Goal: Task Accomplishment & Management: Use online tool/utility

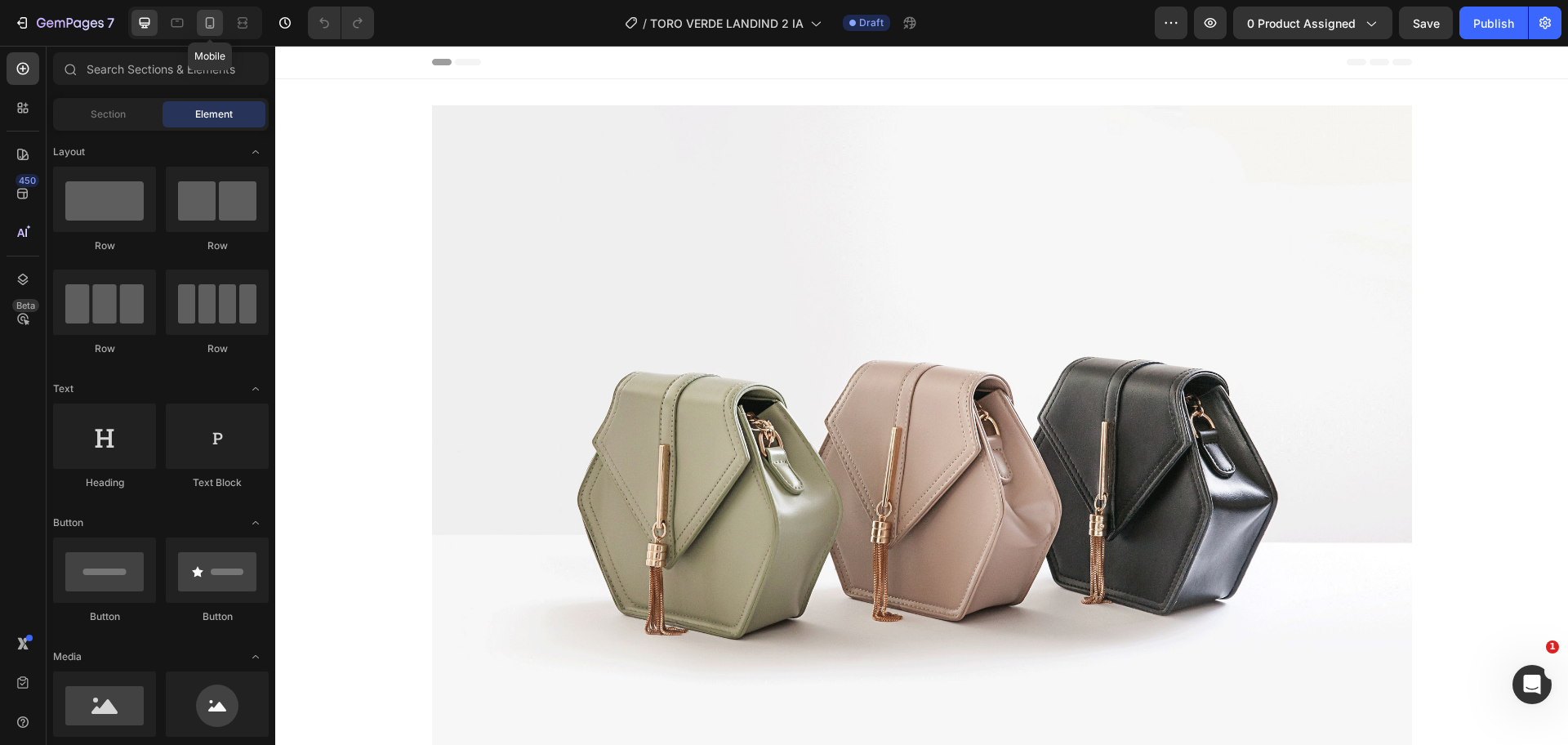
click at [200, 20] on div at bounding box center [209, 22] width 26 height 26
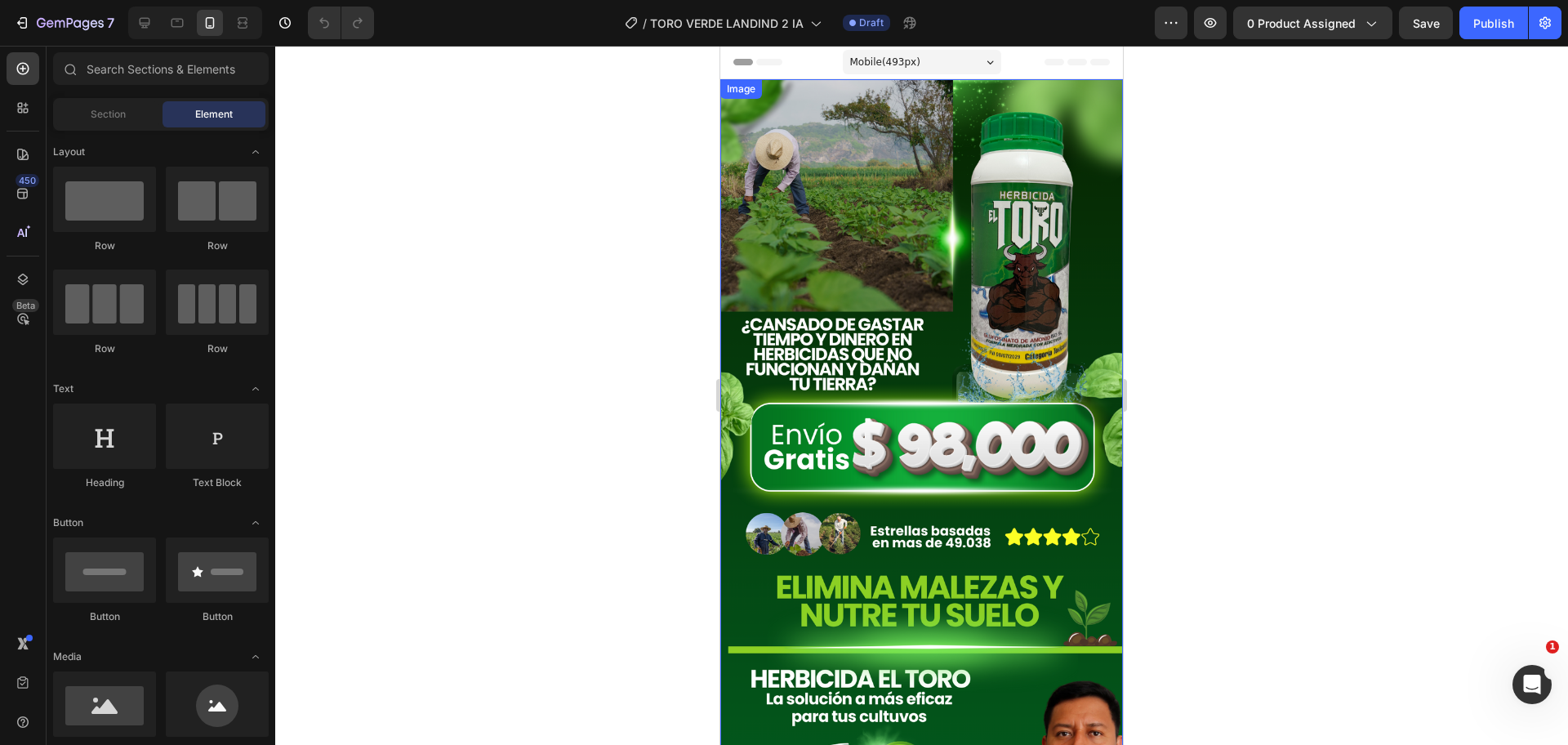
click at [926, 233] on img at bounding box center [921, 638] width 402 height 1118
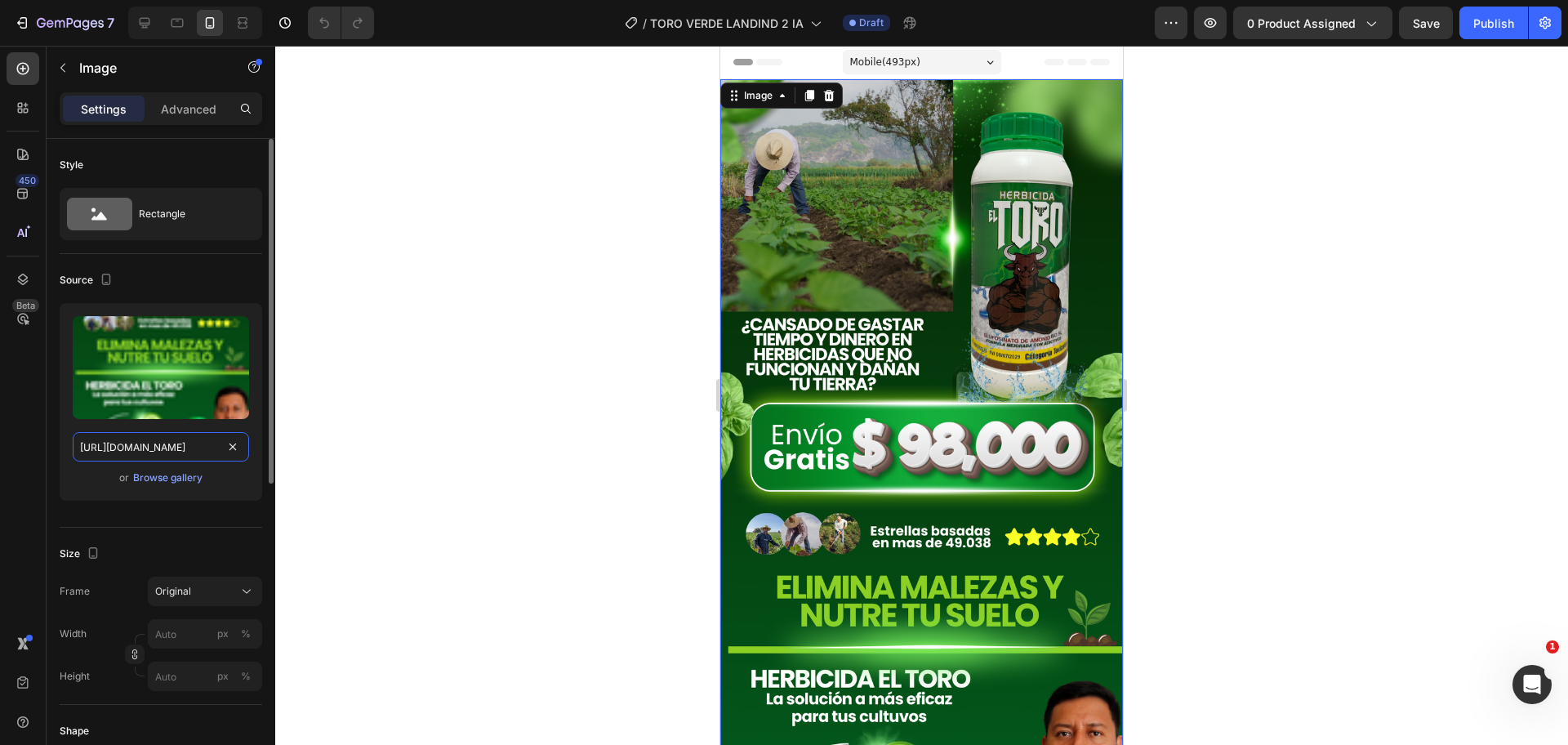
click at [220, 441] on input "[URL][DOMAIN_NAME]" at bounding box center [161, 447] width 176 height 29
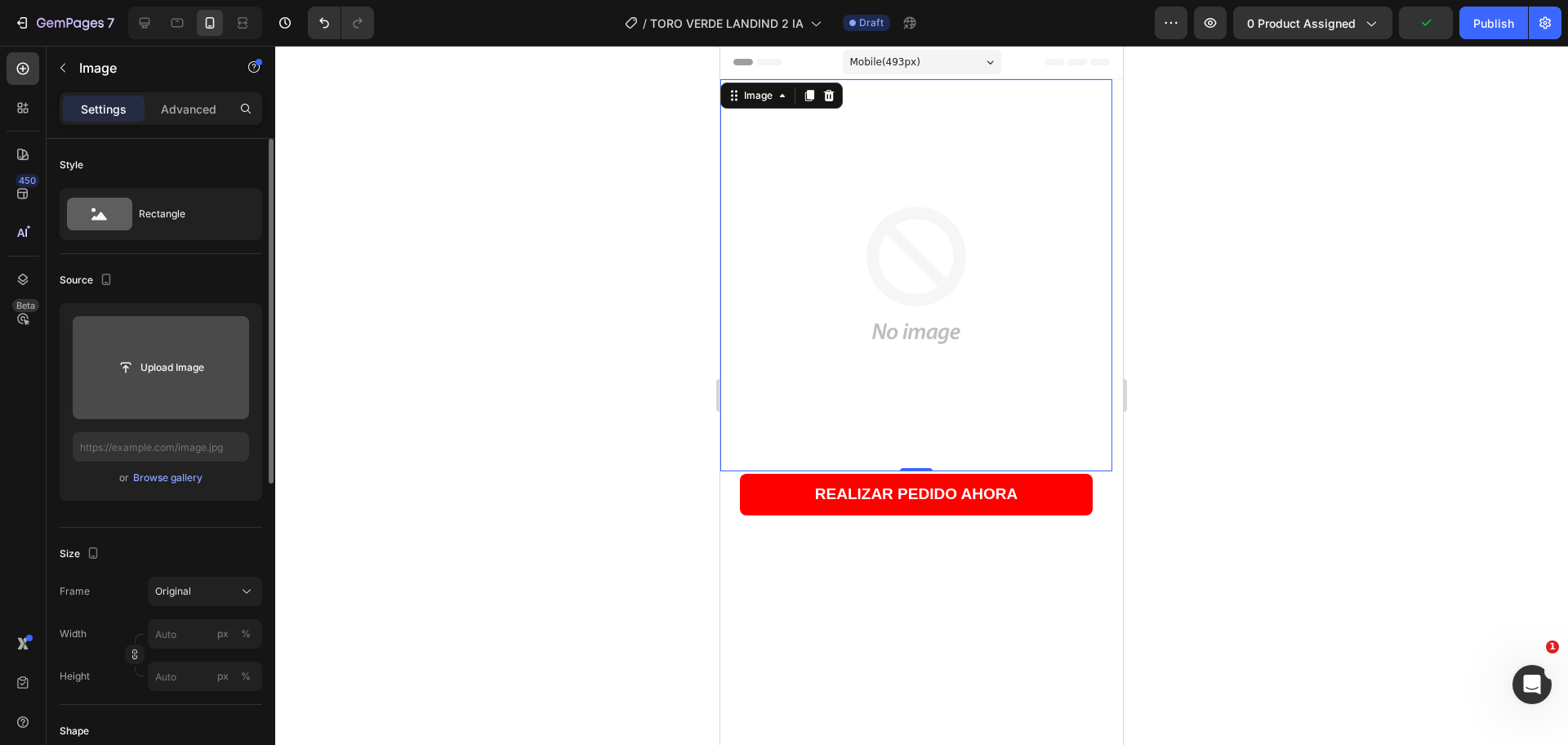
click at [160, 357] on input "file" at bounding box center [161, 367] width 113 height 28
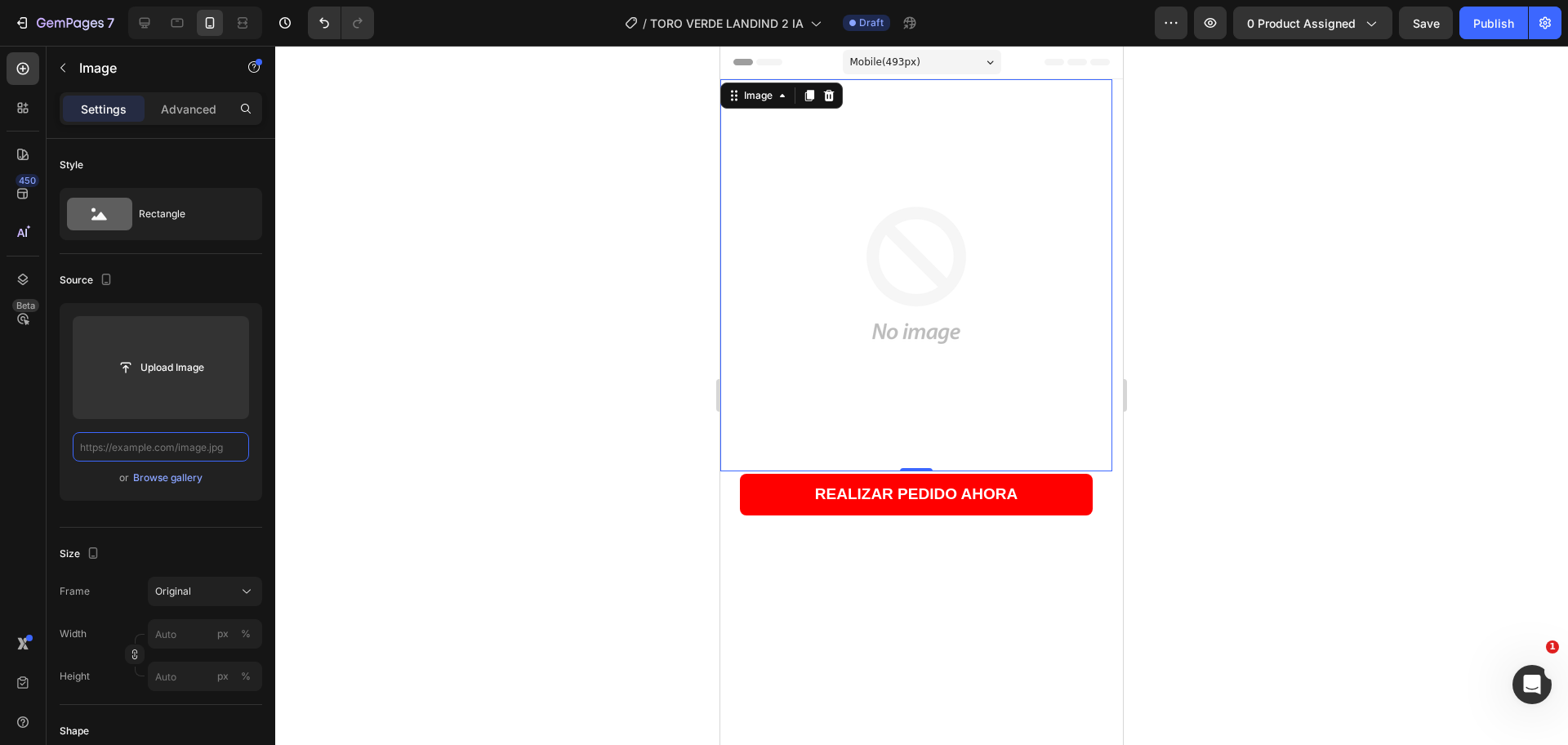
click at [192, 454] on input "text" at bounding box center [161, 447] width 176 height 29
paste input "[URL][DOMAIN_NAME]"
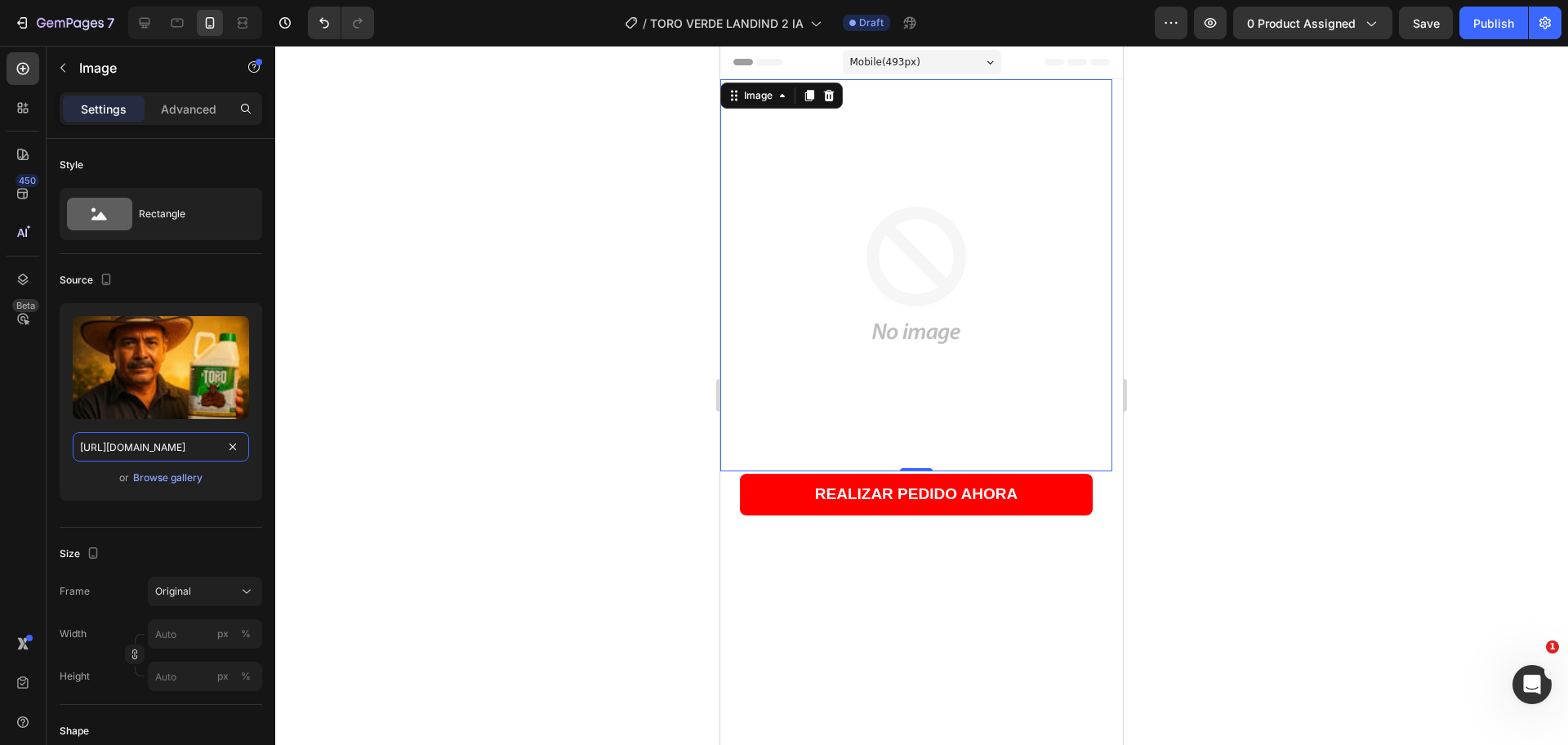
scroll to position [0, 516]
type input "[URL][DOMAIN_NAME]"
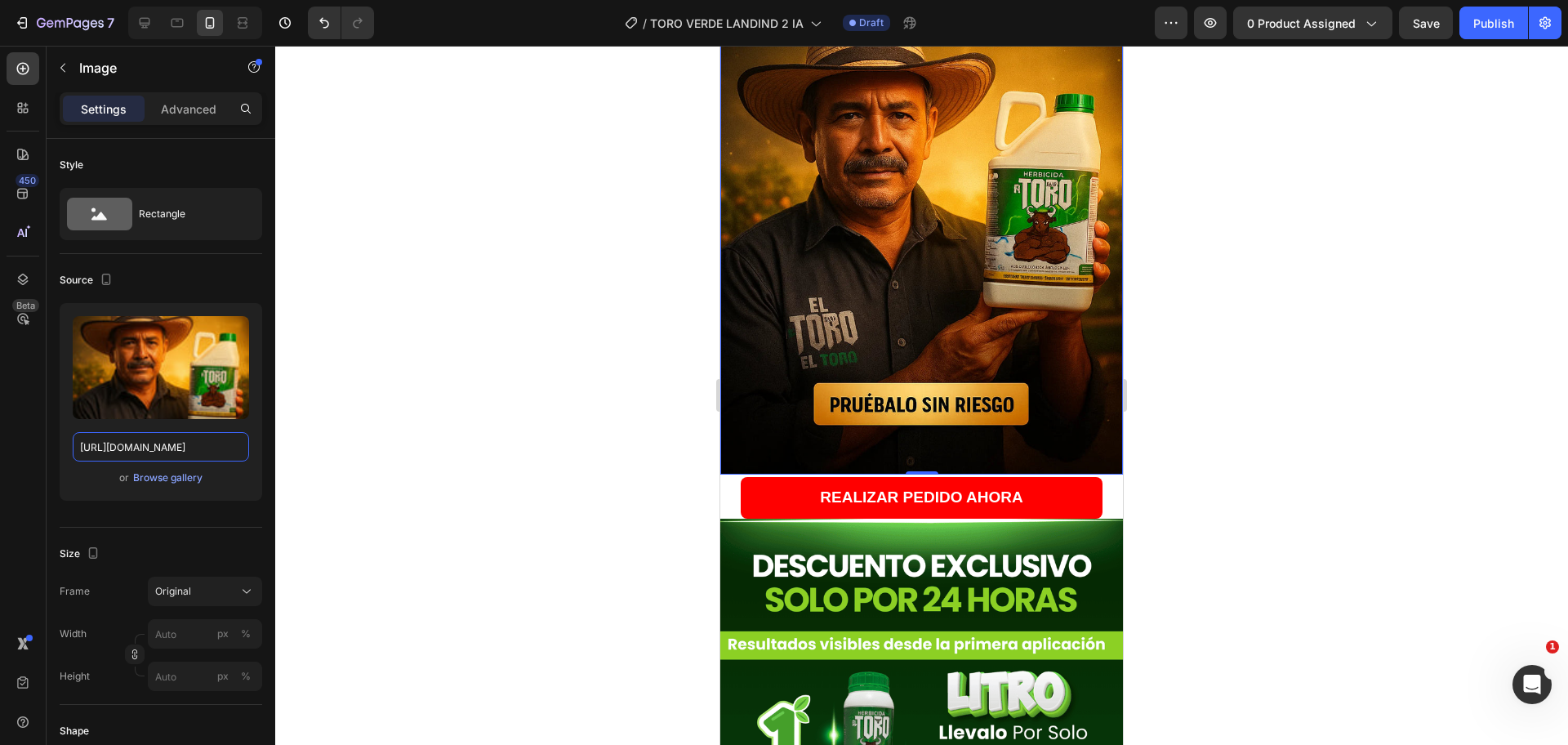
scroll to position [408, 0]
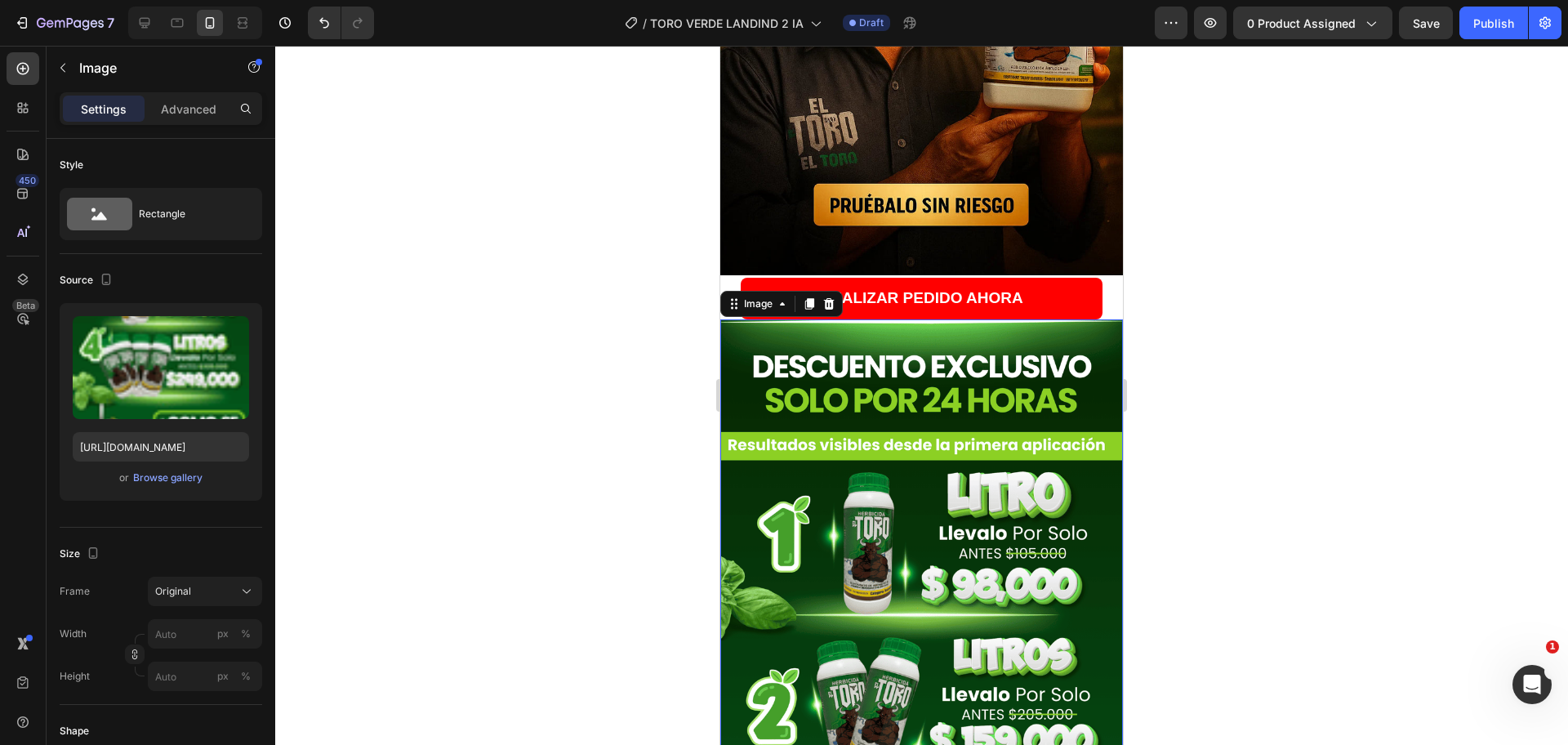
click at [209, 448] on input "[URL][DOMAIN_NAME]" at bounding box center [161, 447] width 176 height 29
click at [245, 449] on input "[URL][DOMAIN_NAME]" at bounding box center [161, 447] width 176 height 29
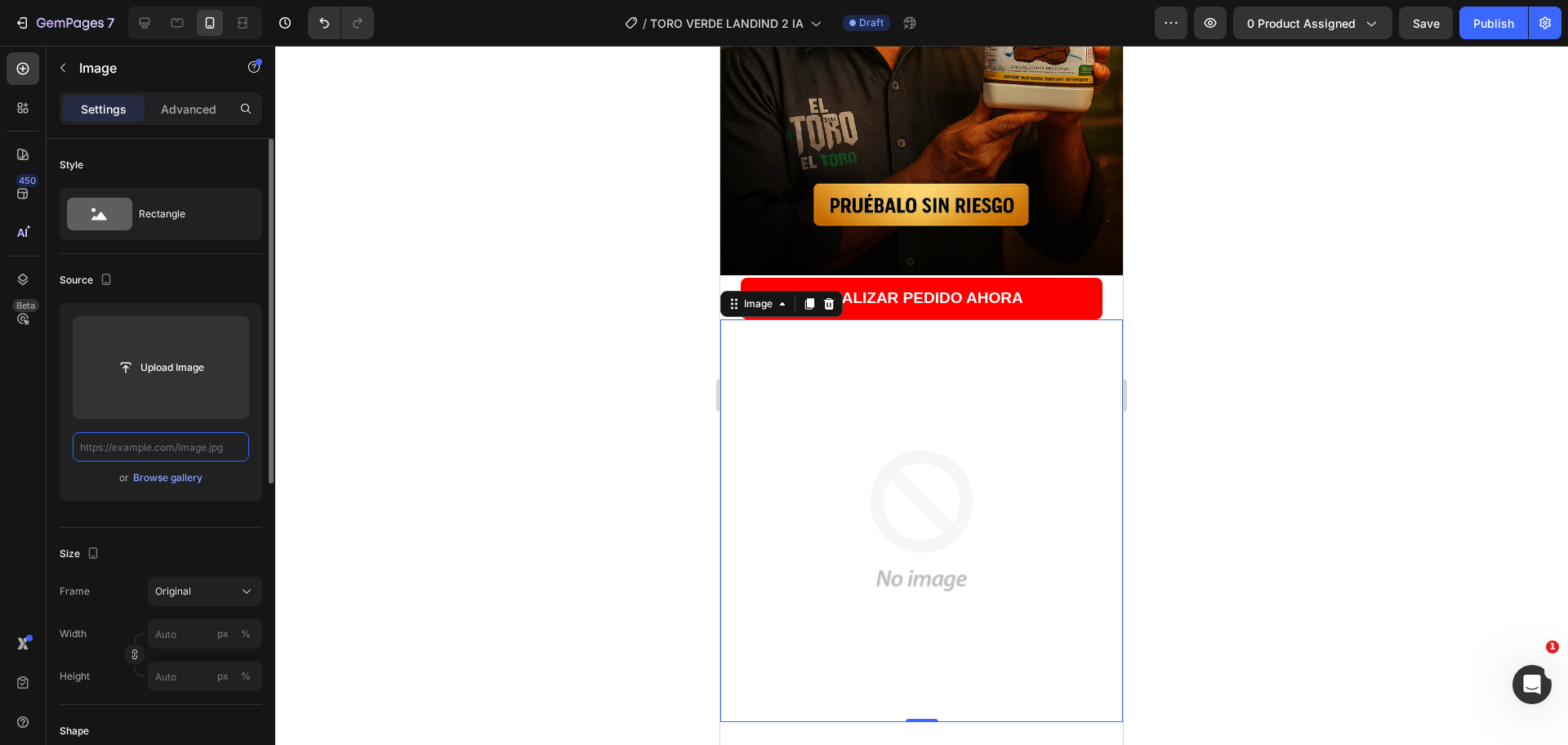
paste input "[URL][DOMAIN_NAME]"
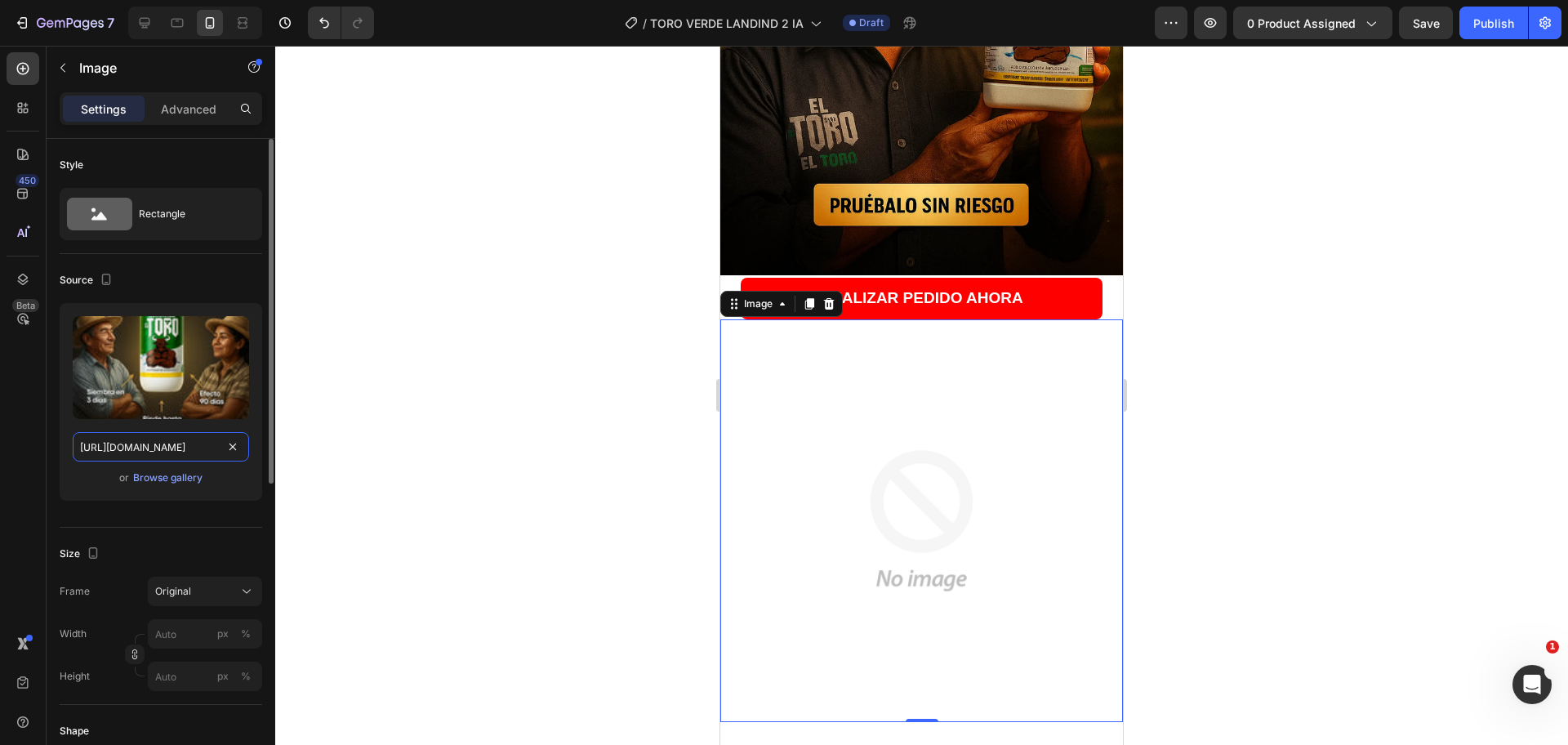
scroll to position [0, 512]
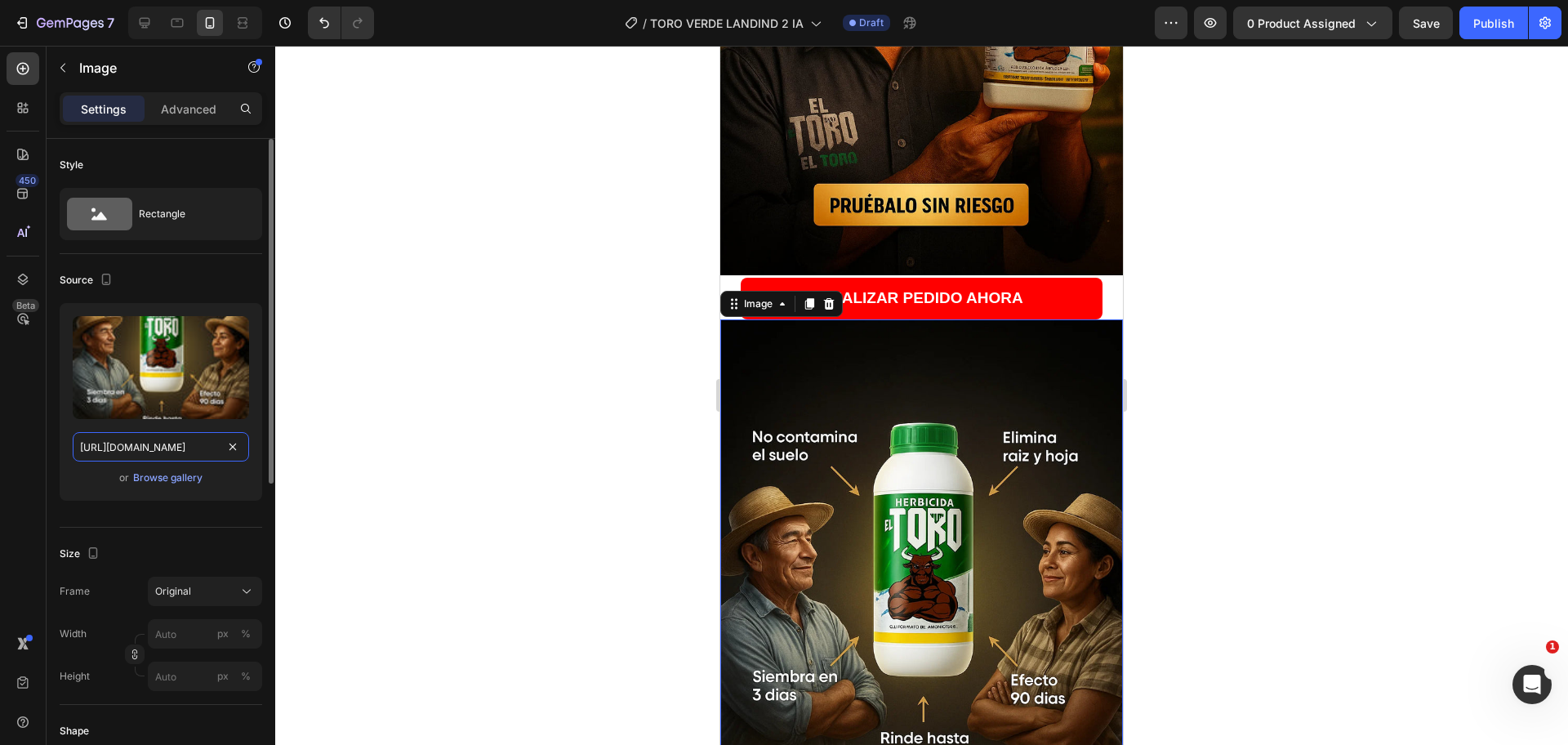
type input "[URL][DOMAIN_NAME]"
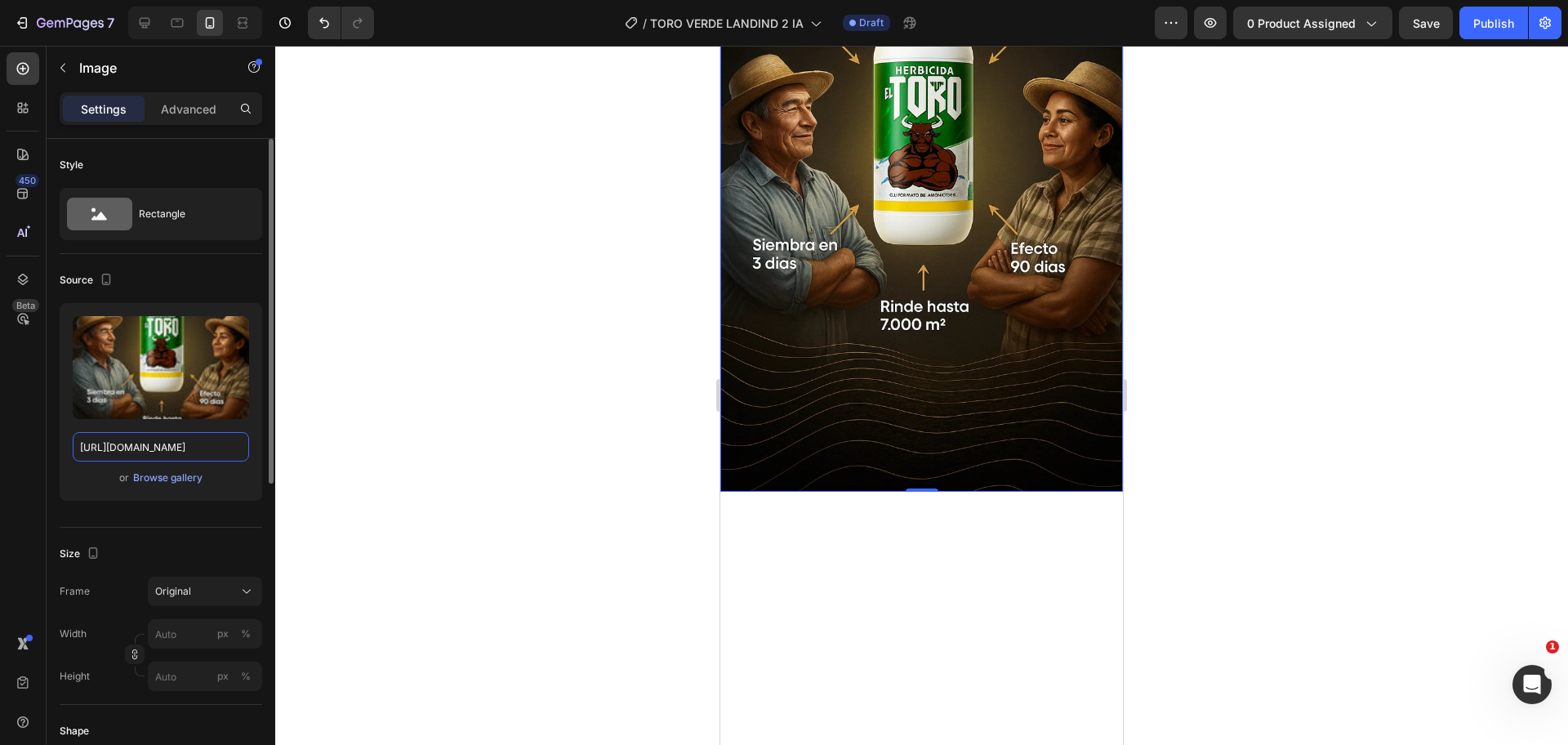
scroll to position [1021, 0]
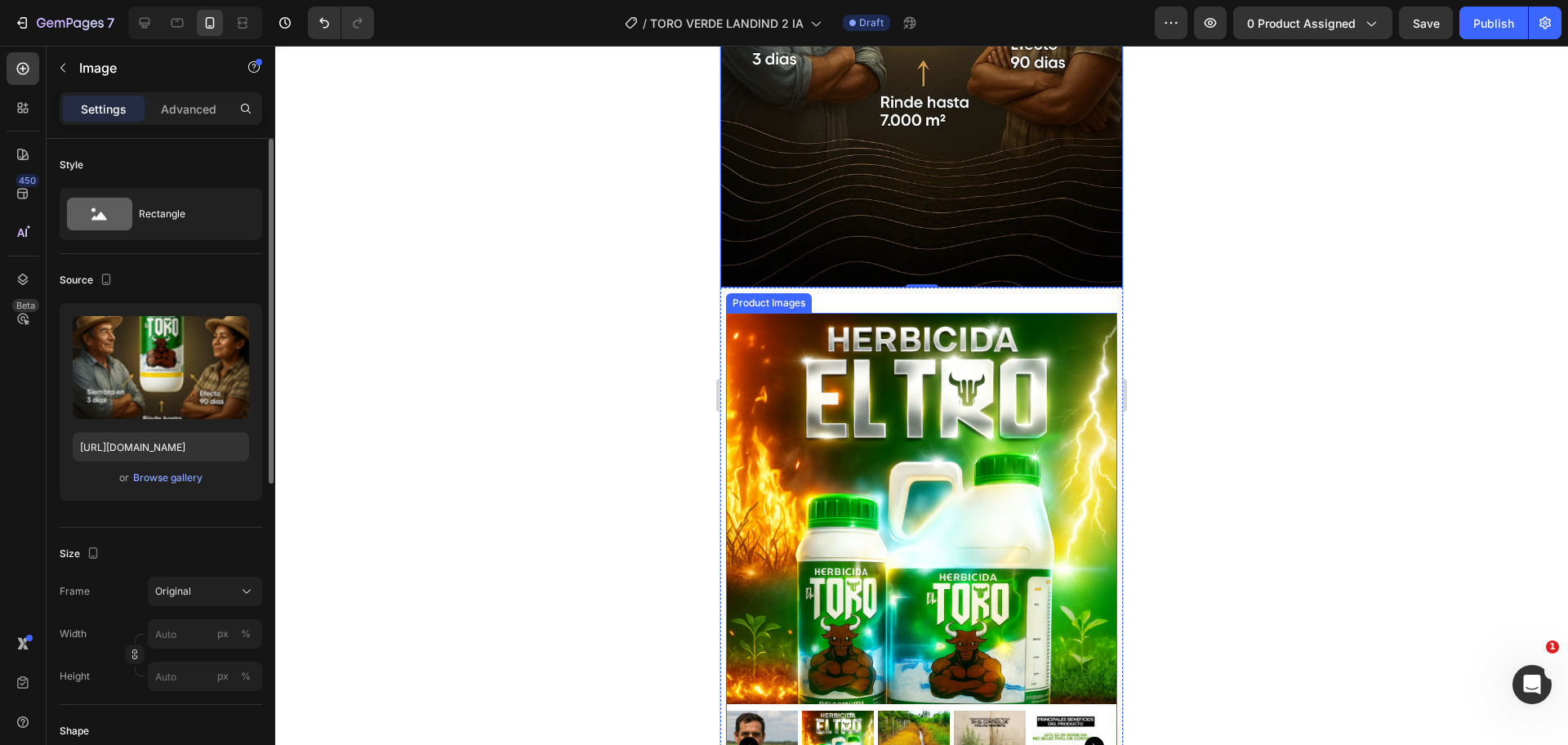
click at [878, 374] on img at bounding box center [921, 508] width 392 height 391
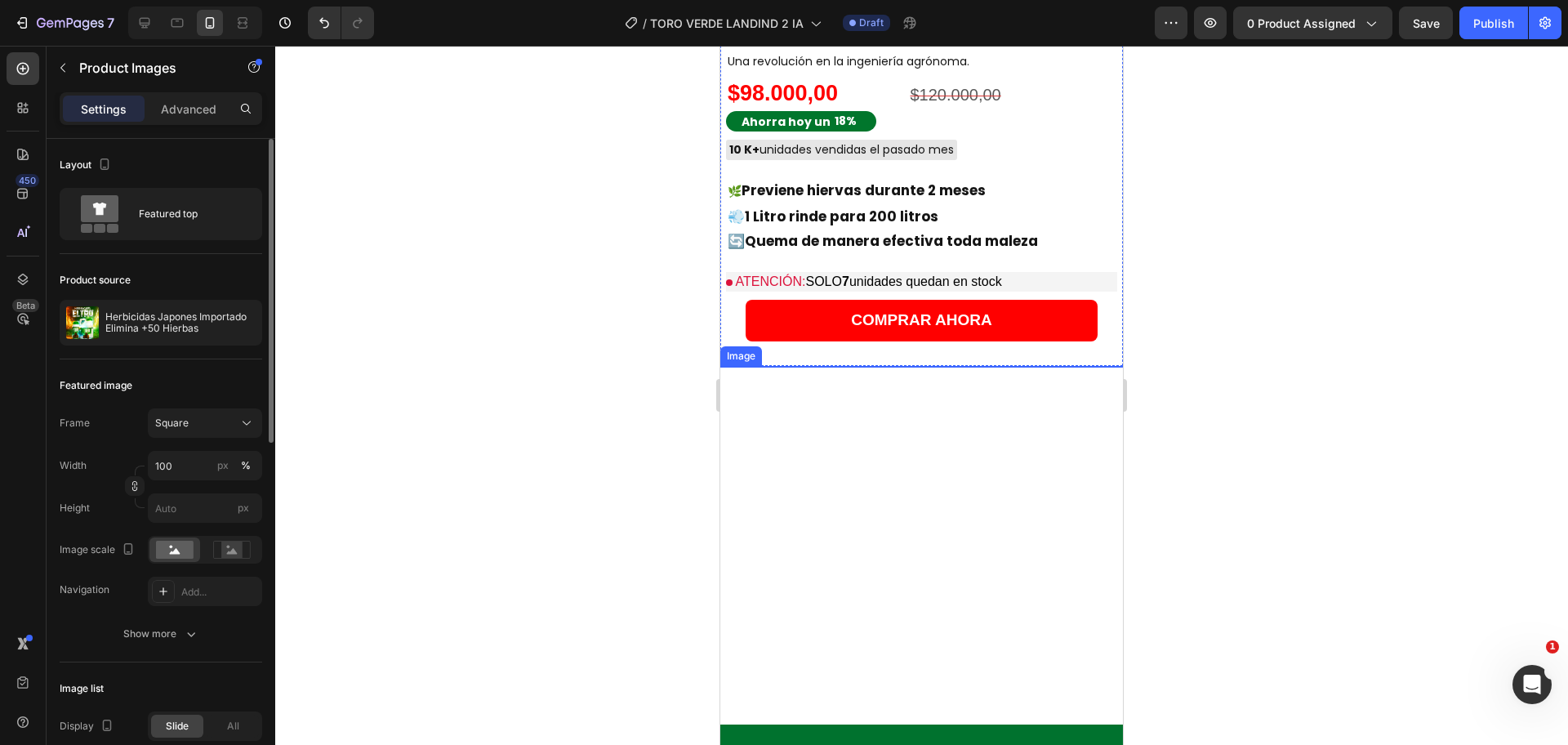
scroll to position [1838, 0]
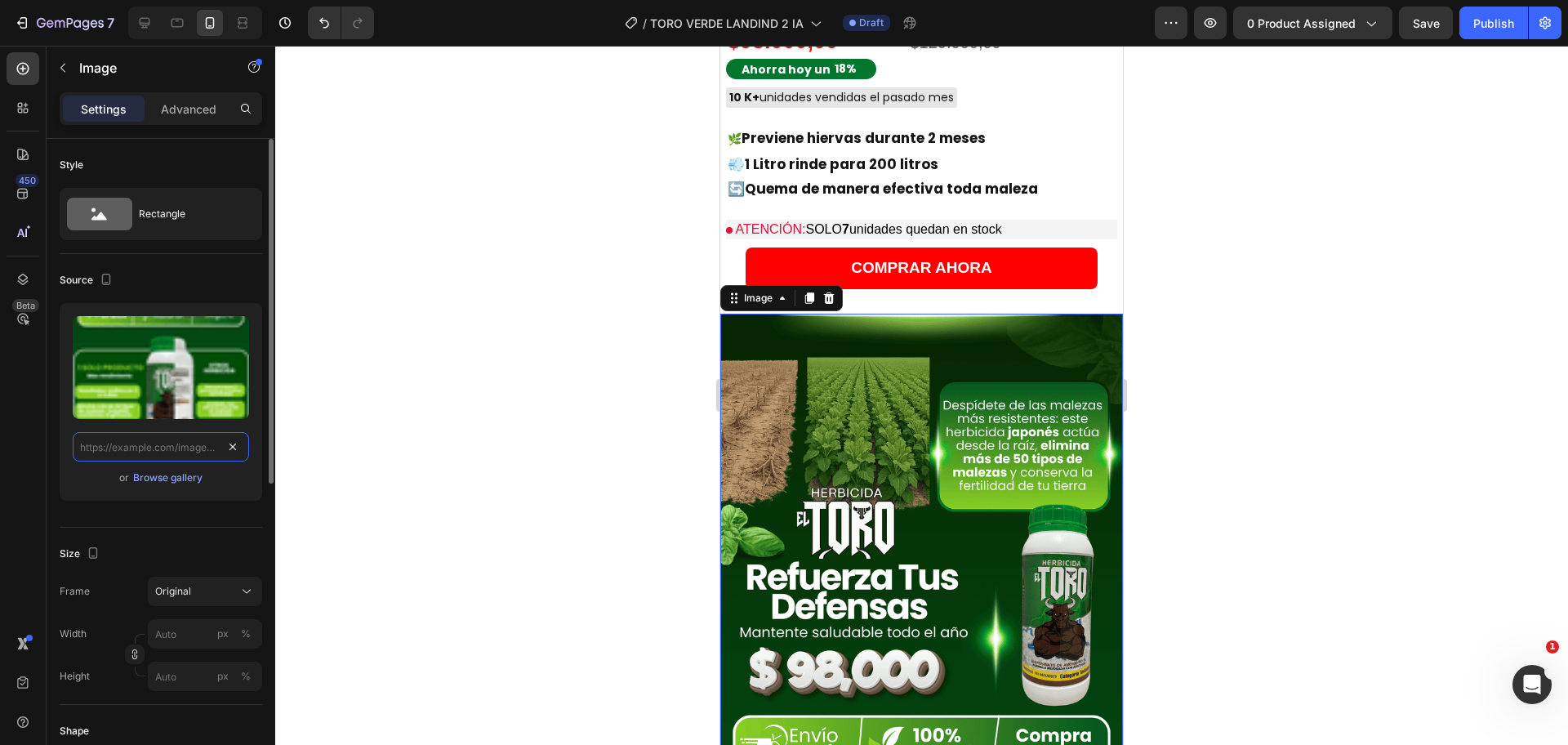
scroll to position [0, 0]
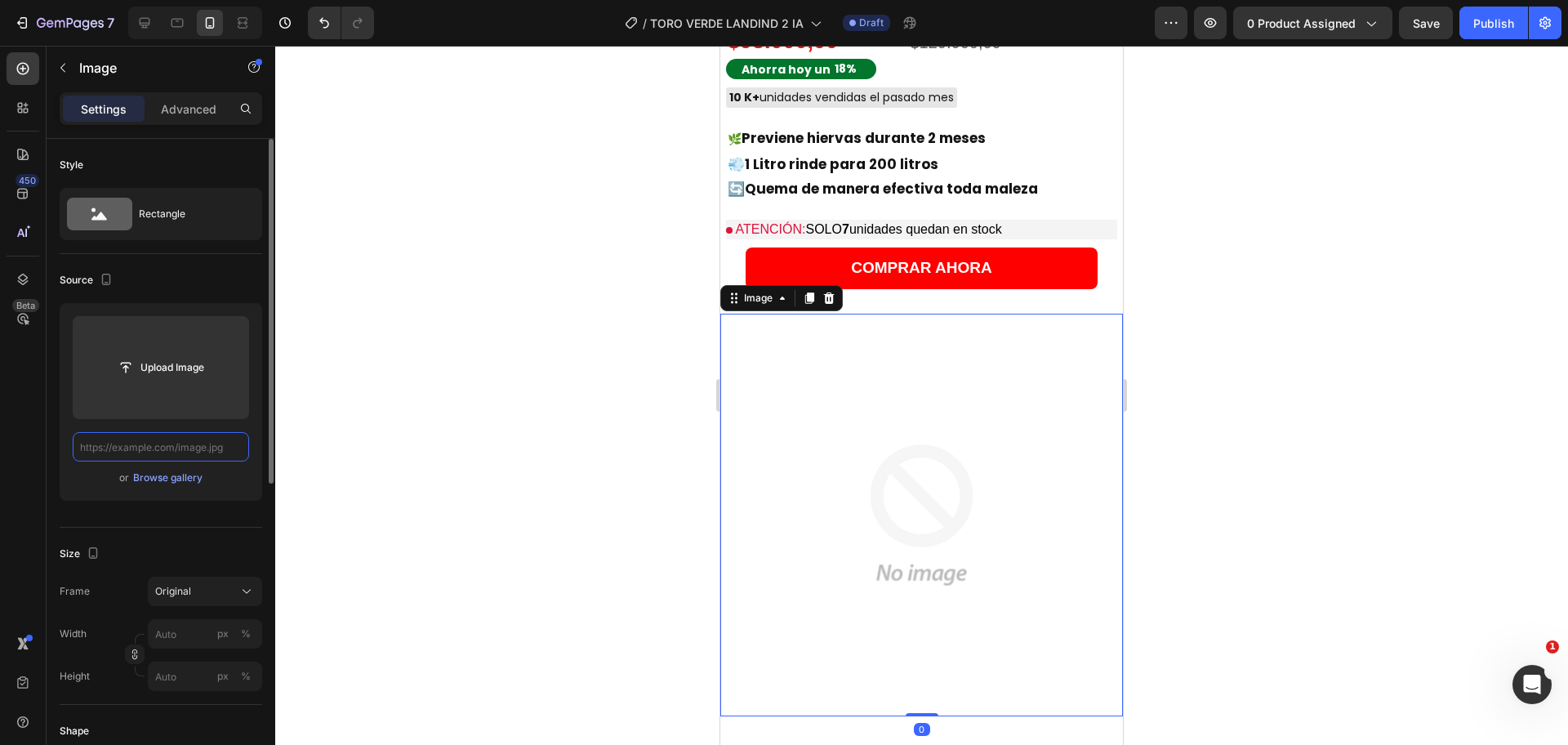
click at [174, 451] on input "text" at bounding box center [161, 447] width 176 height 29
paste input "[URL][DOMAIN_NAME]"
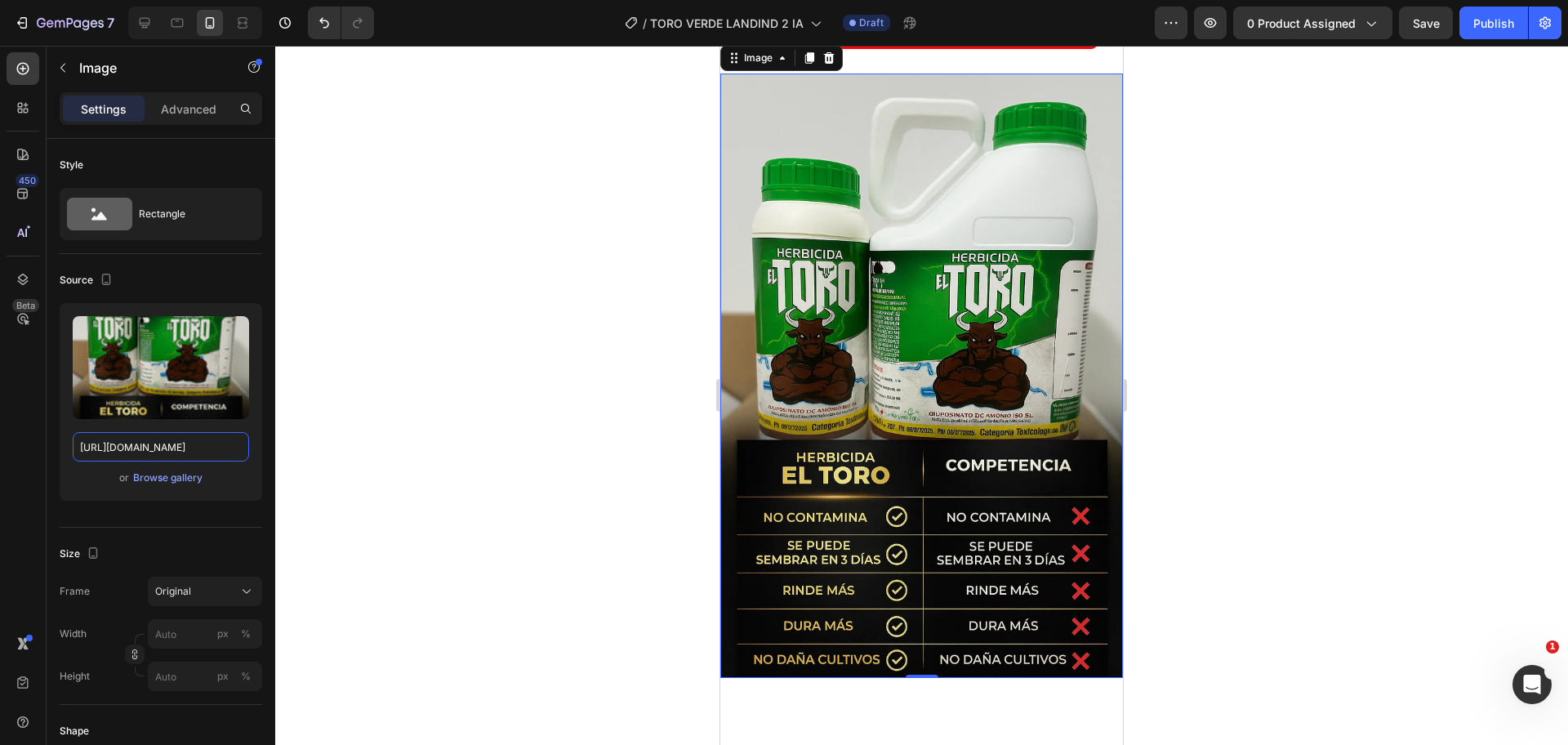
scroll to position [2041, 0]
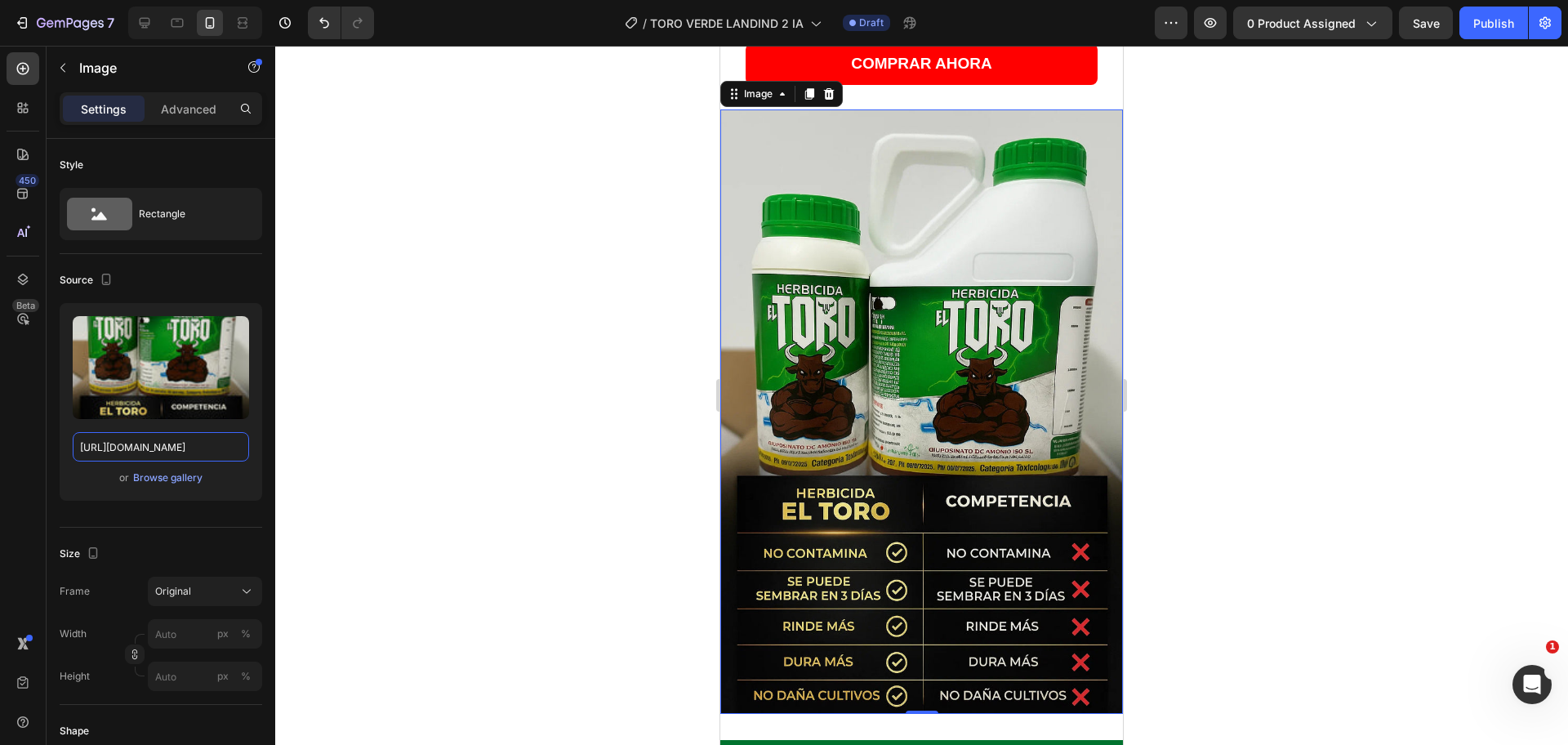
type input "[URL][DOMAIN_NAME]"
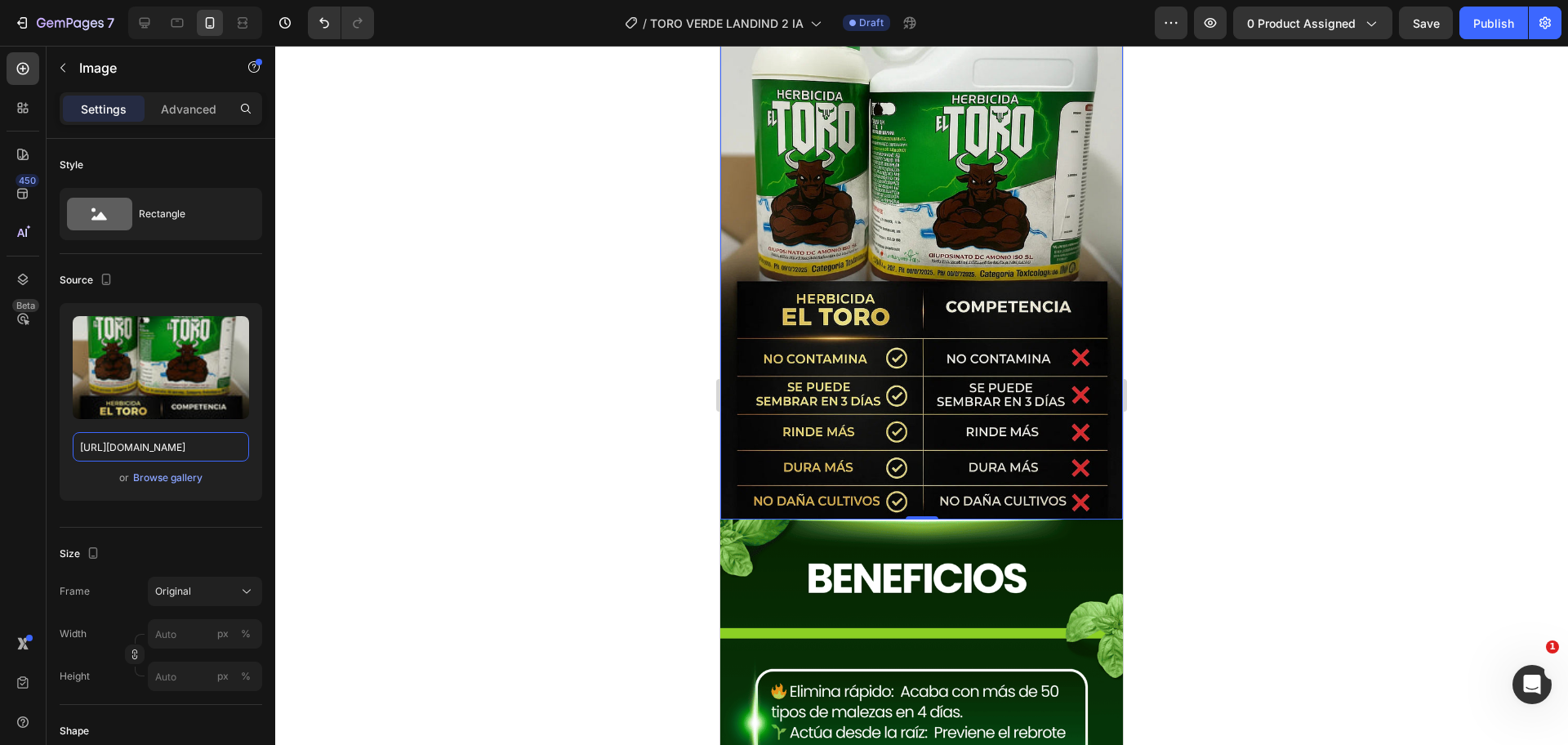
scroll to position [2246, 0]
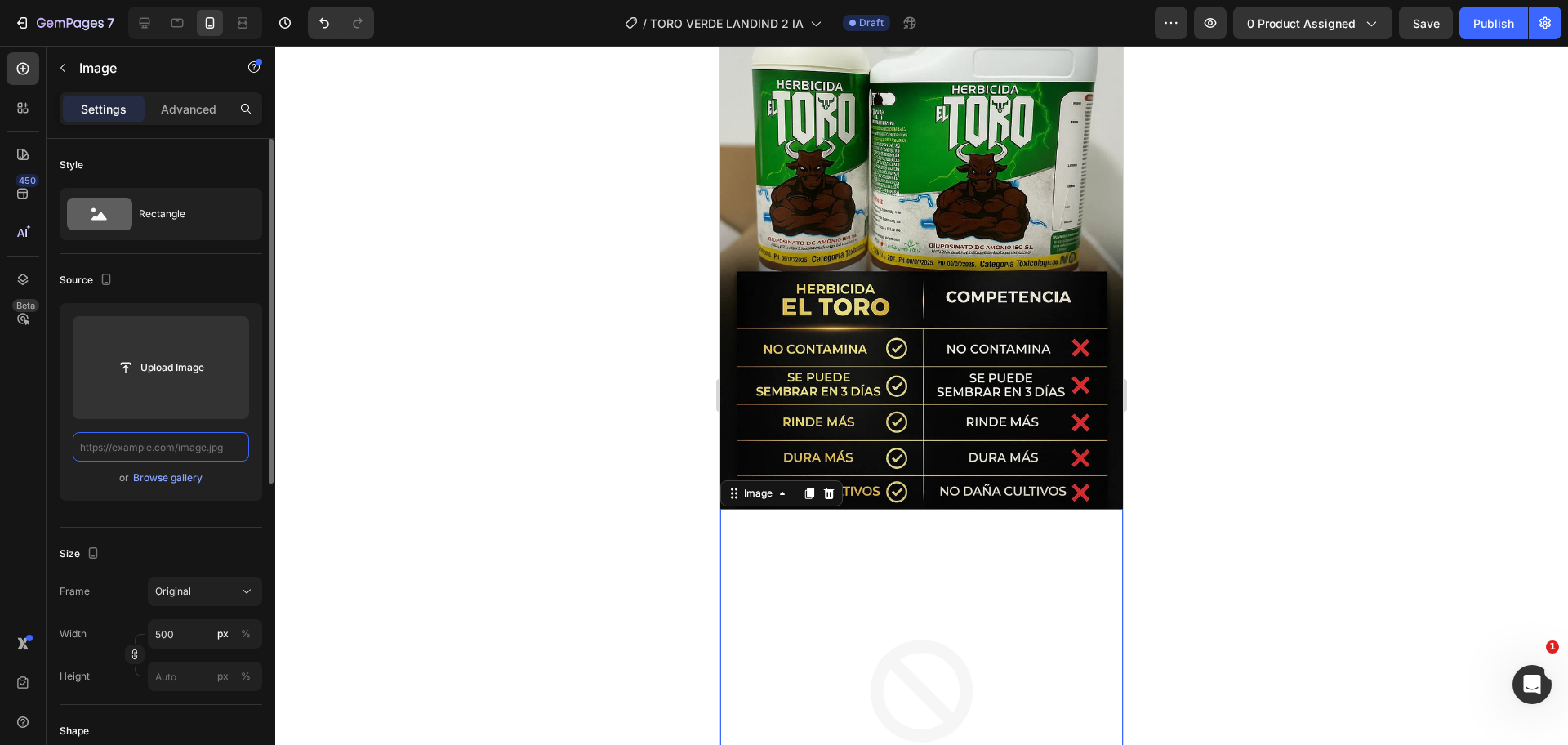
scroll to position [0, 0]
click at [179, 449] on input "text" at bounding box center [161, 447] width 176 height 29
paste input "[URL][DOMAIN_NAME]"
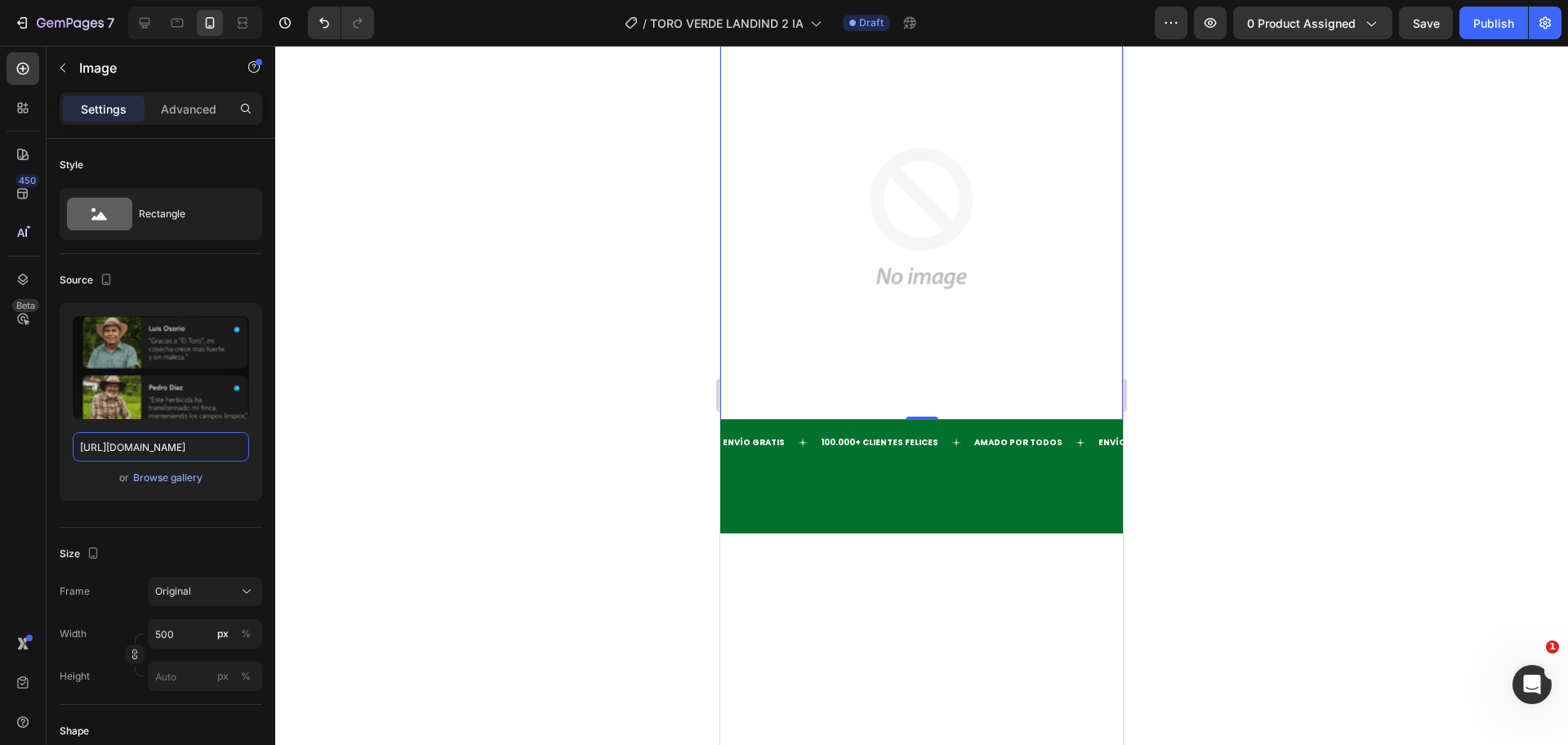
scroll to position [2552, 0]
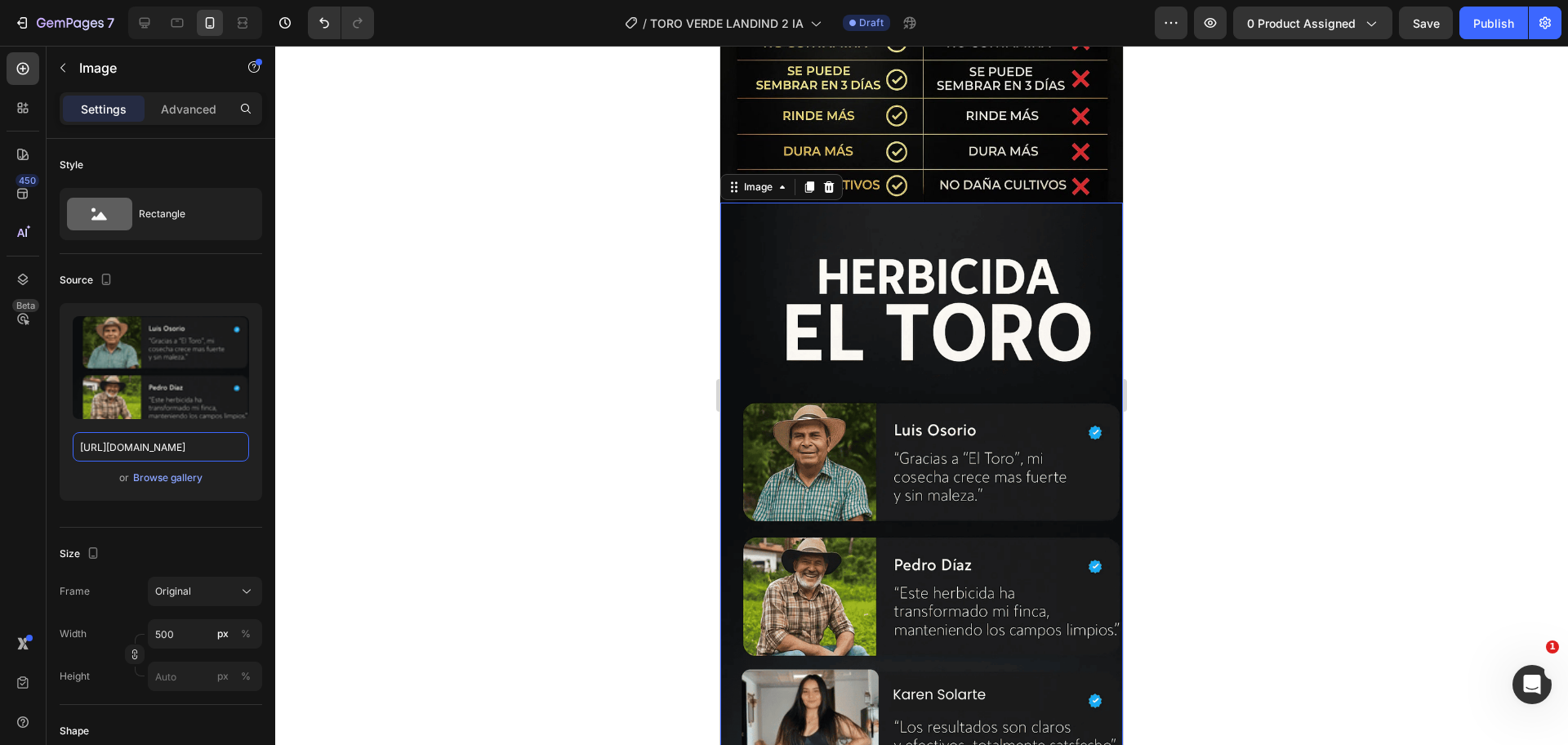
type input "[URL][DOMAIN_NAME]"
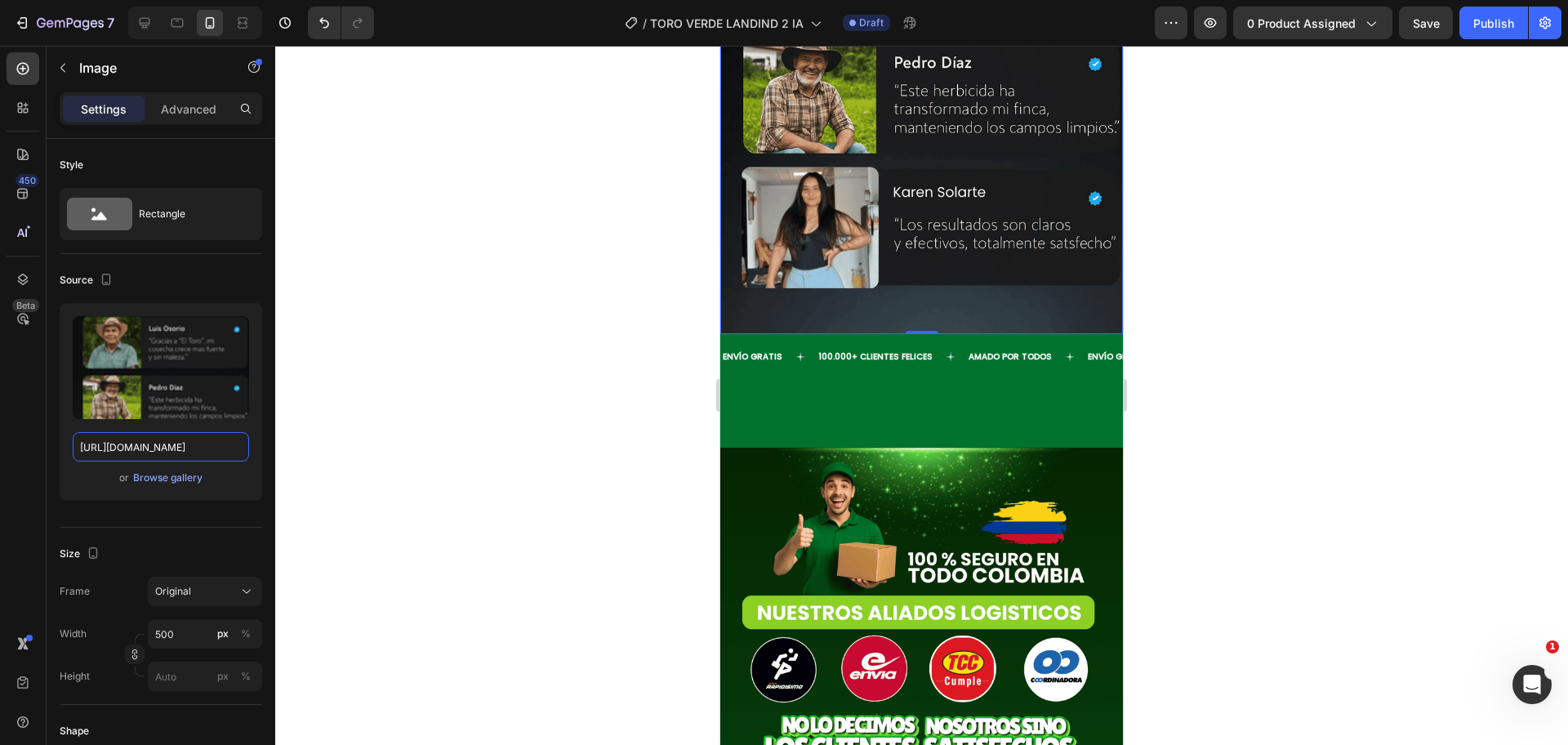
scroll to position [3063, 0]
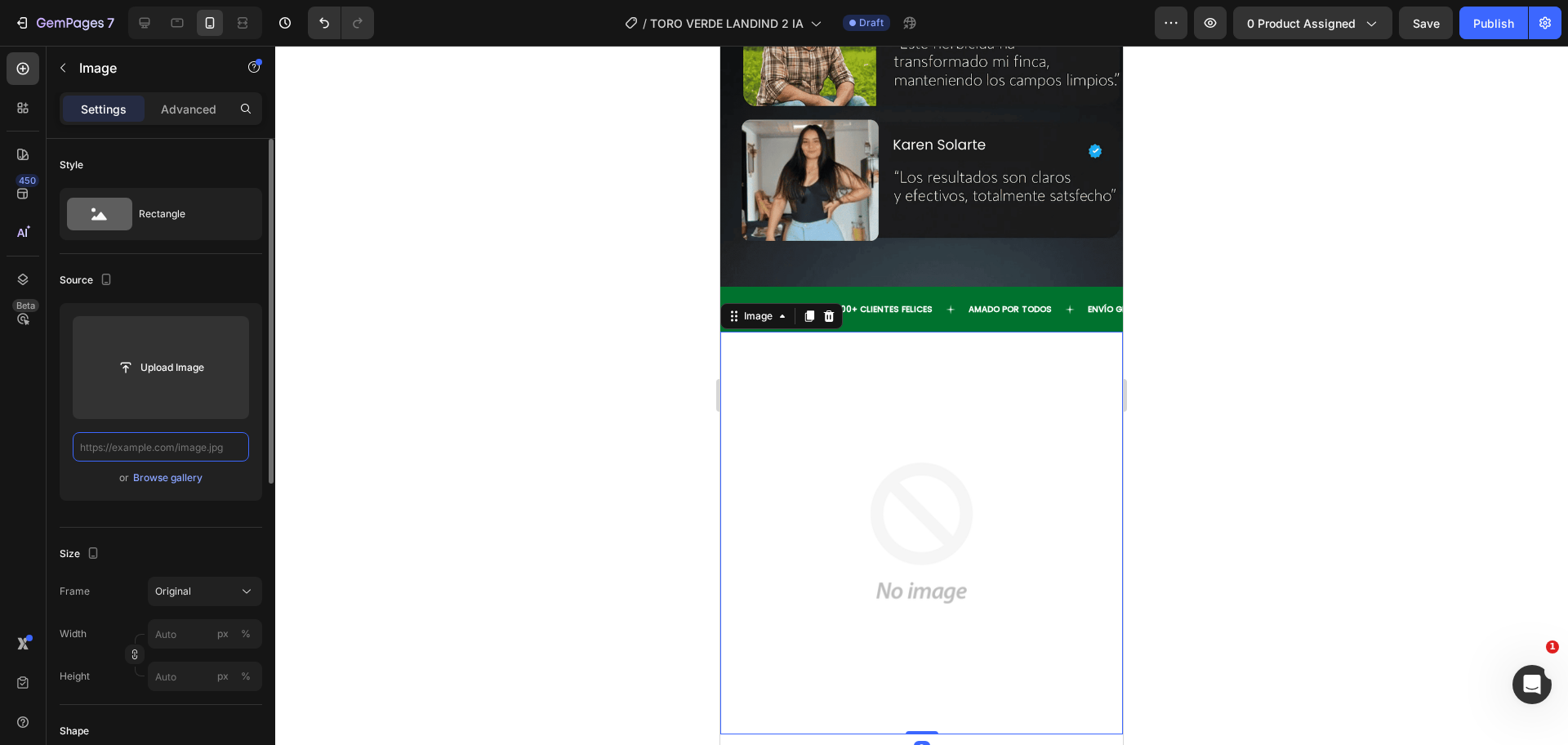
scroll to position [0, 0]
paste input "[URL][DOMAIN_NAME]"
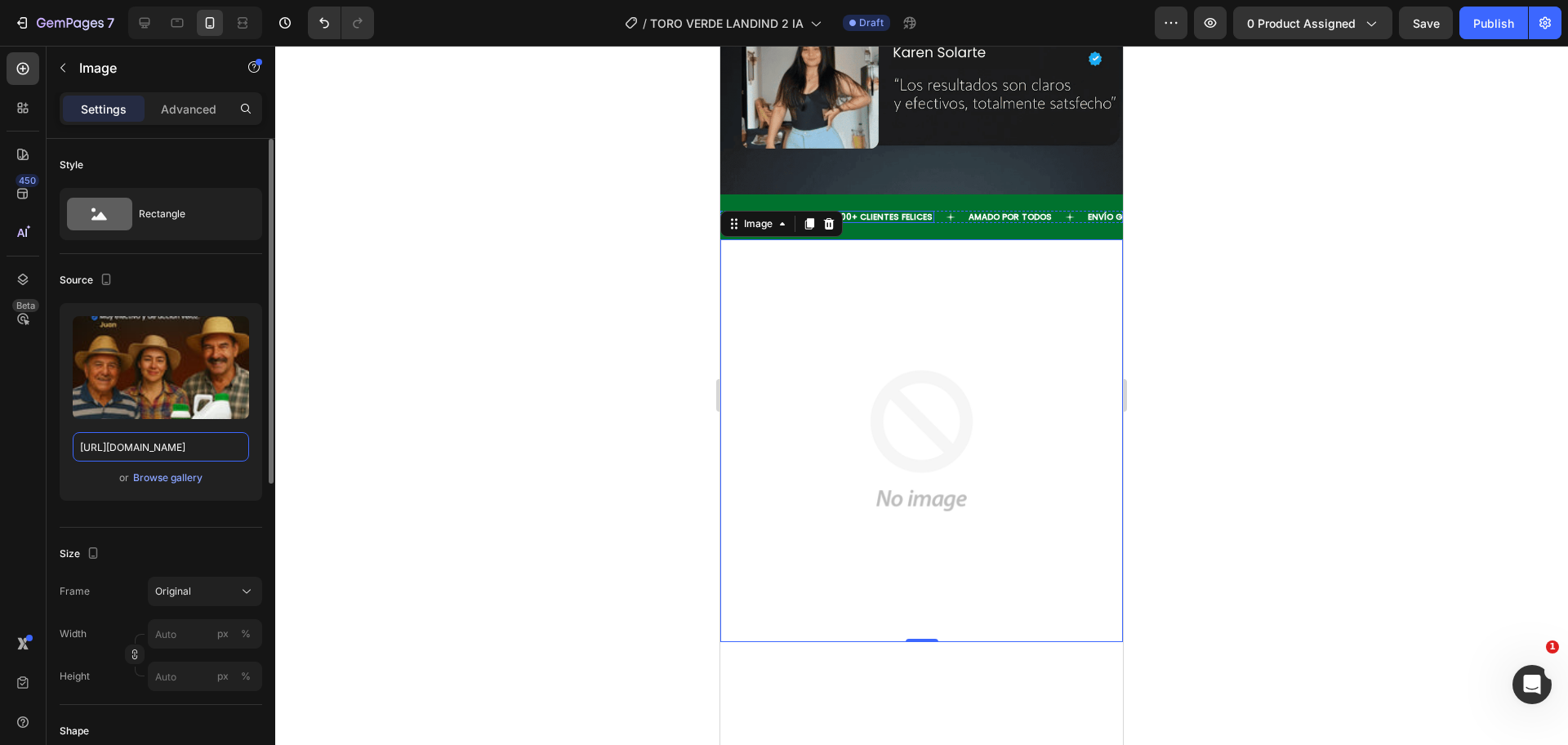
scroll to position [3266, 0]
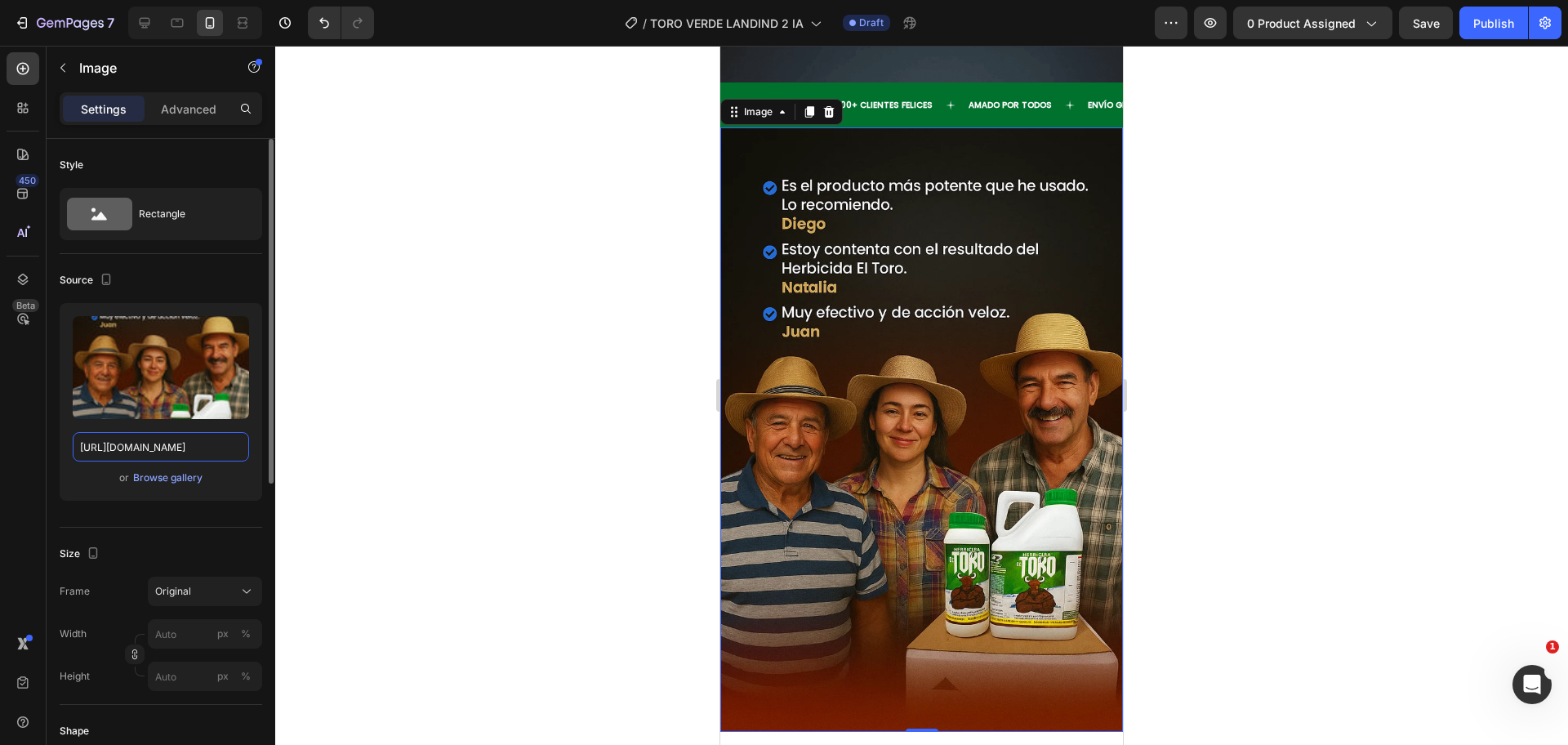
type input "[URL][DOMAIN_NAME]"
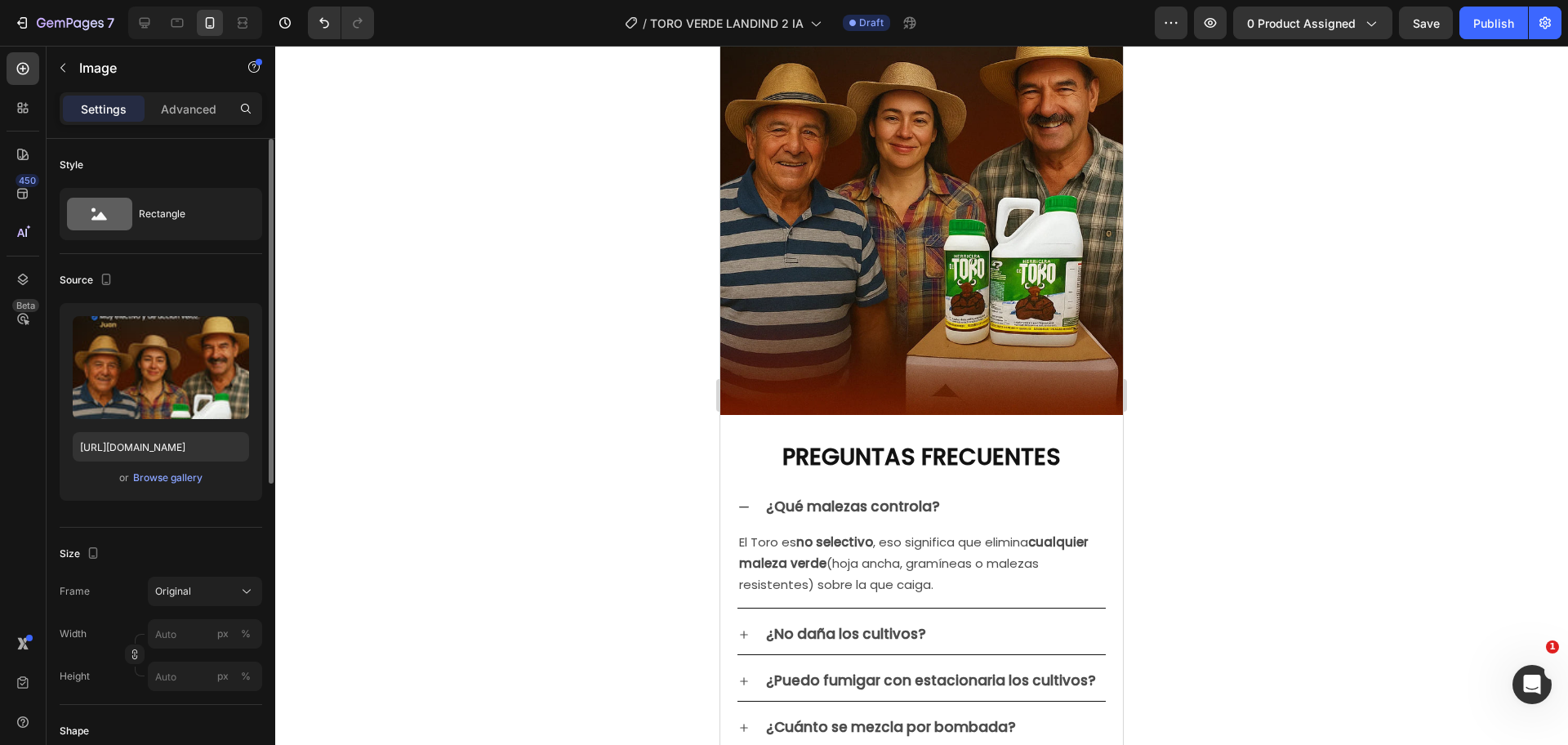
click at [896, 190] on img at bounding box center [921, 136] width 402 height 605
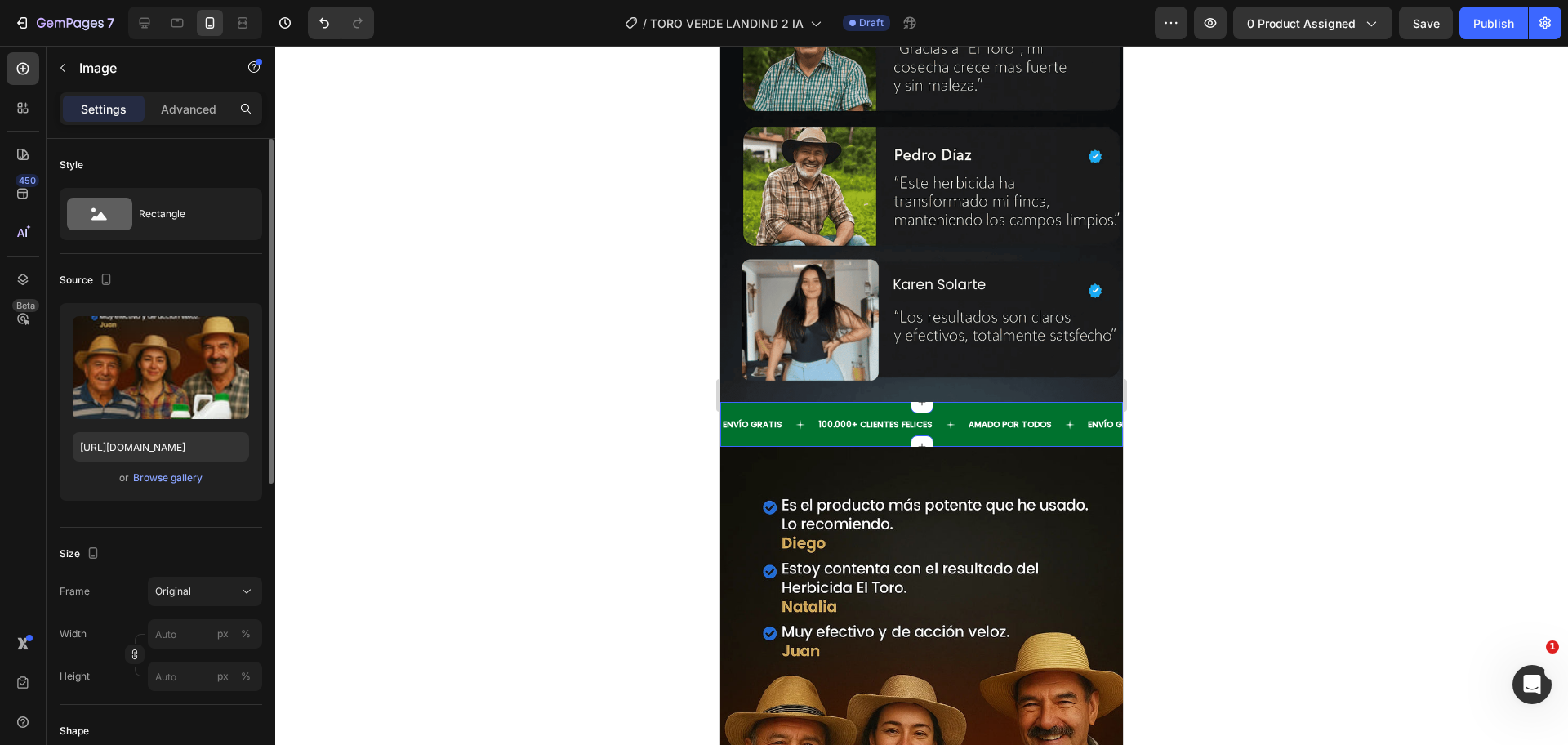
scroll to position [3229, 0]
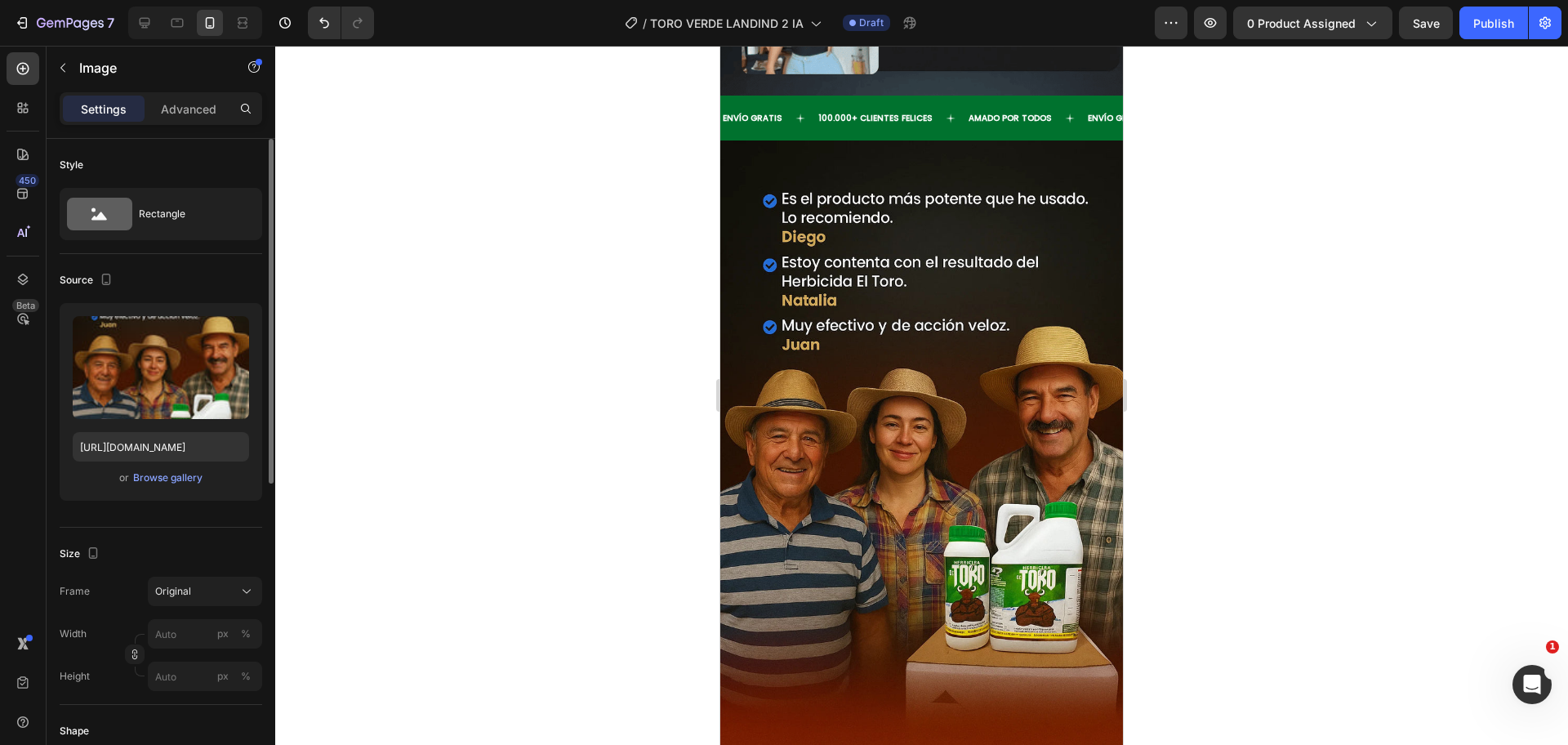
click at [804, 342] on img at bounding box center [921, 442] width 402 height 605
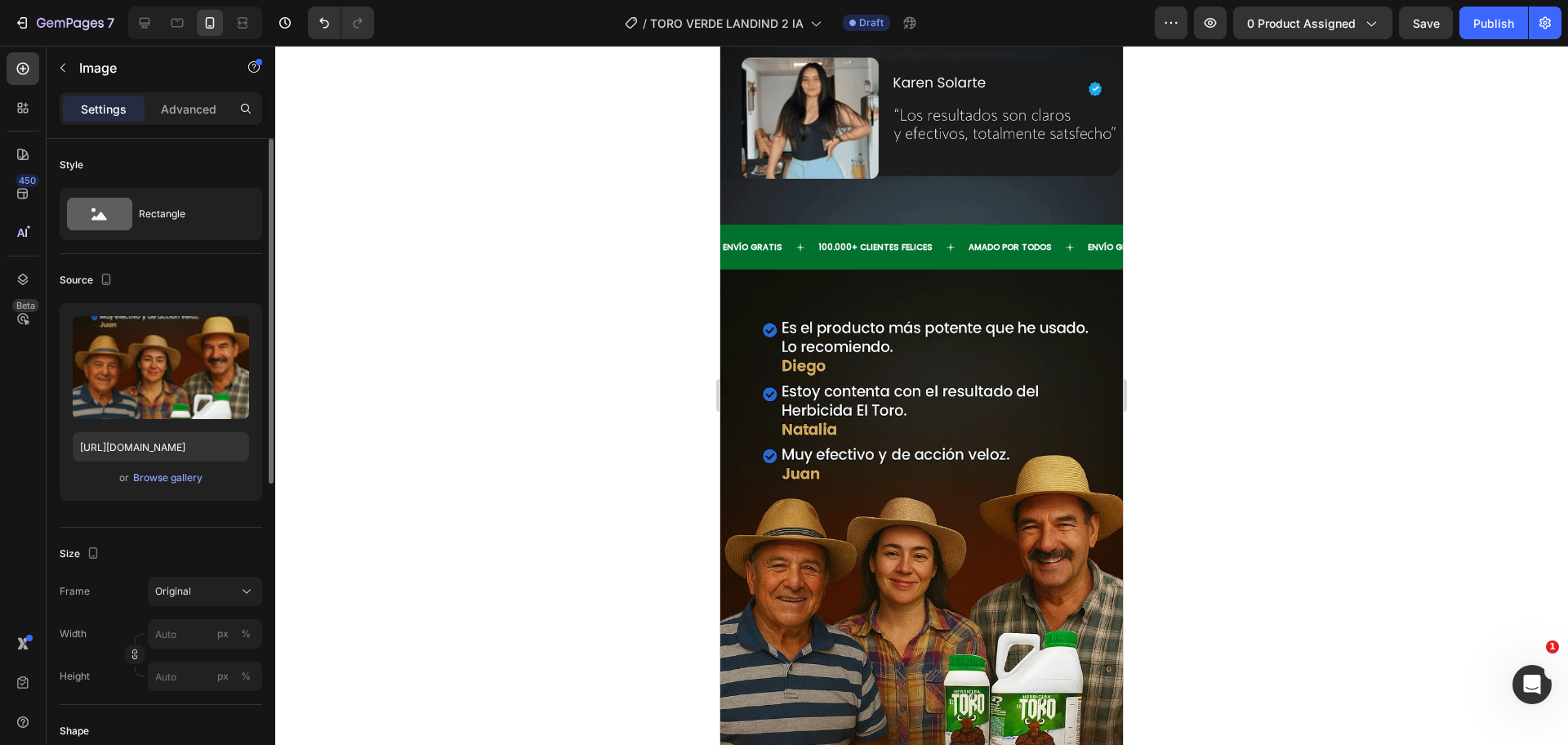
scroll to position [3127, 0]
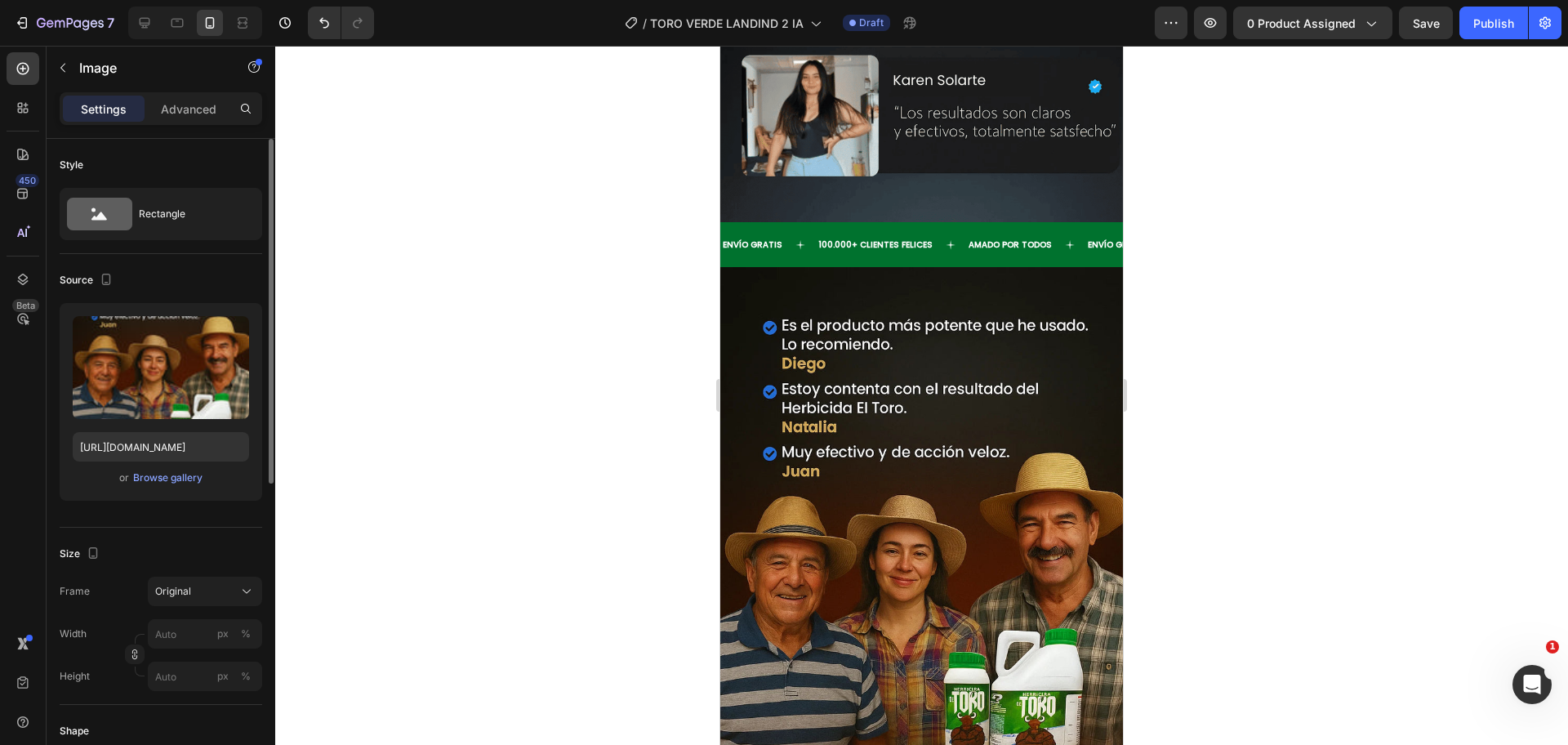
click at [787, 493] on img at bounding box center [921, 569] width 402 height 605
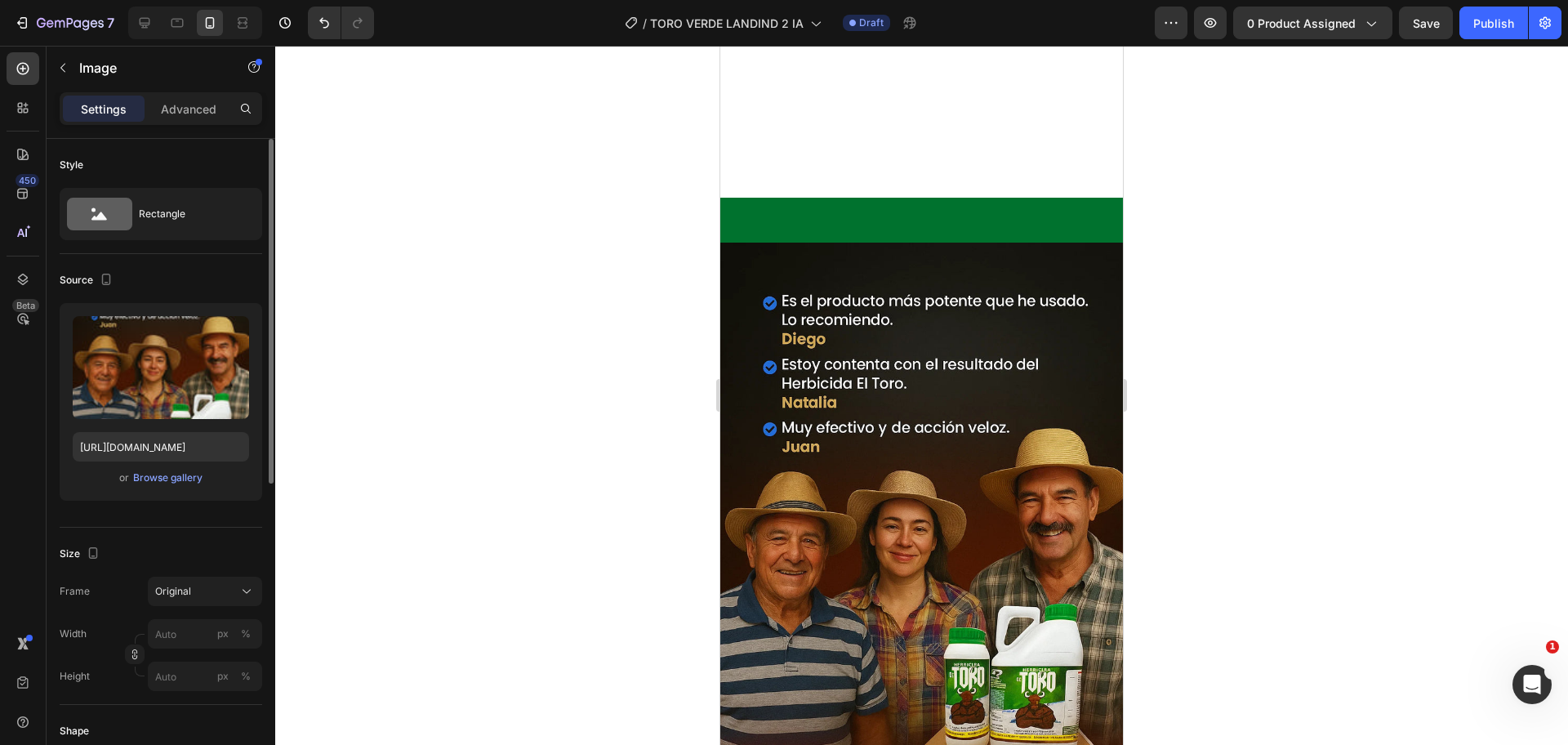
scroll to position [3535, 0]
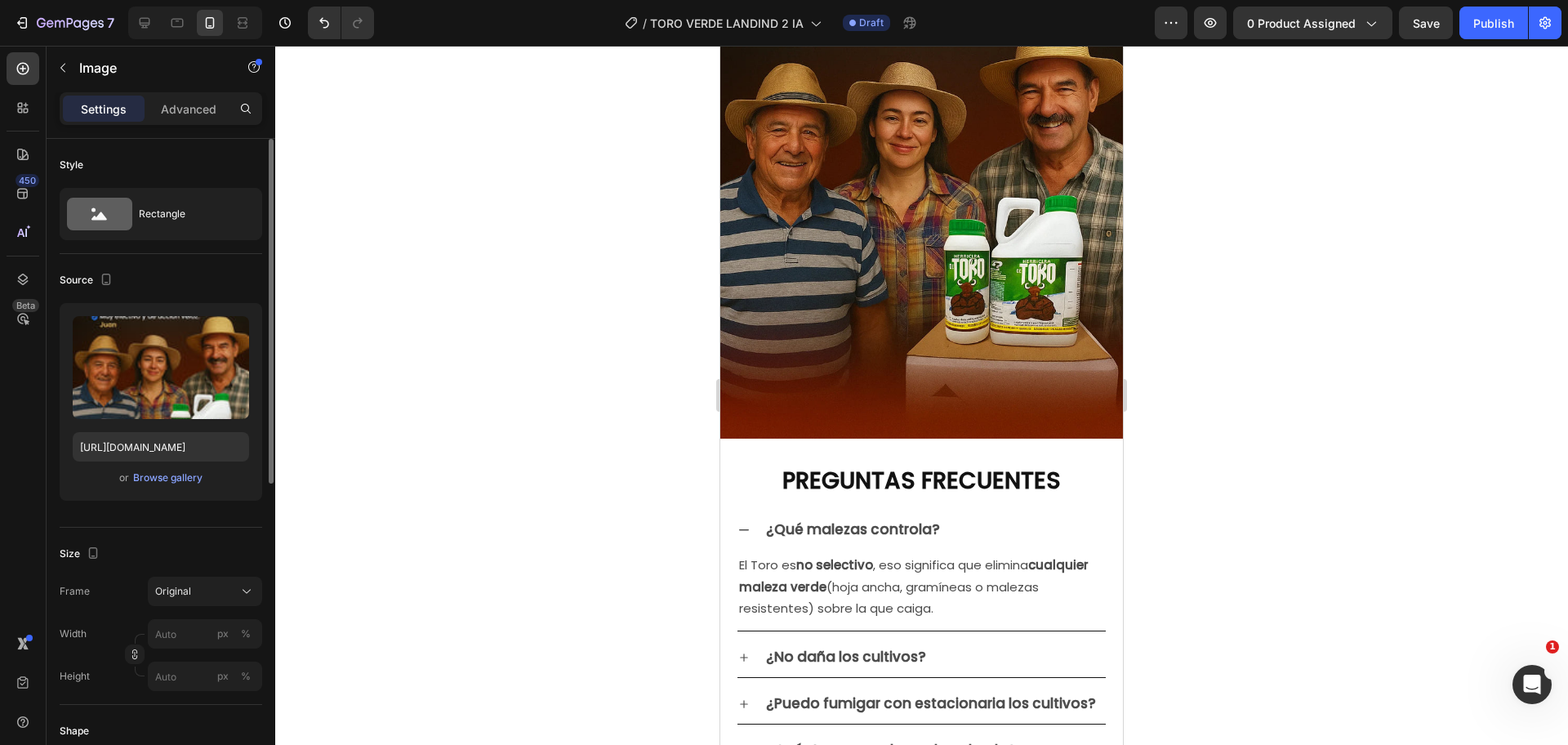
click at [878, 364] on img at bounding box center [921, 136] width 402 height 605
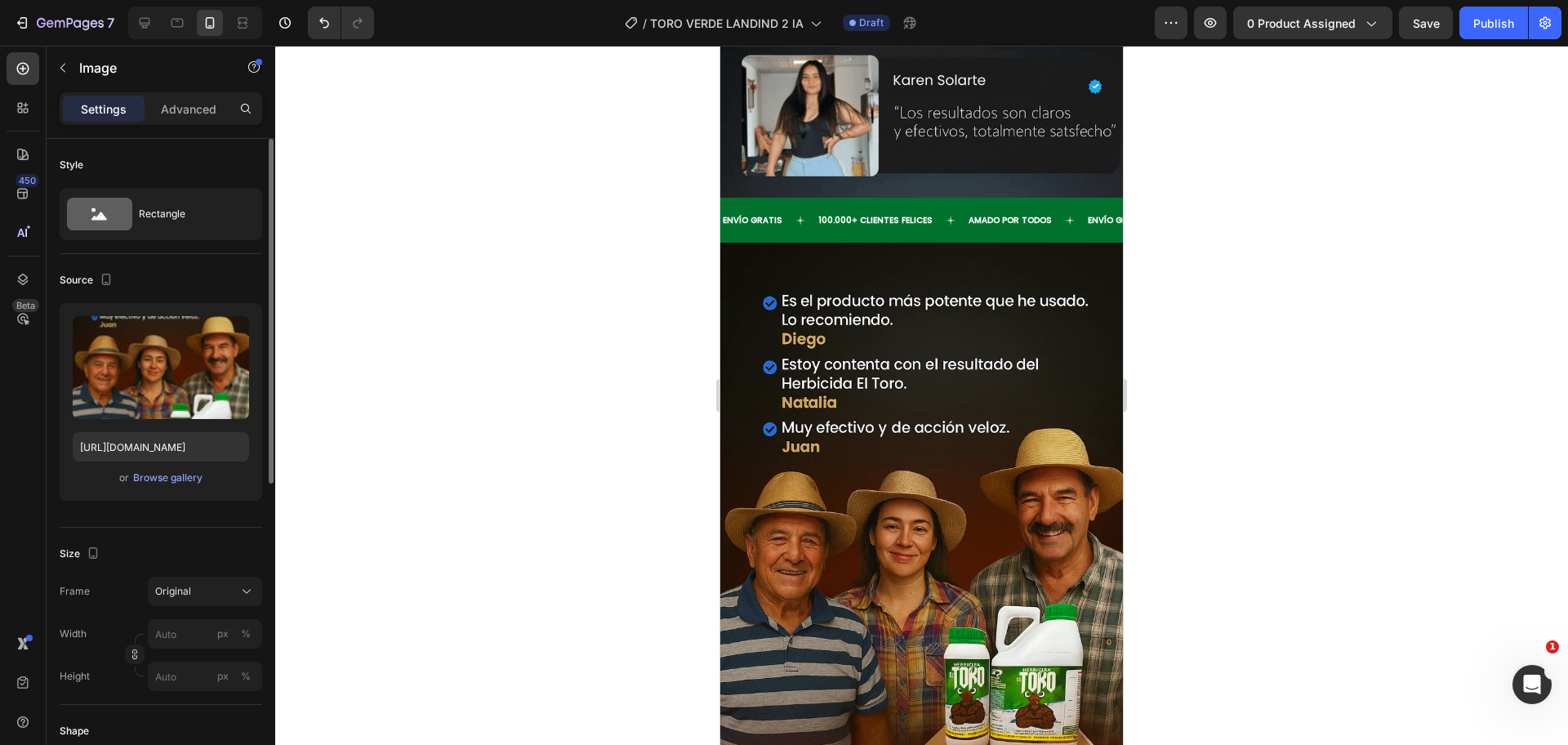
scroll to position [2820, 0]
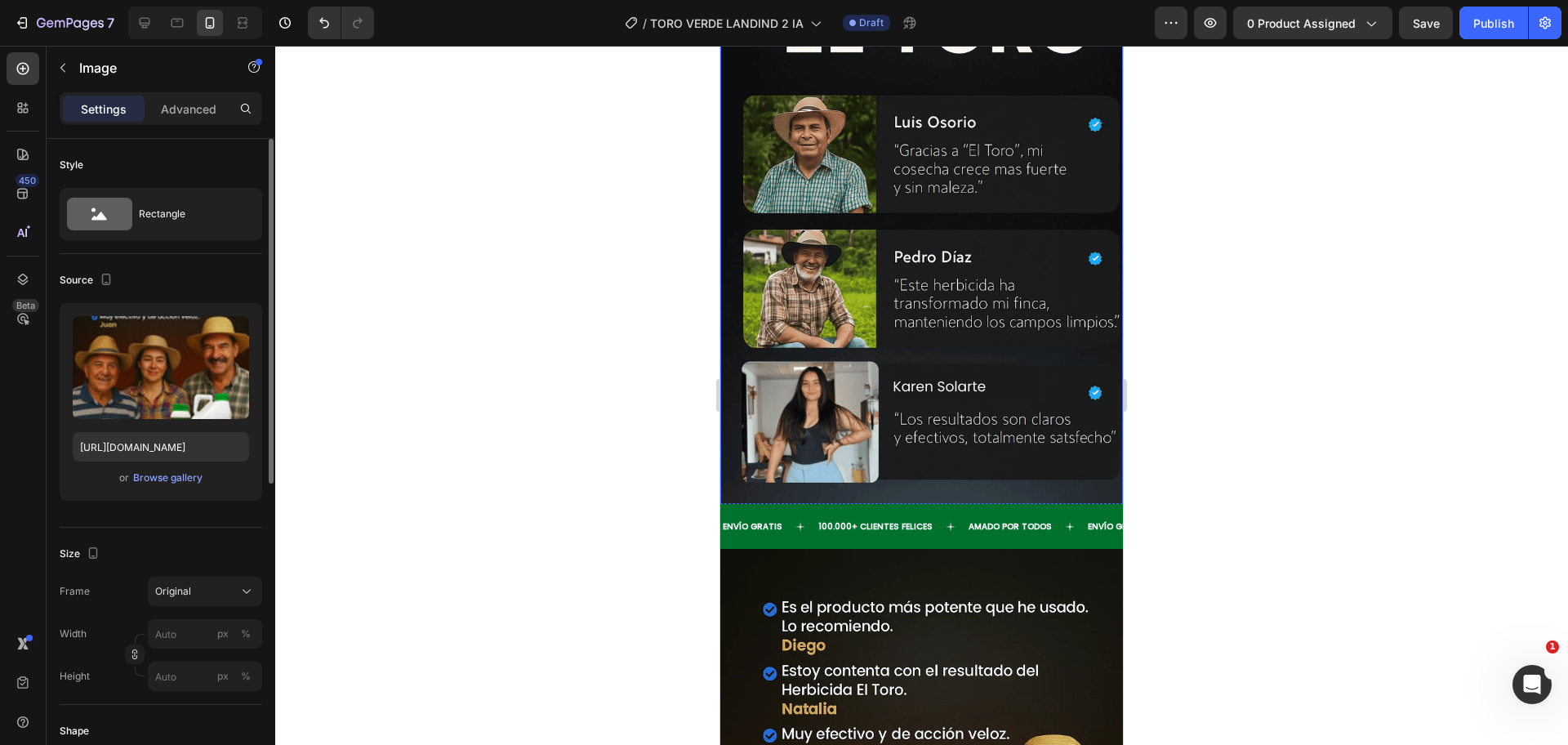
click at [840, 259] on img at bounding box center [921, 211] width 402 height 634
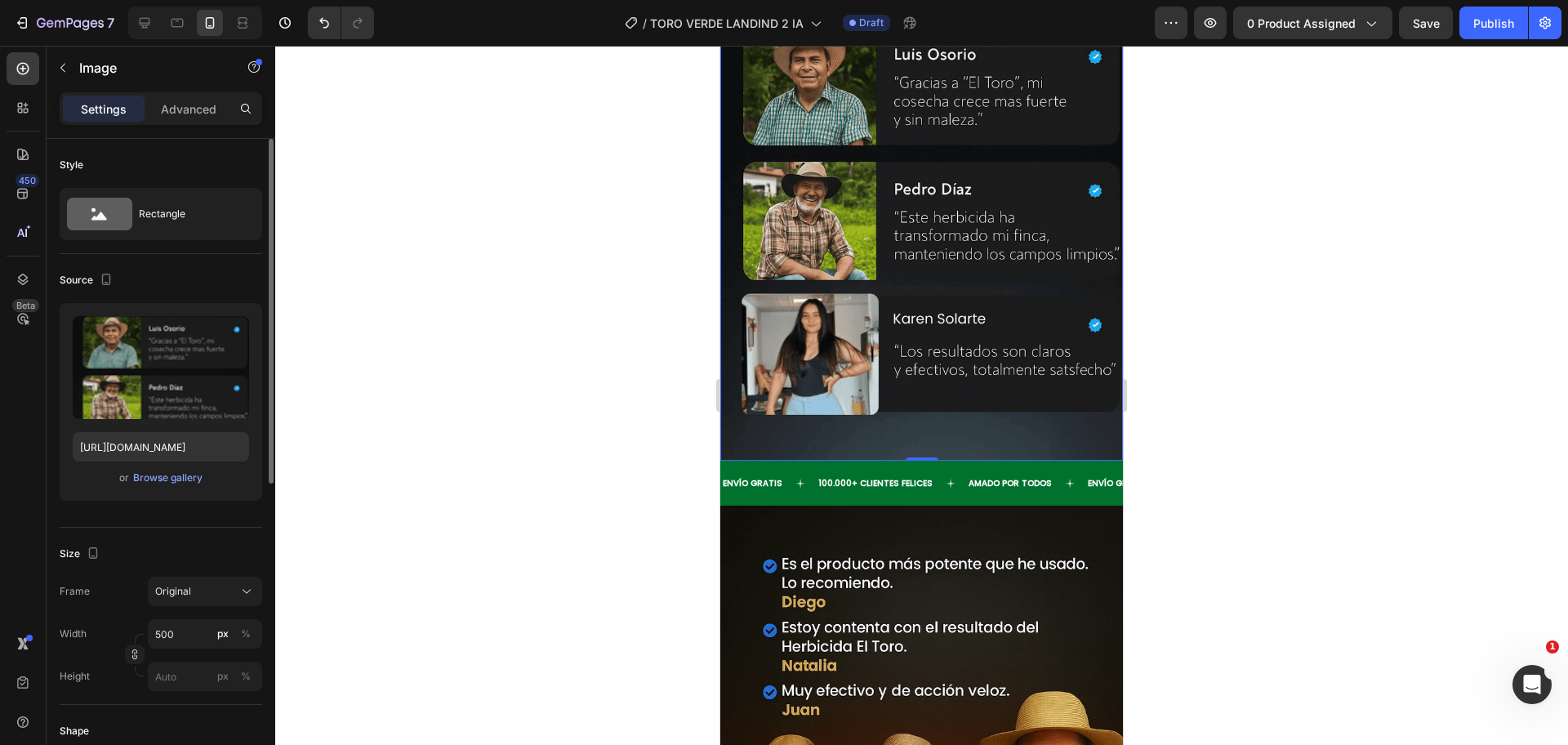
scroll to position [2923, 0]
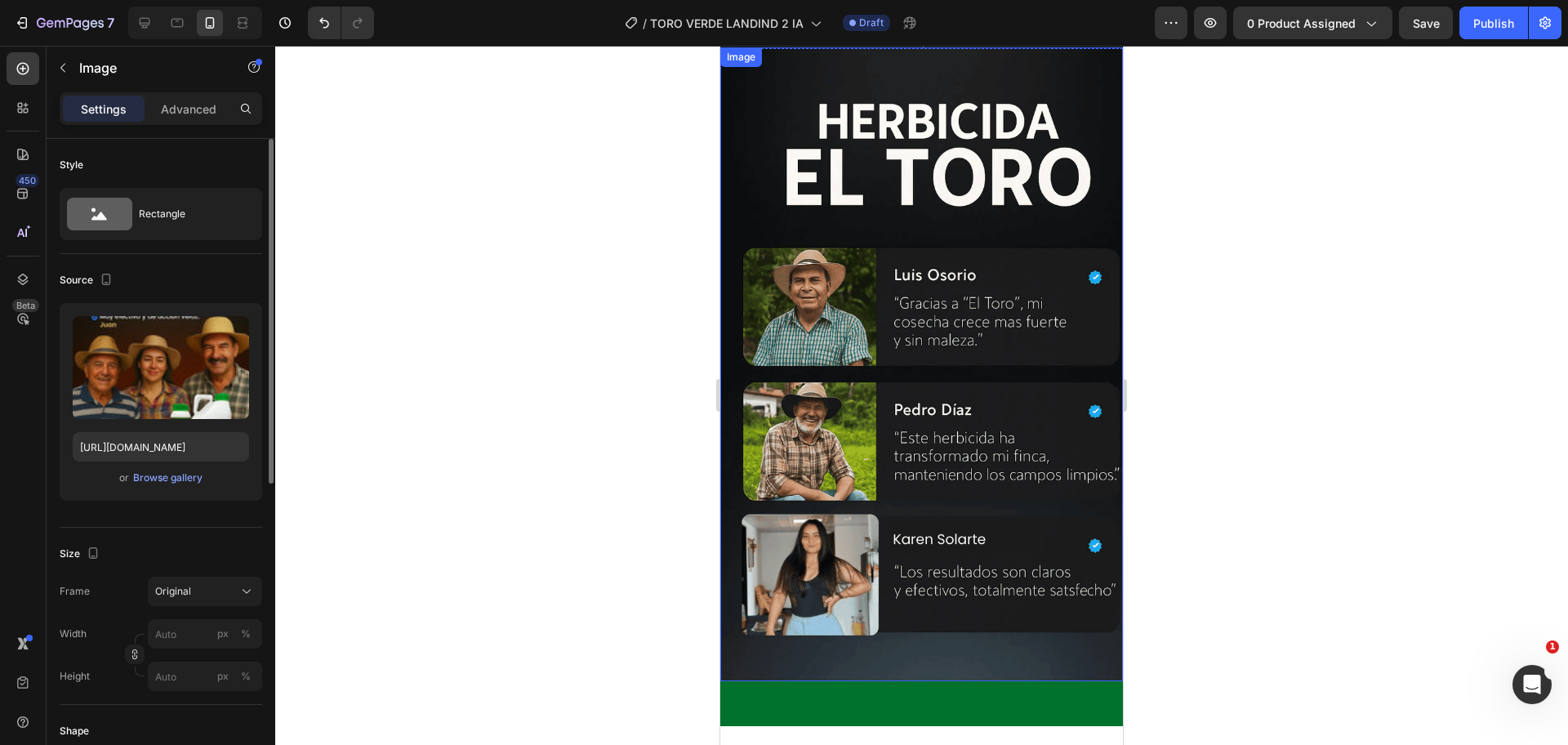
scroll to position [2514, 0]
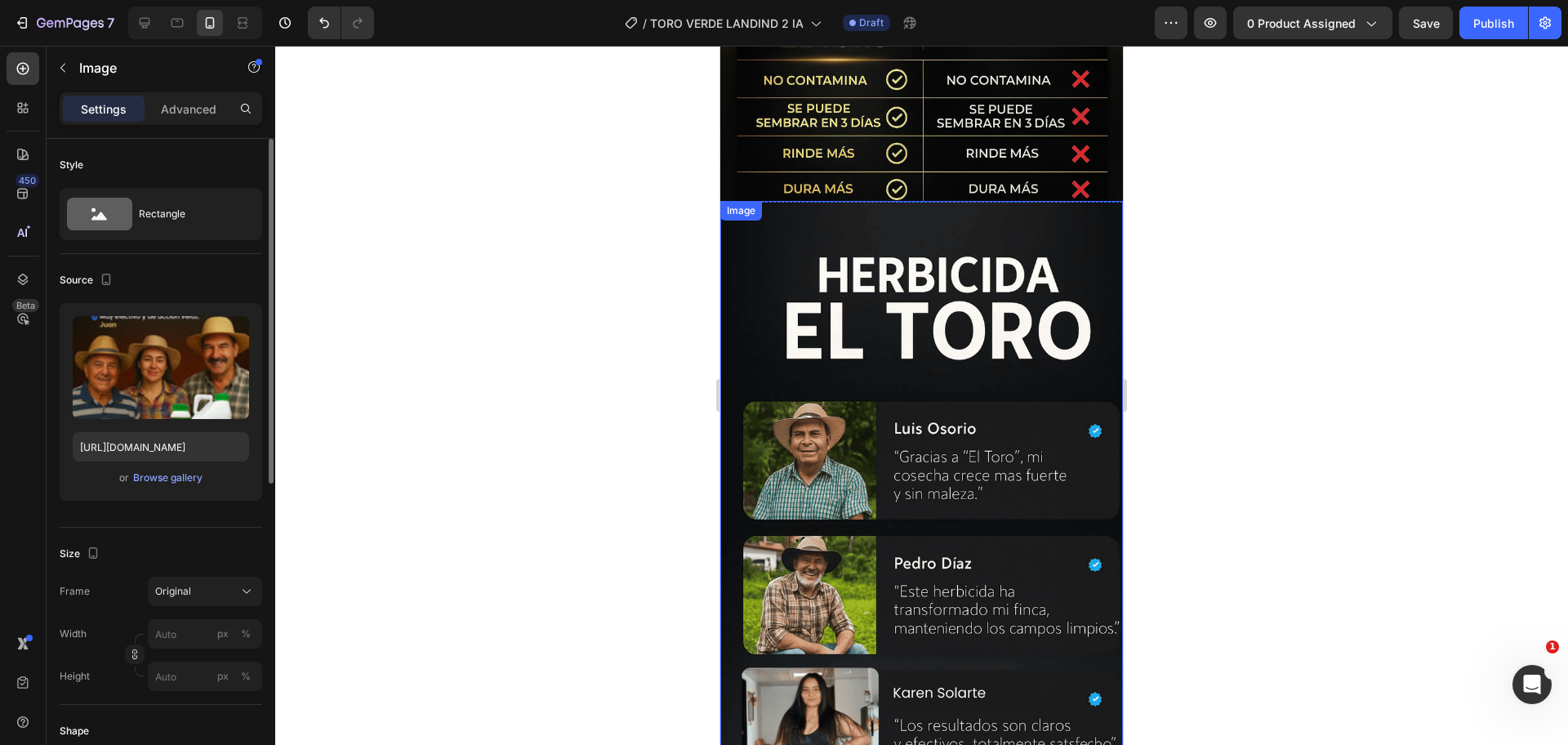
click at [846, 269] on img at bounding box center [921, 517] width 402 height 634
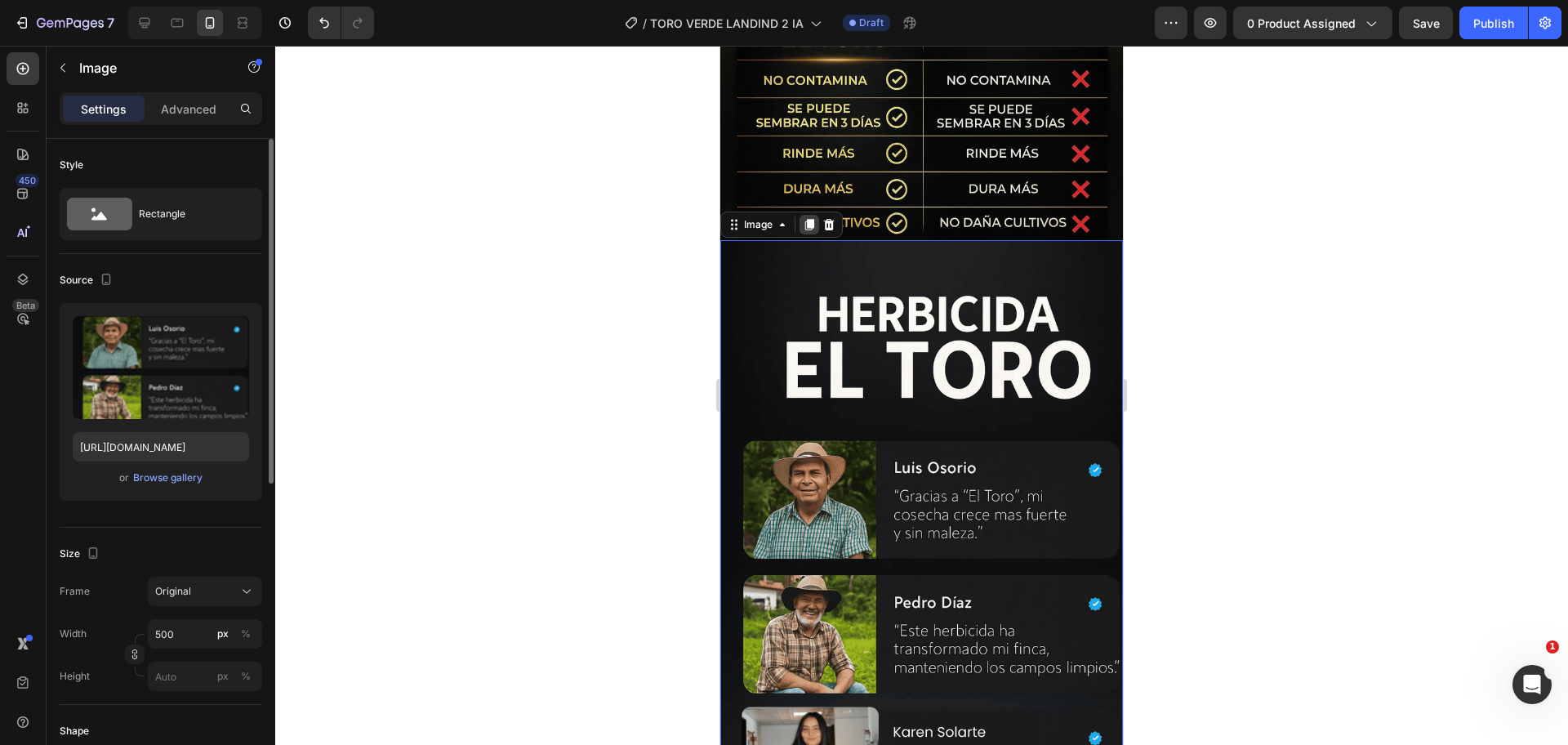
click at [812, 219] on icon at bounding box center [809, 225] width 9 height 12
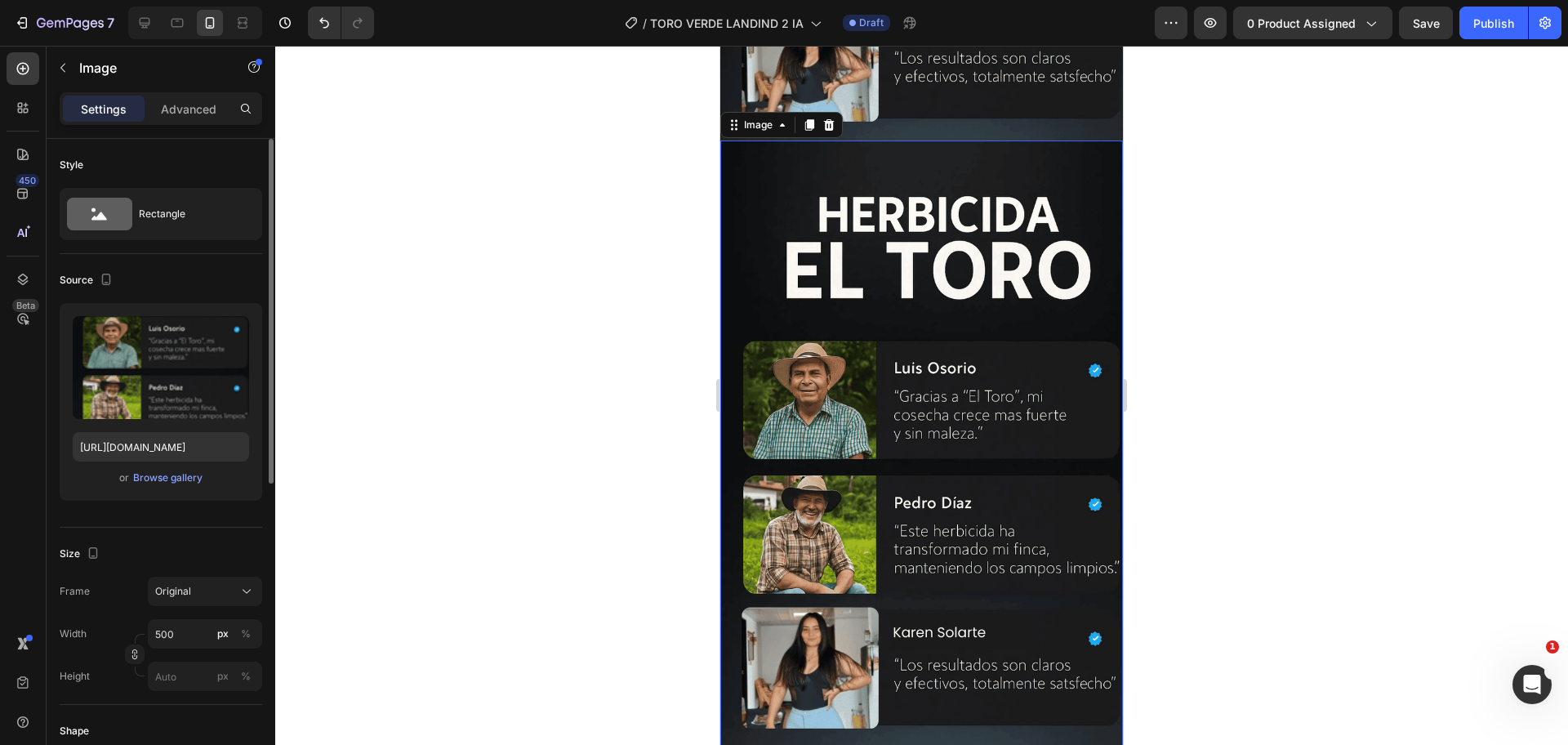
scroll to position [3194, 0]
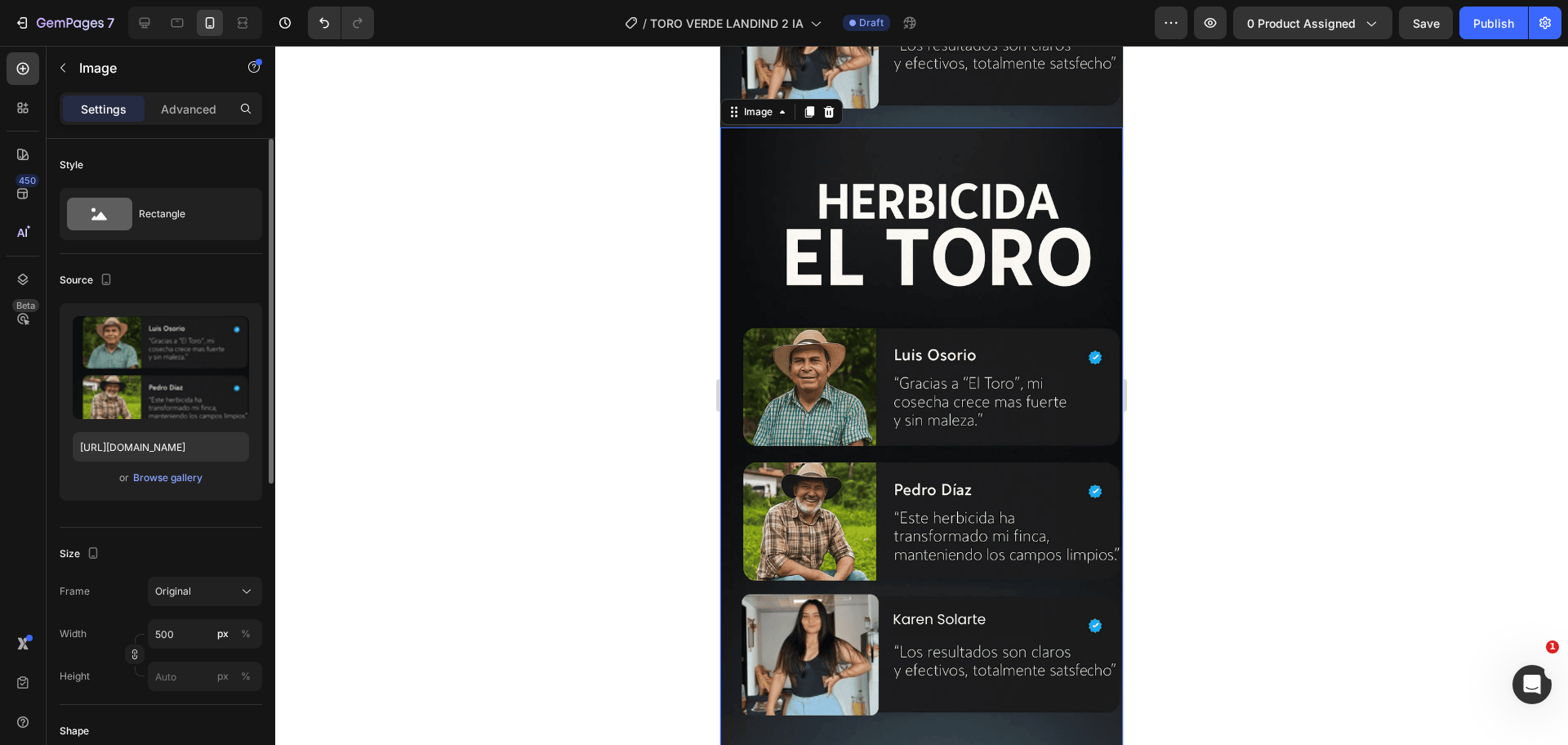
click at [879, 233] on img at bounding box center [921, 444] width 402 height 634
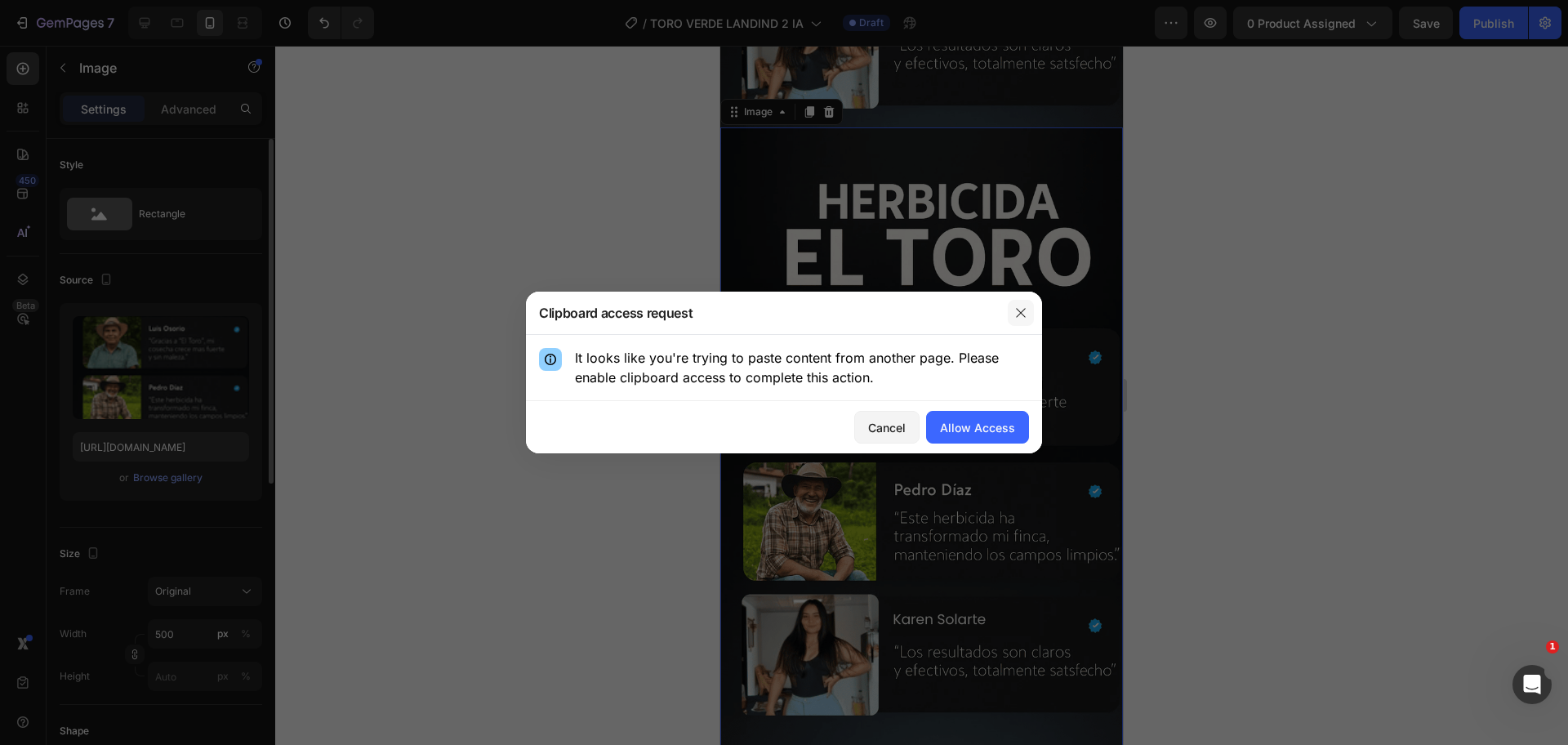
click at [1017, 309] on icon "button" at bounding box center [1020, 312] width 9 height 9
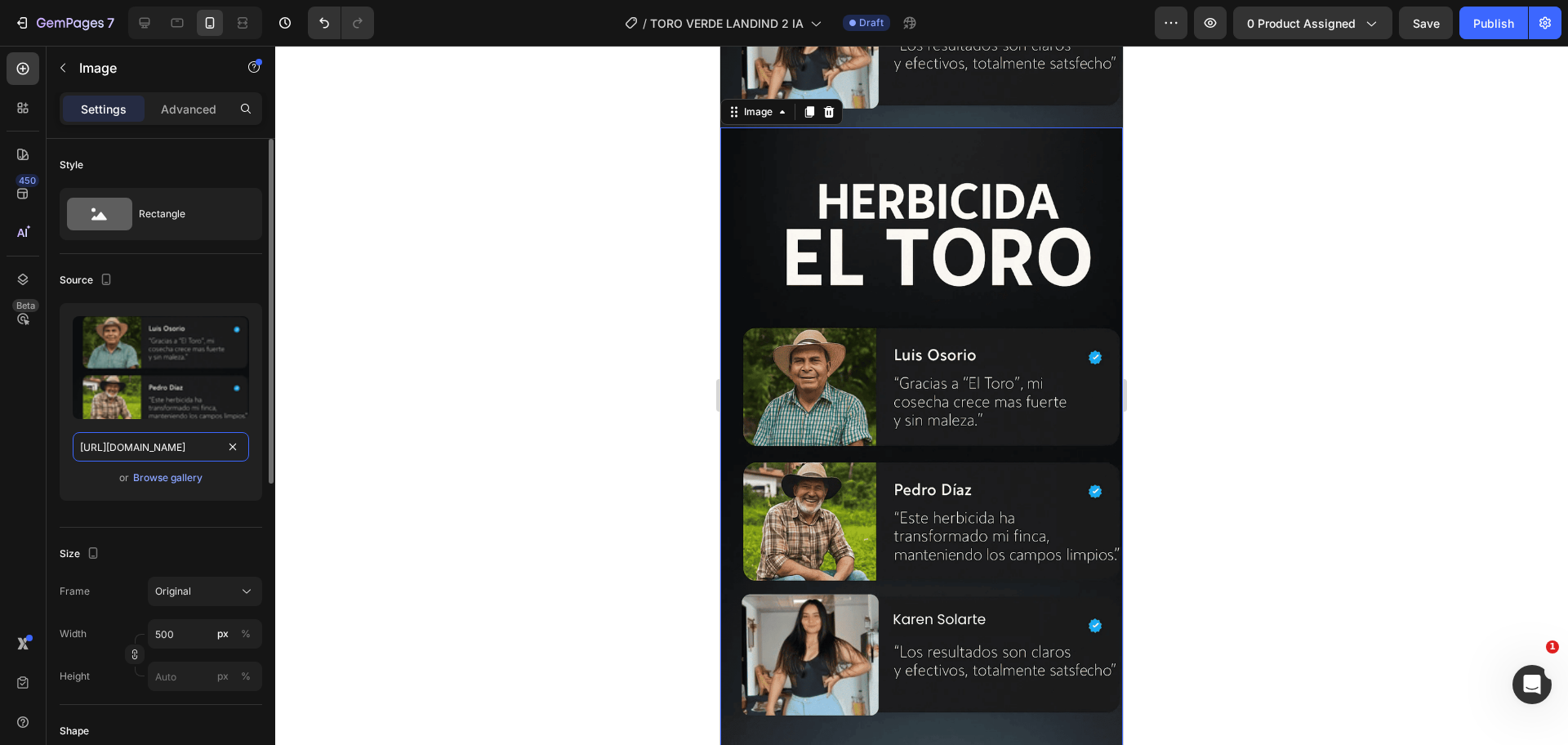
click at [232, 461] on input "[URL][DOMAIN_NAME]" at bounding box center [161, 447] width 176 height 29
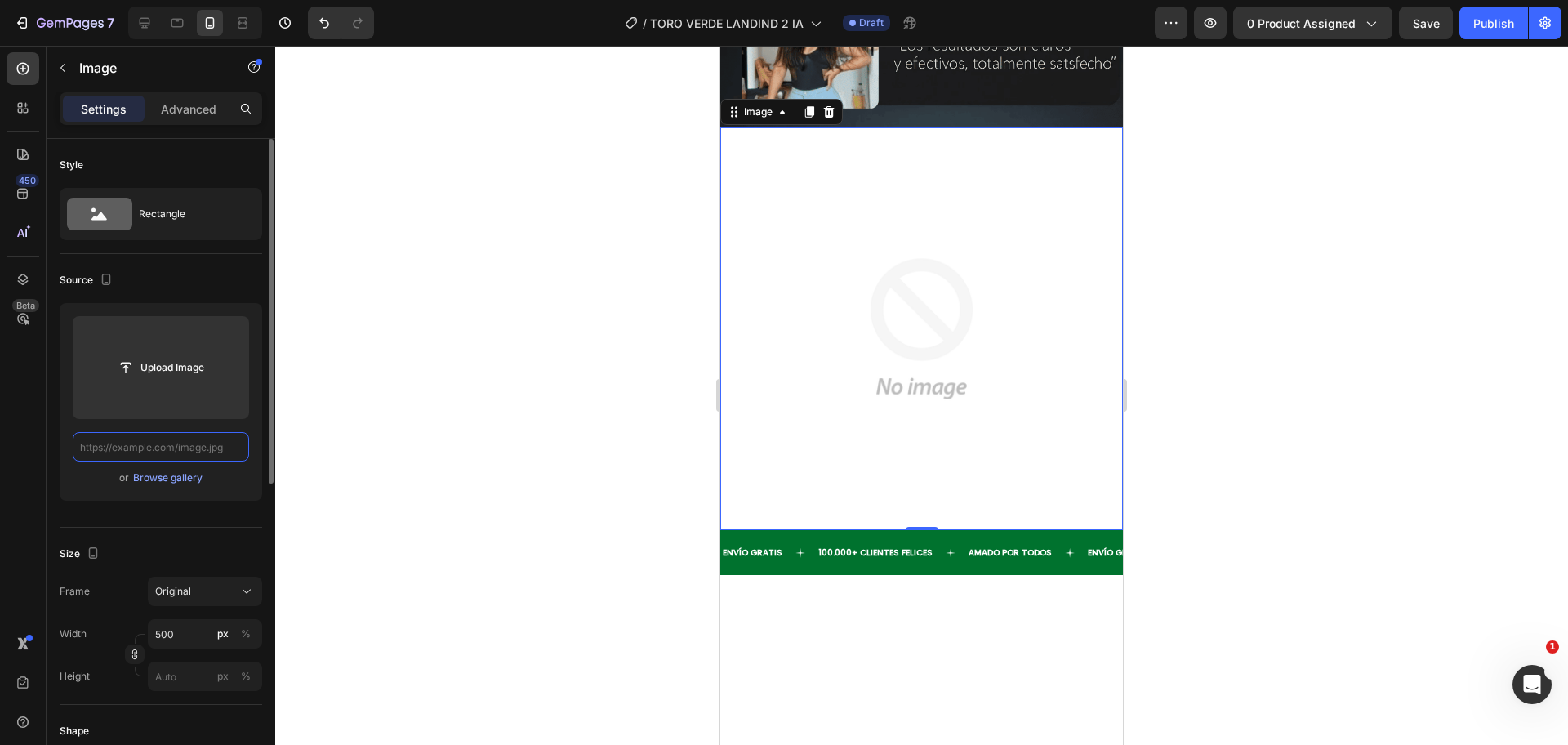
click at [205, 453] on input "text" at bounding box center [161, 447] width 176 height 29
paste input "[URL][DOMAIN_NAME]"
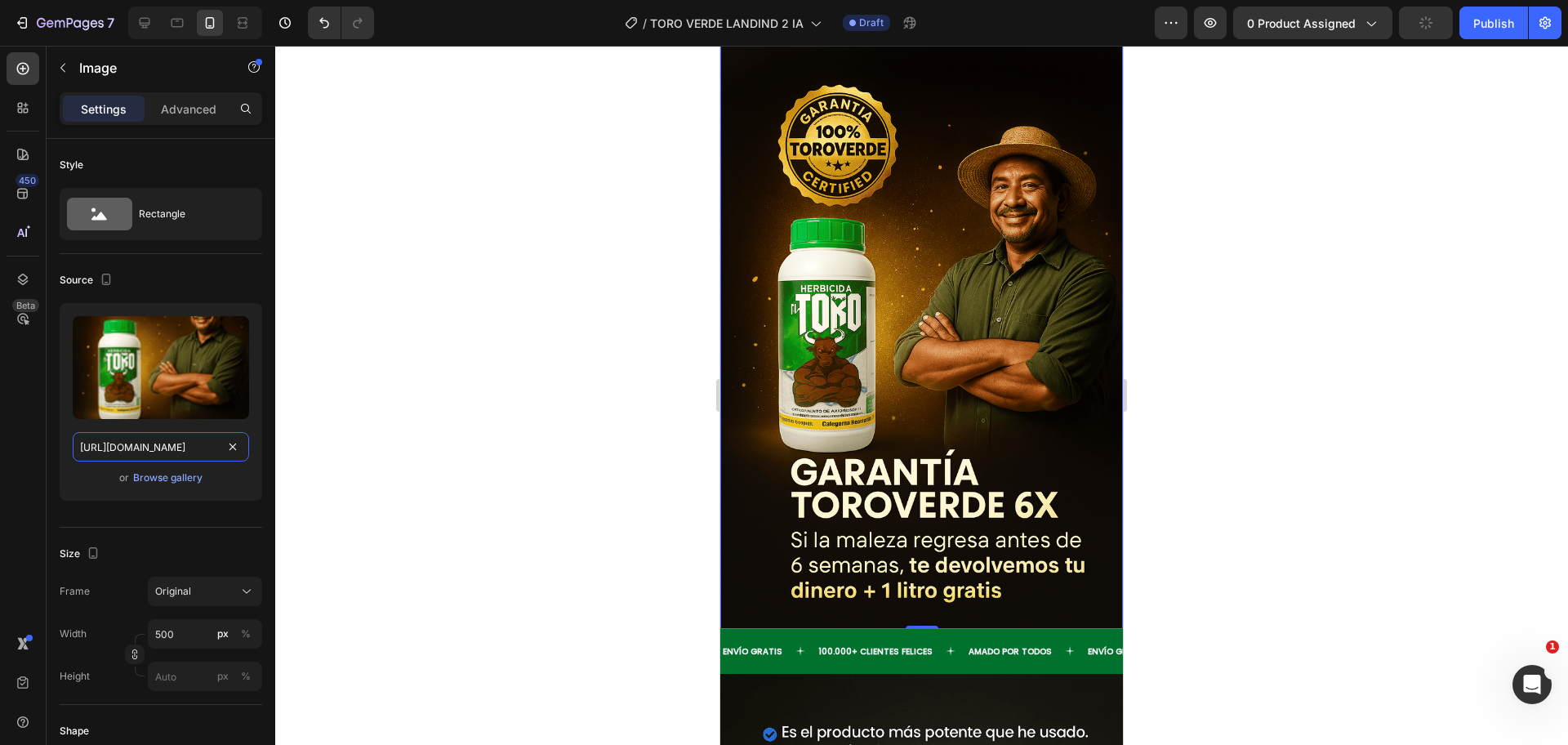
scroll to position [3297, 0]
type input "[URL][DOMAIN_NAME]"
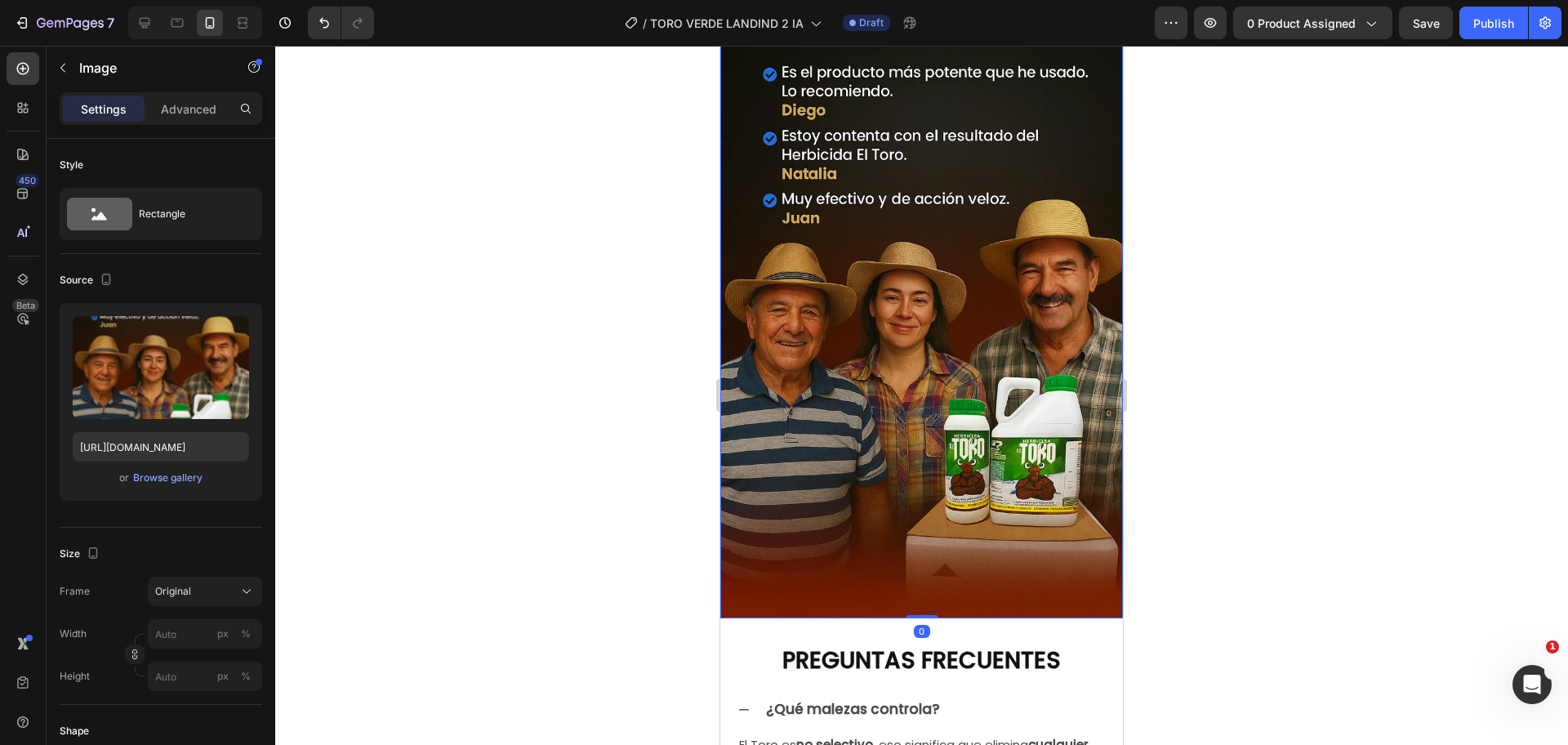
click at [885, 242] on img at bounding box center [921, 316] width 402 height 605
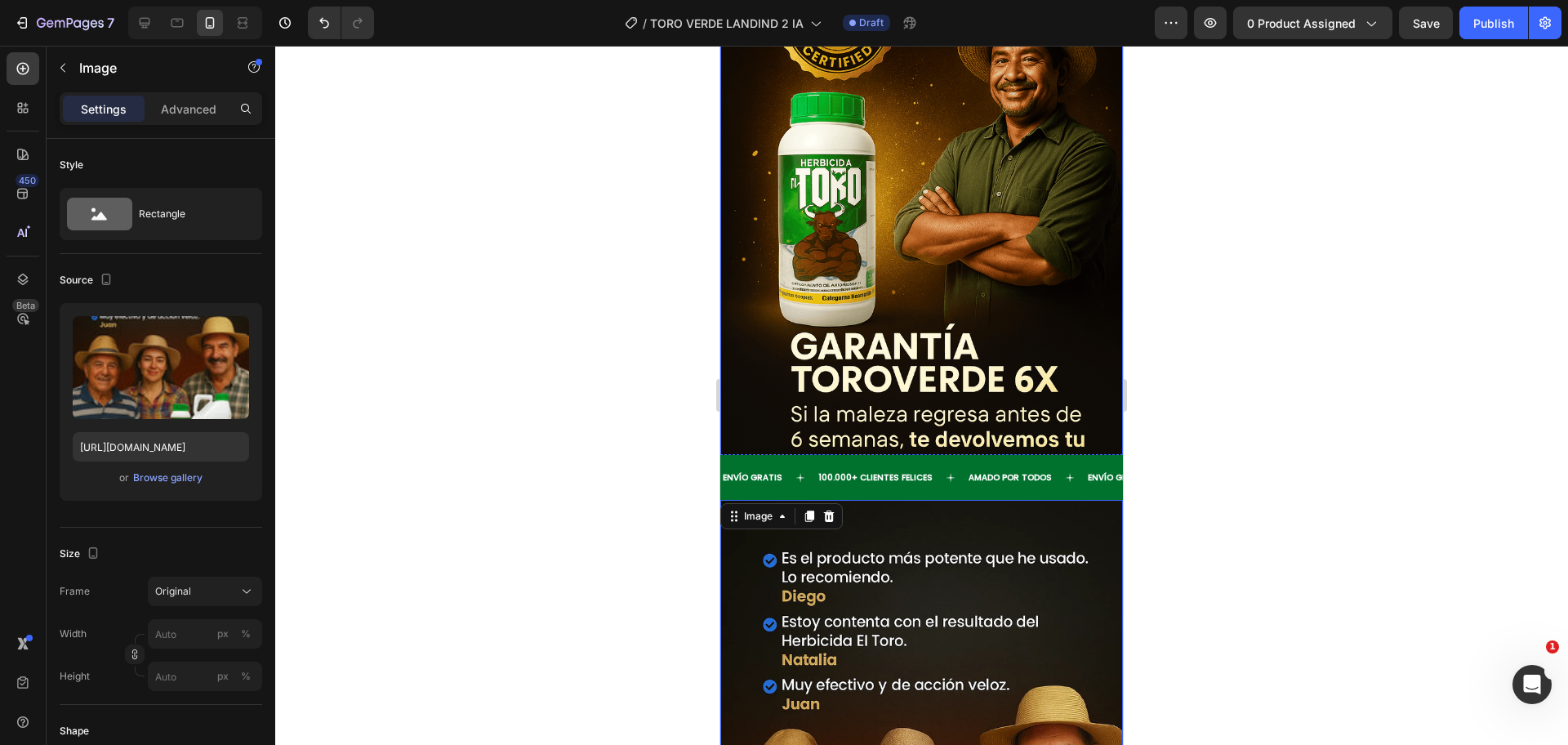
scroll to position [3603, 0]
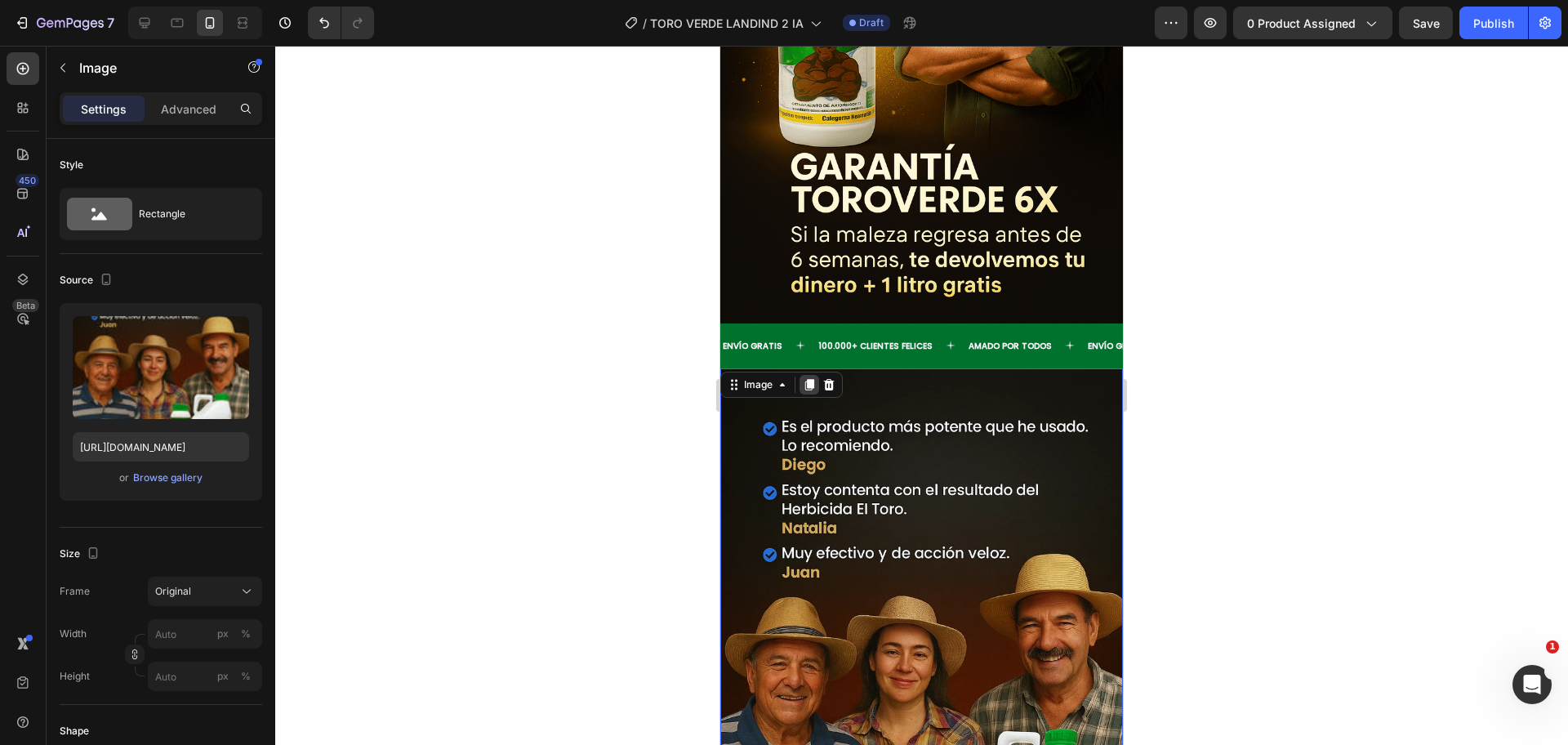
click at [811, 379] on icon at bounding box center [809, 385] width 9 height 12
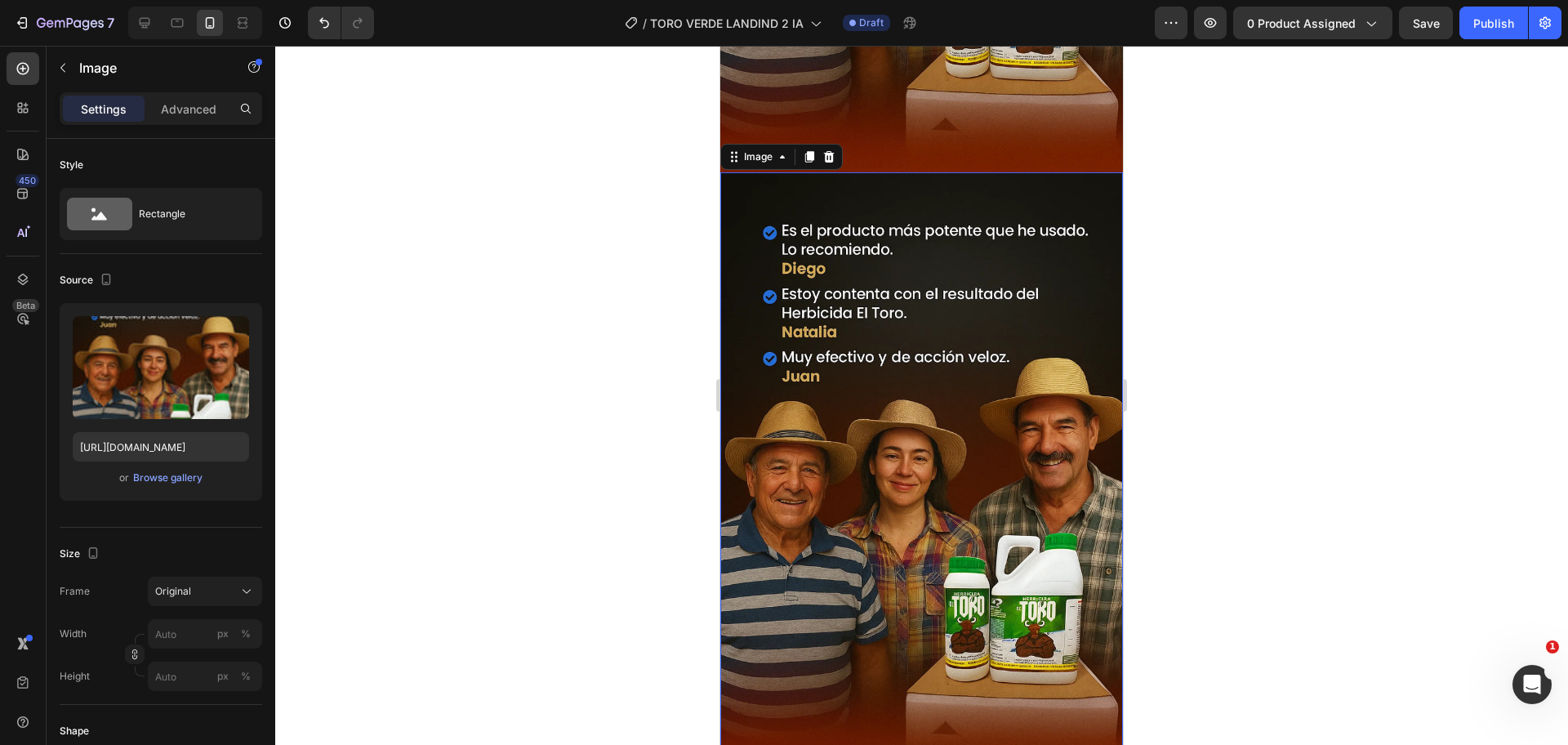
scroll to position [4401, 0]
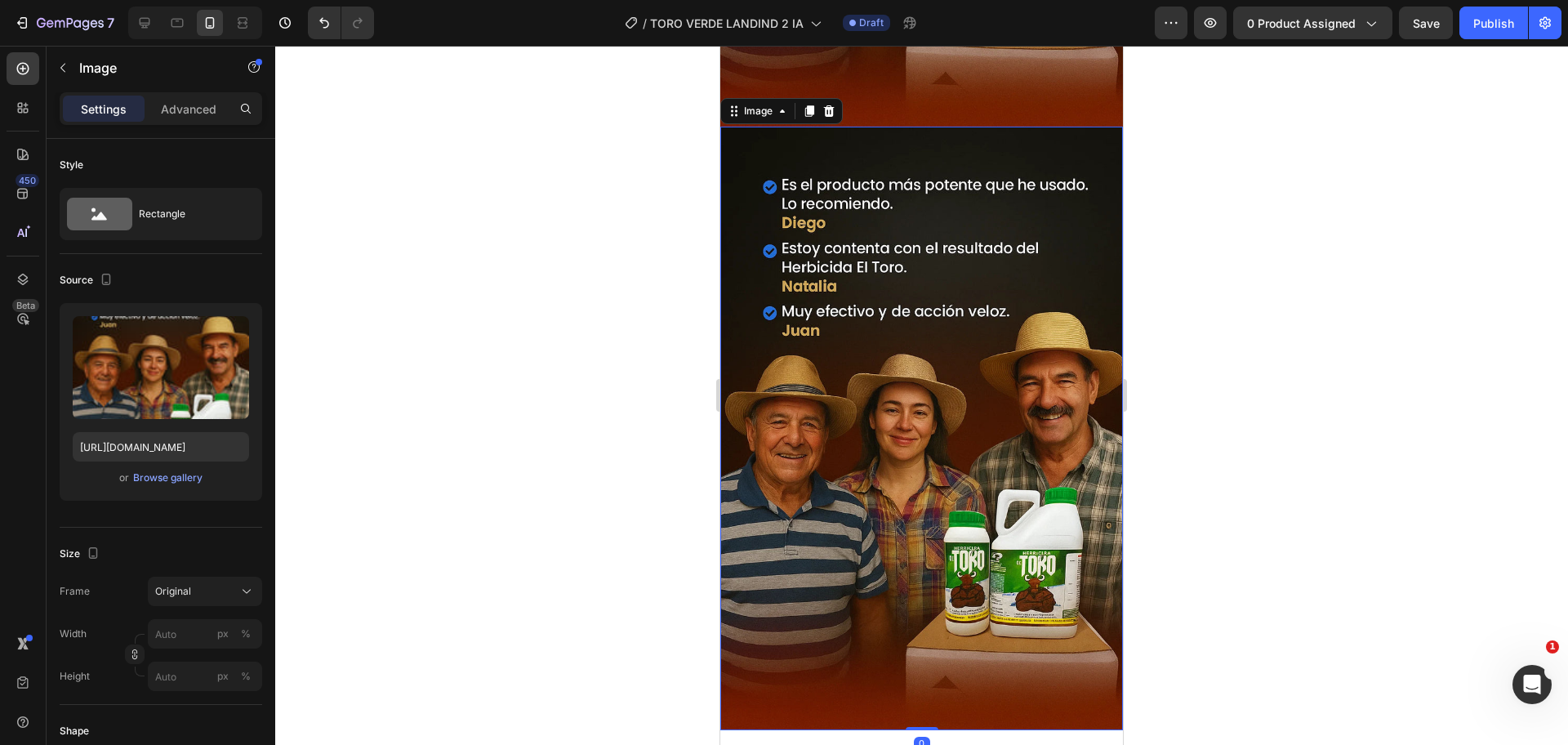
click at [844, 335] on img at bounding box center [921, 428] width 402 height 605
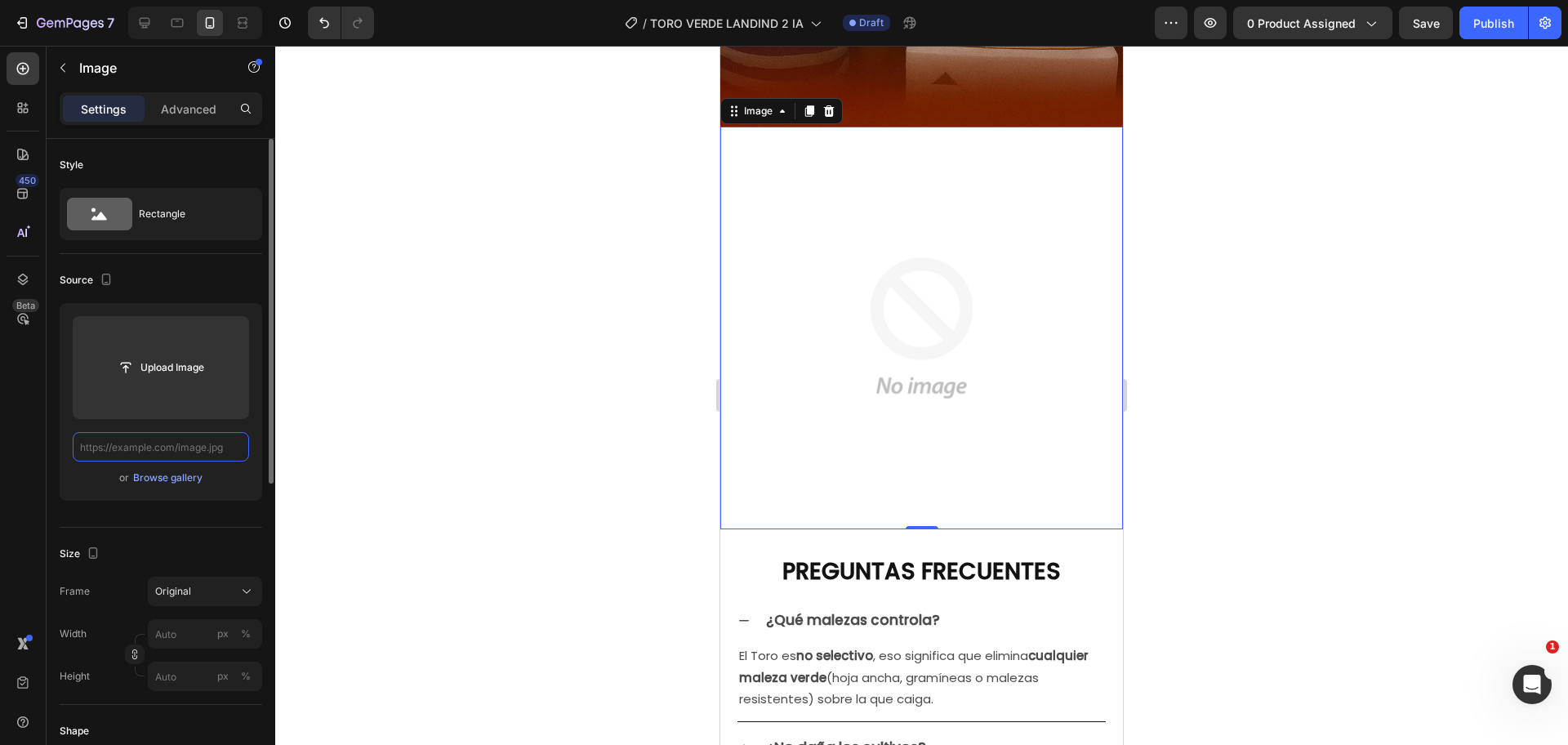
click at [179, 457] on input "text" at bounding box center [161, 447] width 176 height 29
paste input "[URL][DOMAIN_NAME]"
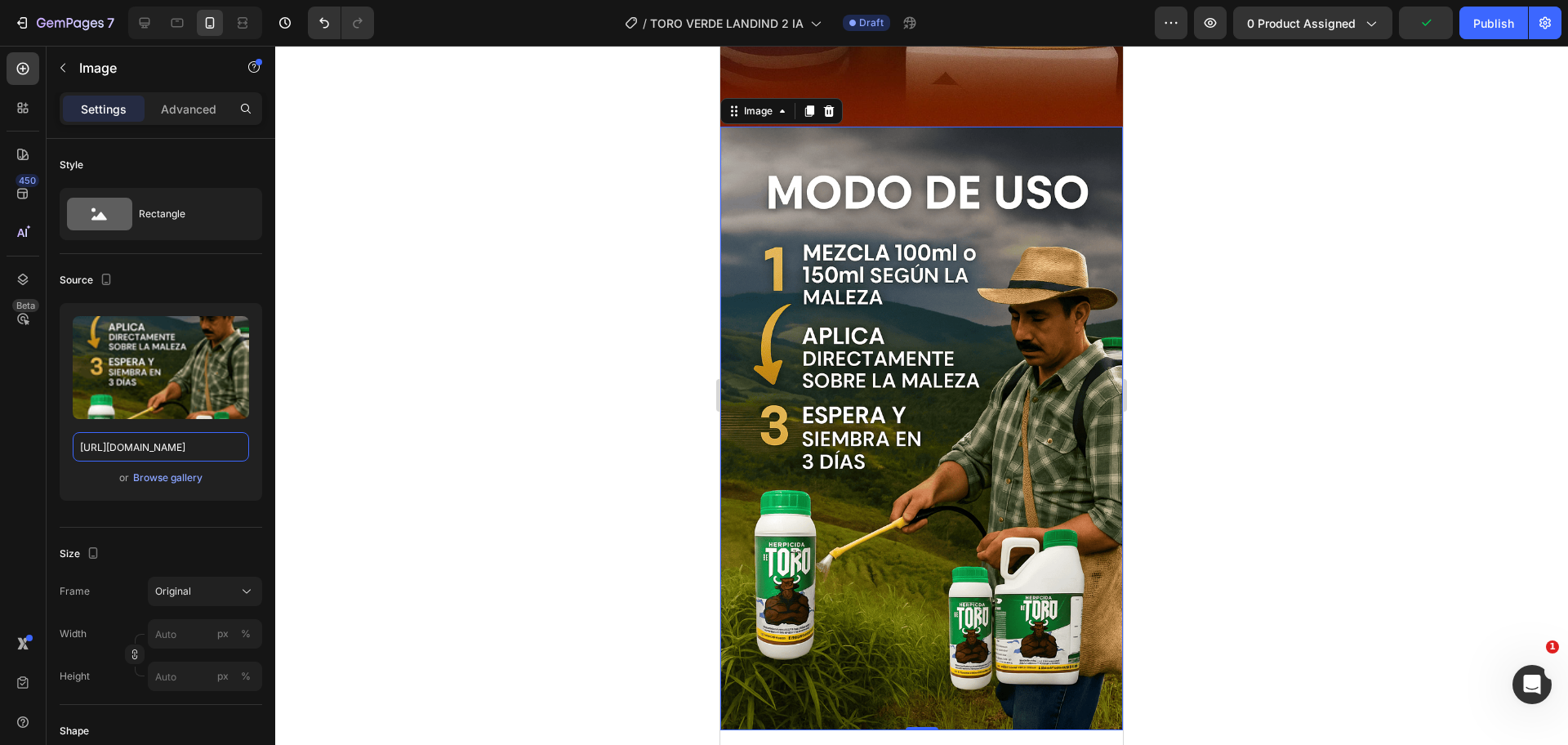
type input "[URL][DOMAIN_NAME]"
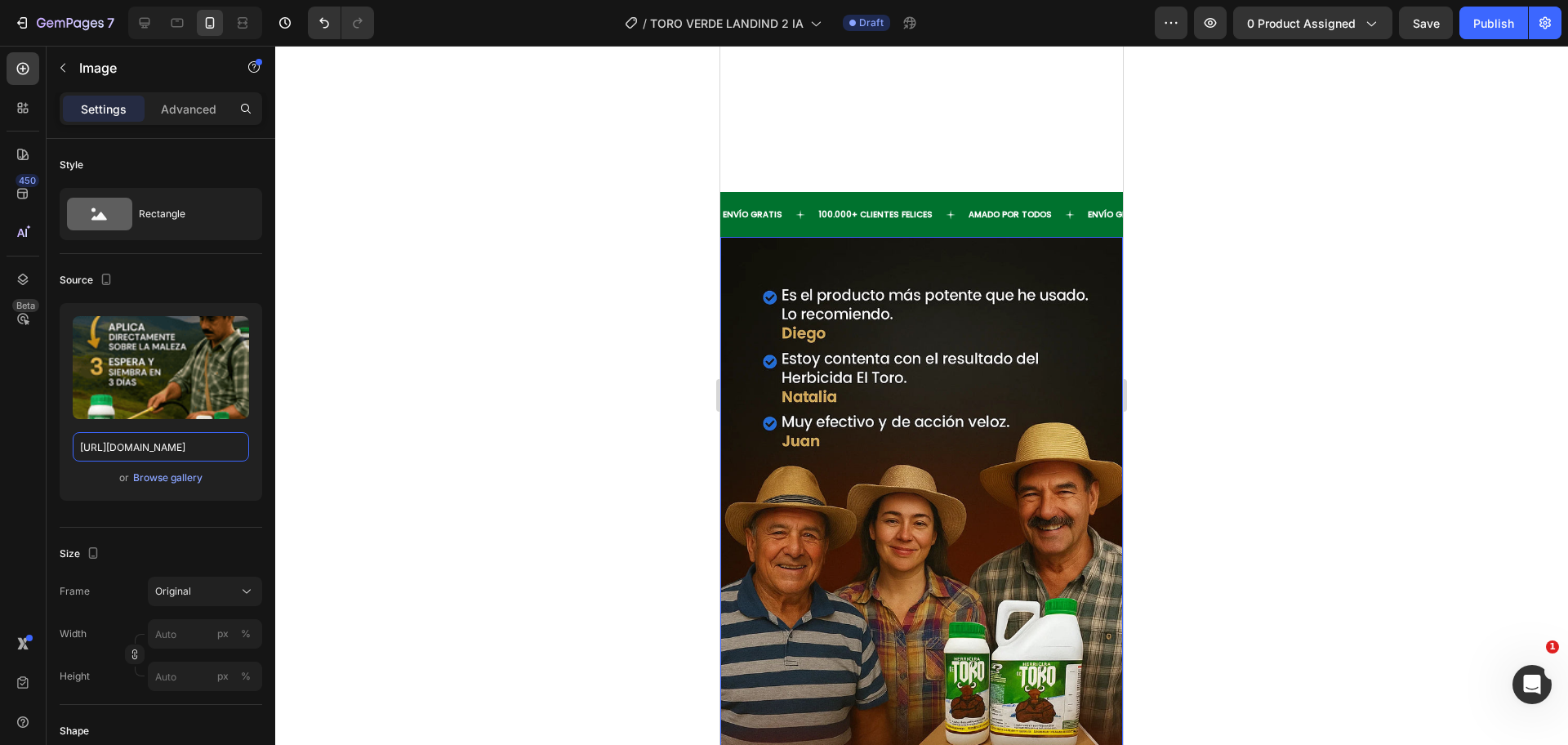
scroll to position [4299, 0]
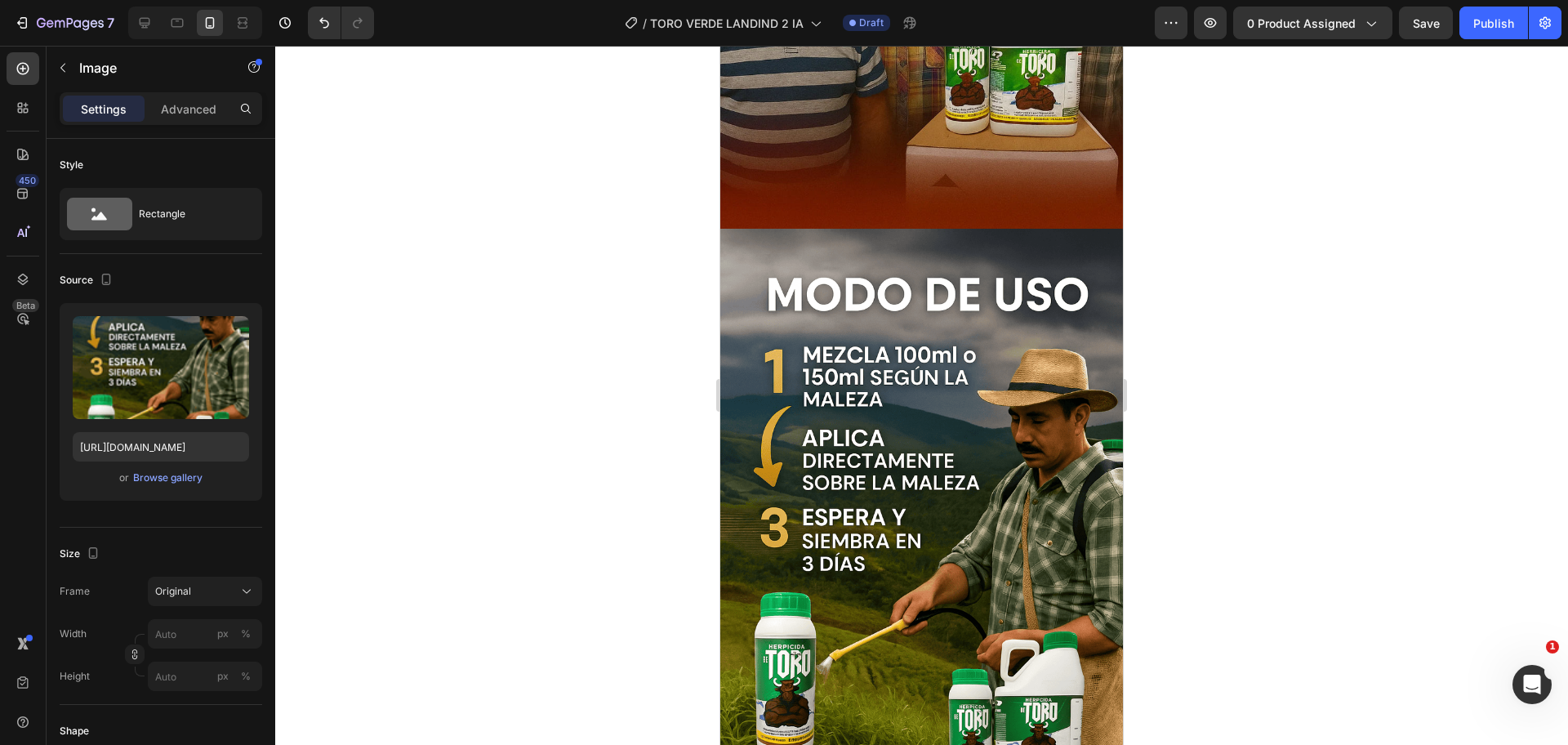
click at [921, 478] on img at bounding box center [921, 531] width 402 height 605
click at [801, 277] on img at bounding box center [921, 531] width 402 height 605
click at [787, 241] on img at bounding box center [921, 531] width 402 height 605
click at [1234, 352] on div at bounding box center [921, 395] width 1292 height 699
click at [912, 328] on img at bounding box center [921, 531] width 402 height 605
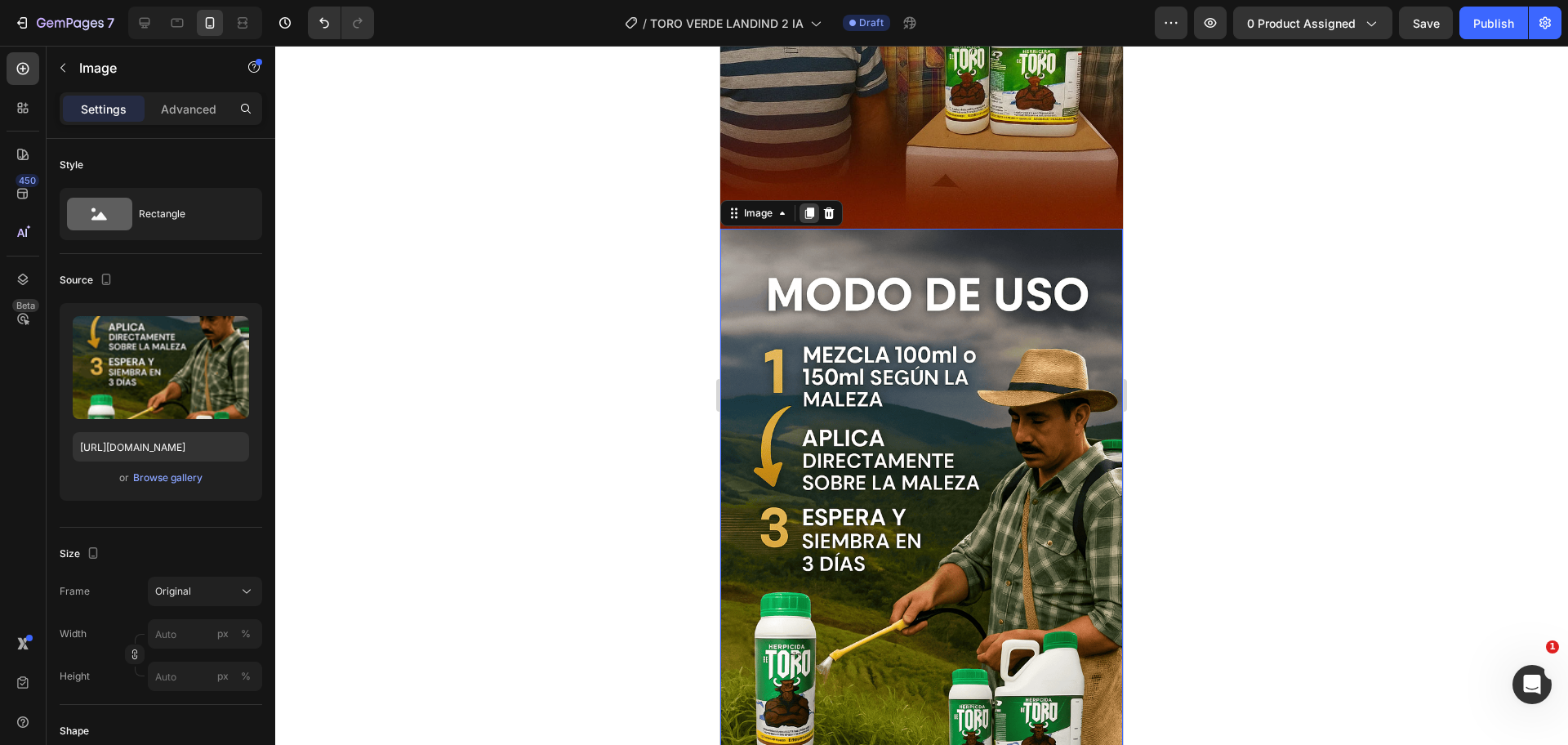
click at [806, 207] on icon at bounding box center [809, 213] width 9 height 12
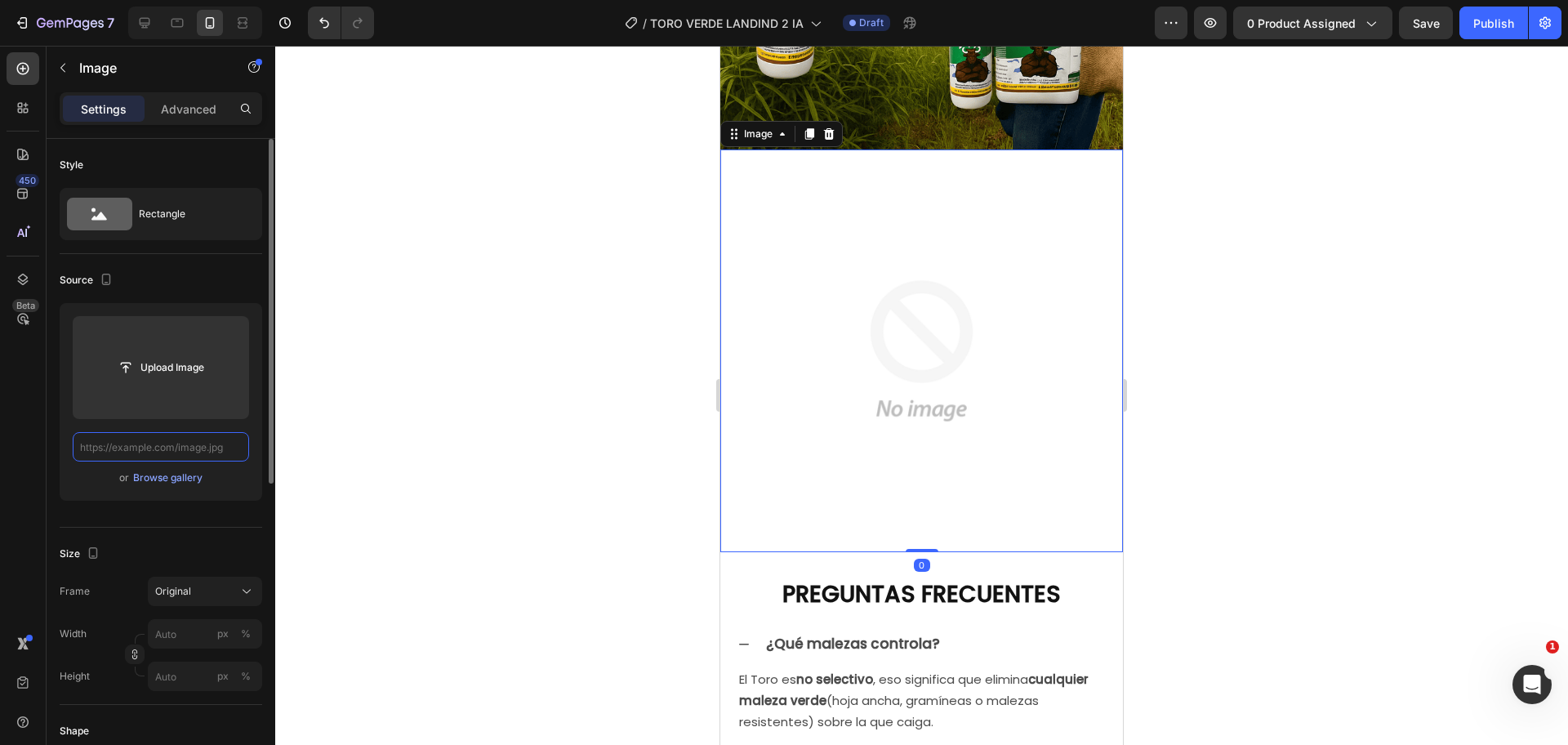
scroll to position [0, 0]
click at [210, 453] on input "text" at bounding box center [161, 447] width 176 height 29
paste input "[URL][DOMAIN_NAME]"
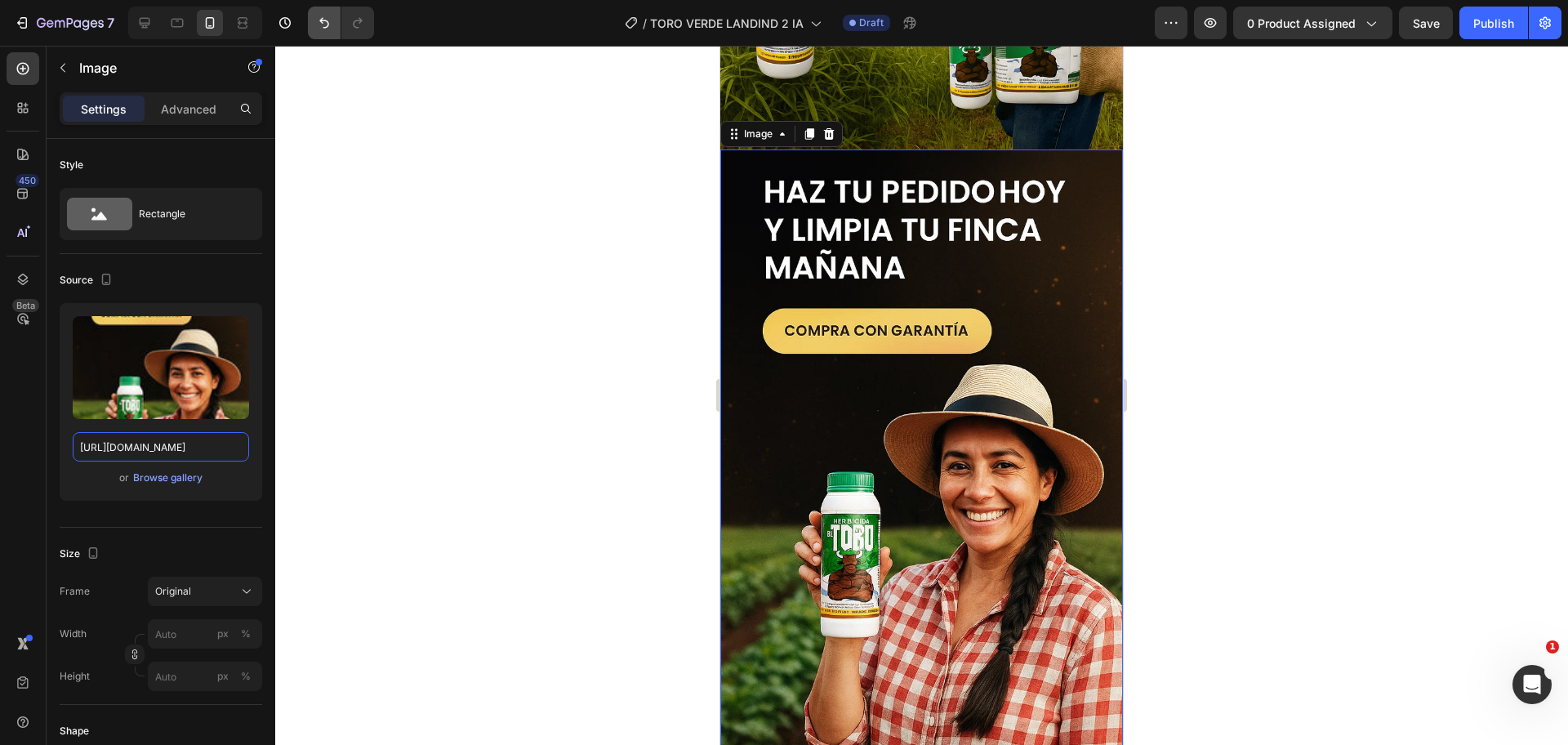
type input "[URL][DOMAIN_NAME]"
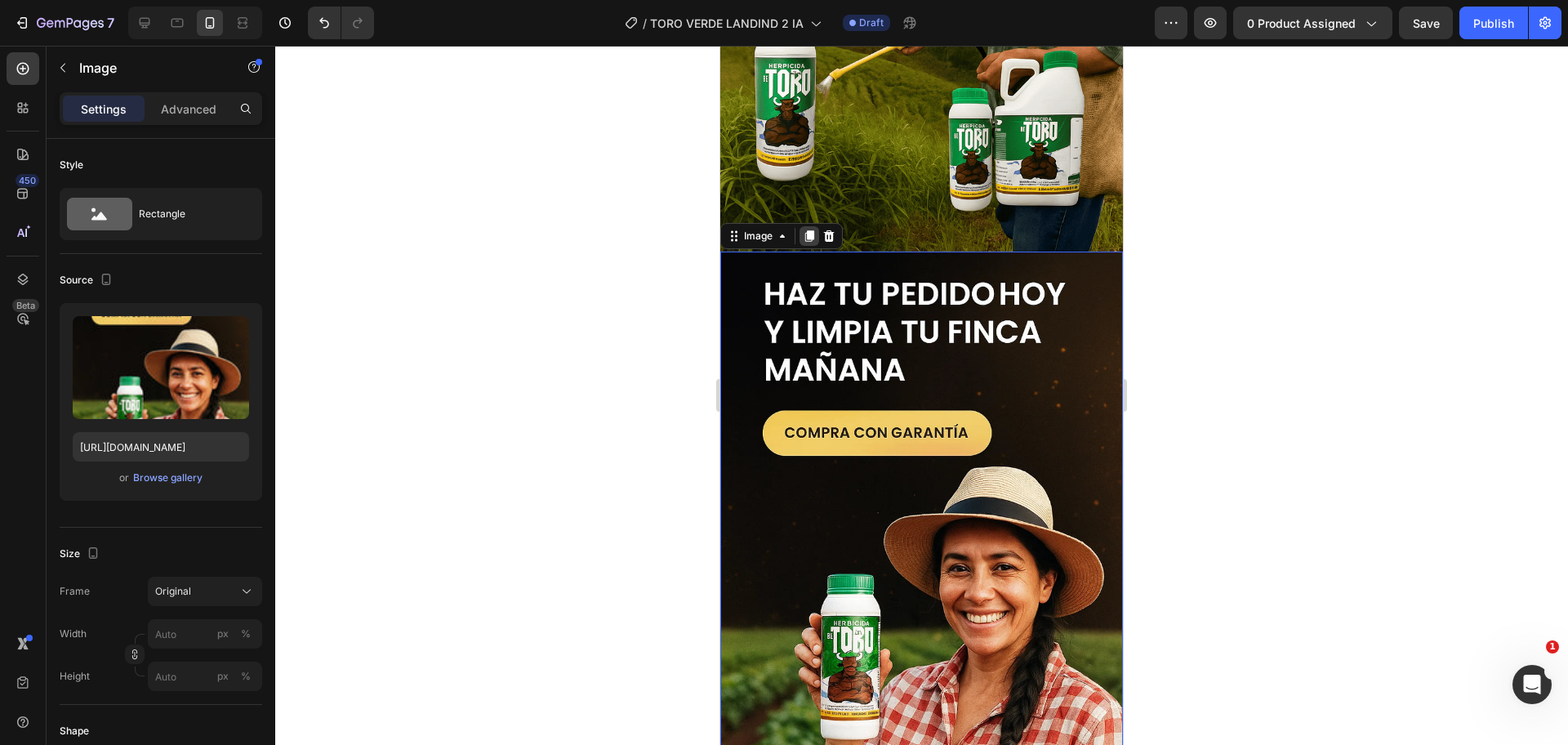
click at [811, 230] on icon at bounding box center [808, 236] width 13 height 13
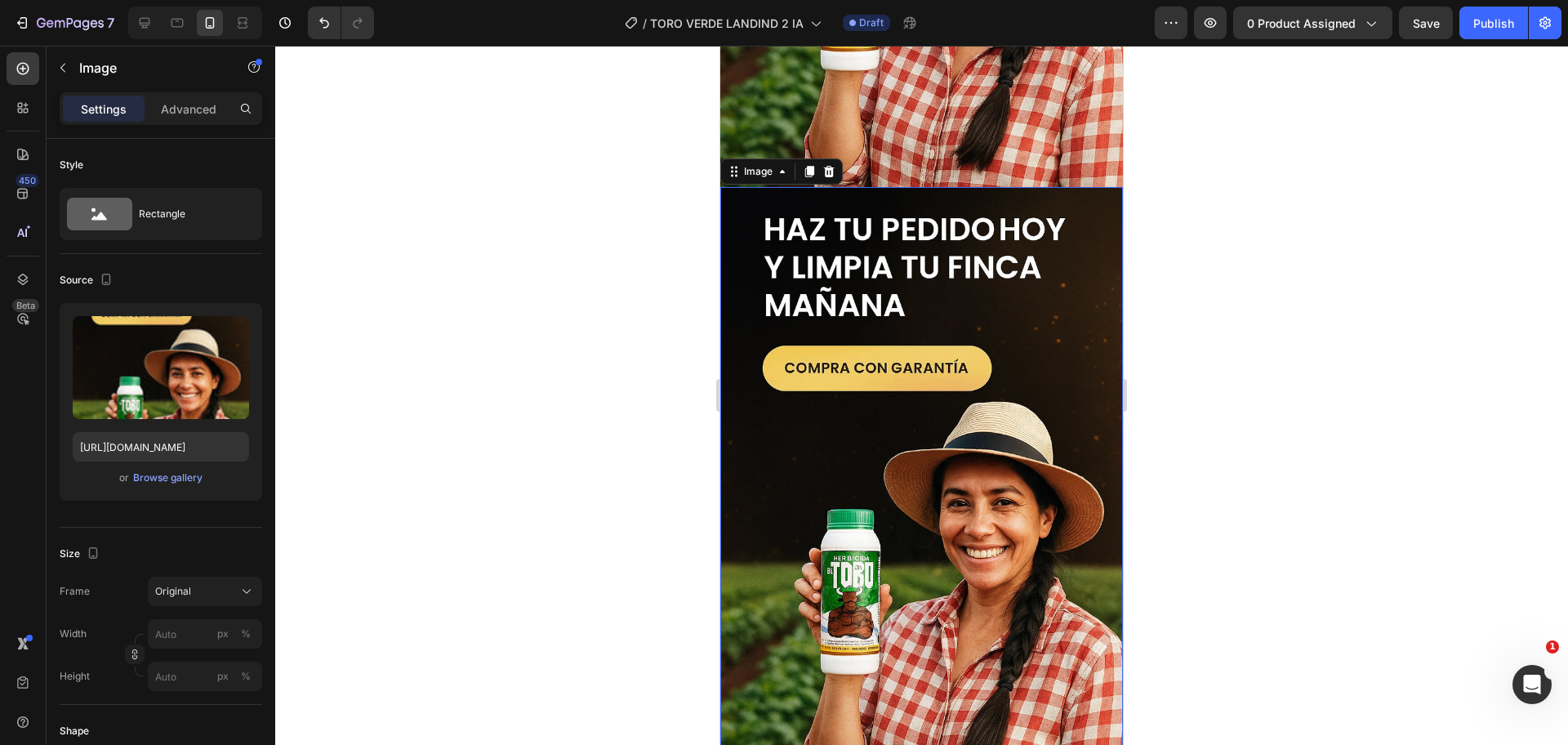
scroll to position [5562, 0]
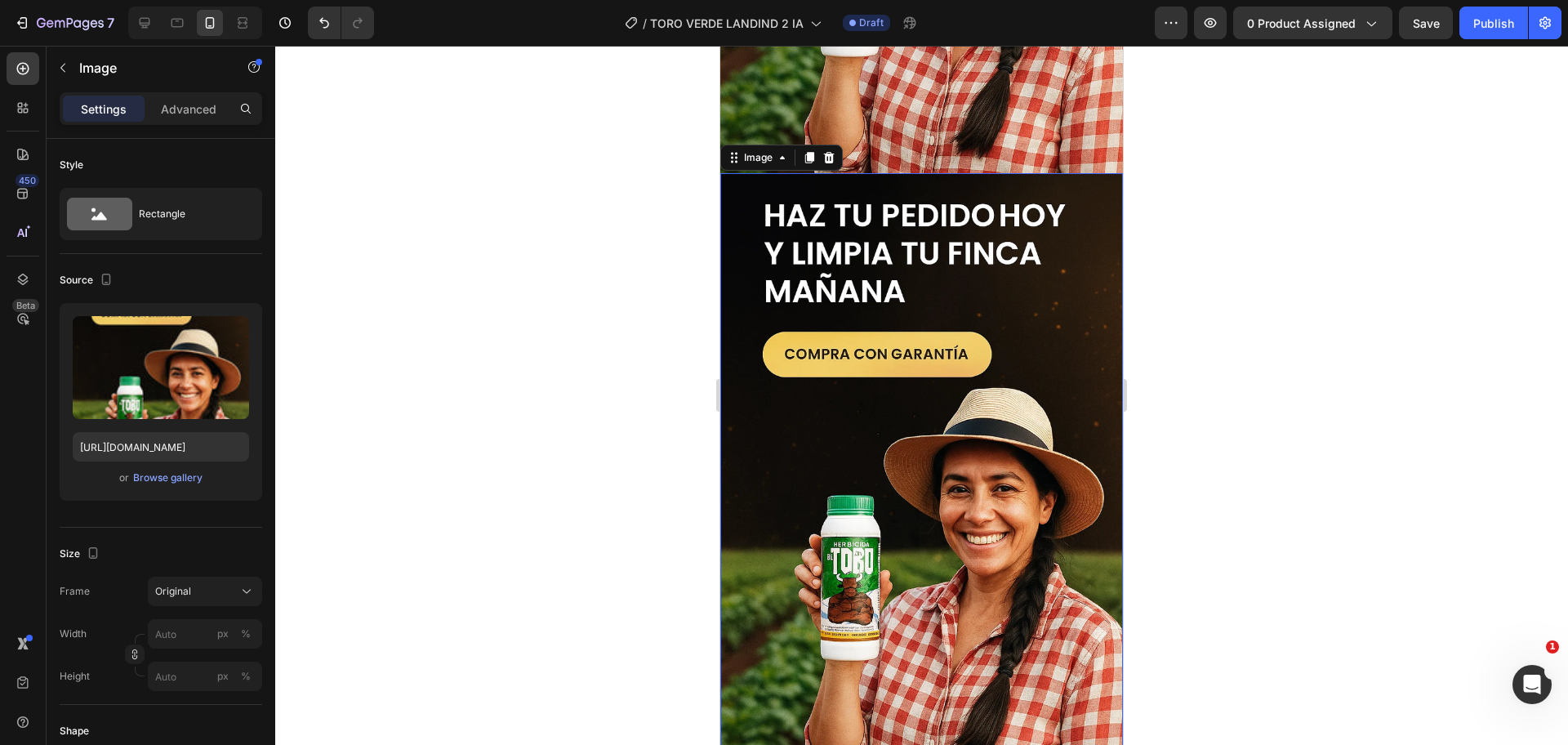
drag, startPoint x: 840, startPoint y: 398, endPoint x: 1413, endPoint y: 469, distance: 577.4
click at [840, 398] on img at bounding box center [921, 475] width 402 height 605
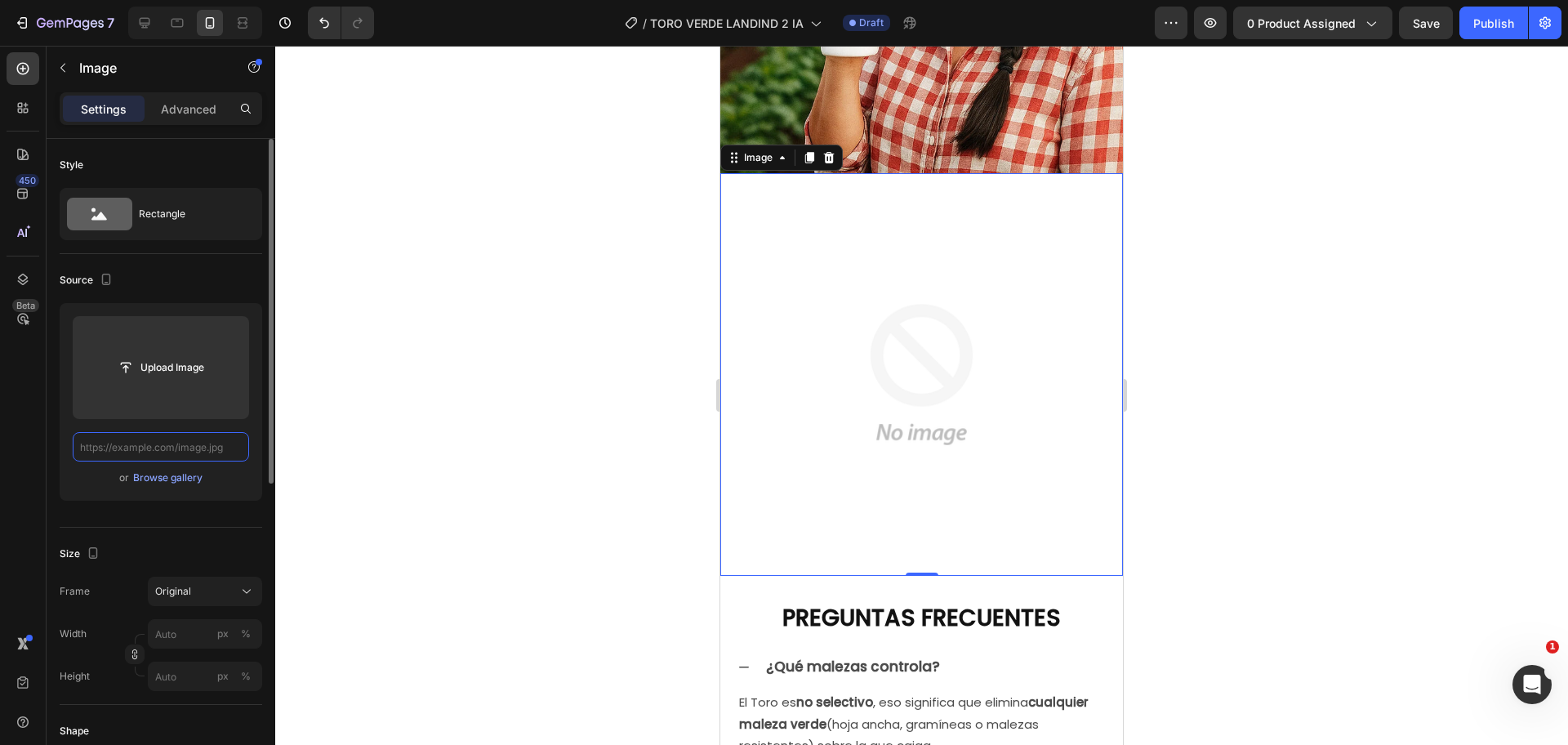
scroll to position [0, 0]
click at [210, 445] on input "text" at bounding box center [161, 447] width 176 height 29
paste input "[URL][DOMAIN_NAME]"
type input "[URL][DOMAIN_NAME]"
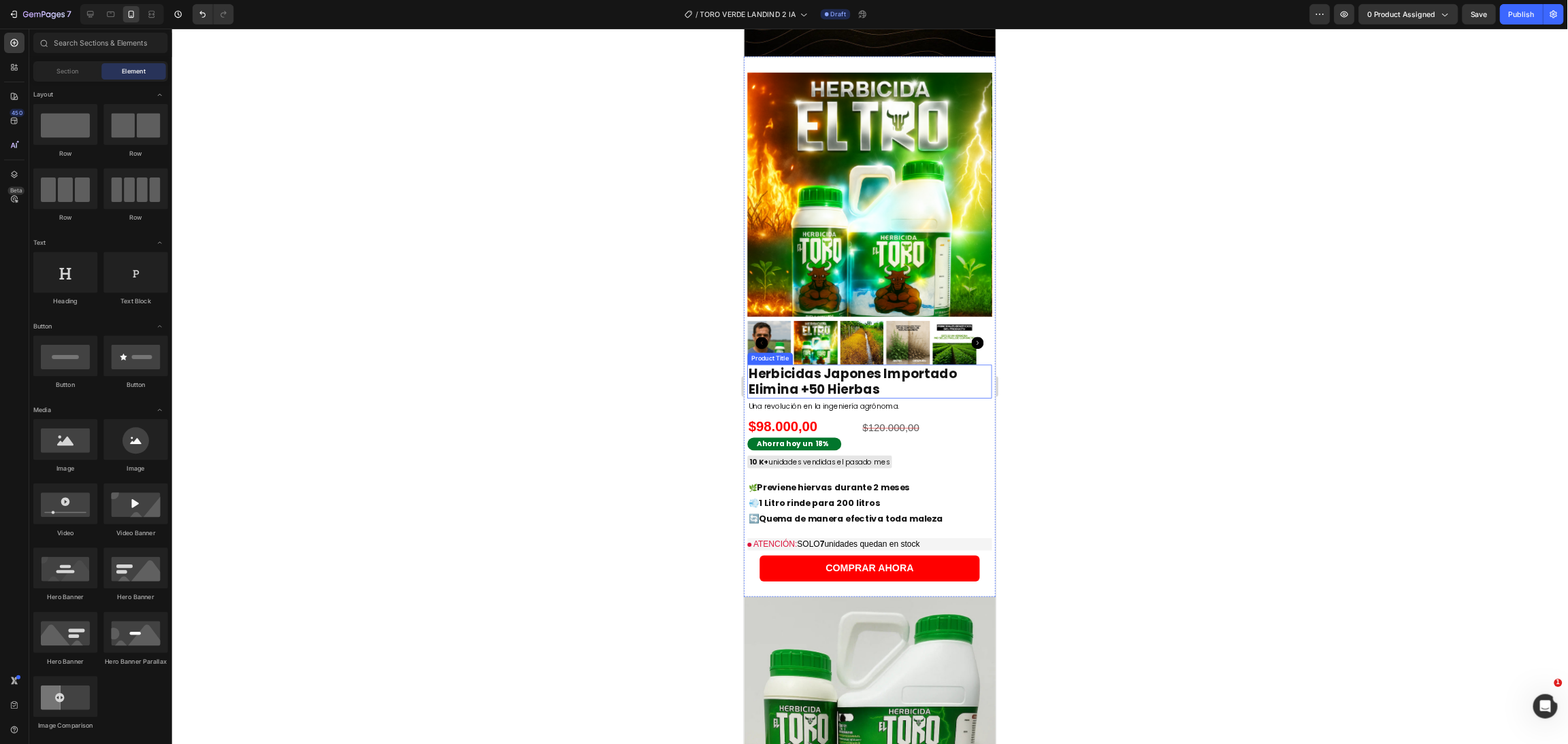
scroll to position [866, 0]
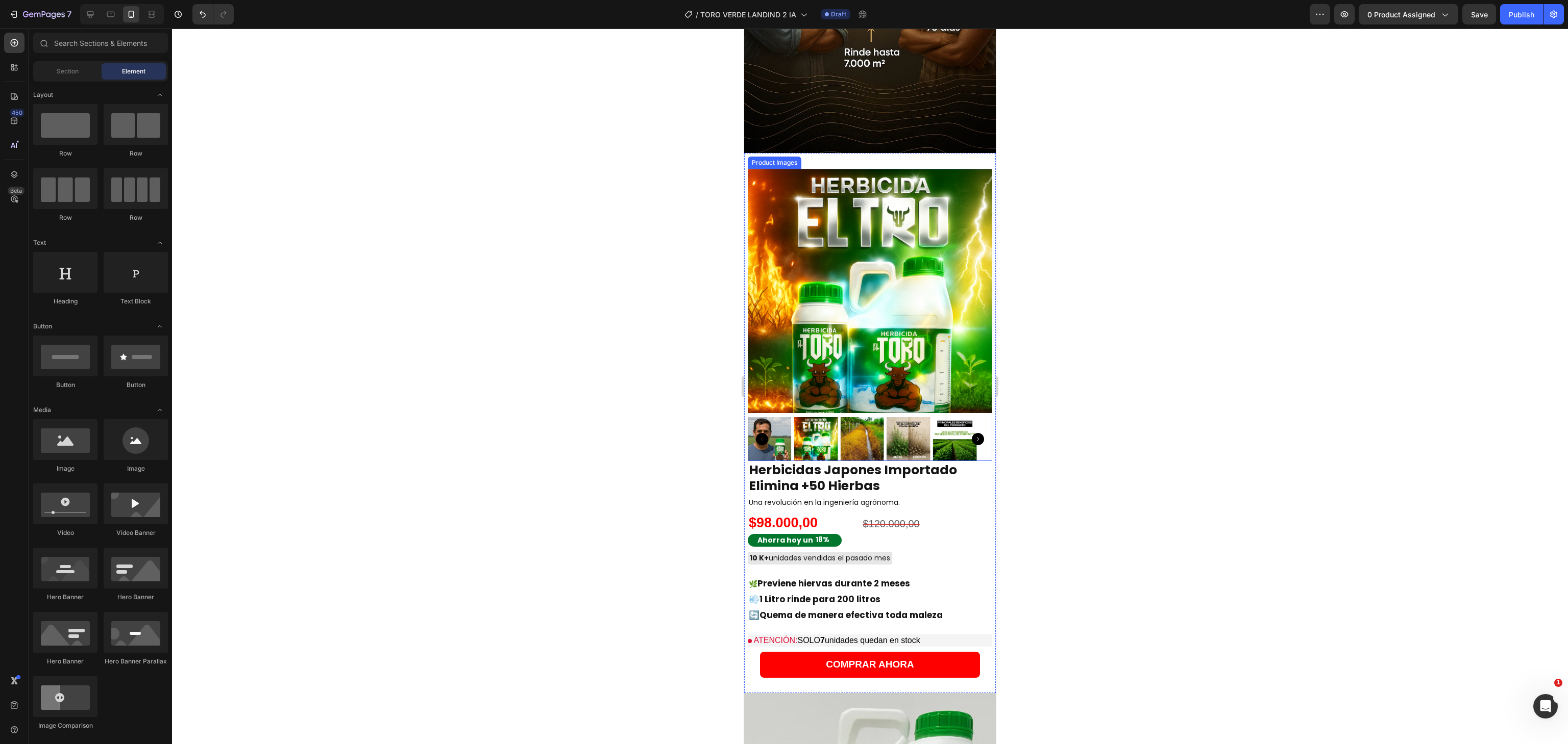
click at [791, 210] on img at bounding box center [870, 291] width 245 height 245
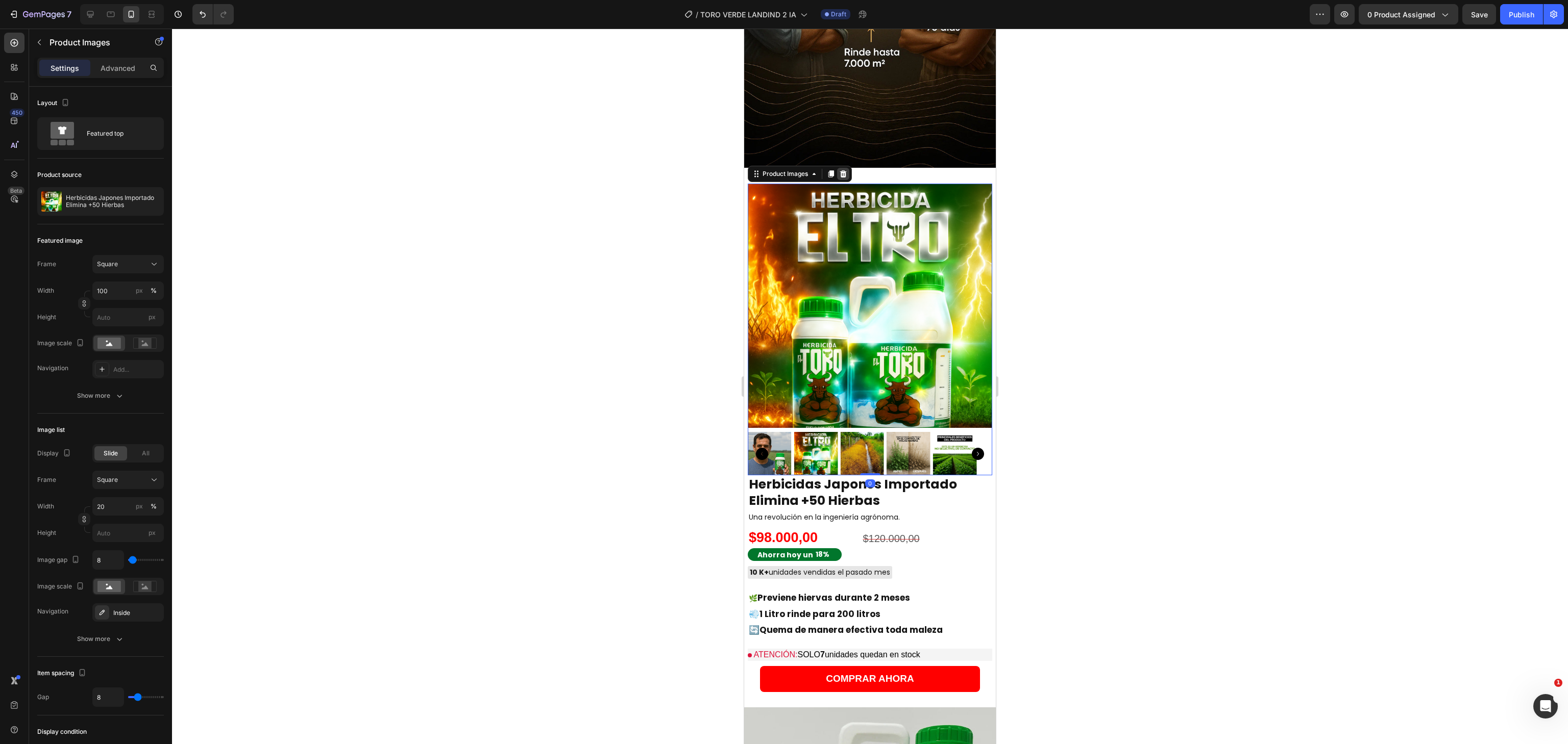
click at [849, 168] on div at bounding box center [843, 174] width 12 height 12
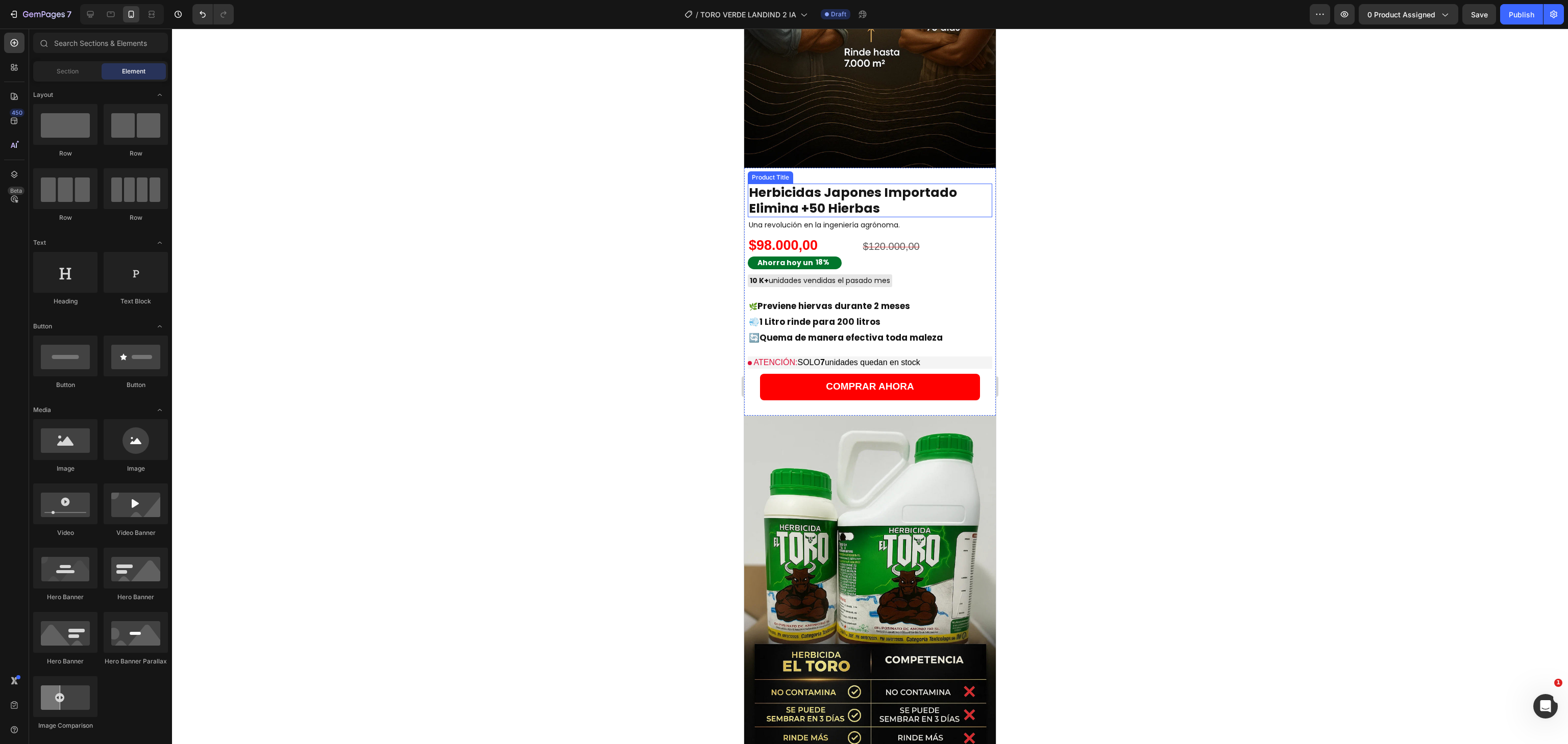
click at [794, 184] on h2 "Herbicidas Japones Importado Elimina +50 Hierbas" at bounding box center [870, 201] width 245 height 34
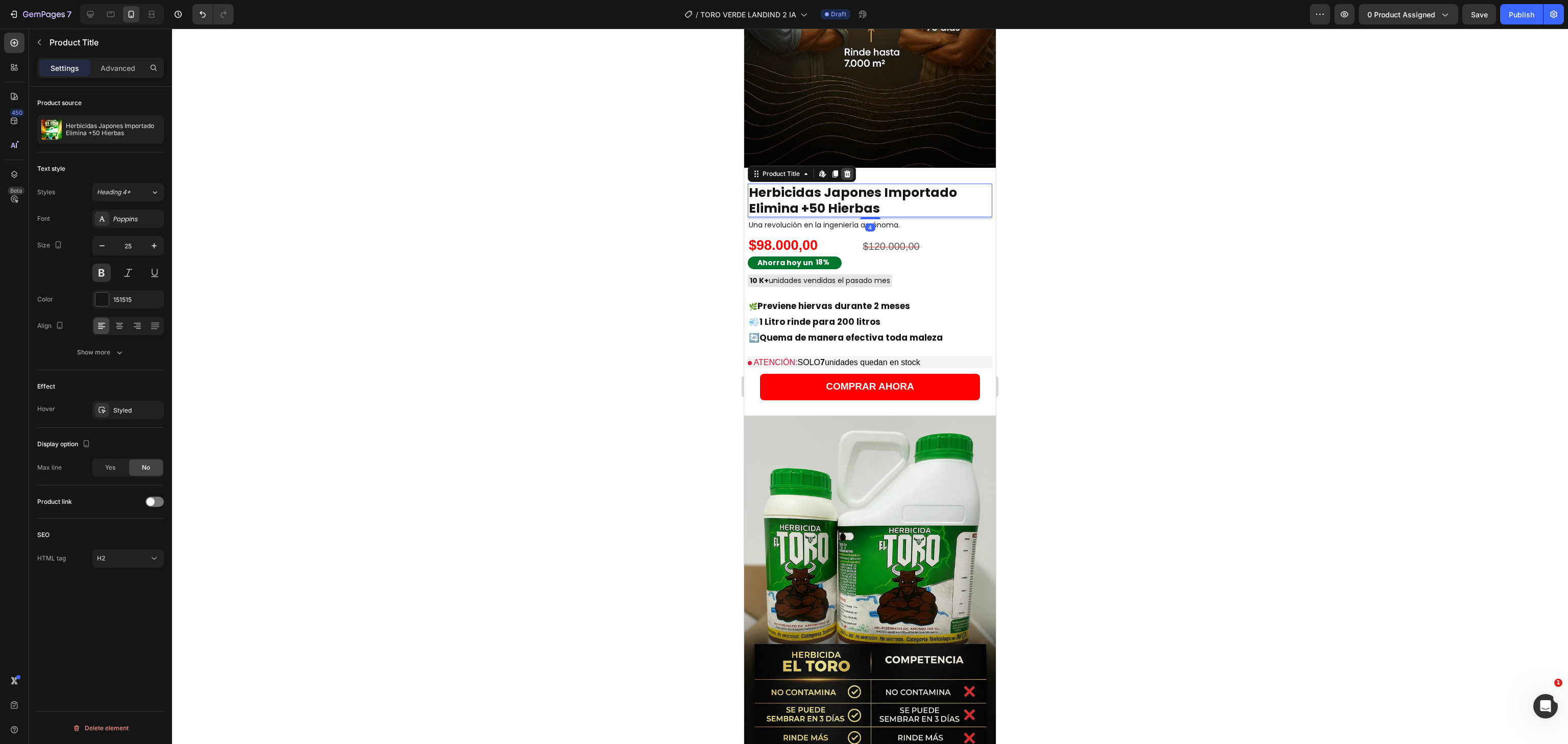
click at [849, 170] on icon at bounding box center [847, 173] width 8 height 8
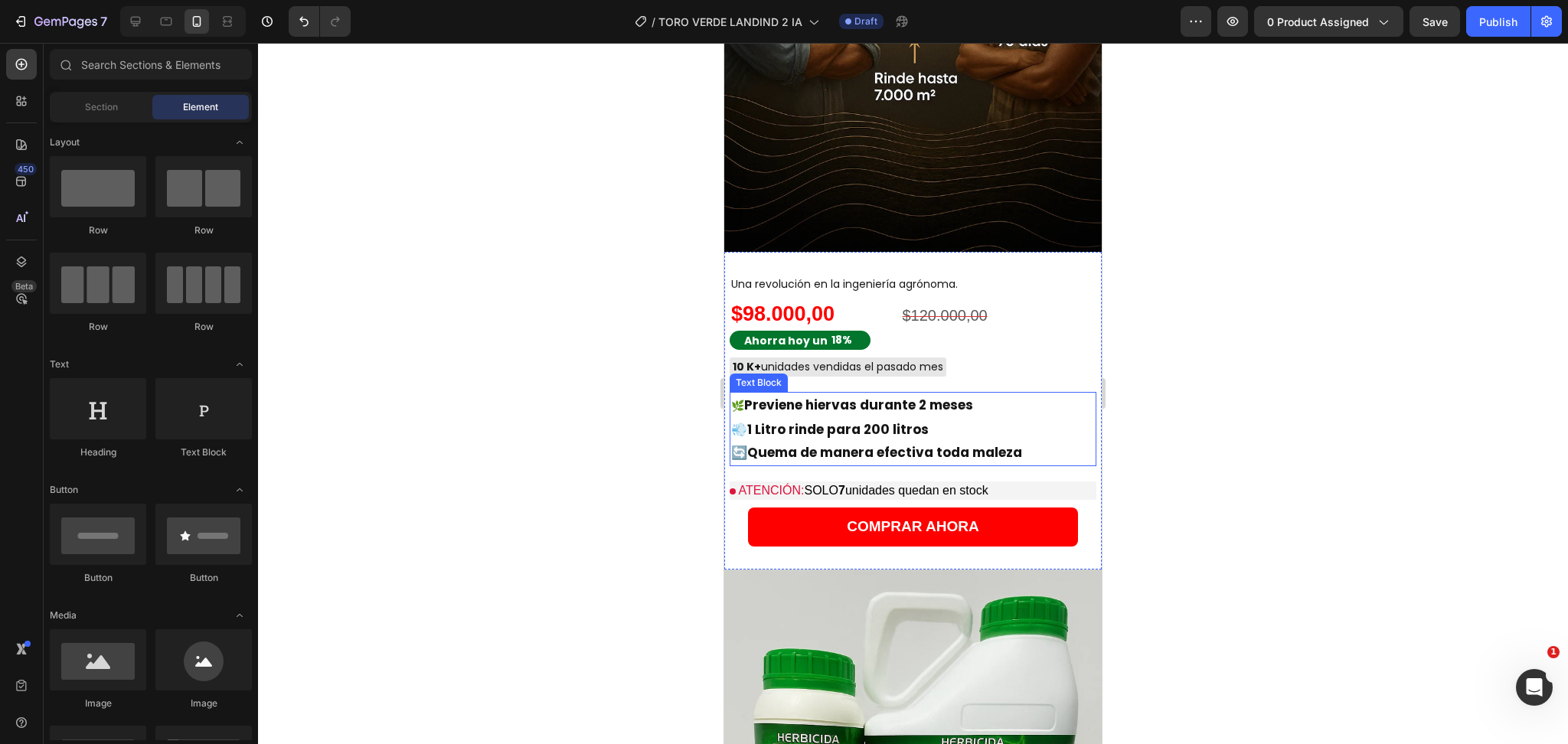
click at [1047, 430] on p "💨 1 Litro [PERSON_NAME] para 200 litros 🔄 Quema de manera efectiva toda maleza" at bounding box center [913, 441] width 363 height 47
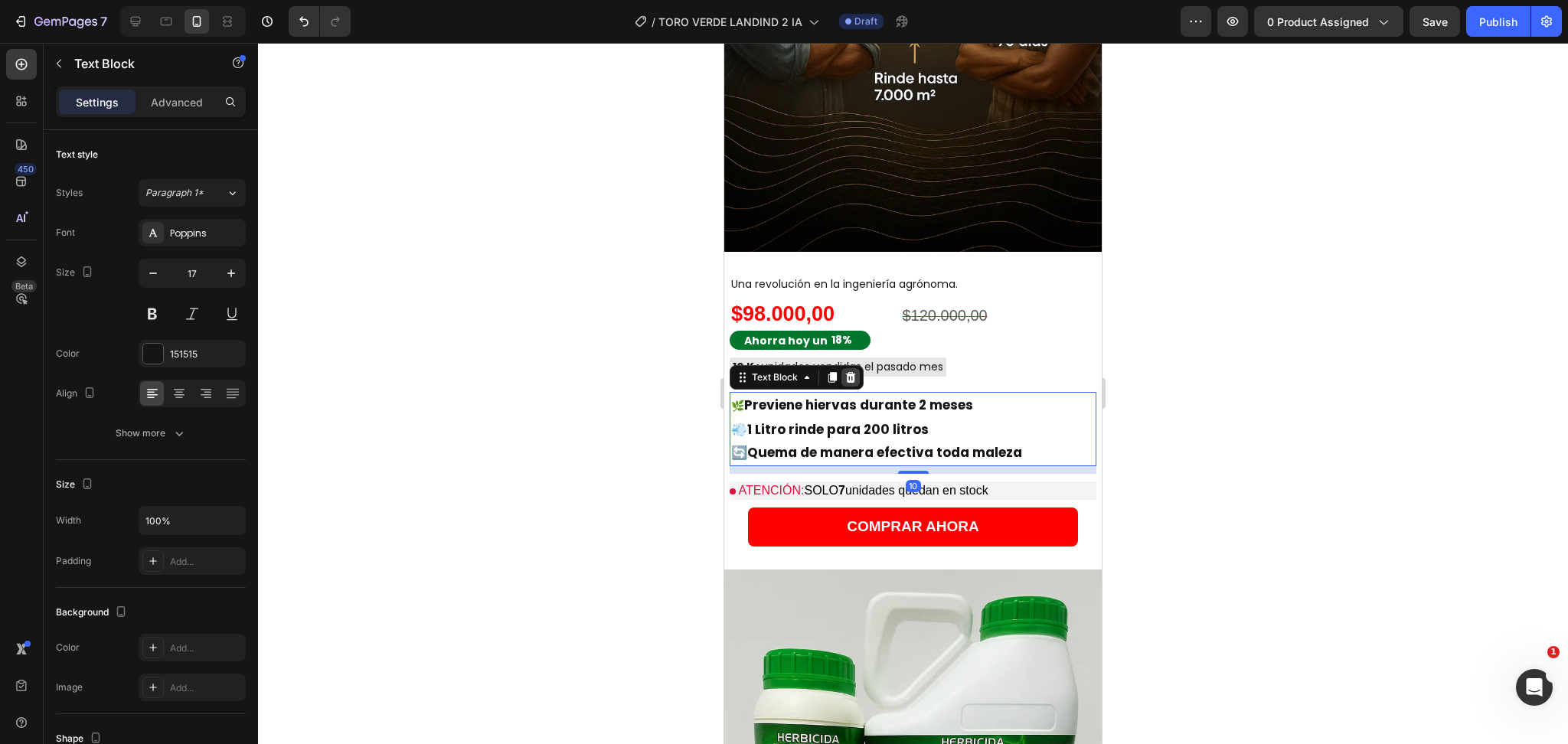
click at [852, 372] on icon at bounding box center [851, 378] width 10 height 11
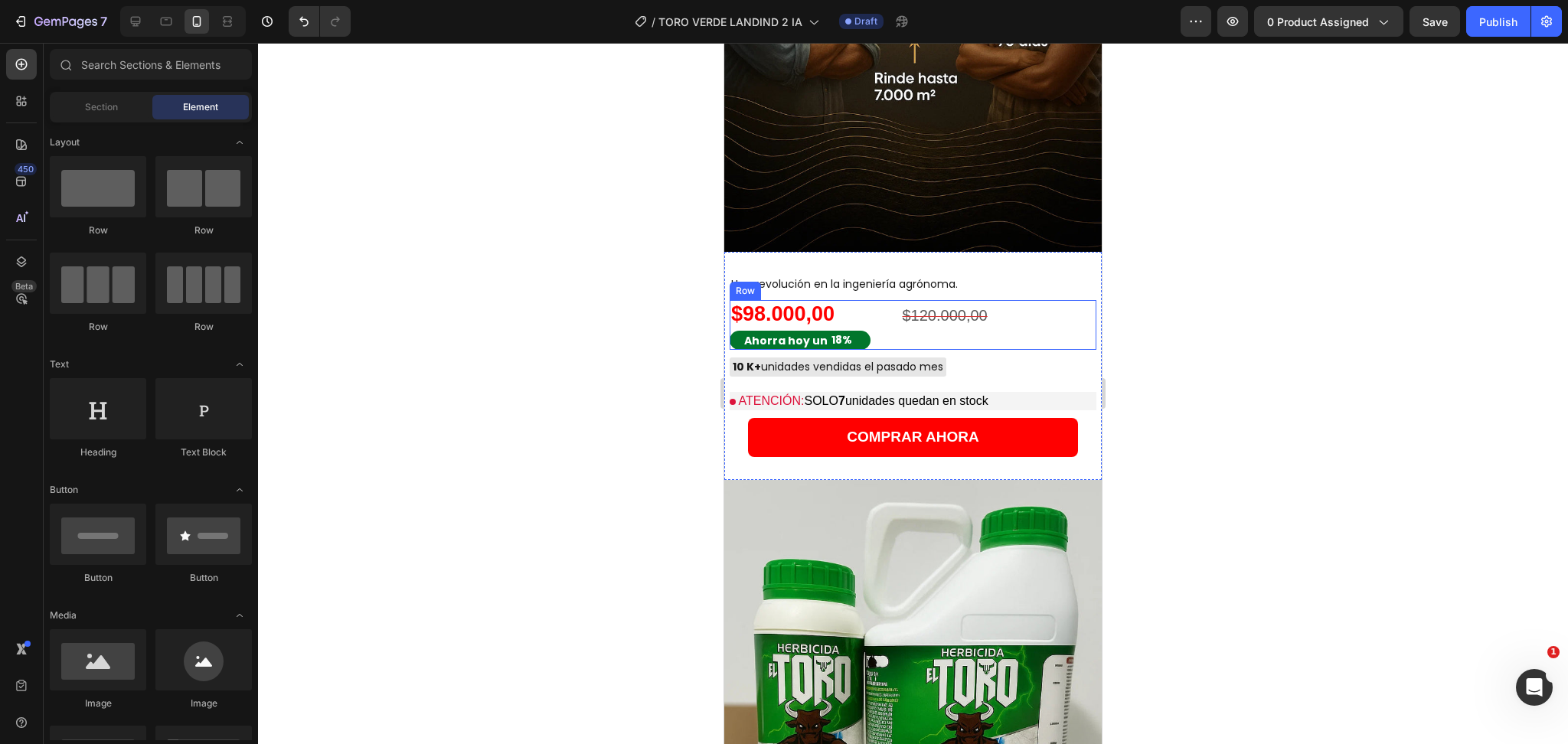
click at [1010, 306] on div "$120.000,00 Product Price Product Price" at bounding box center [1007, 325] width 181 height 50
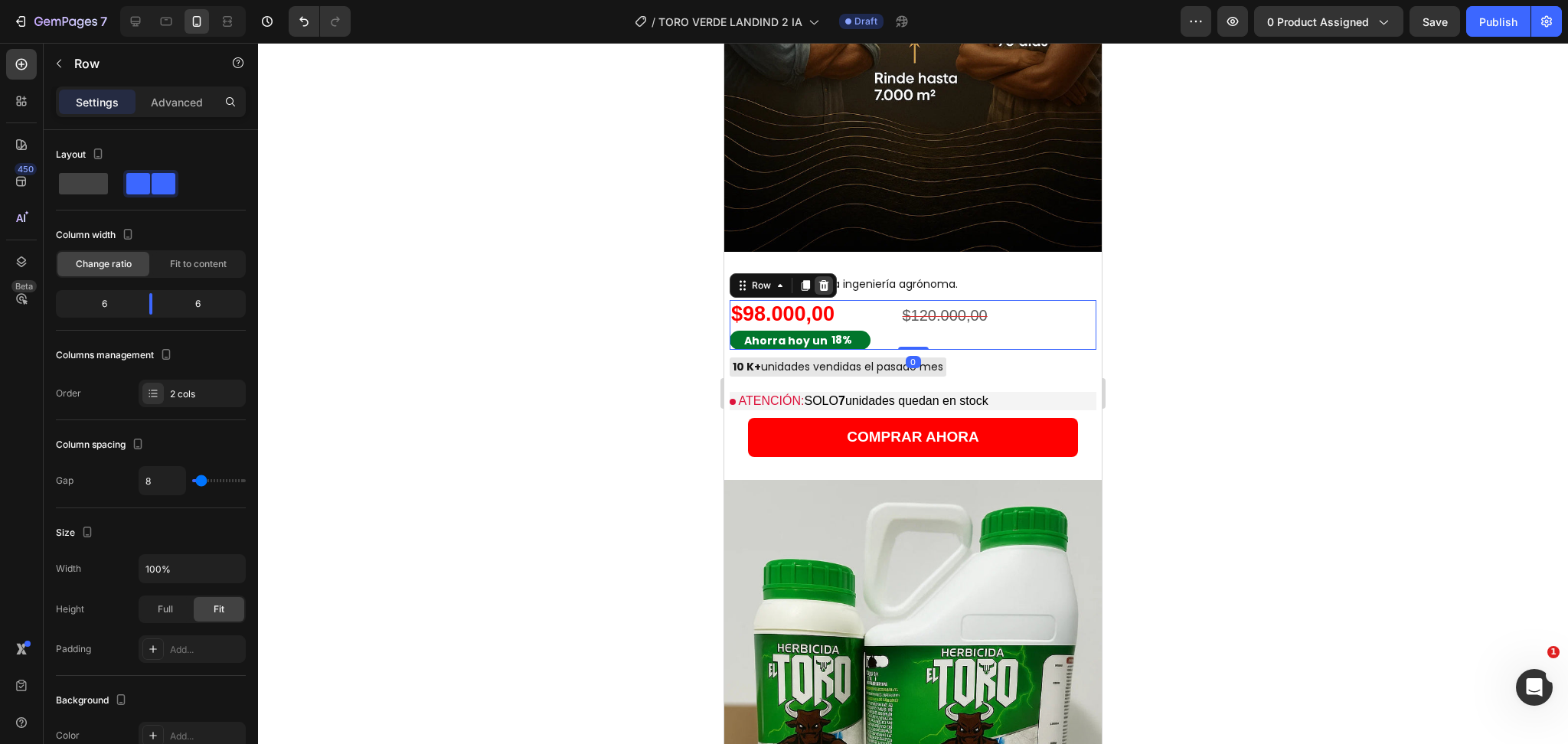
click at [825, 279] on icon at bounding box center [824, 285] width 12 height 12
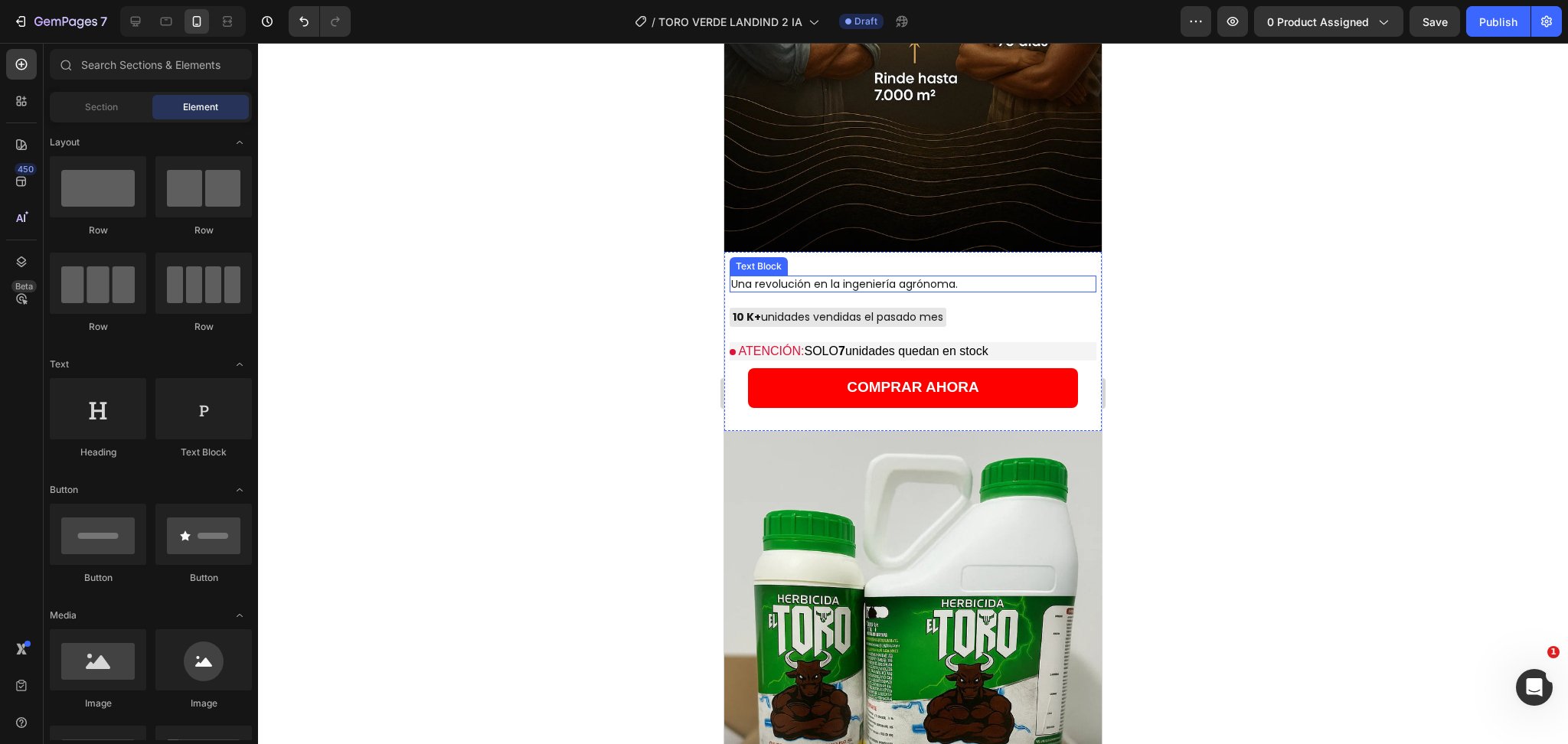
click at [877, 277] on span "Una revolución en la ingeniería agrónoma." at bounding box center [845, 284] width 226 height 16
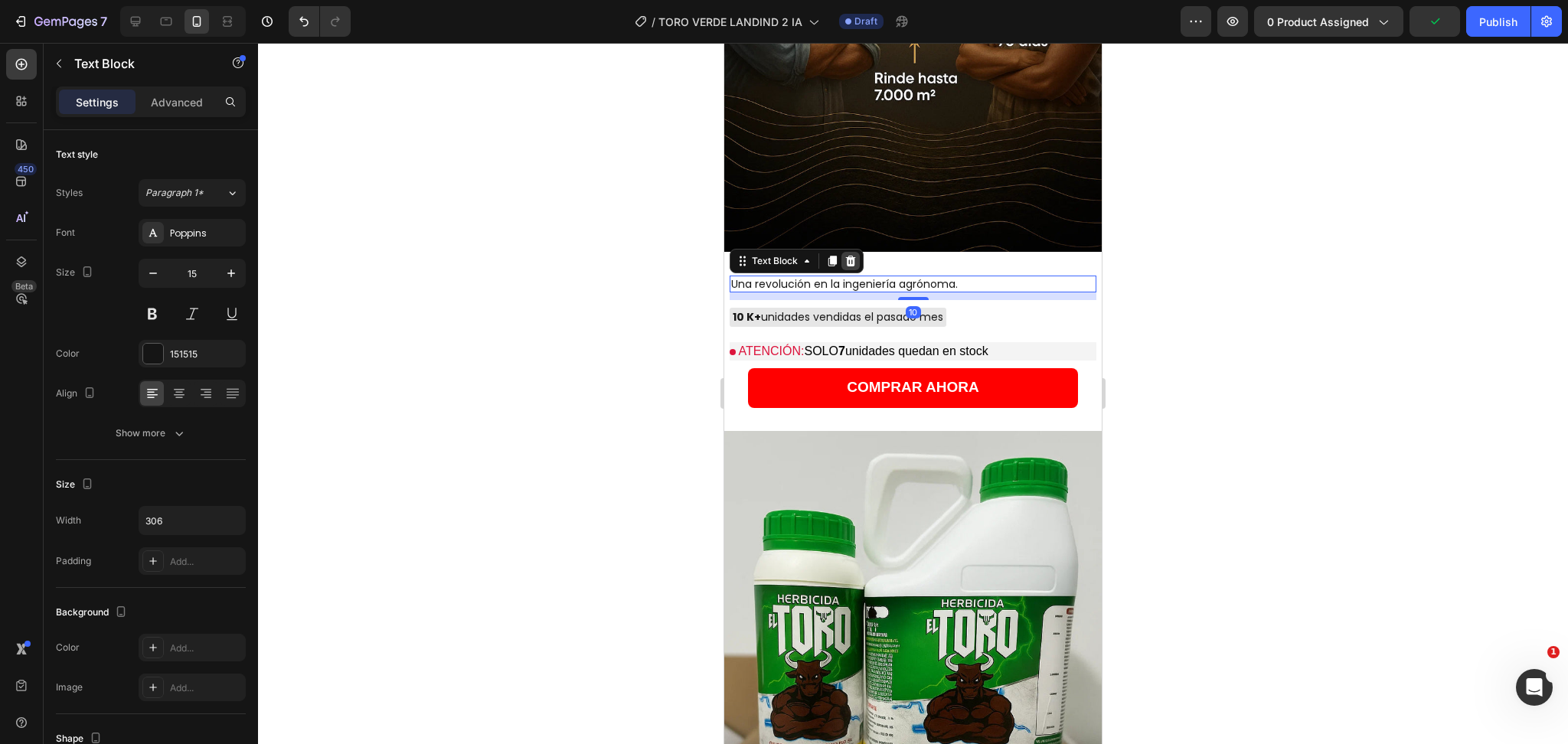
click at [851, 255] on icon at bounding box center [850, 260] width 12 height 12
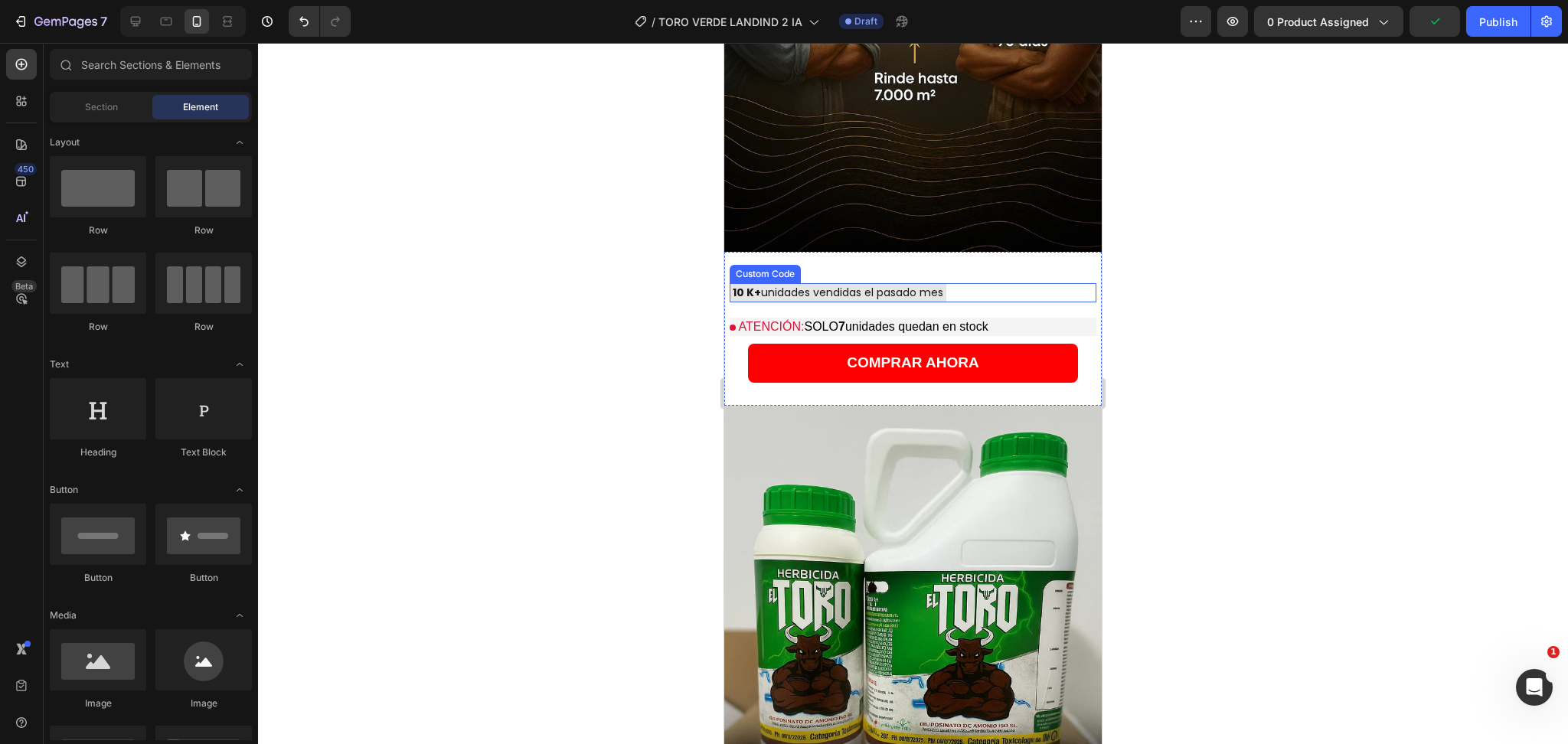
click at [851, 283] on div "10 K+ unidades vendidas el pasado mes" at bounding box center [837, 292] width 216 height 19
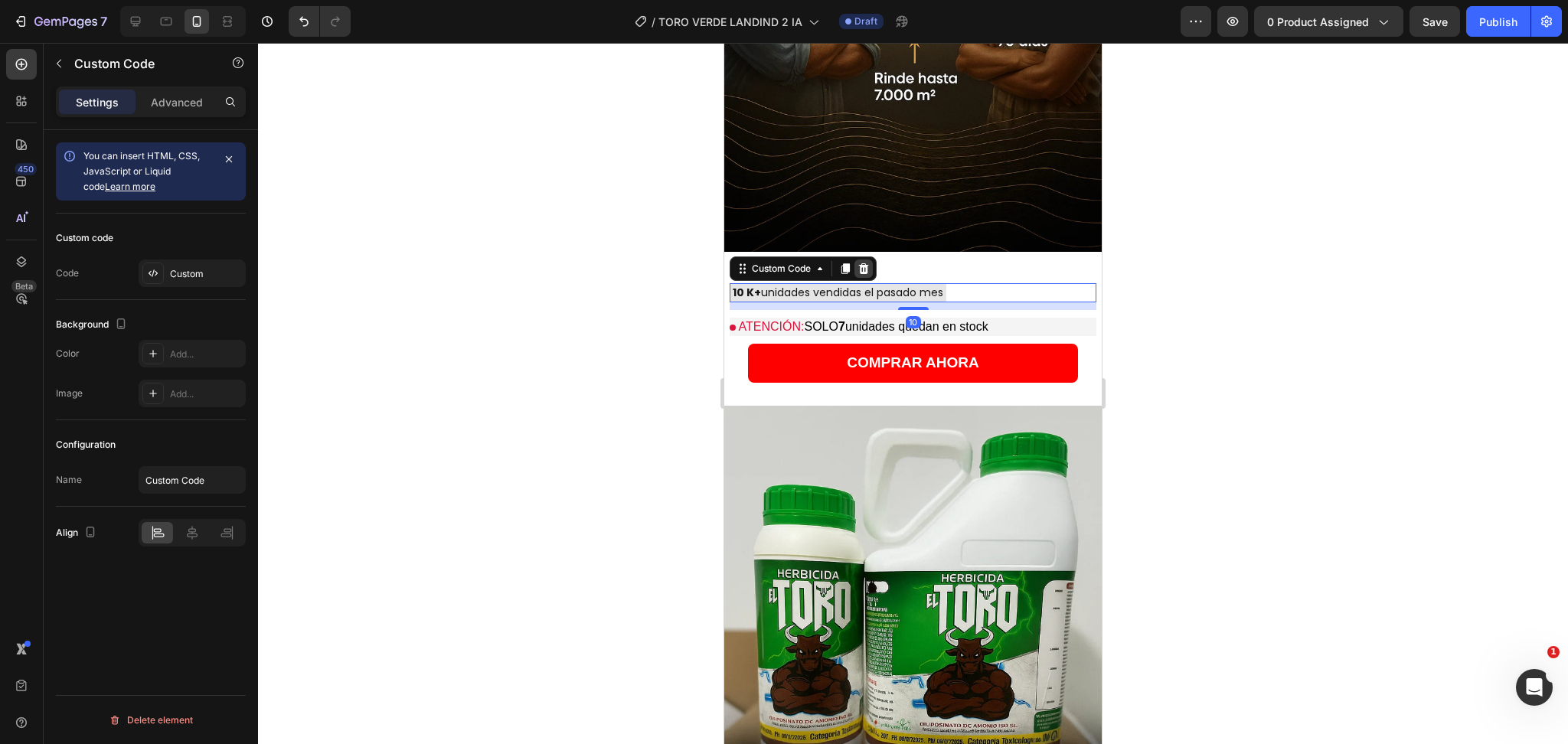
click at [871, 259] on div at bounding box center [864, 268] width 18 height 18
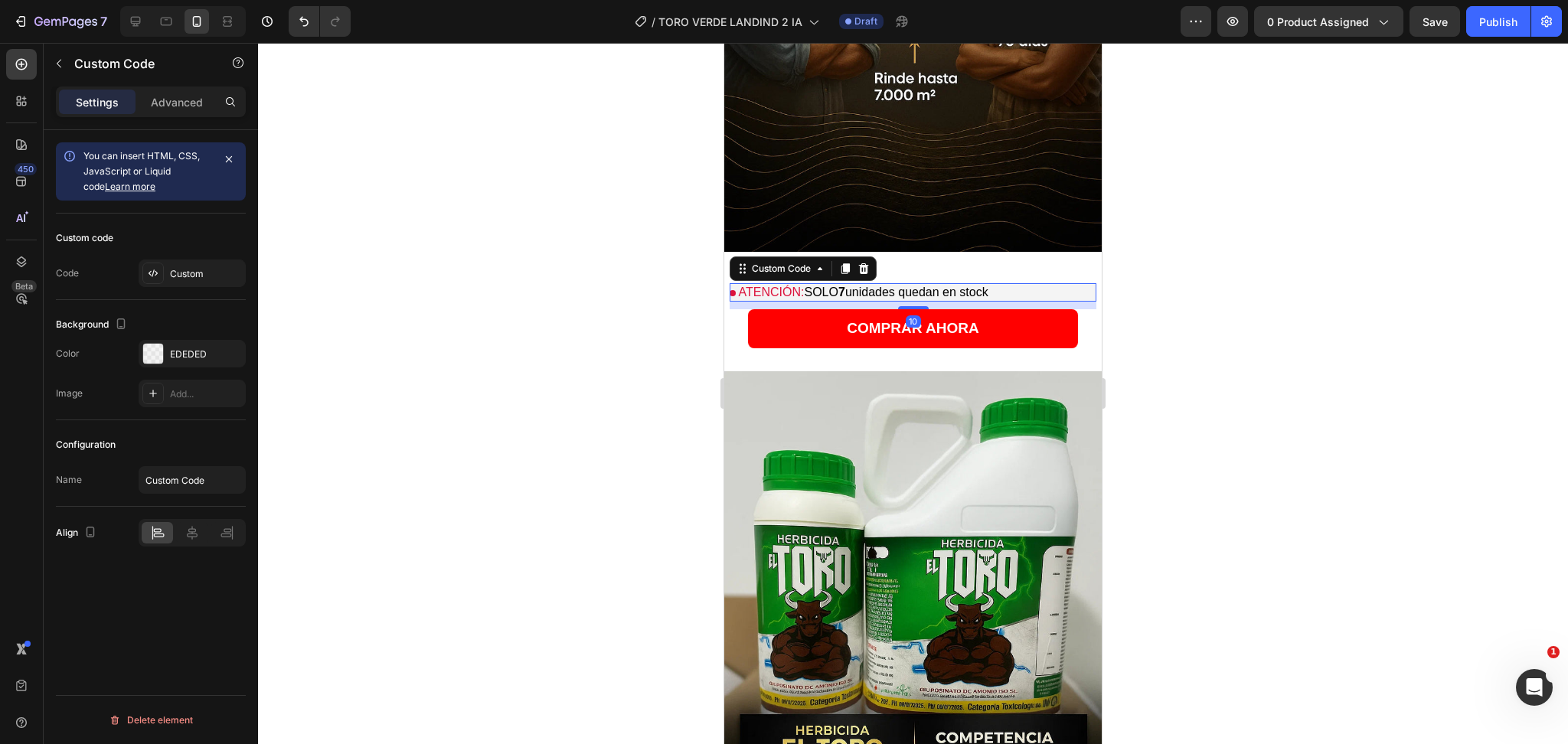
click at [1014, 283] on p "ATENCIÓN: SOLO 7 unidades quedan en stock" at bounding box center [913, 292] width 367 height 18
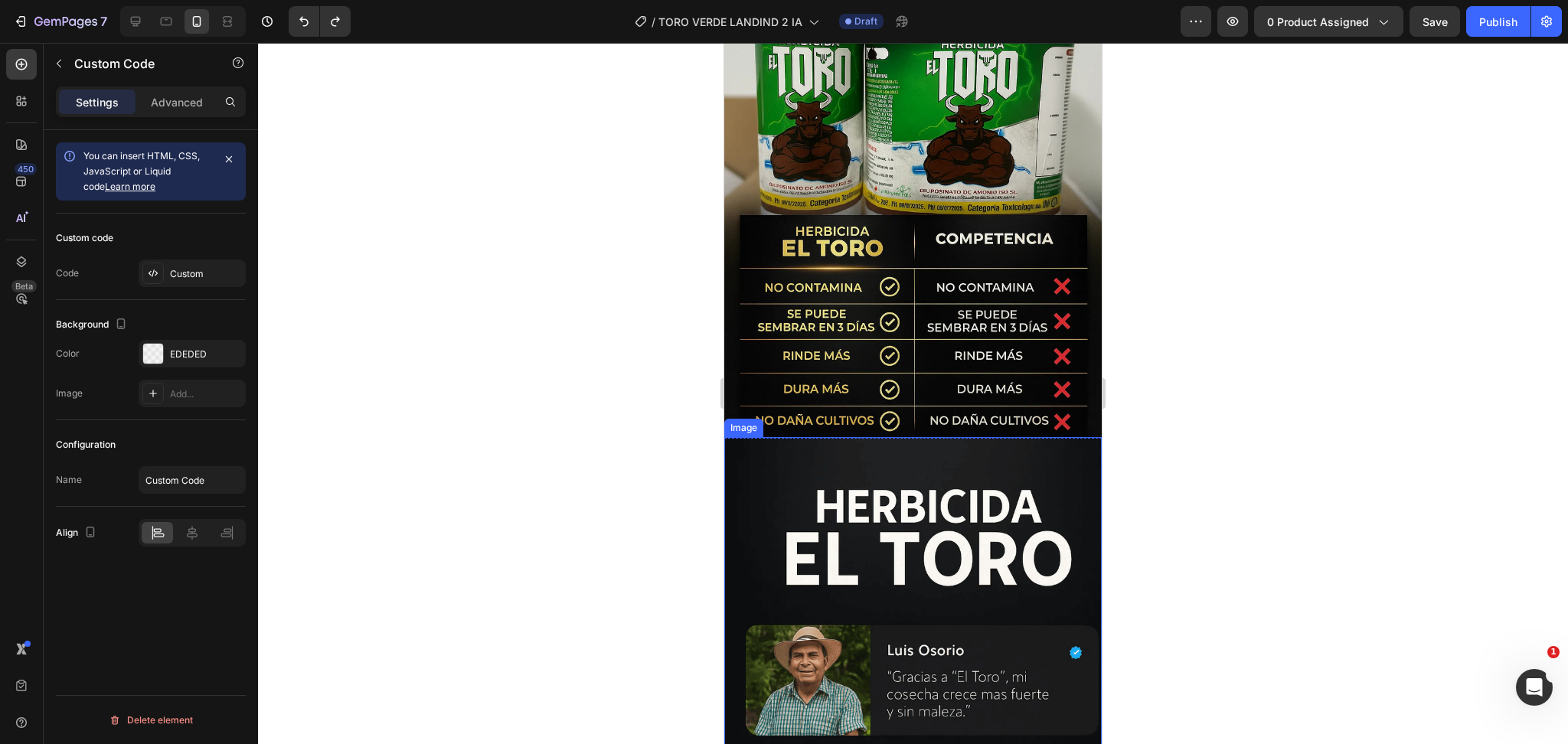
scroll to position [2143, 0]
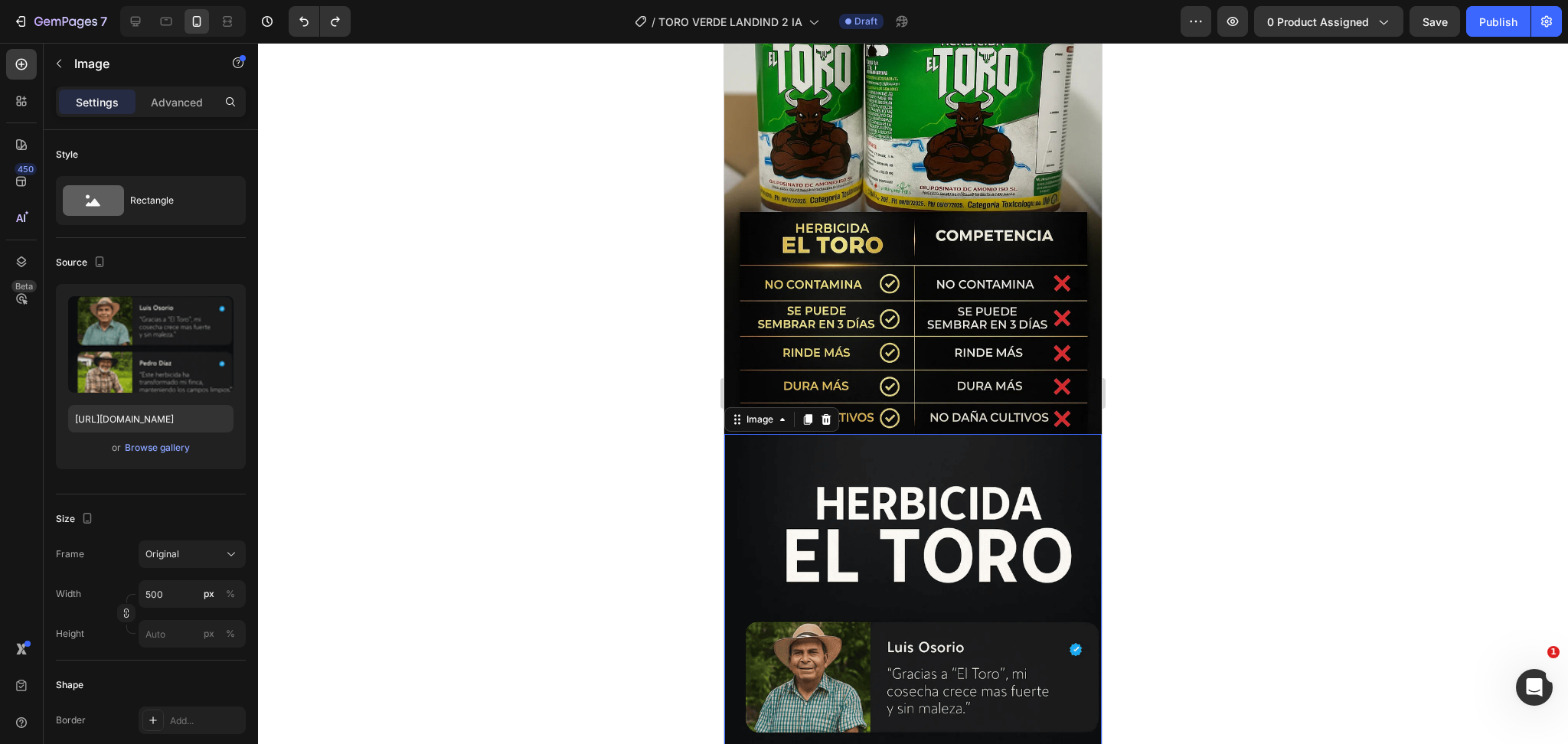
click at [811, 479] on img at bounding box center [912, 730] width 377 height 594
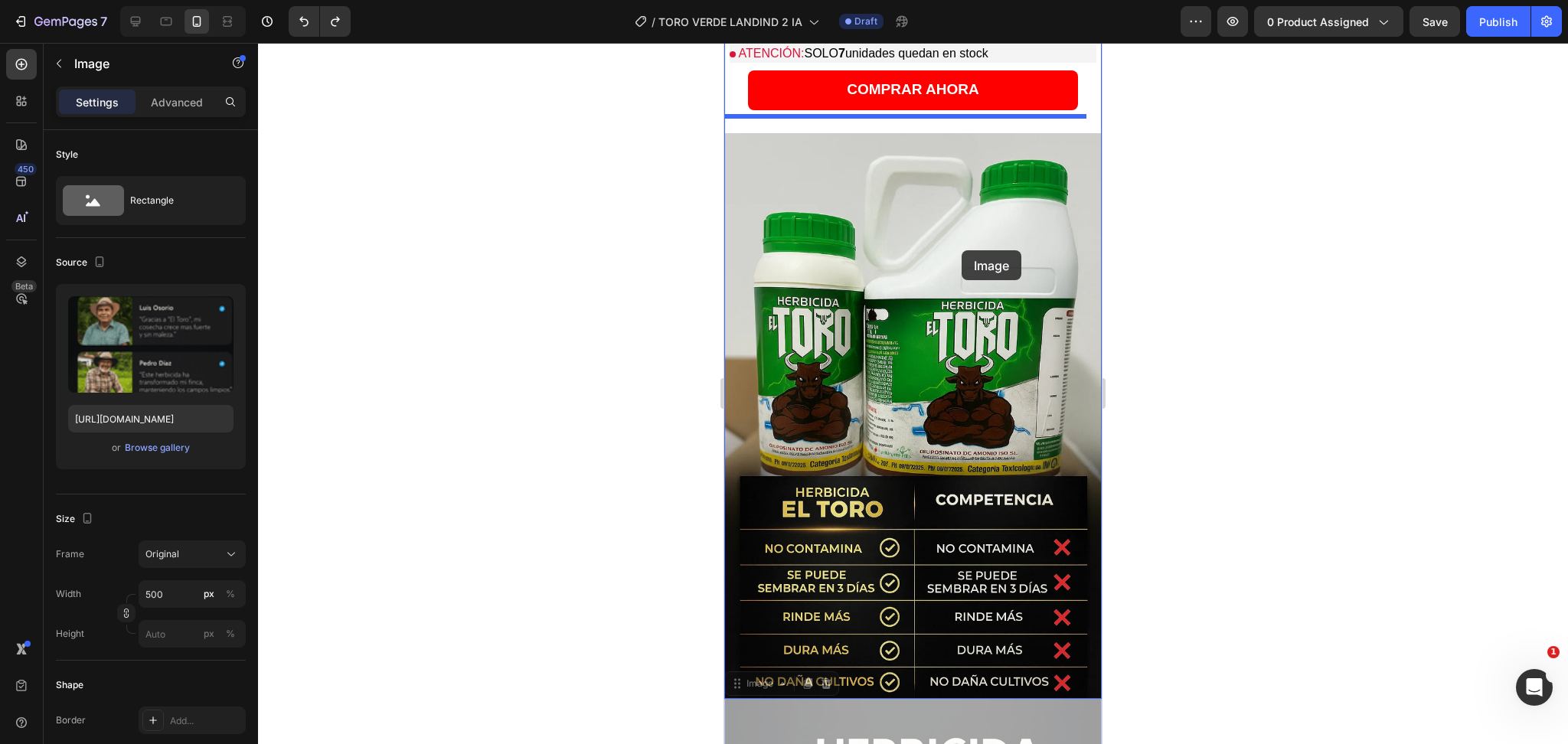
scroll to position [1802, 0]
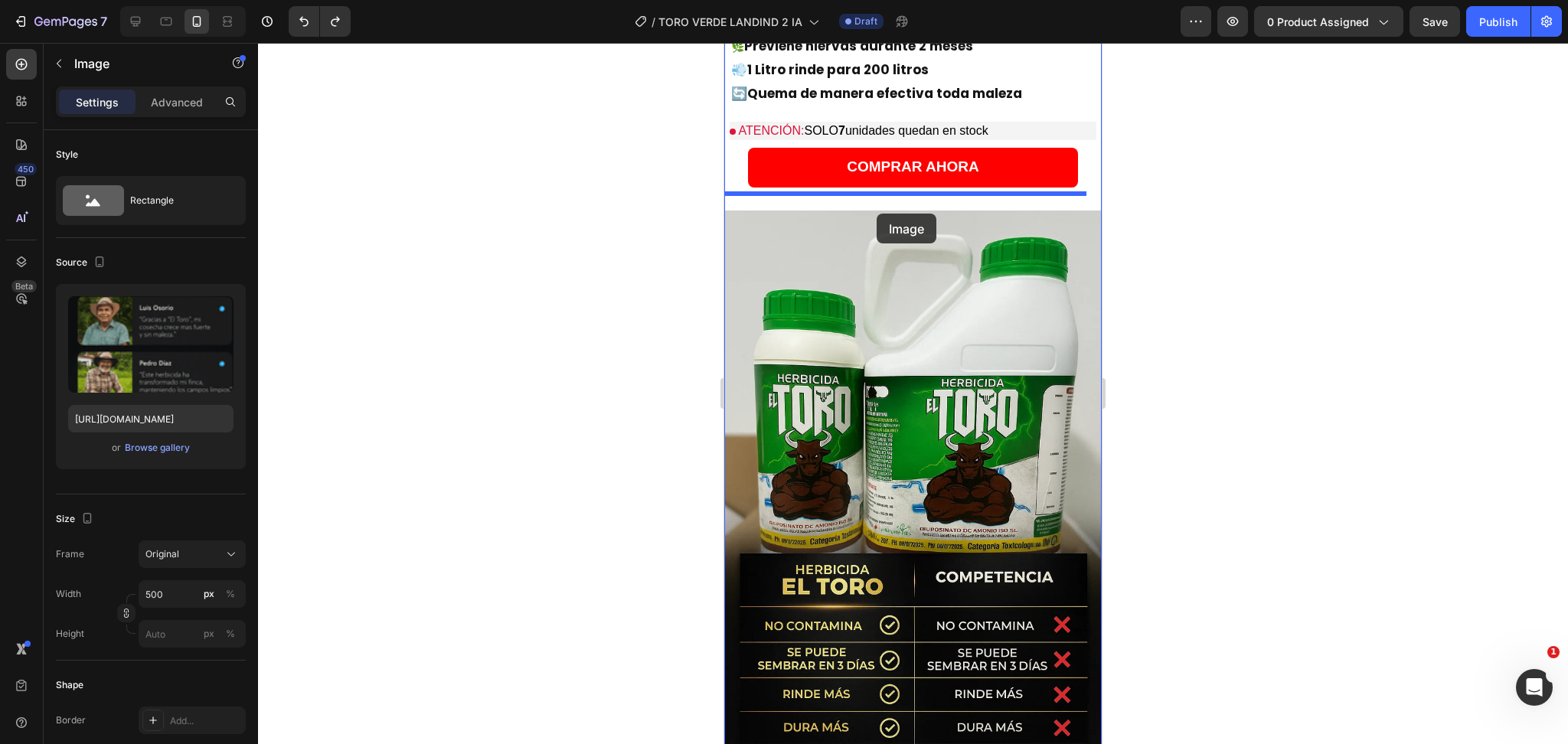
drag, startPoint x: 737, startPoint y: 384, endPoint x: 877, endPoint y: 214, distance: 220.2
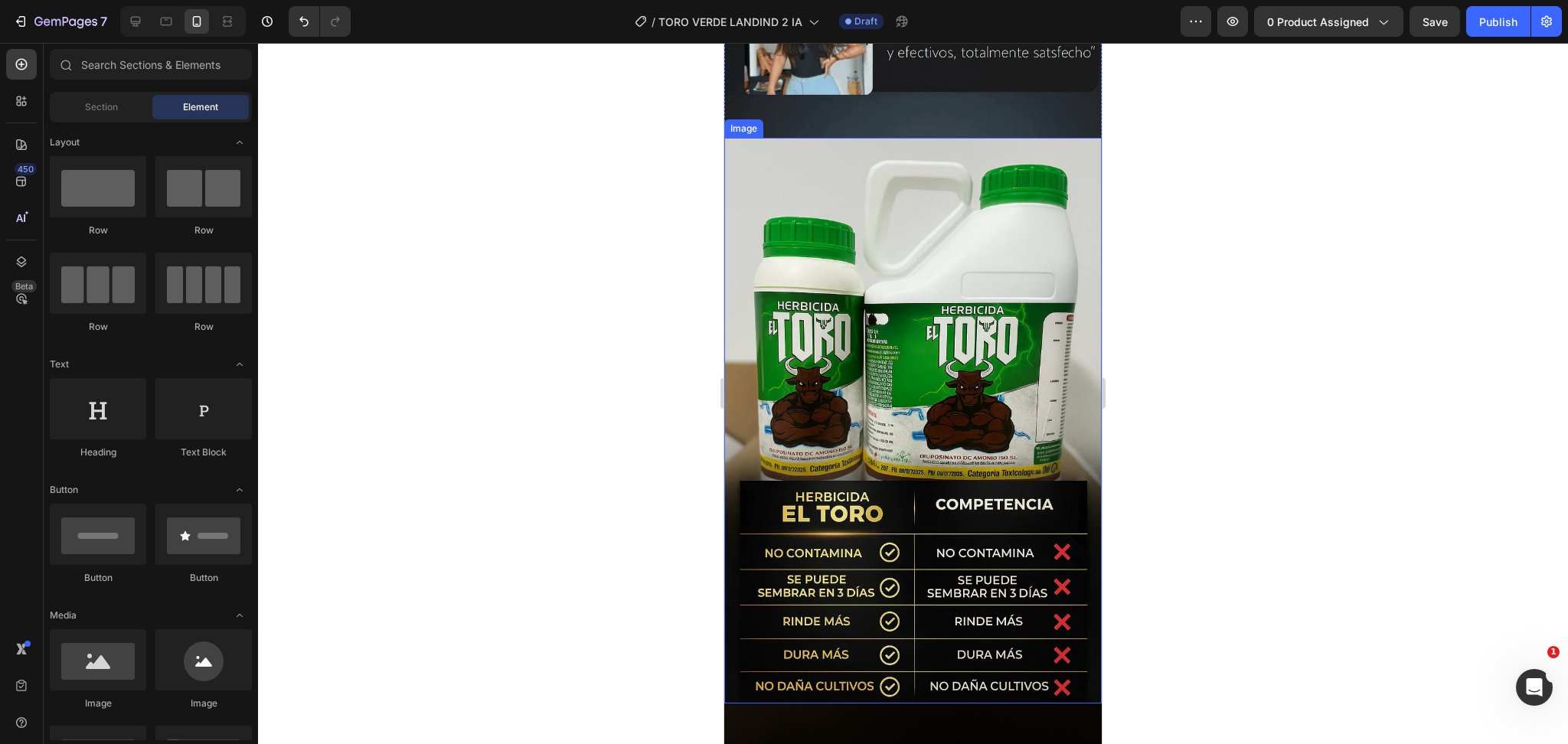
scroll to position [2492, 0]
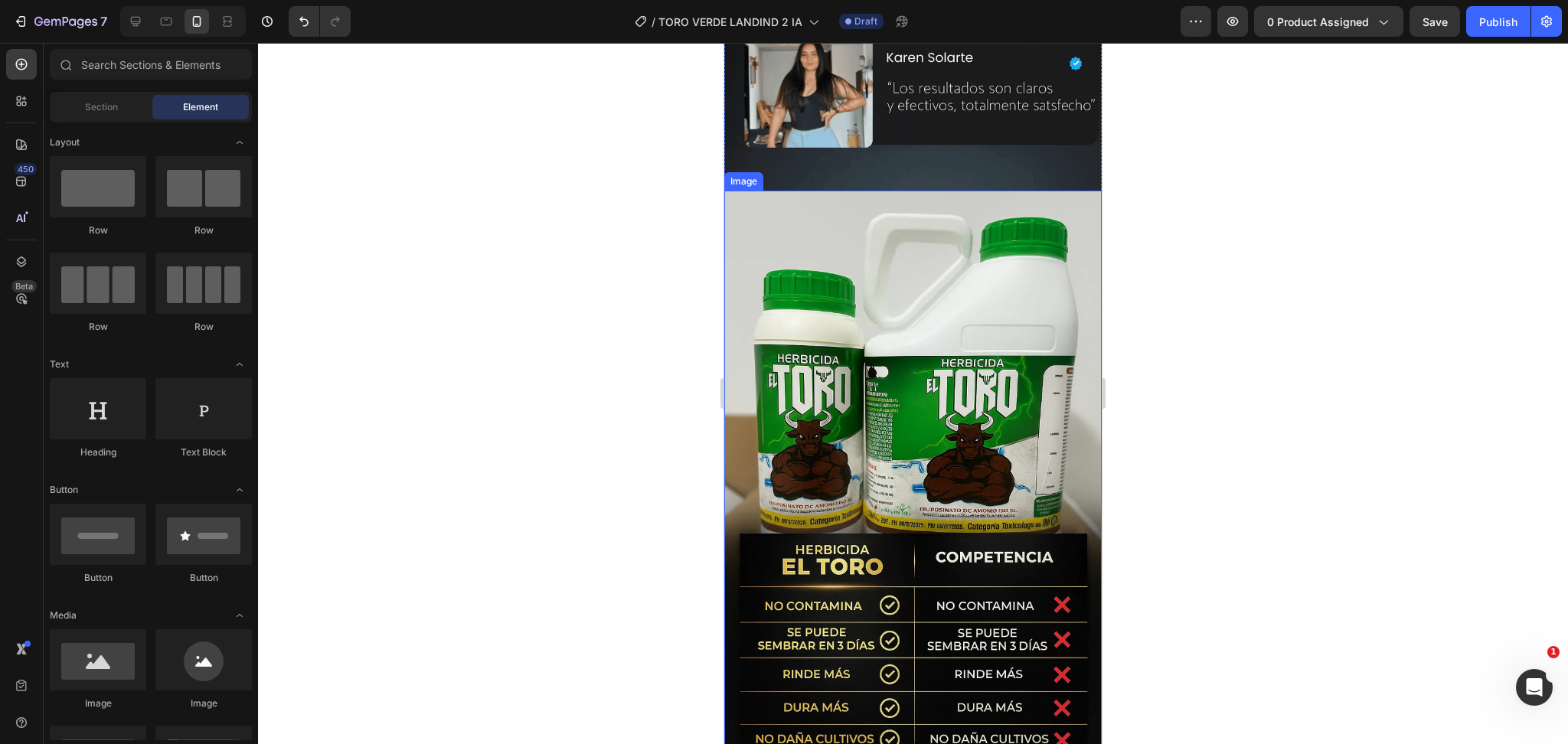
click at [854, 371] on img at bounding box center [912, 474] width 377 height 567
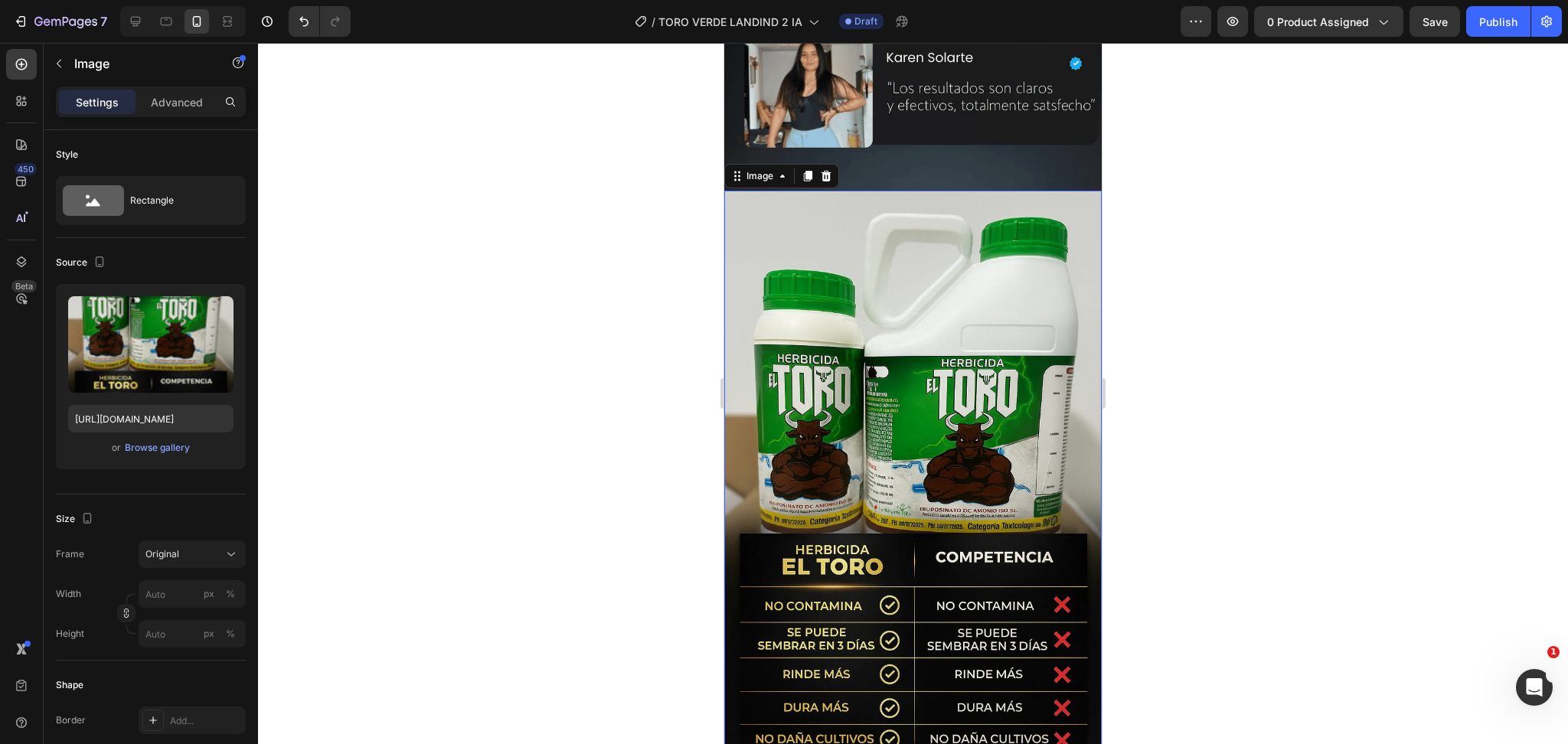
scroll to position [2697, 0]
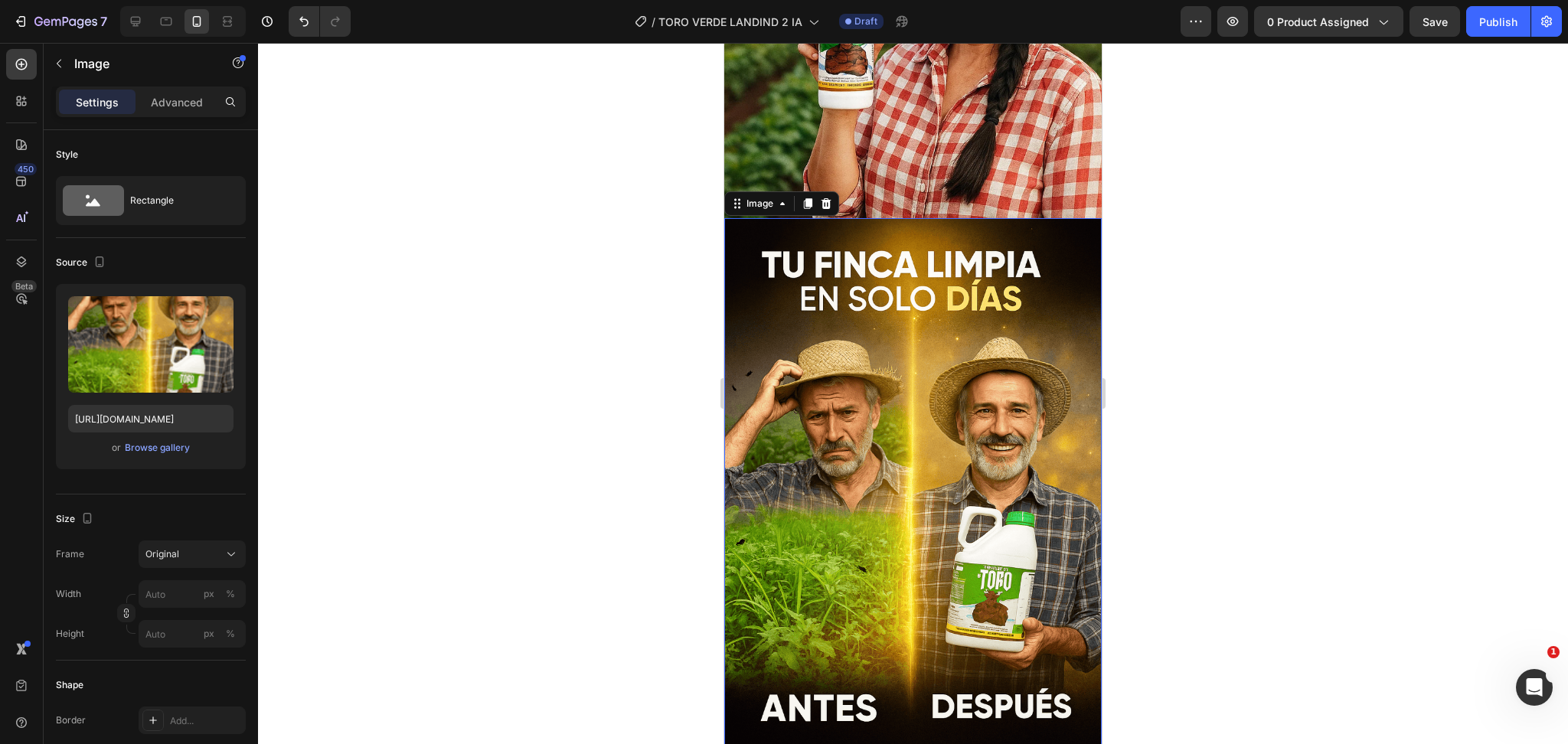
click at [939, 344] on img at bounding box center [912, 501] width 377 height 567
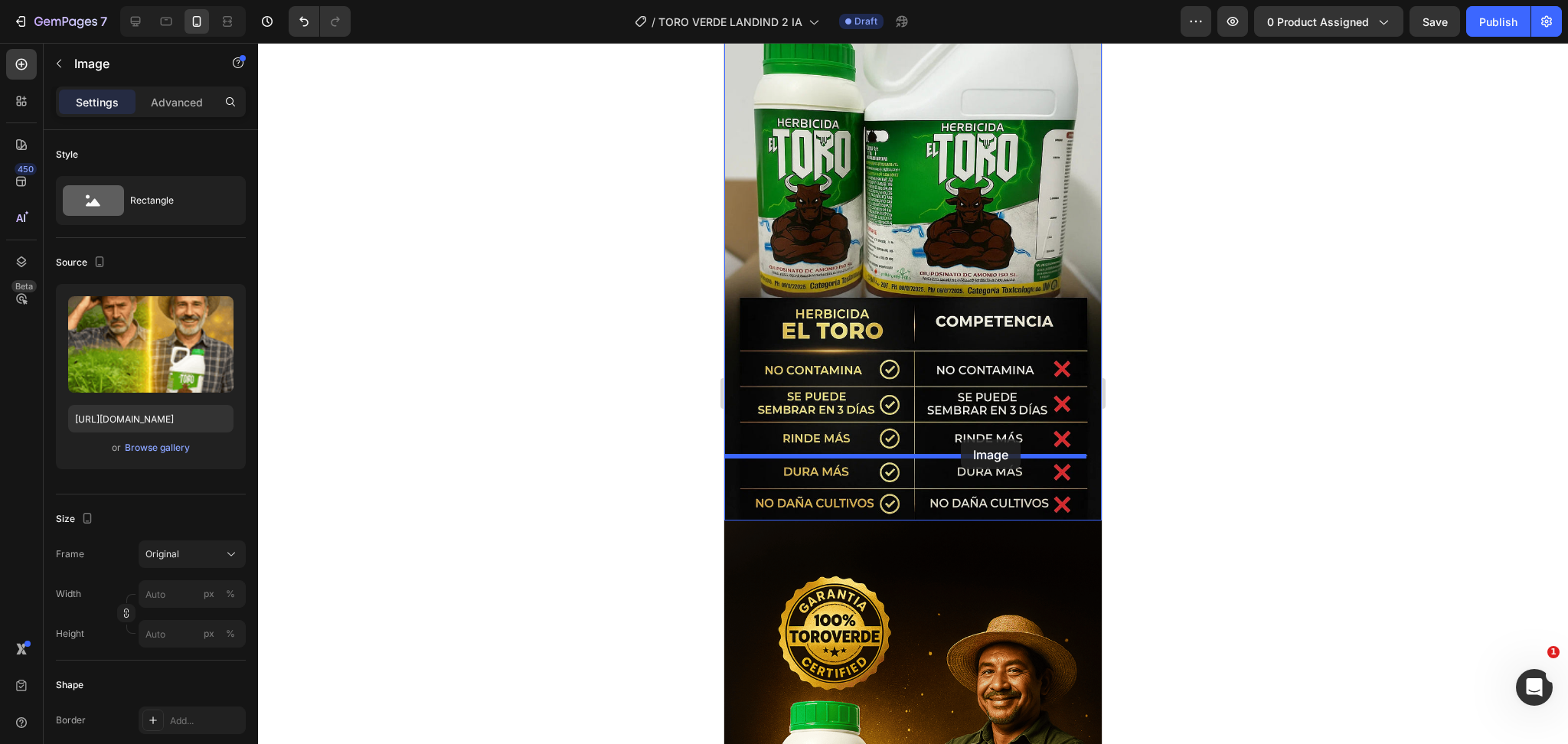
scroll to position [2831, 0]
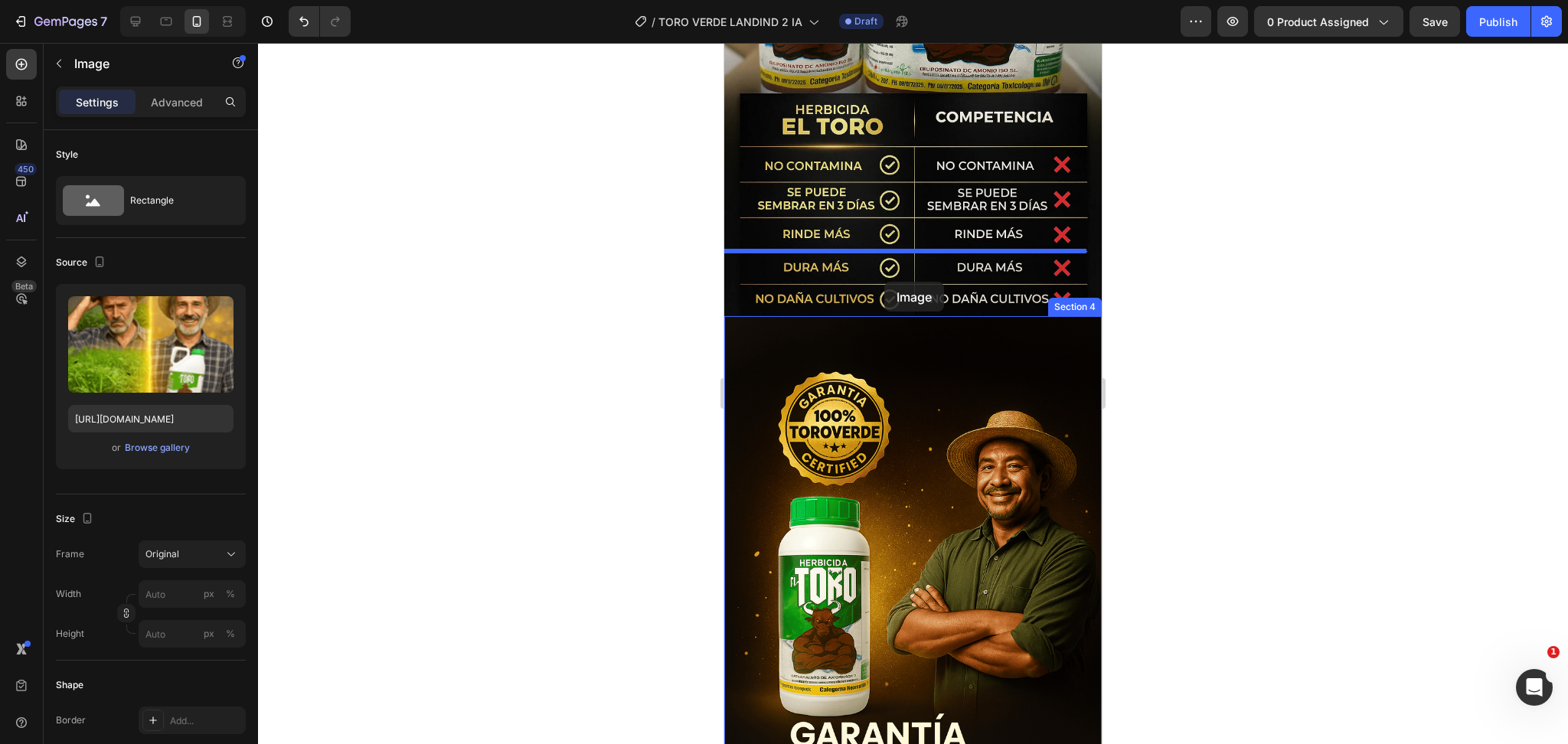
drag, startPoint x: 738, startPoint y: 236, endPoint x: 885, endPoint y: 282, distance: 154.0
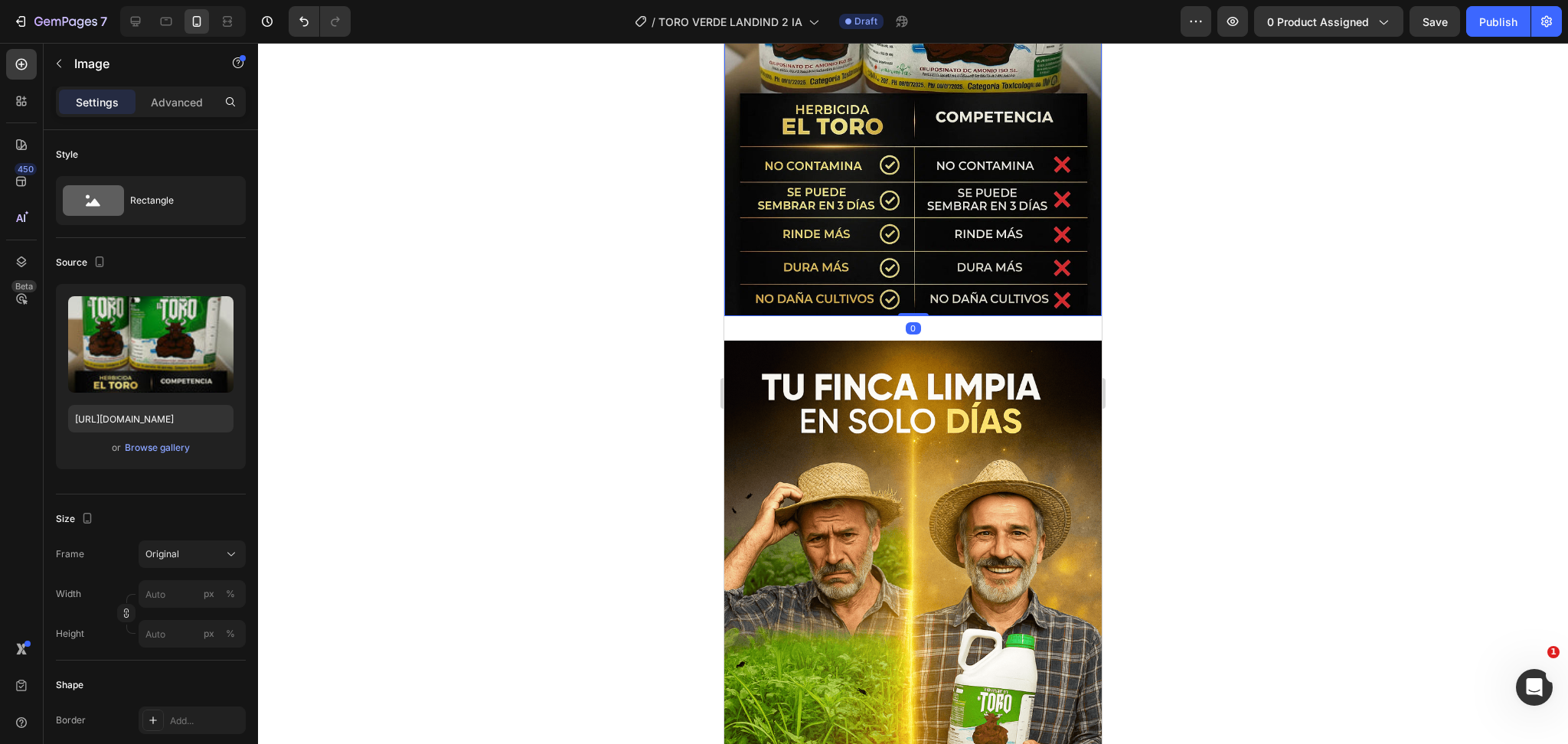
click at [972, 246] on img at bounding box center [912, 34] width 377 height 567
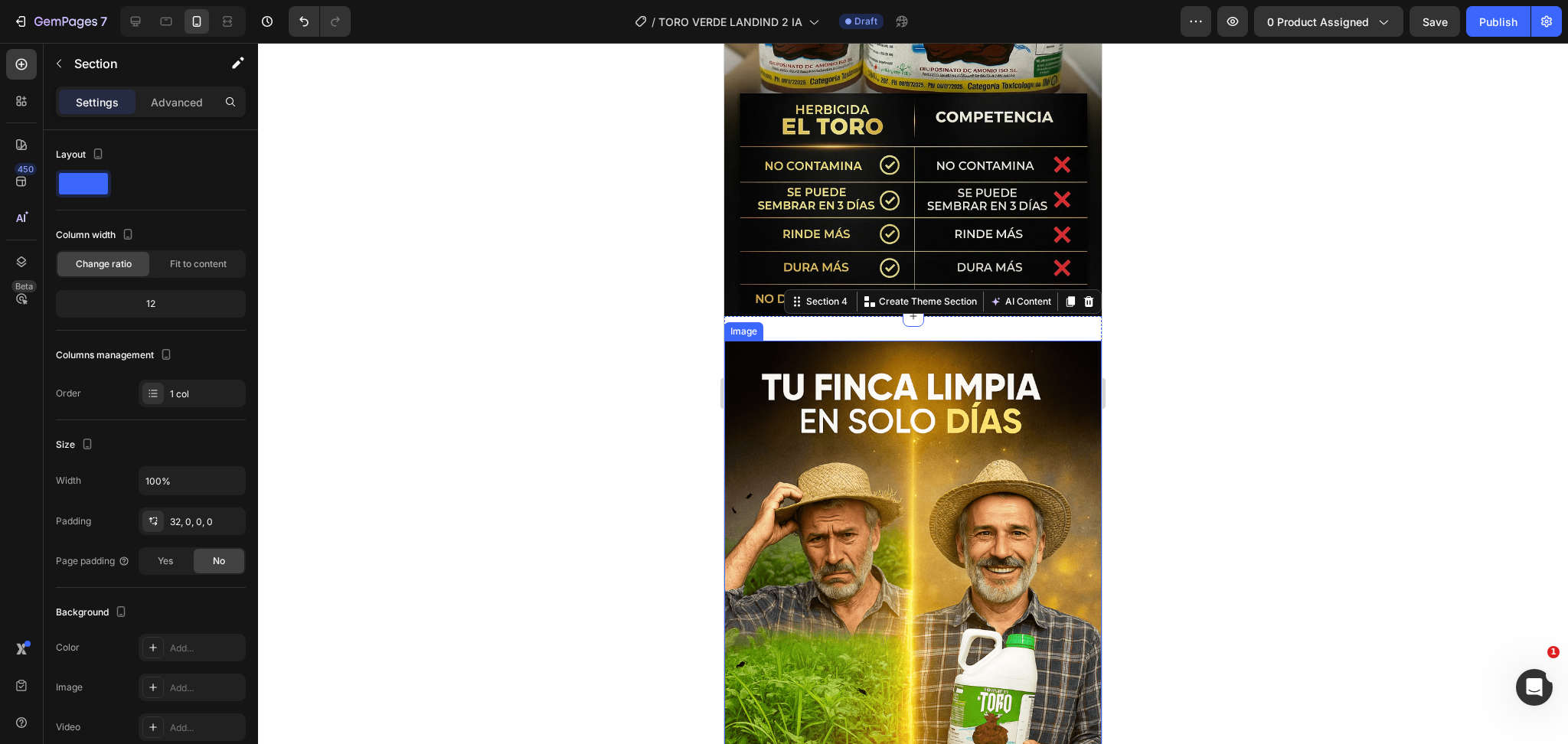
click at [864, 341] on img at bounding box center [912, 623] width 377 height 567
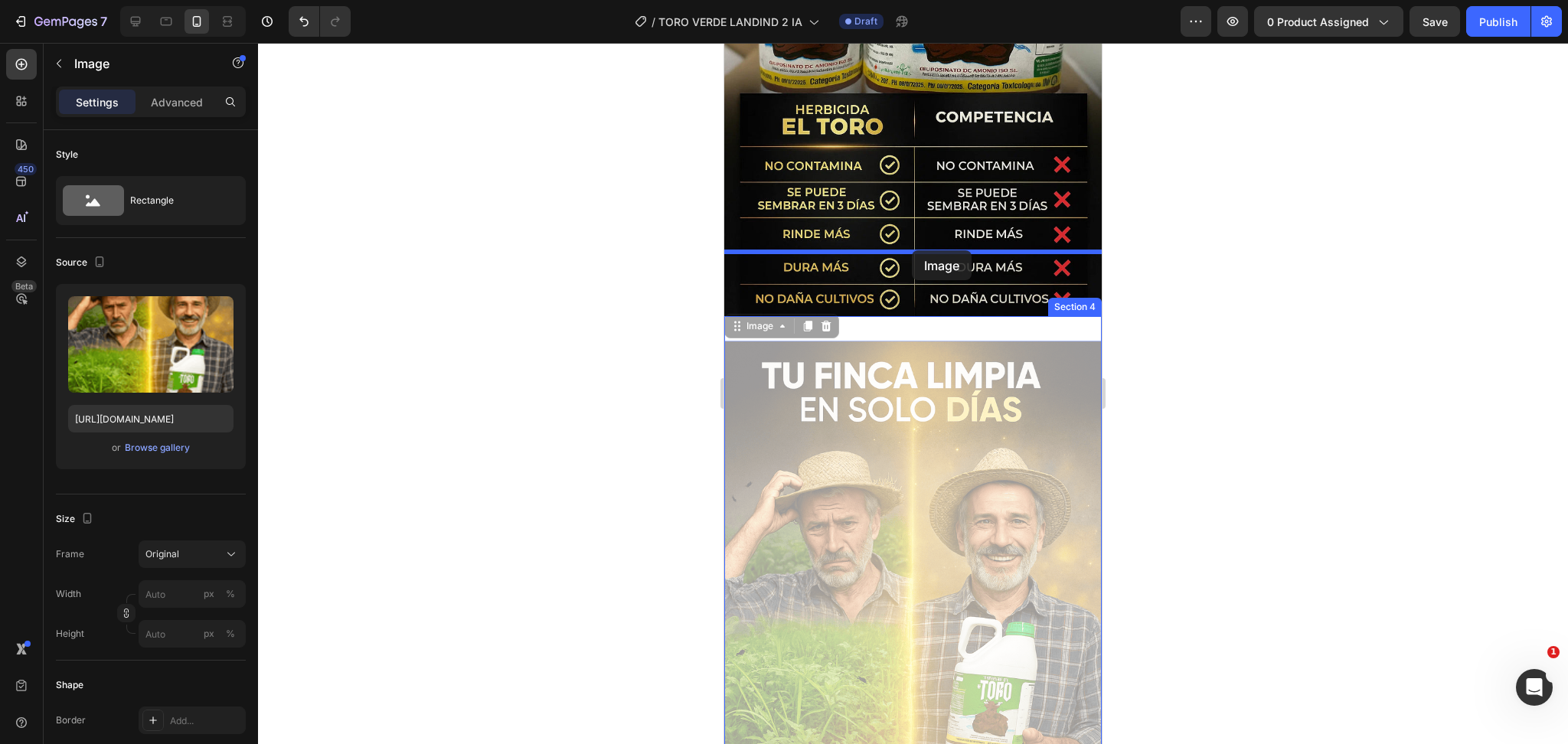
drag, startPoint x: 732, startPoint y: 263, endPoint x: 912, endPoint y: 250, distance: 180.5
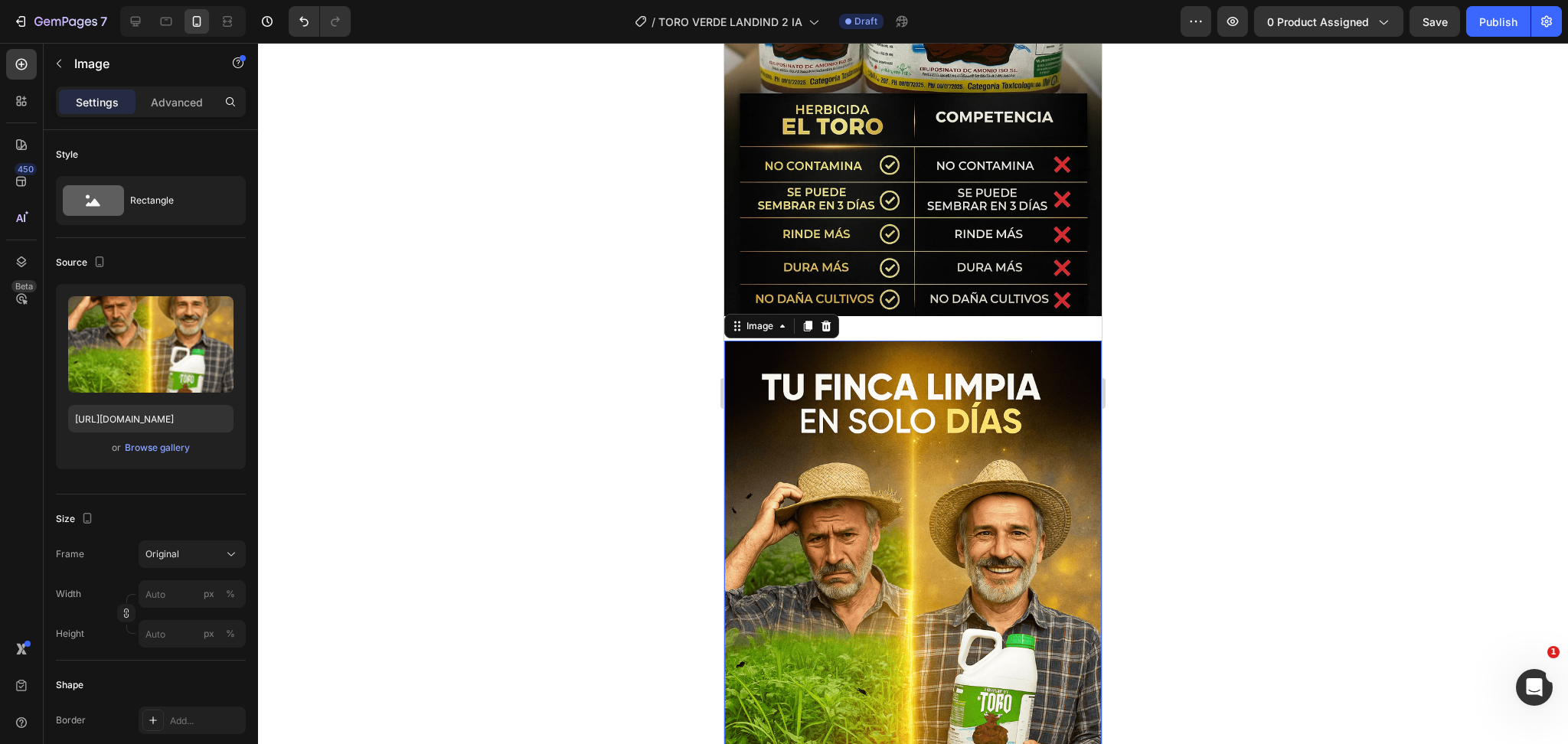
click at [933, 341] on img at bounding box center [912, 623] width 377 height 567
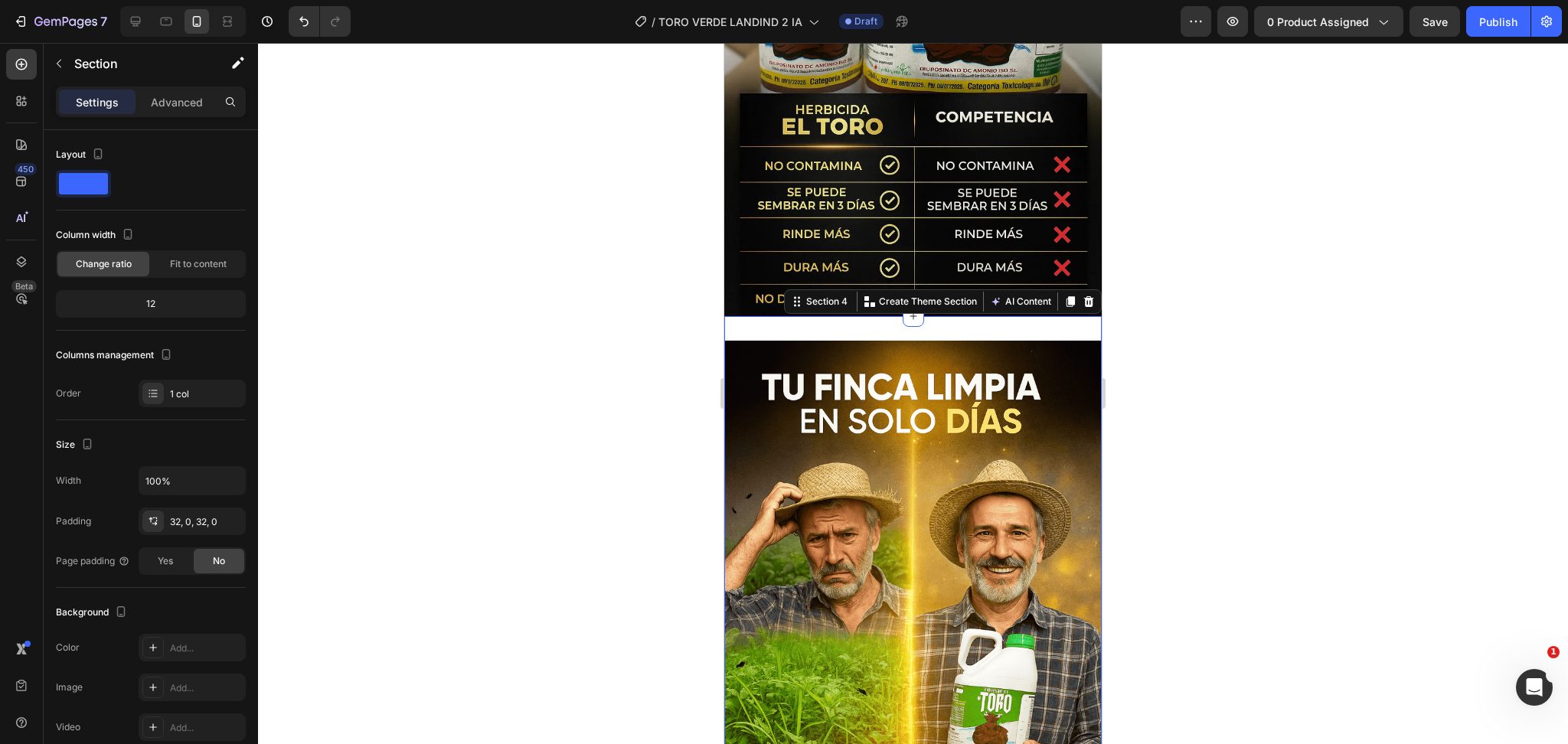
click at [919, 316] on div "Image Section 4 You can create reusable sections Create Theme Section AI Conten…" at bounding box center [912, 623] width 377 height 615
click at [1279, 325] on div at bounding box center [913, 393] width 1310 height 701
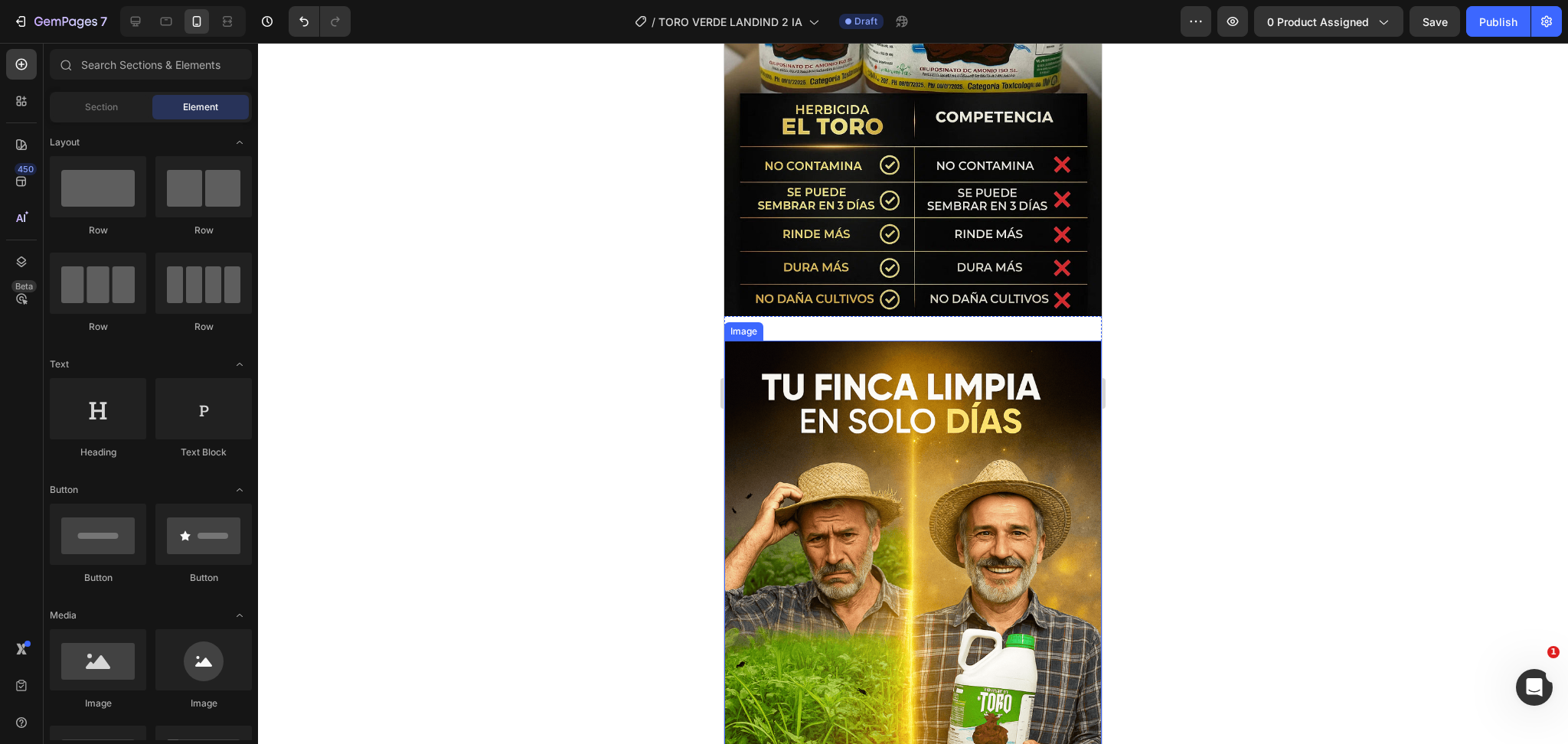
click at [853, 395] on img at bounding box center [912, 623] width 377 height 567
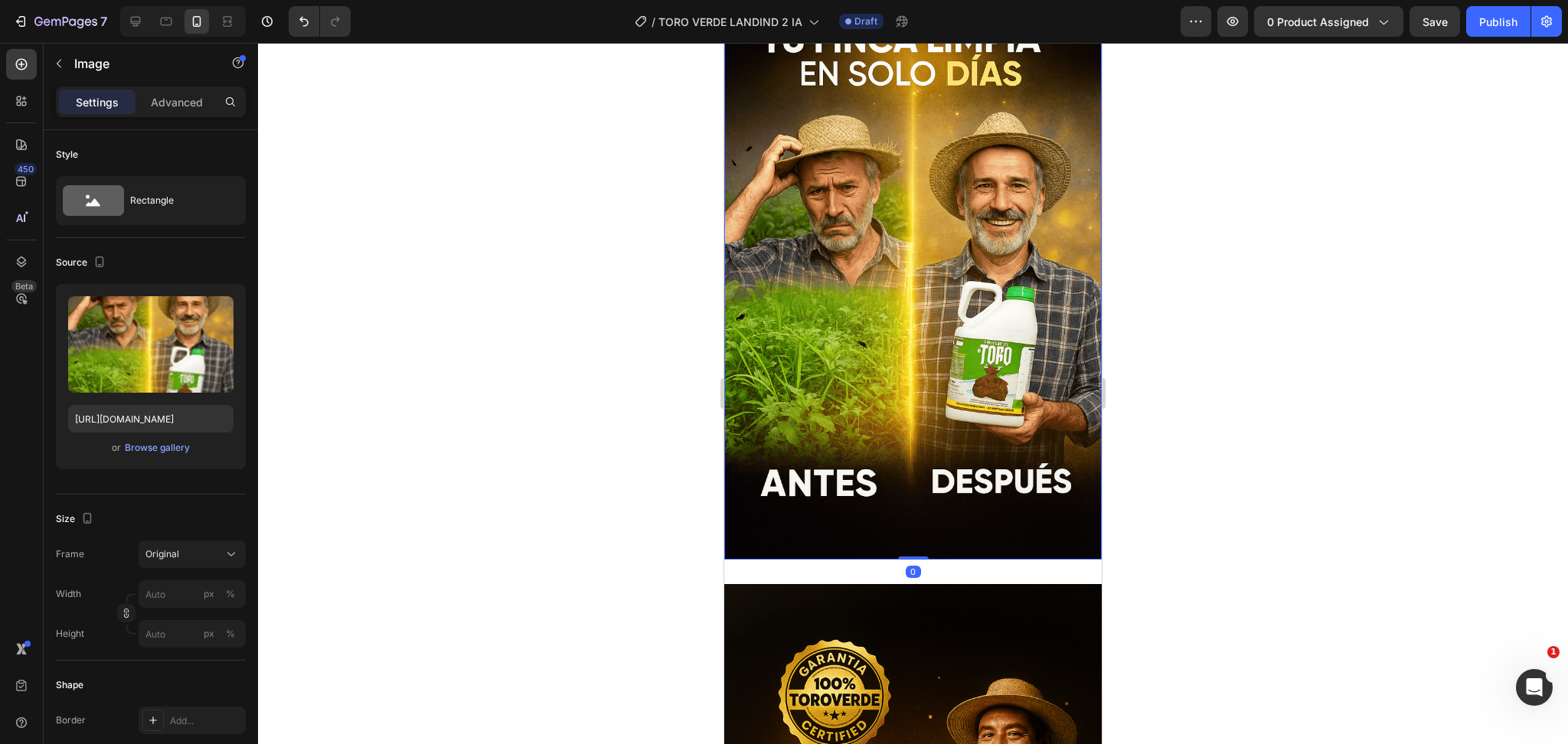
scroll to position [3137, 0]
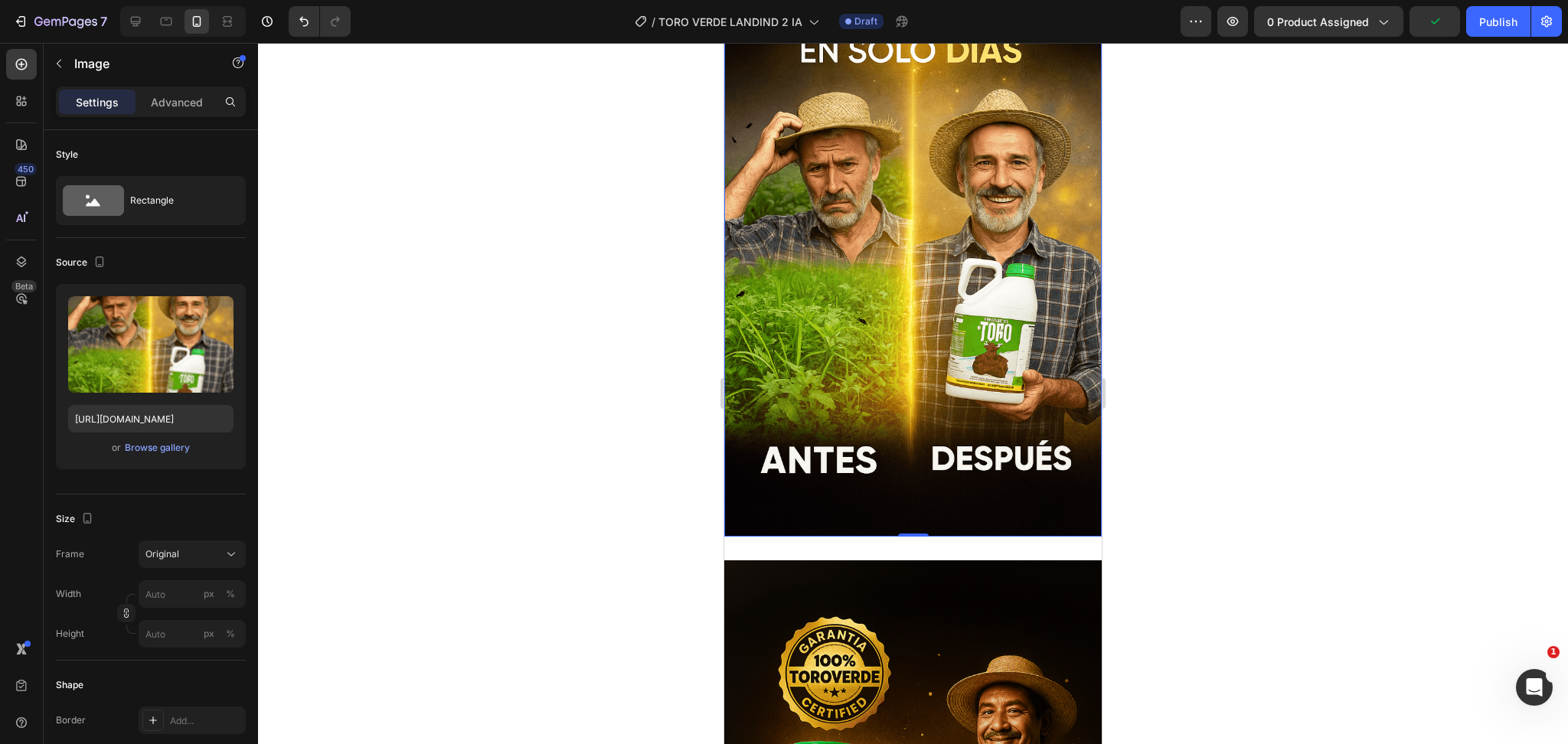
click at [937, 489] on img at bounding box center [912, 253] width 377 height 567
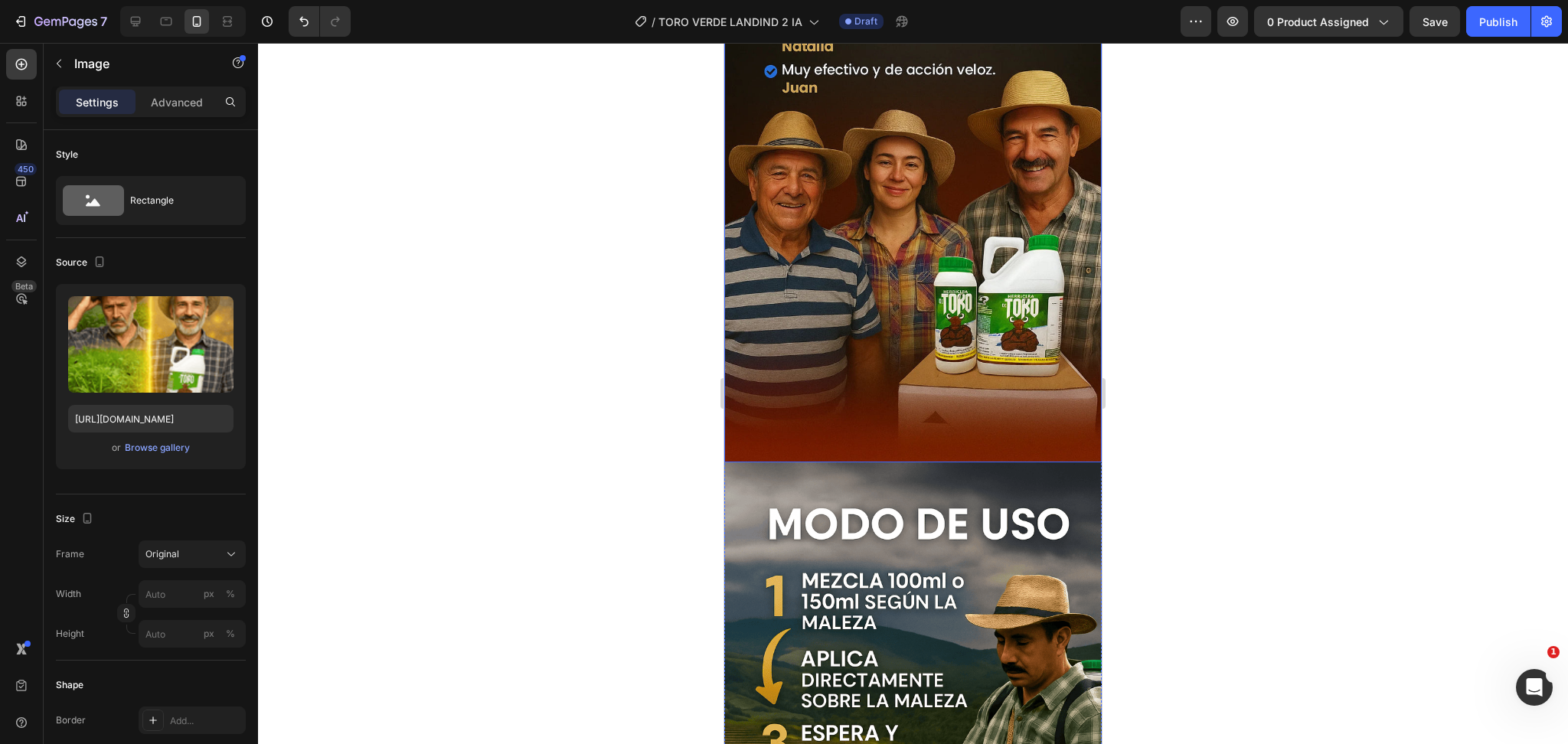
scroll to position [4565, 0]
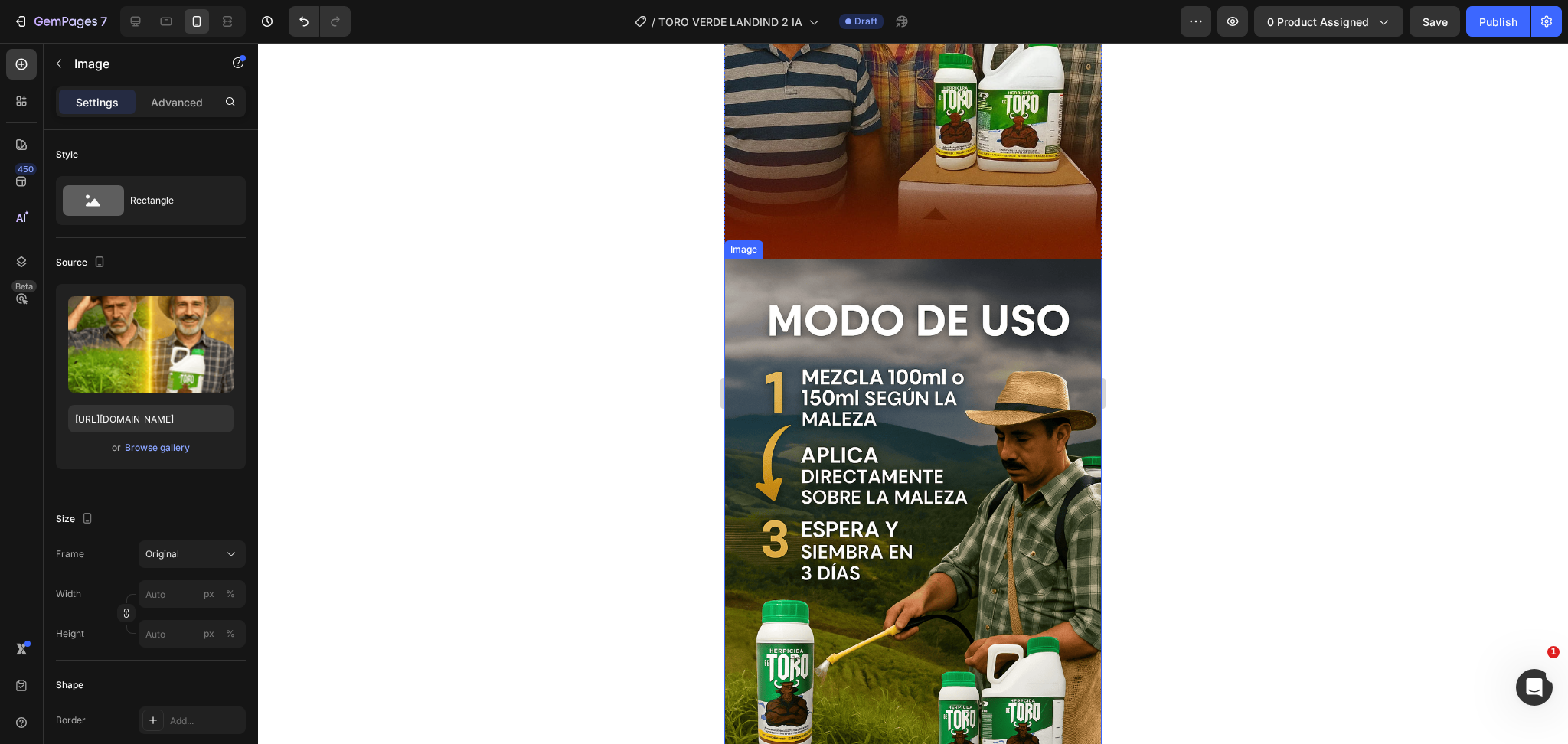
click at [923, 382] on img at bounding box center [912, 541] width 377 height 567
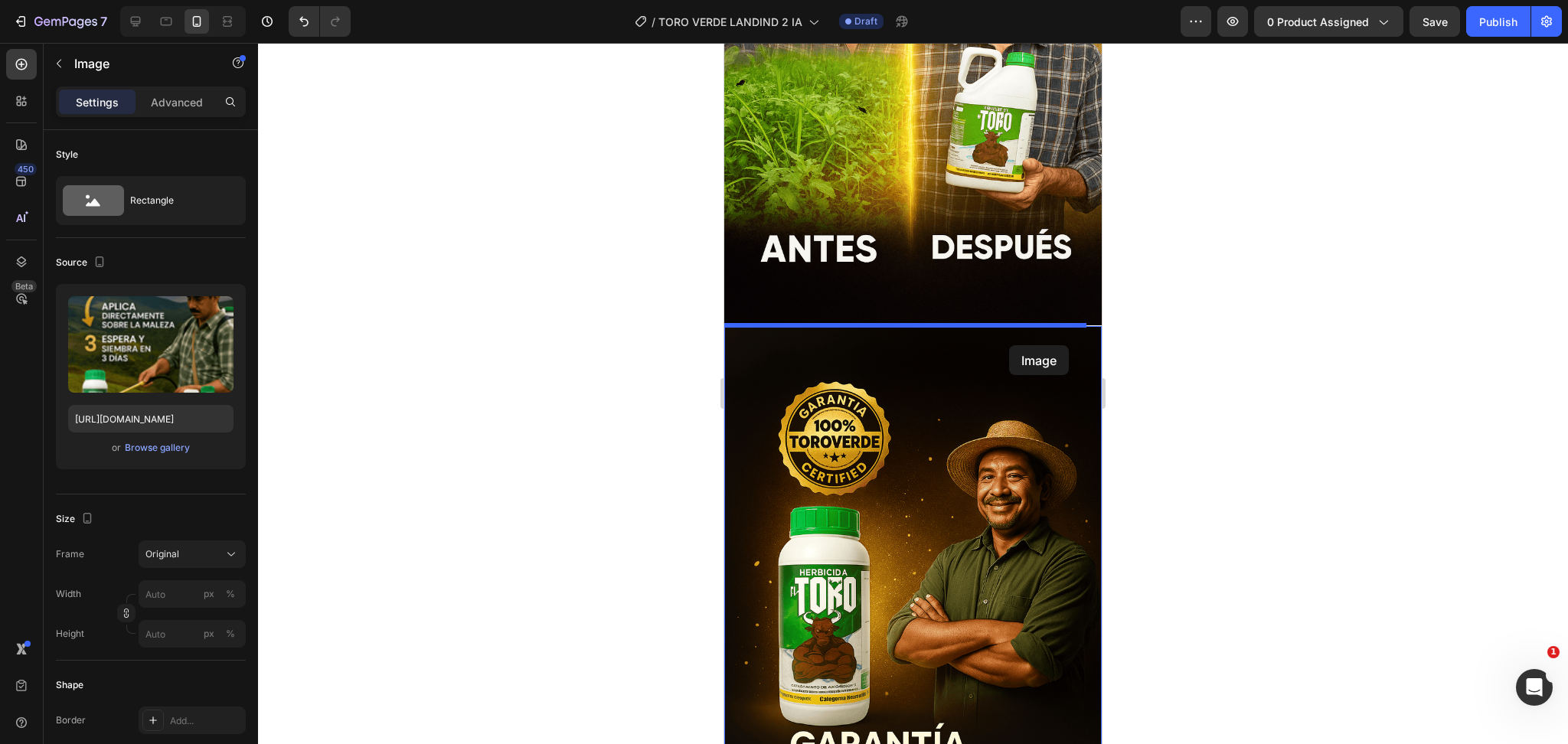
scroll to position [3324, 0]
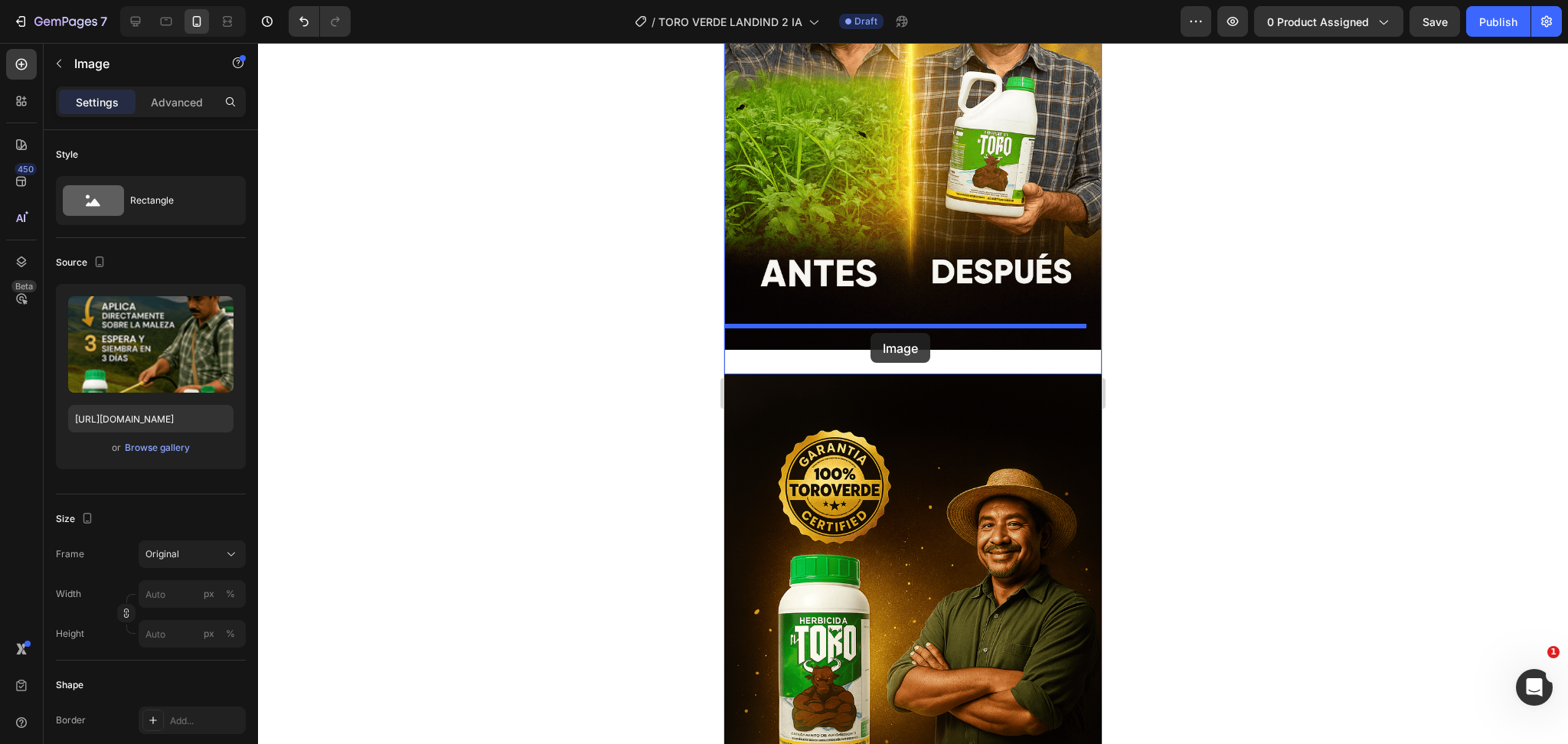
drag, startPoint x: 739, startPoint y: 224, endPoint x: 870, endPoint y: 333, distance: 170.4
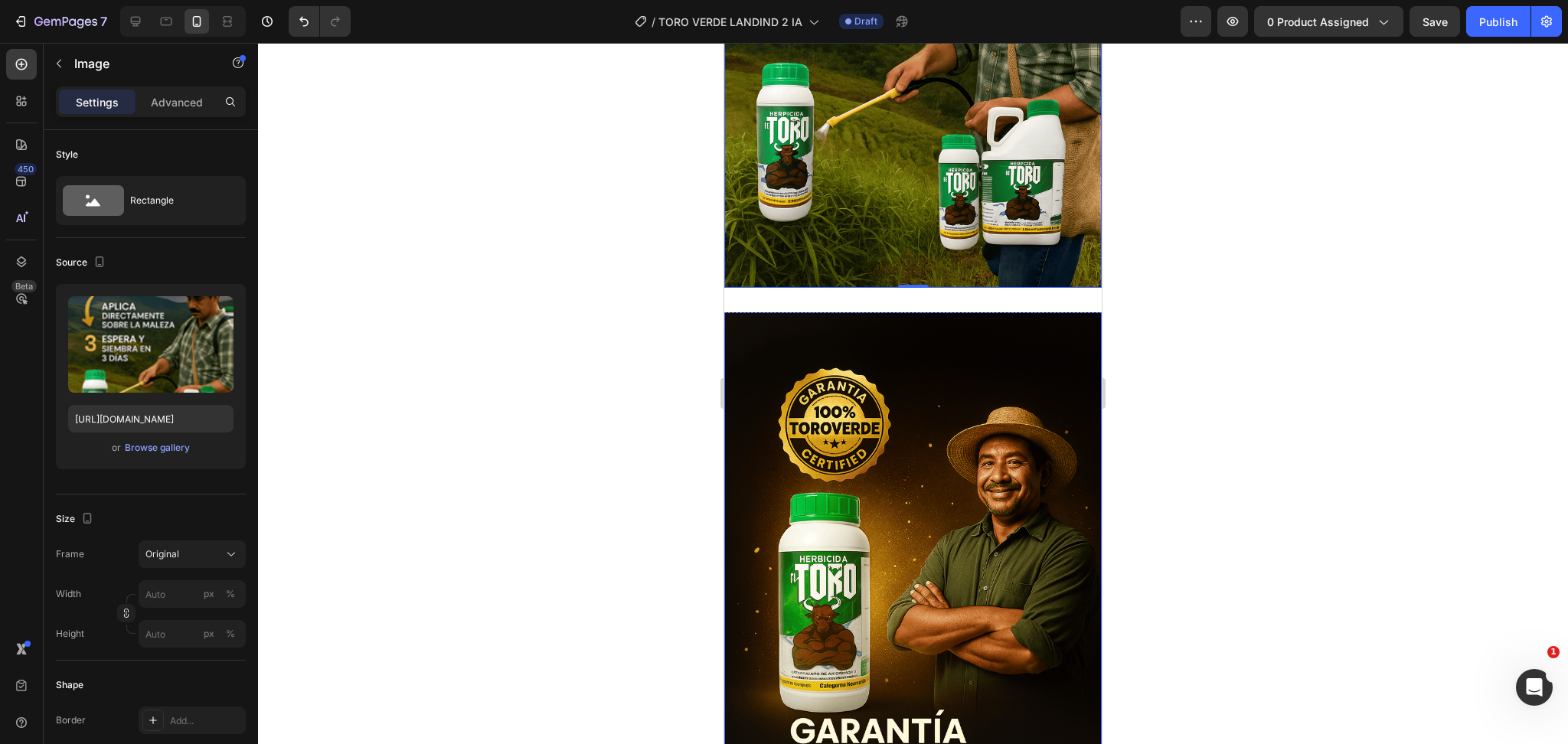
scroll to position [4038, 0]
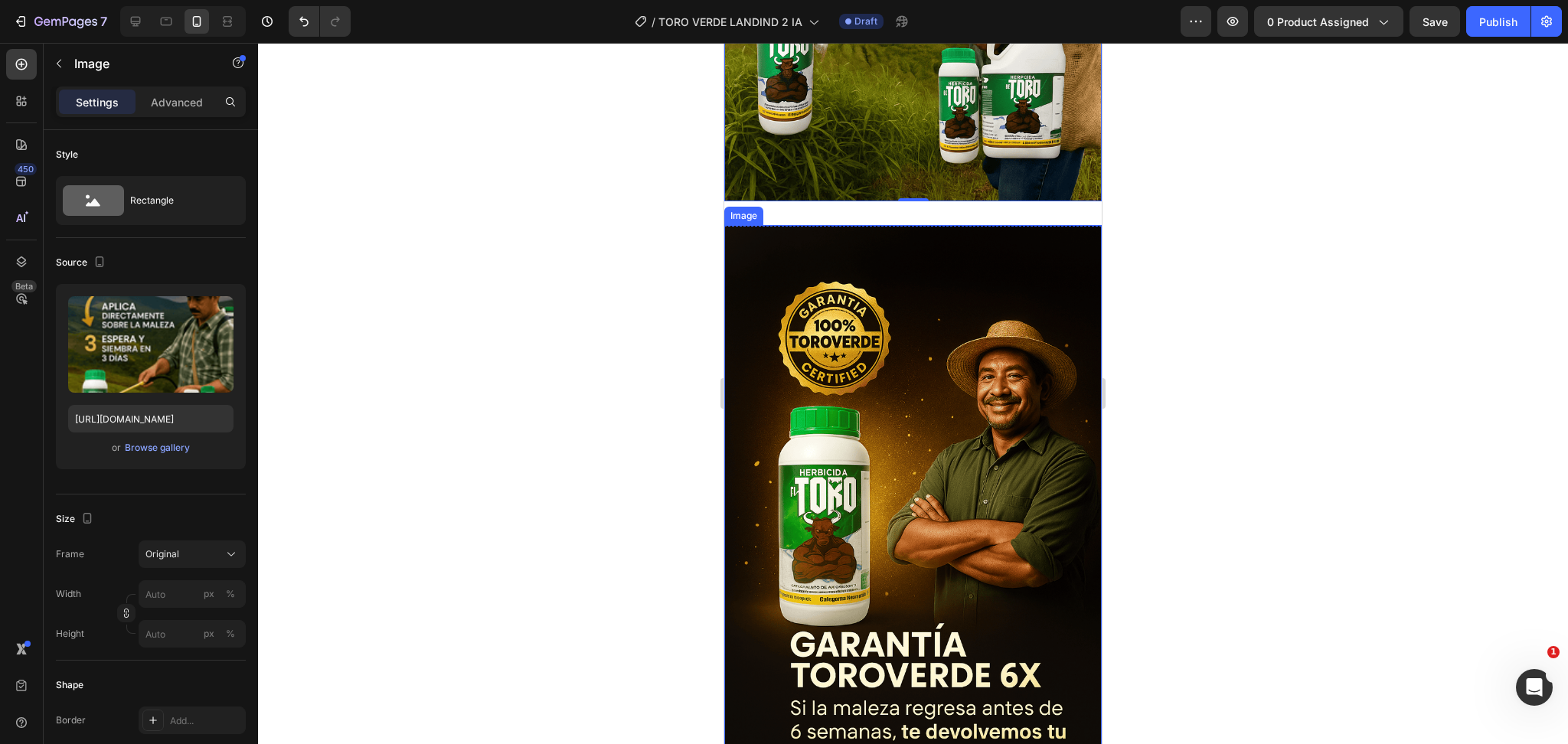
click at [833, 296] on img at bounding box center [912, 508] width 377 height 567
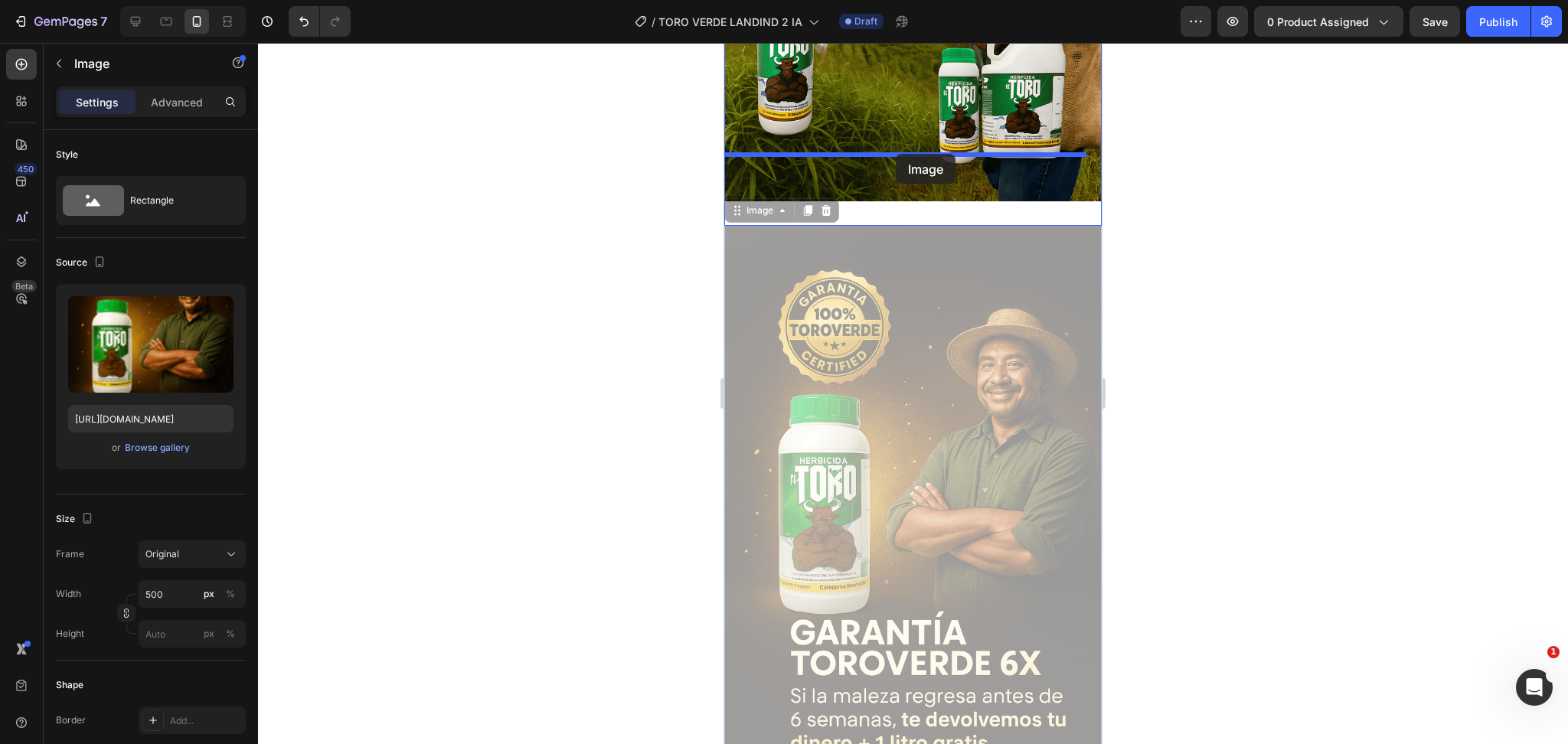
drag, startPoint x: 737, startPoint y: 167, endPoint x: 894, endPoint y: 156, distance: 157.4
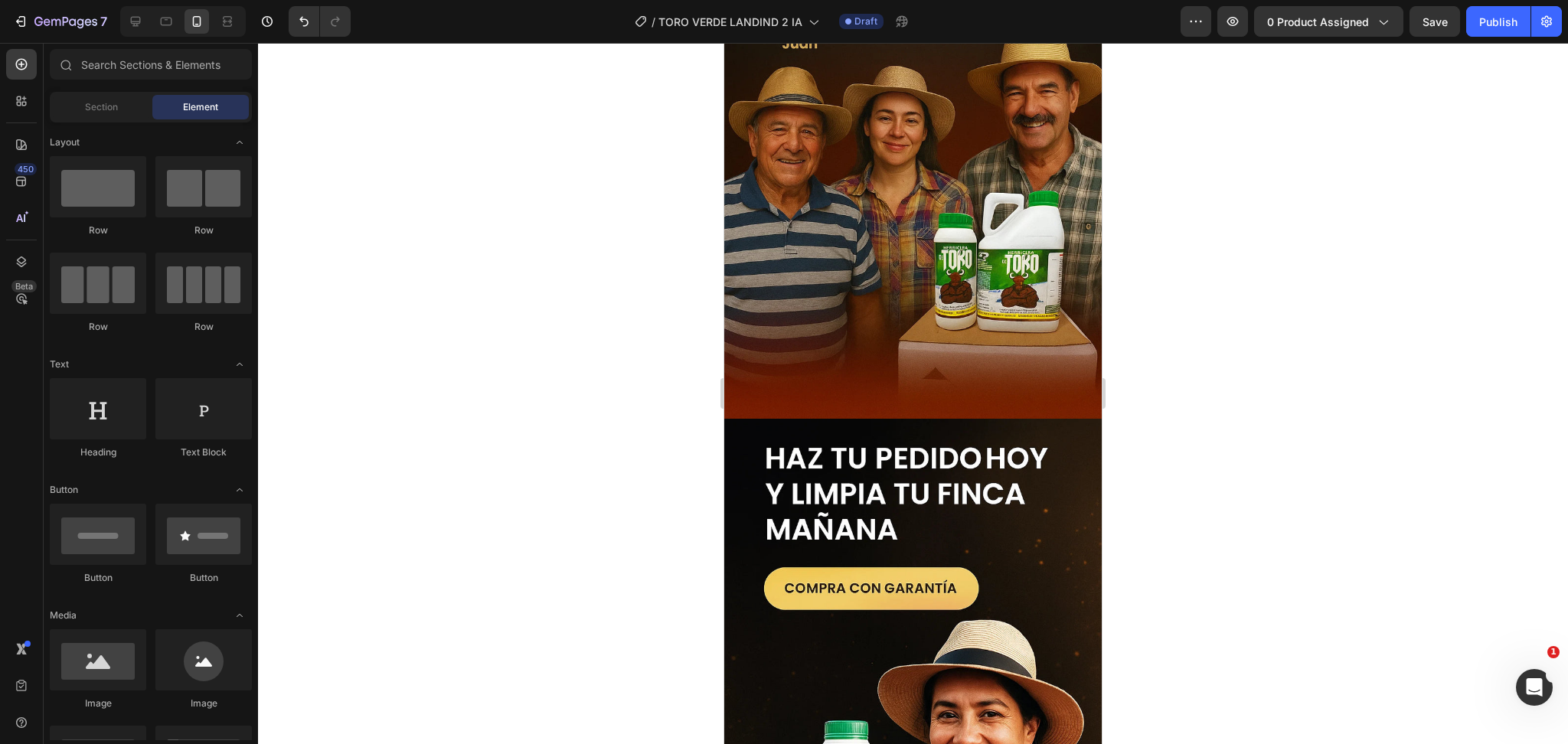
scroll to position [5194, 0]
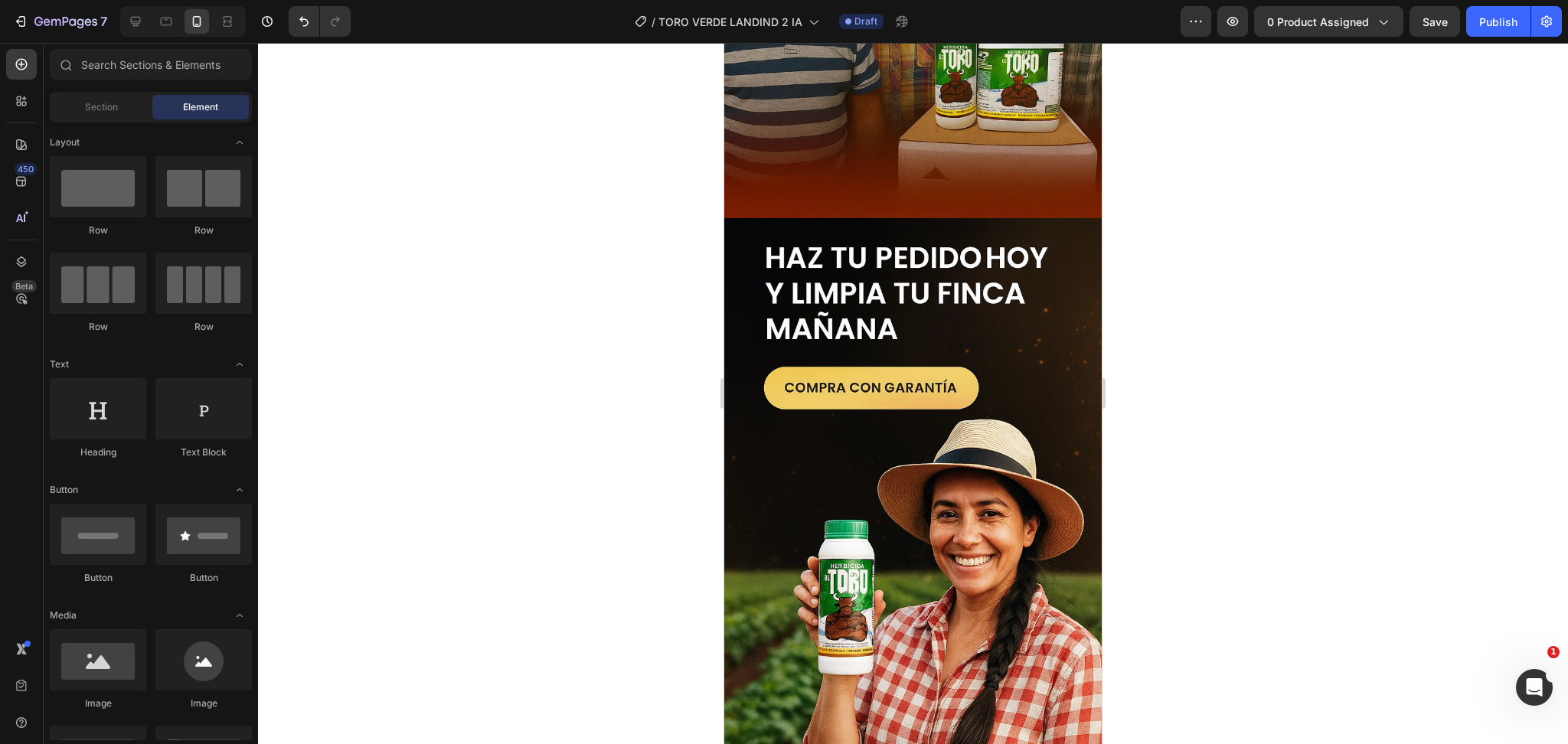
click at [928, 408] on img at bounding box center [912, 501] width 377 height 567
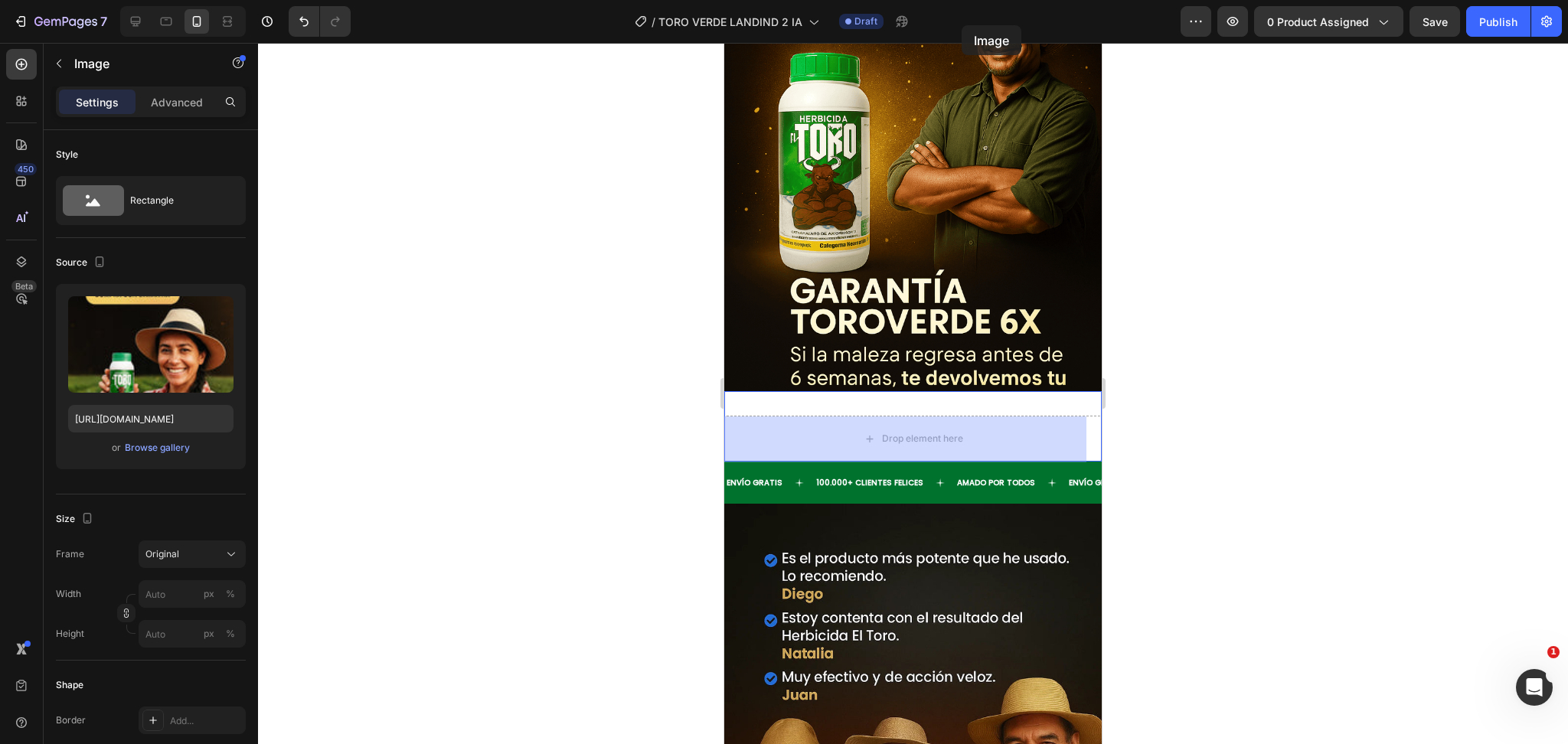
scroll to position [4340, 0]
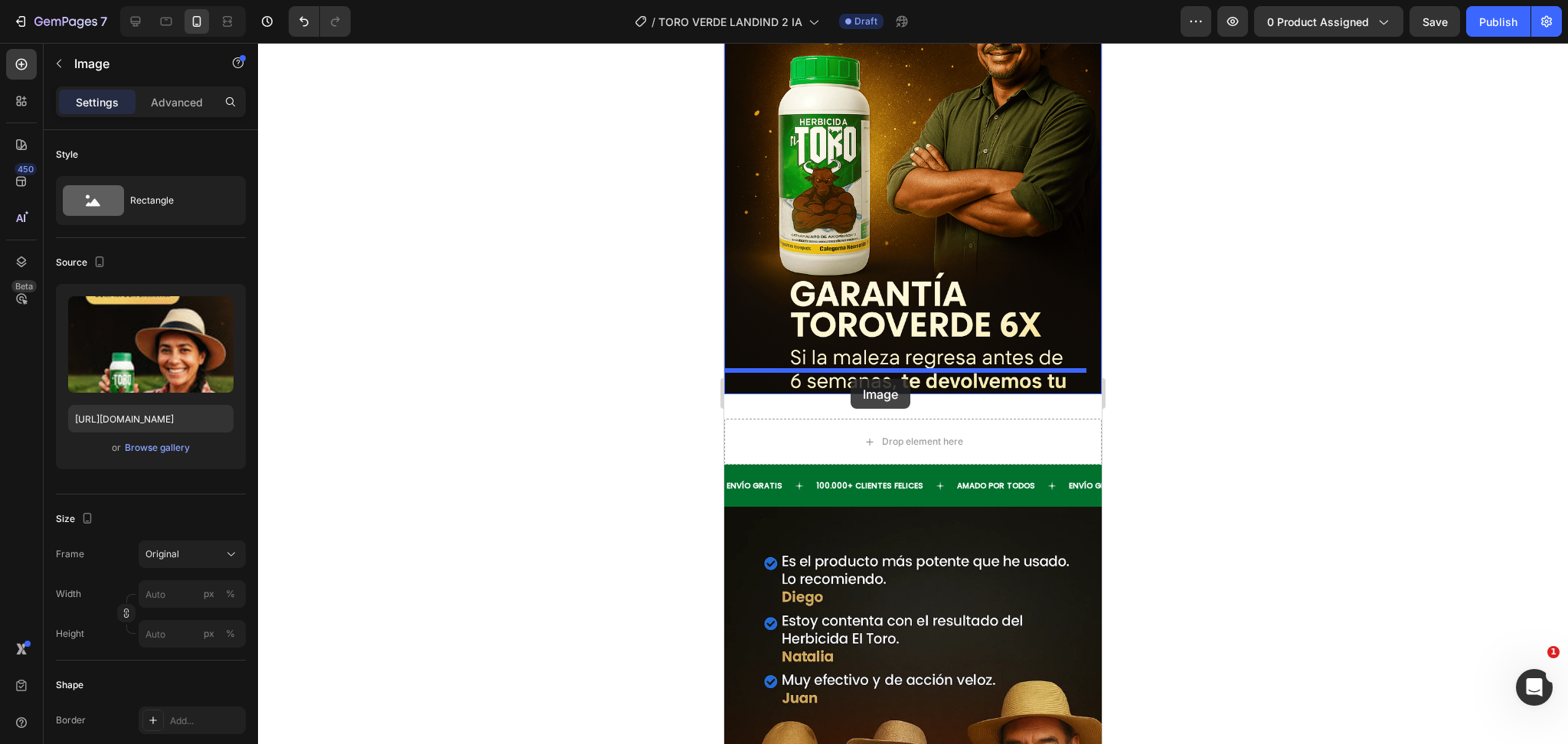
drag, startPoint x: 738, startPoint y: 287, endPoint x: 851, endPoint y: 379, distance: 145.7
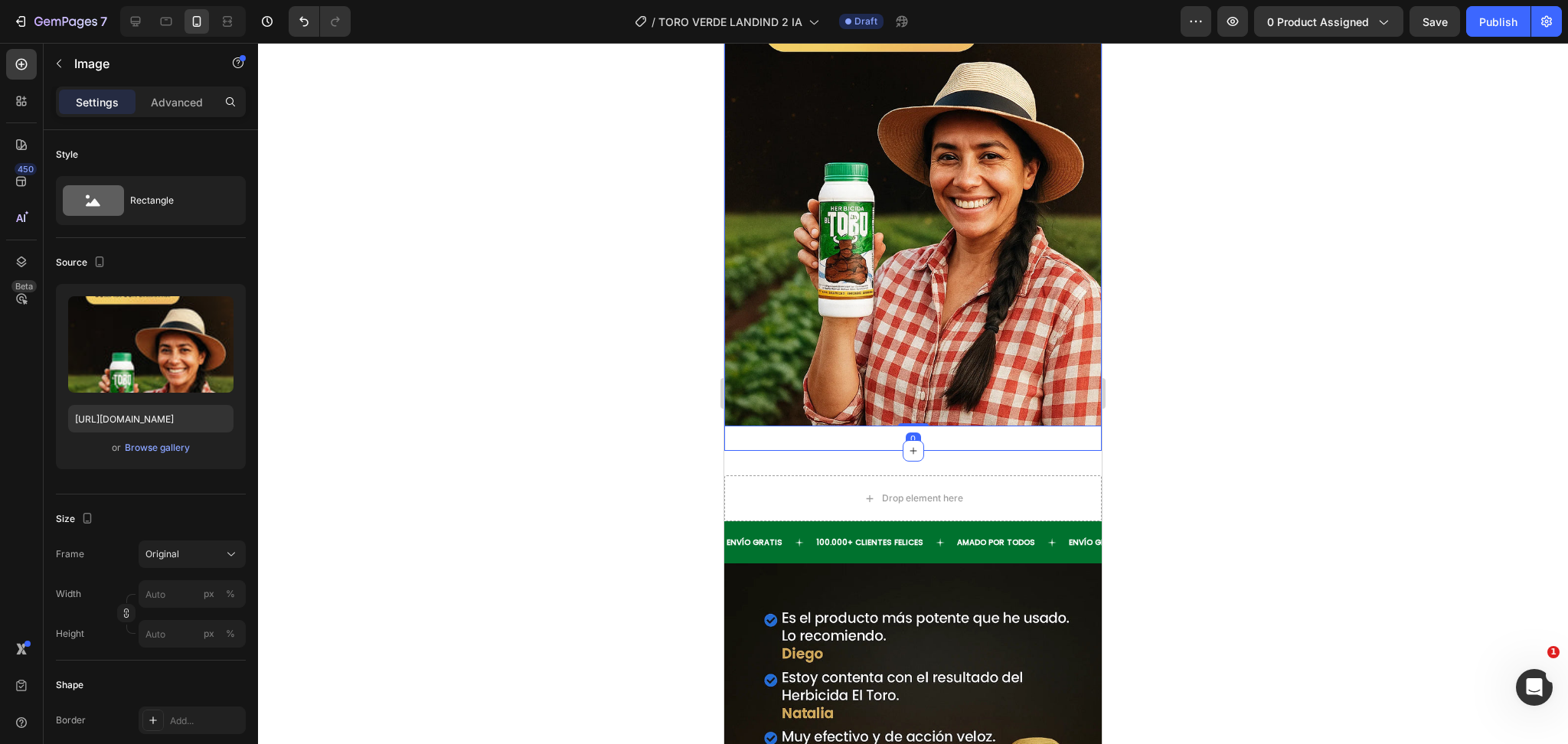
scroll to position [5156, 0]
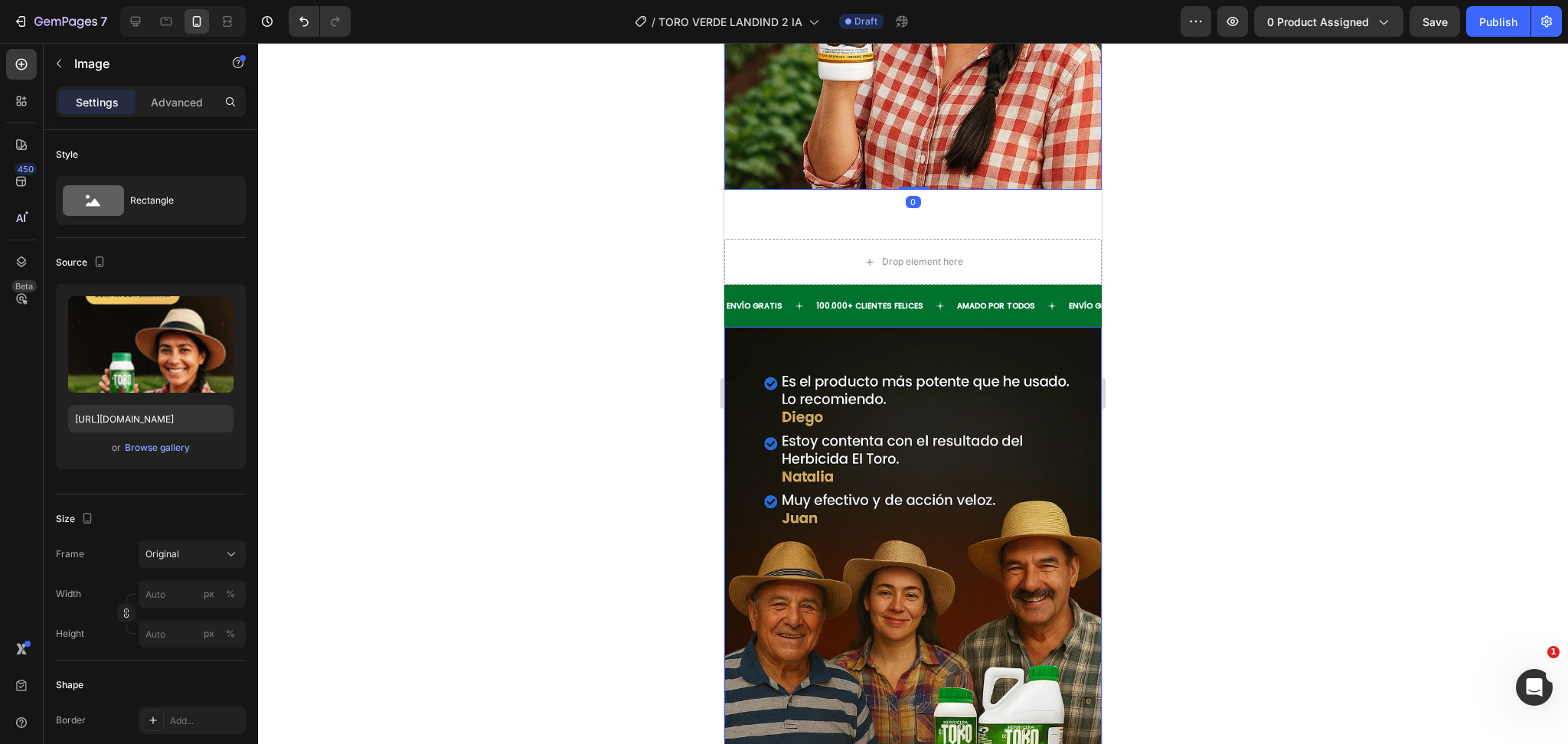
click at [756, 327] on img at bounding box center [912, 610] width 377 height 567
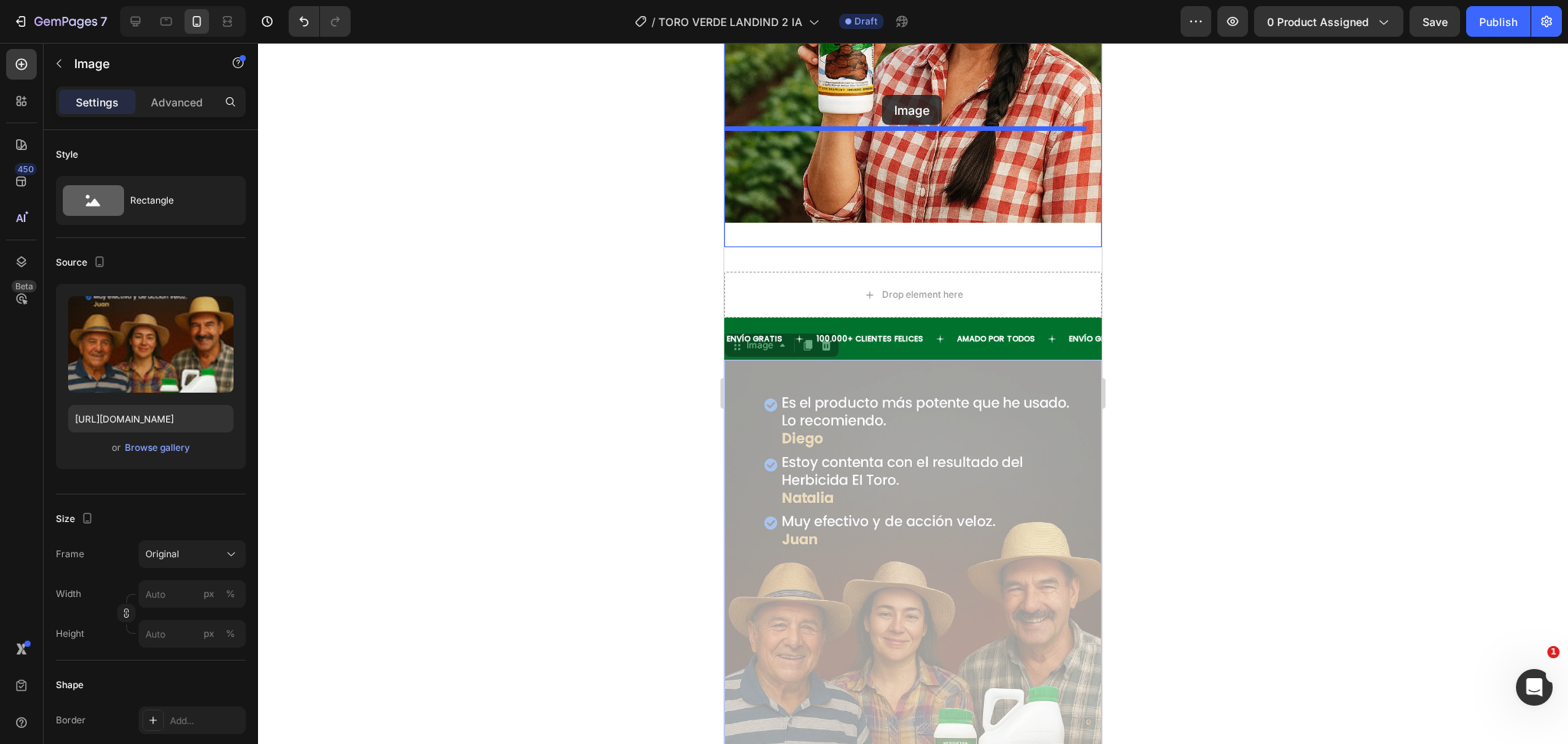
scroll to position [5099, 0]
drag, startPoint x: 739, startPoint y: 220, endPoint x: 882, endPoint y: 95, distance: 189.9
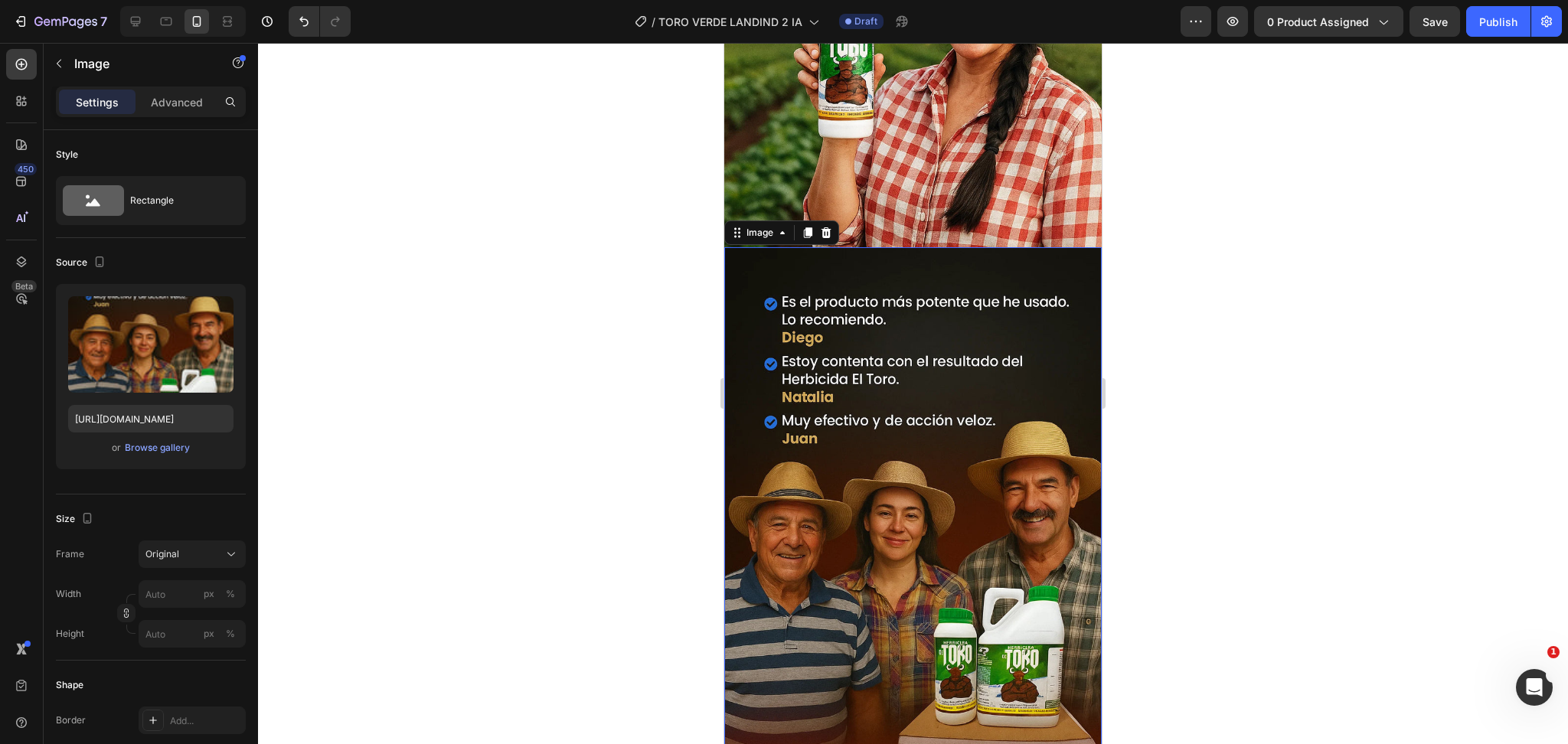
scroll to position [5507, 0]
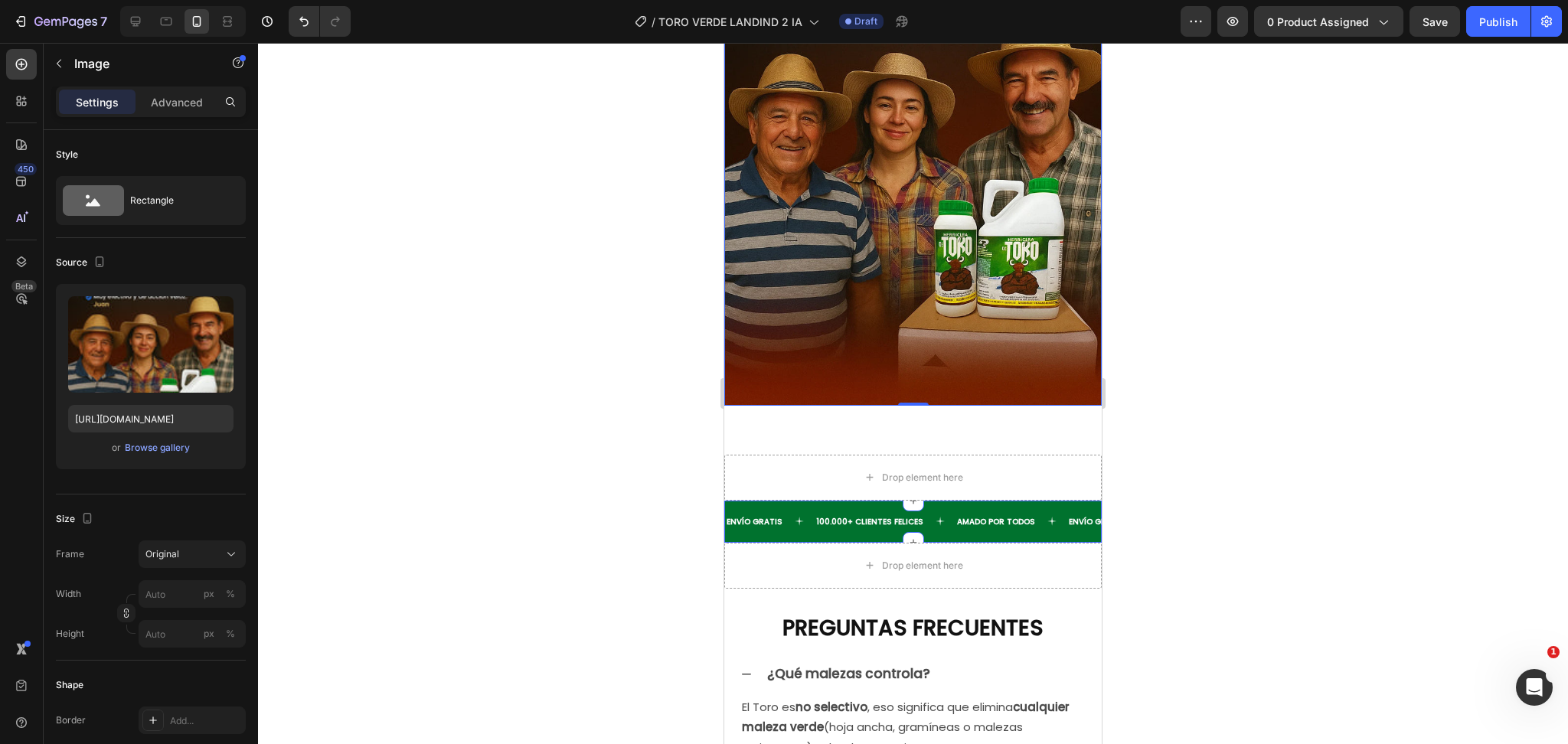
click at [755, 500] on div "ENVÍO GRATIS Text 100.000+ CLIENTES FELICES Text [PERSON_NAME] POR TODOS Text E…" at bounding box center [912, 521] width 377 height 42
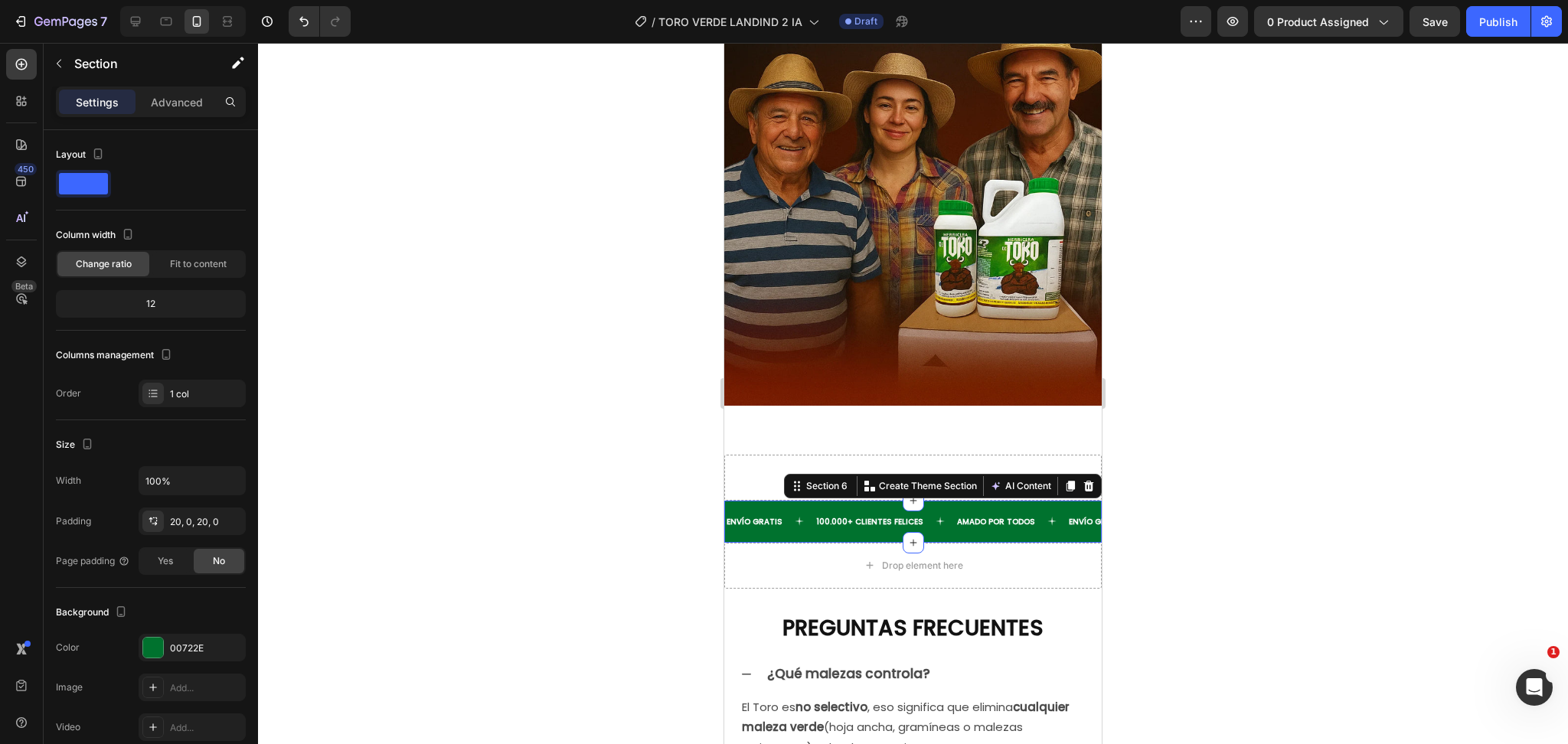
click at [1216, 442] on div at bounding box center [913, 393] width 1310 height 701
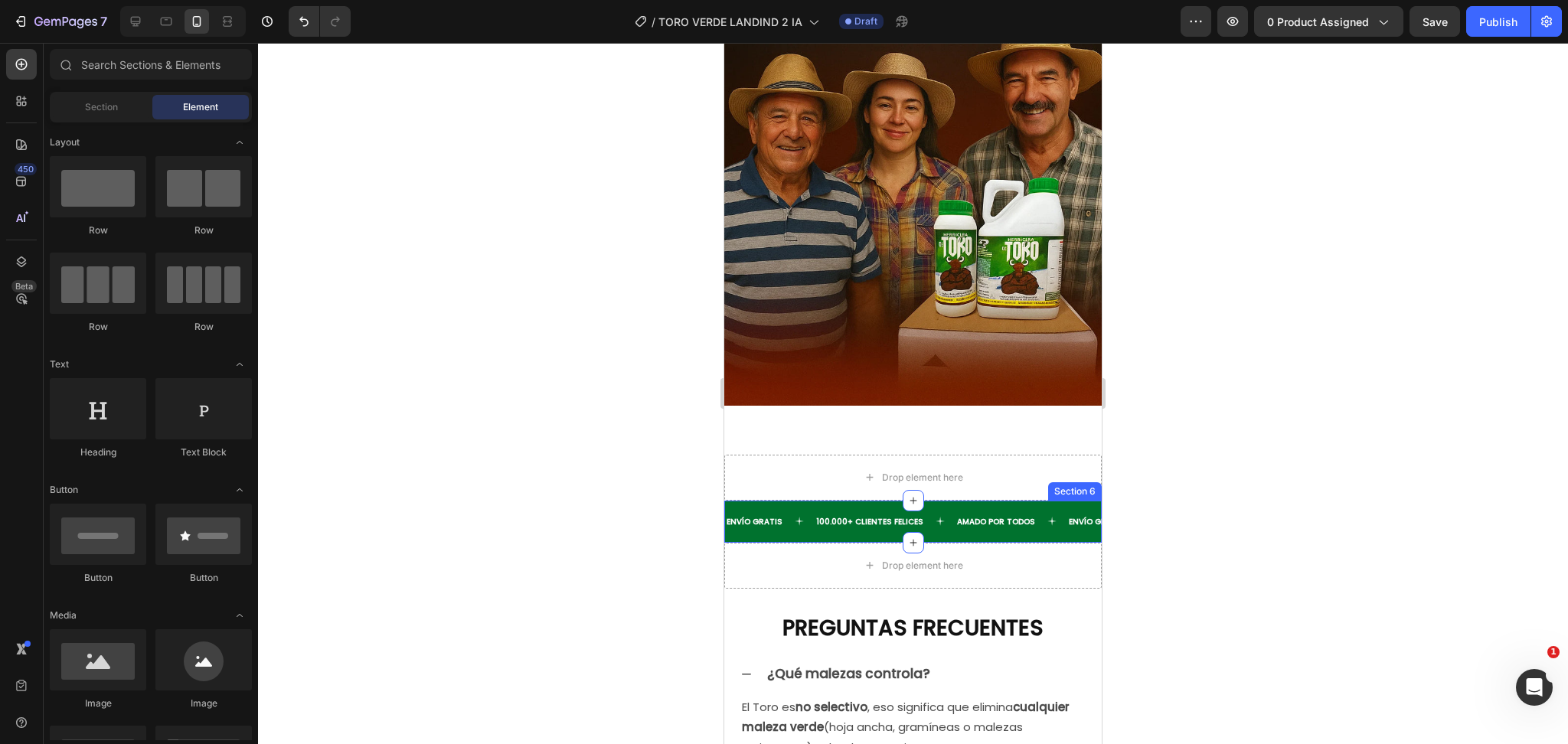
click at [1032, 500] on div "ENVÍO GRATIS Text 100.000+ CLIENTES FELICES Text [PERSON_NAME] POR TODOS Text E…" at bounding box center [912, 521] width 377 height 42
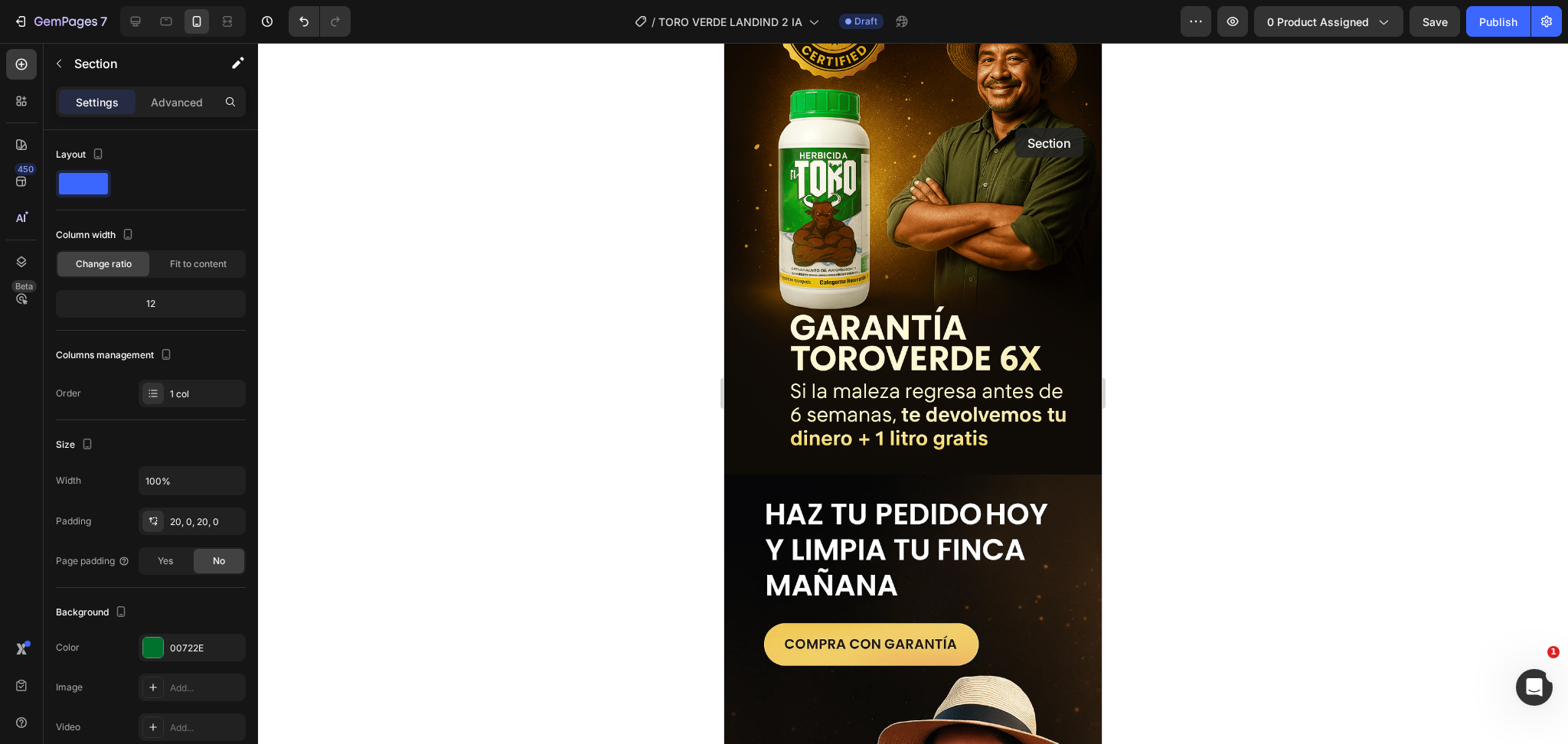
scroll to position [4303, 0]
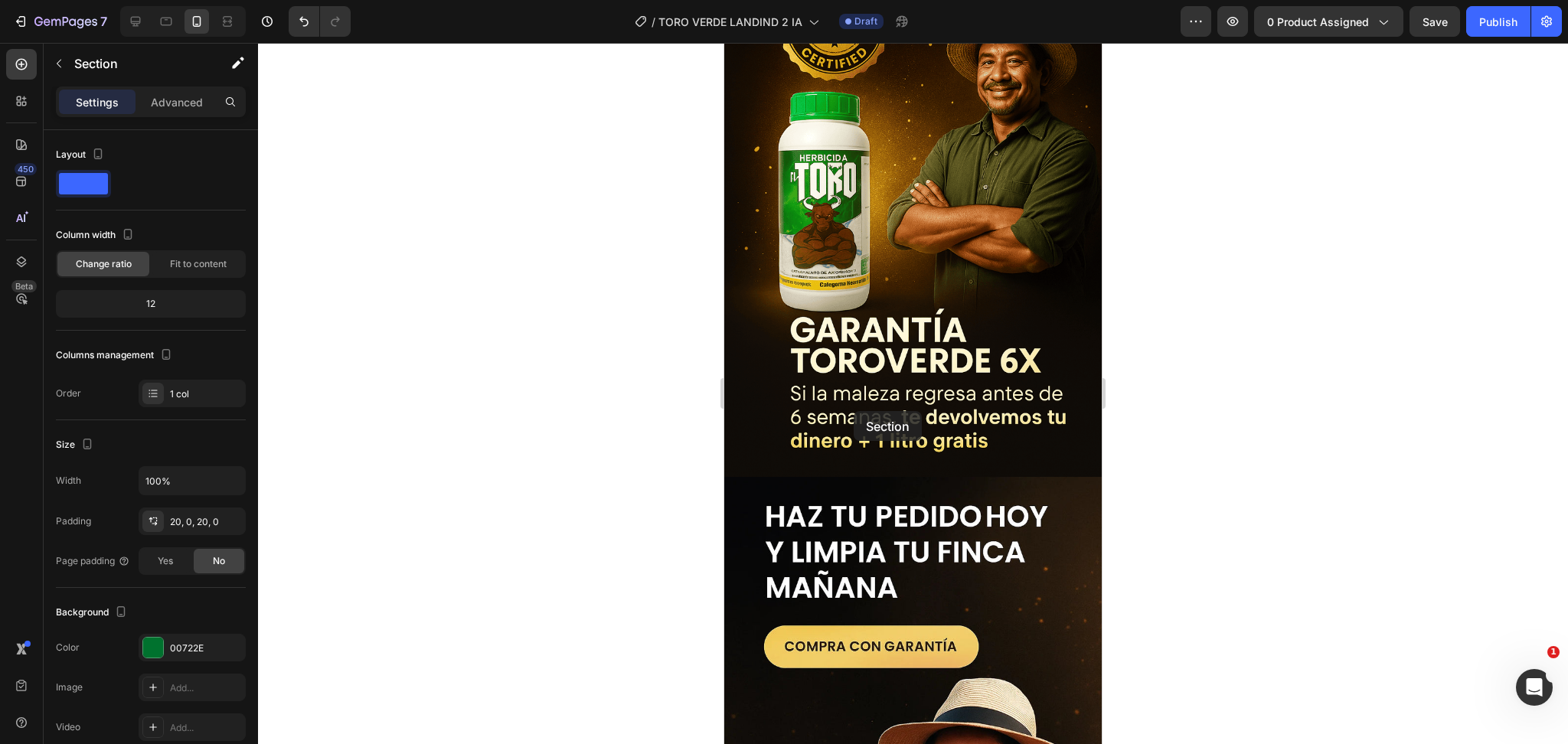
drag, startPoint x: 780, startPoint y: 369, endPoint x: 854, endPoint y: 411, distance: 85.1
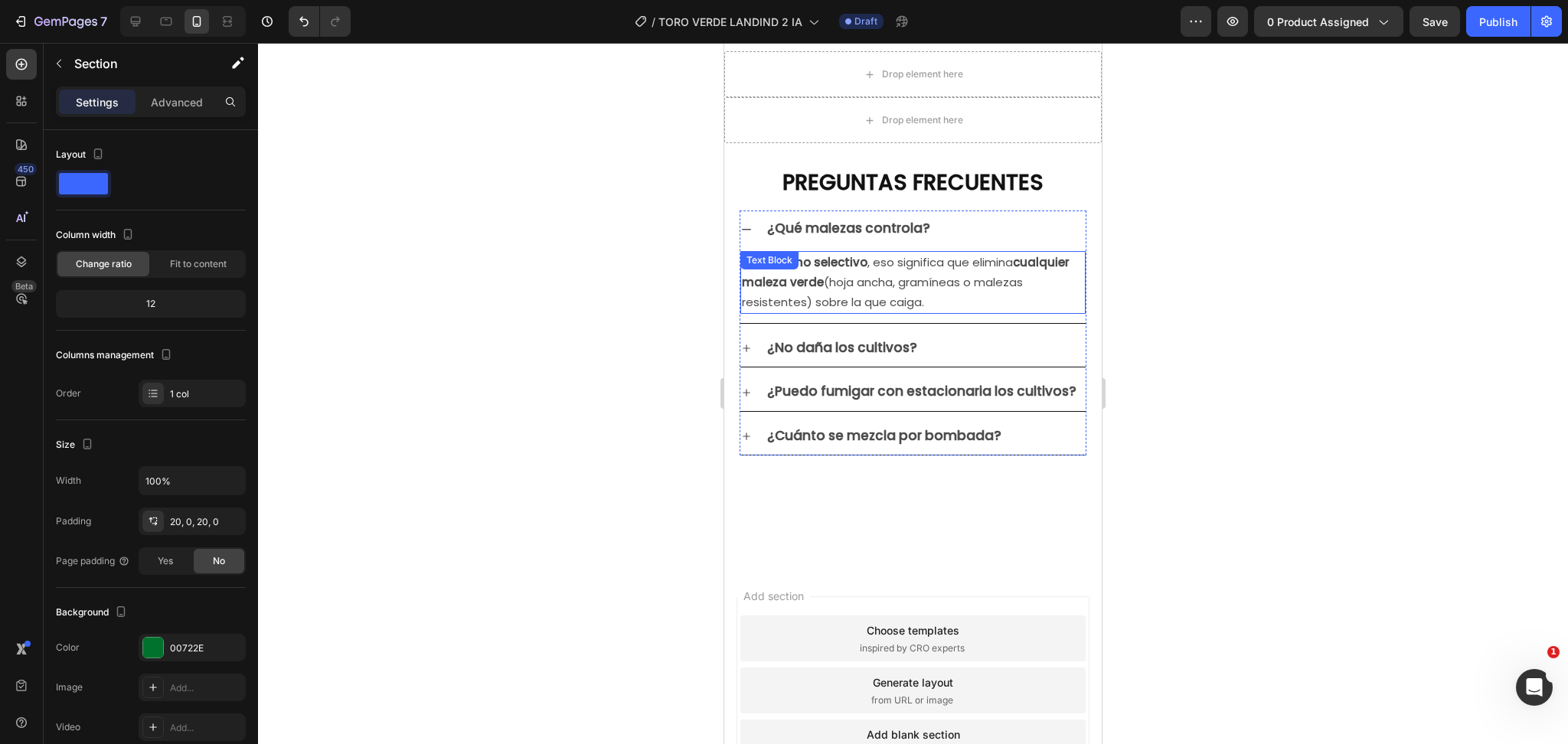
scroll to position [5426, 0]
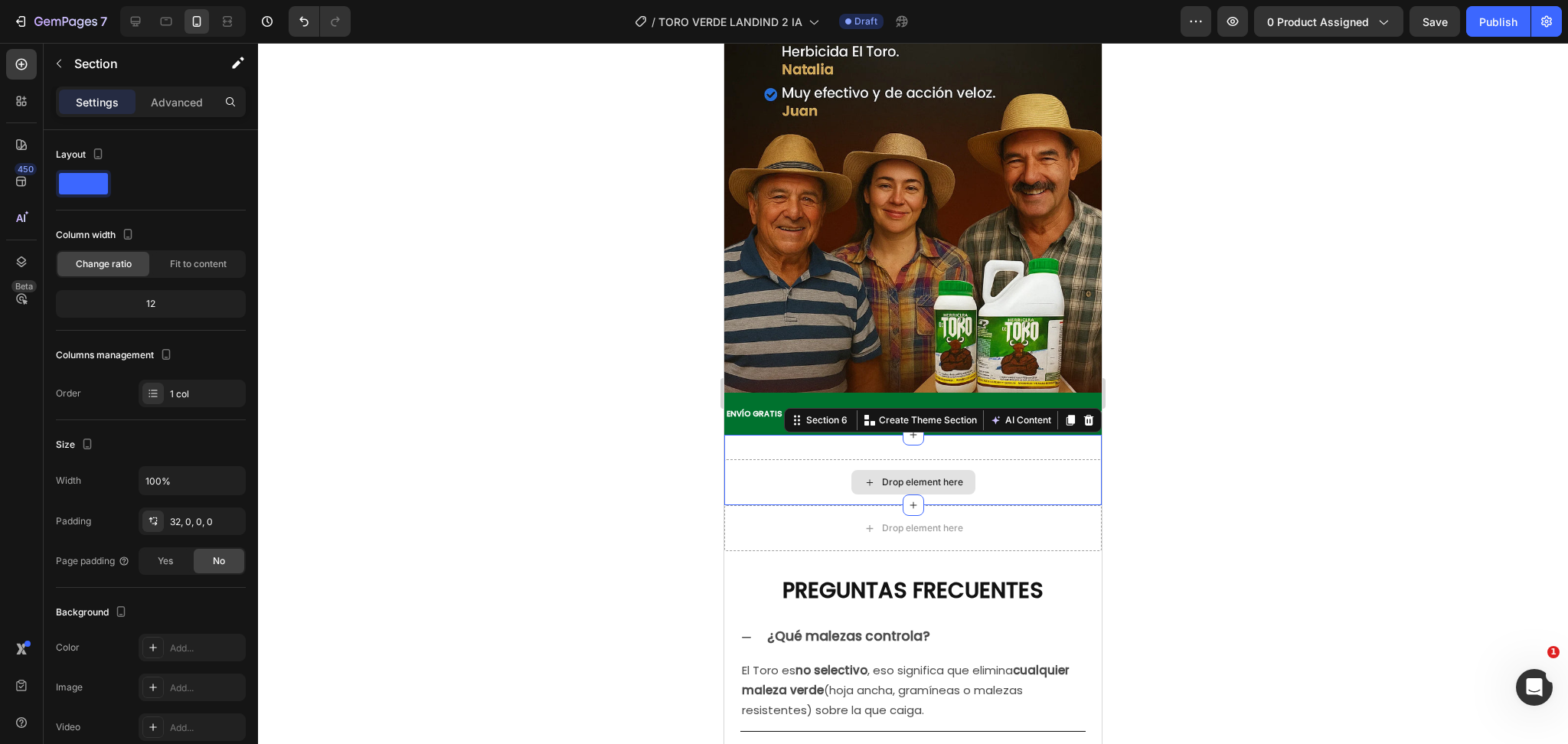
click at [804, 495] on div "Drop element here" at bounding box center [912, 482] width 377 height 46
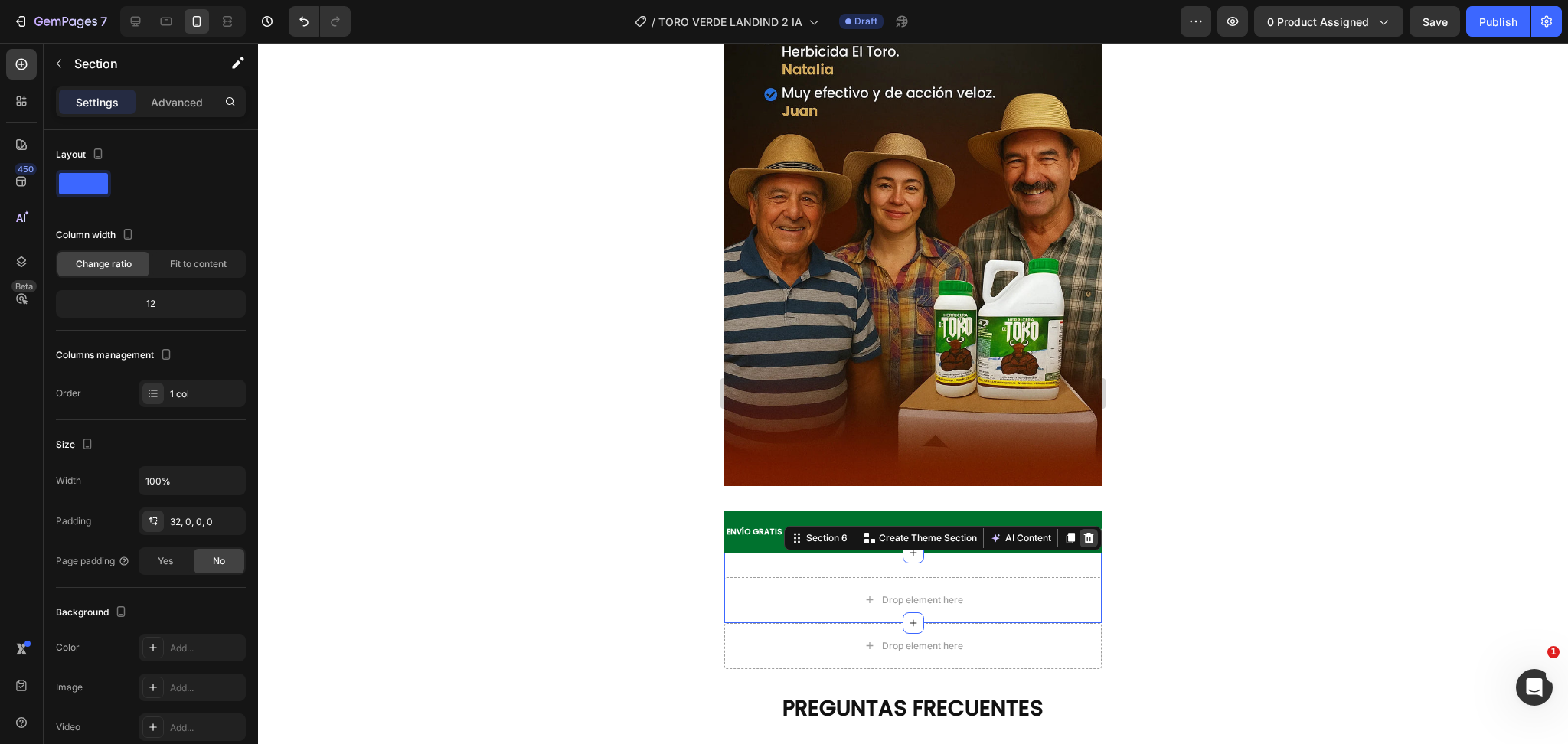
click at [1083, 532] on icon at bounding box center [1089, 538] width 12 height 12
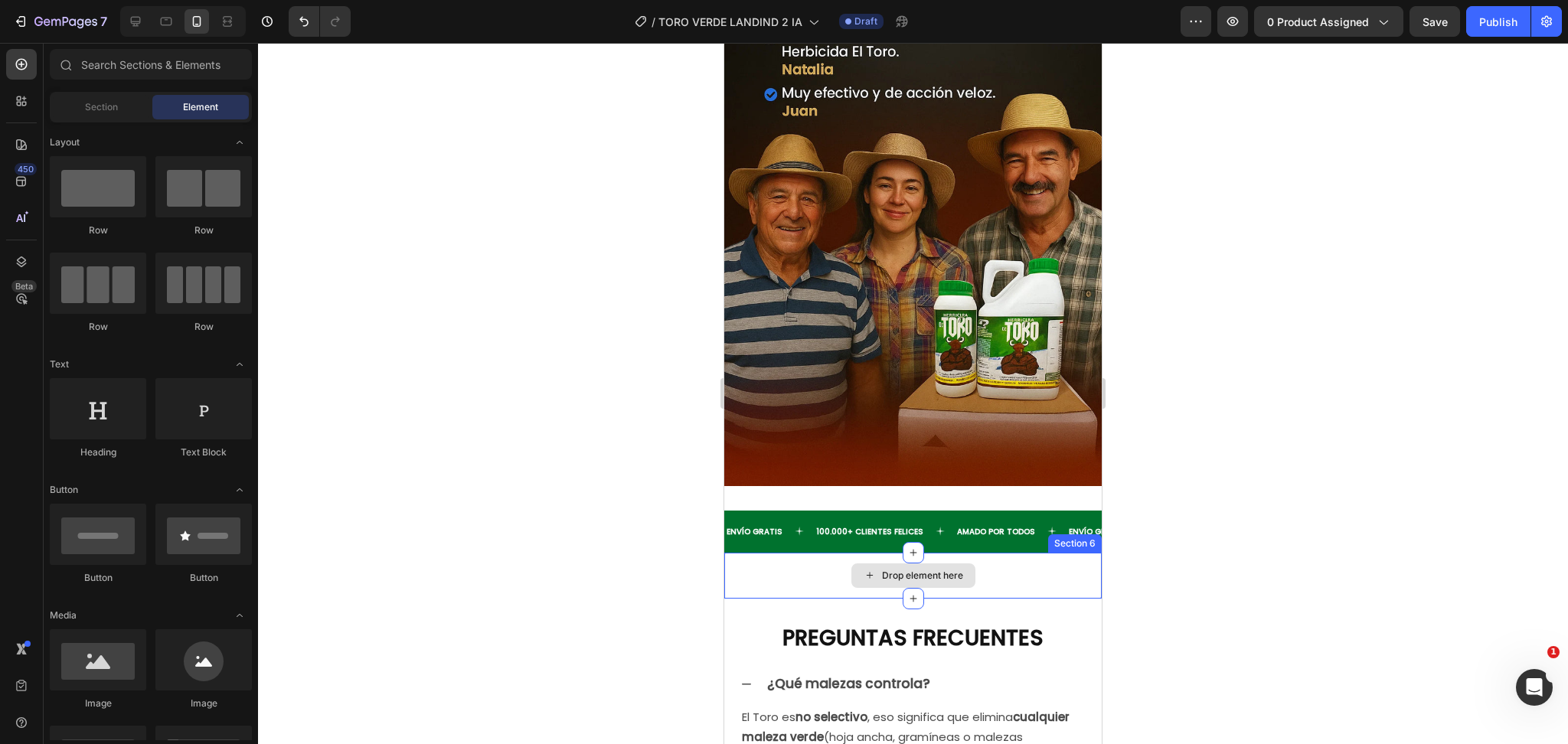
click at [1033, 552] on div "Drop element here" at bounding box center [912, 575] width 377 height 46
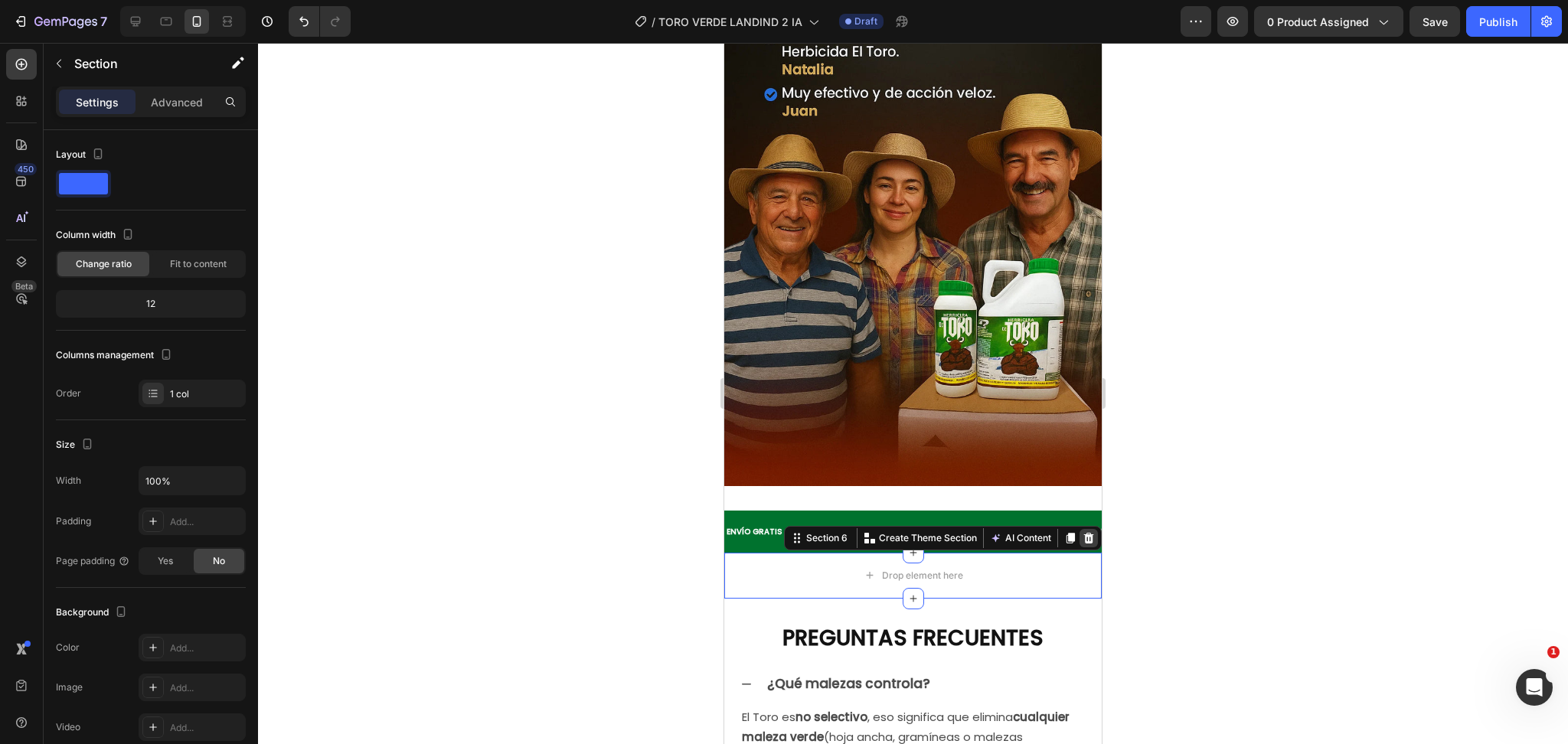
click at [1084, 532] on icon at bounding box center [1089, 538] width 10 height 11
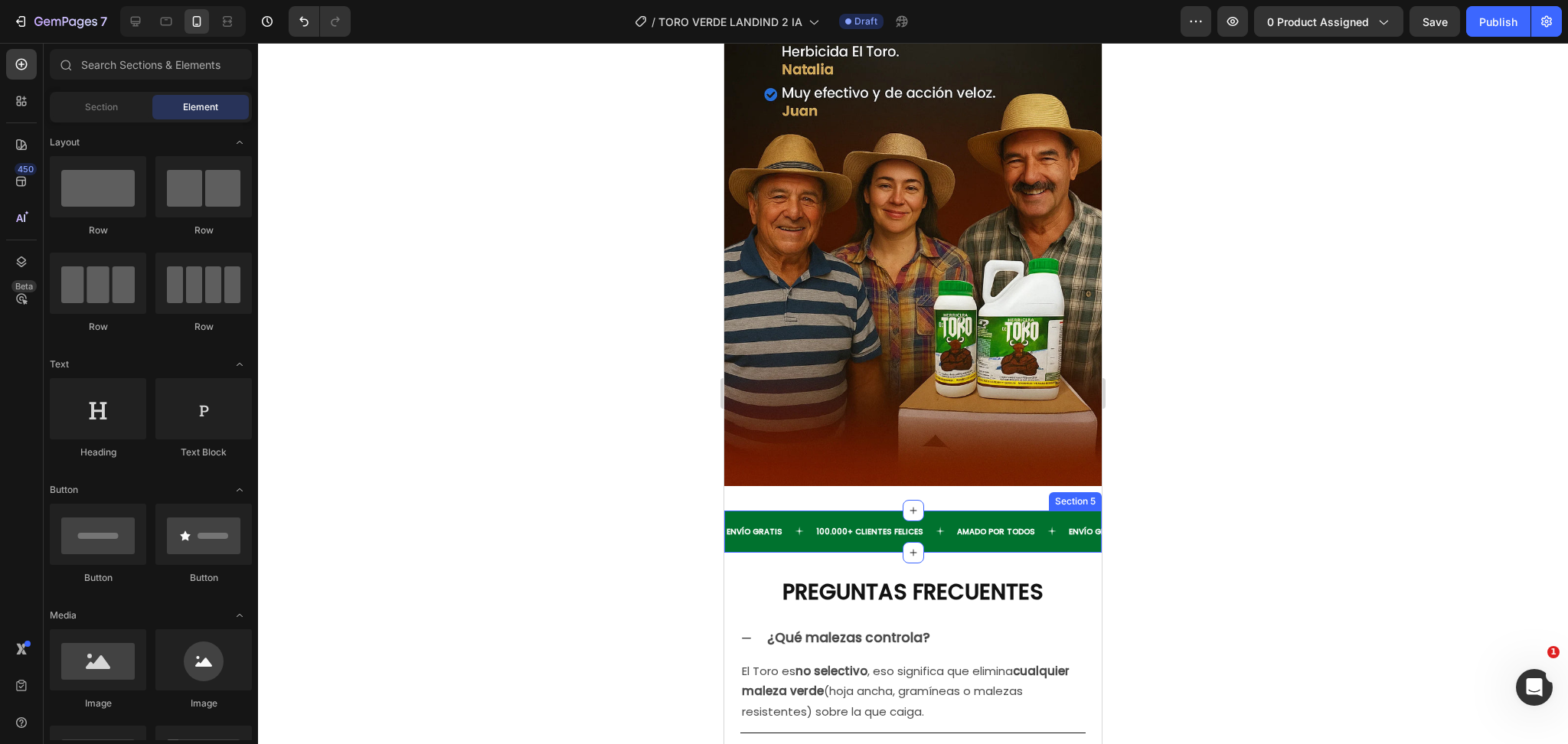
click at [994, 510] on div "ENVÍO GRATIS Text 100.000+ CLIENTES FELICES Text AMADO POR TODOS Text ENVÍO GRA…" at bounding box center [912, 531] width 377 height 42
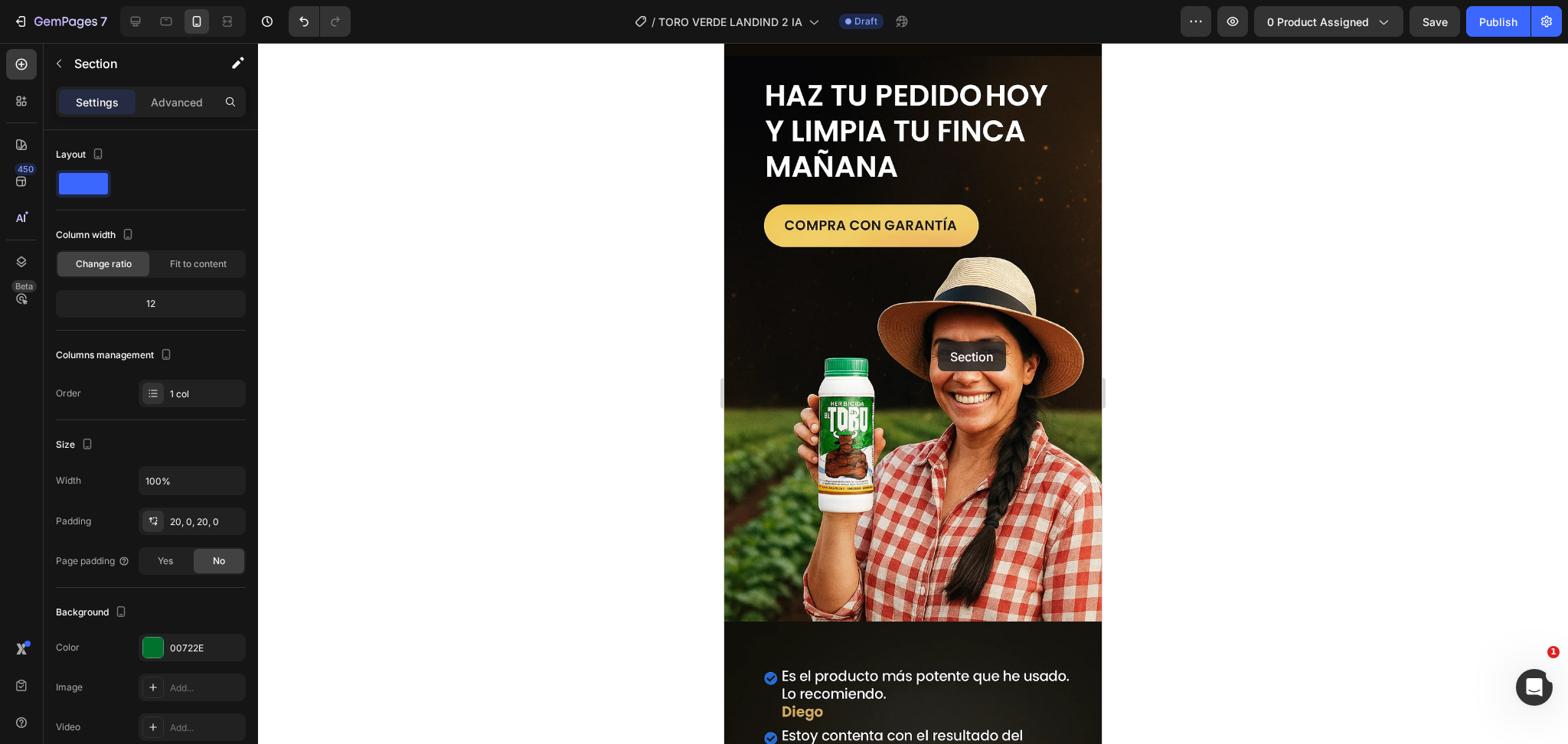
scroll to position [4713, 0]
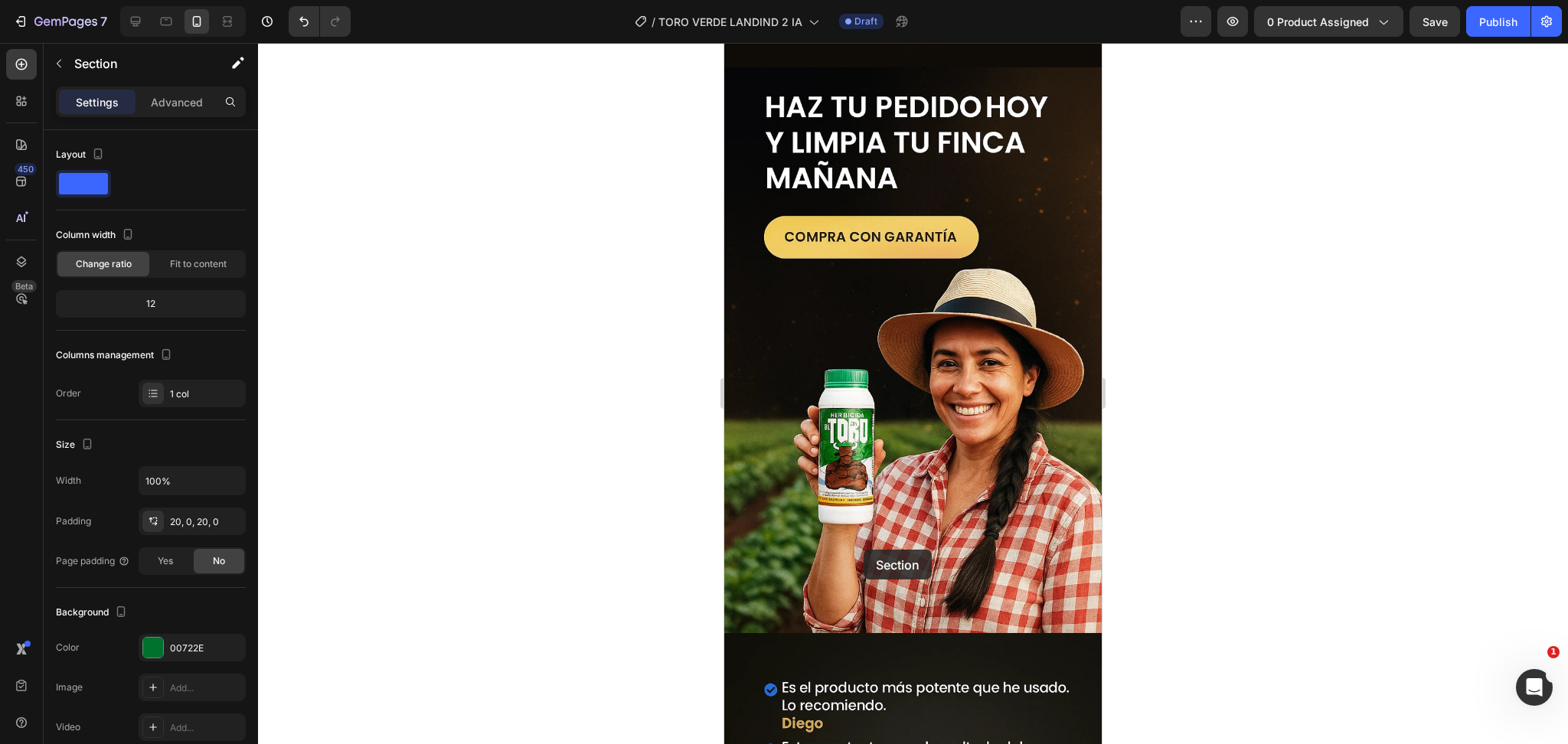
drag, startPoint x: 789, startPoint y: 380, endPoint x: 864, endPoint y: 550, distance: 185.8
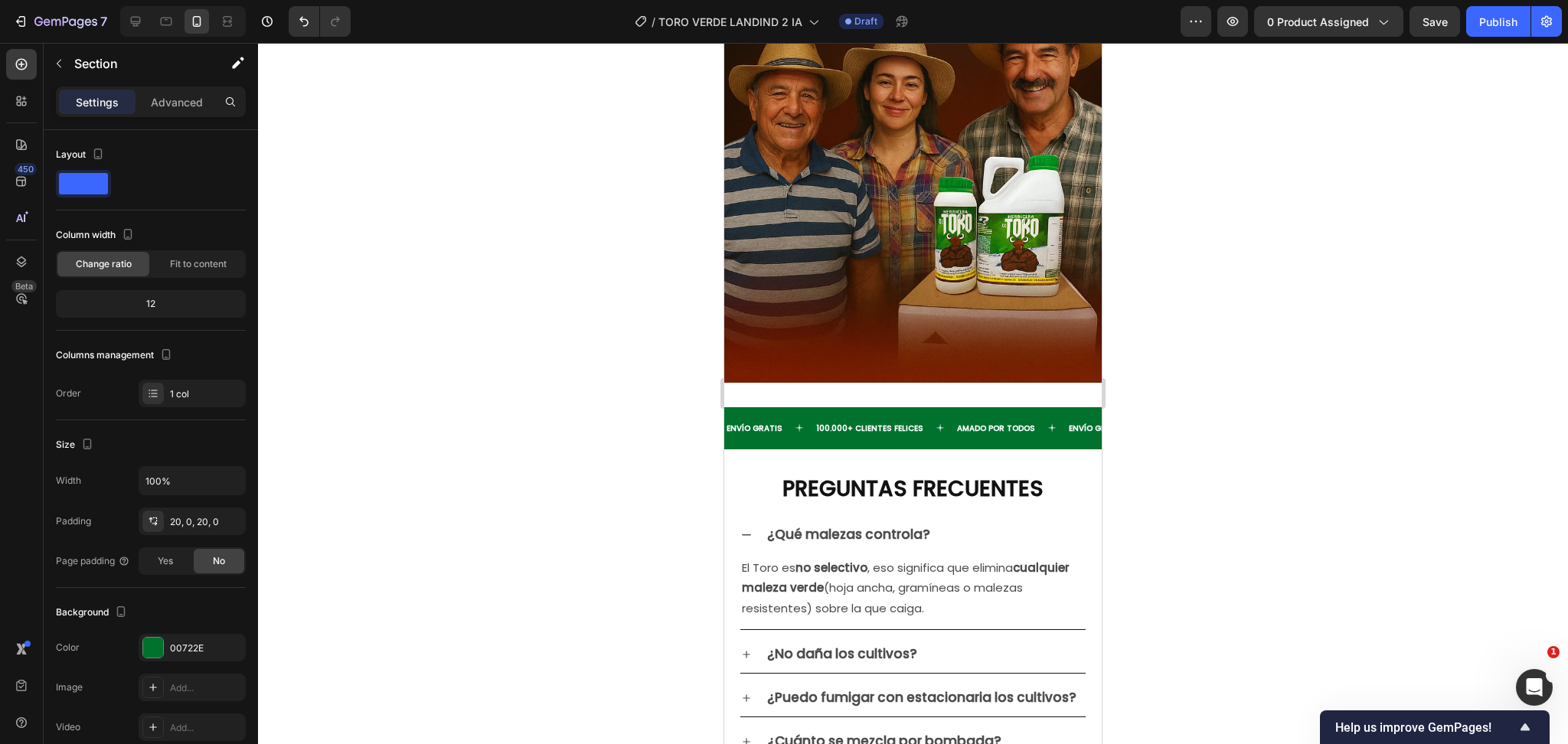
scroll to position [5428, 0]
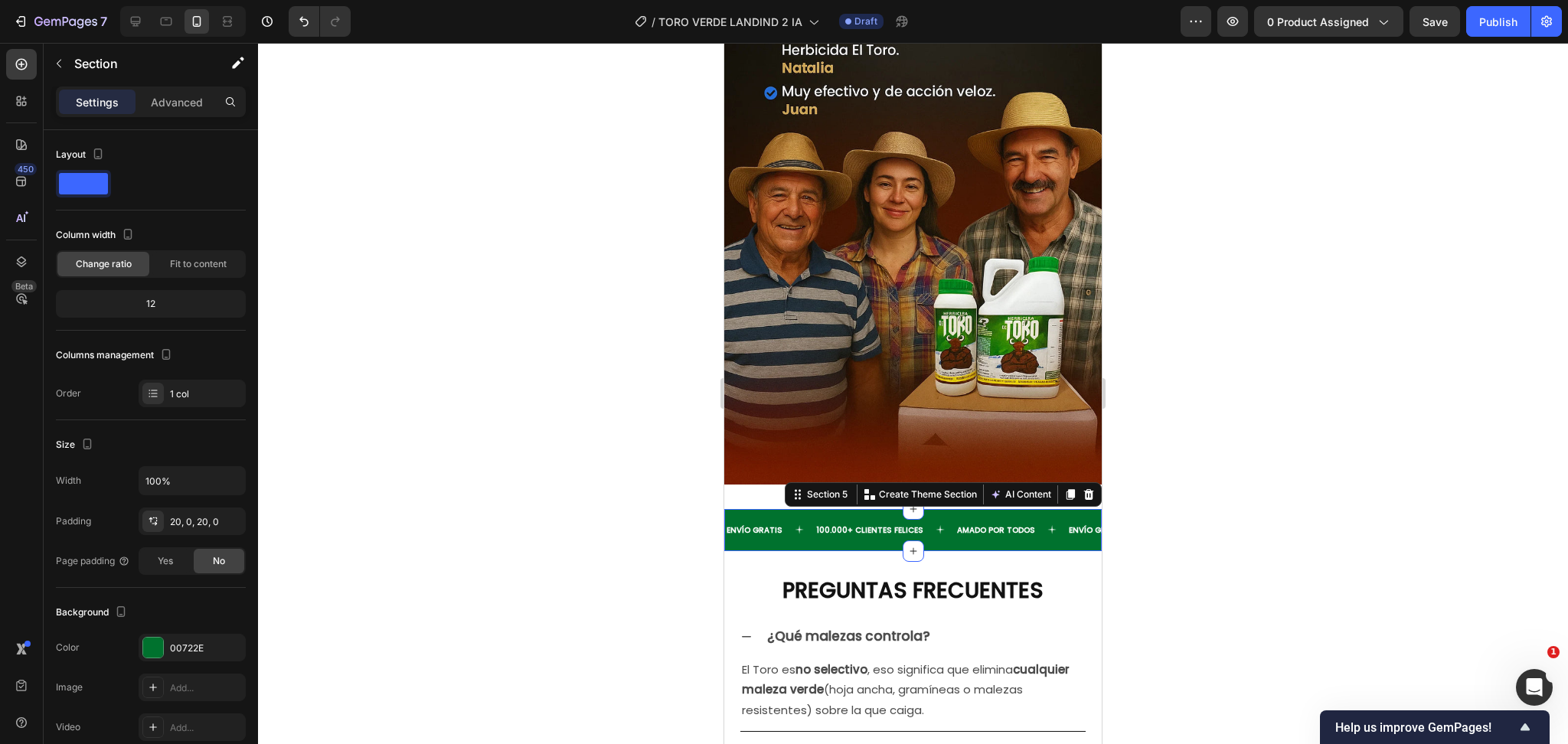
click at [756, 509] on div "ENVÍO GRATIS Text 100.000+ CLIENTES FELICES Text [PERSON_NAME] POR TODOS Text E…" at bounding box center [912, 530] width 377 height 42
click at [1084, 488] on icon at bounding box center [1089, 494] width 10 height 11
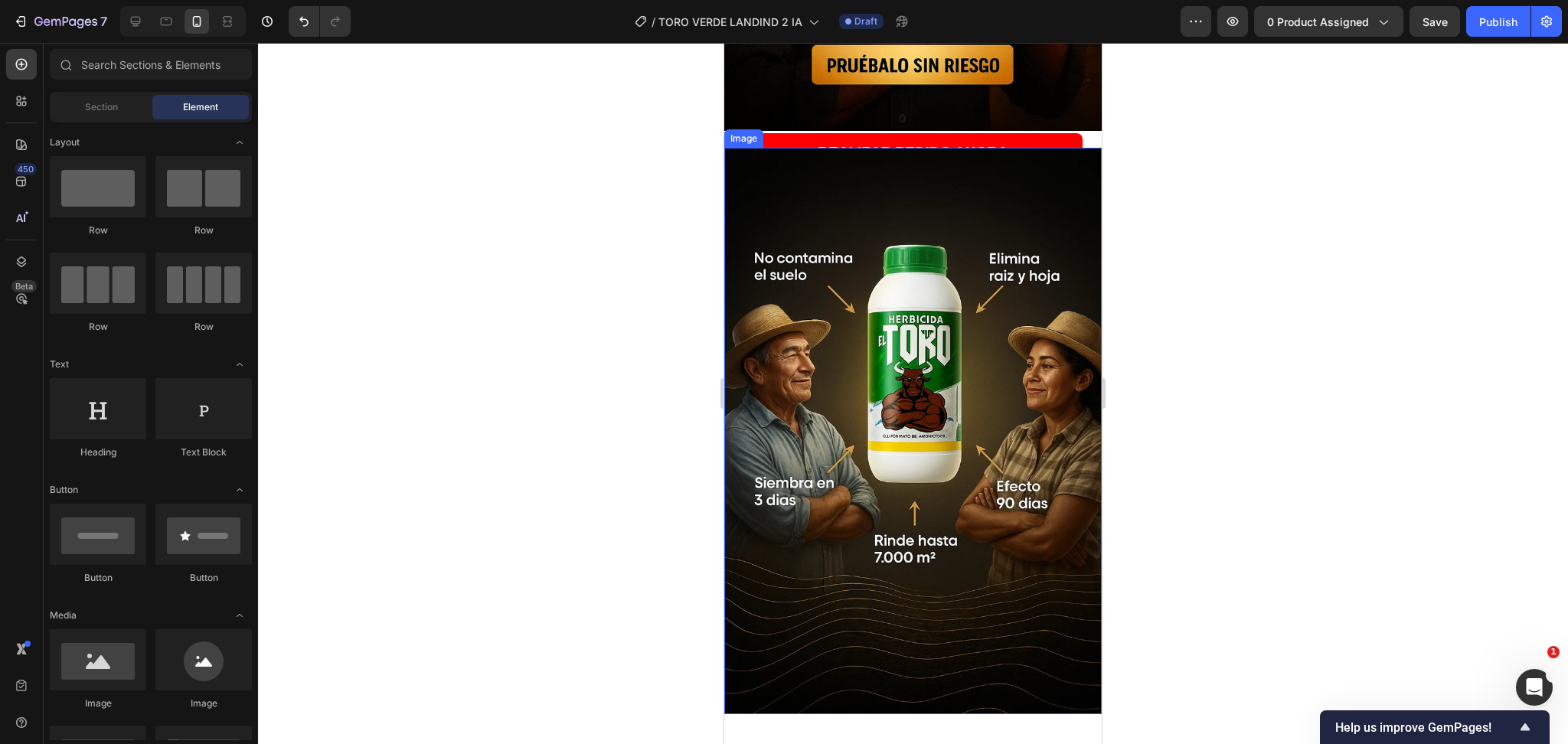
scroll to position [0, 0]
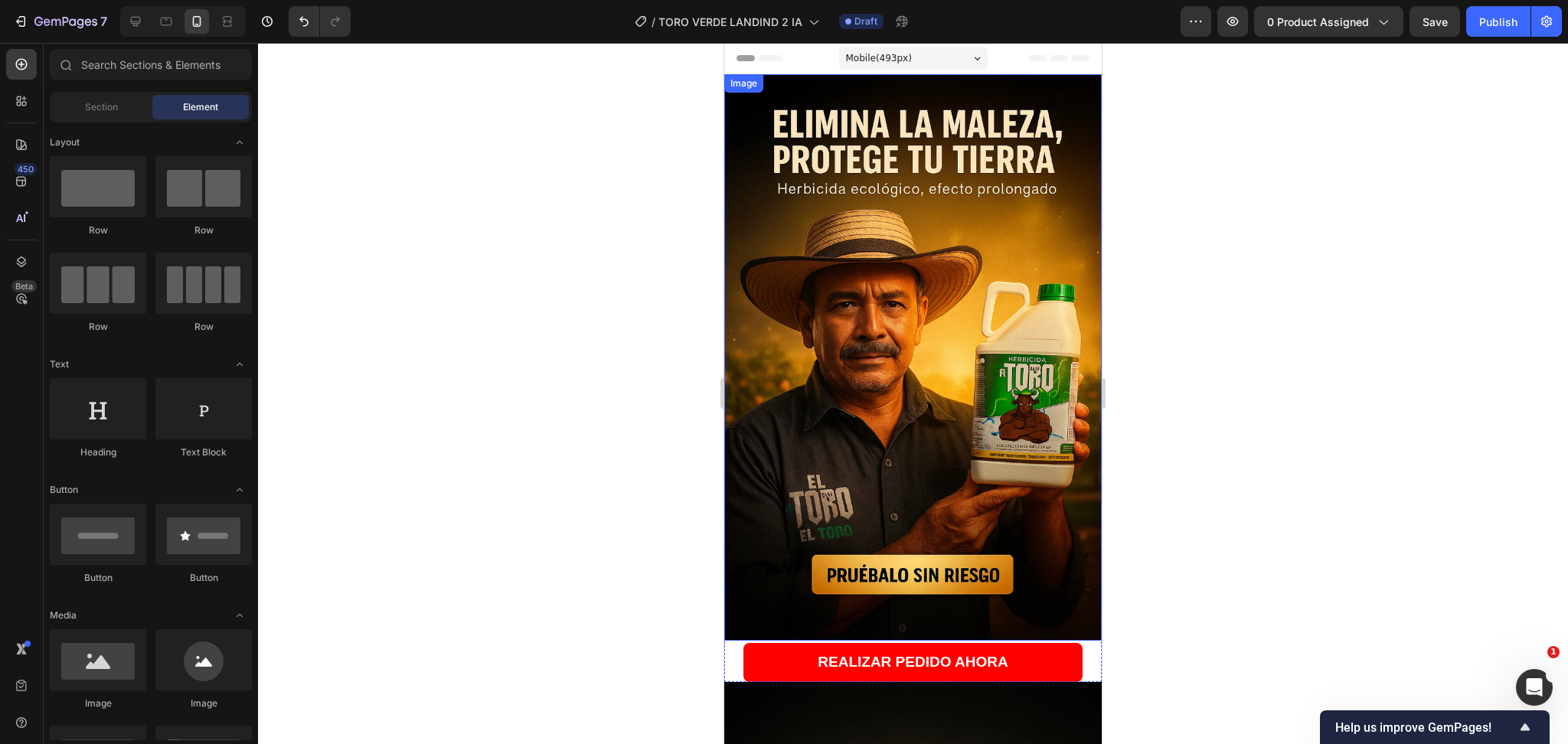
click at [943, 297] on img at bounding box center [912, 357] width 377 height 567
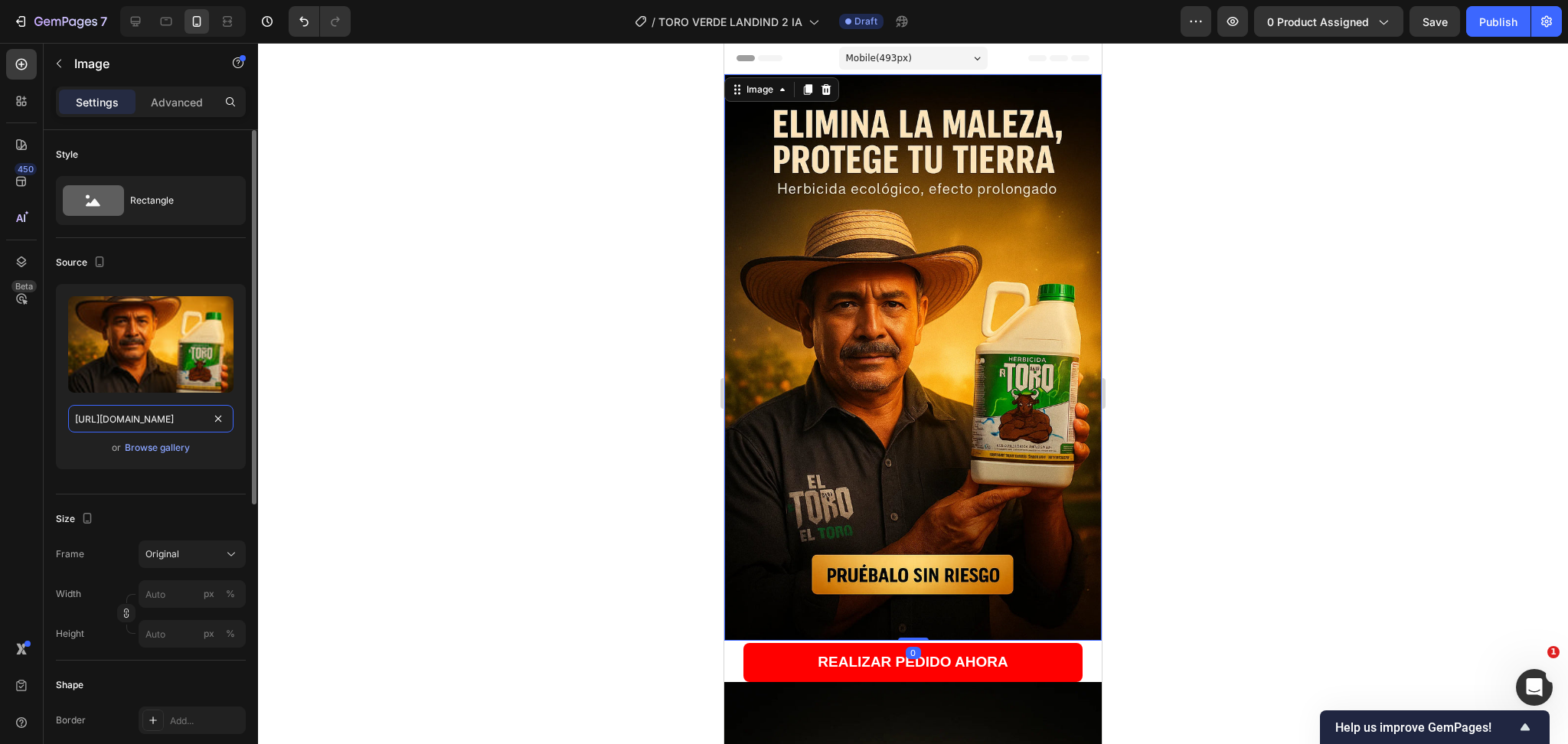
click at [202, 421] on input "[URL][DOMAIN_NAME]" at bounding box center [151, 419] width 165 height 27
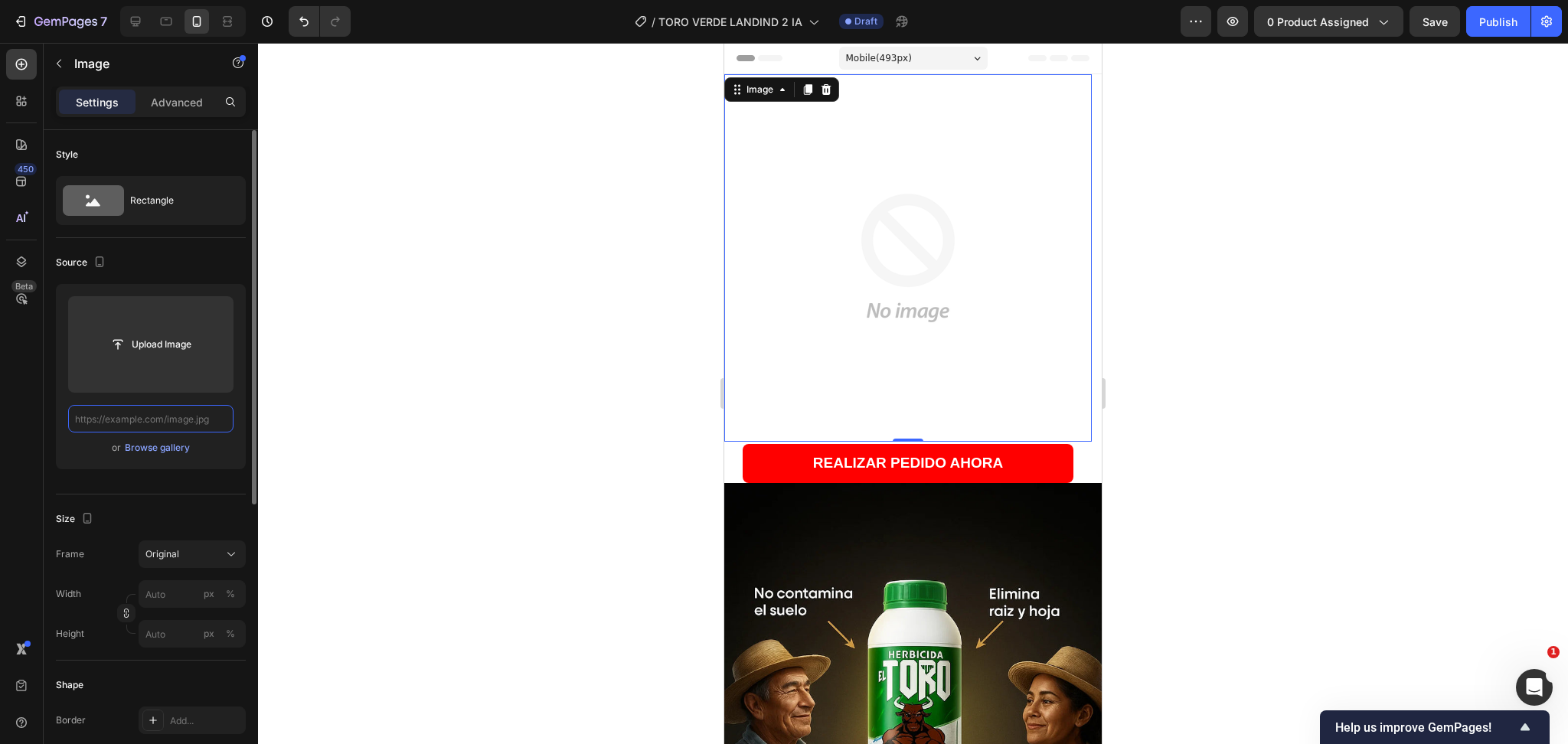
click at [163, 414] on input "text" at bounding box center [151, 419] width 165 height 27
paste input "[URL][DOMAIN_NAME]"
type input "[URL][DOMAIN_NAME]"
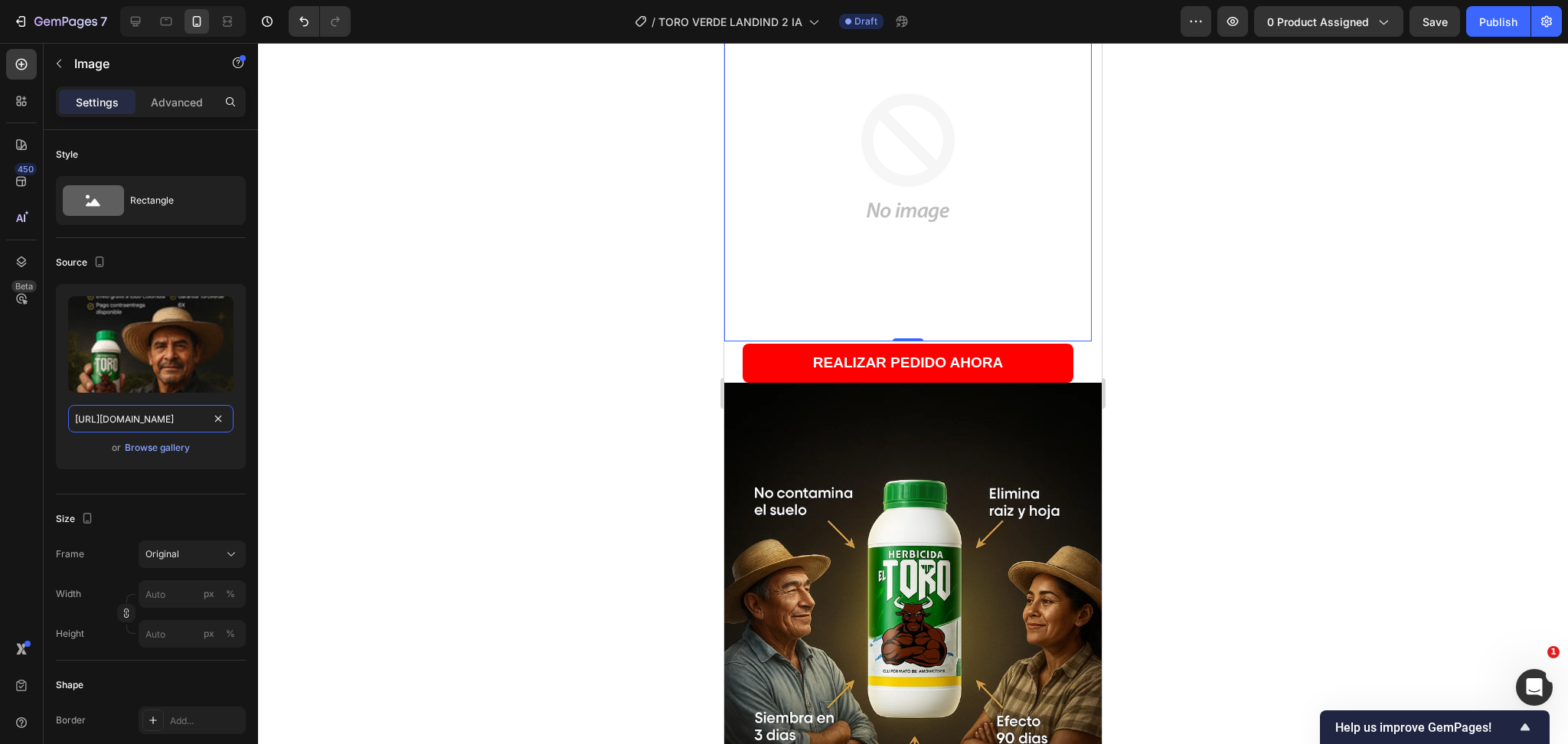
scroll to position [204, 0]
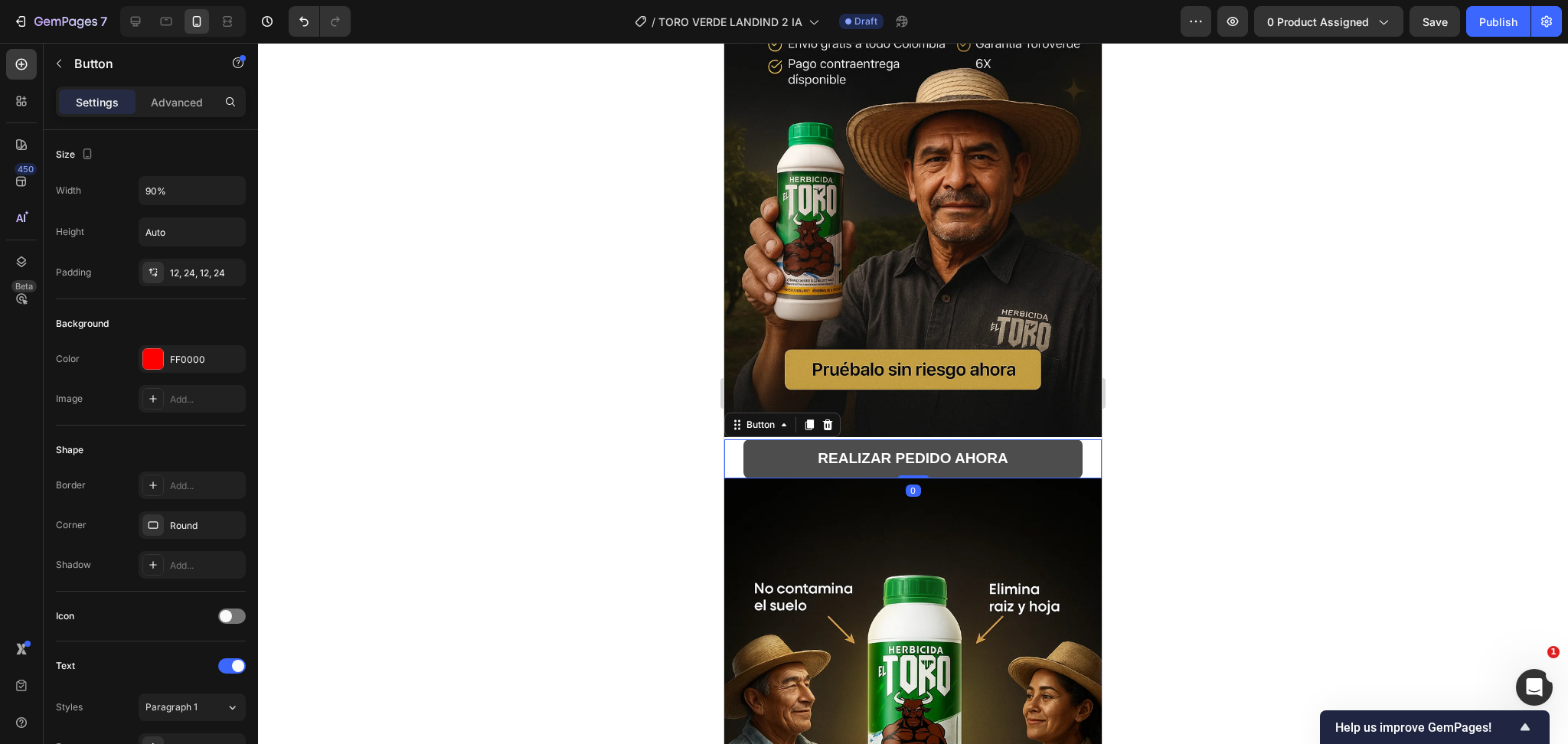
click at [1017, 444] on button "REALIZAR PEDIDO AHORA" at bounding box center [913, 458] width 340 height 39
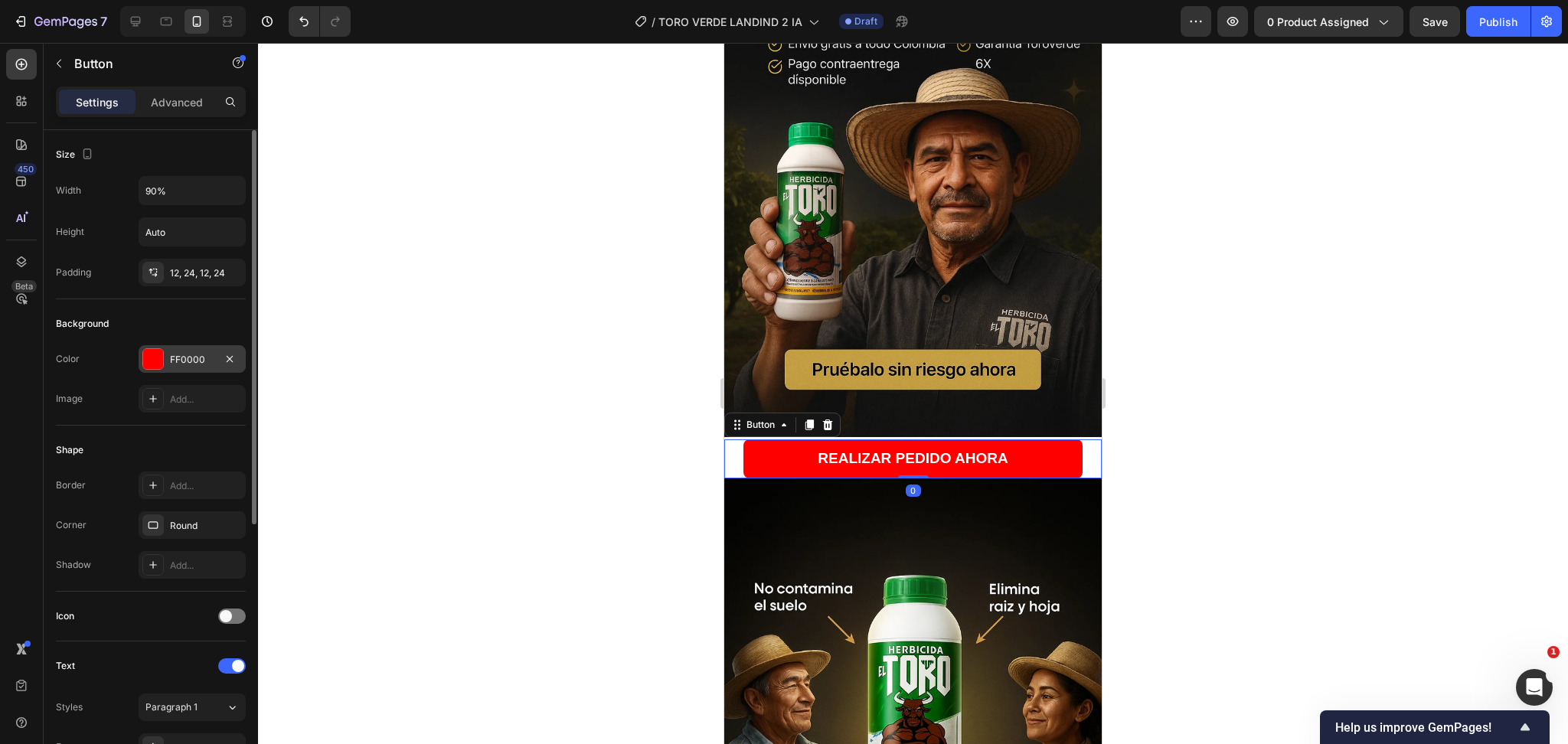
click at [159, 370] on div "FF0000" at bounding box center [192, 359] width 107 height 27
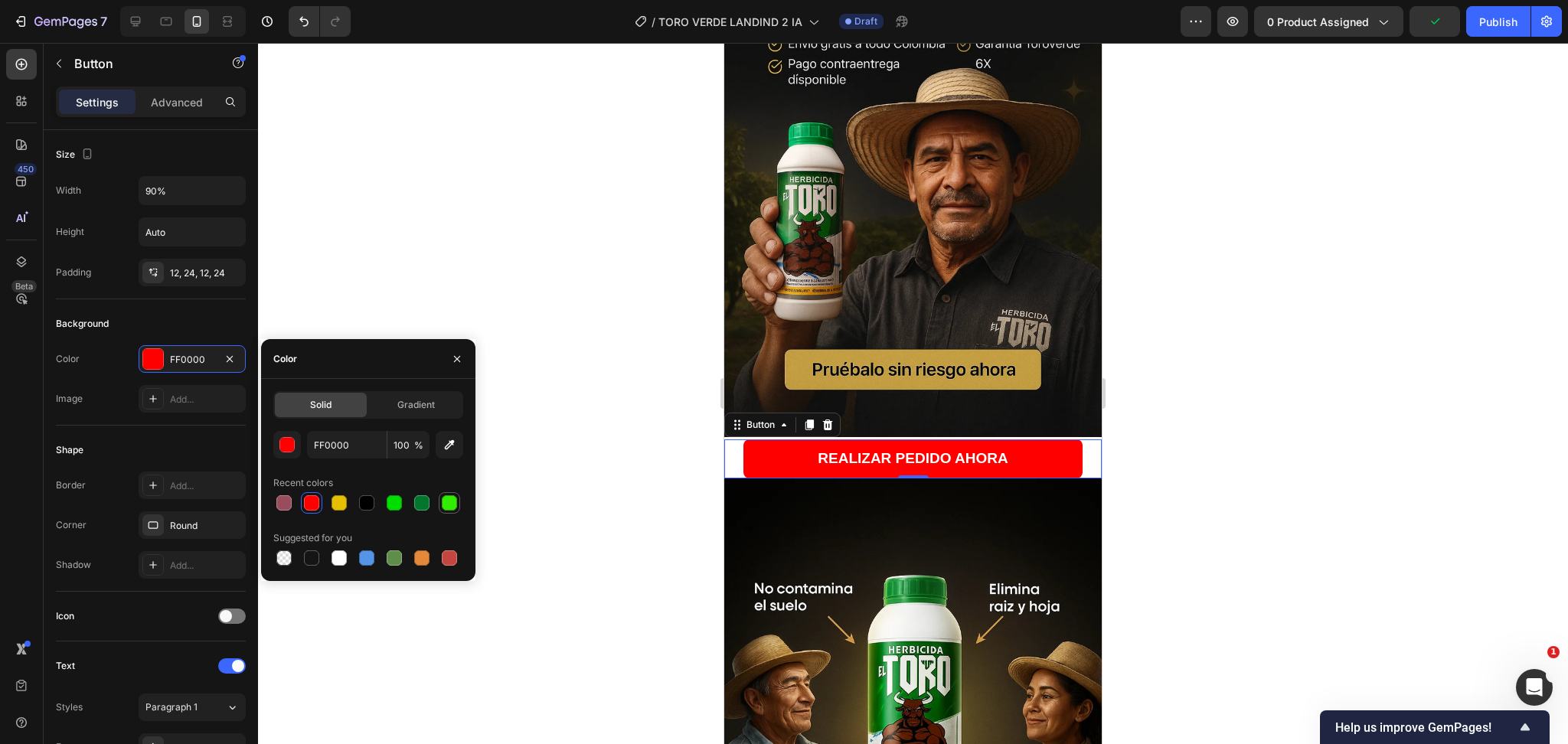
click at [449, 508] on div at bounding box center [449, 503] width 16 height 16
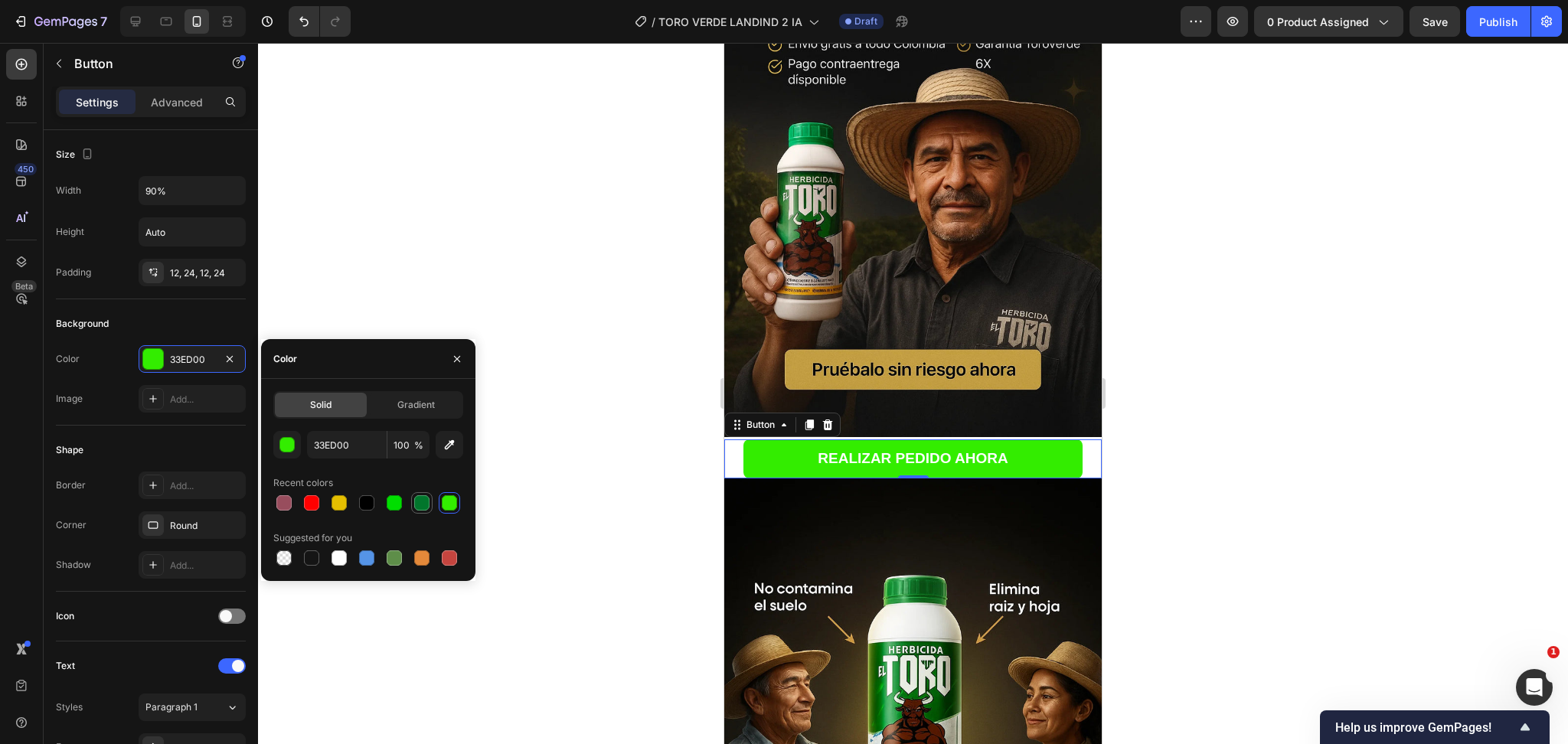
click at [416, 500] on div at bounding box center [422, 503] width 16 height 16
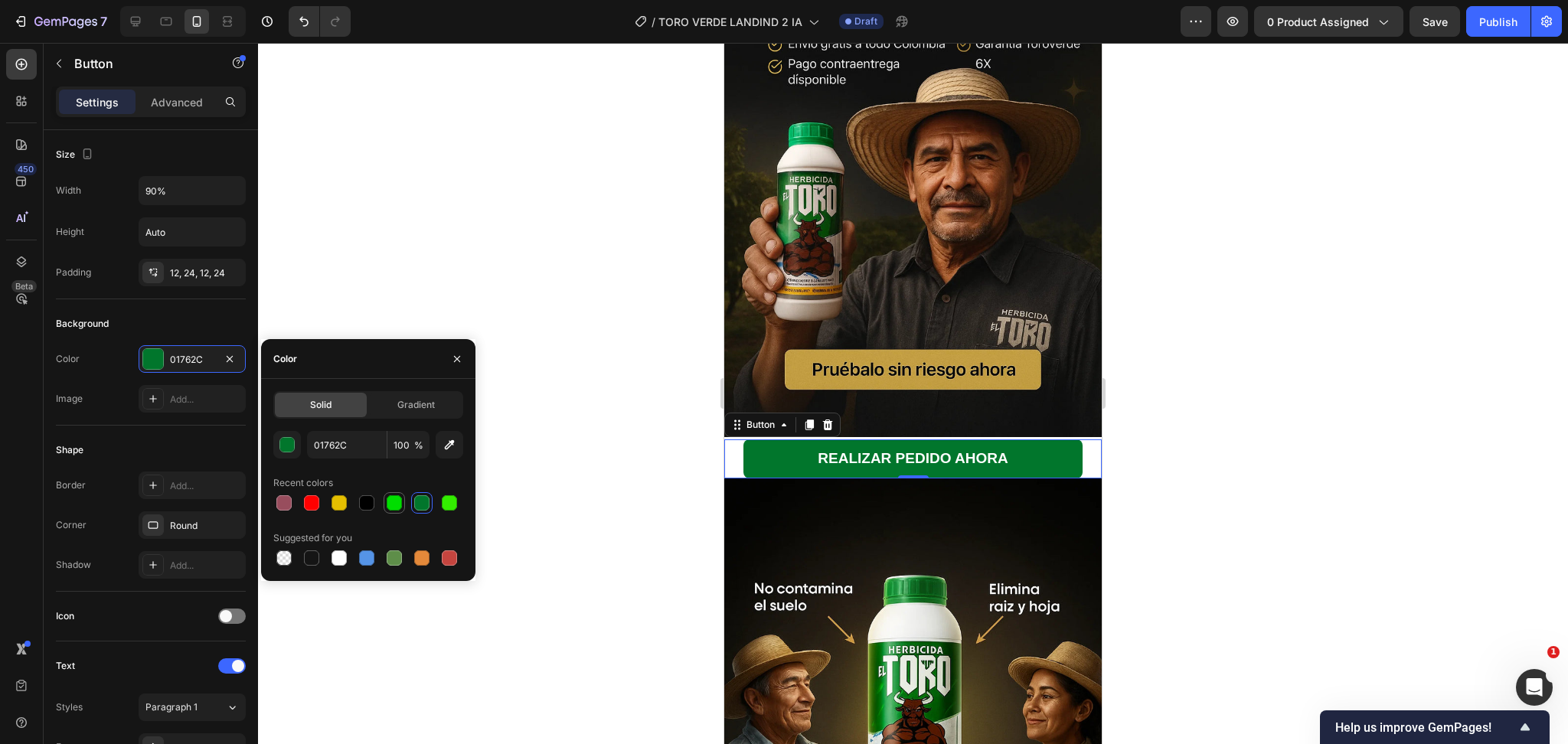
click at [401, 501] on div at bounding box center [394, 503] width 16 height 16
type input "00DE00"
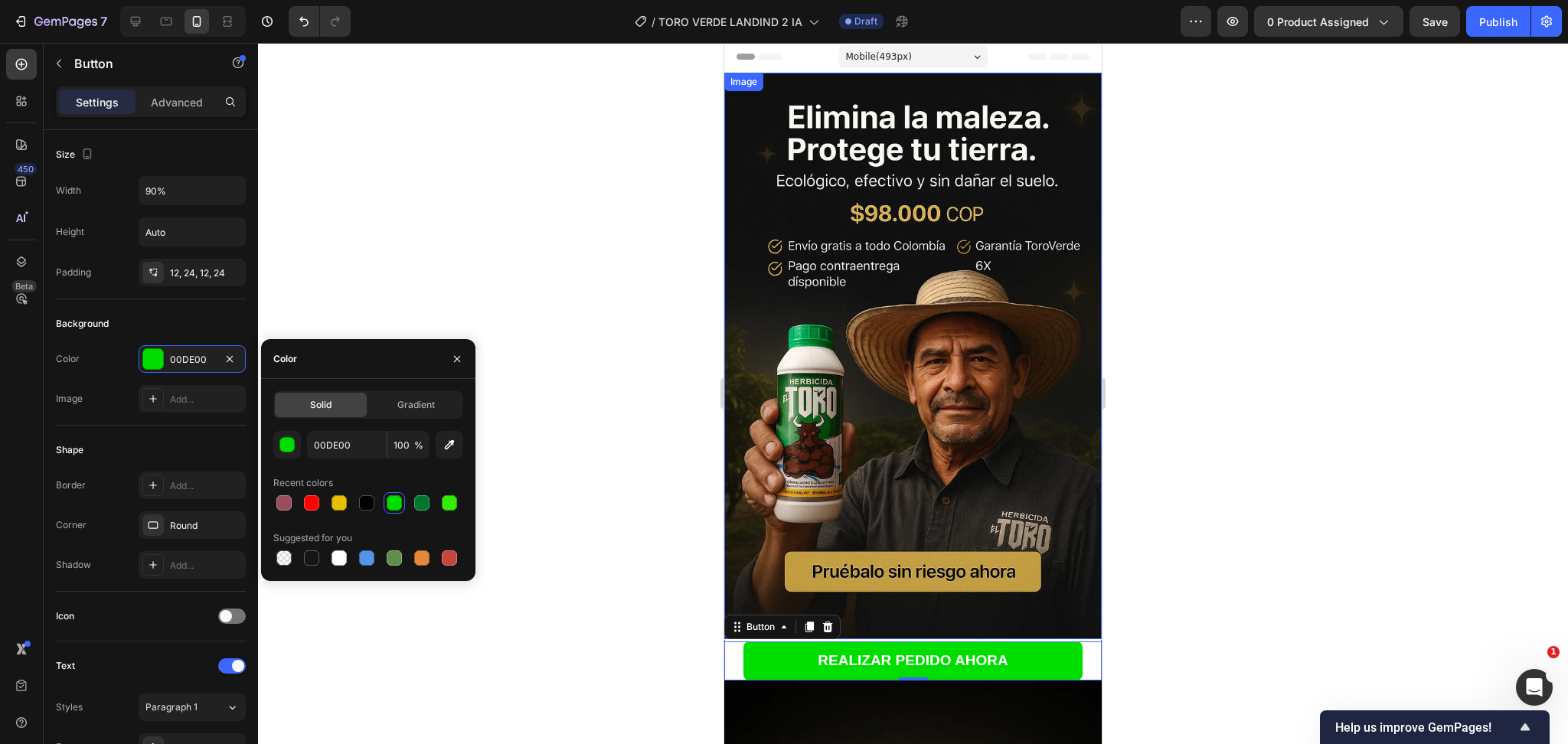
scroll to position [0, 0]
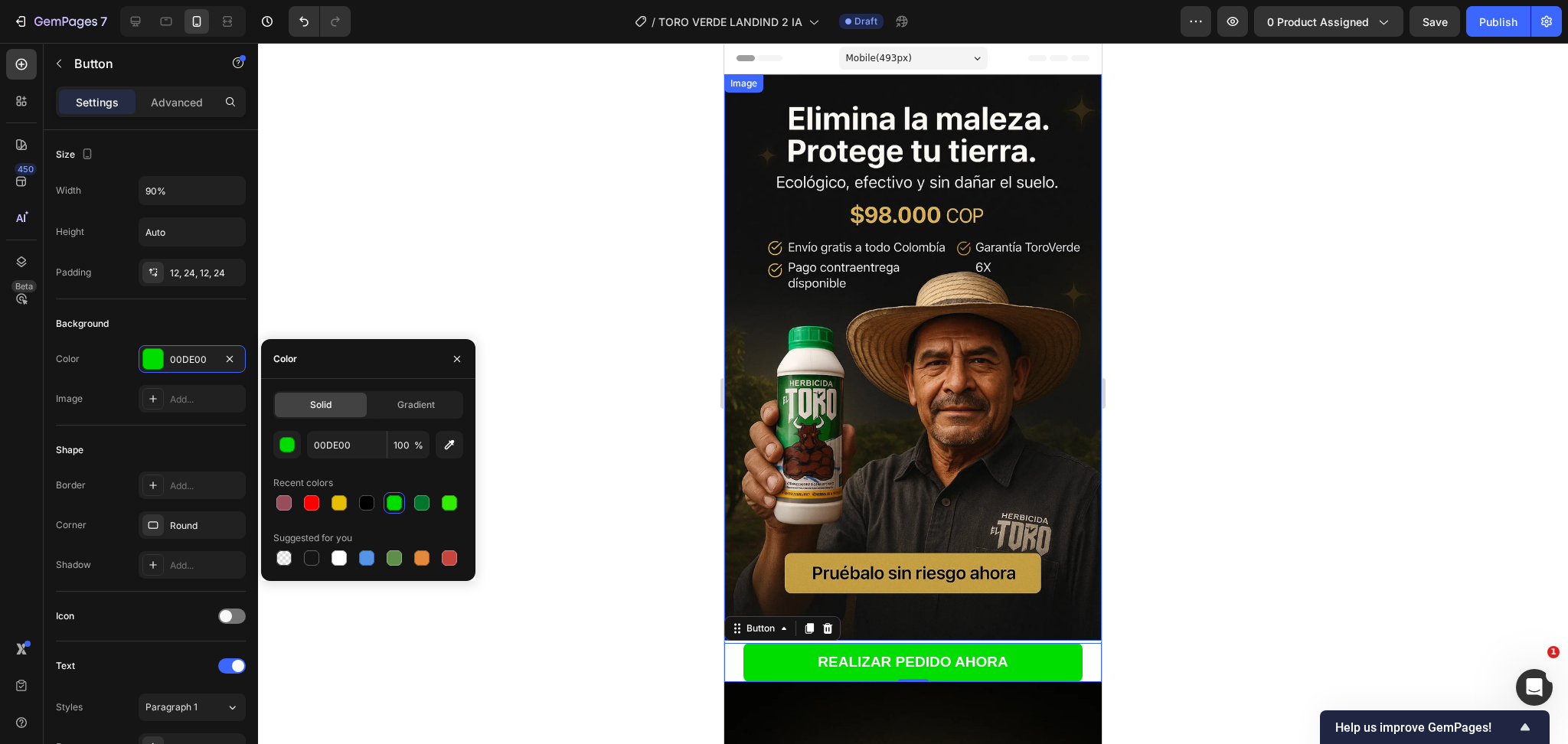
click at [1029, 592] on img at bounding box center [912, 357] width 377 height 567
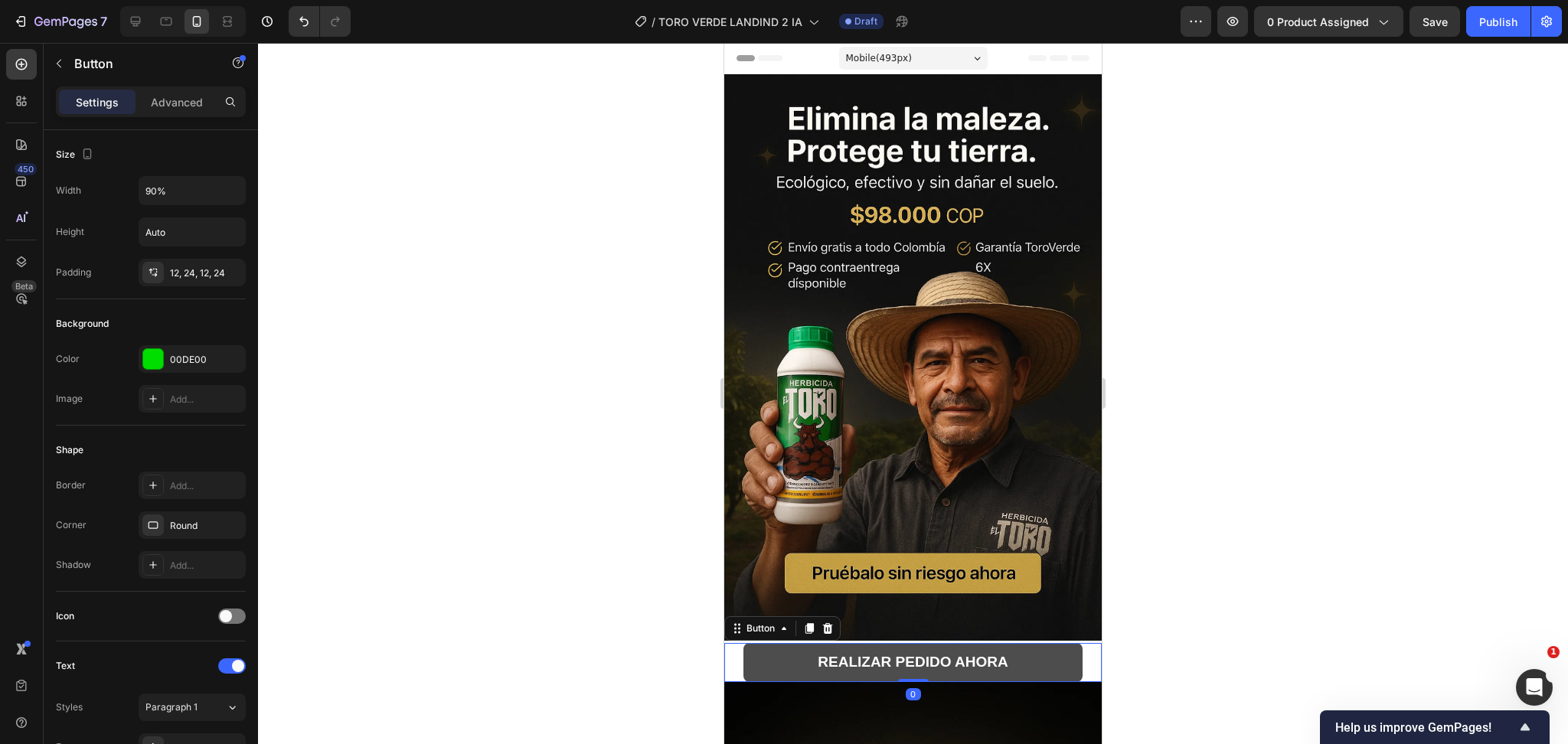
click at [1022, 643] on button "REALIZAR PEDIDO AHORA" at bounding box center [913, 662] width 340 height 39
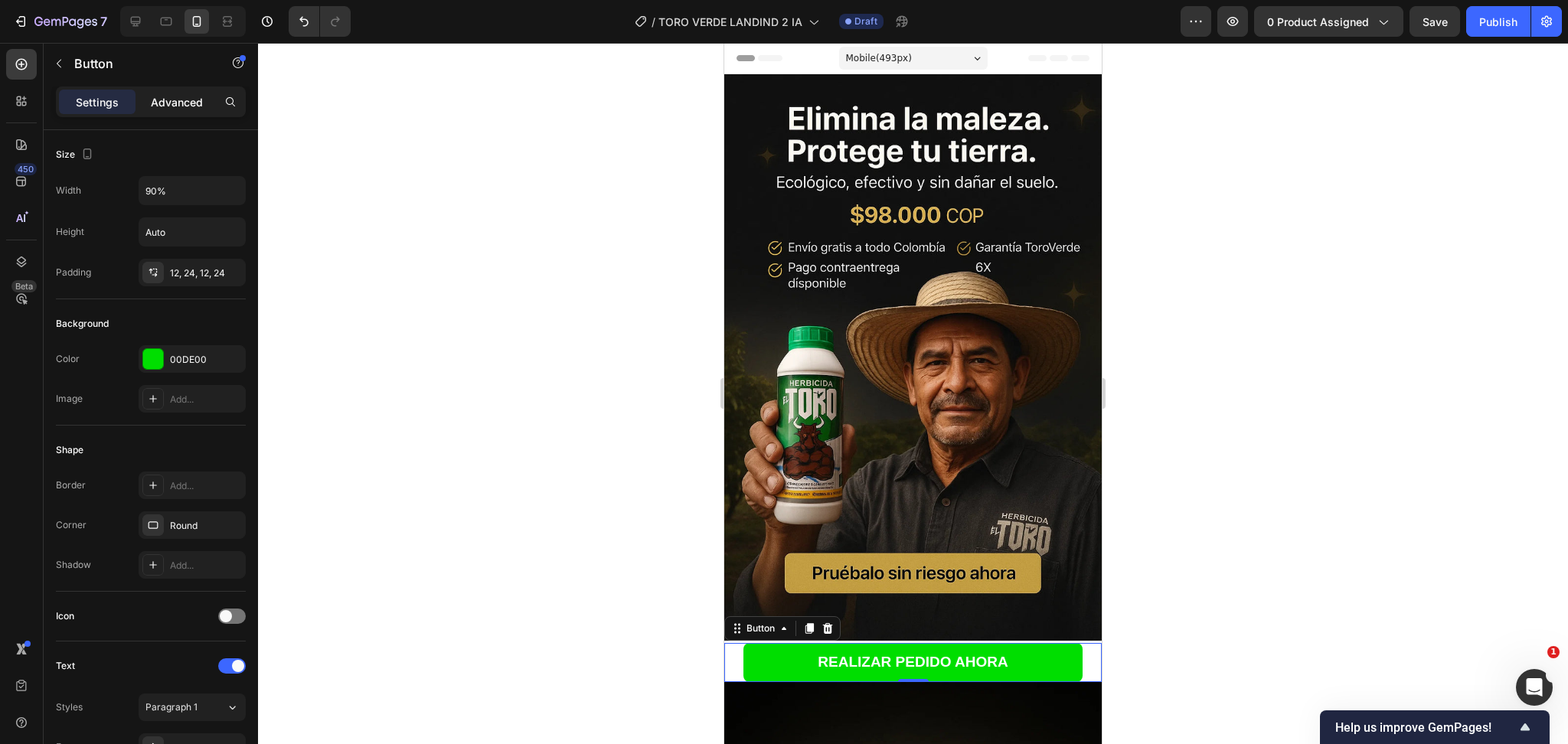
click at [183, 108] on p "Advanced" at bounding box center [176, 102] width 52 height 16
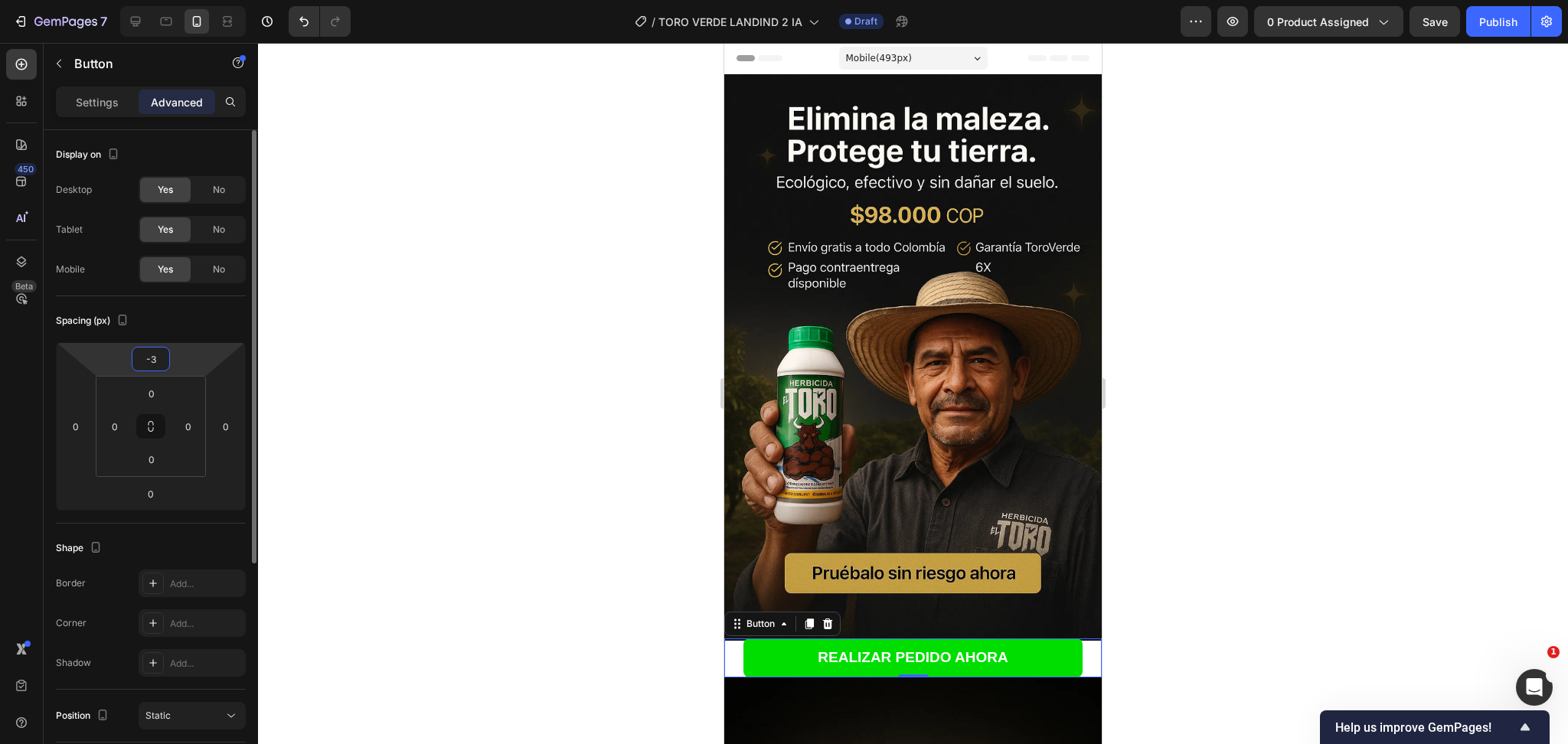
type input "-30"
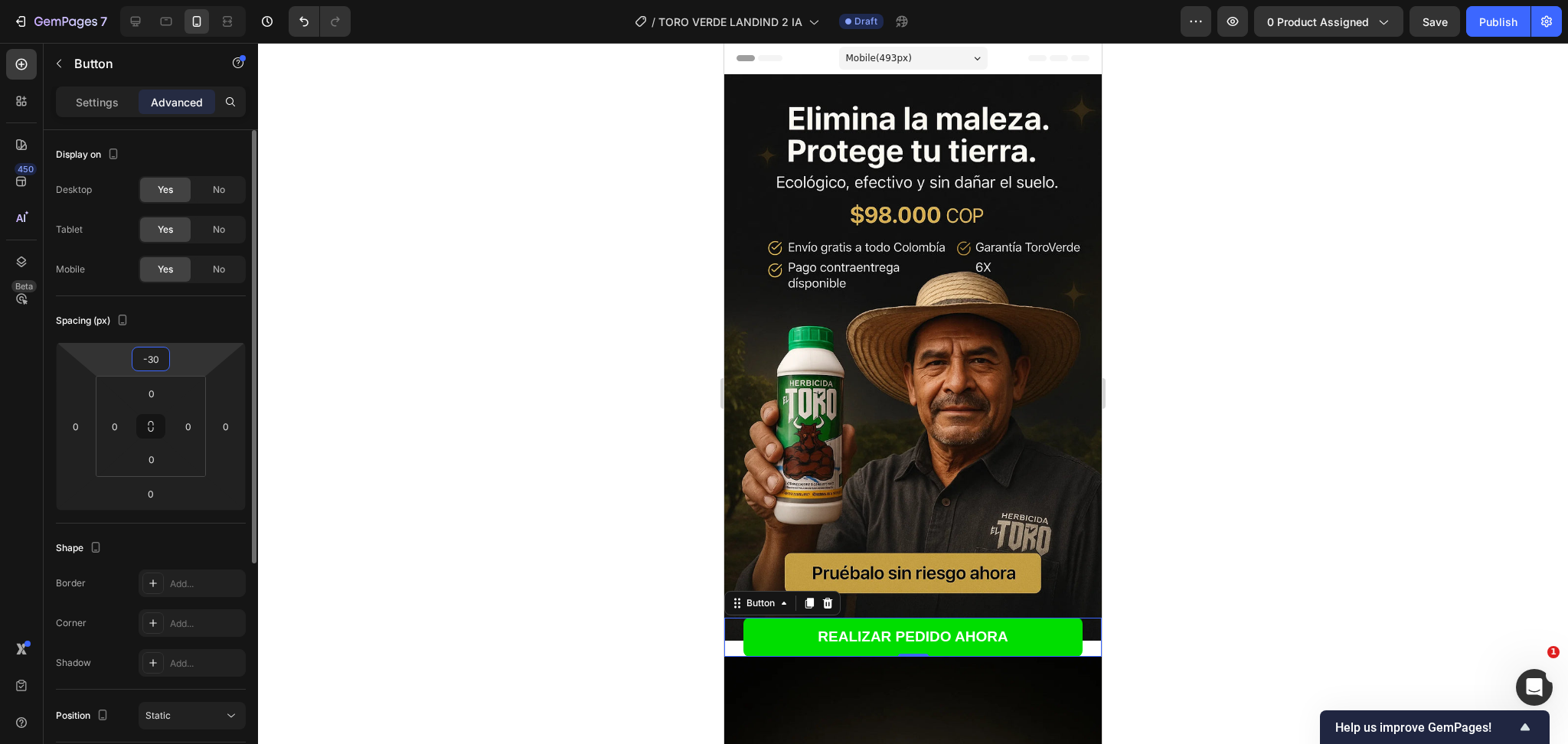
drag, startPoint x: 163, startPoint y: 358, endPoint x: 145, endPoint y: 359, distance: 18.0
click at [145, 359] on input "-30" at bounding box center [151, 359] width 31 height 23
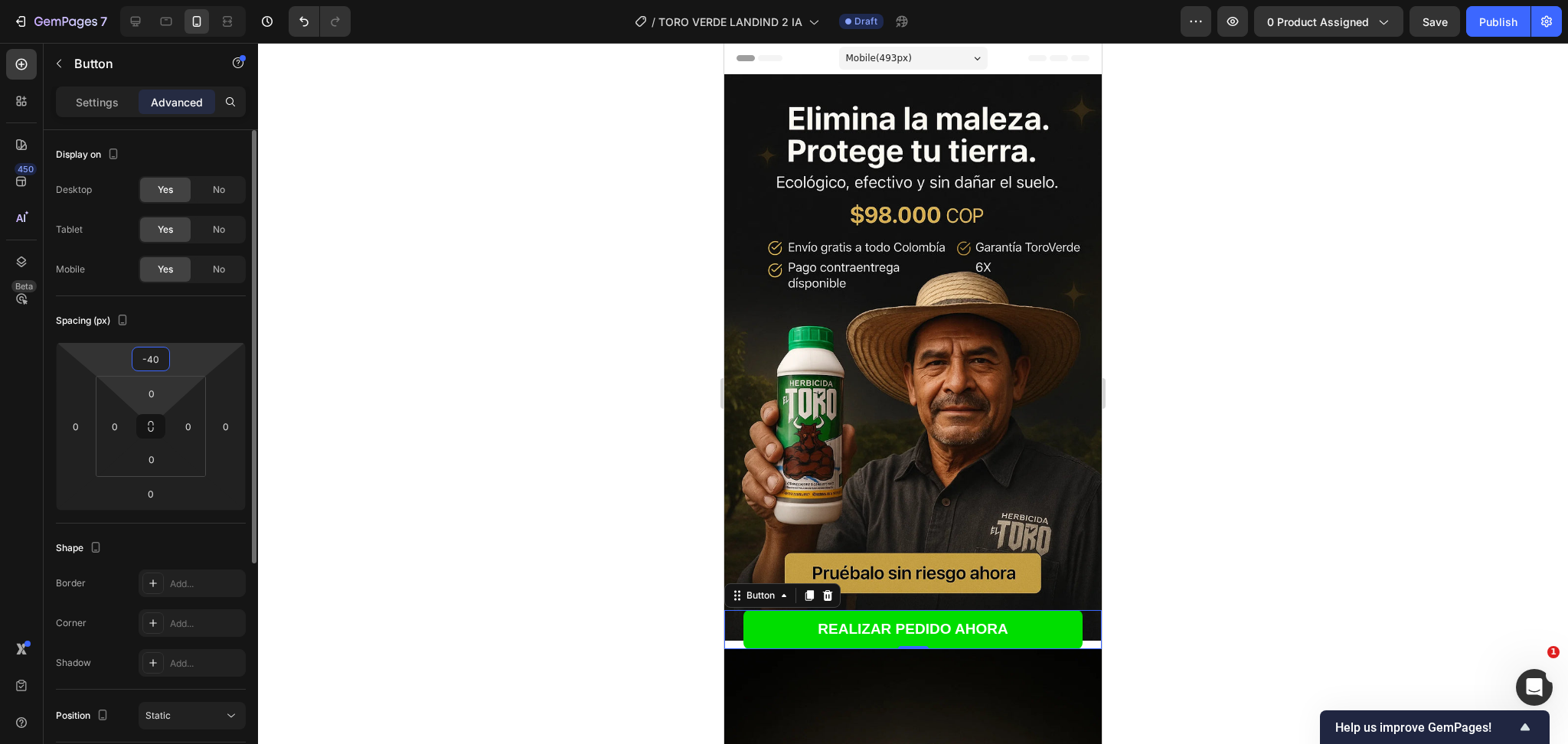
type input "-4"
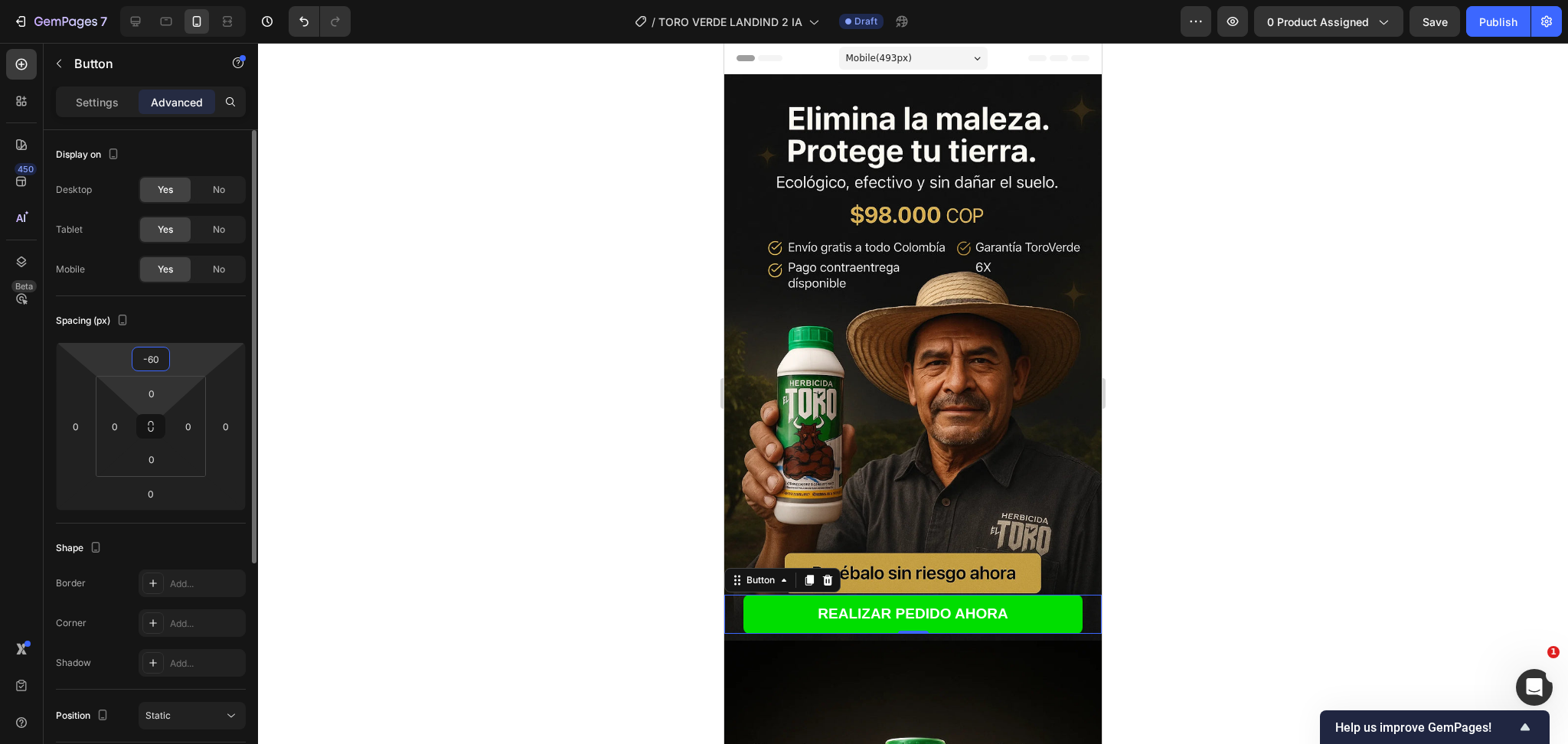
type input "-6"
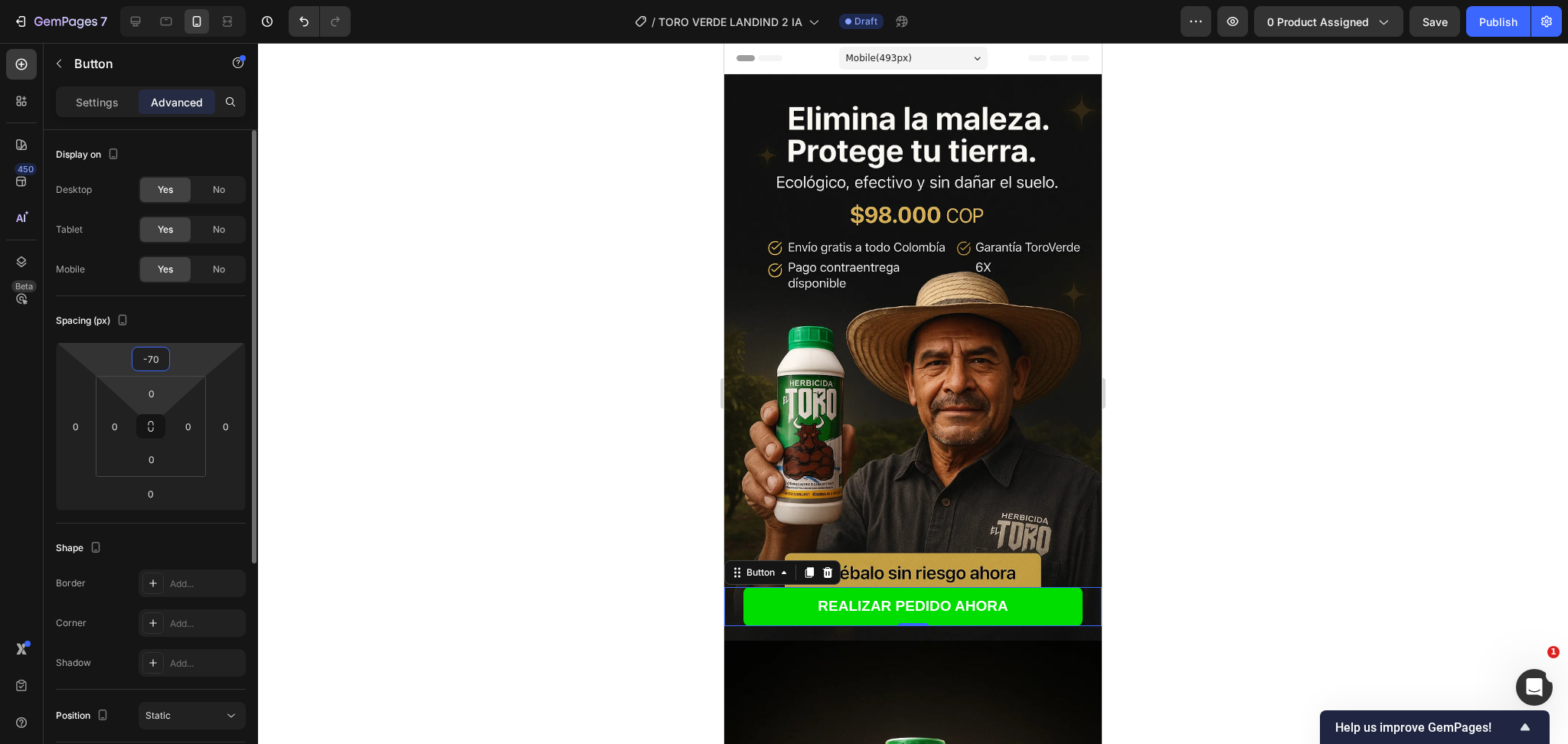
type input "-7"
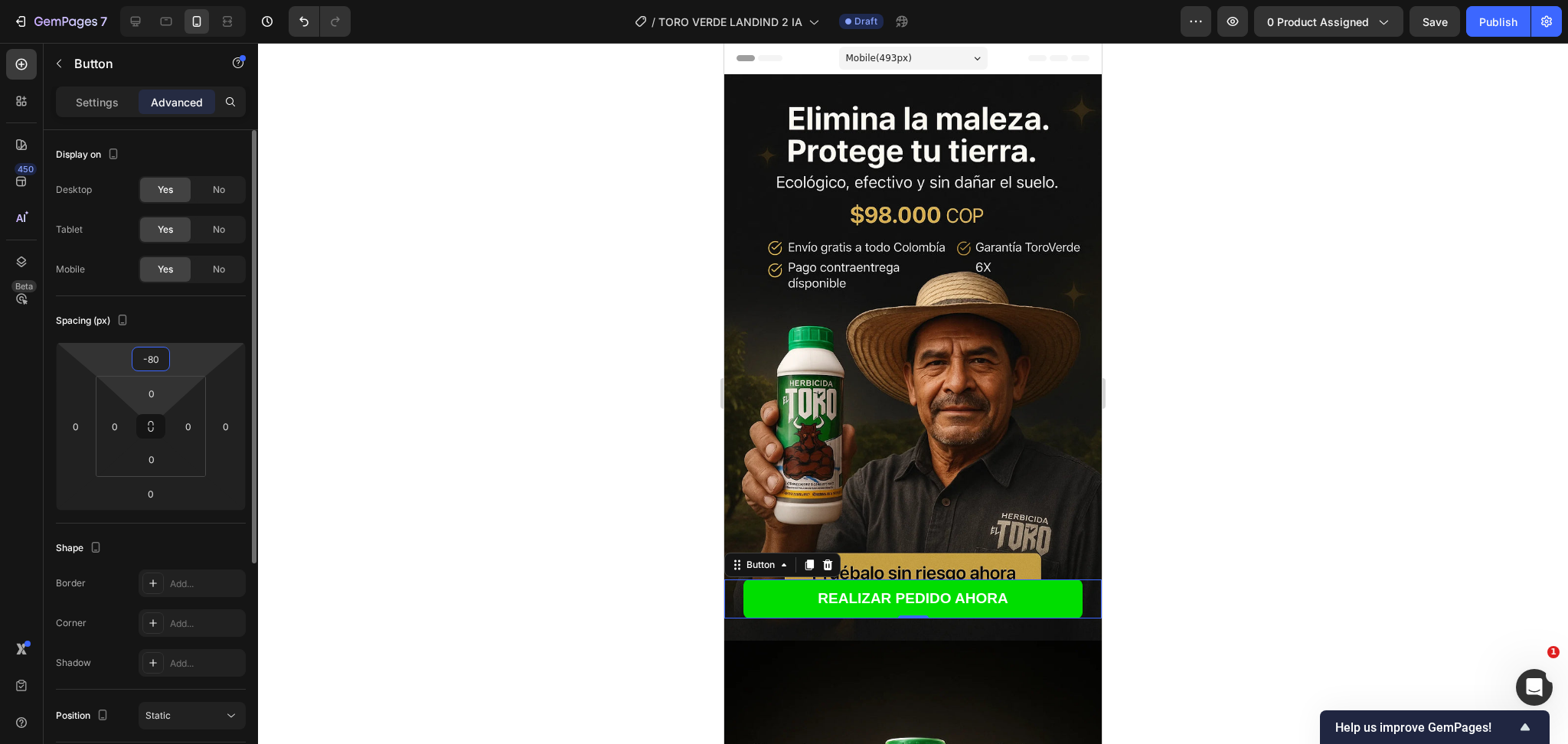
type input "-8"
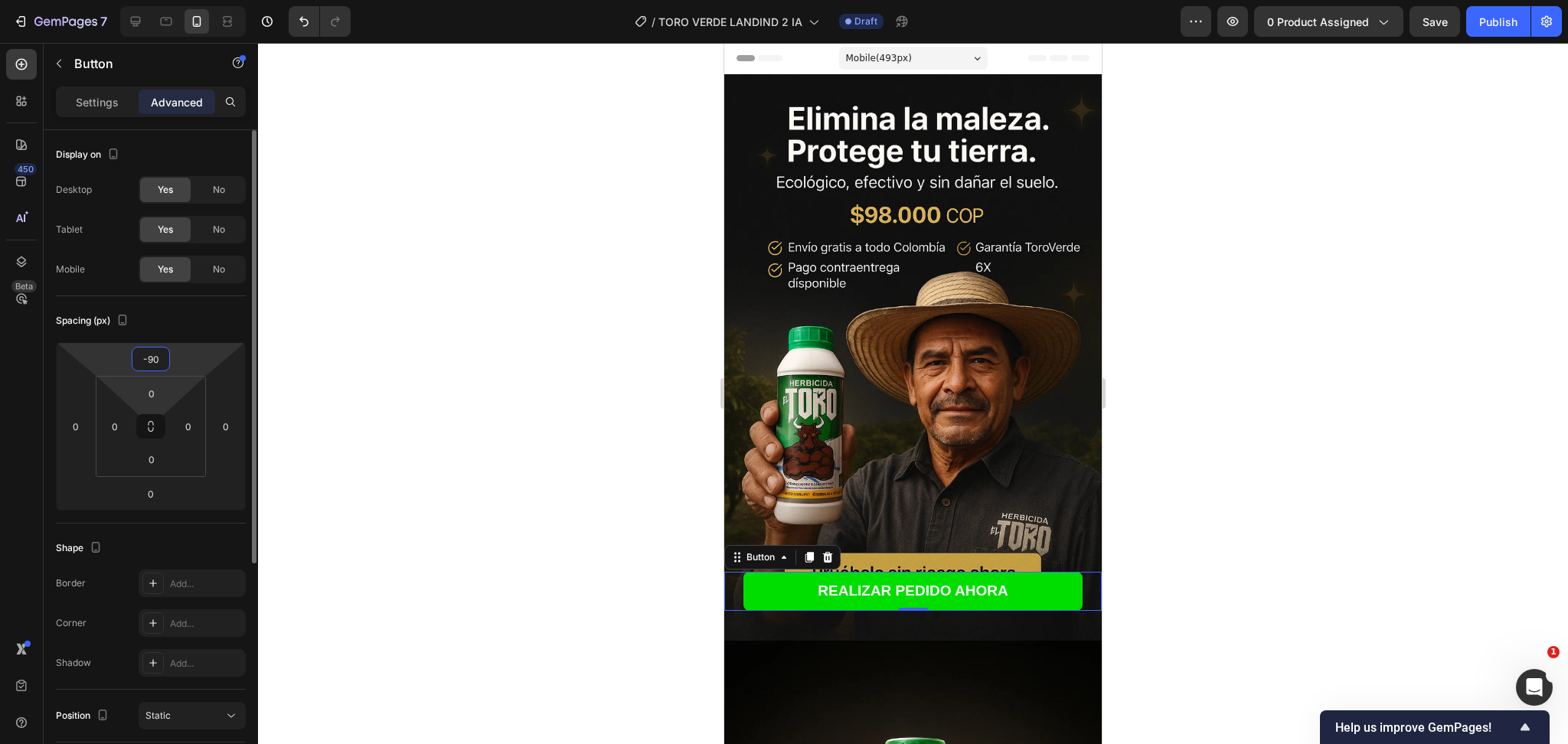
type input "-9"
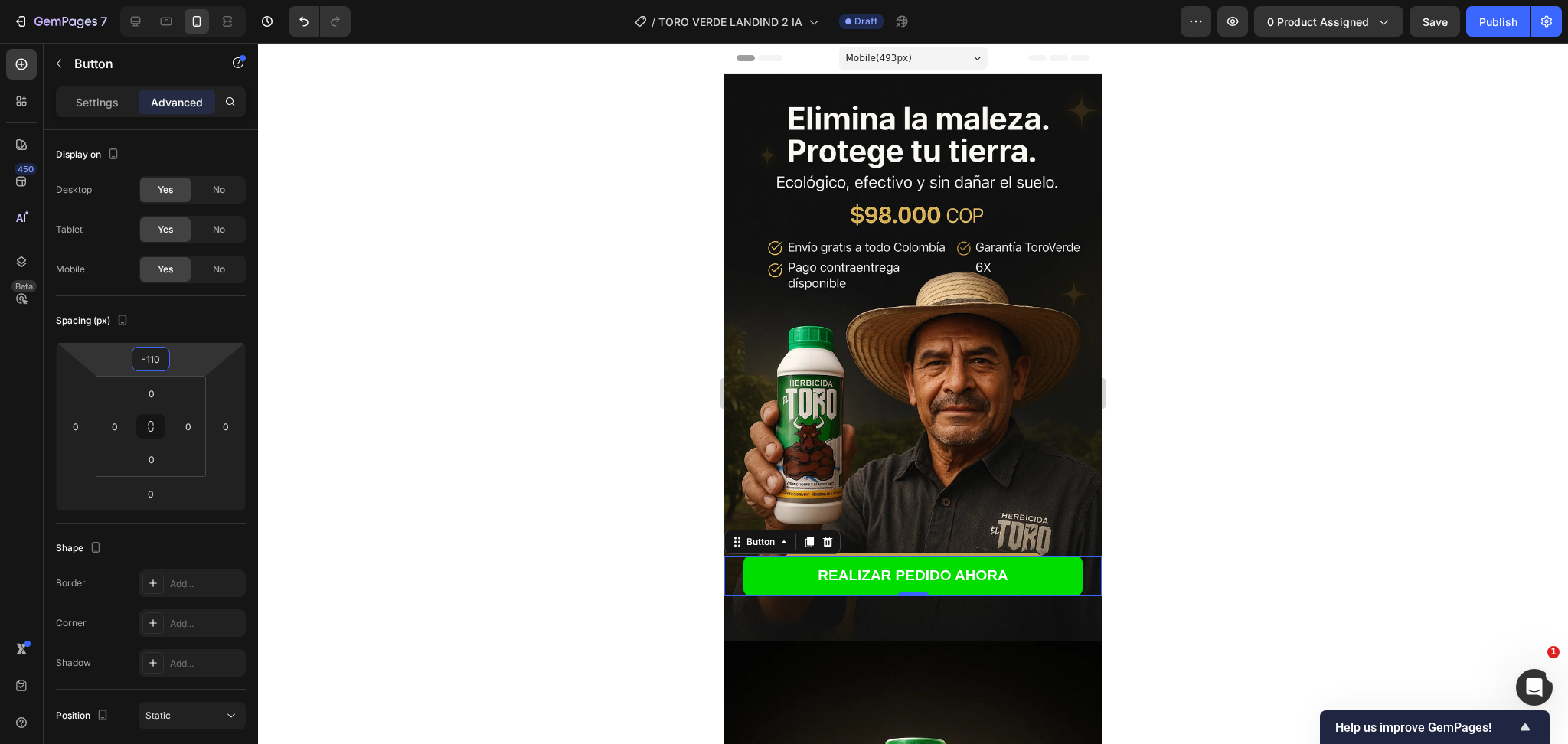
type input "-110"
click at [1336, 519] on div at bounding box center [913, 393] width 1310 height 701
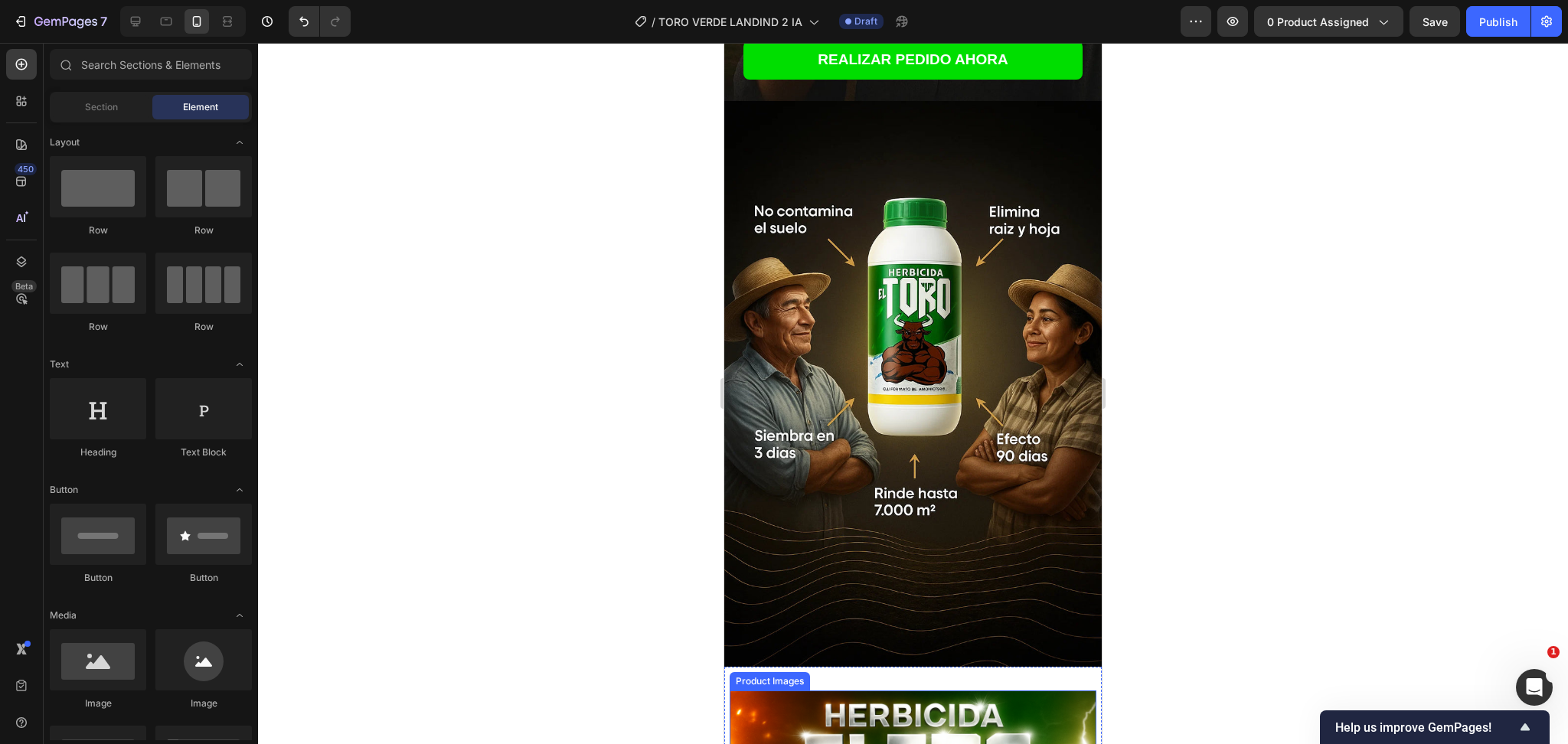
scroll to position [408, 0]
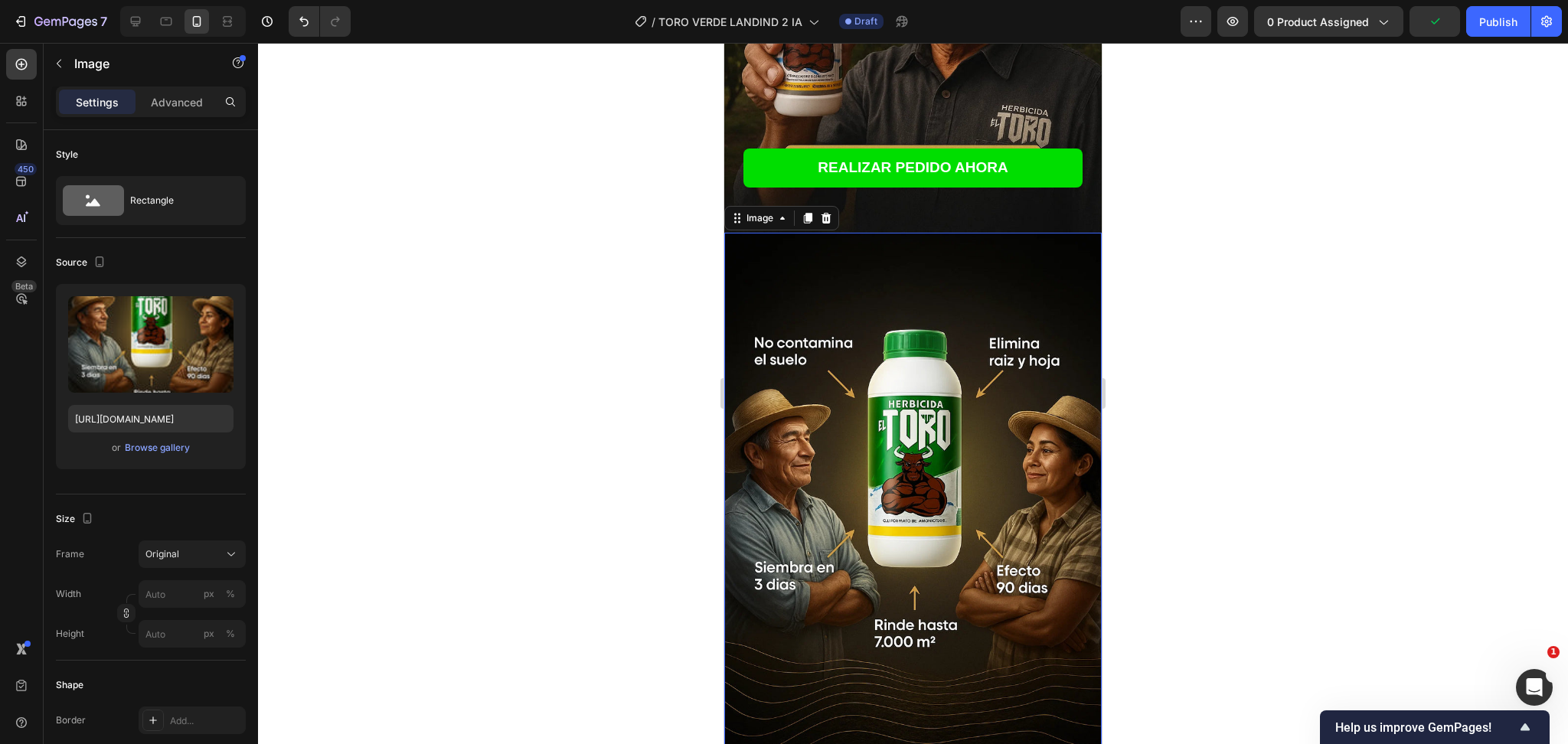
click at [1207, 224] on div at bounding box center [913, 393] width 1310 height 701
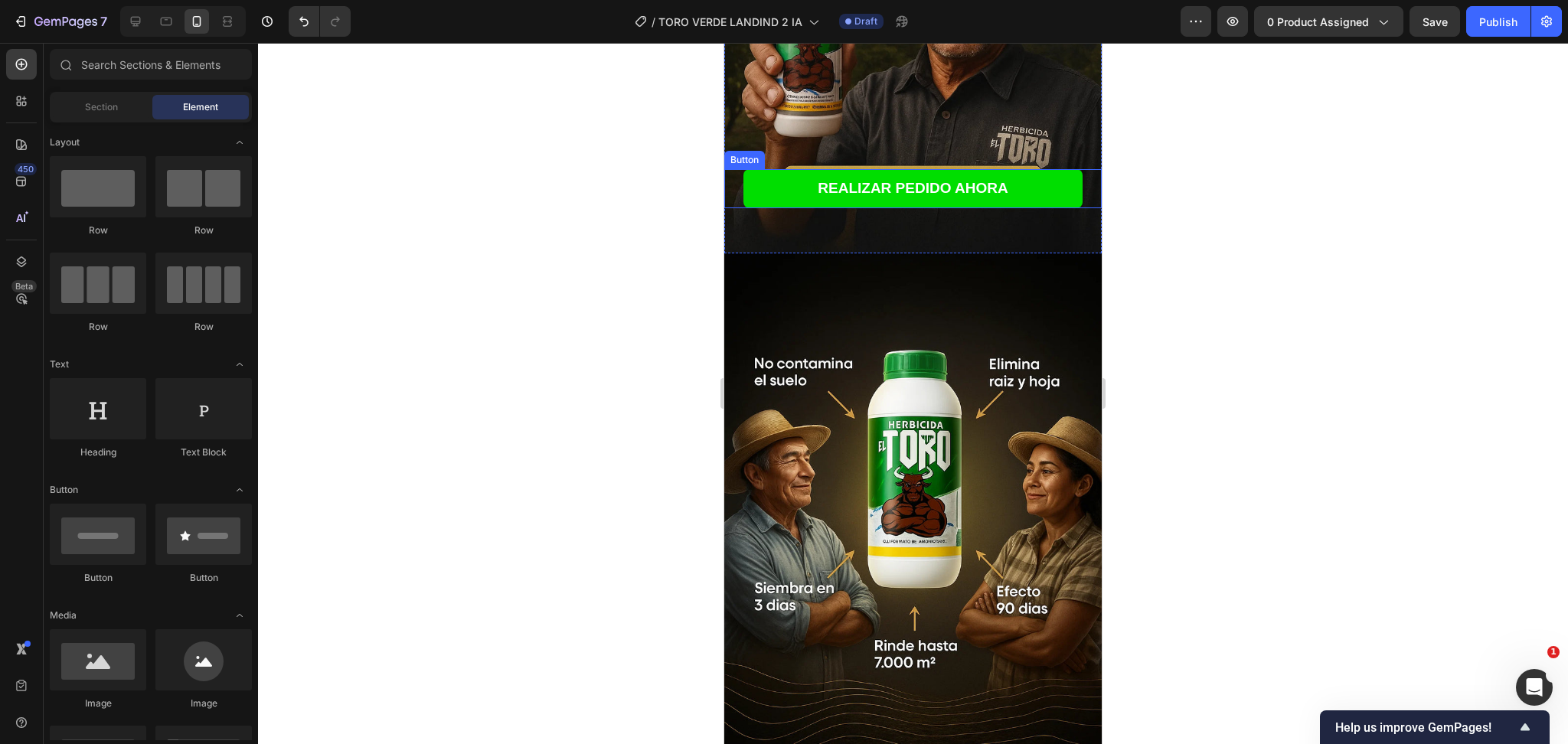
scroll to position [306, 0]
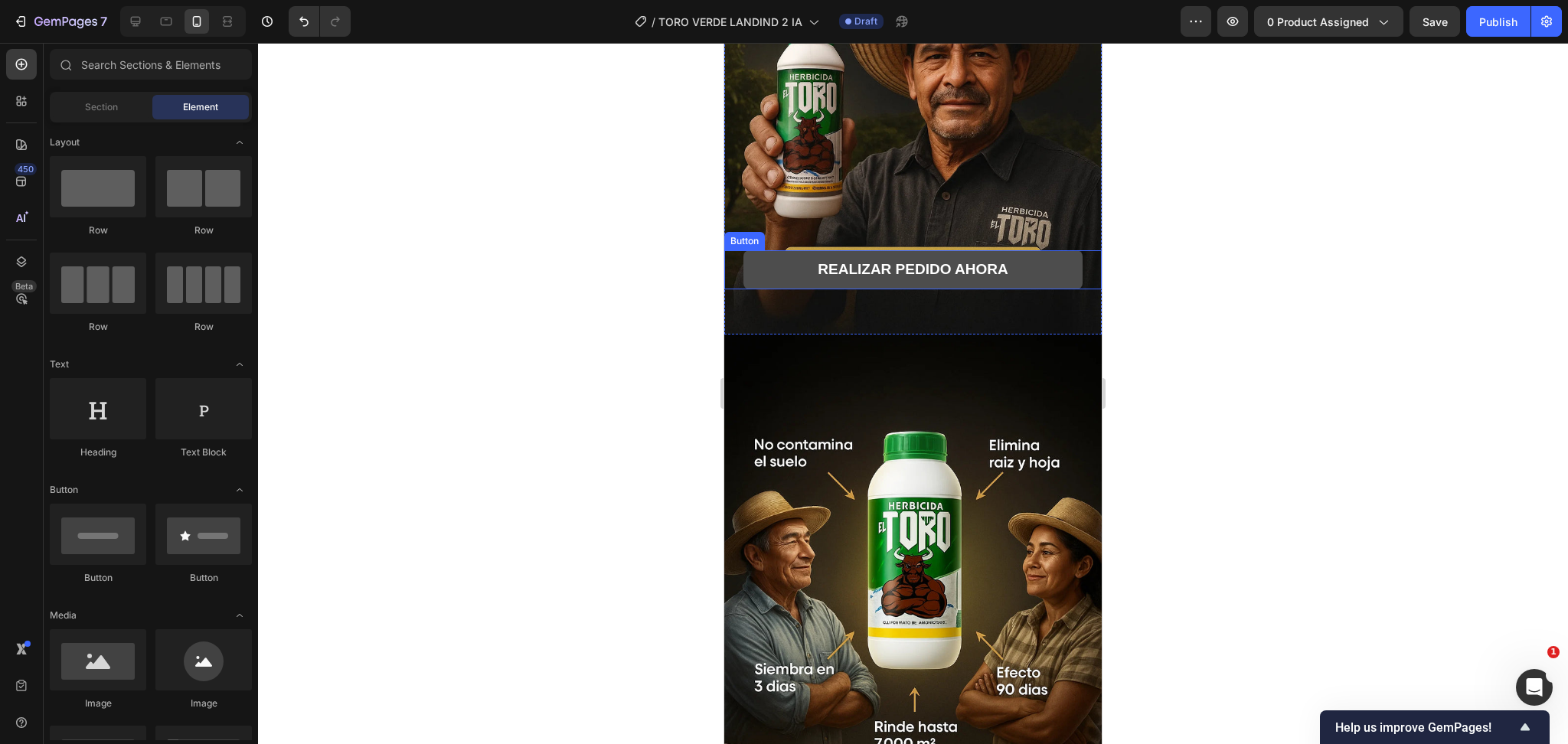
click at [1022, 256] on button "REALIZAR PEDIDO AHORA" at bounding box center [913, 269] width 340 height 39
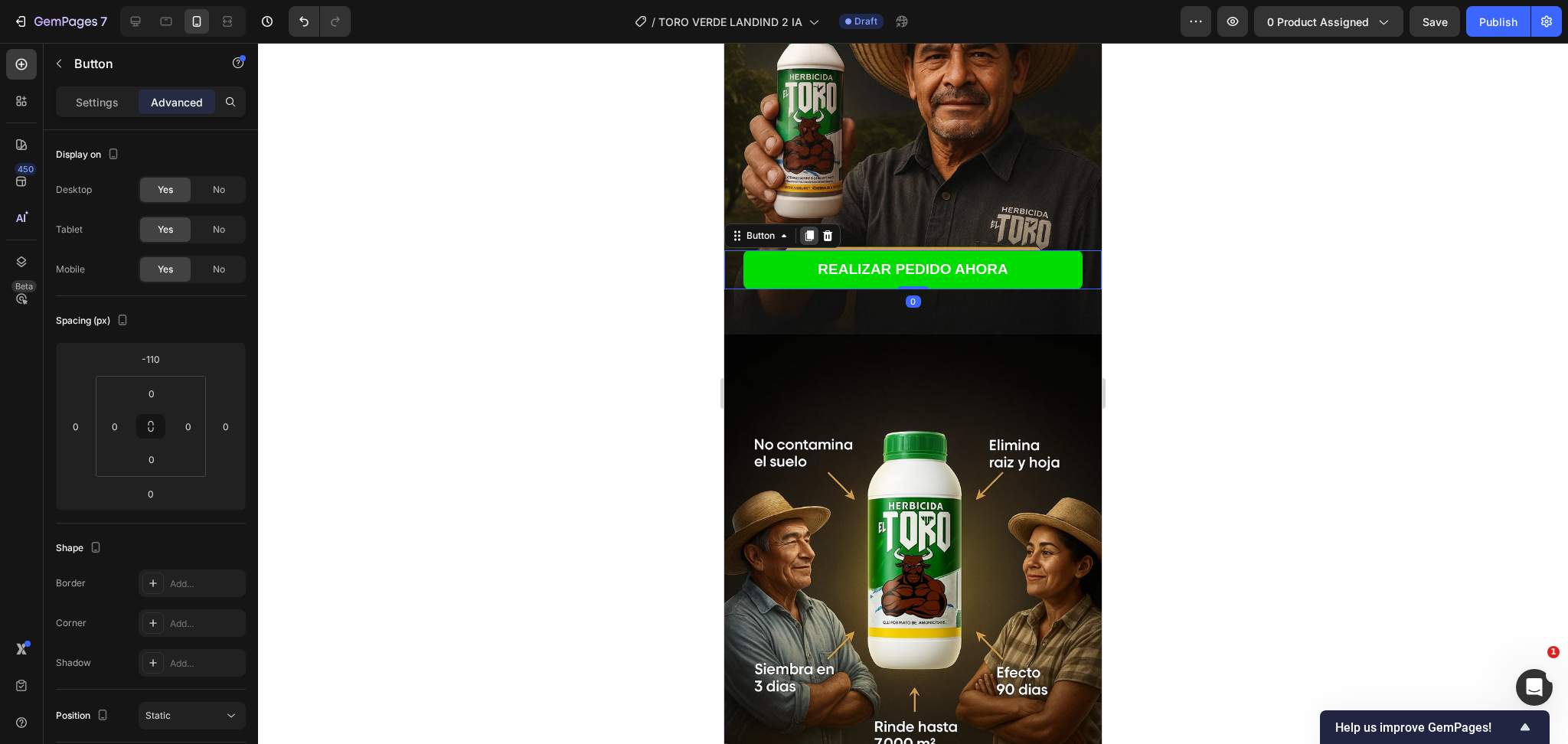
click at [812, 230] on icon at bounding box center [809, 236] width 12 height 12
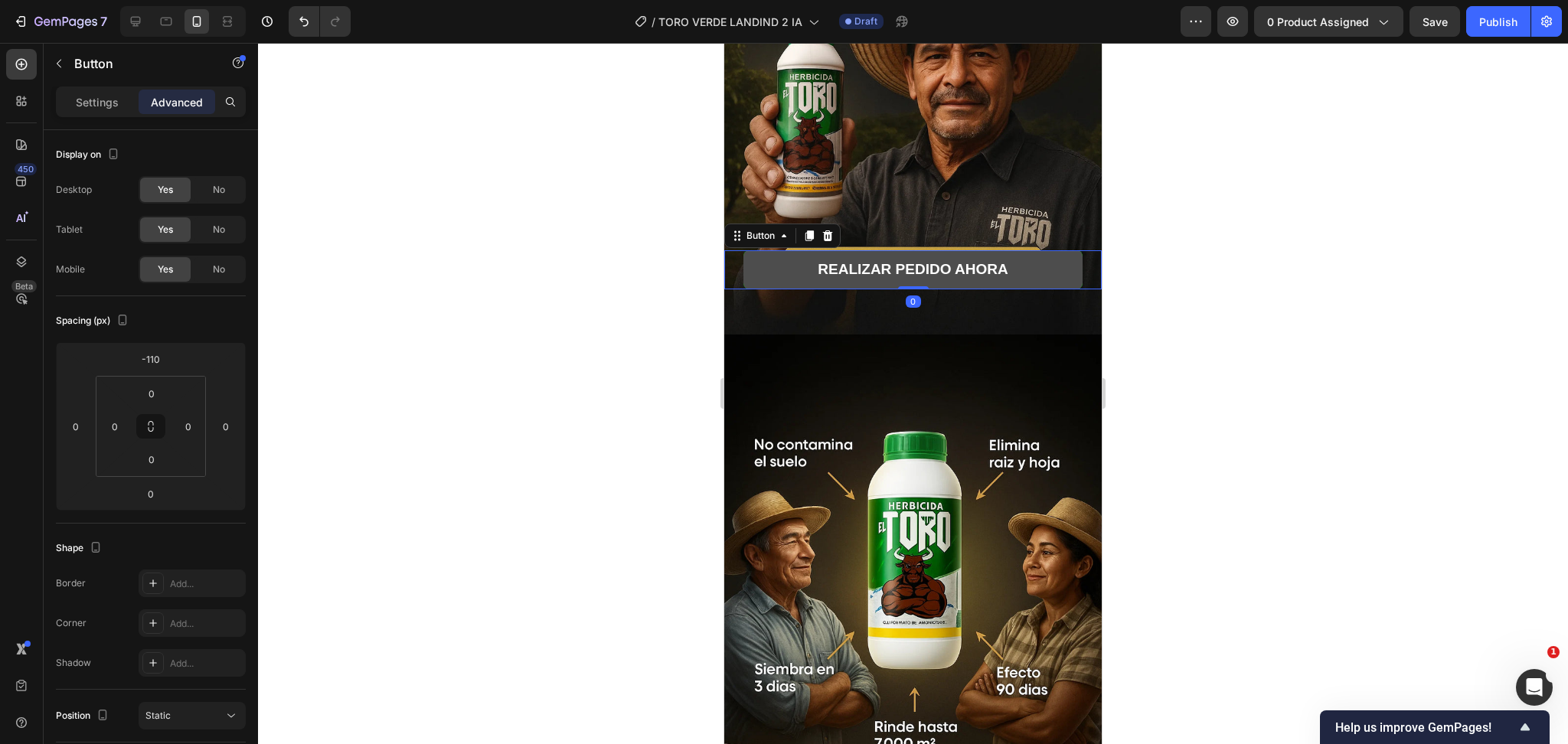
click at [775, 250] on button "REALIZAR PEDIDO AHORA" at bounding box center [913, 269] width 340 height 39
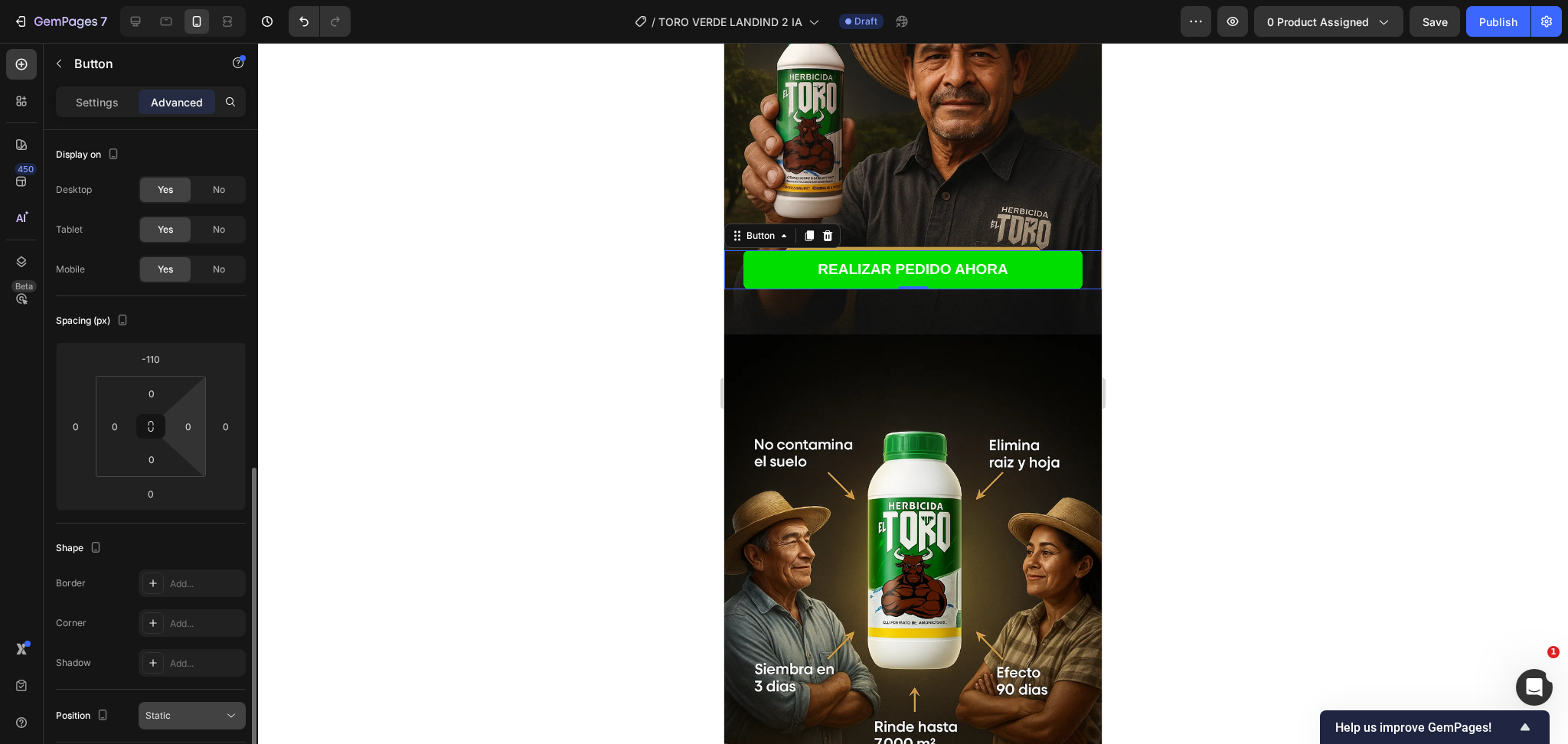
scroll to position [340, 0]
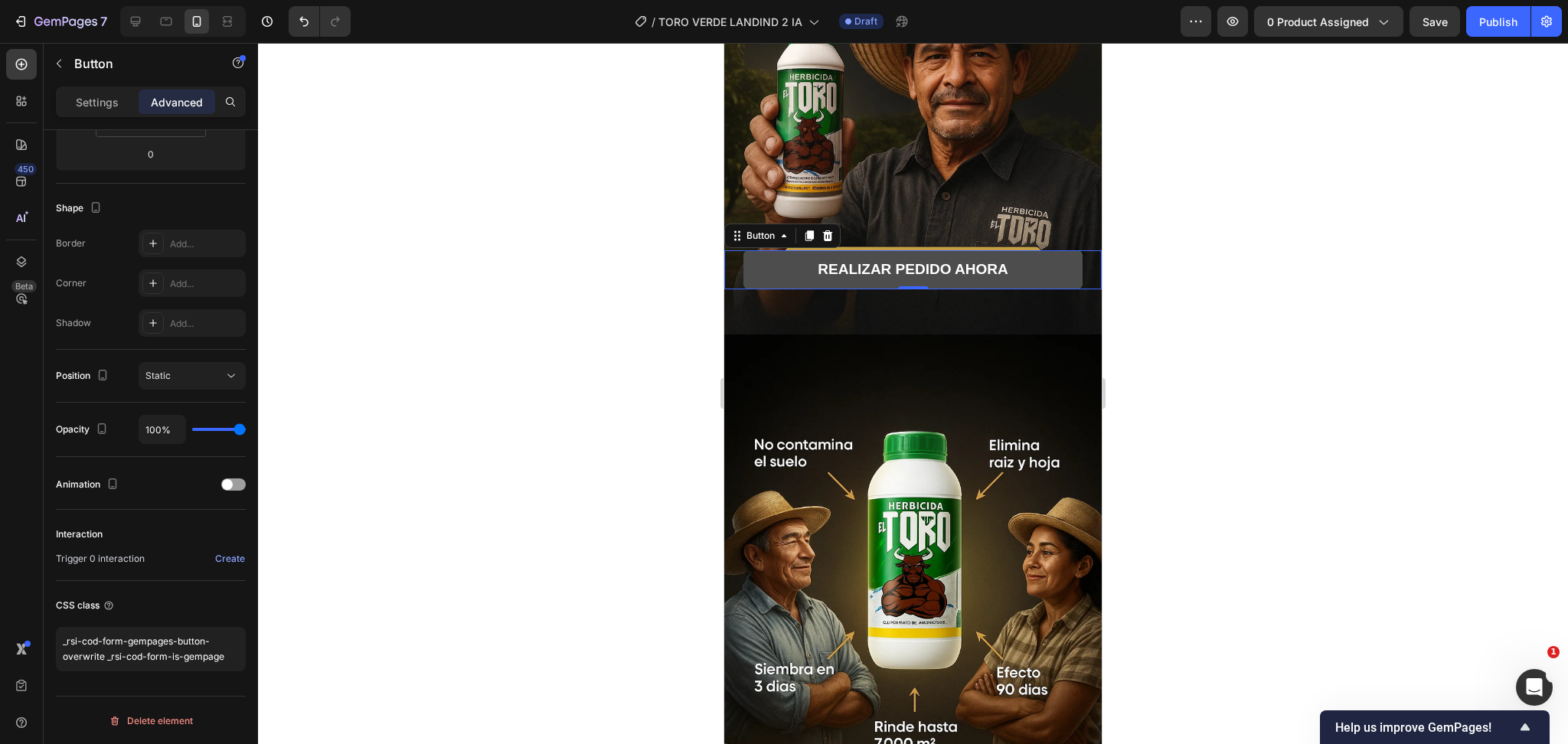
click at [779, 258] on button "REALIZAR PEDIDO AHORA" at bounding box center [913, 269] width 340 height 39
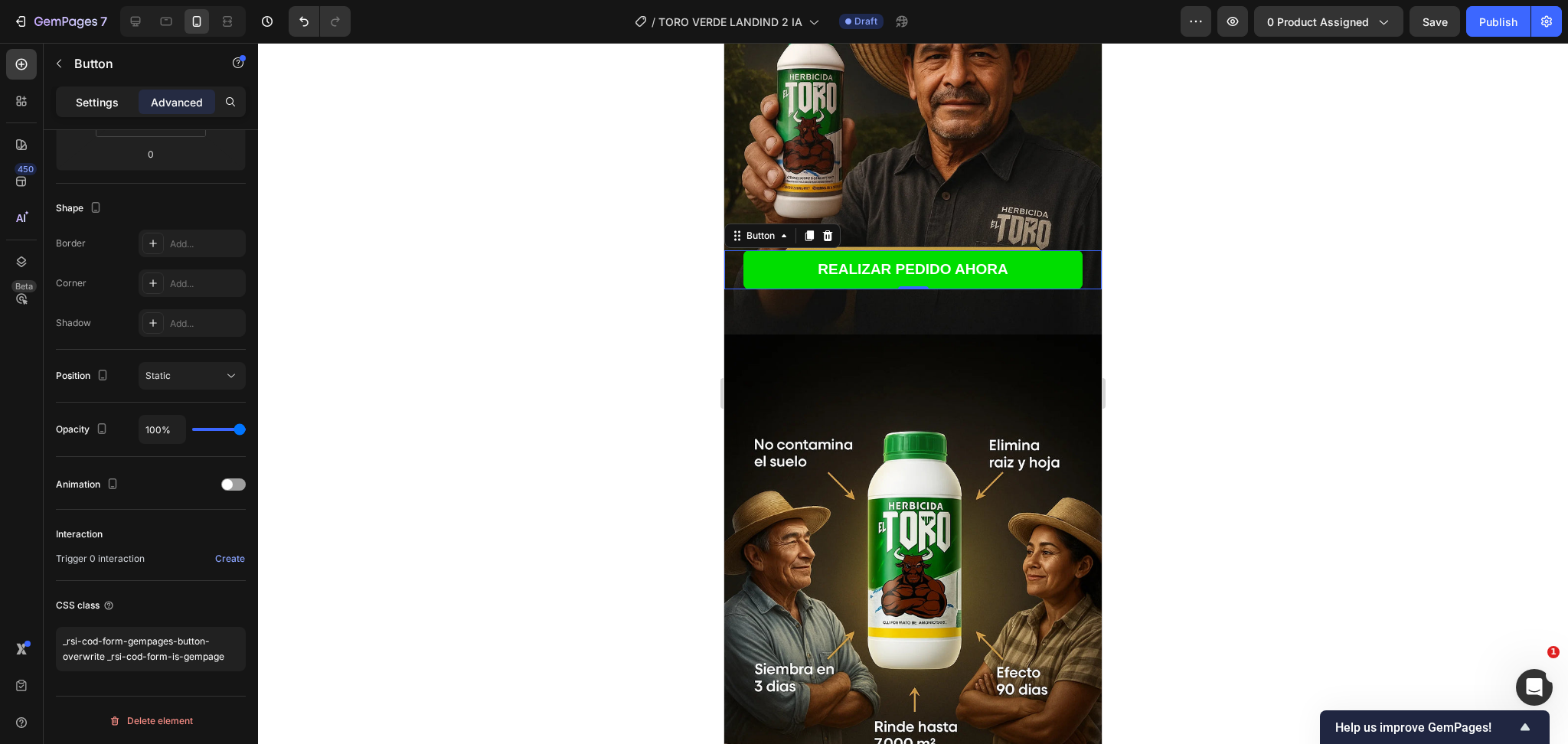
click at [107, 110] on p "Settings" at bounding box center [97, 102] width 43 height 16
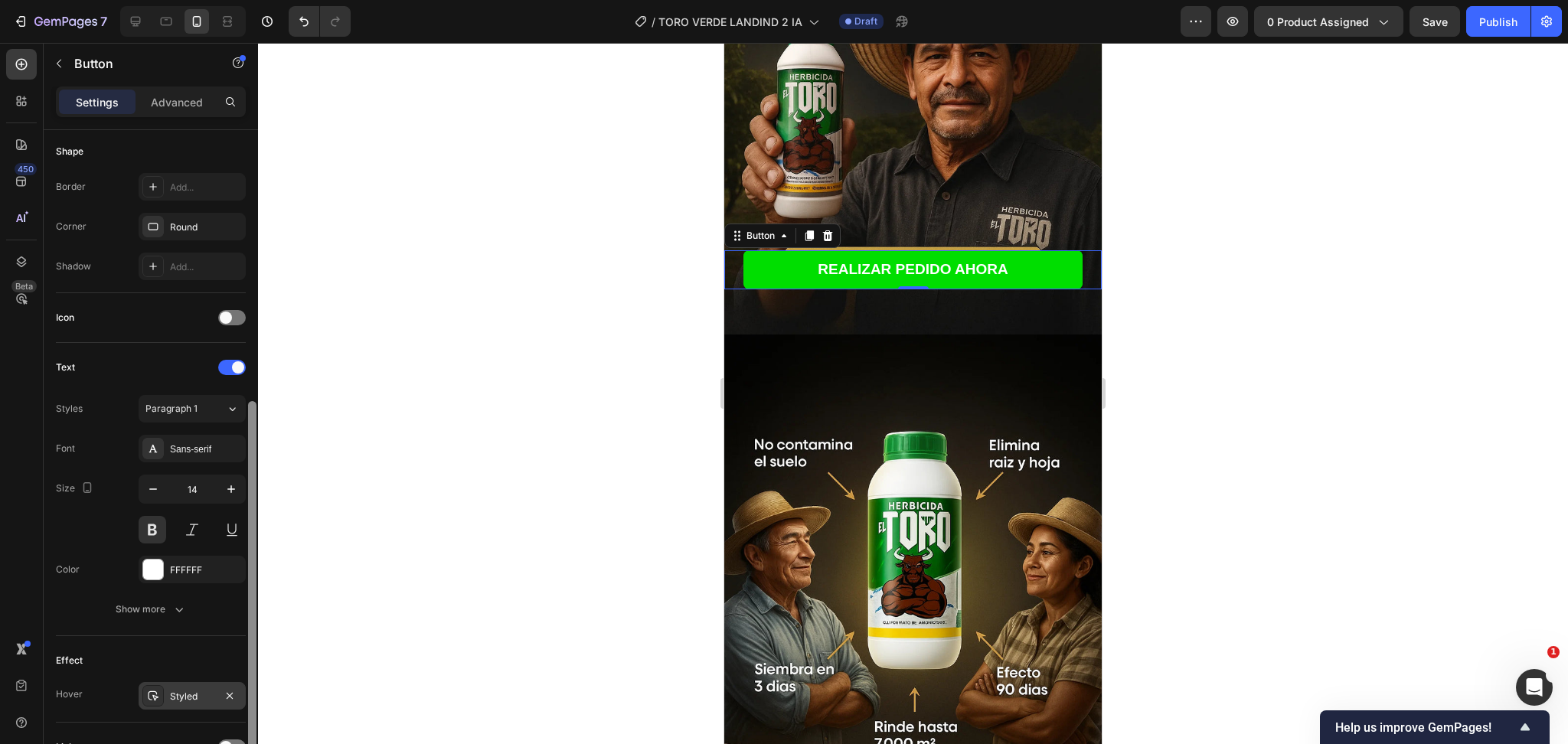
scroll to position [377, 0]
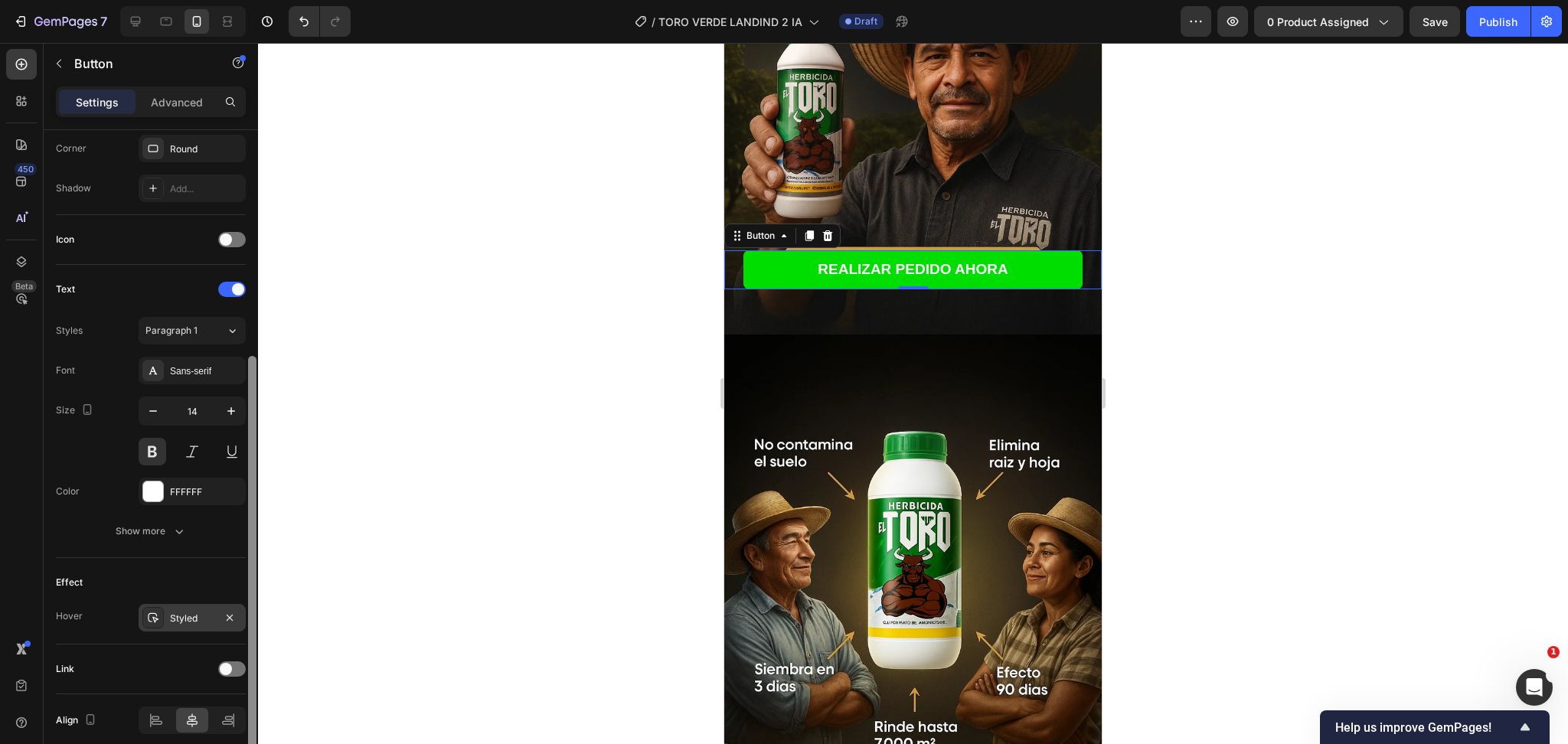
drag, startPoint x: 253, startPoint y: 447, endPoint x: 239, endPoint y: 613, distance: 166.6
click at [239, 613] on div "Size Width 90% Height Auto Padding 12, 24, 12, 24 Background Color 00DE00 Image…" at bounding box center [151, 459] width 215 height 657
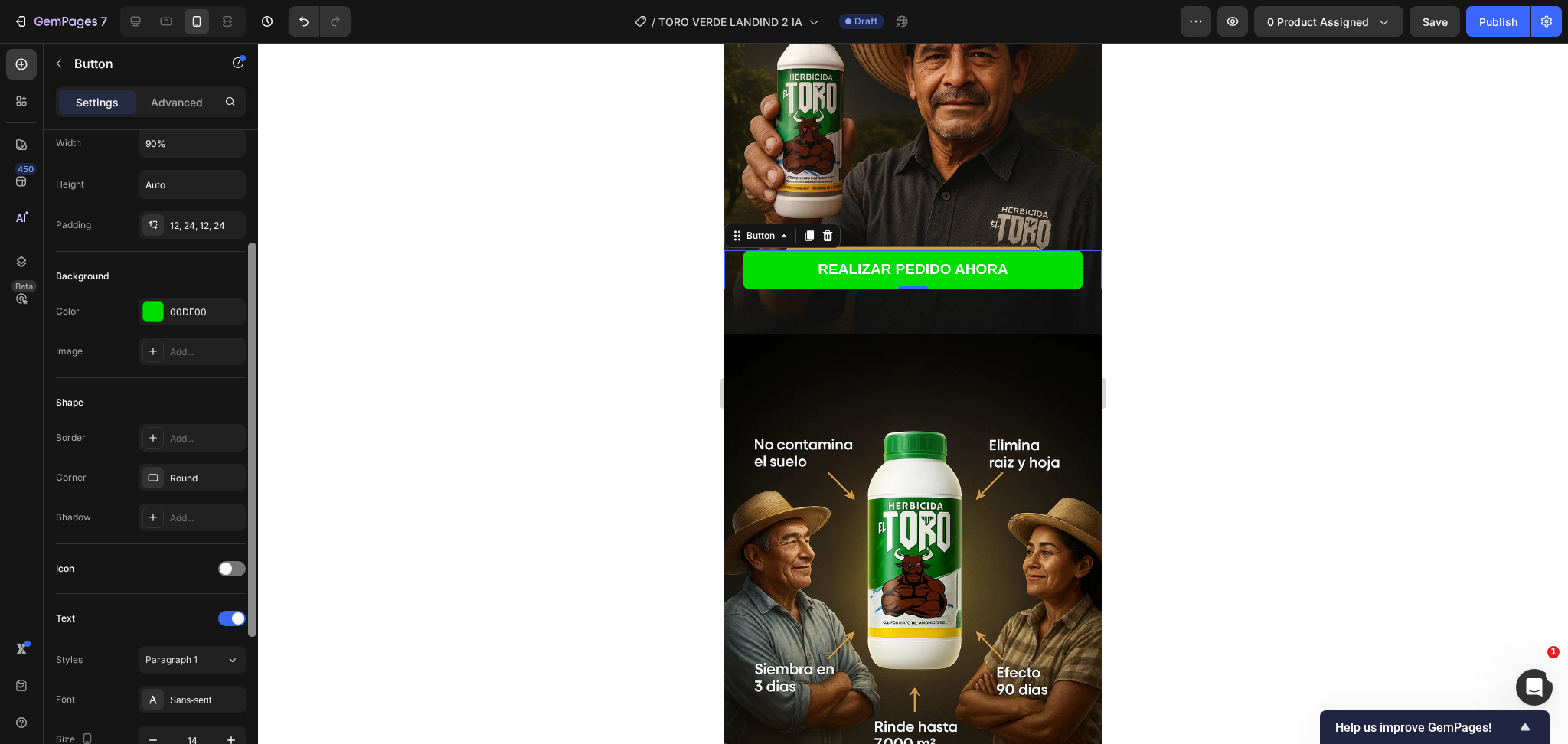
scroll to position [26, 0]
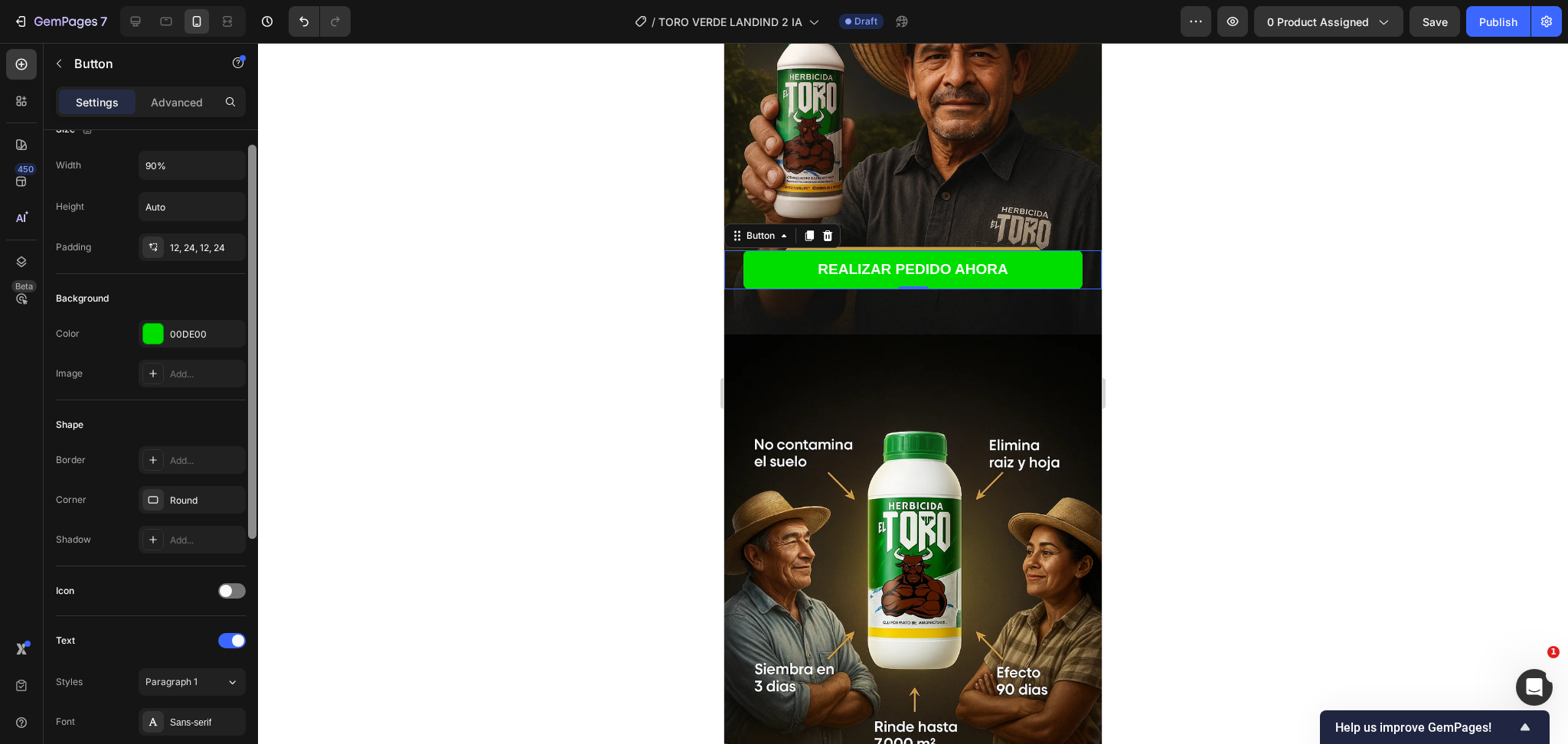
drag, startPoint x: 253, startPoint y: 530, endPoint x: 275, endPoint y: 332, distance: 199.2
click at [275, 0] on div "7 Version history / TORO VERDE LANDIND 2 IA Draft Preview 0 product assigned Sa…" at bounding box center [784, 0] width 1568 height 0
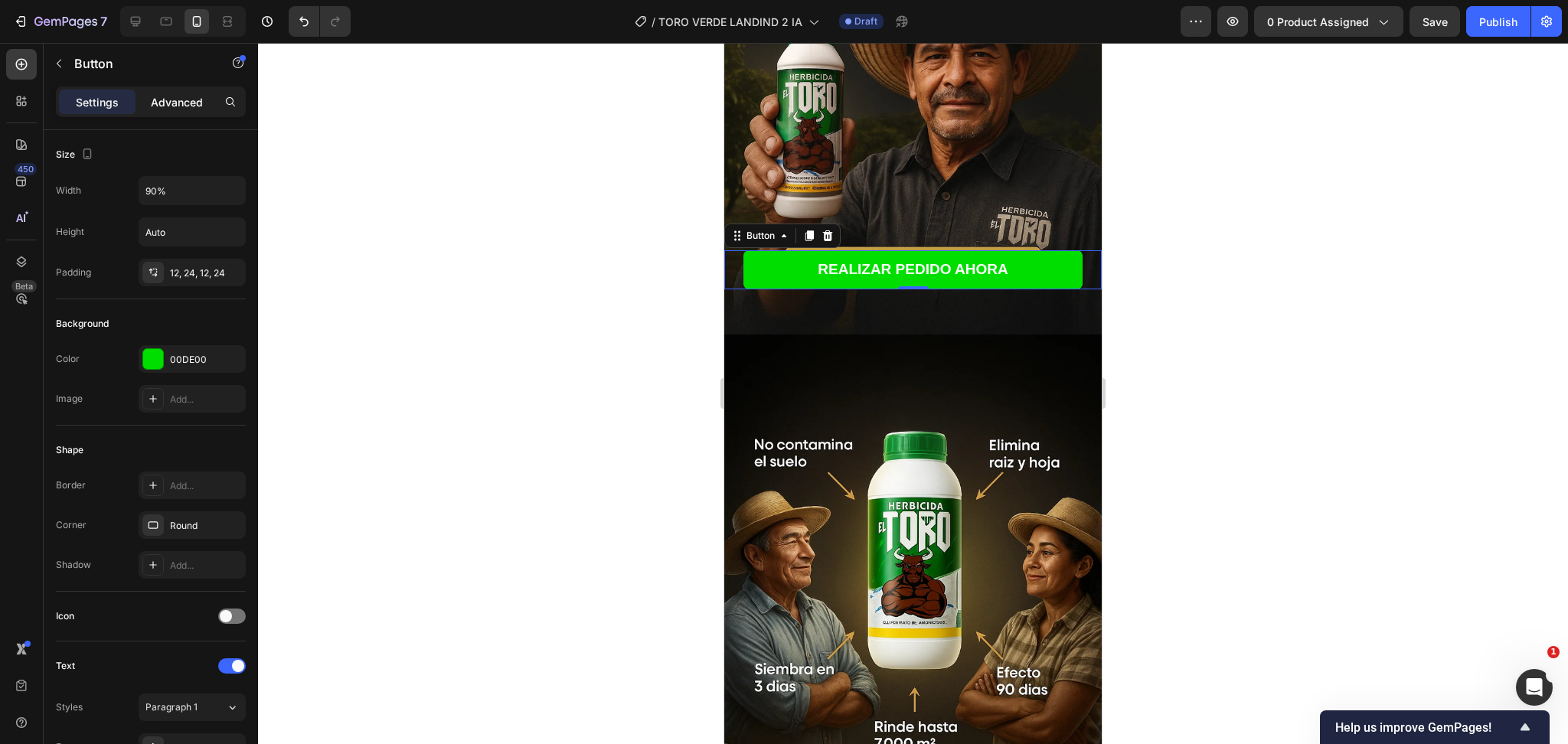
click at [178, 112] on div "Advanced" at bounding box center [177, 101] width 77 height 25
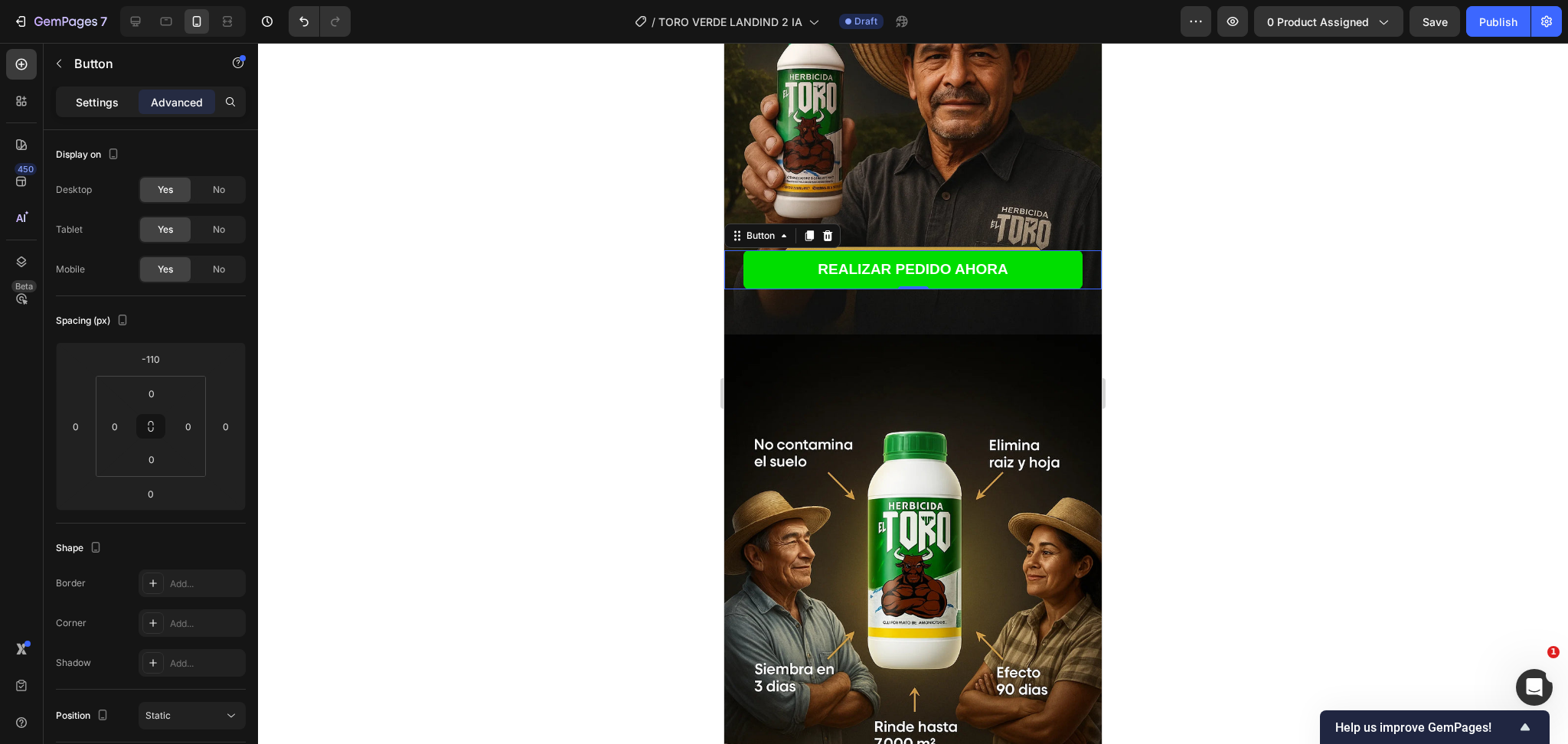
click at [96, 95] on p "Settings" at bounding box center [97, 102] width 43 height 16
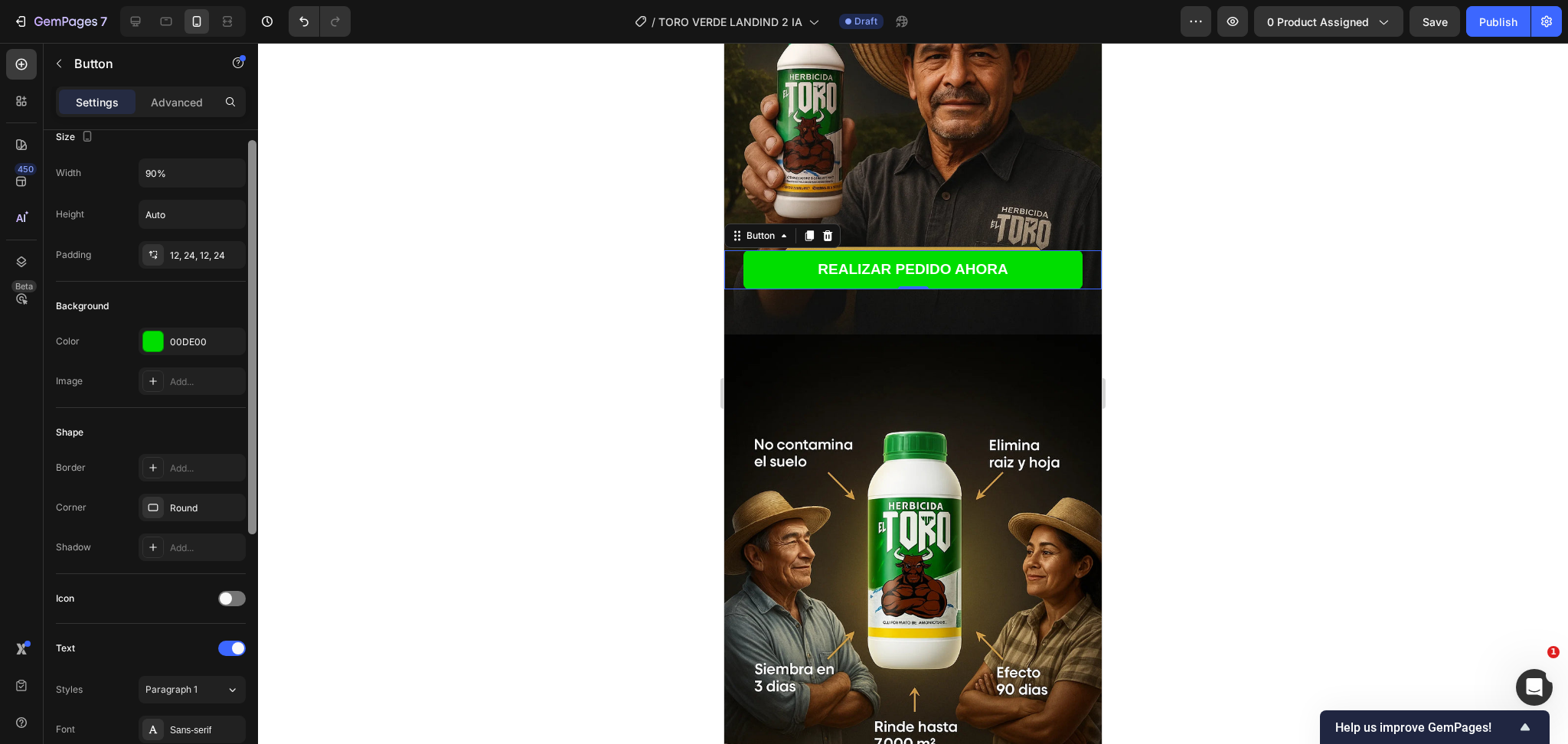
scroll to position [16, 0]
drag, startPoint x: 251, startPoint y: 457, endPoint x: 283, endPoint y: 467, distance: 33.5
click at [283, 0] on div "7 Version history / TORO VERDE LANDIND 2 IA Draft Preview 0 product assigned Sa…" at bounding box center [784, 0] width 1568 height 0
click at [196, 346] on div "00DE00" at bounding box center [192, 343] width 45 height 14
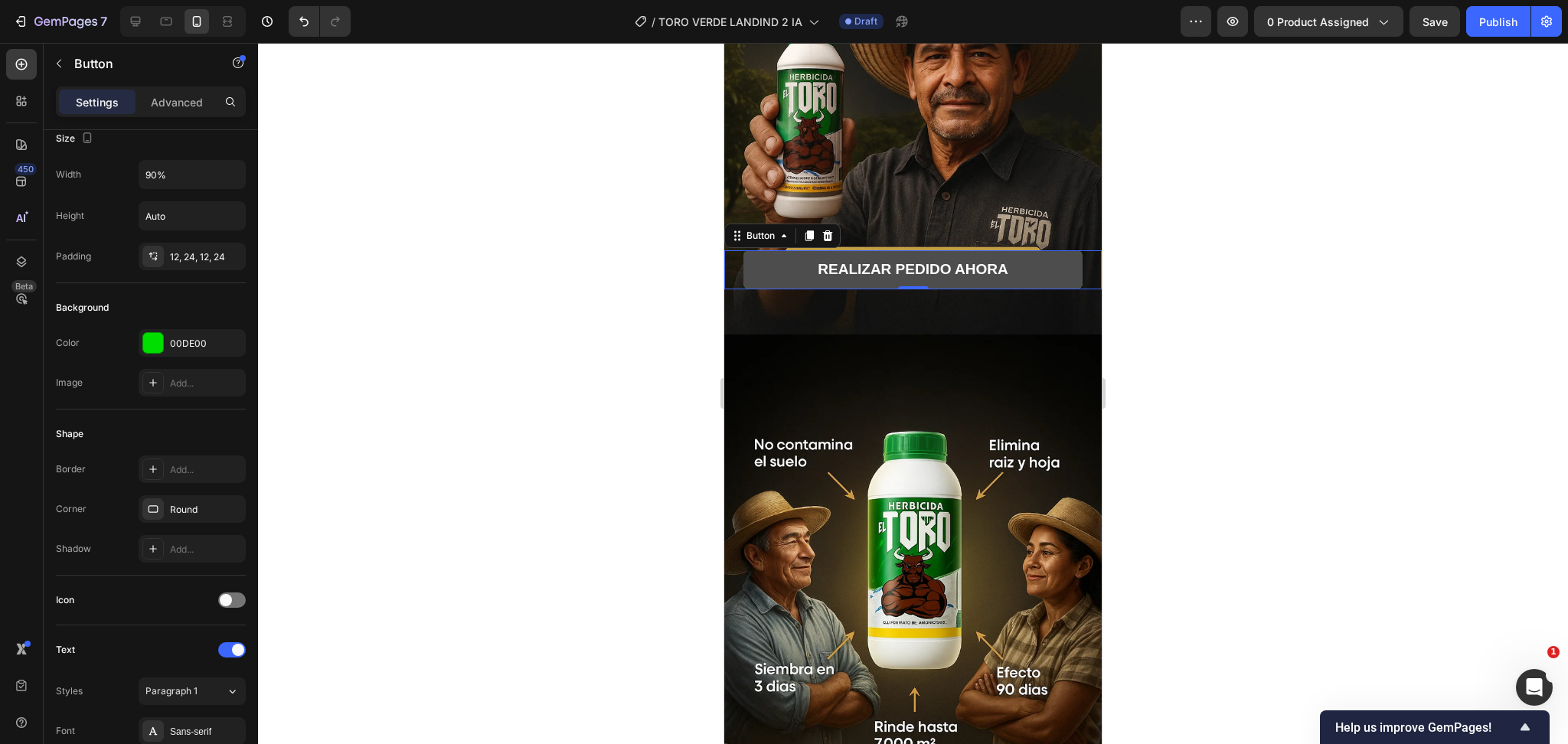
click at [771, 250] on button "REALIZAR PEDIDO AHORA" at bounding box center [913, 269] width 340 height 39
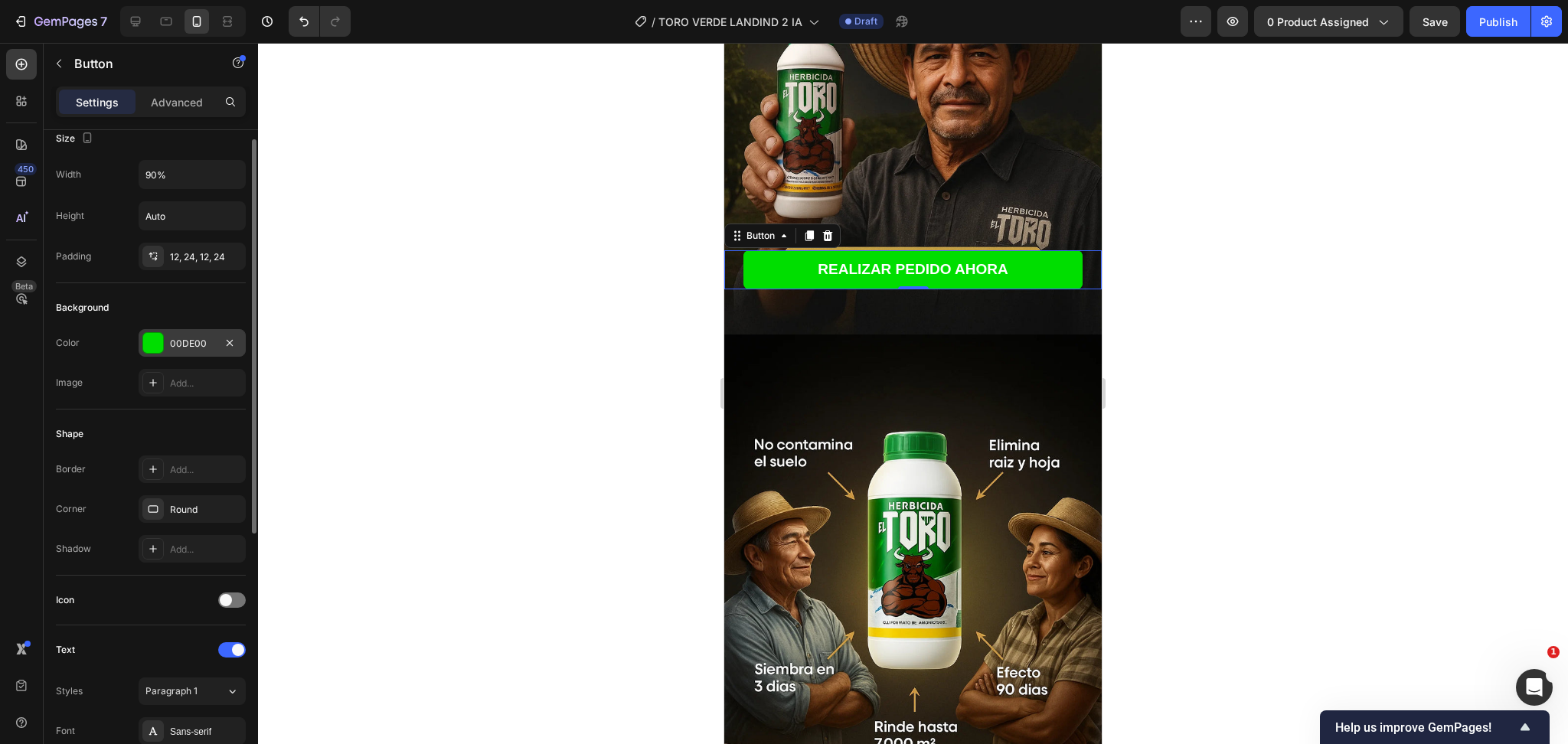
click at [164, 343] on div "00DE00" at bounding box center [192, 343] width 107 height 27
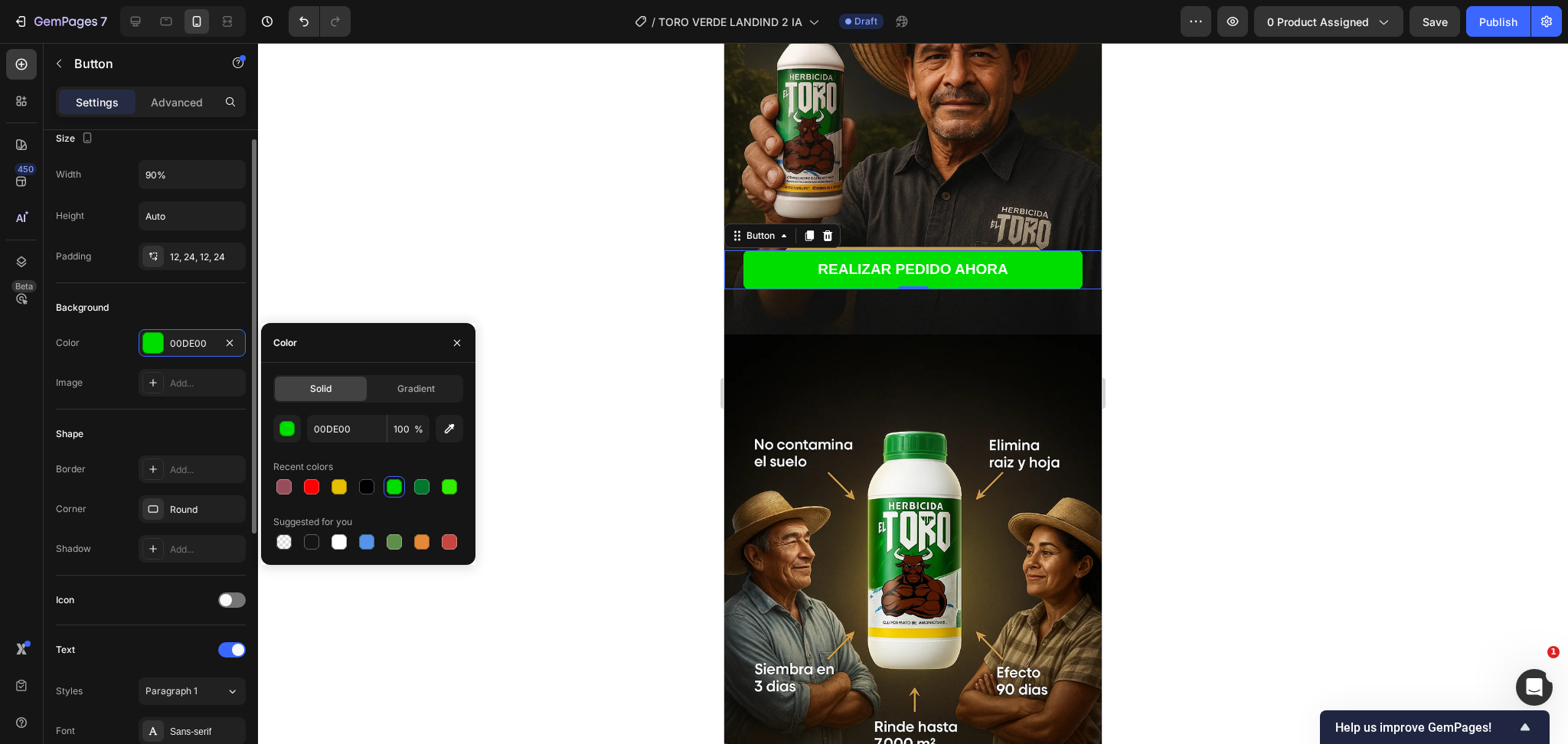
click at [170, 311] on div "Background" at bounding box center [151, 308] width 190 height 25
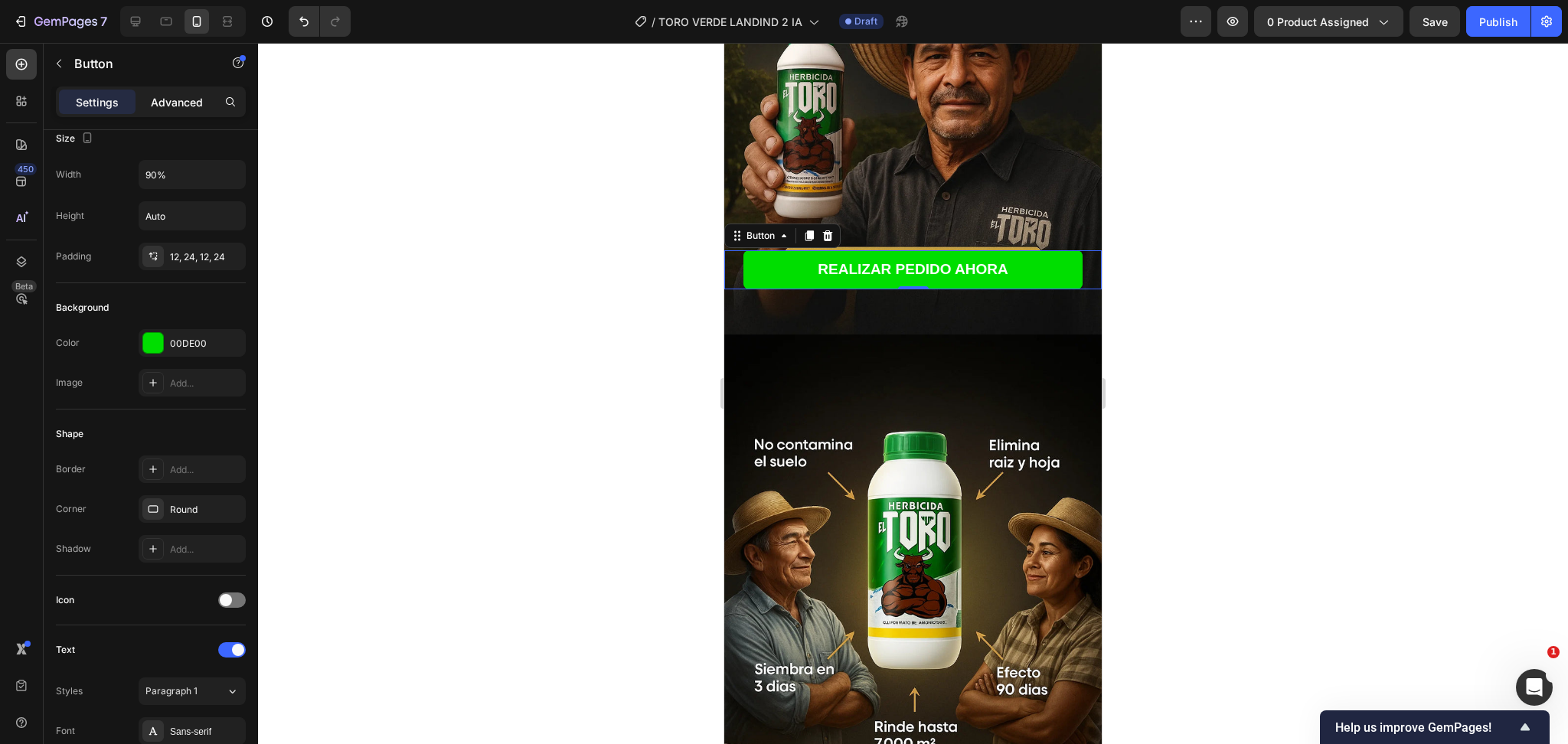
click at [180, 97] on p "Advanced" at bounding box center [176, 102] width 52 height 16
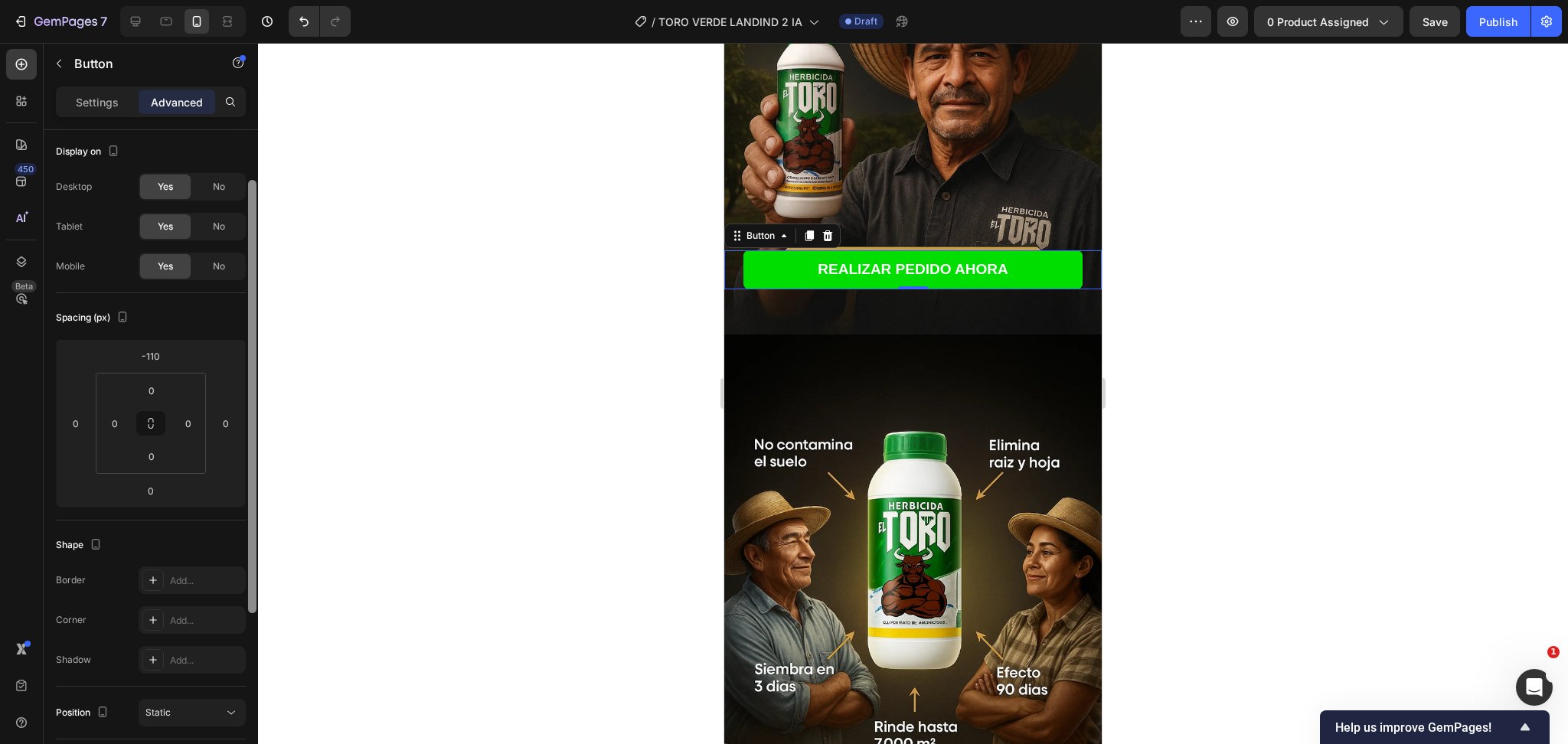
scroll to position [0, 0]
drag, startPoint x: 252, startPoint y: 415, endPoint x: 150, endPoint y: 99, distance: 332.1
click at [247, 133] on div at bounding box center [252, 459] width 12 height 658
click at [107, 111] on div "Settings" at bounding box center [98, 101] width 77 height 25
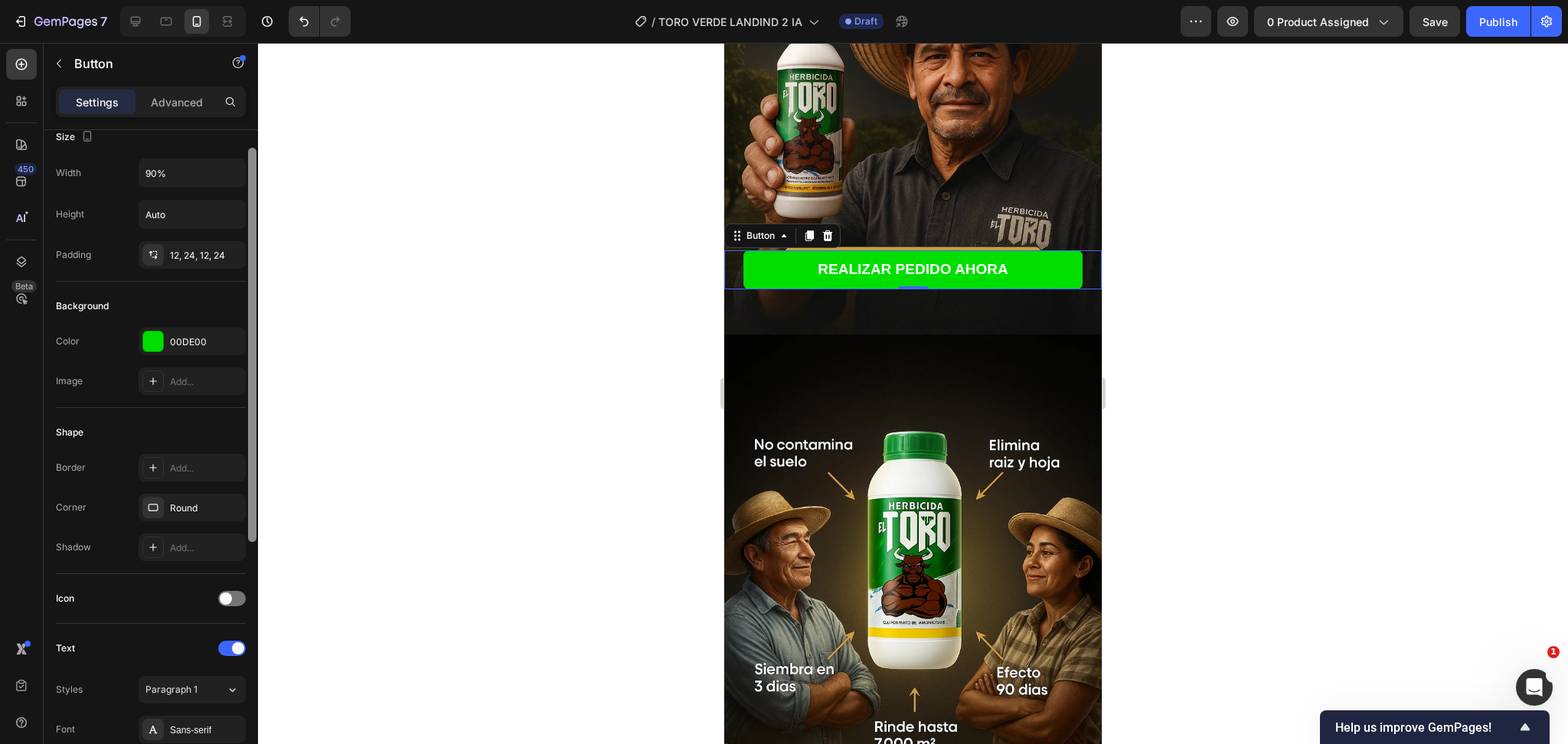
scroll to position [16, 0]
drag, startPoint x: 254, startPoint y: 329, endPoint x: 269, endPoint y: 338, distance: 17.5
click at [269, 0] on div "7 Version history / TORO VERDE LANDIND 2 IA Draft Preview 0 product assigned Sa…" at bounding box center [784, 0] width 1568 height 0
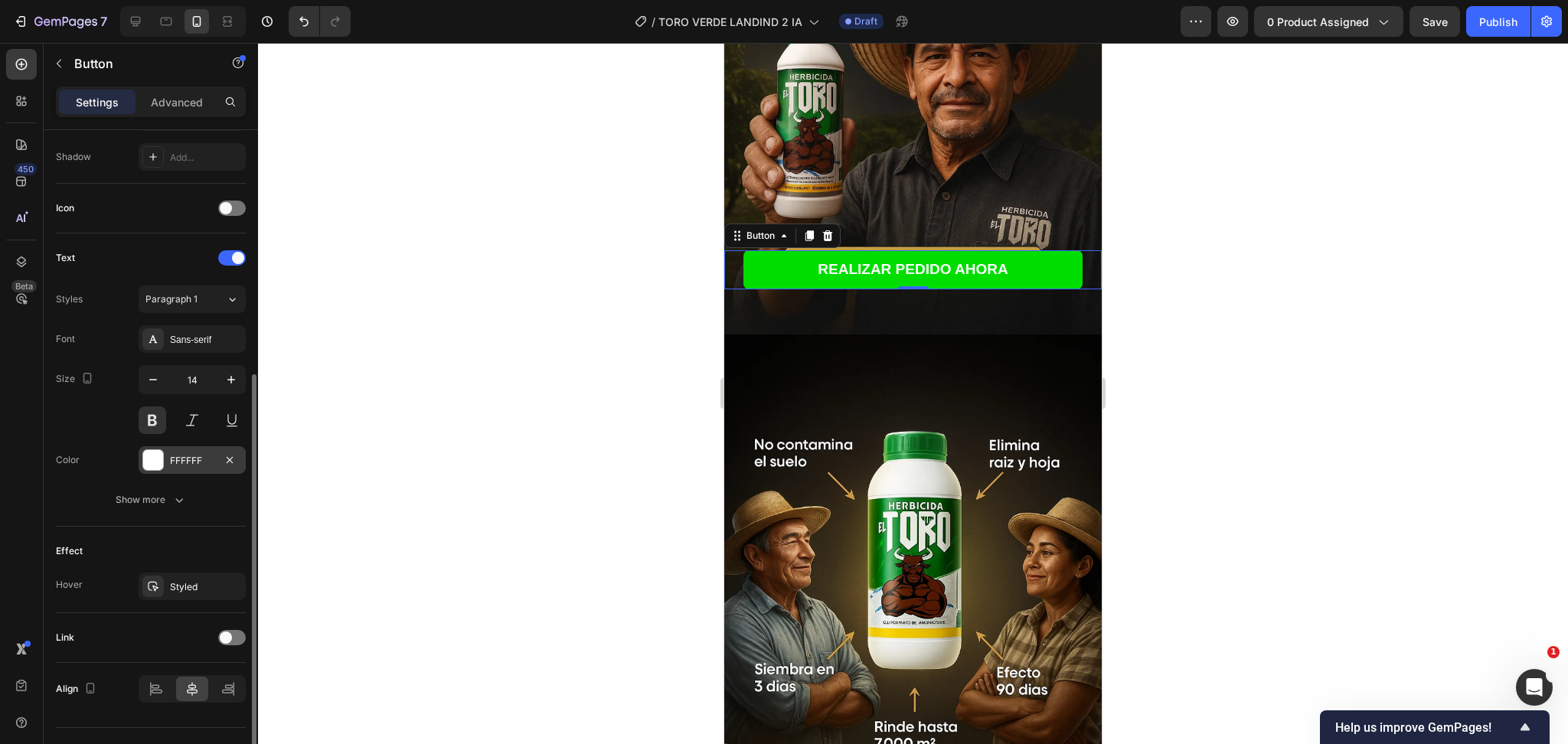
scroll to position [0, 0]
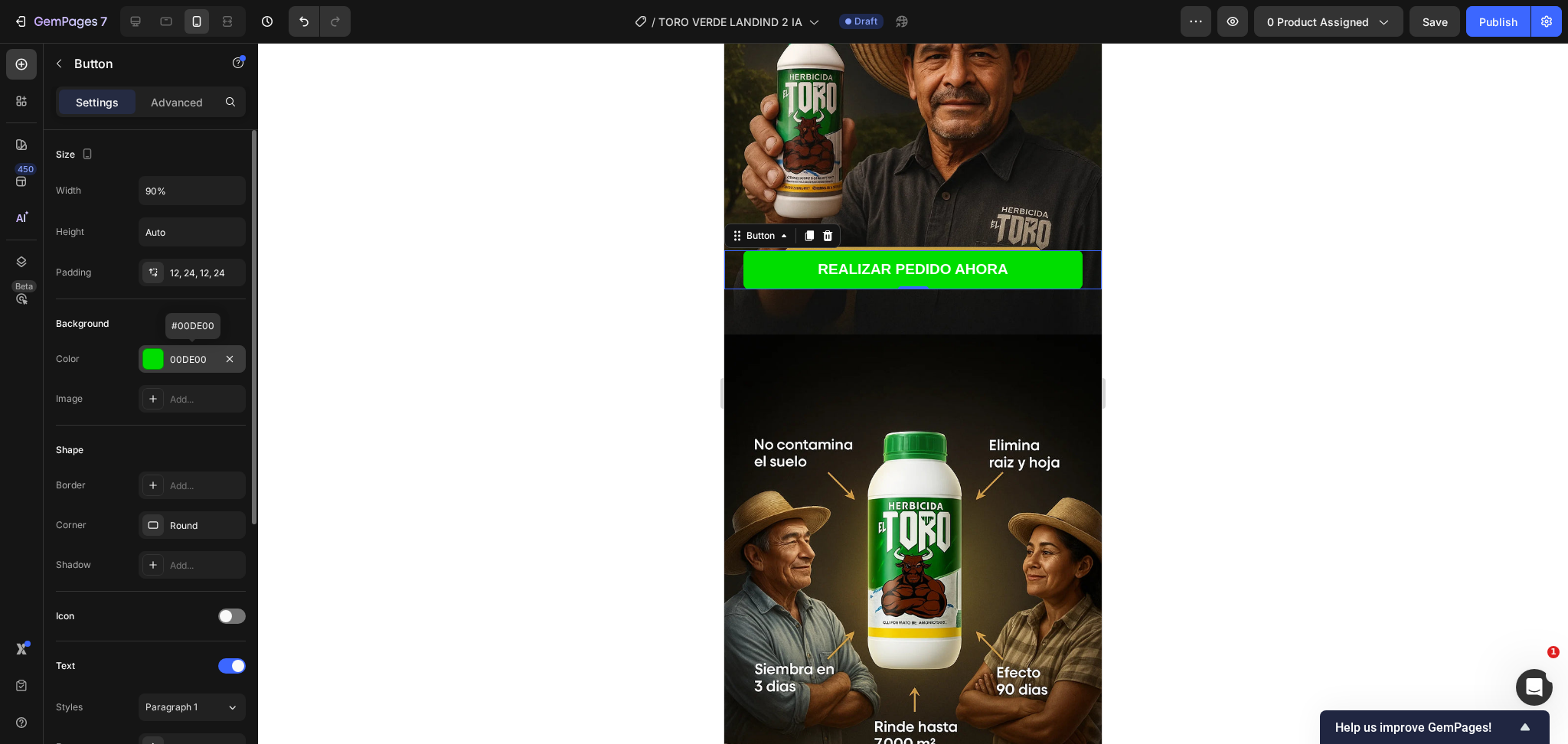
click at [188, 362] on div "00DE00" at bounding box center [192, 360] width 45 height 14
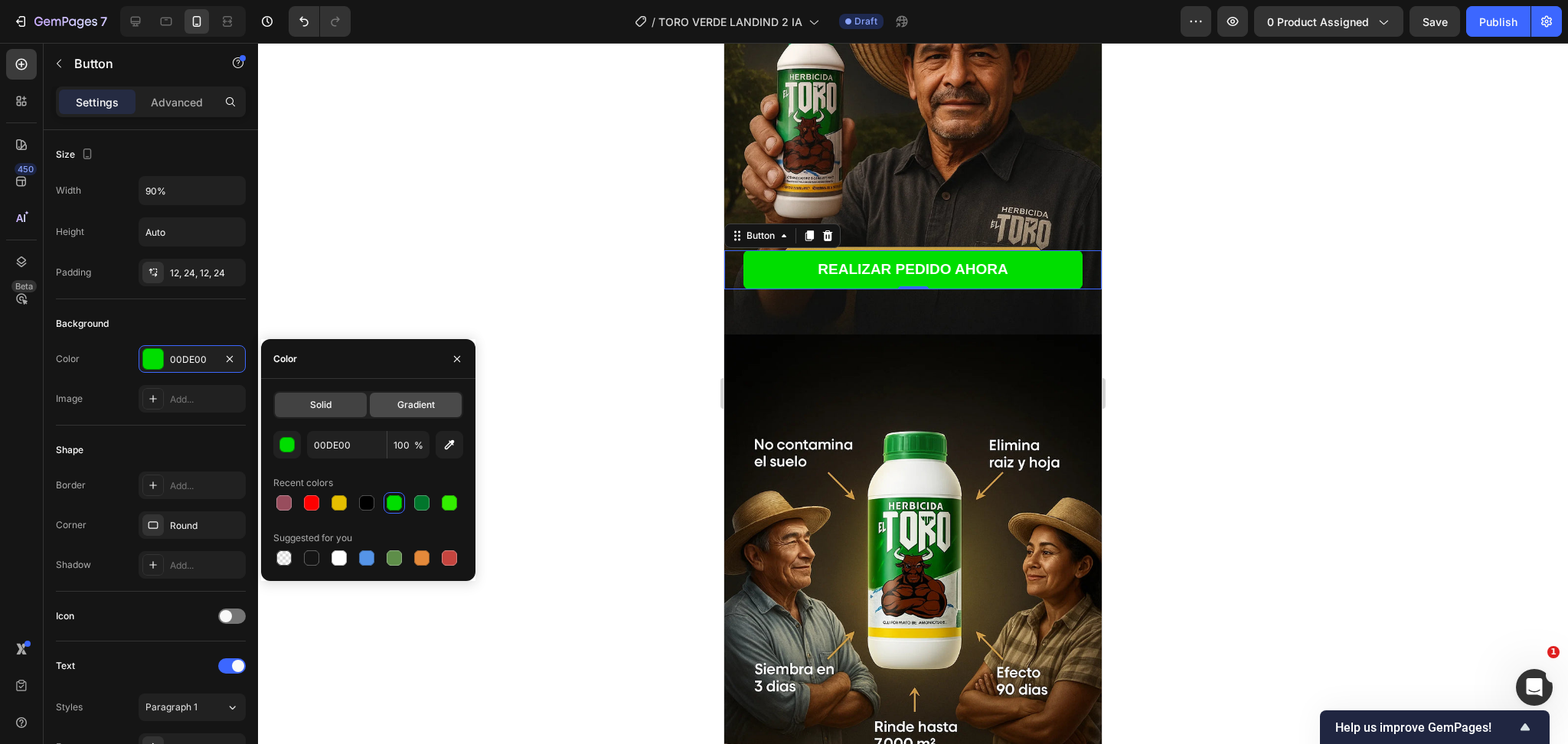
click at [402, 395] on div "Gradient" at bounding box center [416, 404] width 92 height 25
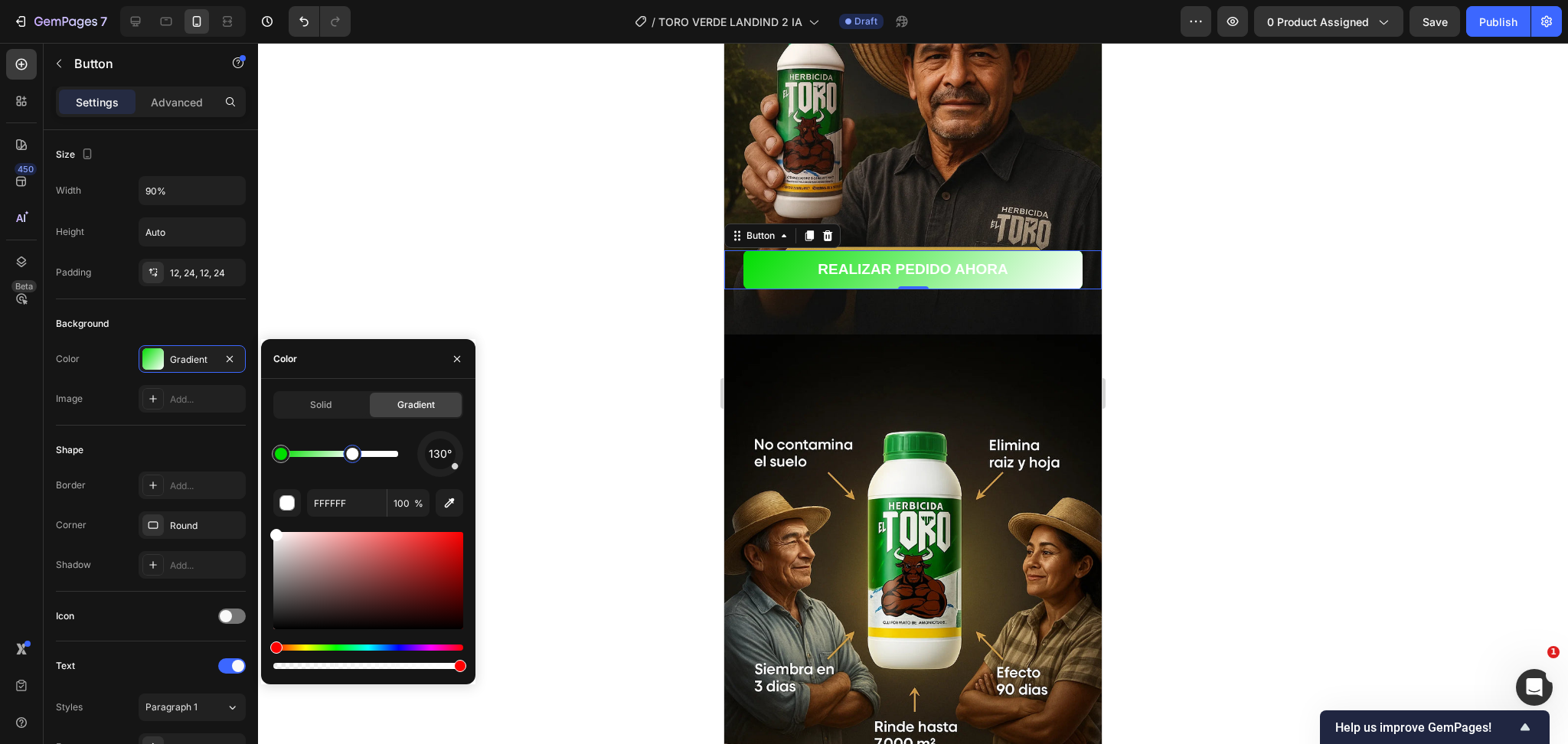
drag, startPoint x: 387, startPoint y: 453, endPoint x: 353, endPoint y: 458, distance: 34.4
click at [353, 458] on div at bounding box center [352, 454] width 12 height 12
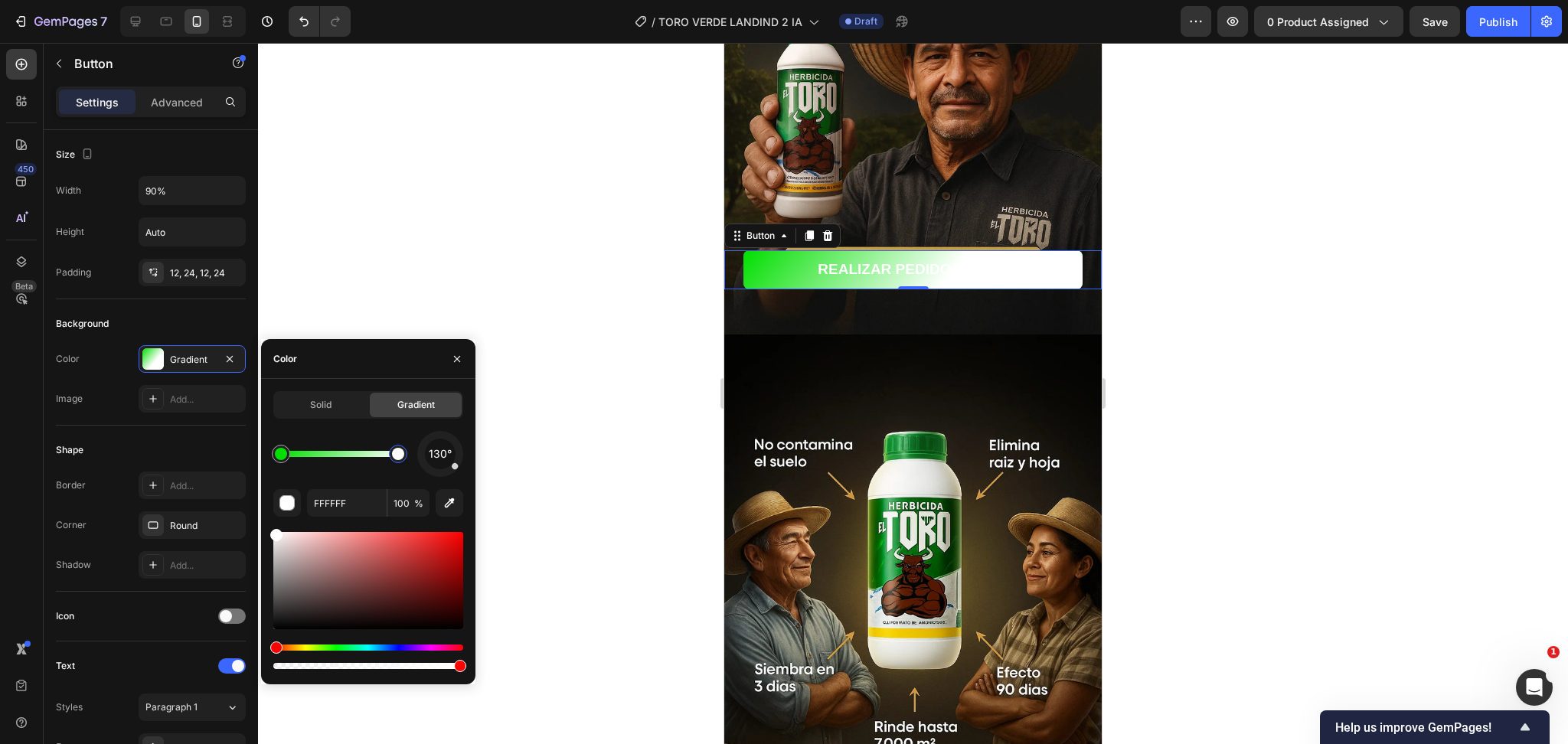
drag, startPoint x: 352, startPoint y: 465, endPoint x: 424, endPoint y: 467, distance: 72.0
click at [413, 463] on div "130°" at bounding box center [368, 454] width 190 height 46
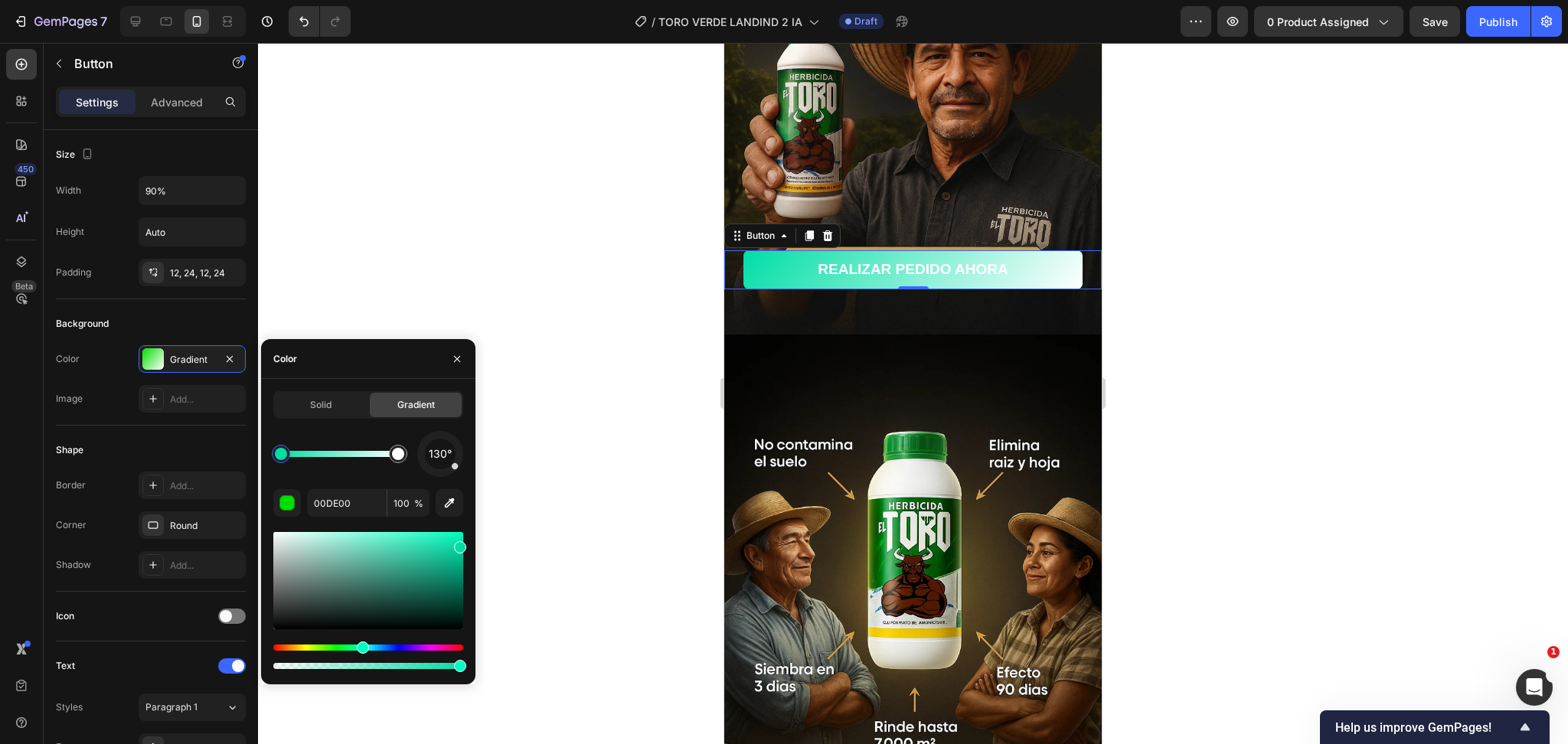
drag, startPoint x: 342, startPoint y: 644, endPoint x: 361, endPoint y: 642, distance: 19.1
click at [361, 642] on div "Hue" at bounding box center [363, 647] width 12 height 12
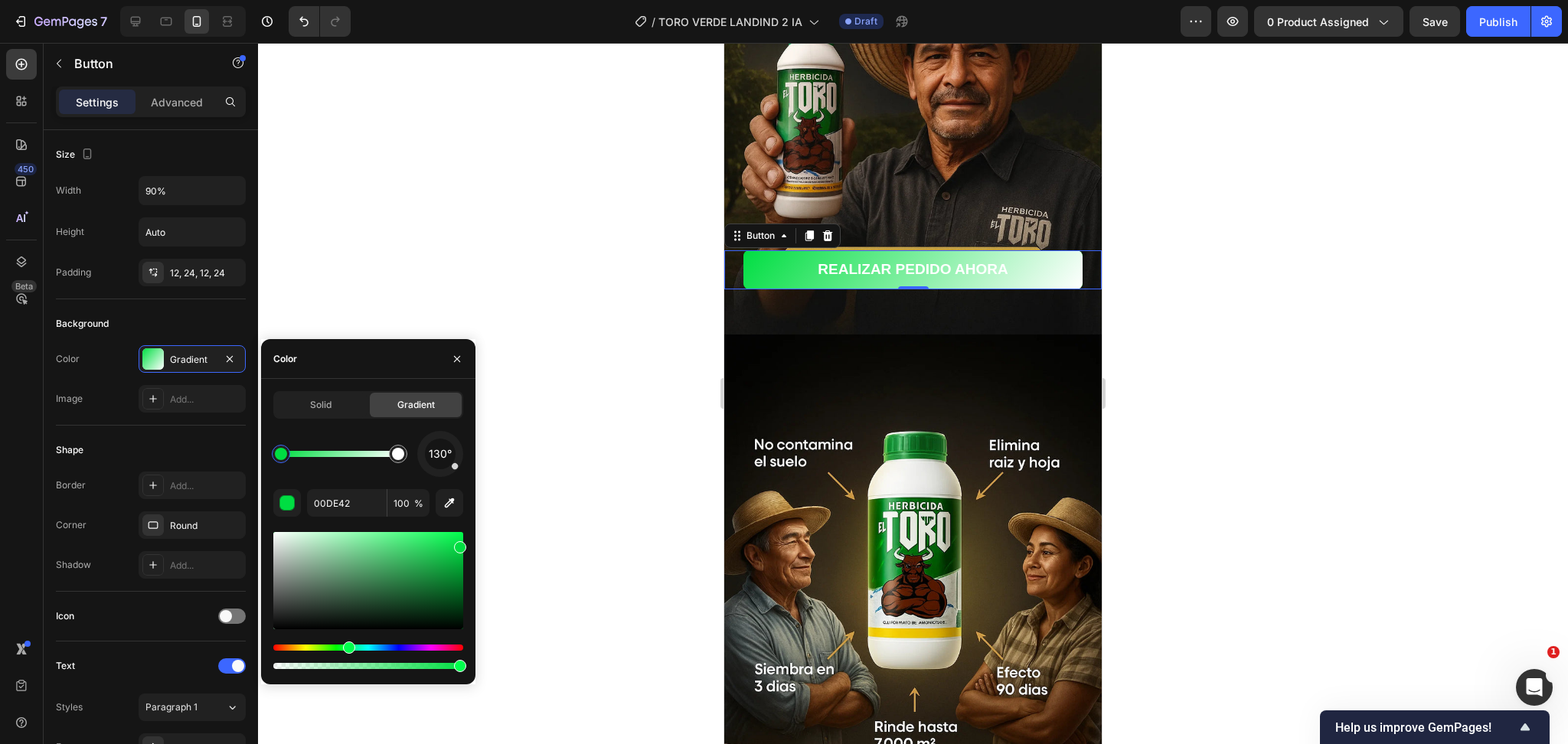
drag, startPoint x: 361, startPoint y: 642, endPoint x: 295, endPoint y: 634, distance: 66.5
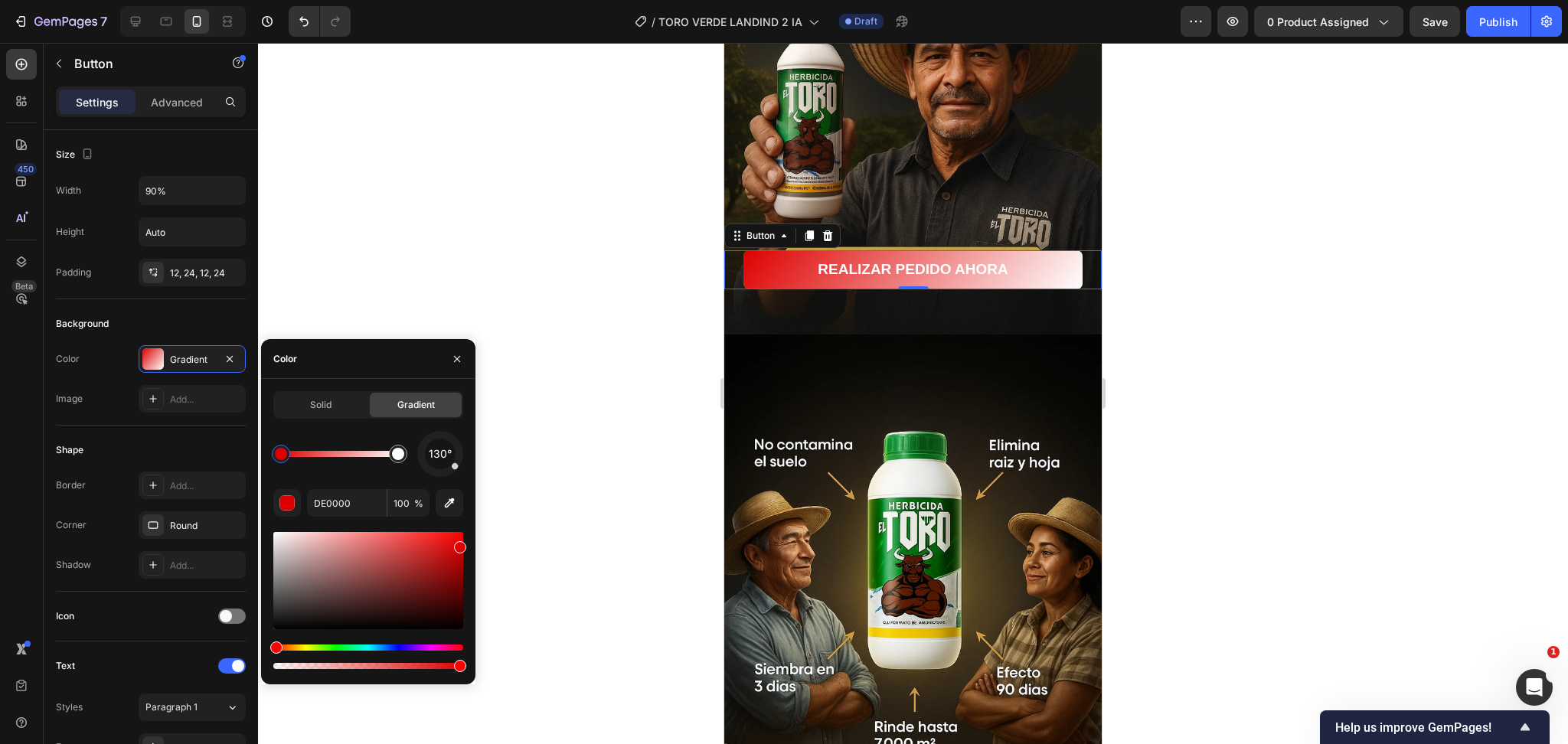
drag, startPoint x: 347, startPoint y: 646, endPoint x: 274, endPoint y: 646, distance: 73.0
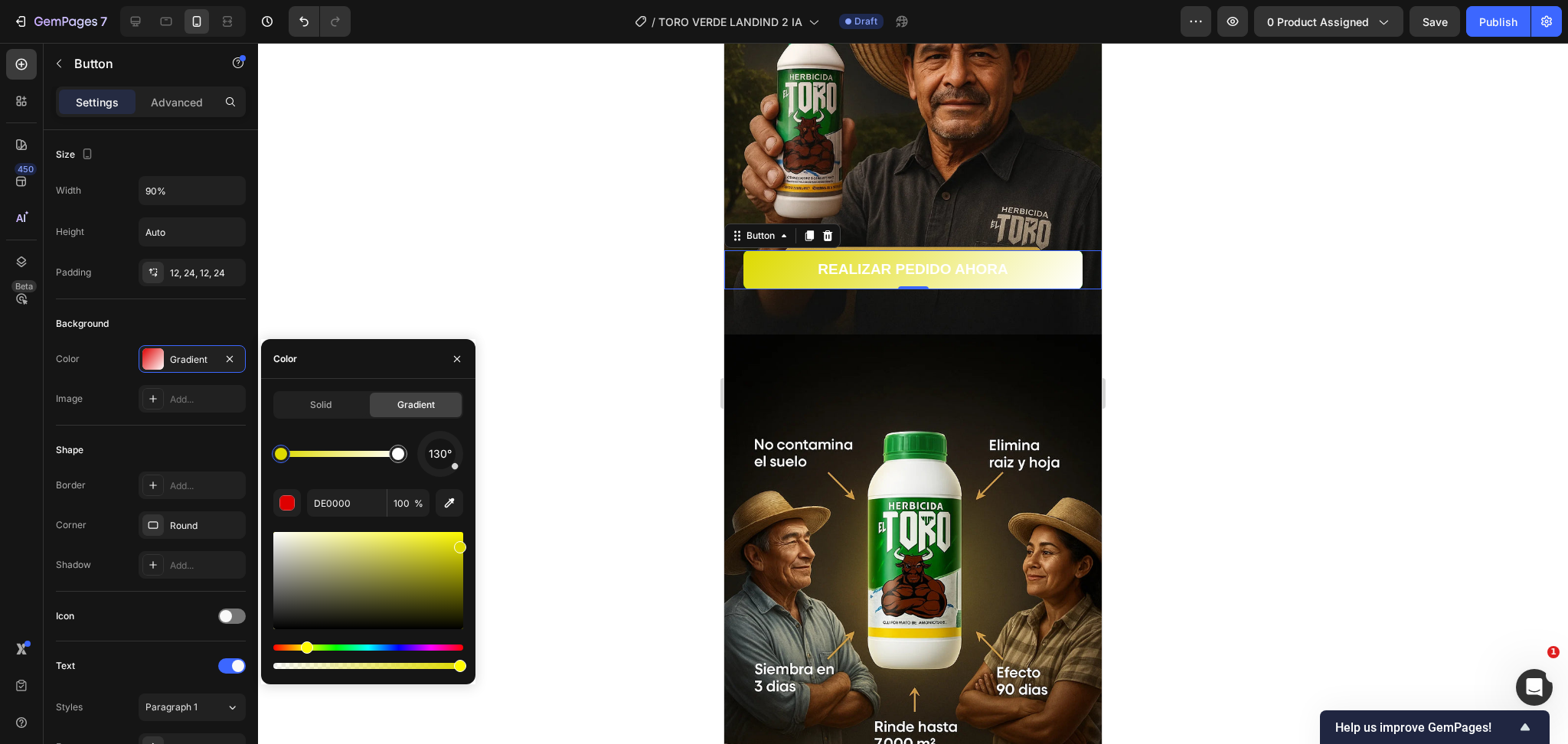
drag, startPoint x: 276, startPoint y: 644, endPoint x: 353, endPoint y: 630, distance: 78.3
click at [306, 644] on div "Hue" at bounding box center [307, 647] width 12 height 12
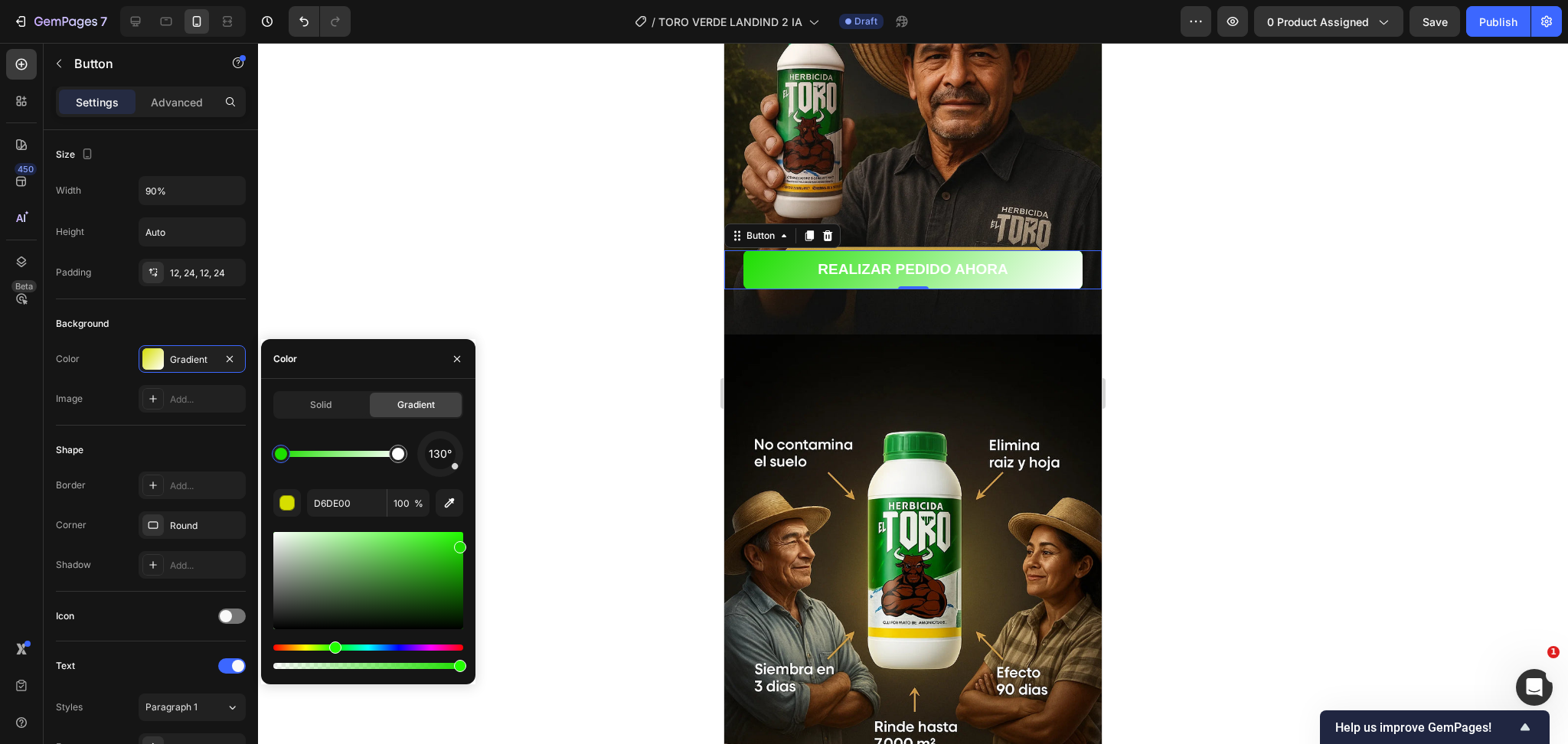
drag, startPoint x: 306, startPoint y: 646, endPoint x: 333, endPoint y: 647, distance: 27.0
click at [333, 647] on div "Hue" at bounding box center [335, 647] width 12 height 12
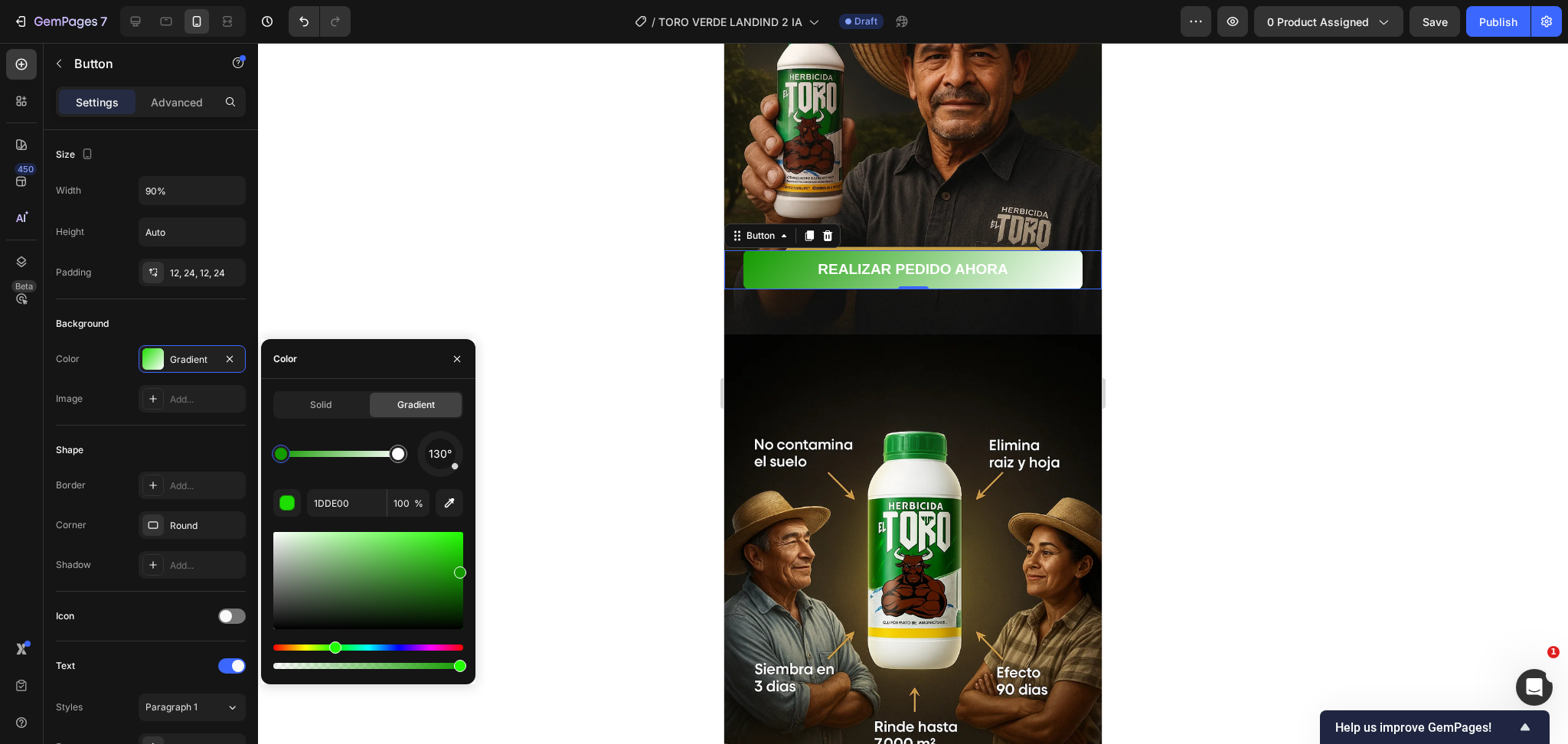
click at [480, 0] on div "7 Version history / TORO VERDE LANDIND 2 IA Draft Preview 0 product assigned Sa…" at bounding box center [784, 0] width 1568 height 0
type input "159E00"
click at [321, 402] on span "Solid" at bounding box center [321, 404] width 21 height 14
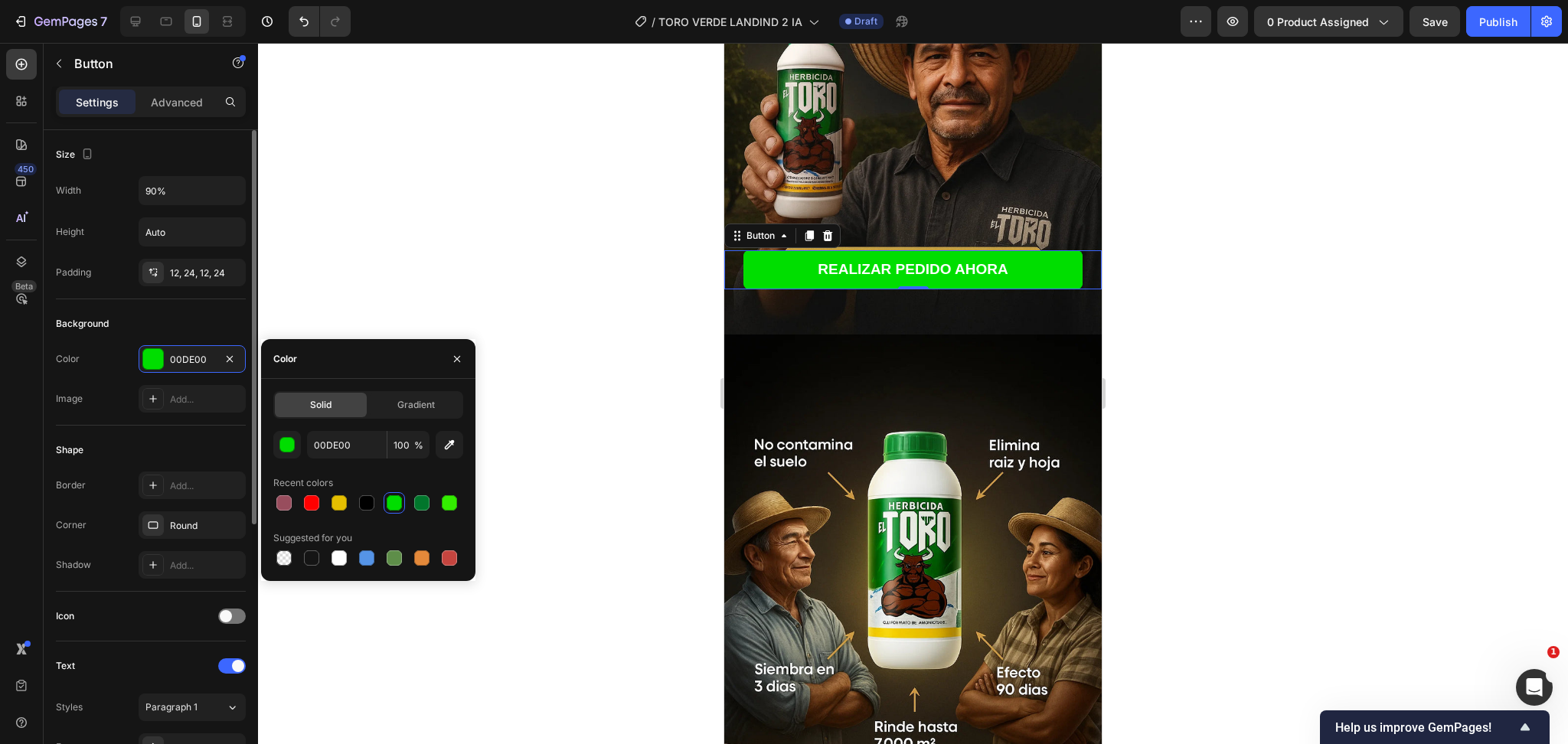
click at [202, 323] on div "Background" at bounding box center [151, 323] width 190 height 25
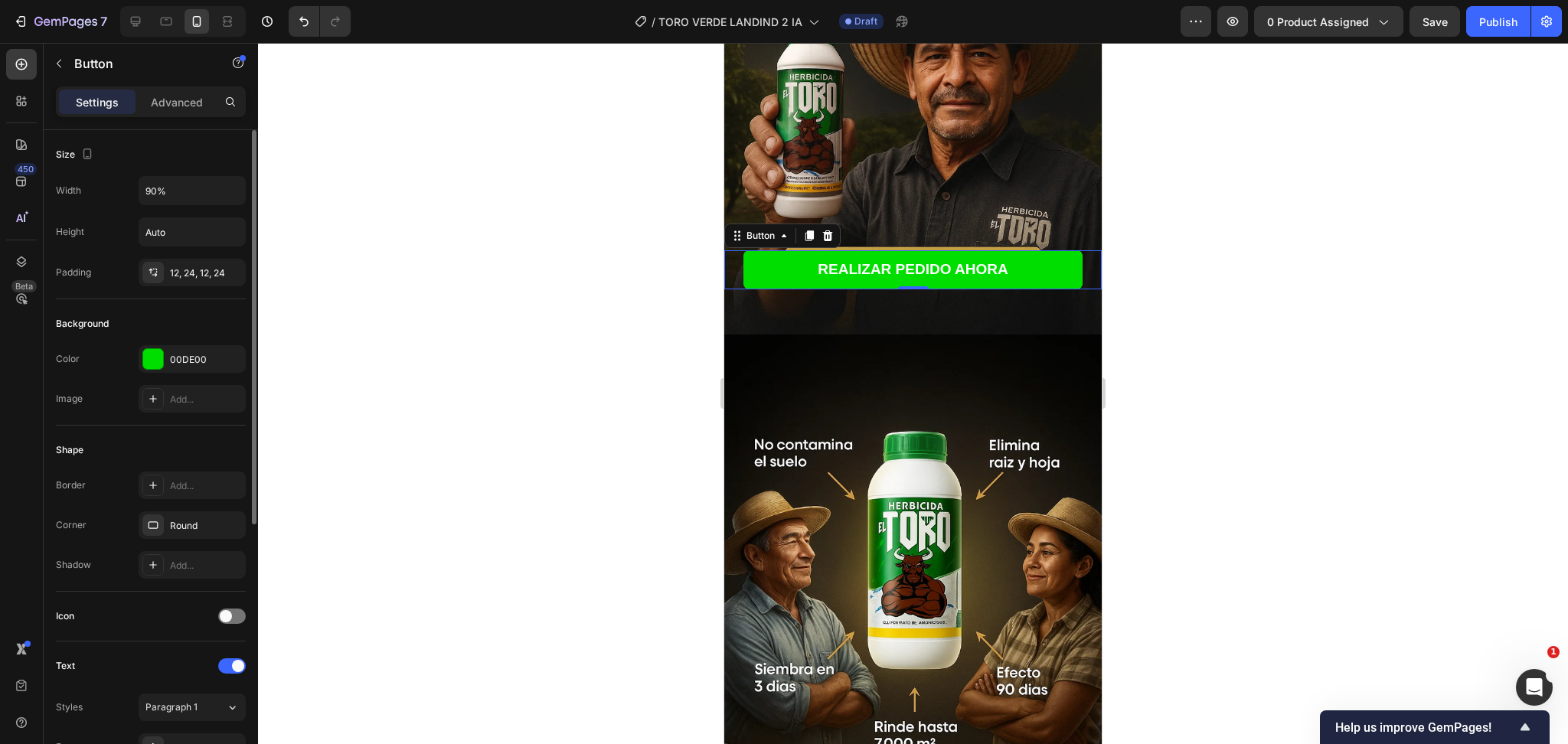
click at [94, 326] on div "Background" at bounding box center [82, 323] width 53 height 14
click at [1165, 294] on div at bounding box center [913, 393] width 1310 height 701
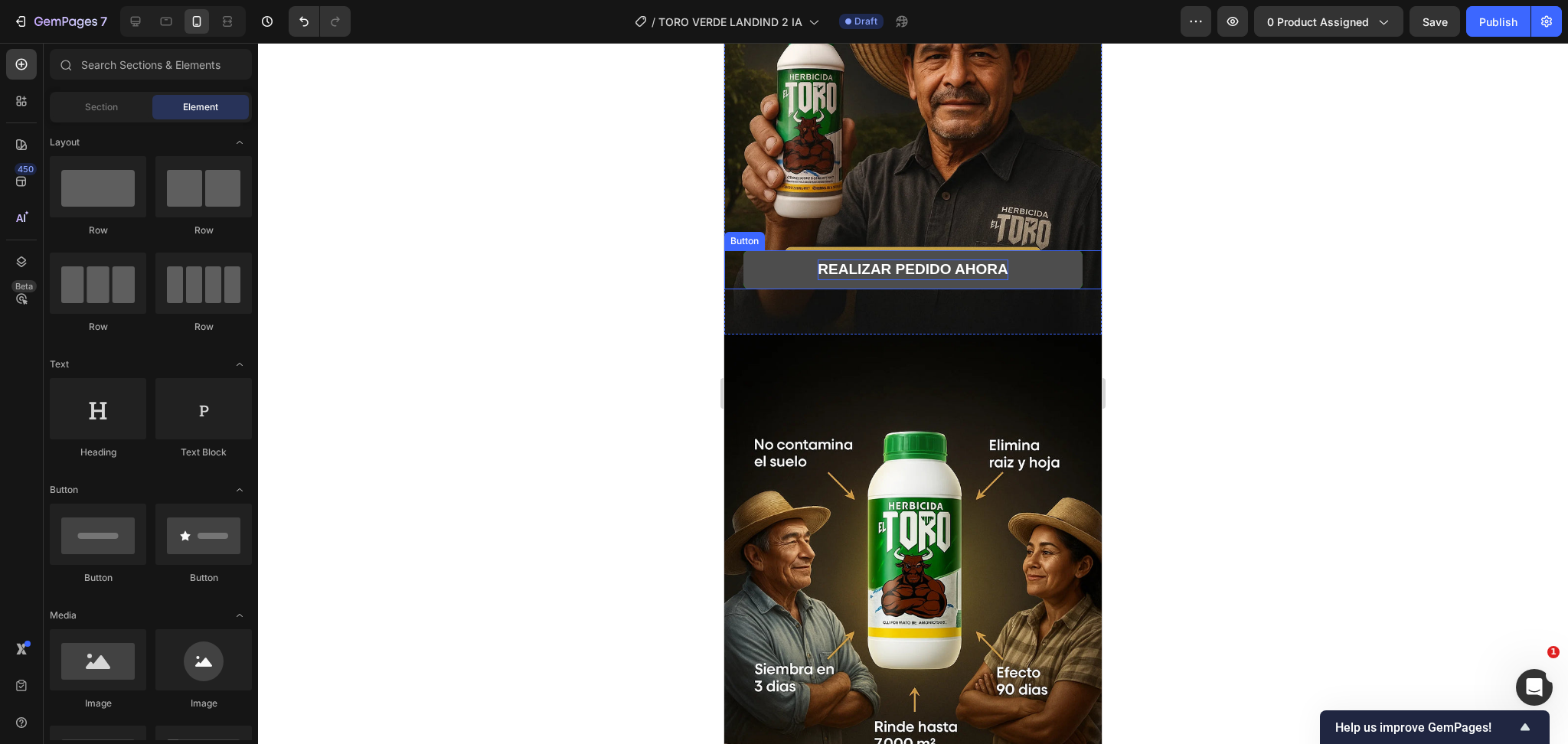
click at [994, 261] on span "REALIZAR PEDIDO AHORA" at bounding box center [913, 269] width 190 height 16
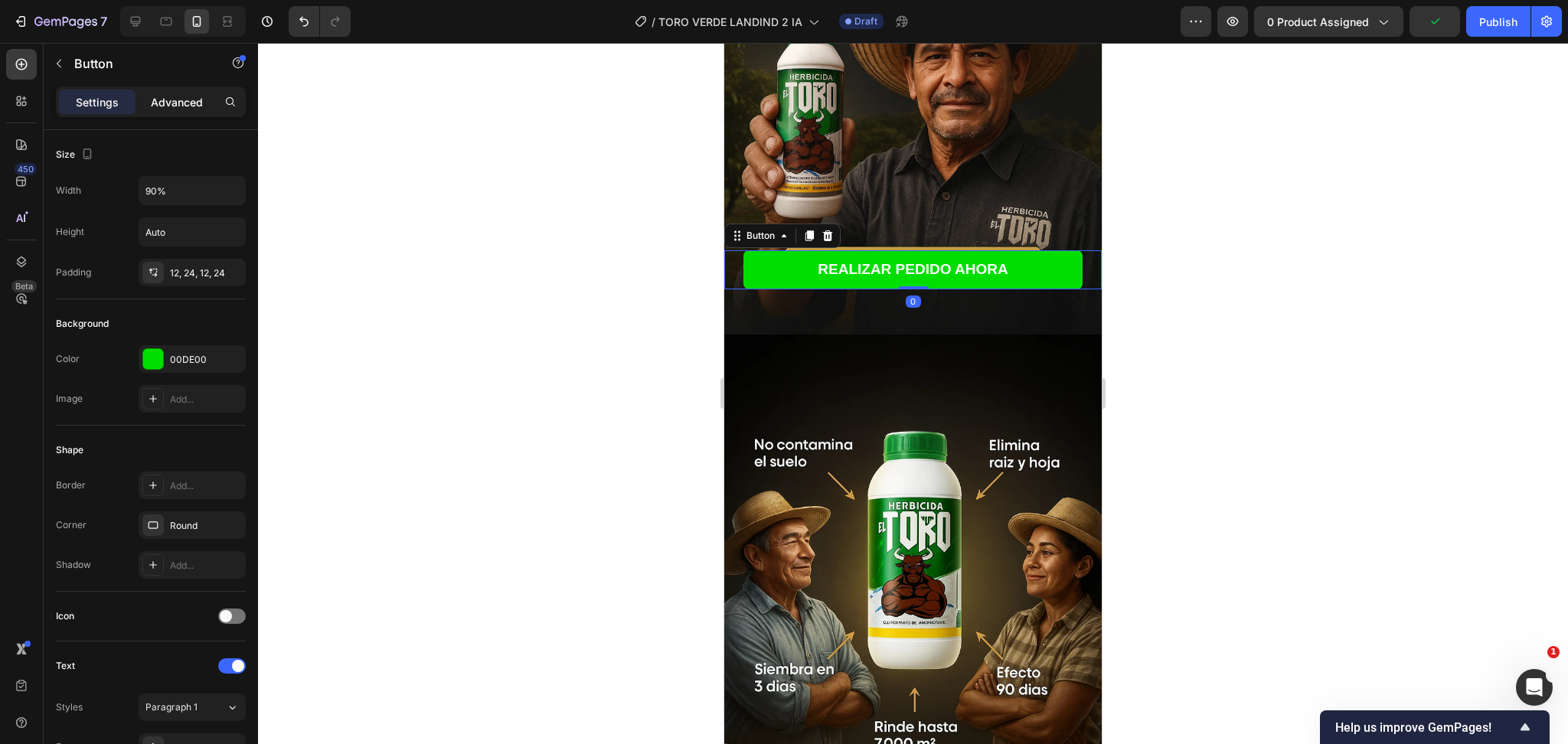
click at [172, 107] on p "Advanced" at bounding box center [176, 102] width 52 height 16
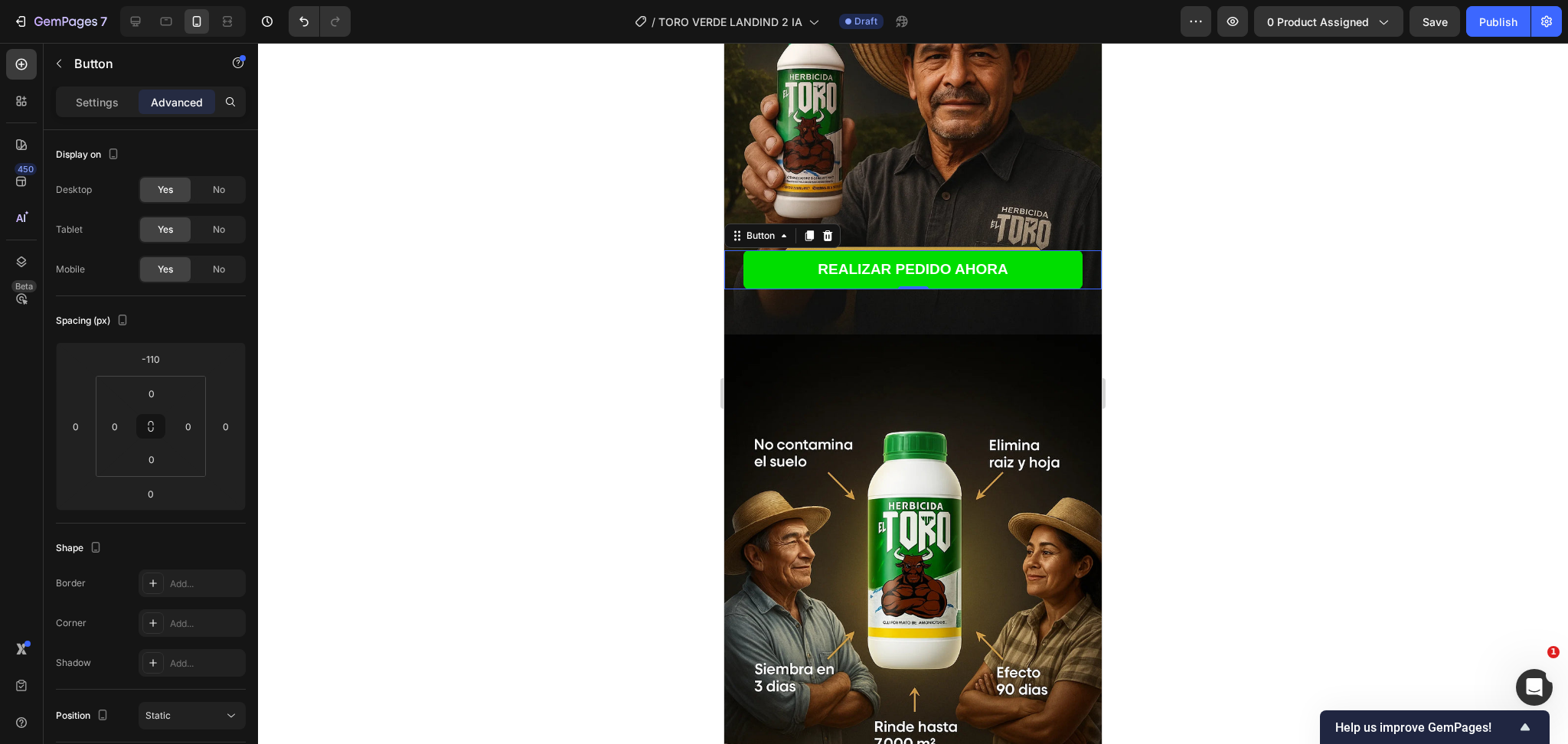
click at [1234, 294] on div at bounding box center [913, 393] width 1310 height 701
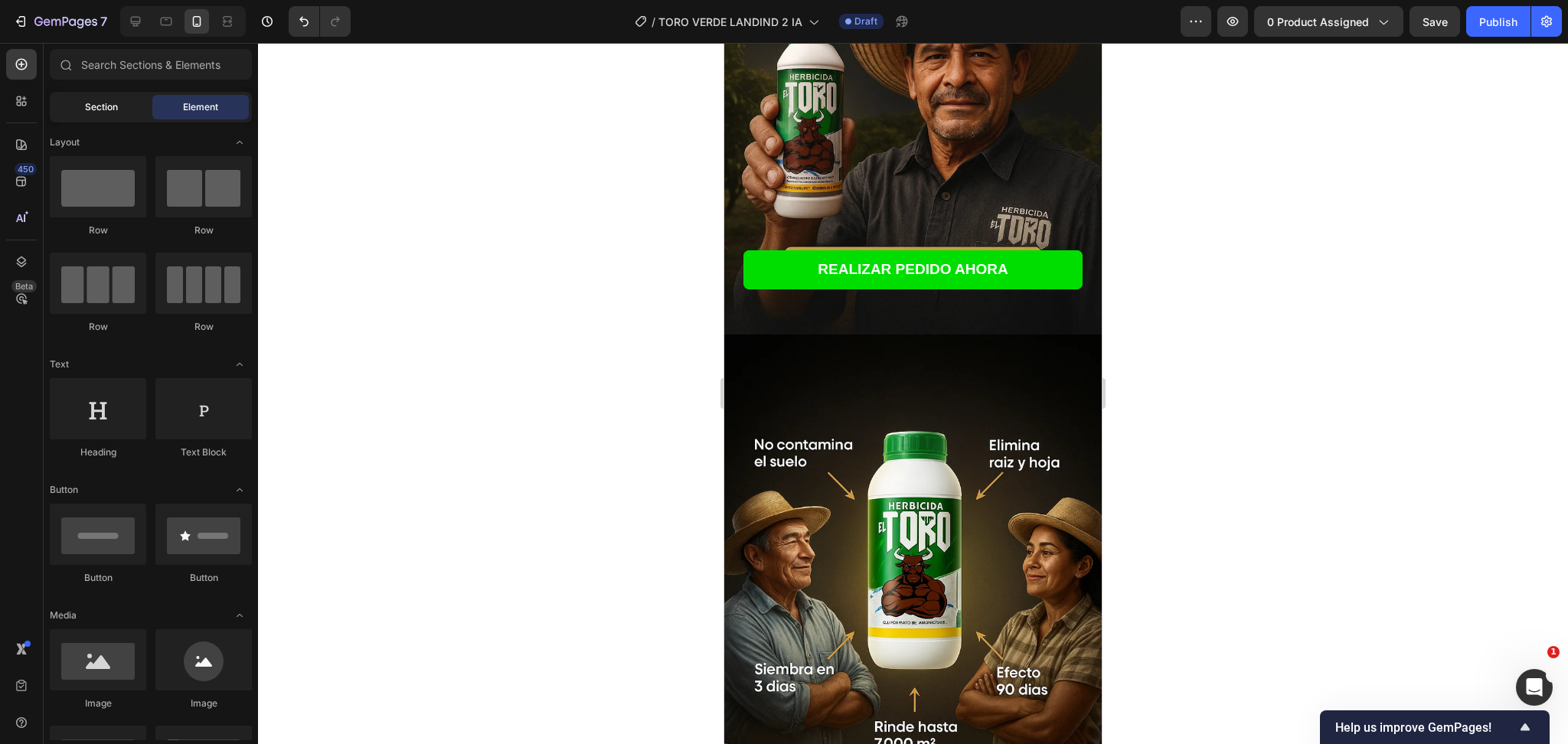
click at [87, 115] on div "Section" at bounding box center [101, 107] width 97 height 25
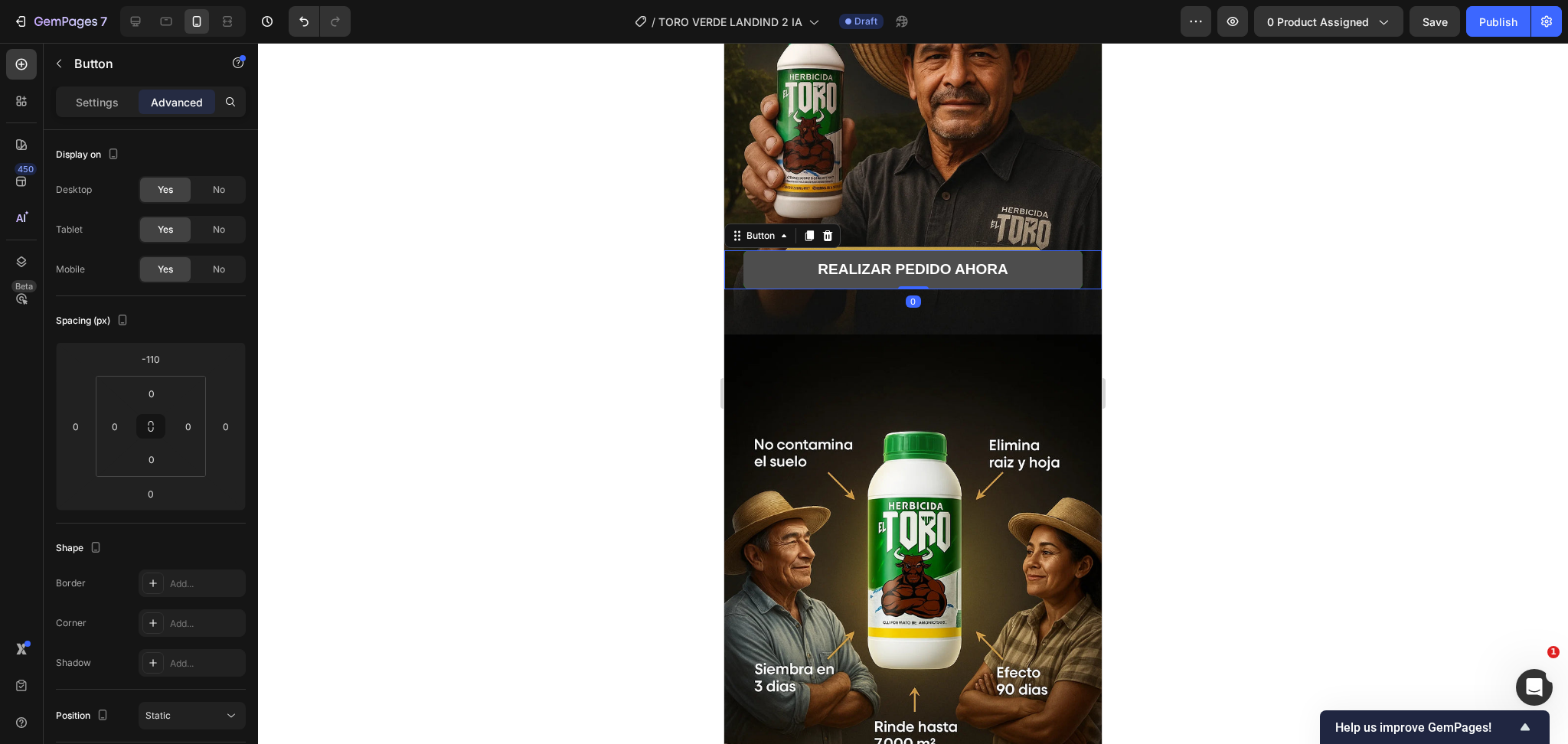
click at [780, 257] on button "REALIZAR PEDIDO AHORA" at bounding box center [913, 269] width 340 height 39
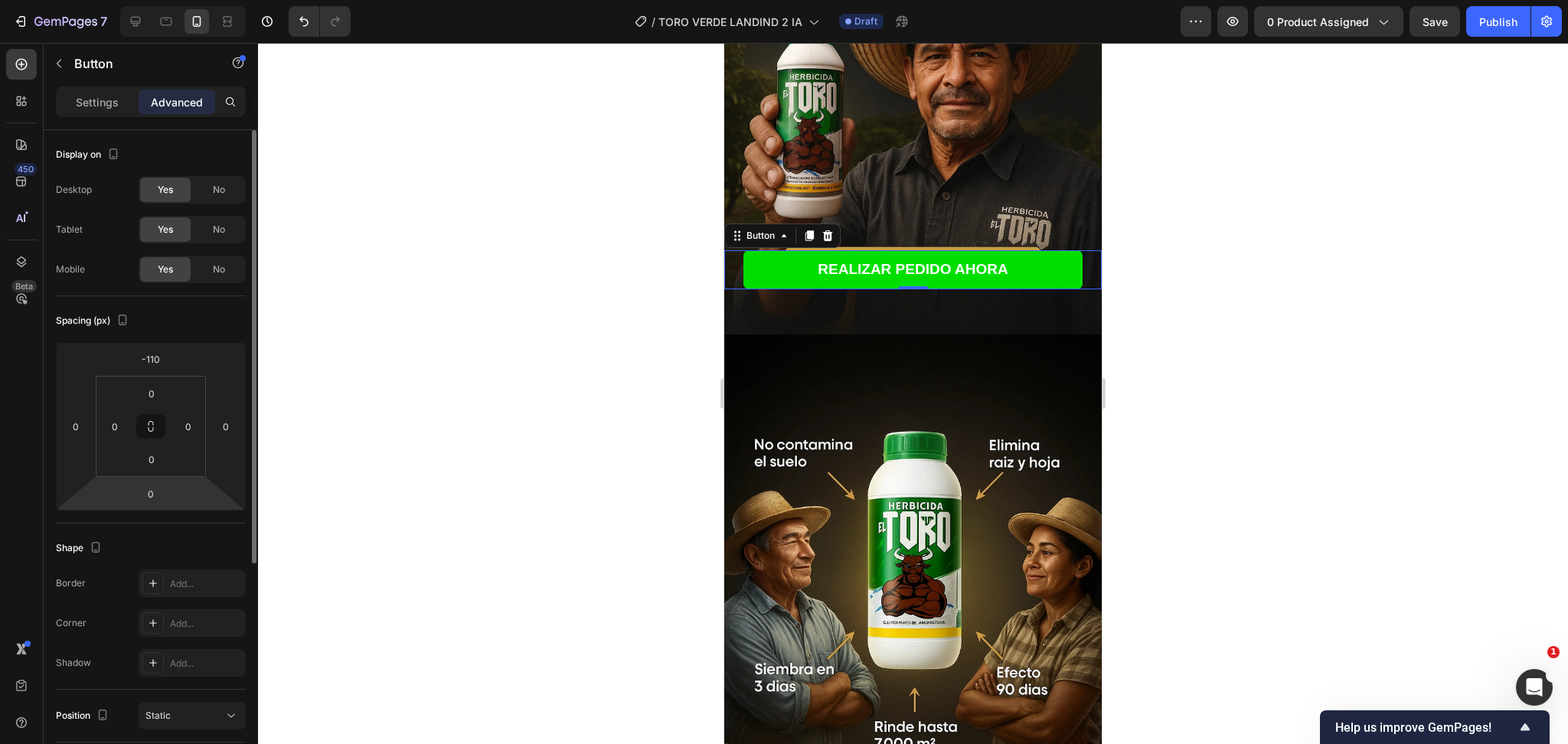
scroll to position [102, 0]
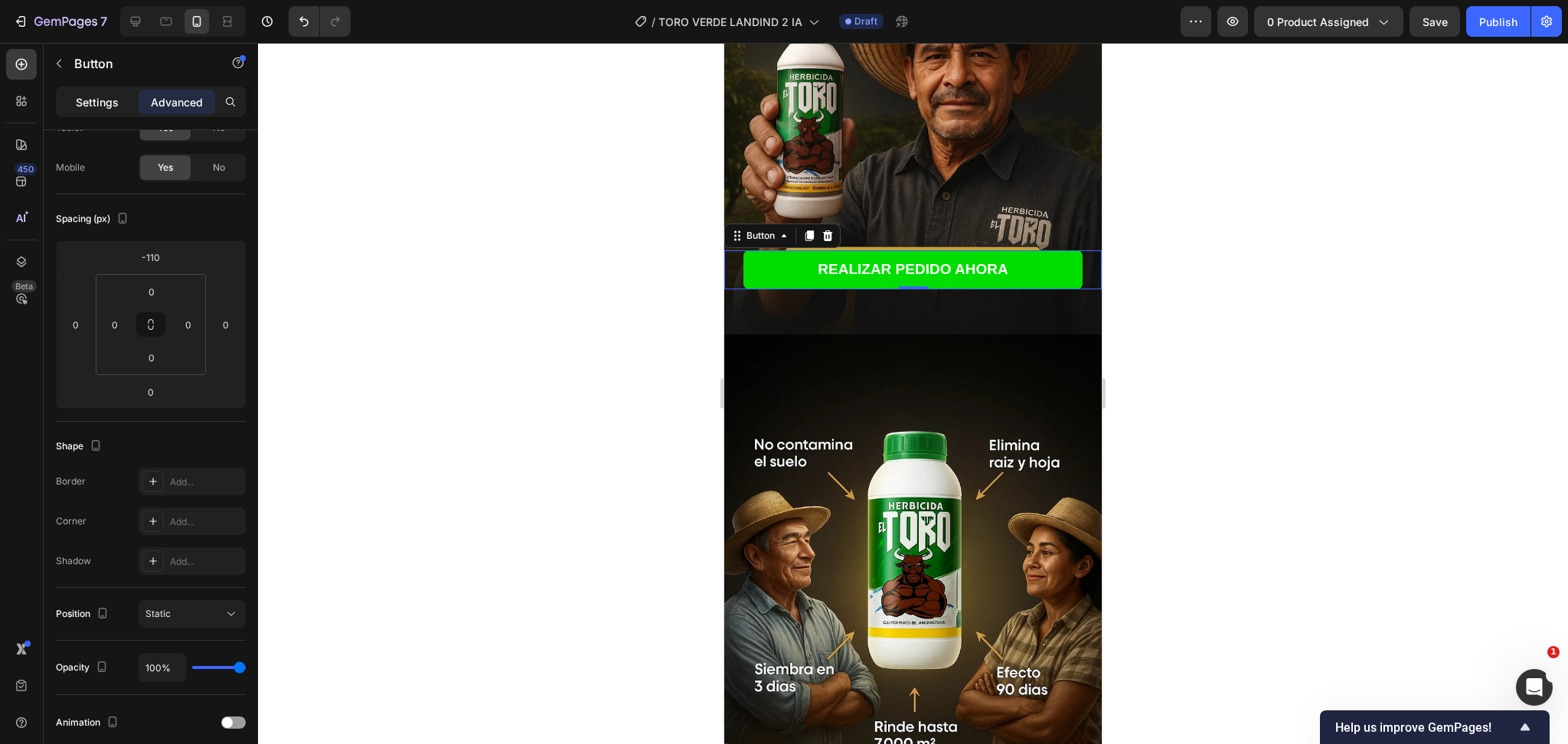
click at [107, 100] on p "Settings" at bounding box center [97, 102] width 43 height 16
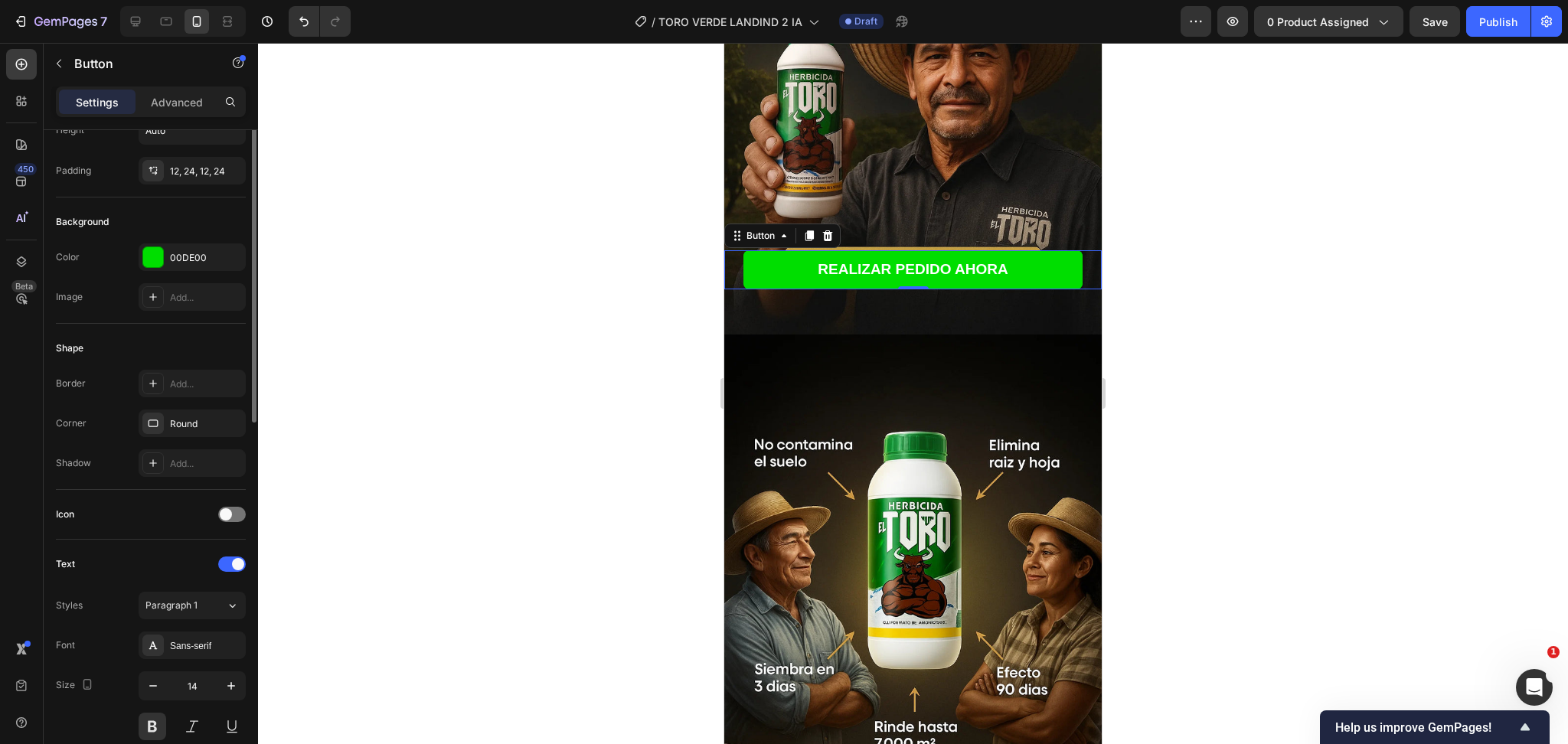
scroll to position [0, 0]
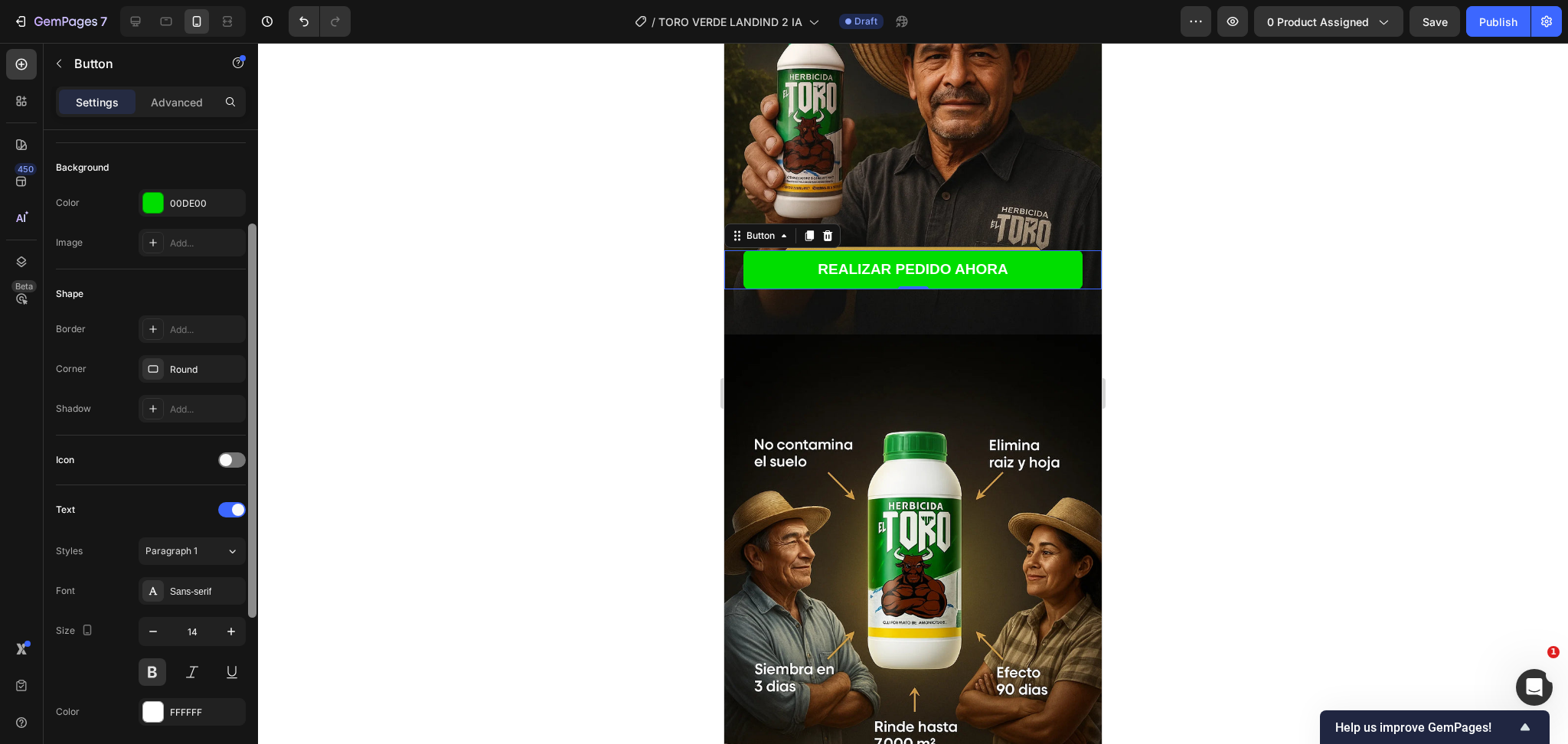
drag, startPoint x: 251, startPoint y: 259, endPoint x: 681, endPoint y: 248, distance: 430.1
click at [260, 0] on div "7 Version history / TORO VERDE LANDIND 2 IA Draft Preview 0 product assigned Sa…" at bounding box center [784, 0] width 1568 height 0
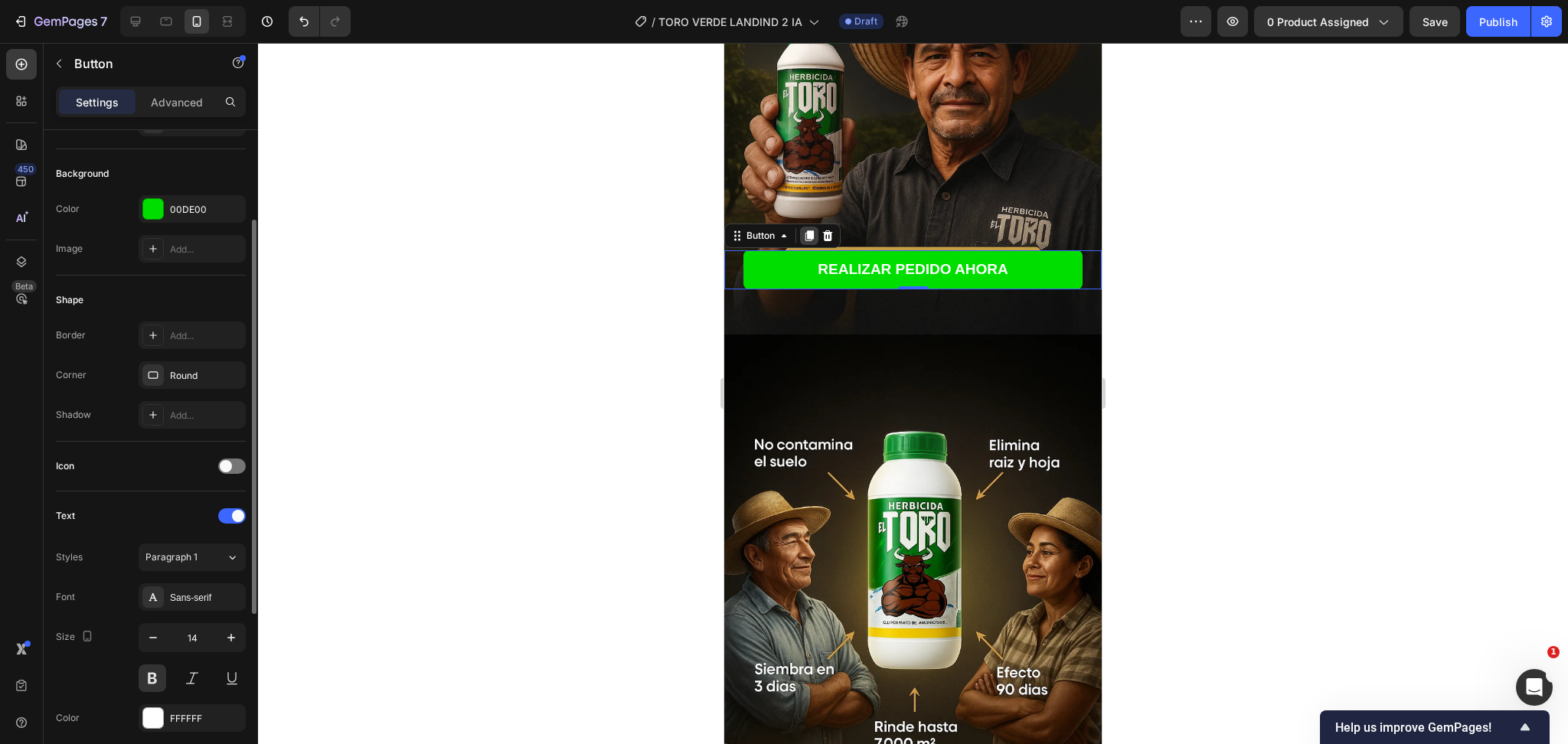
click at [809, 226] on div at bounding box center [809, 236] width 18 height 18
click at [812, 230] on icon at bounding box center [809, 236] width 8 height 11
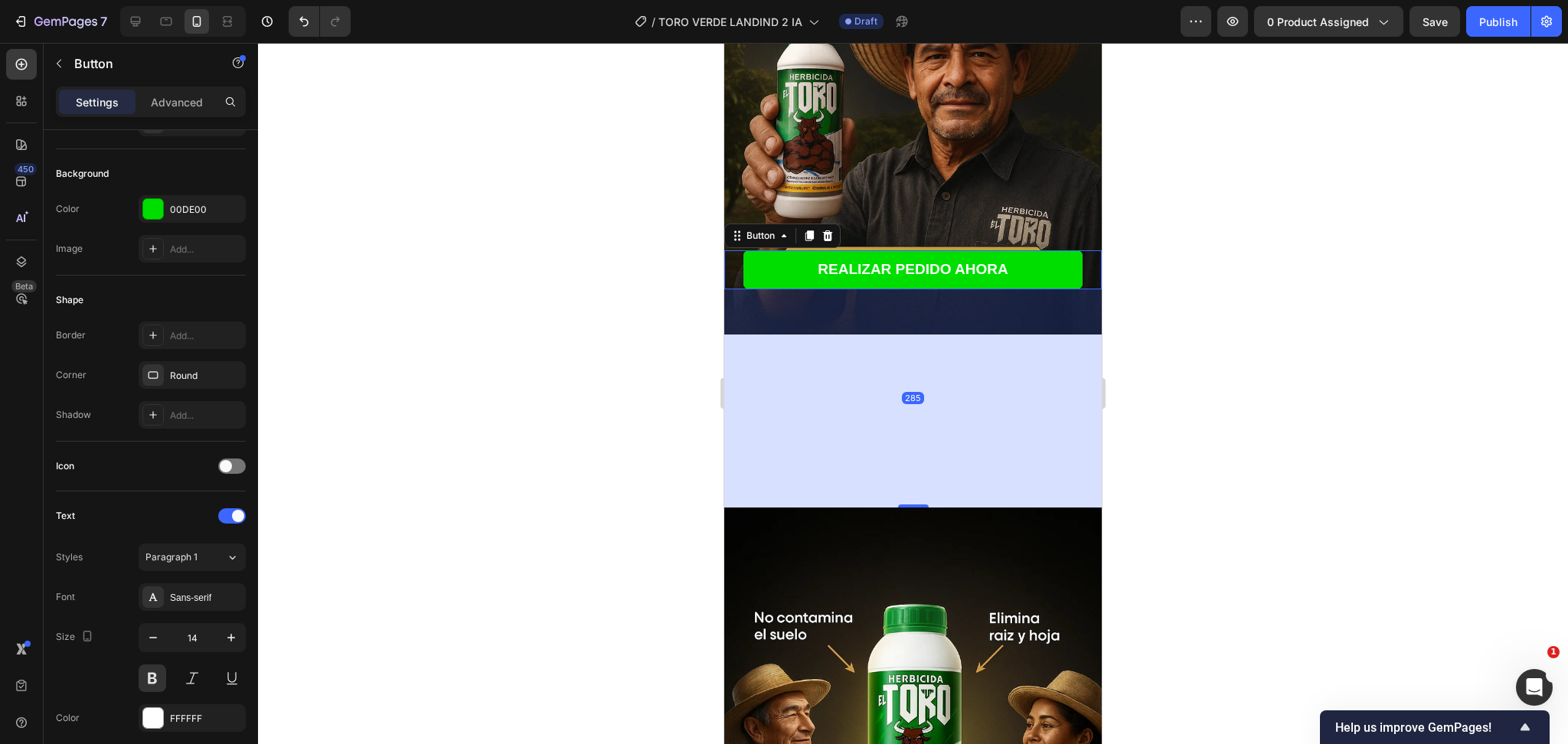
drag, startPoint x: 904, startPoint y: 262, endPoint x: 931, endPoint y: 491, distance: 230.6
click at [909, 508] on div at bounding box center [914, 506] width 31 height 3
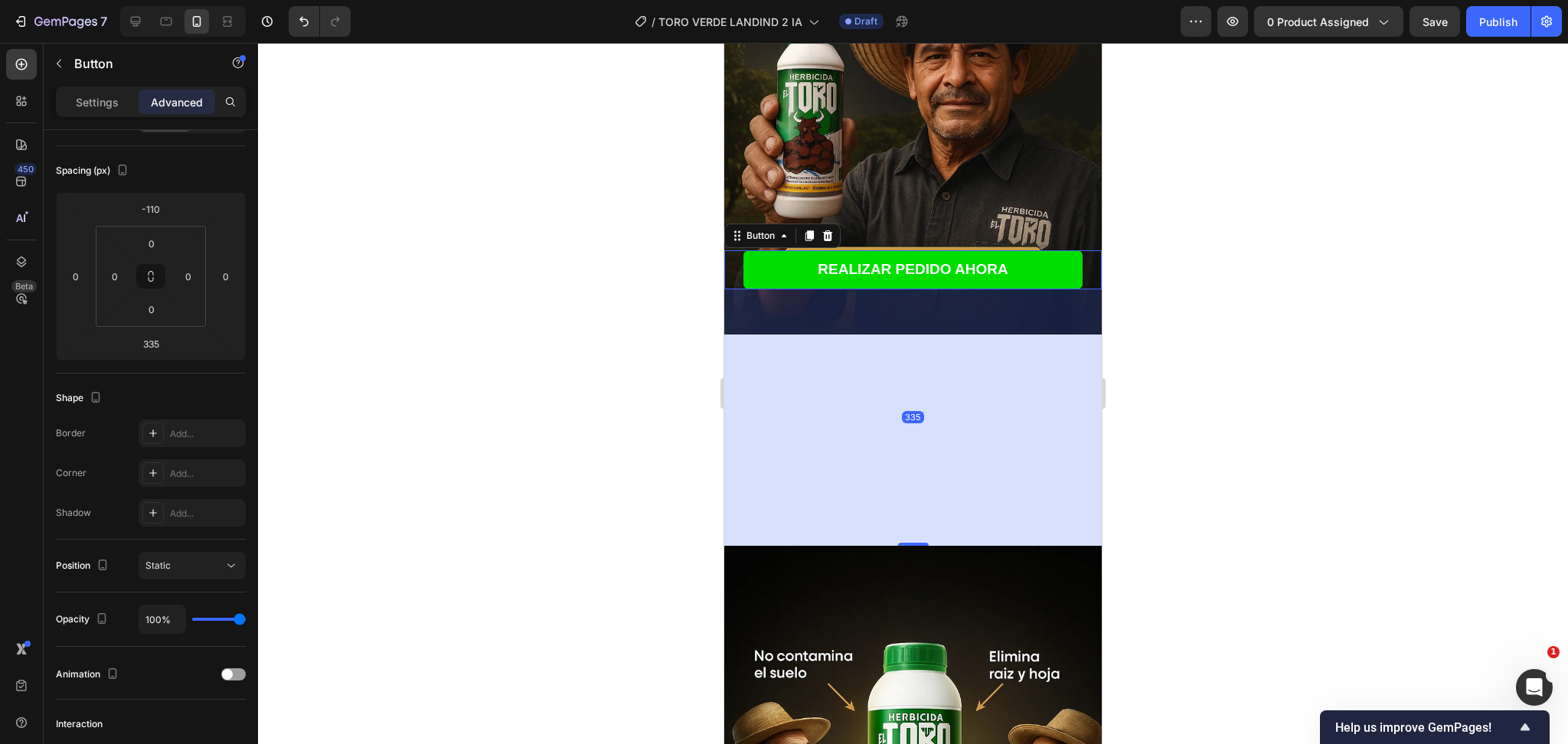
click at [1210, 403] on div at bounding box center [913, 393] width 1310 height 701
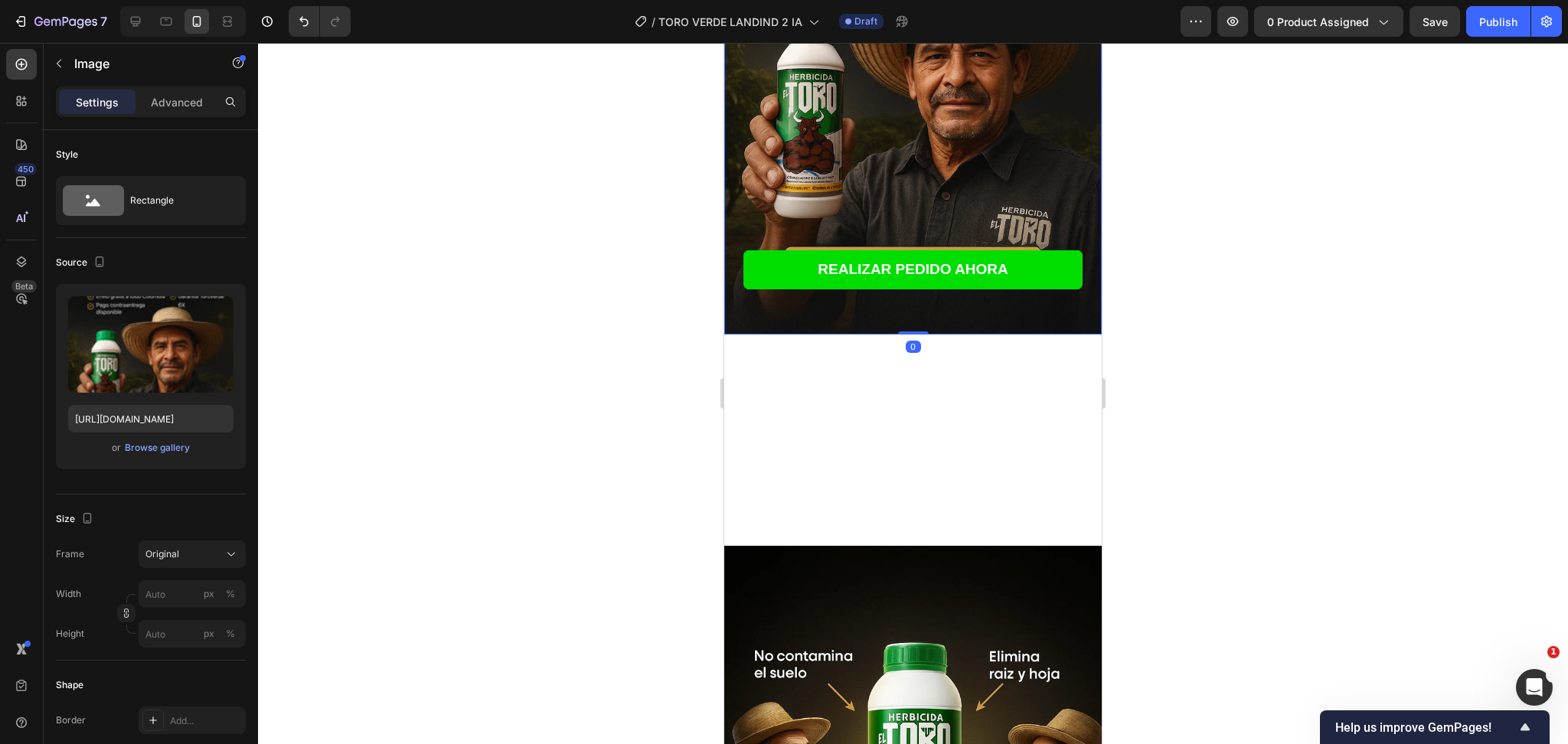
click at [951, 304] on img at bounding box center [912, 51] width 377 height 567
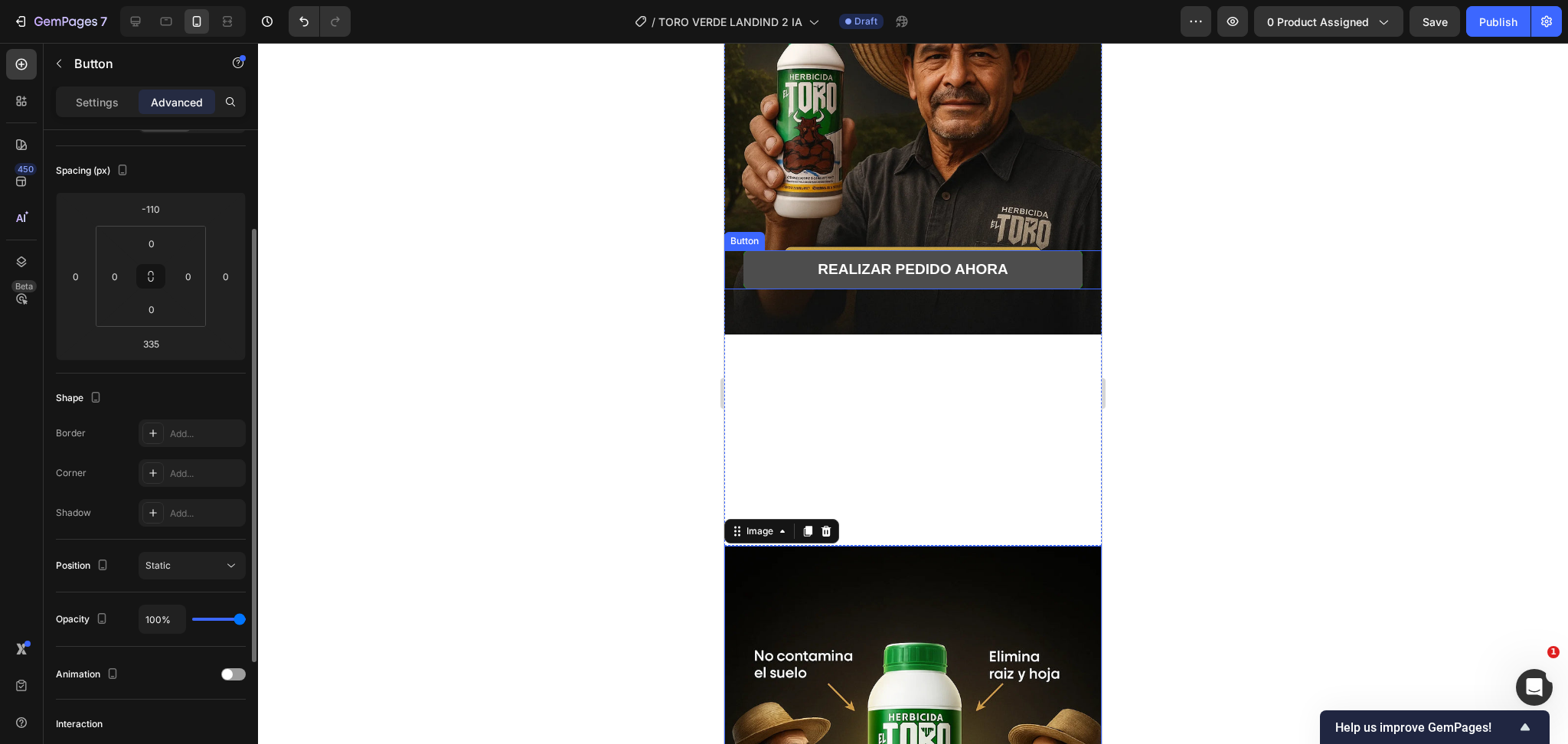
click at [784, 258] on button "REALIZAR PEDIDO AHORA" at bounding box center [913, 269] width 340 height 39
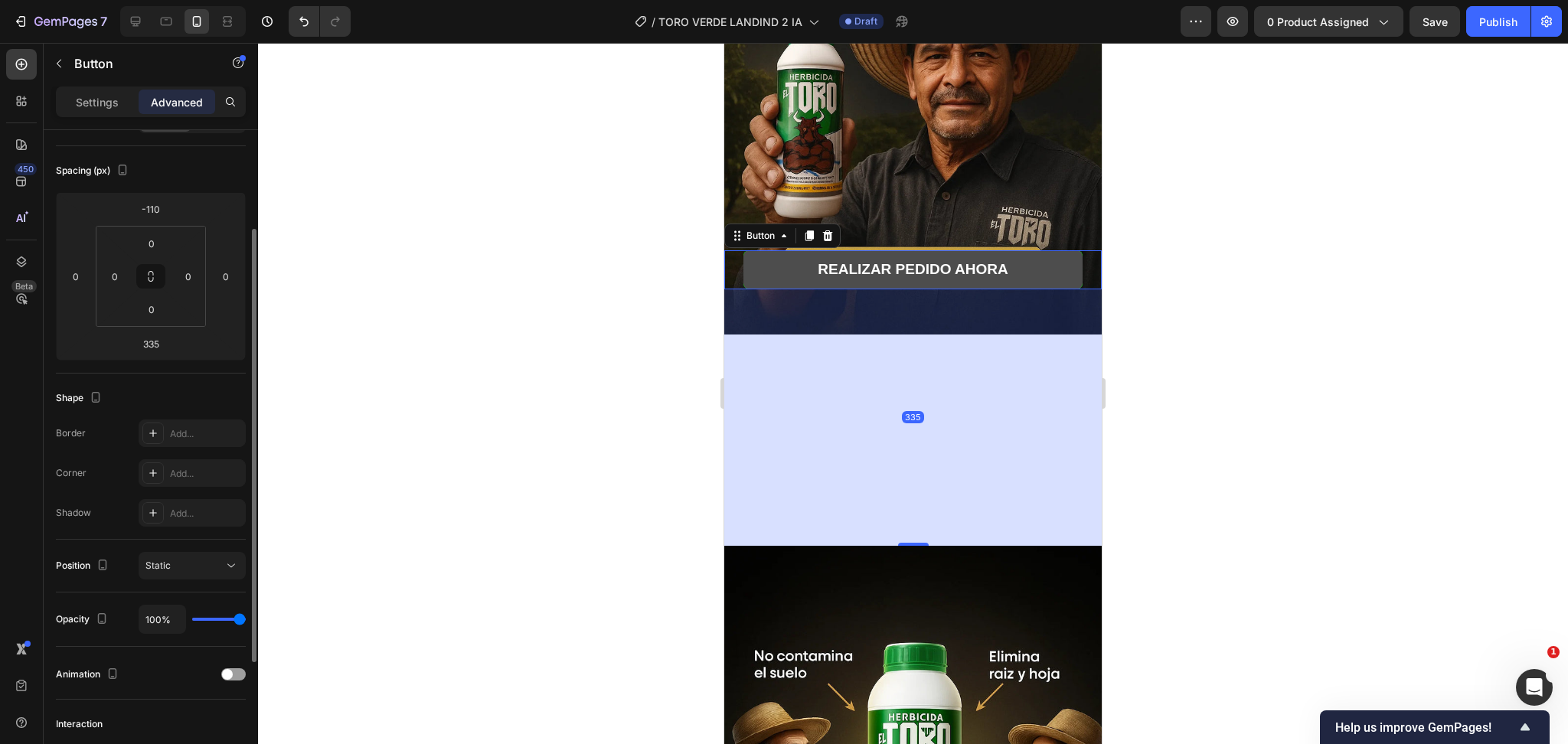
scroll to position [0, 0]
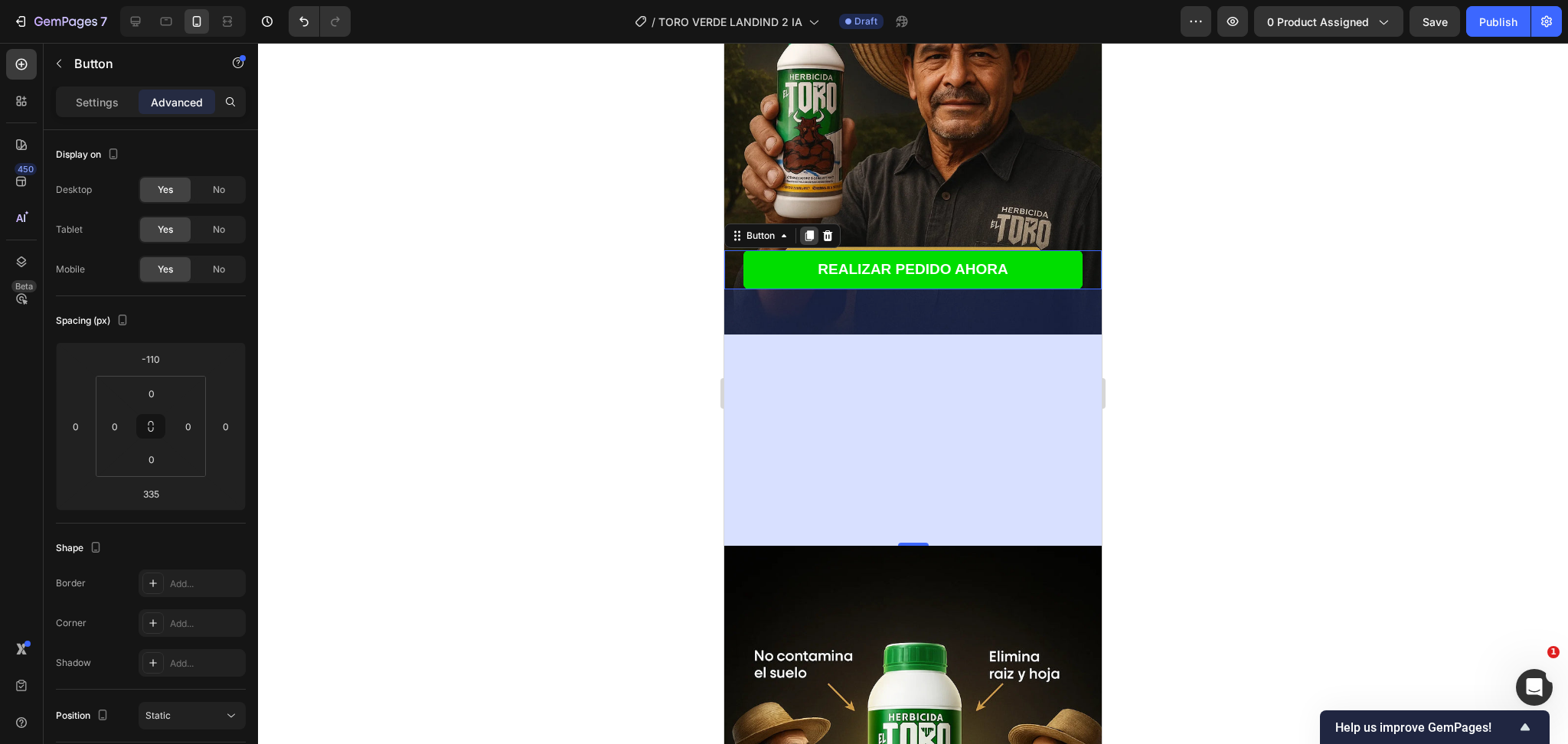
click at [817, 226] on div at bounding box center [809, 236] width 18 height 18
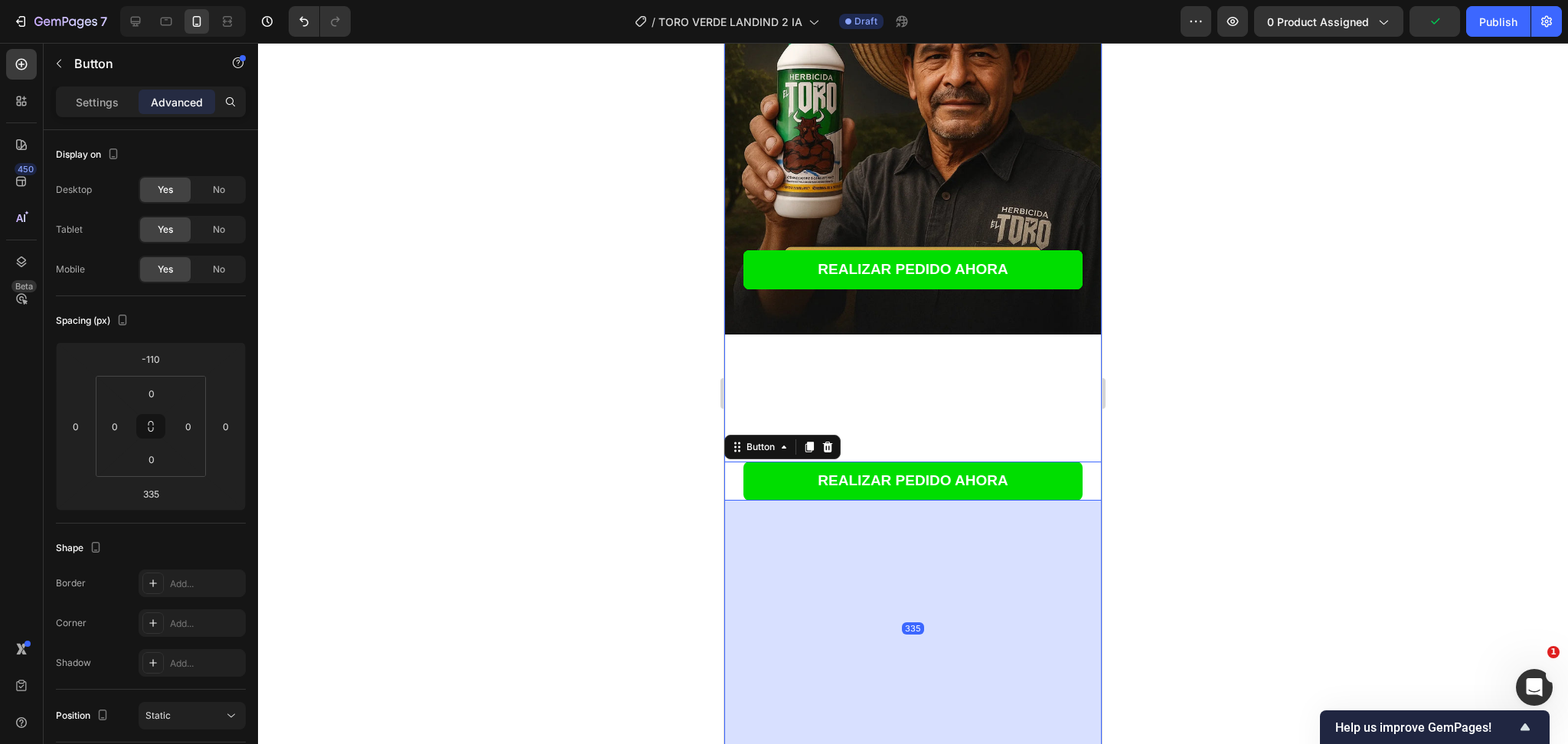
click at [853, 369] on div "REALIZAR PEDIDO AHORA Button" at bounding box center [912, 439] width 377 height 211
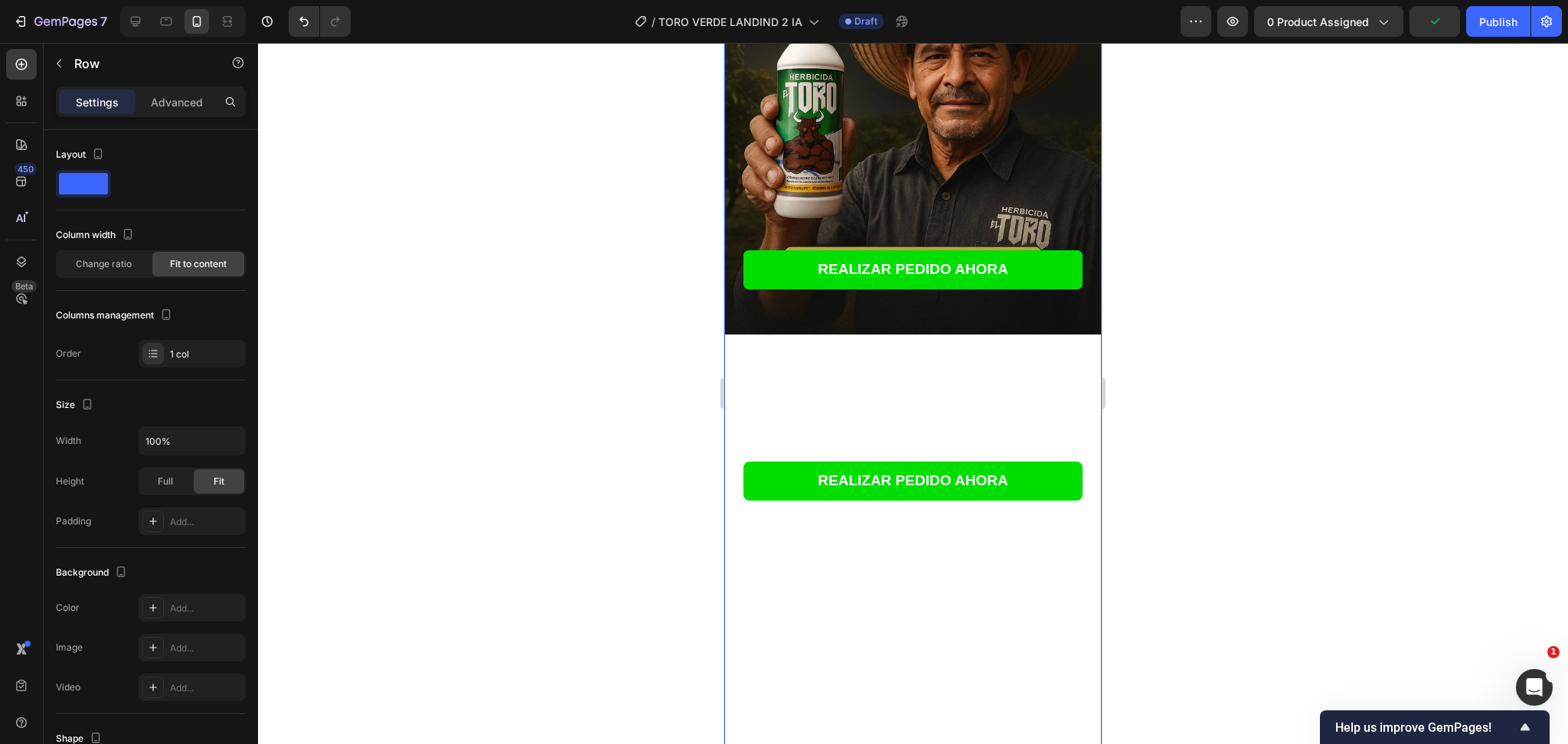
click at [935, 652] on div "REALIZAR PEDIDO AHORA Button" at bounding box center [912, 651] width 377 height 211
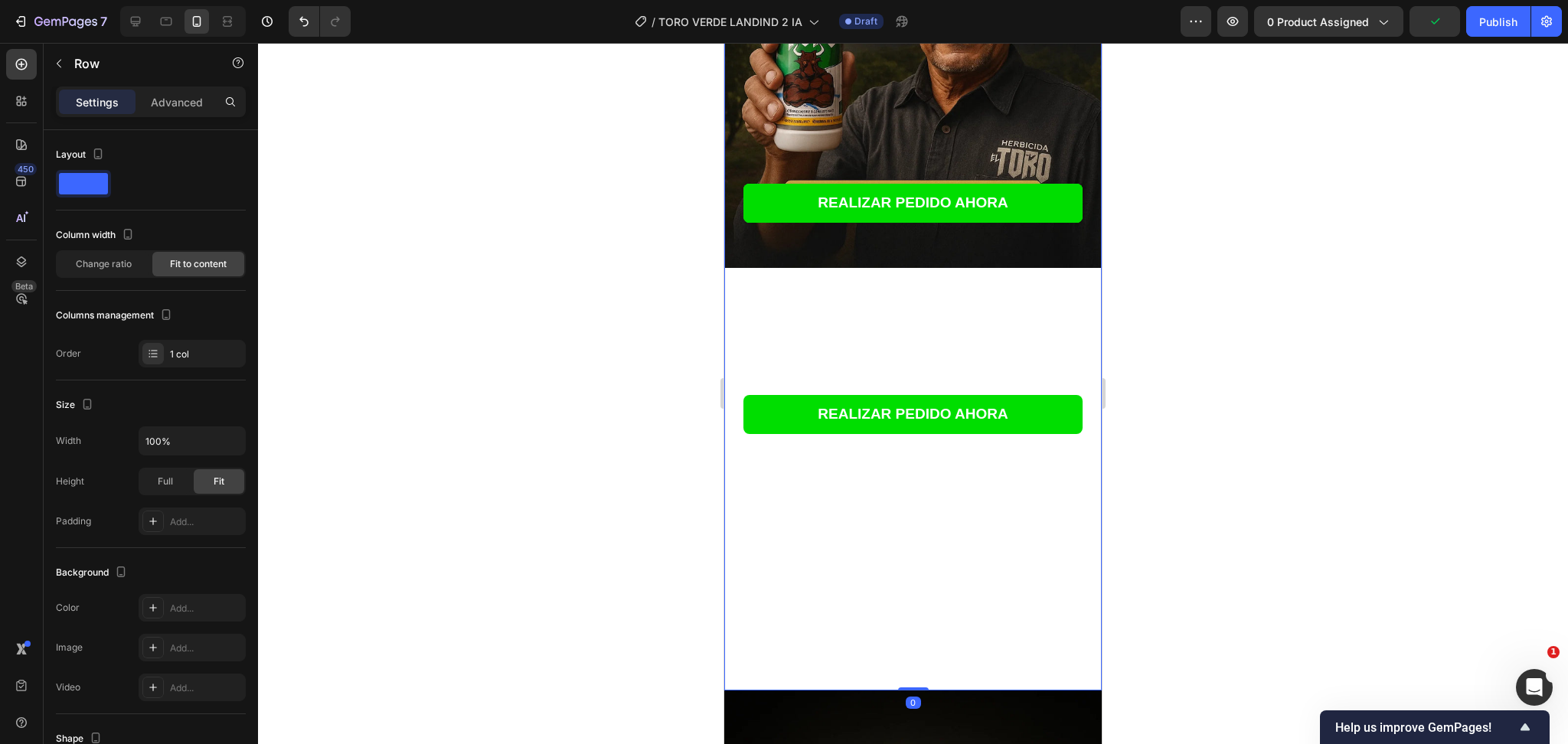
scroll to position [408, 0]
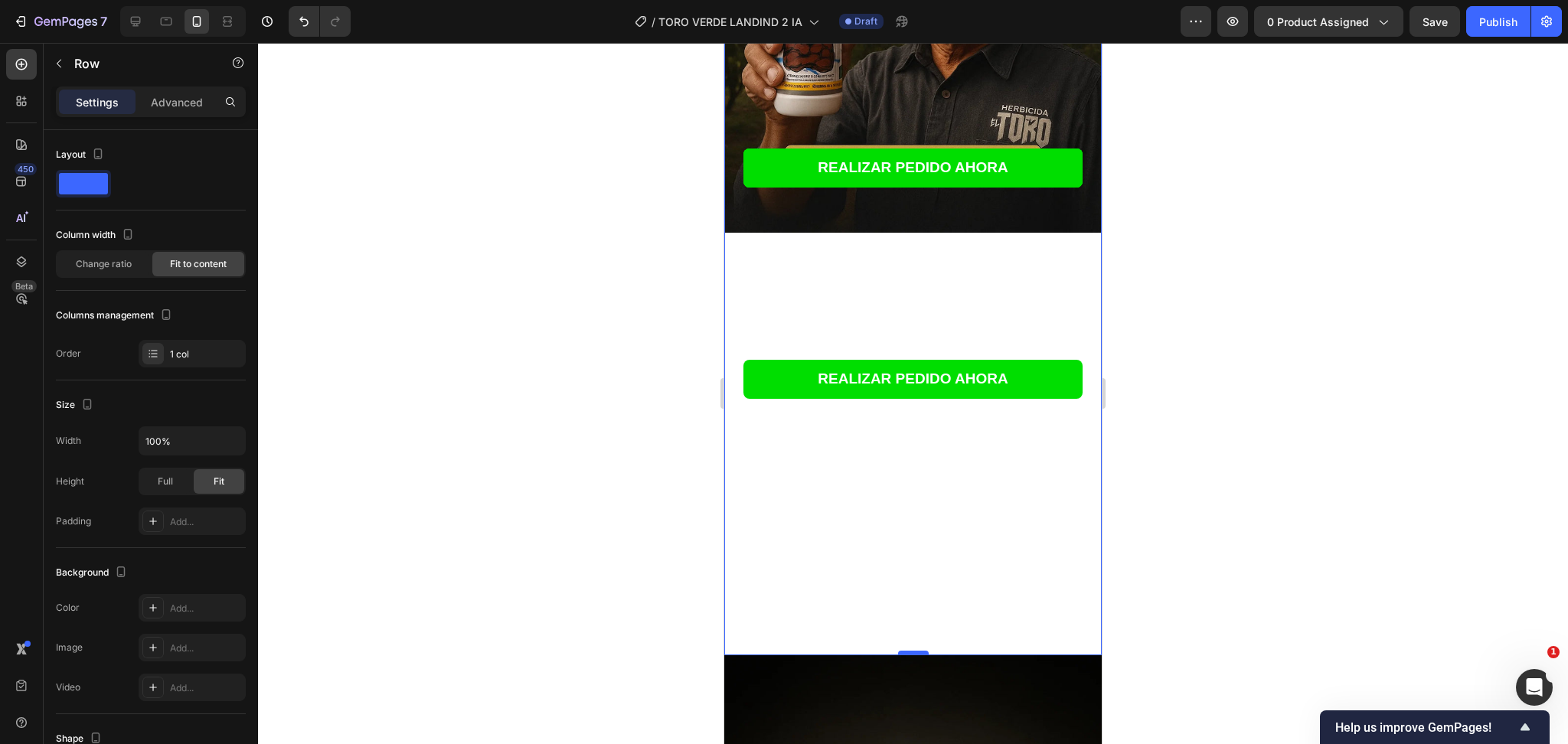
click at [900, 651] on div at bounding box center [914, 653] width 31 height 5
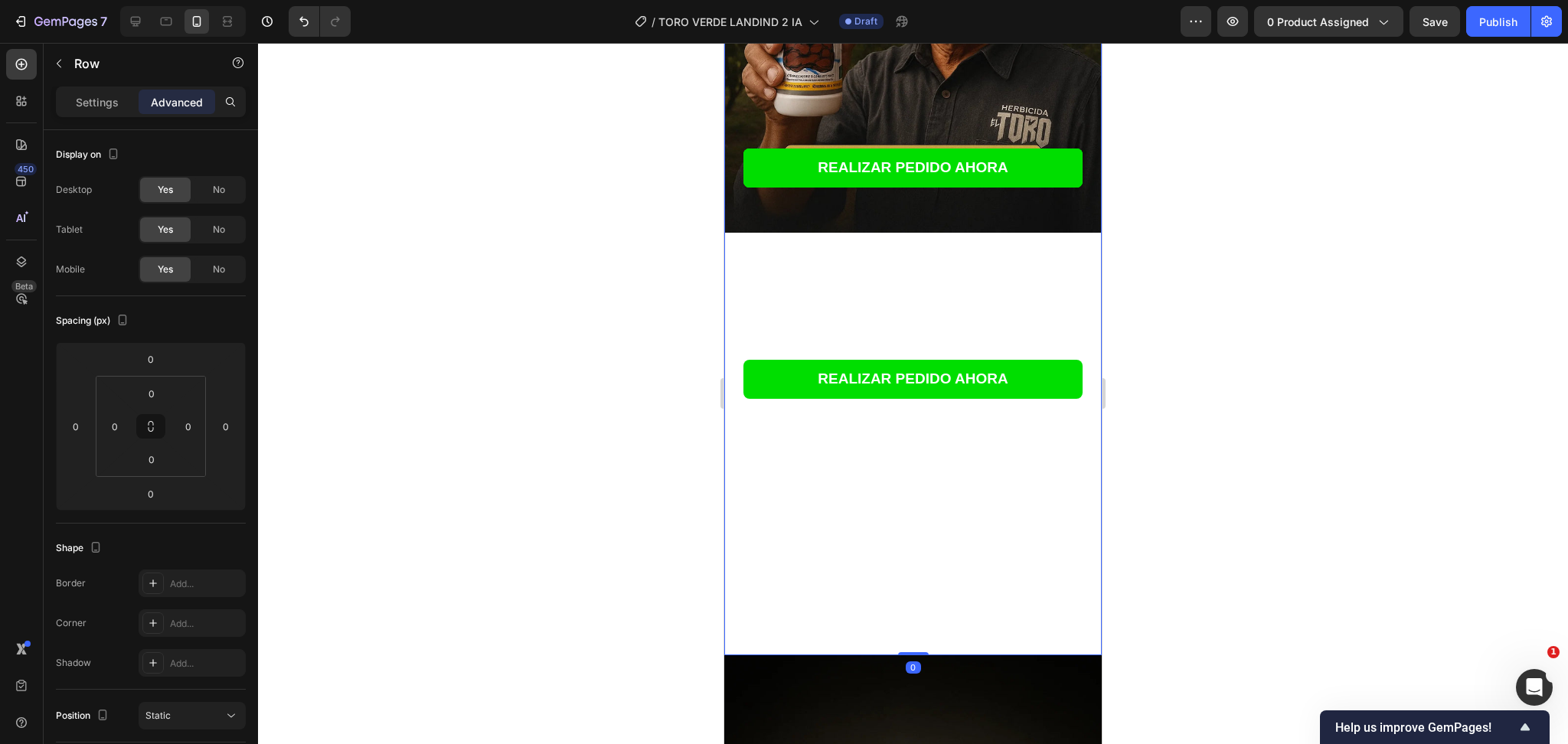
drag, startPoint x: 903, startPoint y: 625, endPoint x: 897, endPoint y: 611, distance: 15.2
click at [897, 611] on div "Image REALIZAR PEDIDO AHORA [PERSON_NAME] REALIZAR PEDIDO AHORA Button REALIZAR…" at bounding box center [912, 160] width 377 height 989
drag, startPoint x: 913, startPoint y: 627, endPoint x: 860, endPoint y: 355, distance: 277.1
click at [919, 432] on div "Image REALIZAR PEDIDO AHORA [PERSON_NAME] REALIZAR PEDIDO AHORA Button REALIZAR…" at bounding box center [912, 160] width 377 height 989
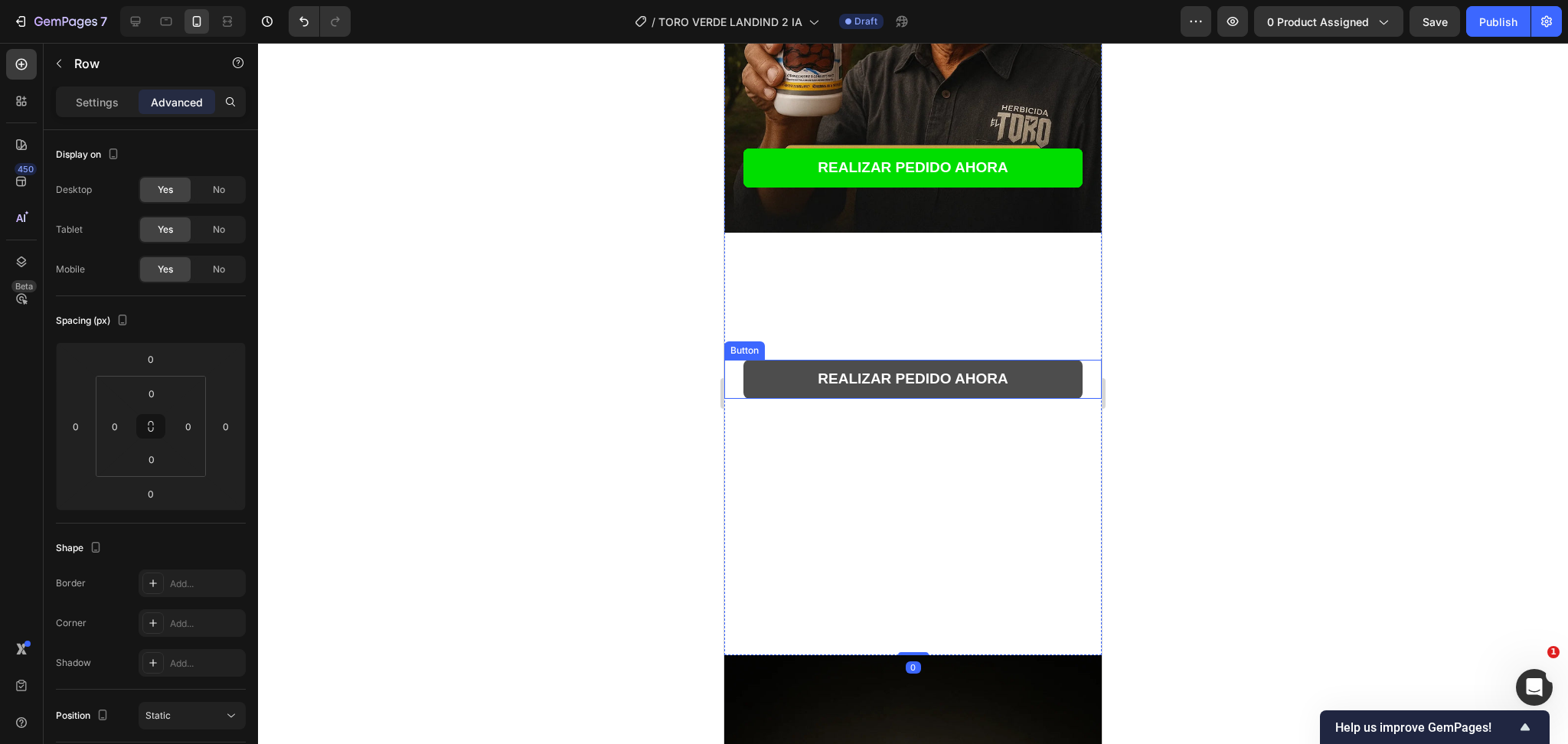
click at [772, 360] on button "REALIZAR PEDIDO AHORA" at bounding box center [913, 379] width 340 height 39
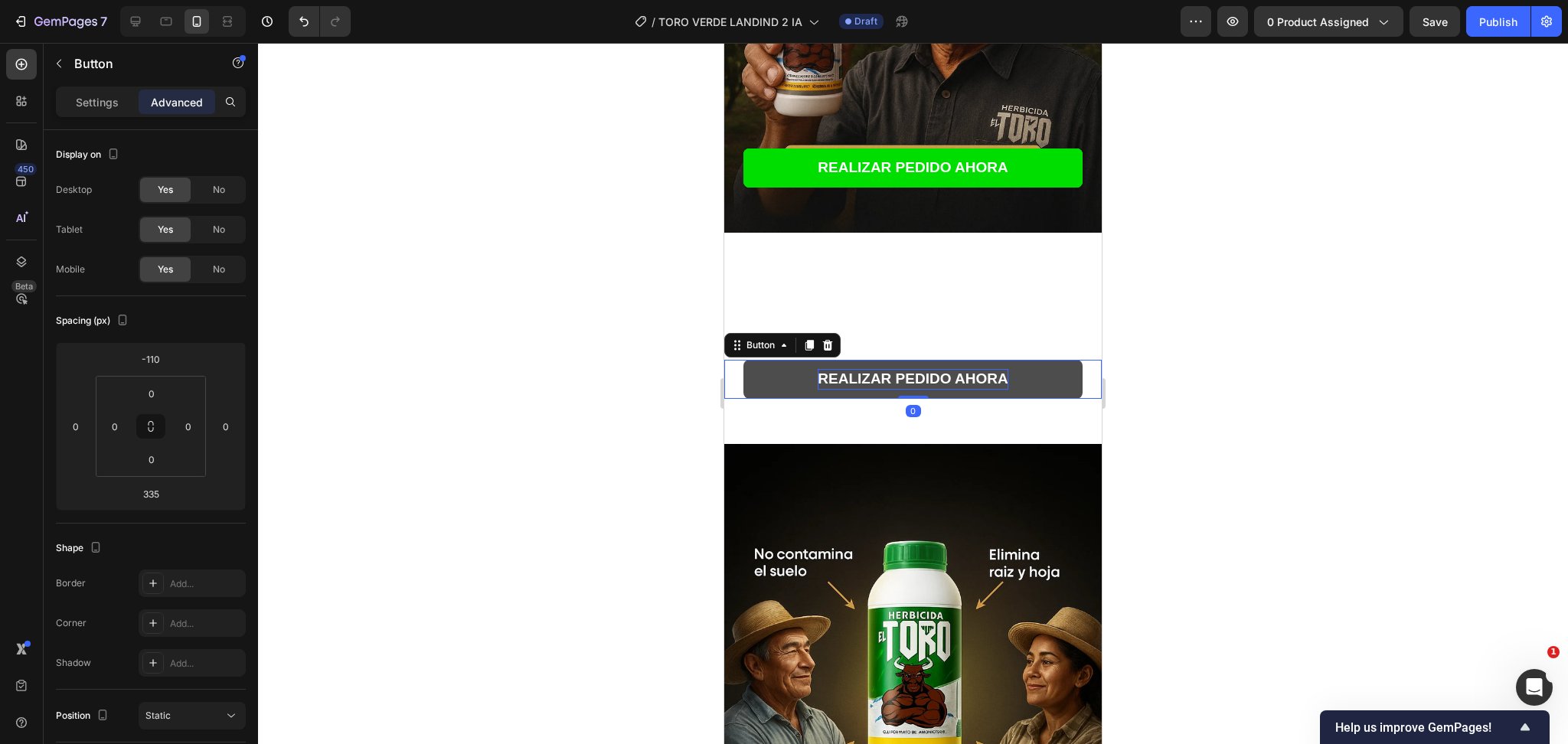
drag, startPoint x: 909, startPoint y: 628, endPoint x: 911, endPoint y: 345, distance: 283.0
click at [911, 360] on div "REALIZAR PEDIDO AHORA Button 0" at bounding box center [912, 379] width 377 height 39
type input "0"
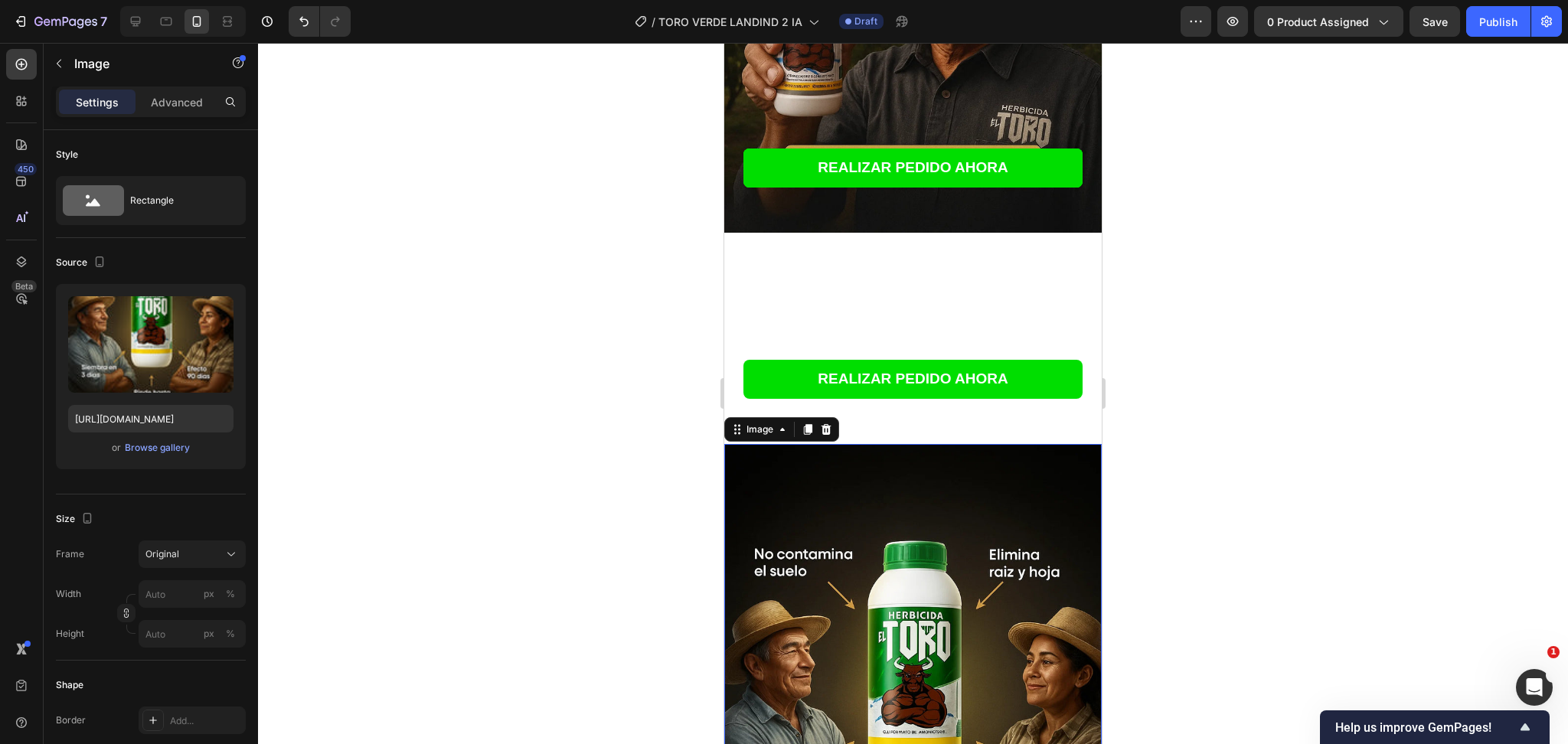
click at [1012, 444] on img at bounding box center [912, 727] width 377 height 567
click at [861, 444] on img at bounding box center [912, 727] width 377 height 567
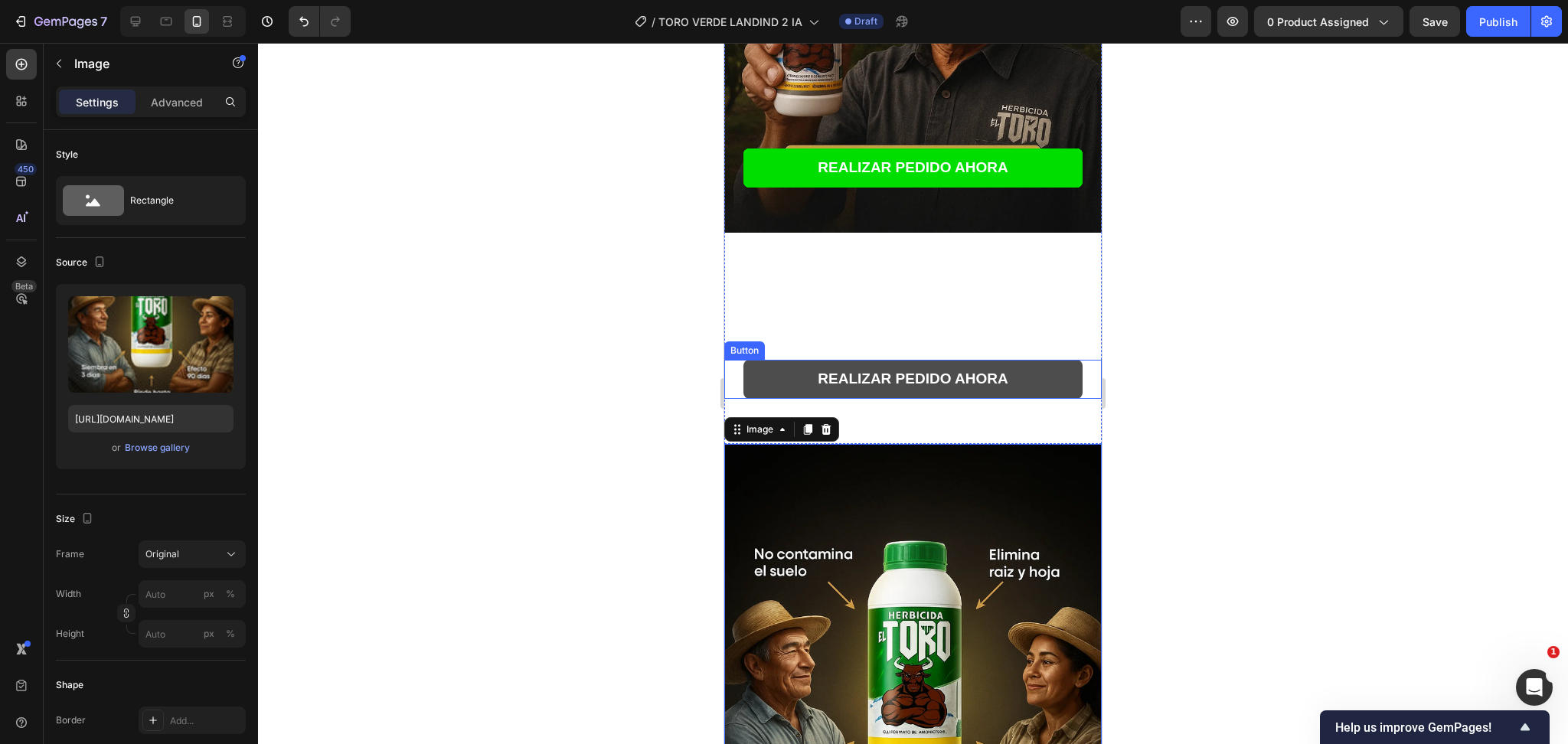
click at [785, 360] on button "REALIZAR PEDIDO AHORA" at bounding box center [913, 379] width 340 height 39
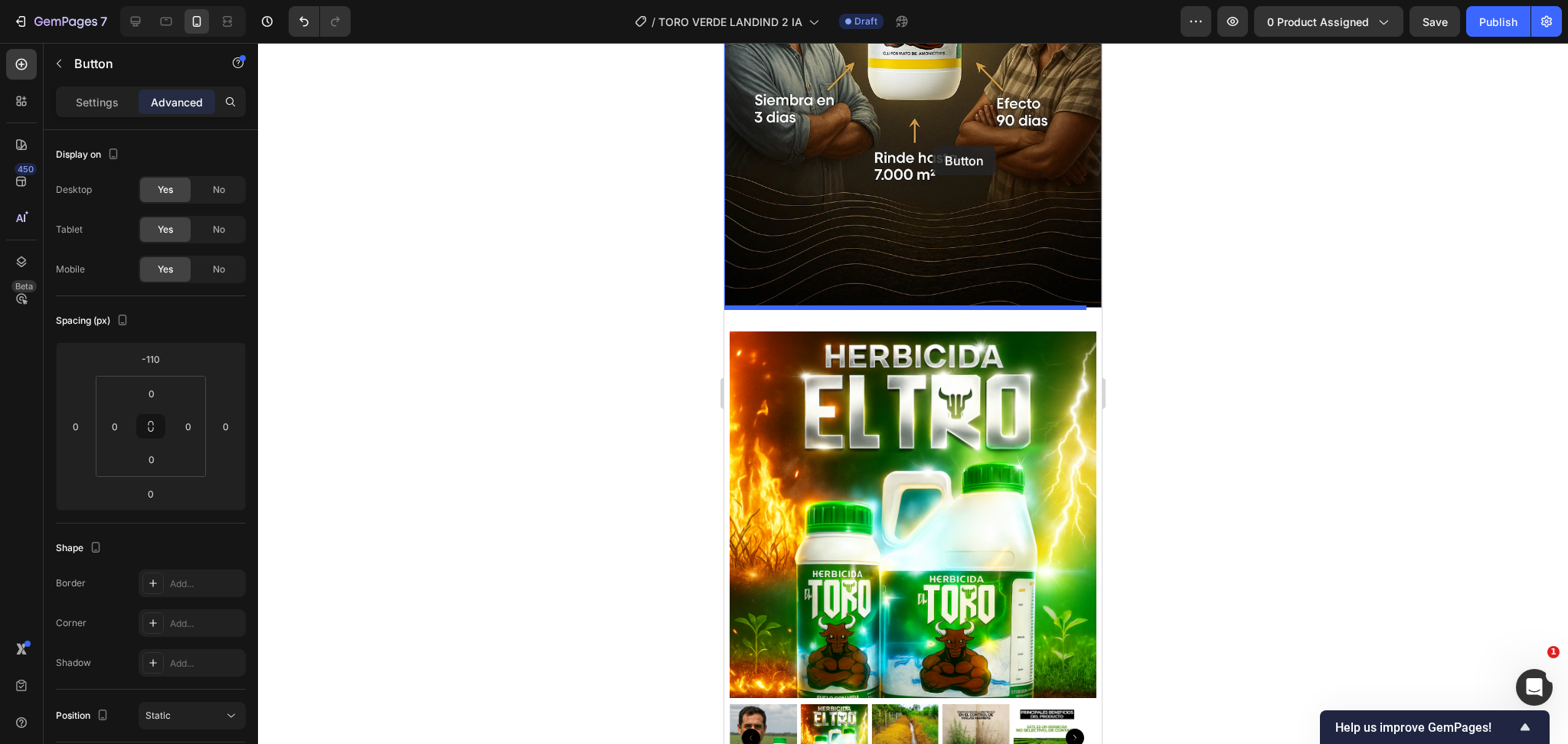
scroll to position [1032, 0]
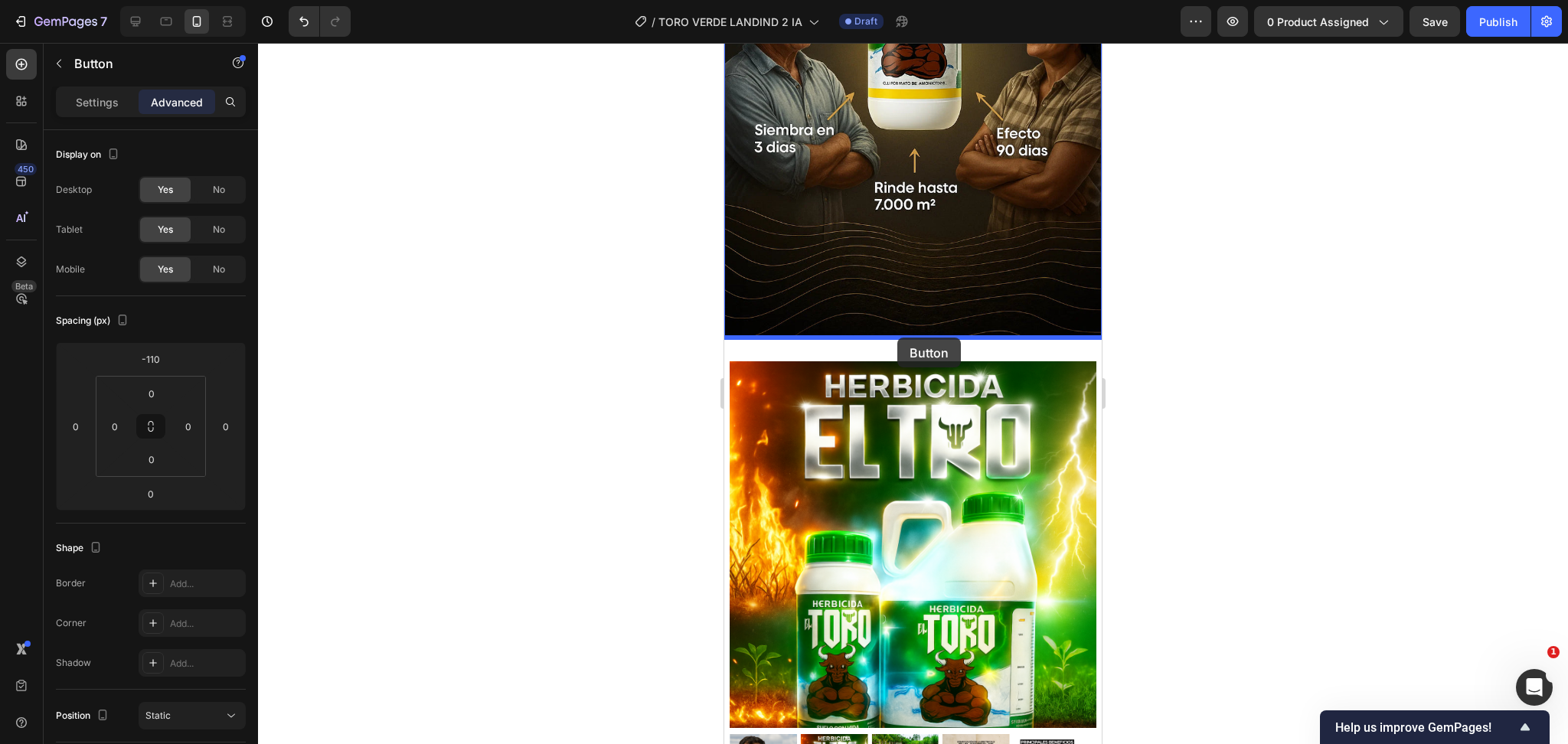
drag, startPoint x: 735, startPoint y: 321, endPoint x: 898, endPoint y: 338, distance: 163.9
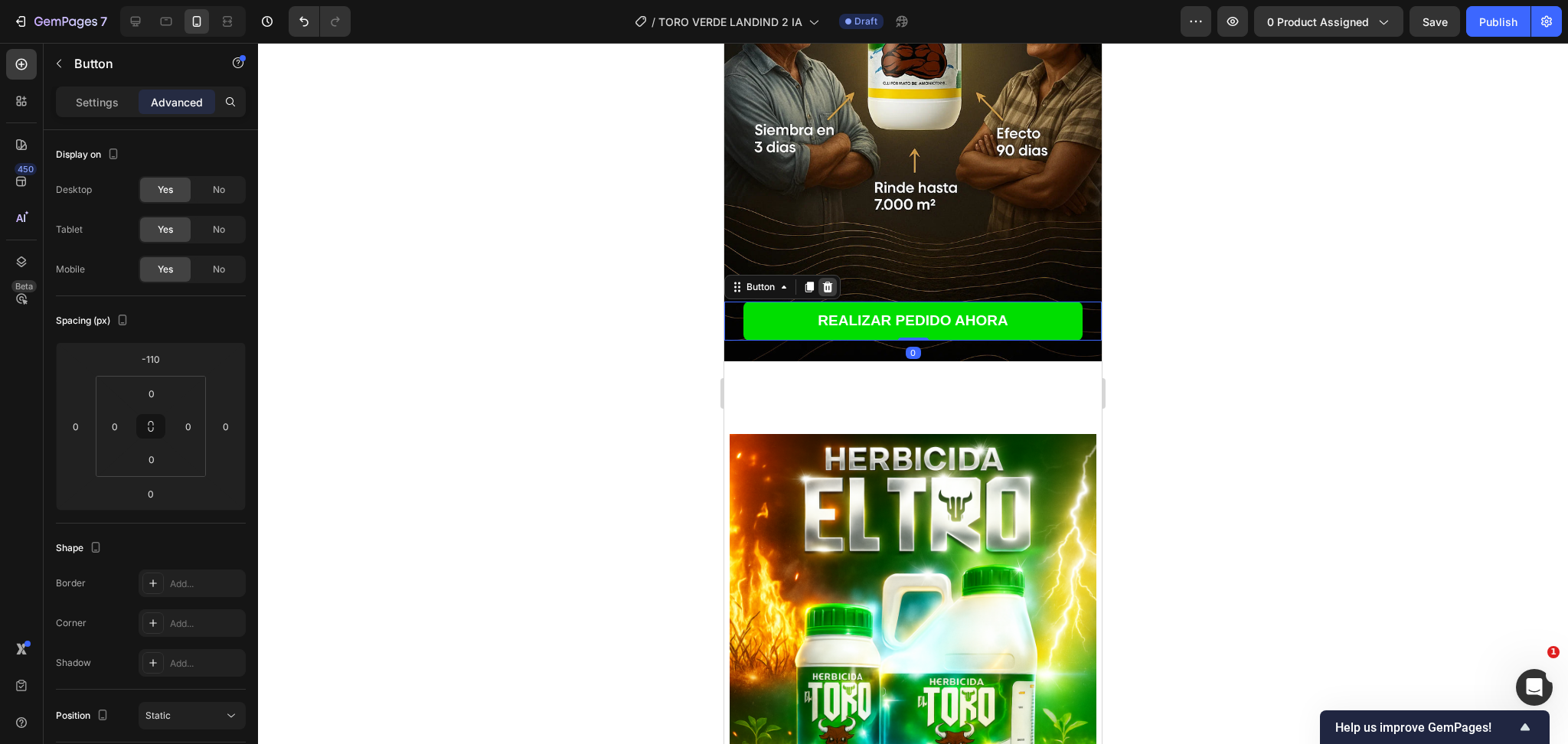
click at [832, 281] on icon at bounding box center [827, 287] width 12 height 12
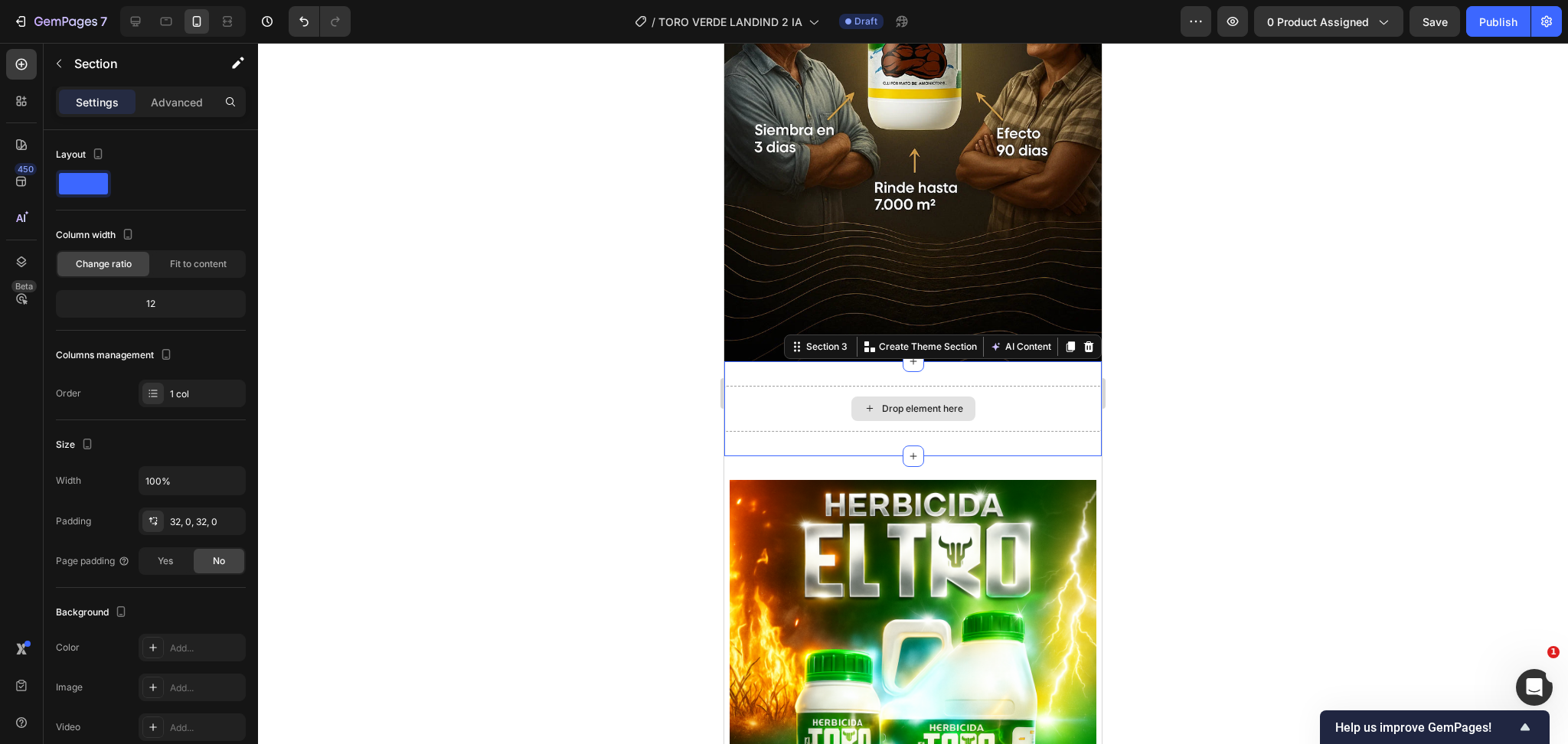
click at [738, 386] on div "Drop element here" at bounding box center [912, 409] width 377 height 46
click at [1083, 341] on icon at bounding box center [1089, 346] width 12 height 12
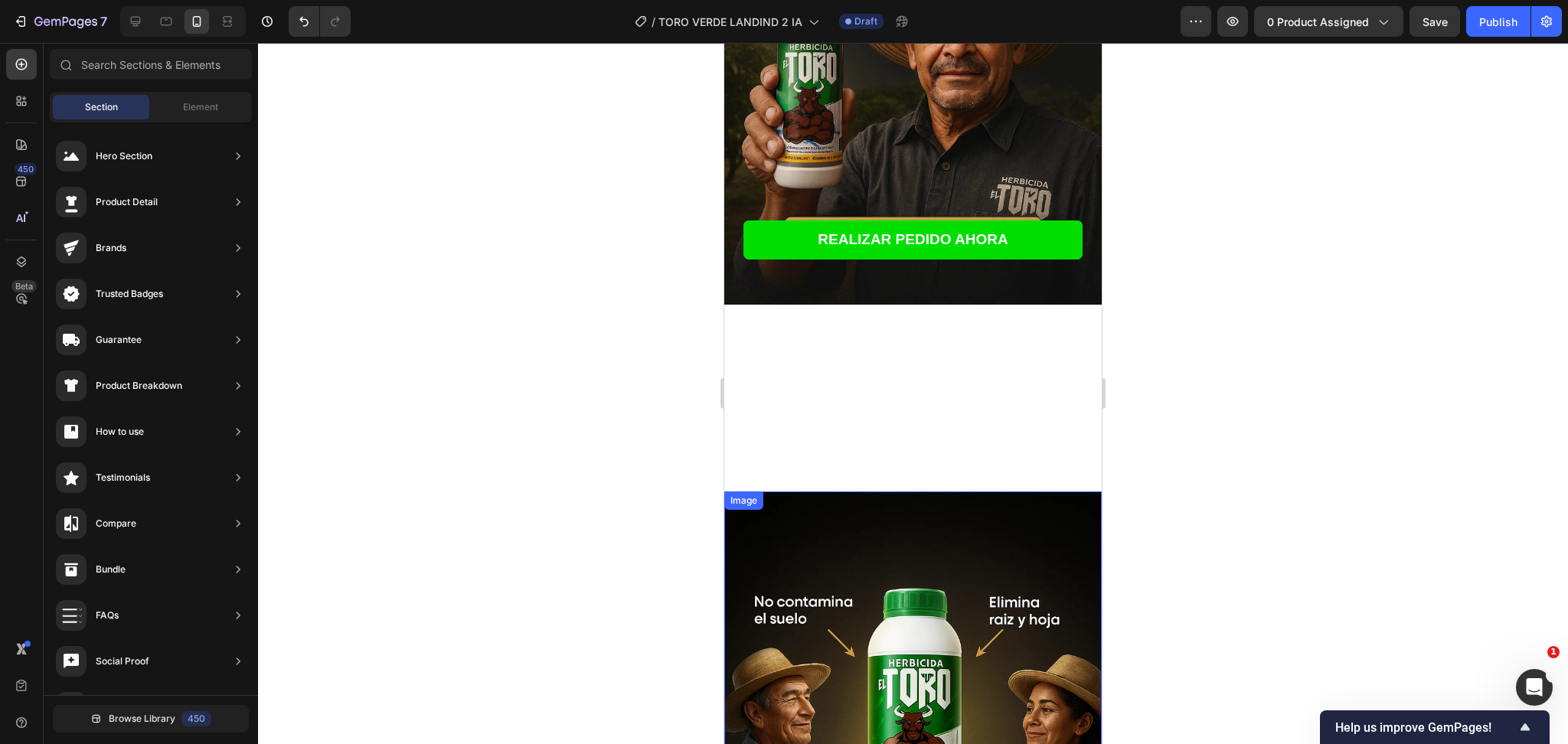
scroll to position [215, 0]
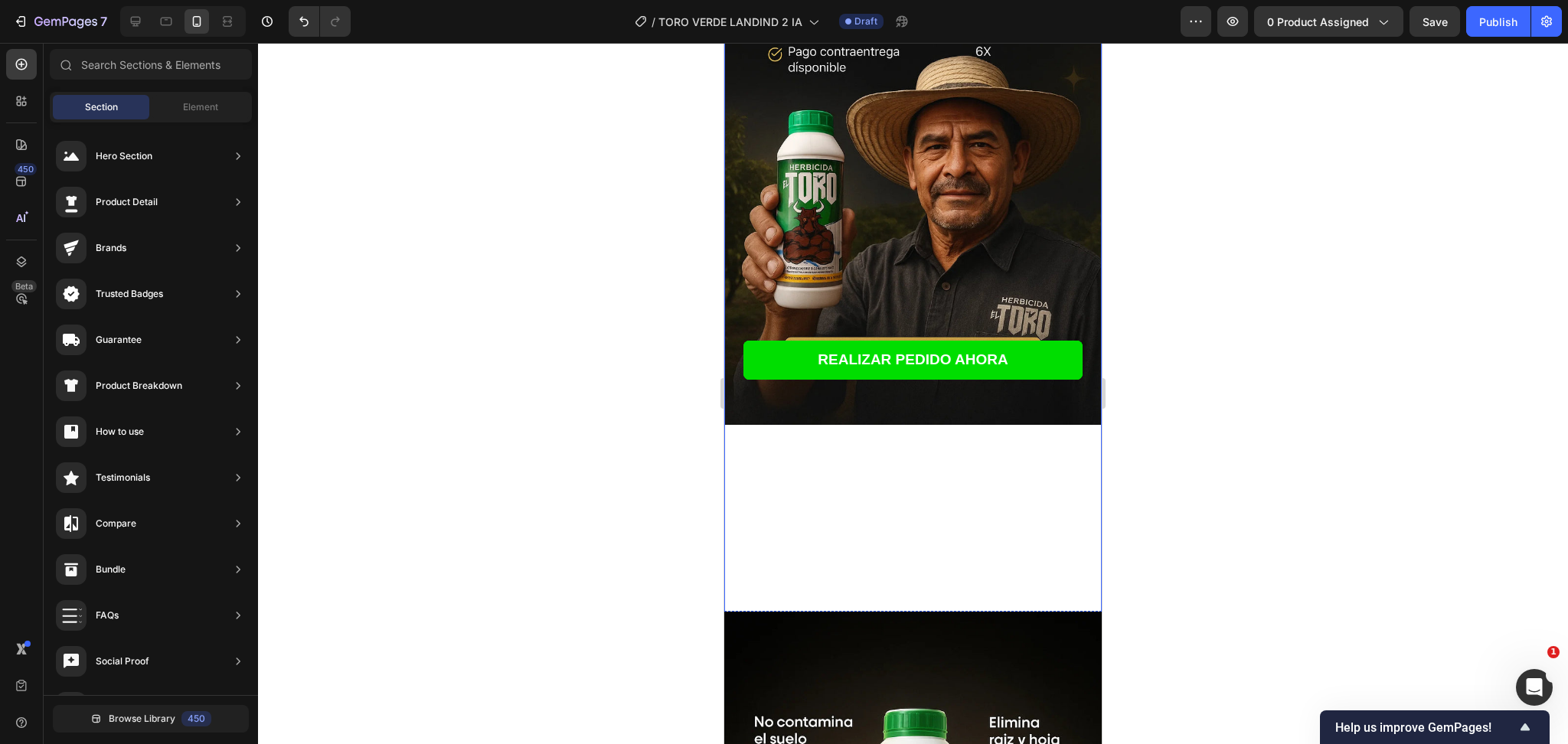
click at [925, 450] on div "REALIZAR PEDIDO AHORA Button" at bounding box center [912, 529] width 377 height 211
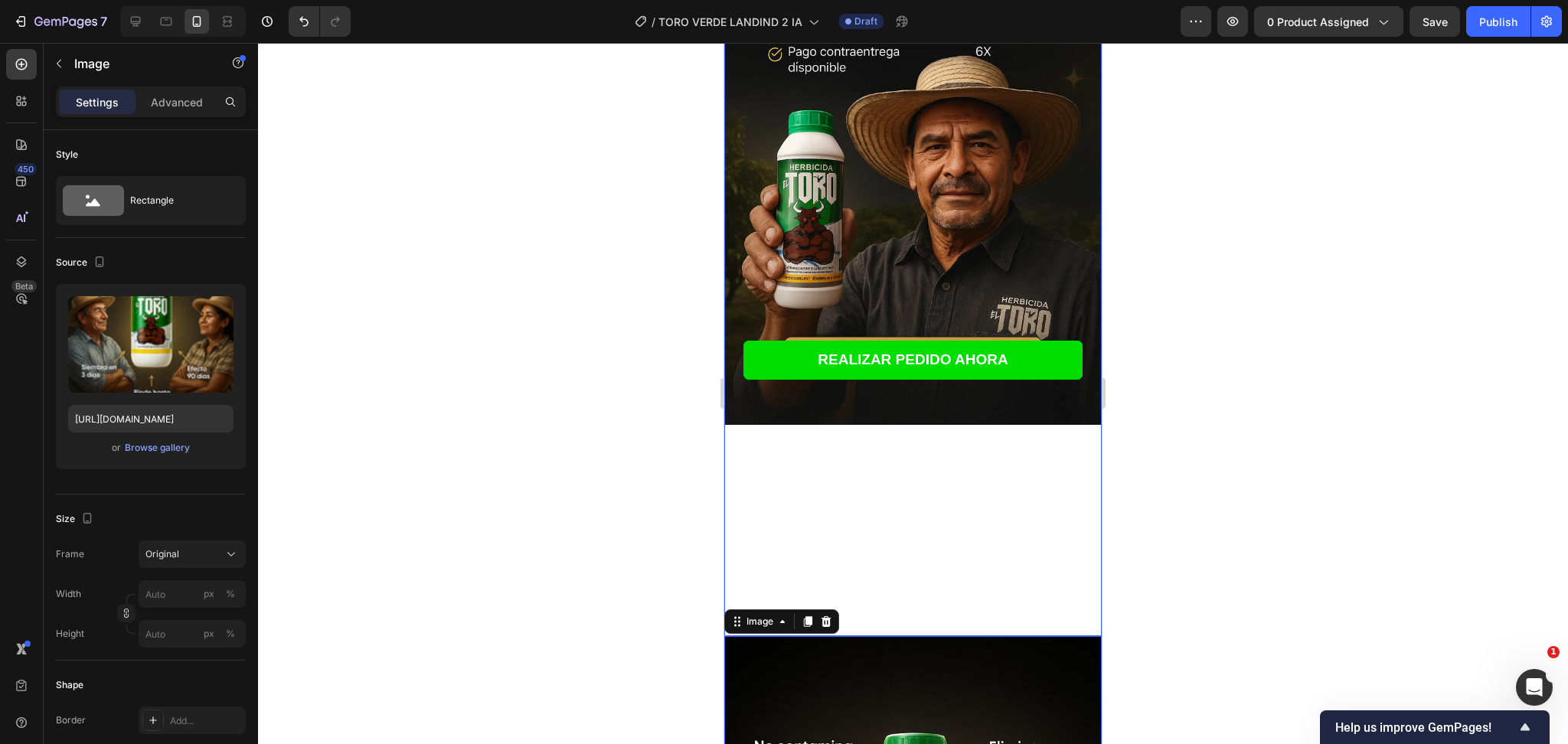
click at [920, 598] on div "REALIZAR PEDIDO AHORA Button" at bounding box center [912, 529] width 377 height 211
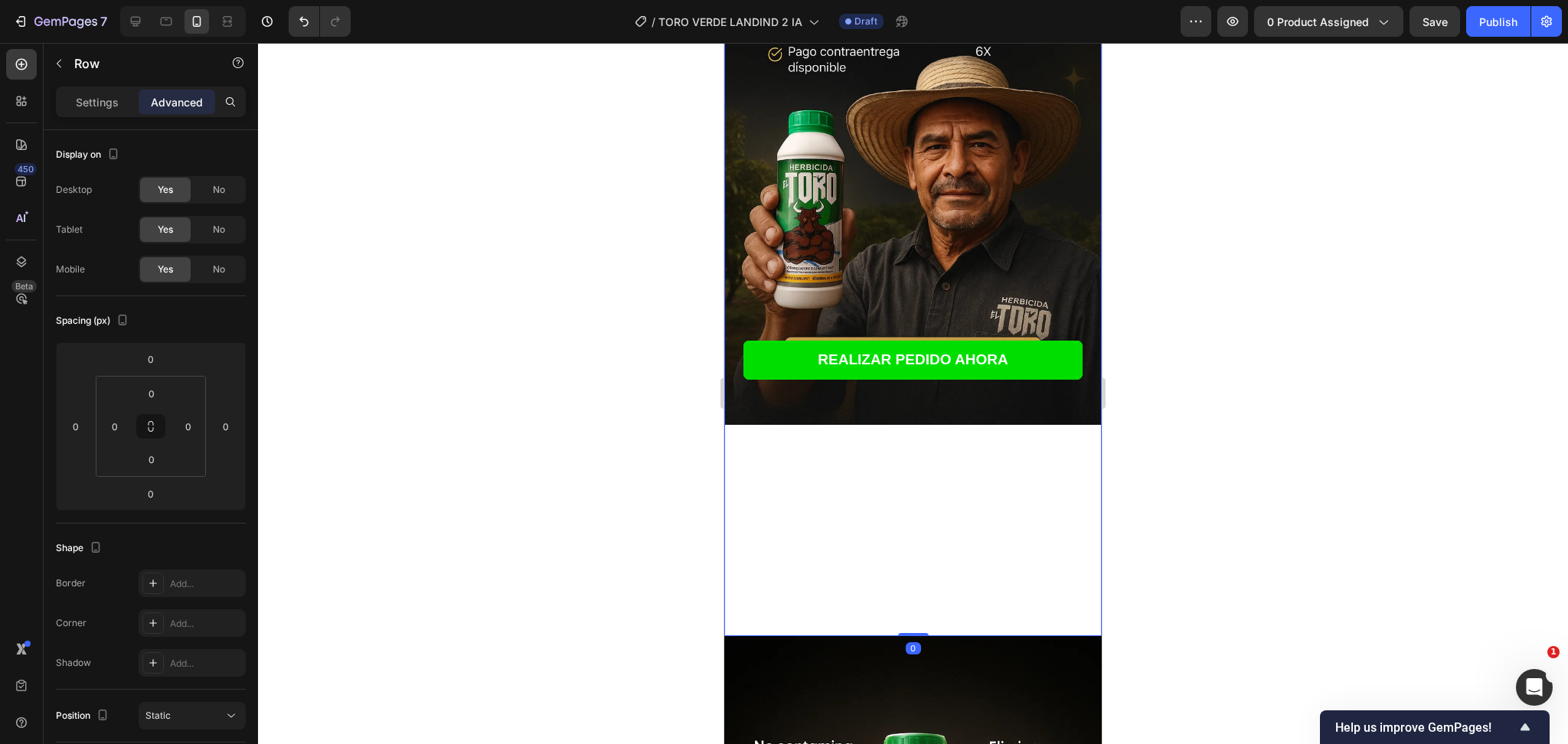
drag, startPoint x: 908, startPoint y: 610, endPoint x: 914, endPoint y: 403, distance: 207.1
click at [913, 378] on div "Image REALIZAR PEDIDO AHORA Button REALIZAR PEDIDO AHORA Button REALIZAR PEDIDO…" at bounding box center [912, 247] width 377 height 778
drag, startPoint x: 909, startPoint y: 610, endPoint x: 973, endPoint y: 301, distance: 315.6
click at [973, 301] on div "Image REALIZAR PEDIDO AHORA Button REALIZAR PEDIDO AHORA Button REALIZAR PEDIDO…" at bounding box center [912, 247] width 377 height 778
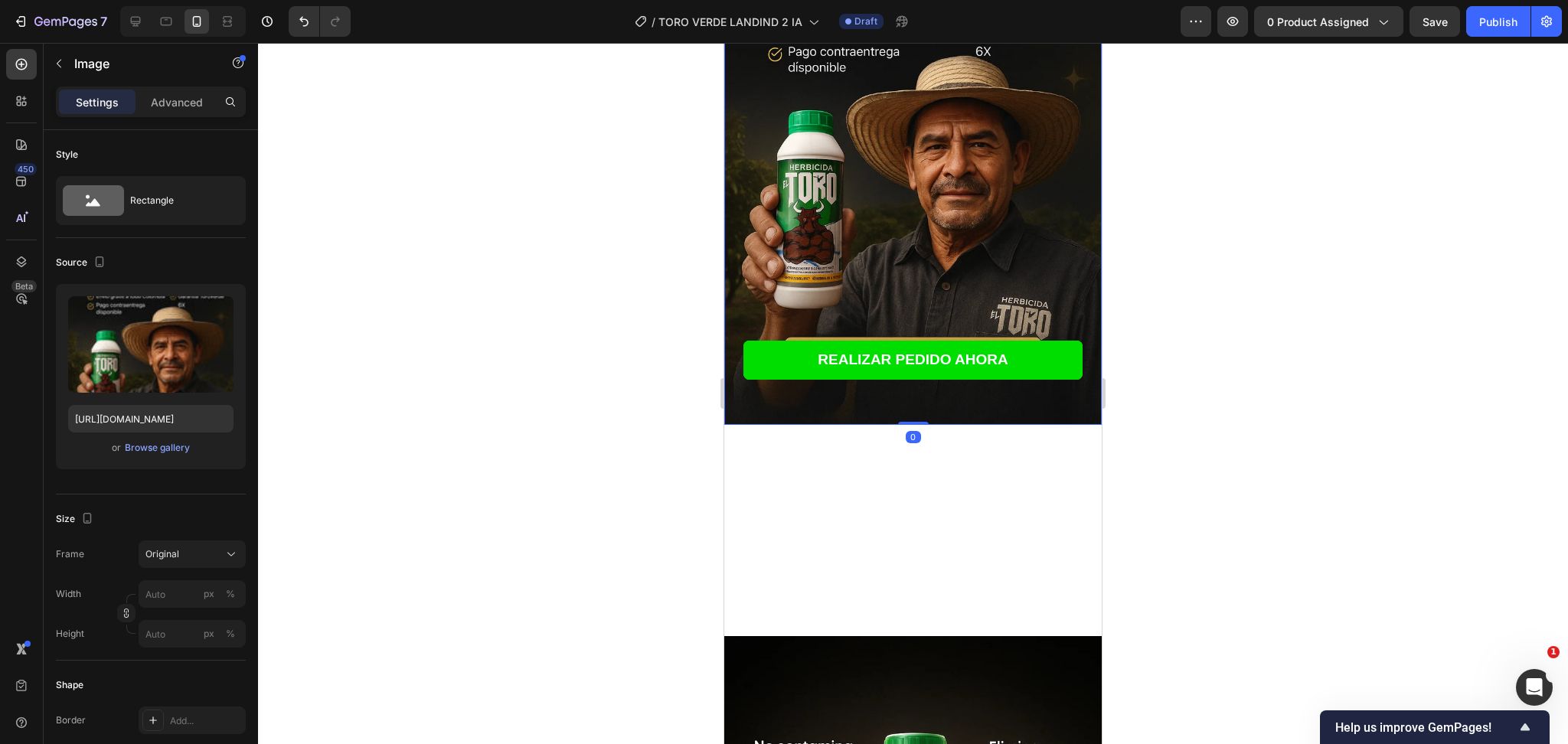
click at [858, 382] on img at bounding box center [912, 141] width 377 height 567
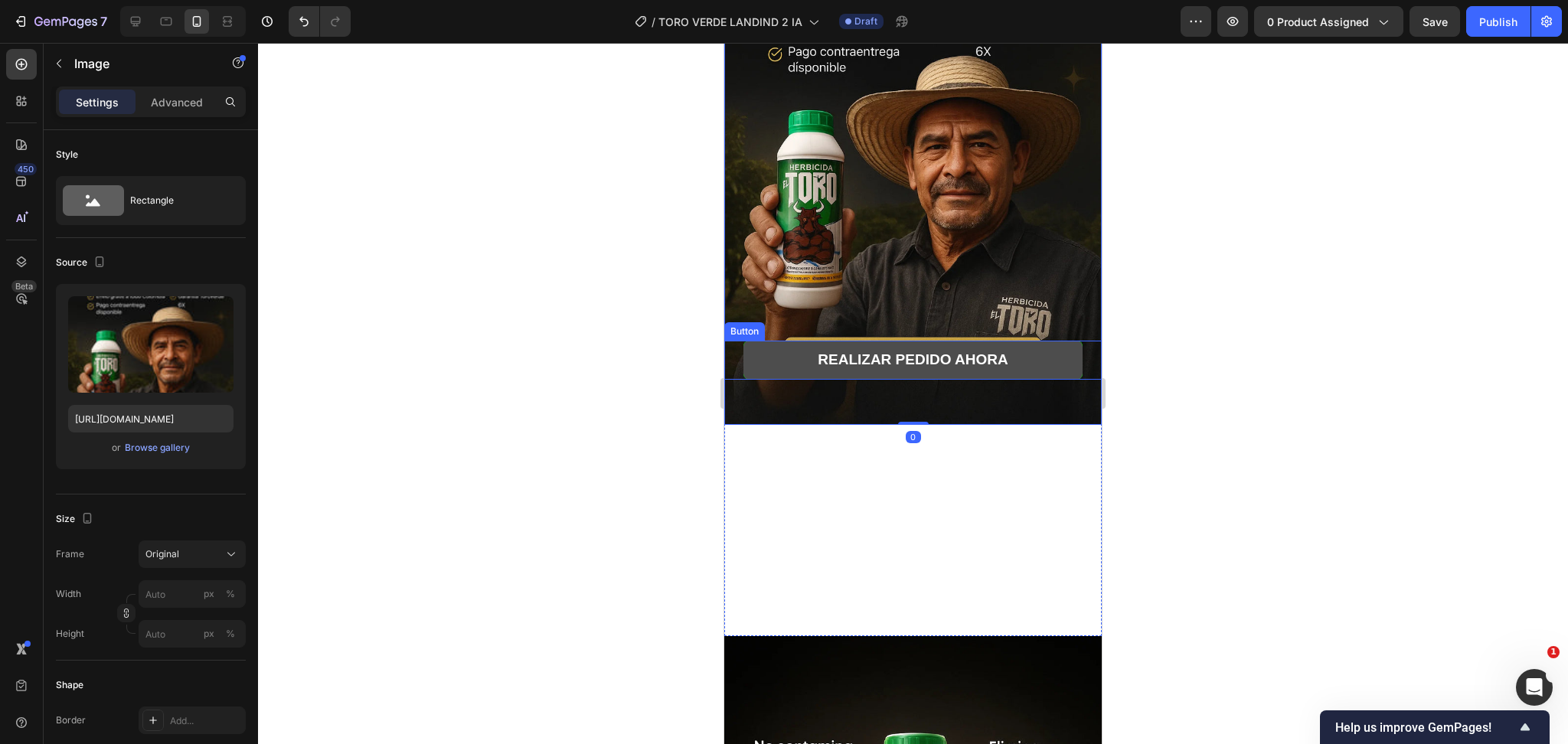
click at [847, 353] on button "REALIZAR PEDIDO AHORA" at bounding box center [913, 360] width 340 height 39
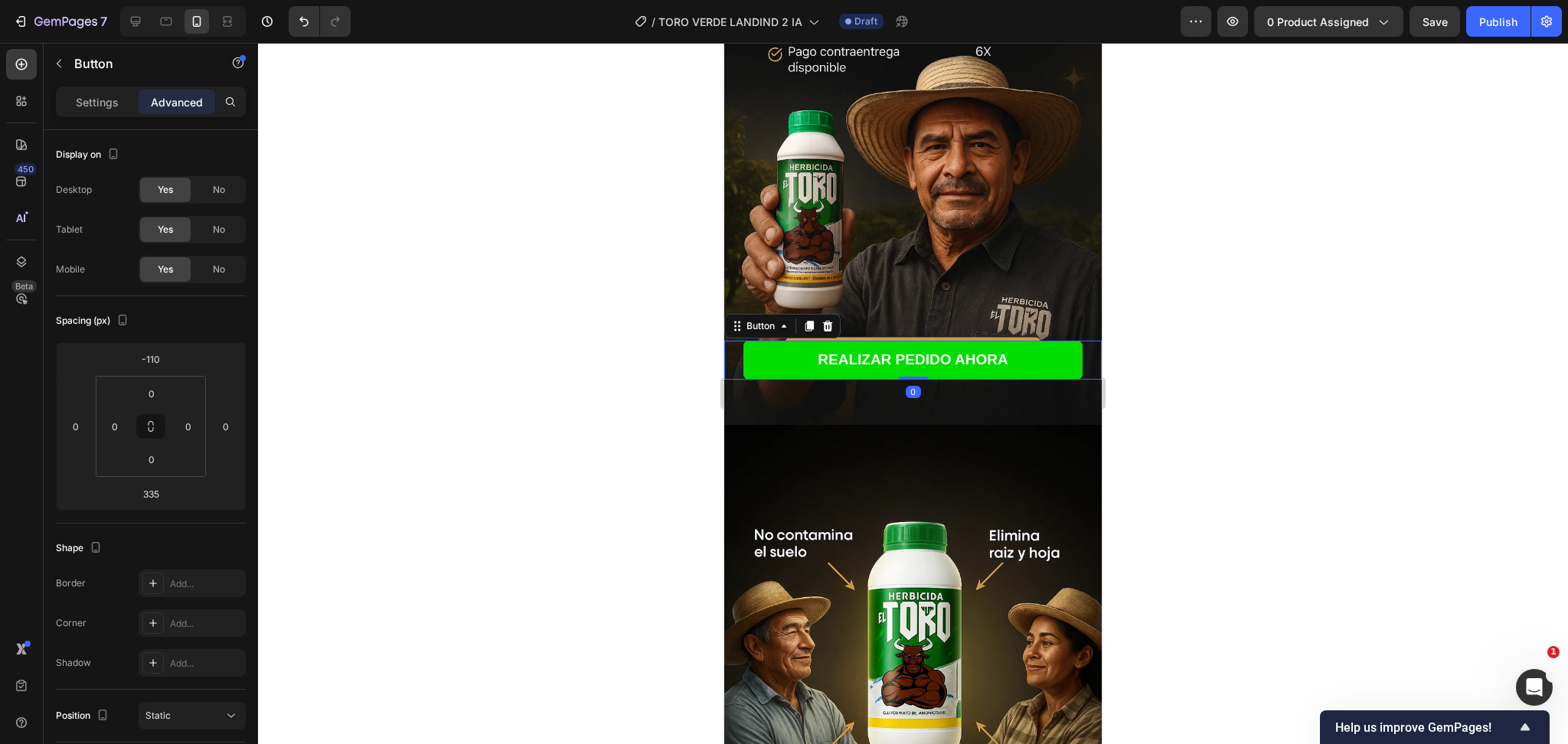
drag, startPoint x: 900, startPoint y: 609, endPoint x: 926, endPoint y: 301, distance: 309.1
click at [926, 301] on div "Image REALIZAR PEDIDO AHORA Button REALIZAR PEDIDO AHORA Button REALIZAR PEDIDO…" at bounding box center [912, 141] width 377 height 567
type input "0"
click at [1138, 414] on div at bounding box center [913, 393] width 1310 height 701
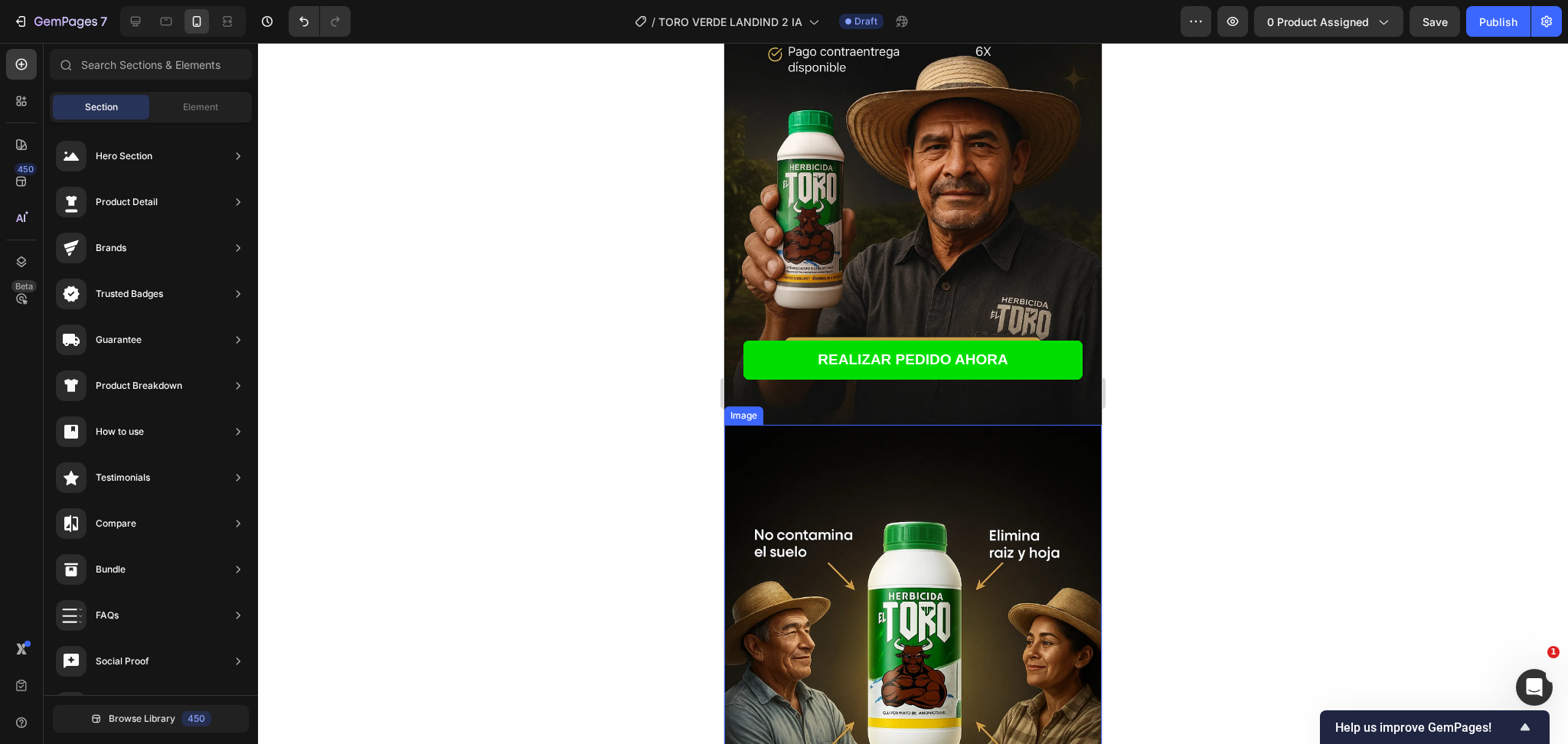
click at [964, 424] on img at bounding box center [912, 707] width 377 height 567
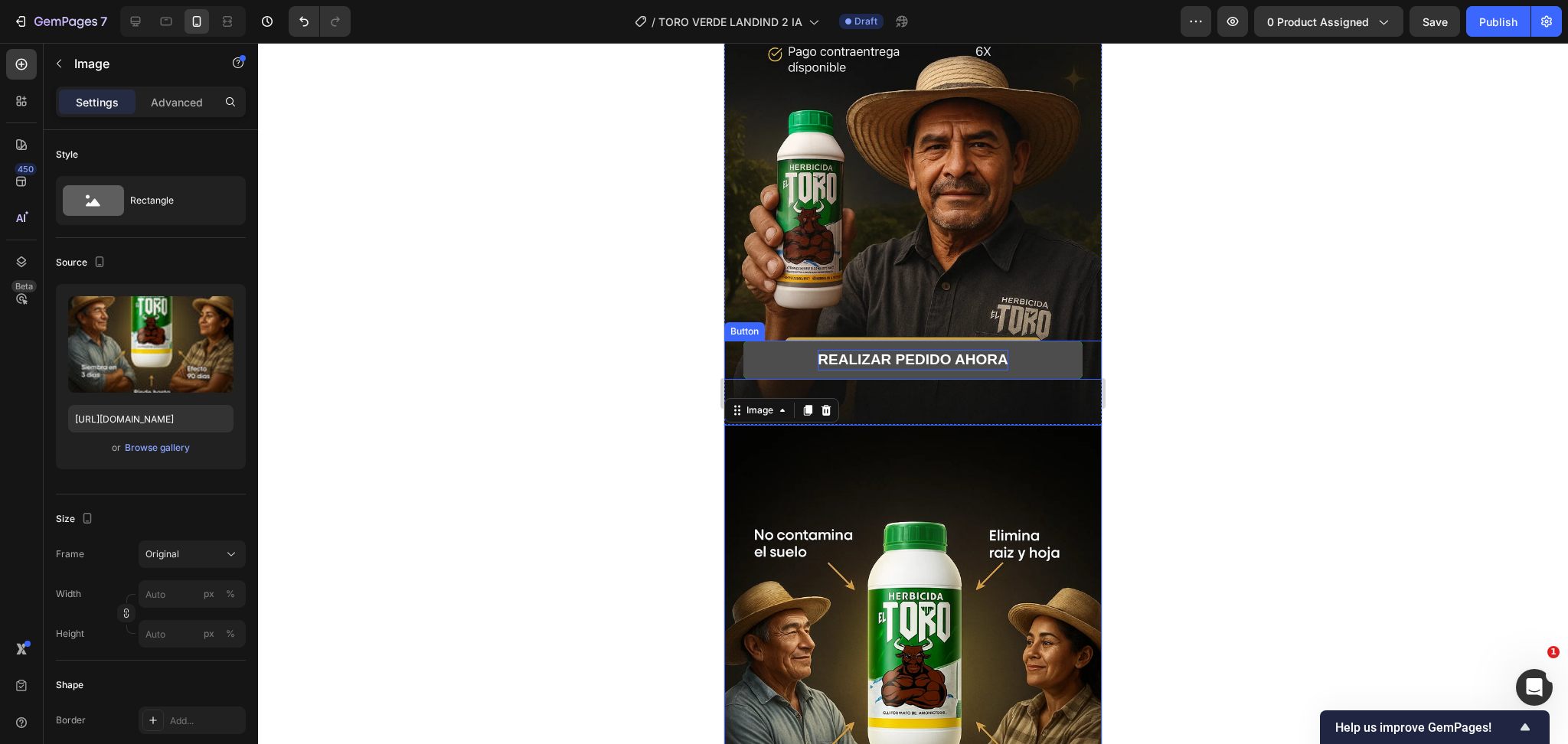
click at [957, 351] on span "REALIZAR PEDIDO AHORA" at bounding box center [913, 360] width 190 height 16
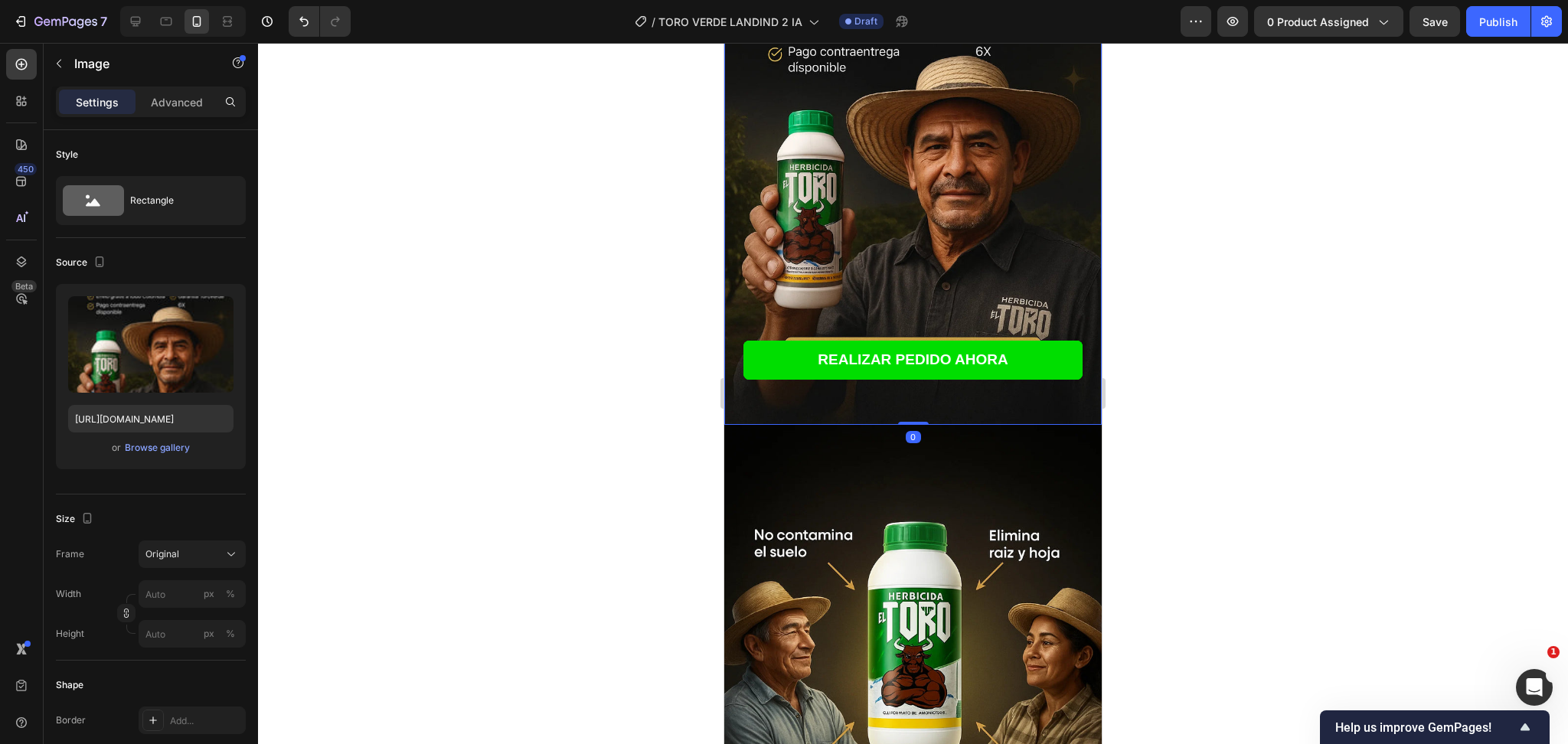
click at [1006, 380] on img at bounding box center [912, 141] width 377 height 567
drag, startPoint x: 904, startPoint y: 398, endPoint x: 1959, endPoint y: 486, distance: 1058.7
click at [921, 396] on div "Image 0" at bounding box center [912, 141] width 377 height 567
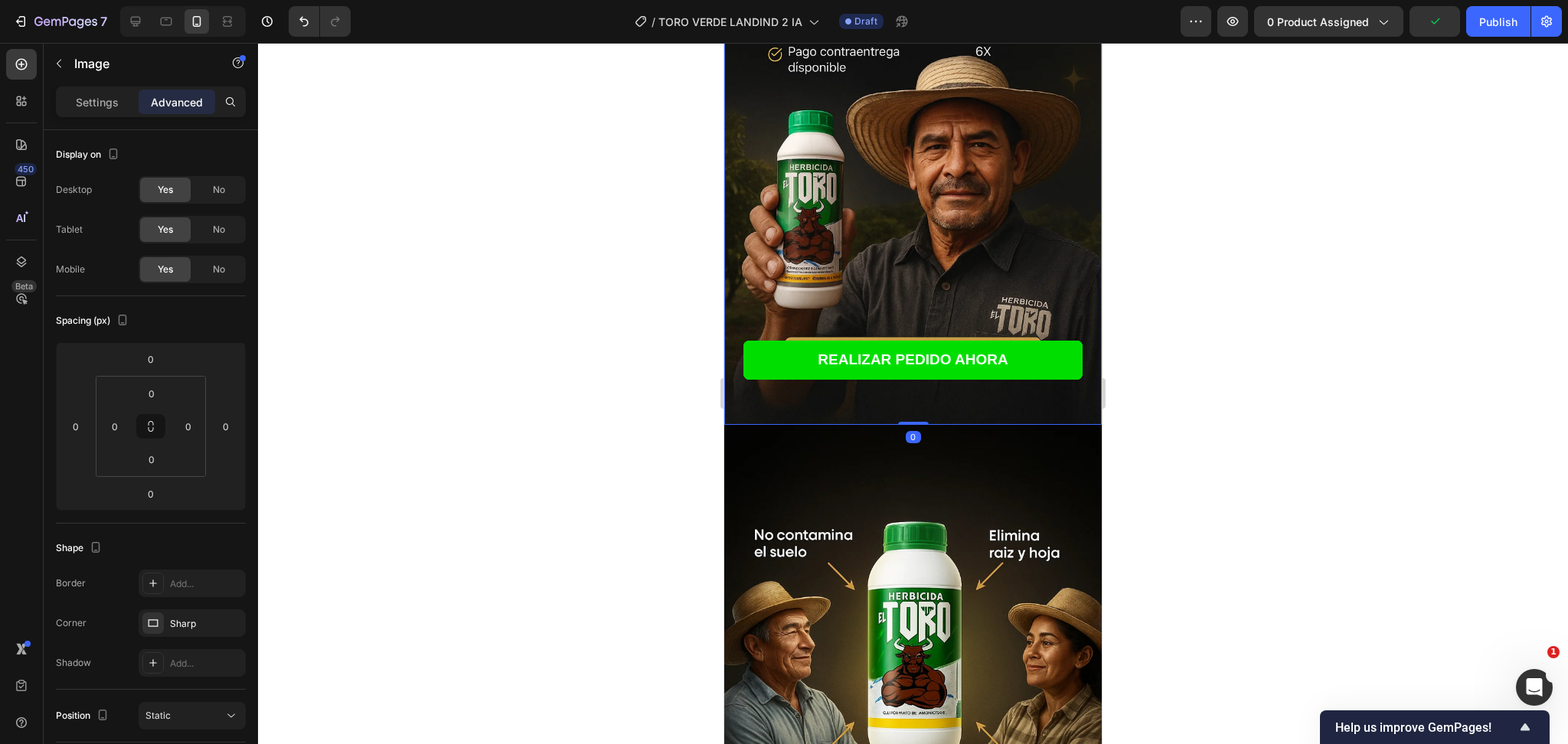
click at [1247, 443] on div at bounding box center [913, 393] width 1310 height 701
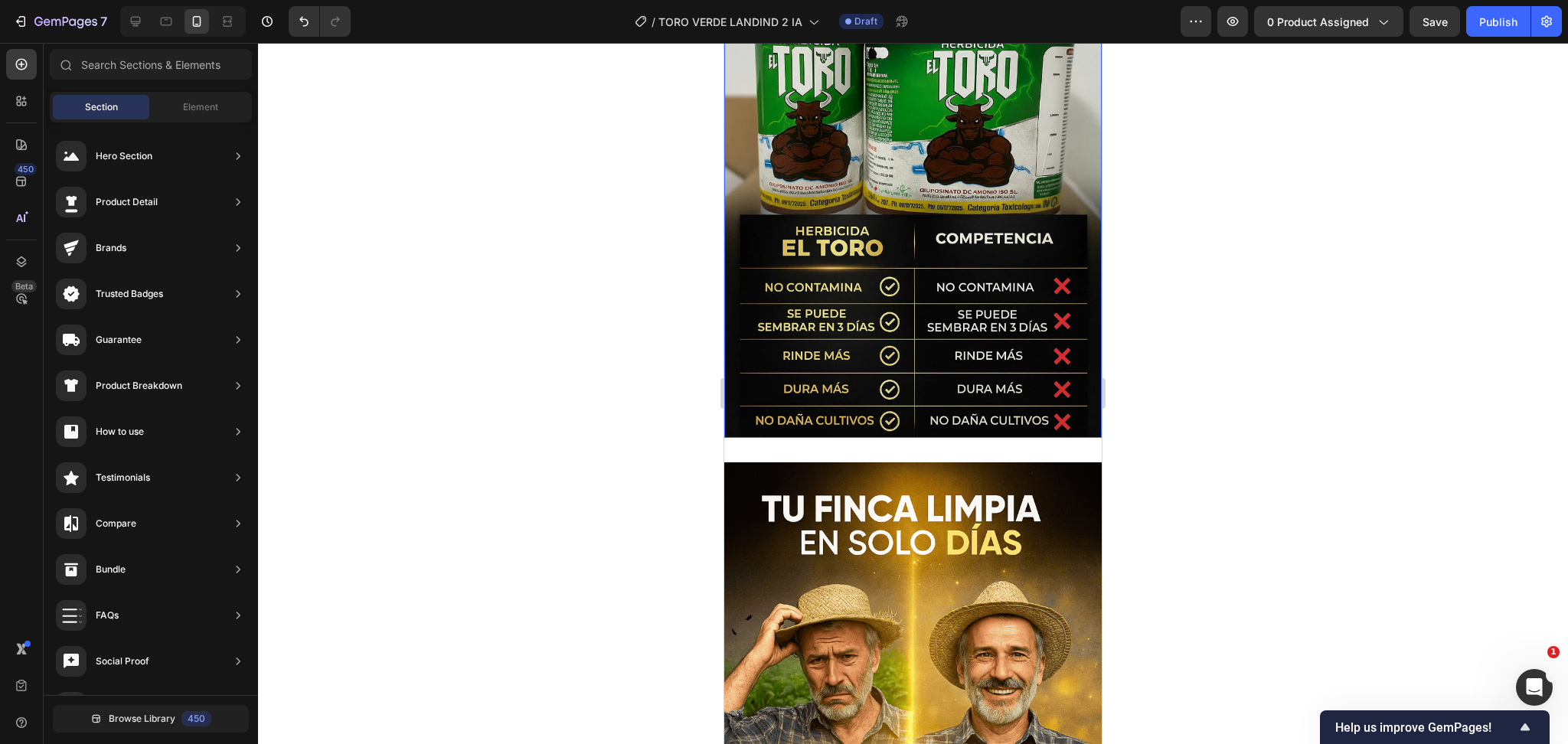
scroll to position [2768, 0]
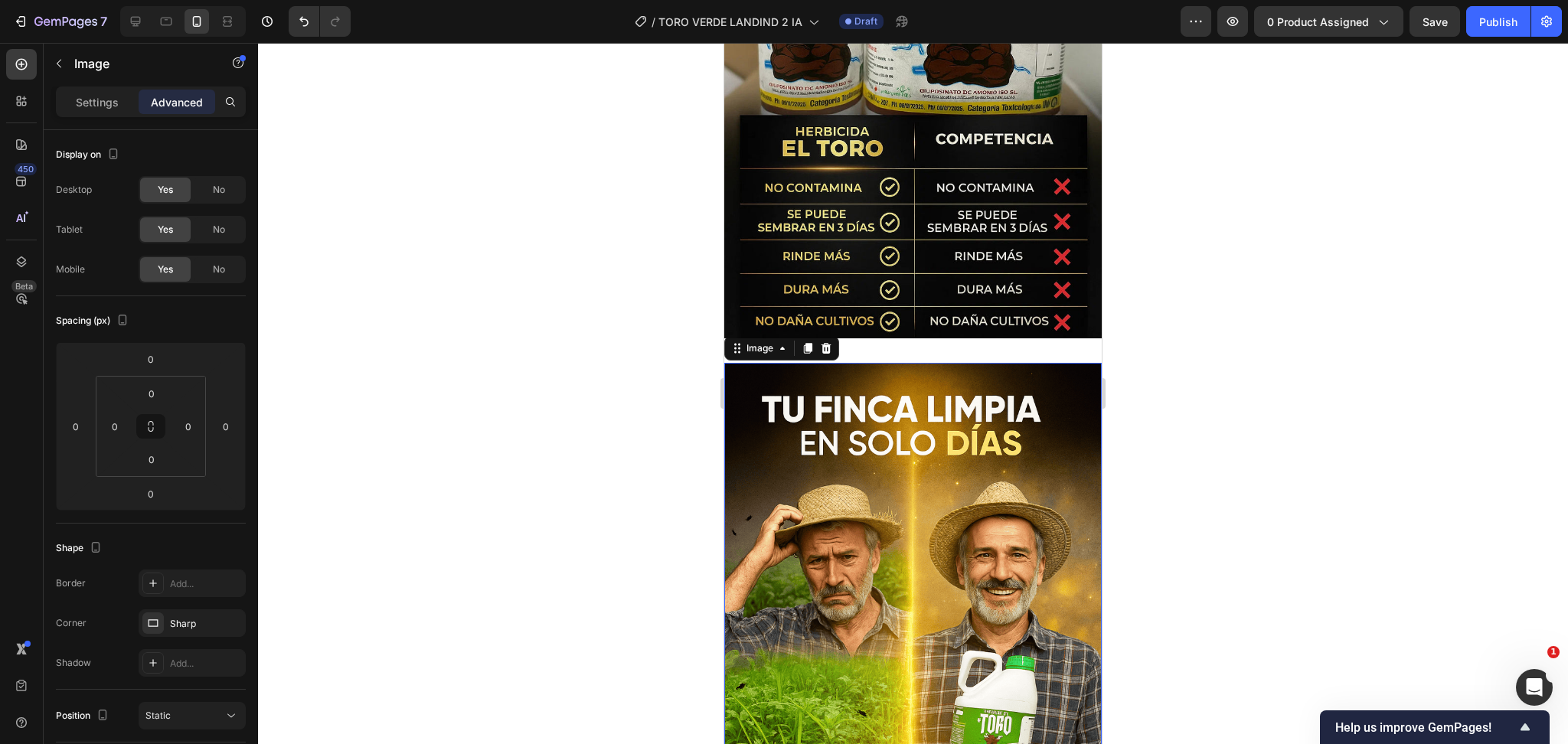
click at [904, 362] on img at bounding box center [912, 645] width 377 height 567
click at [951, 263] on img at bounding box center [912, 55] width 377 height 567
click at [853, 362] on img at bounding box center [912, 645] width 377 height 567
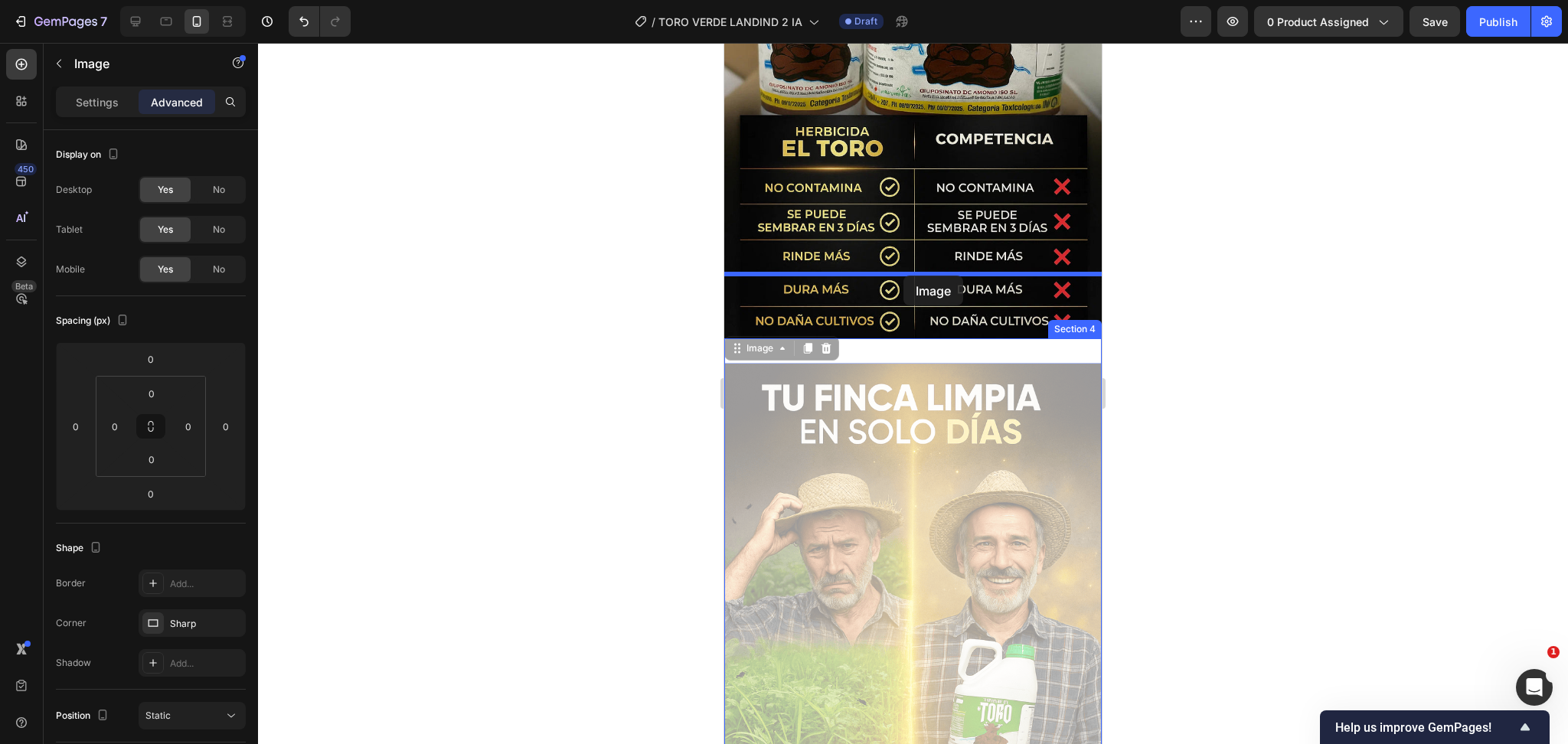
drag, startPoint x: 744, startPoint y: 291, endPoint x: 903, endPoint y: 276, distance: 159.7
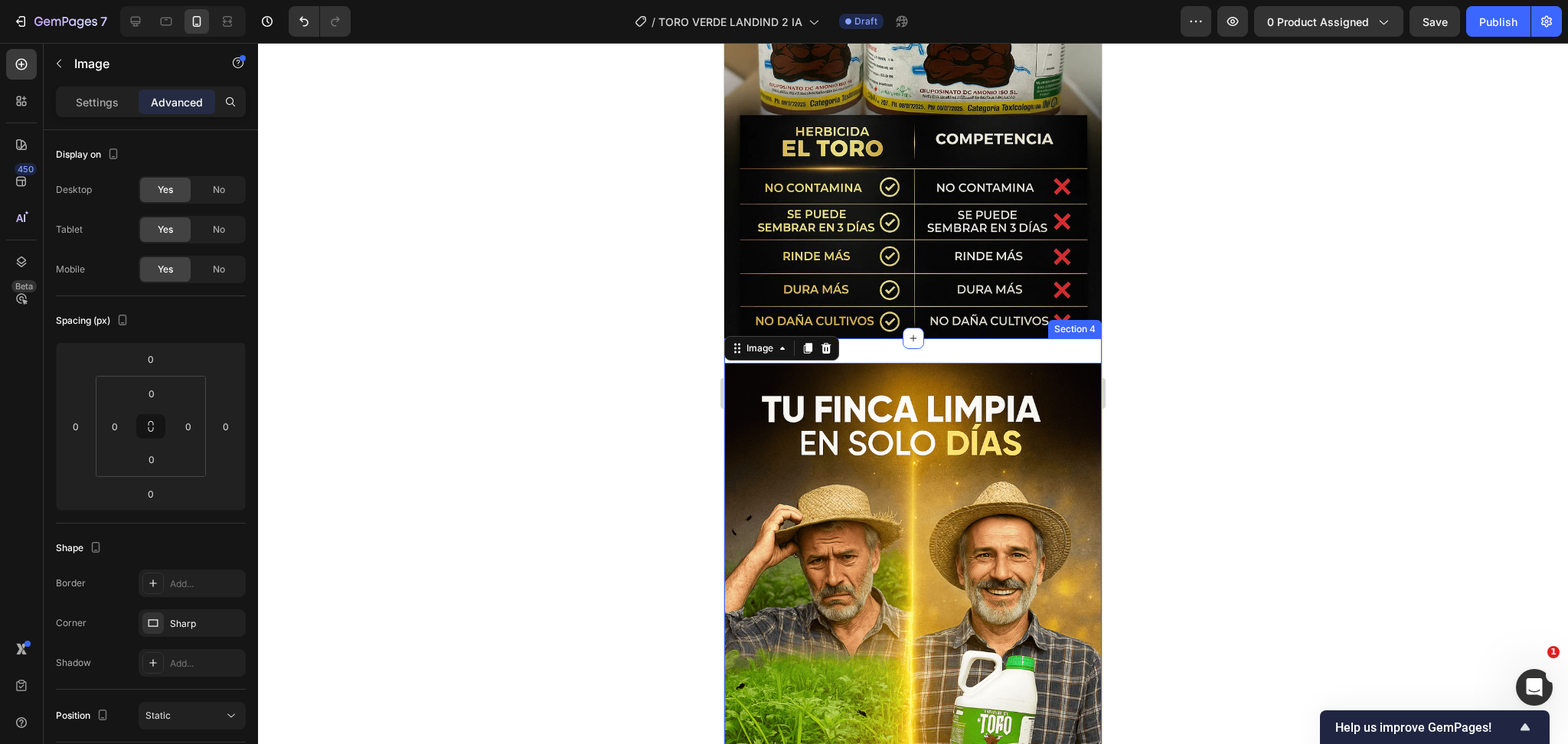
click at [909, 339] on div "Image 0 Section 4" at bounding box center [912, 646] width 377 height 615
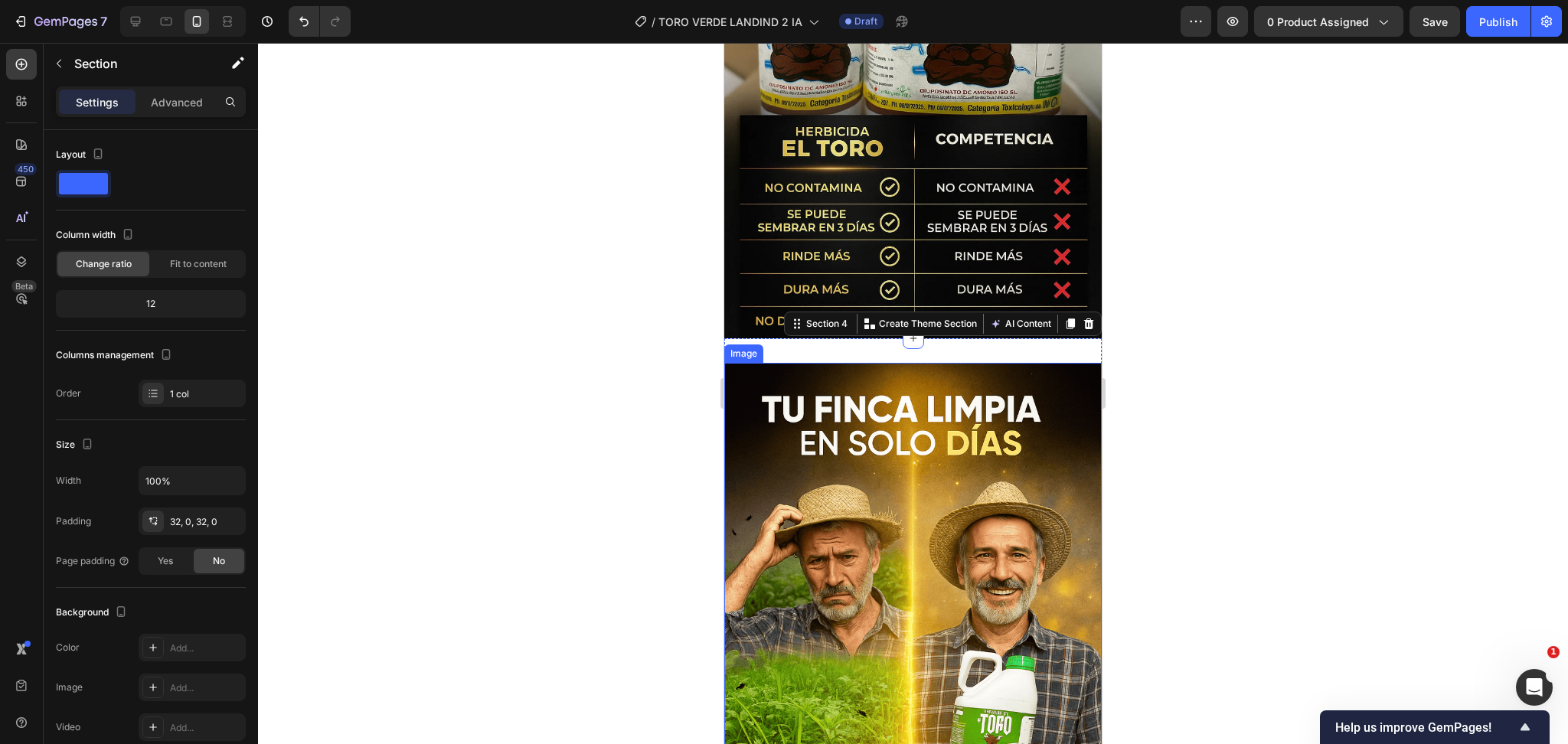
click at [858, 362] on img at bounding box center [912, 645] width 377 height 567
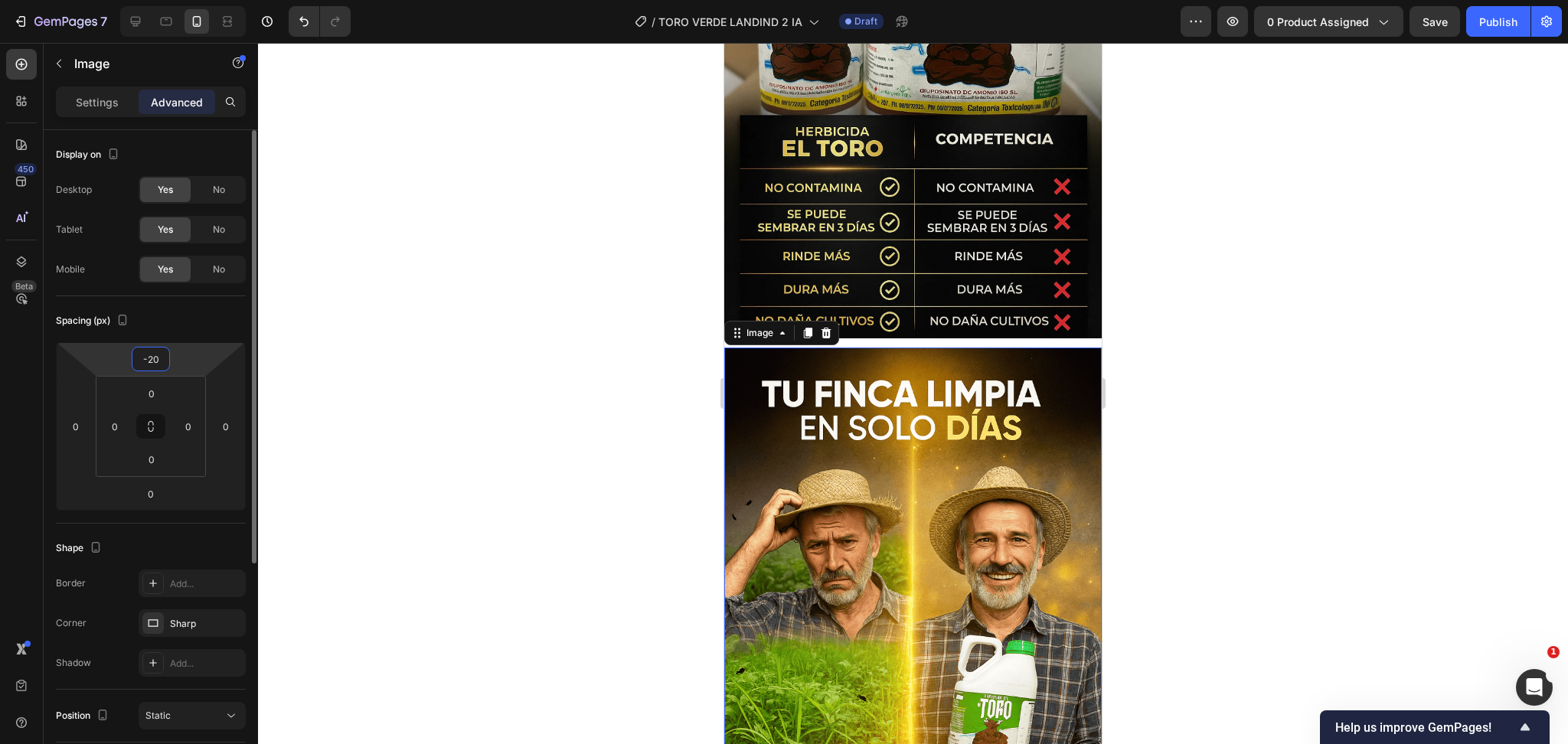
type input "-2"
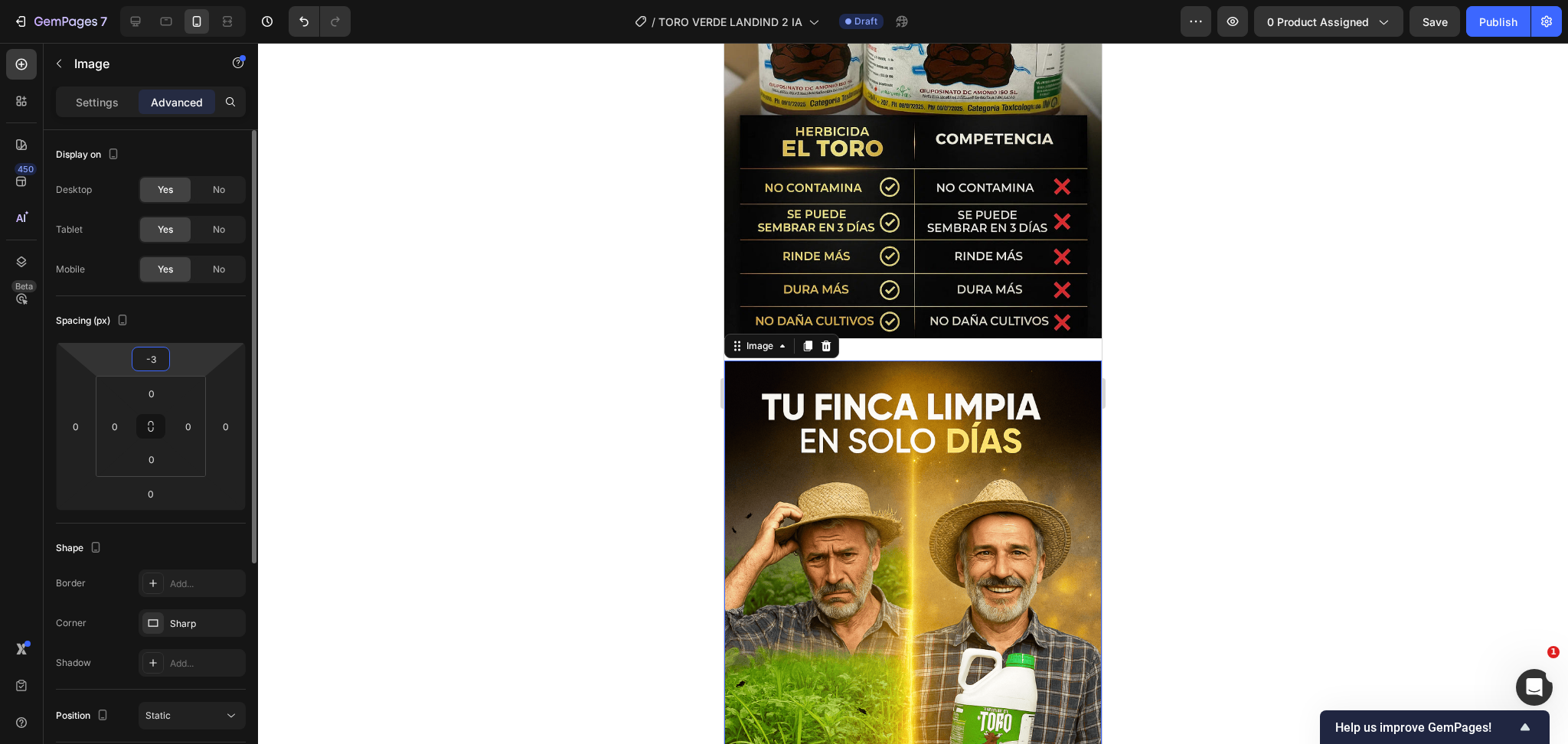
type input "-35"
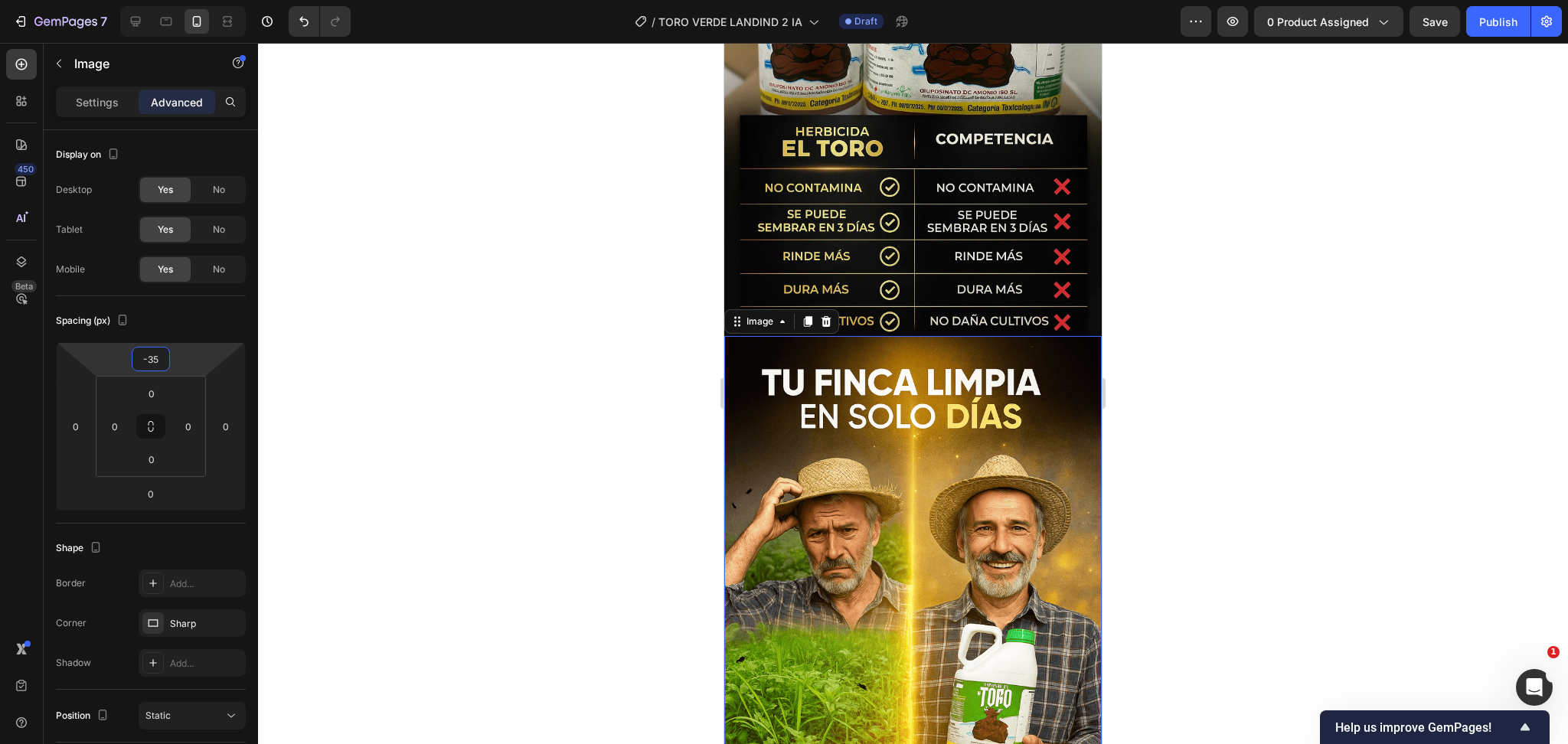
click at [1186, 414] on div at bounding box center [913, 393] width 1310 height 701
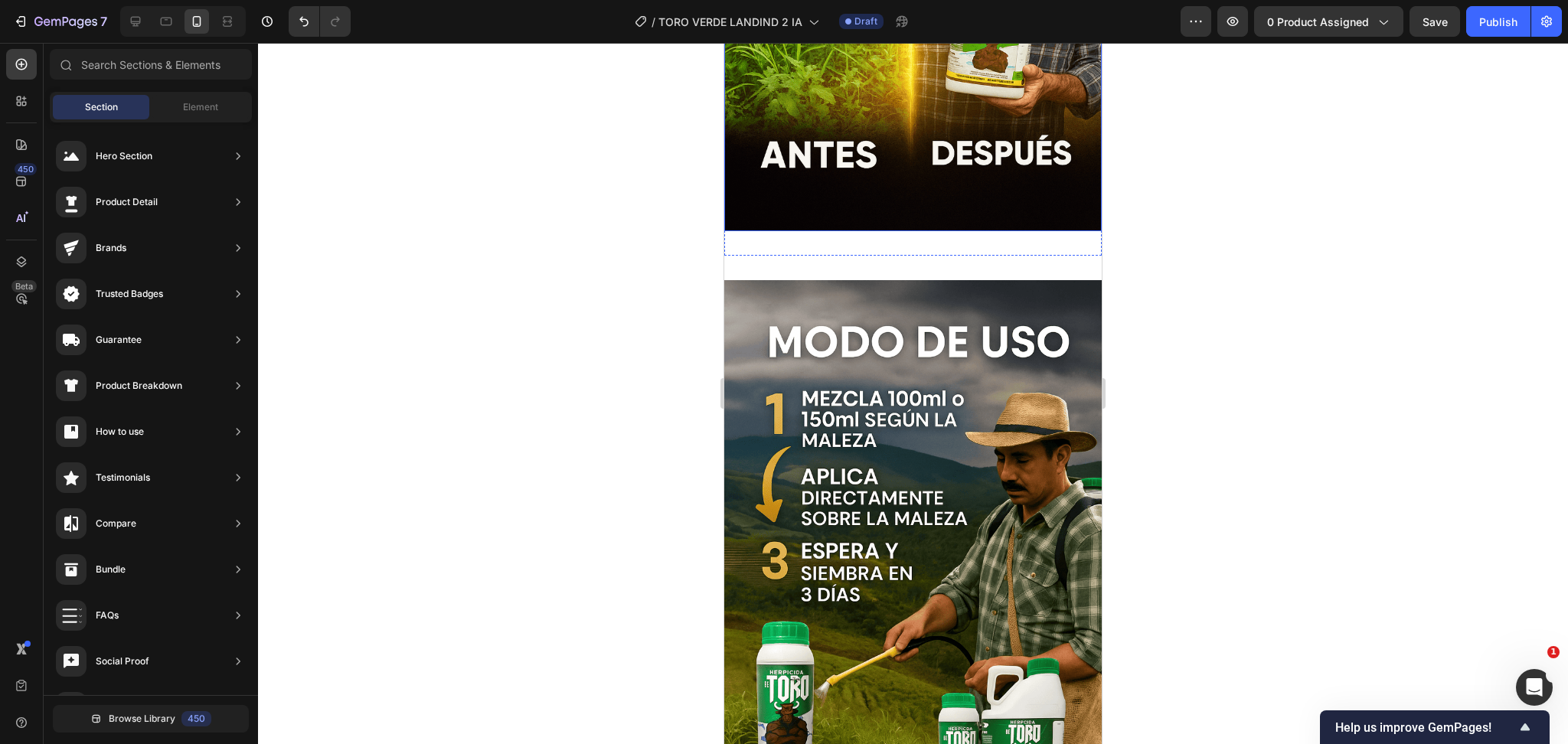
scroll to position [3380, 0]
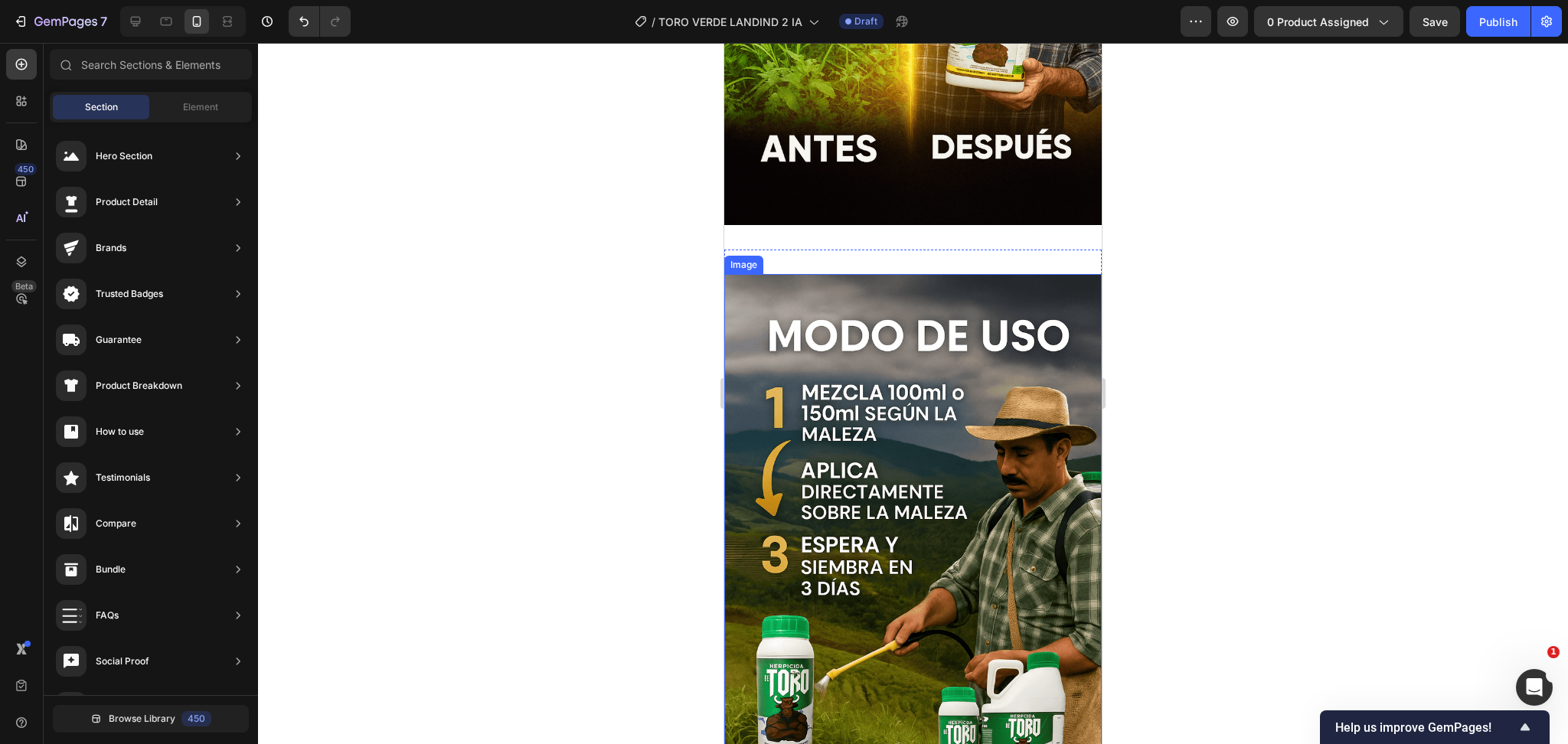
click at [913, 330] on img at bounding box center [912, 557] width 377 height 567
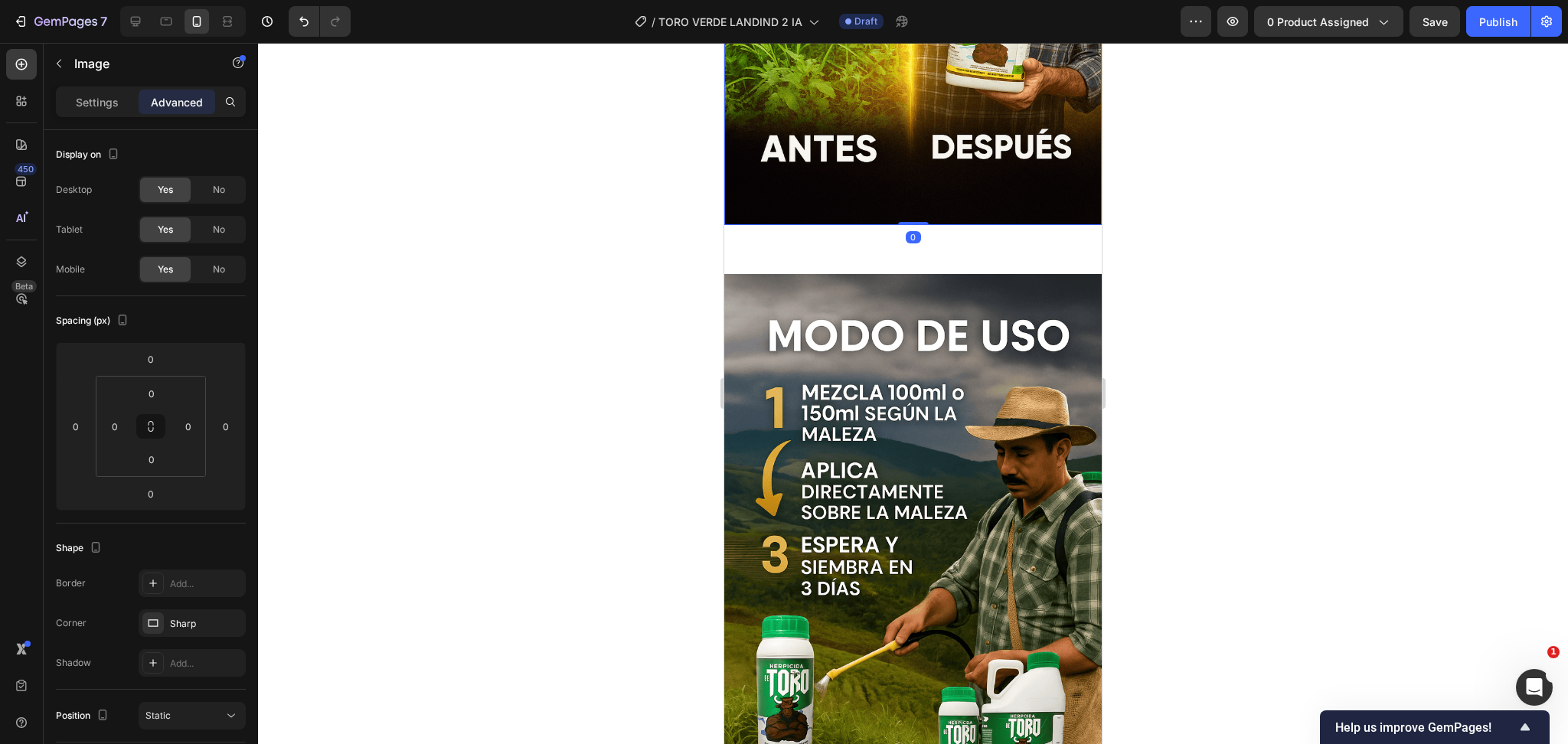
click at [806, 309] on img at bounding box center [912, 557] width 377 height 567
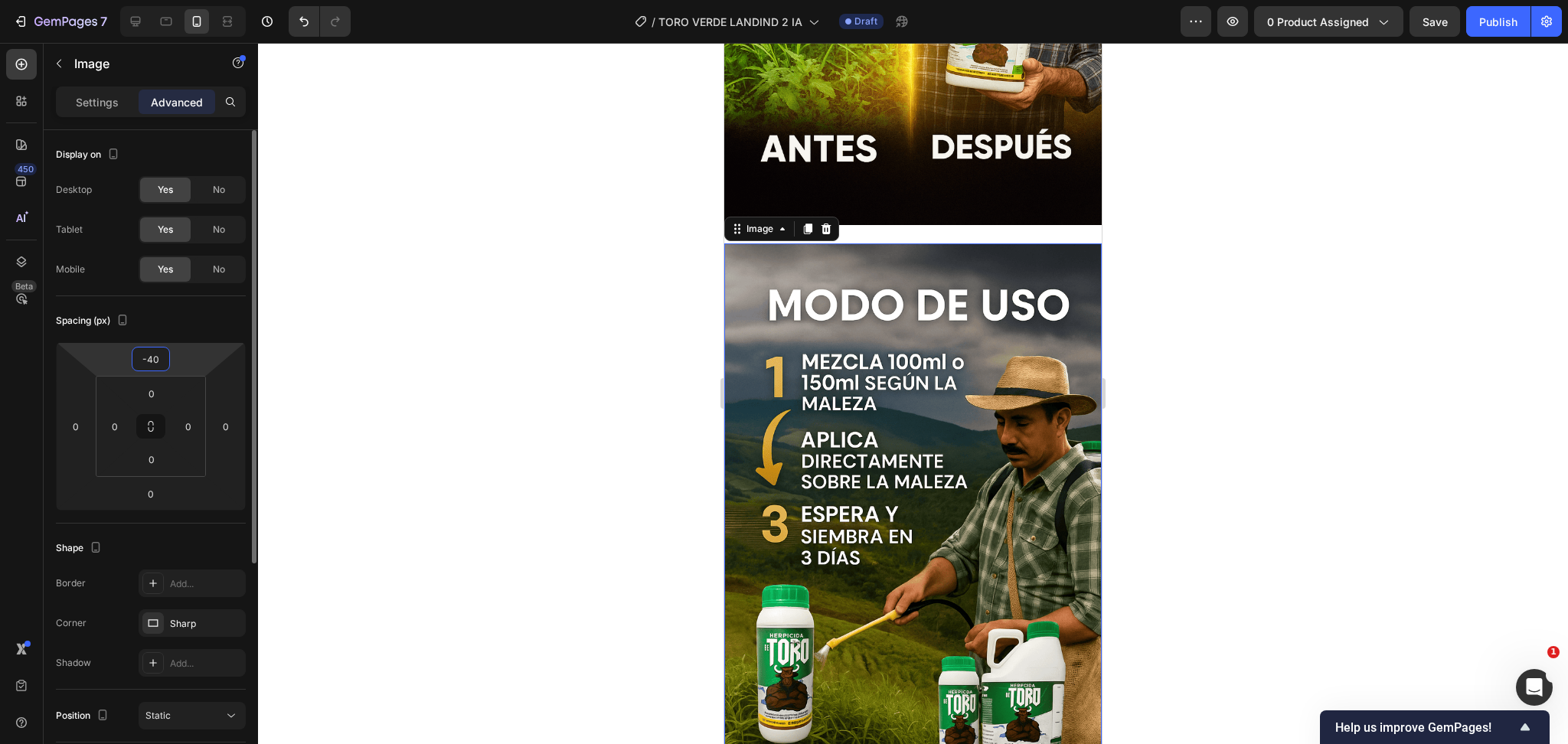
type input "-4"
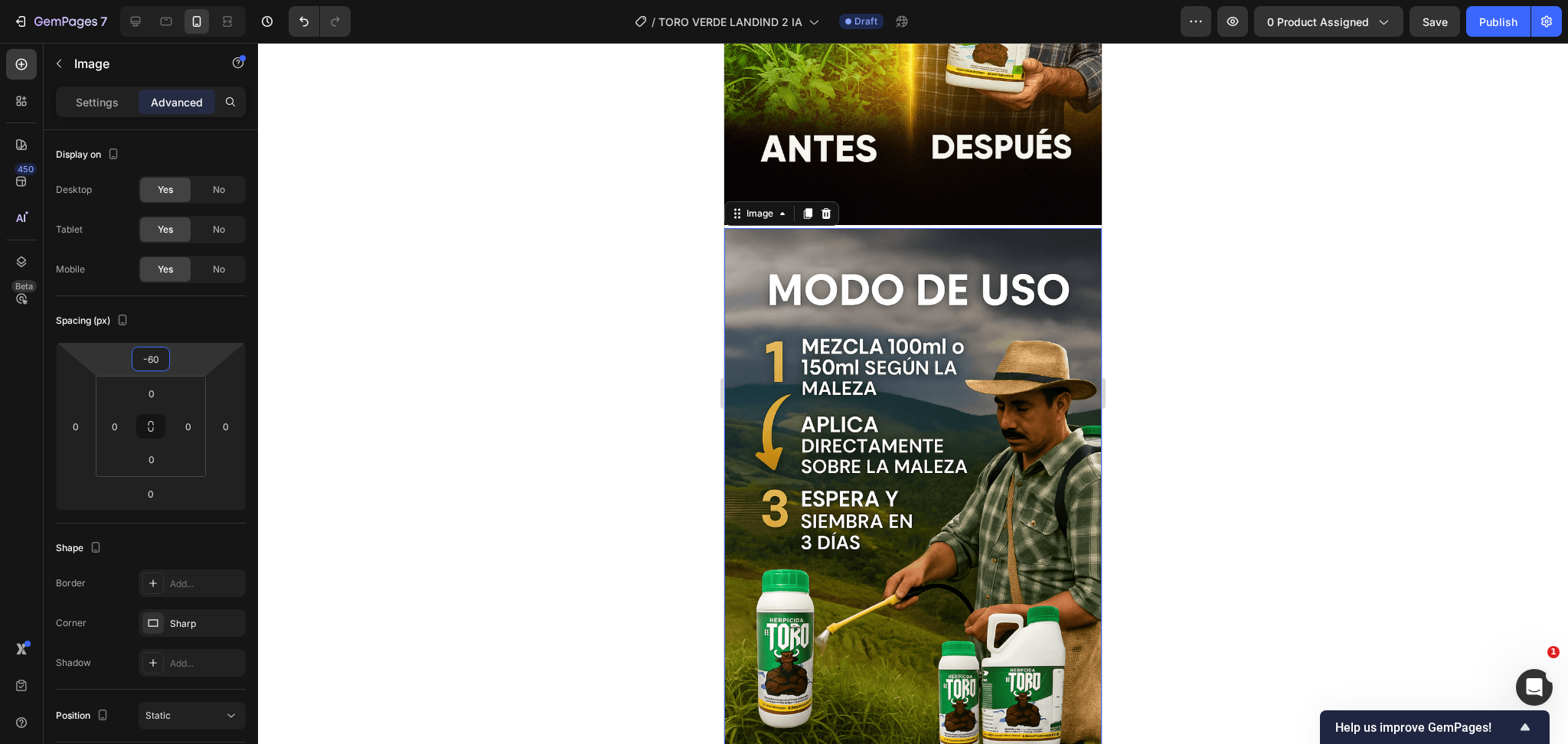
type input "-60"
click at [1288, 311] on div at bounding box center [913, 393] width 1310 height 701
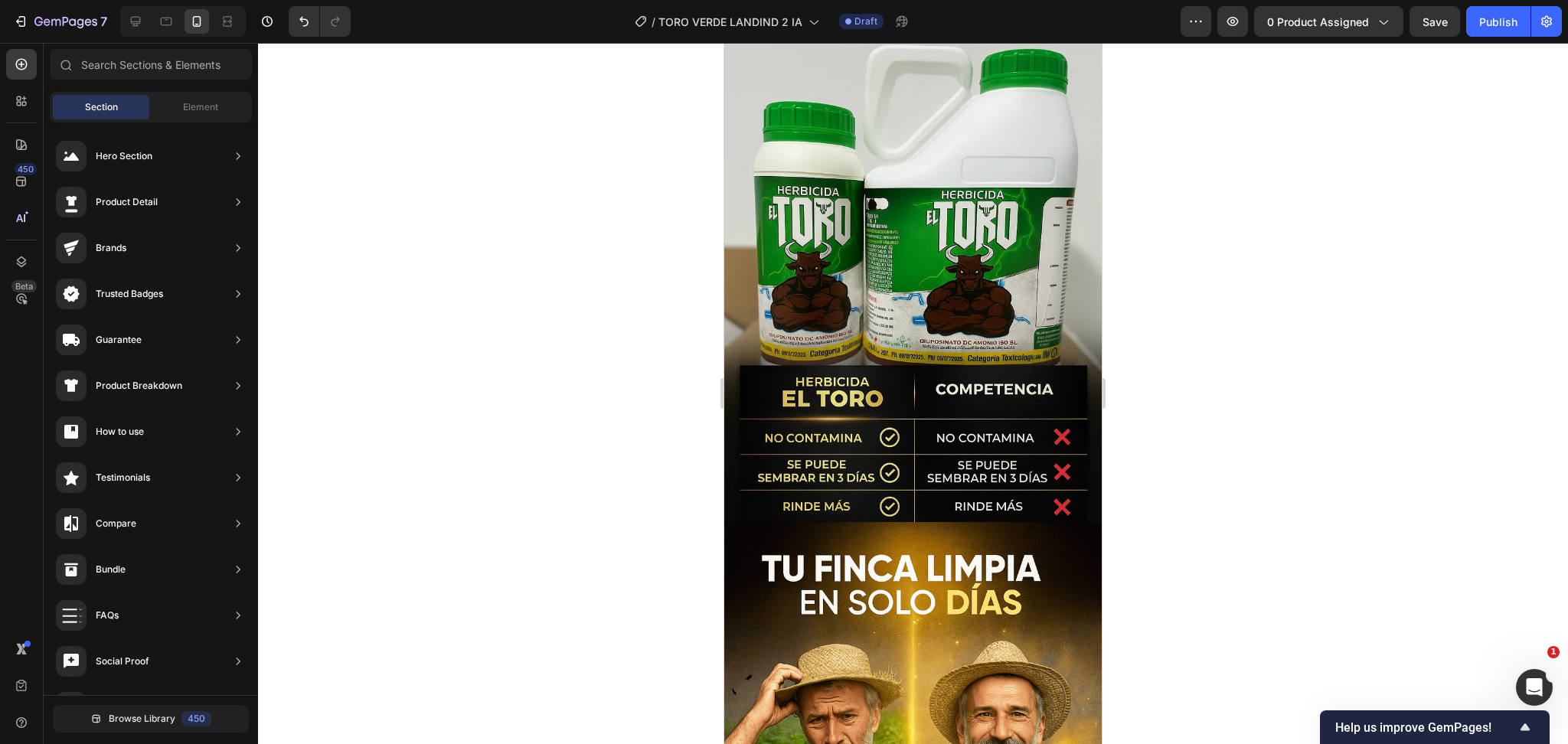
scroll to position [2684, 0]
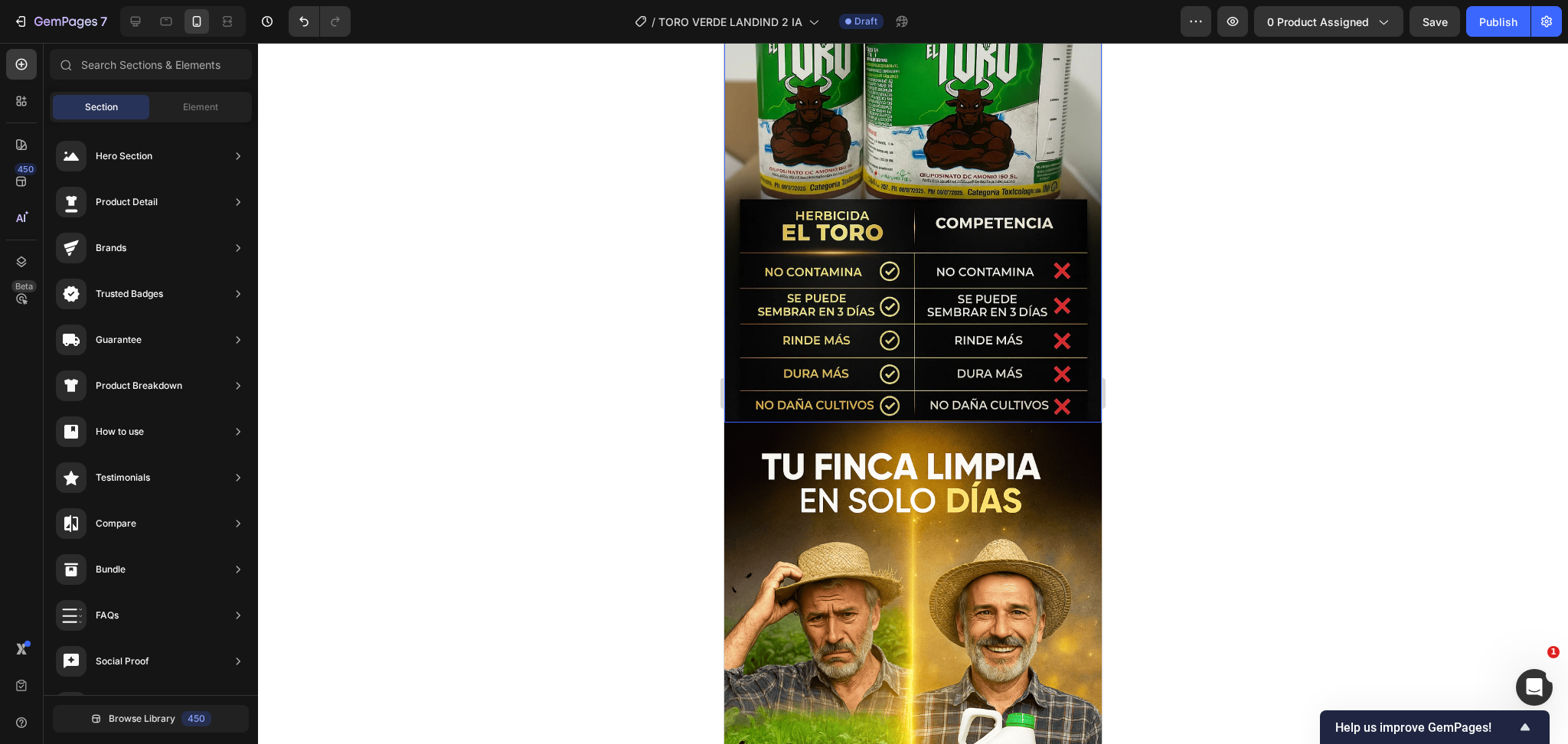
click at [942, 317] on img at bounding box center [912, 139] width 377 height 567
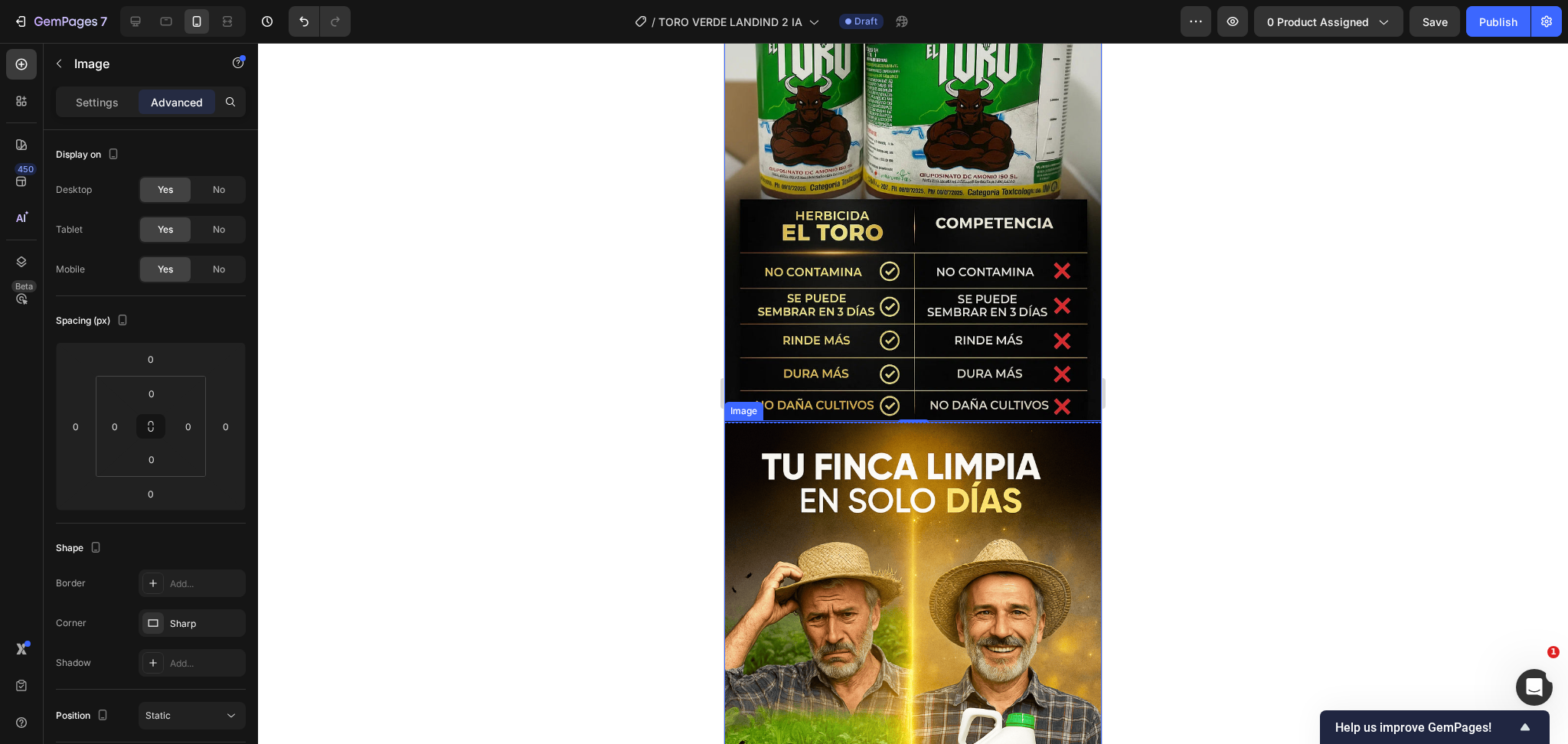
click at [817, 420] on img at bounding box center [912, 703] width 377 height 567
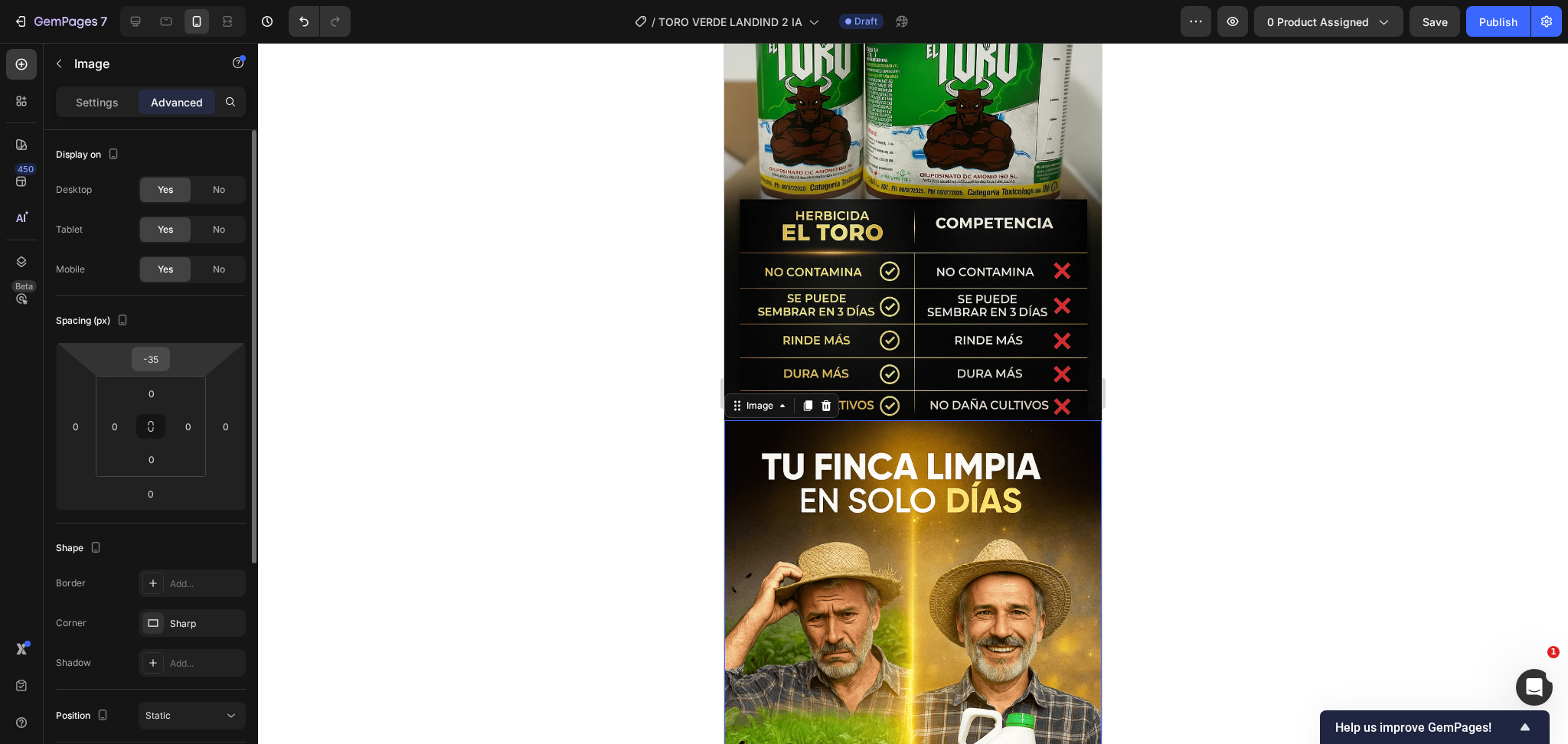
click at [159, 359] on input "-35" at bounding box center [151, 359] width 31 height 23
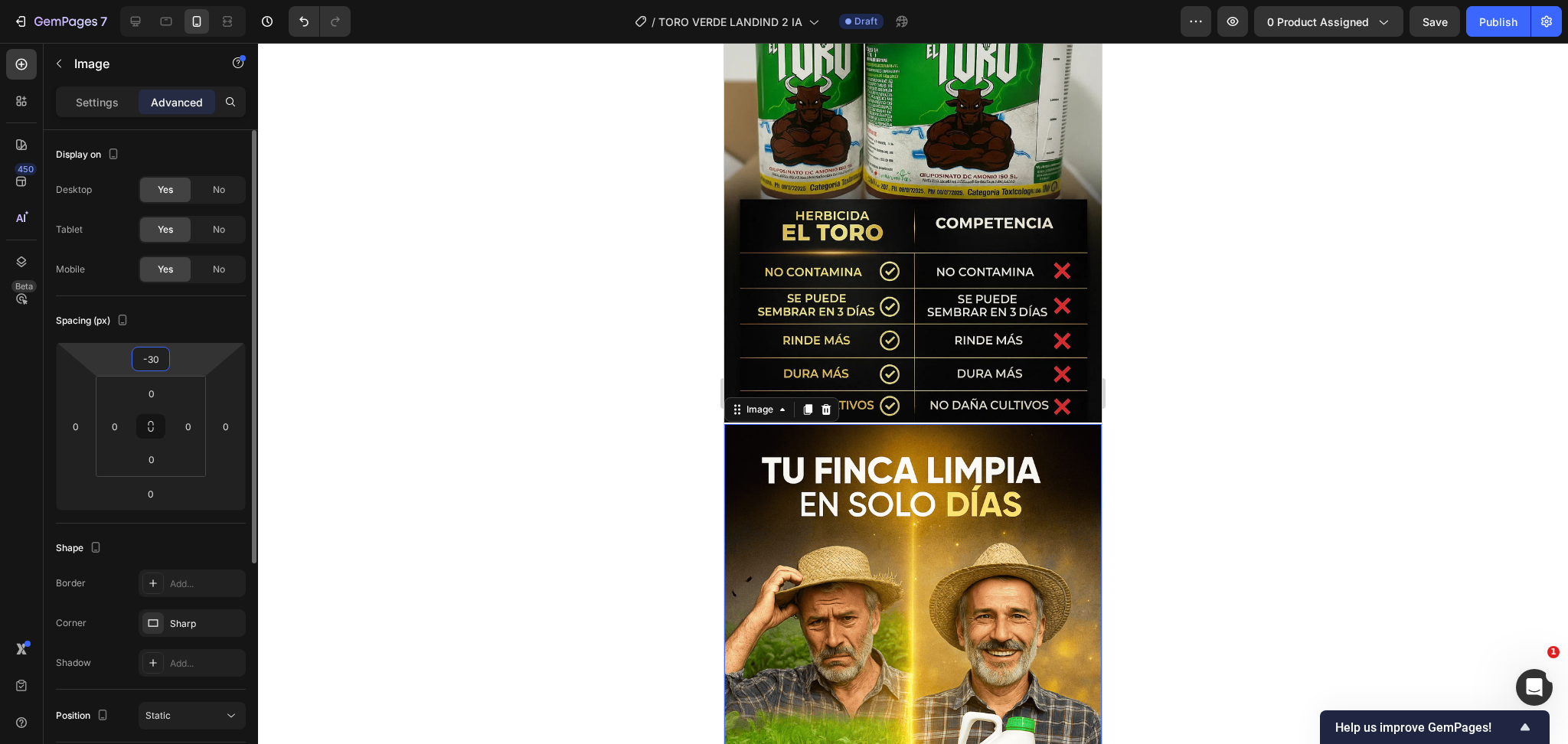
type input "-3"
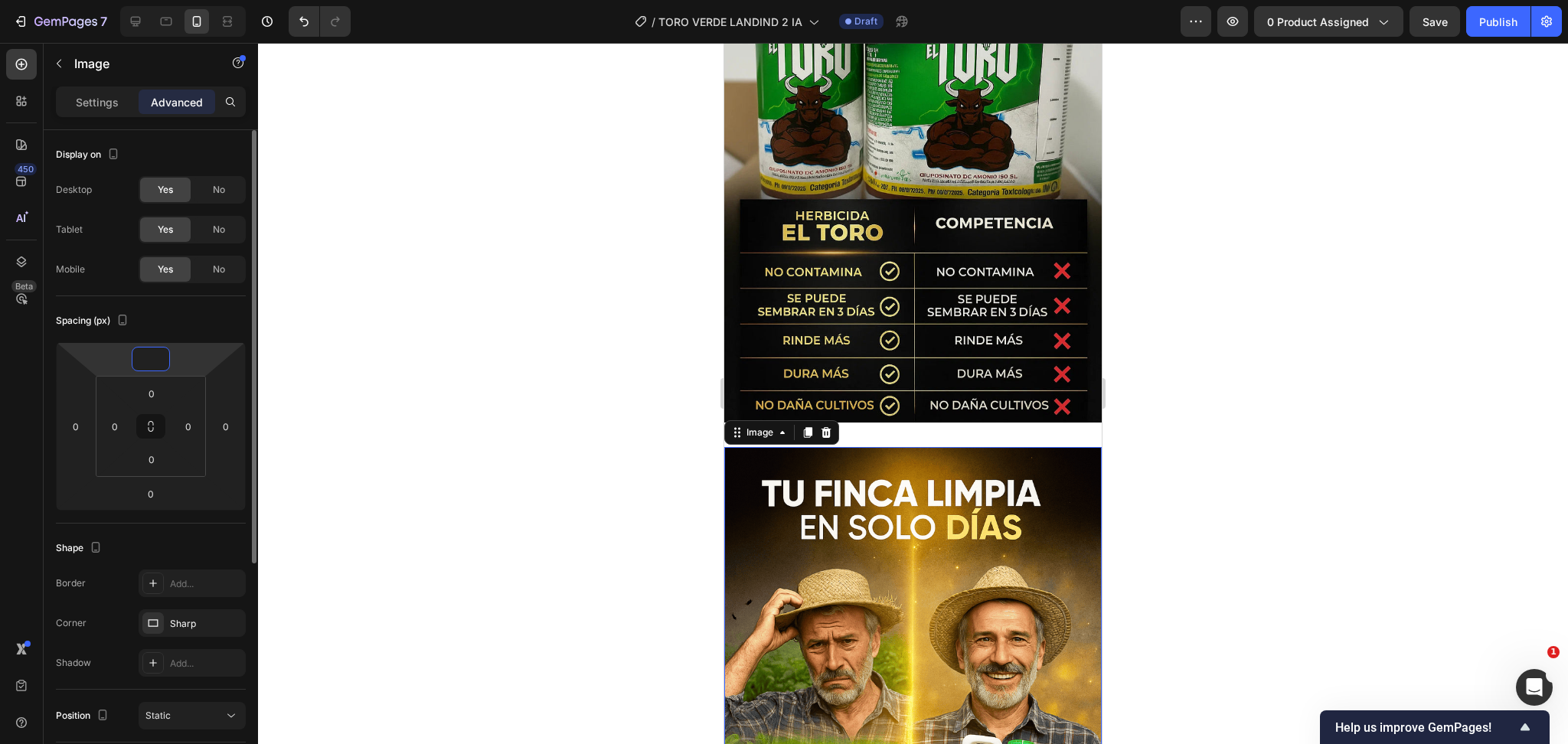
drag, startPoint x: 150, startPoint y: 362, endPoint x: 139, endPoint y: 362, distance: 11.0
click at [139, 362] on input "number" at bounding box center [151, 359] width 31 height 23
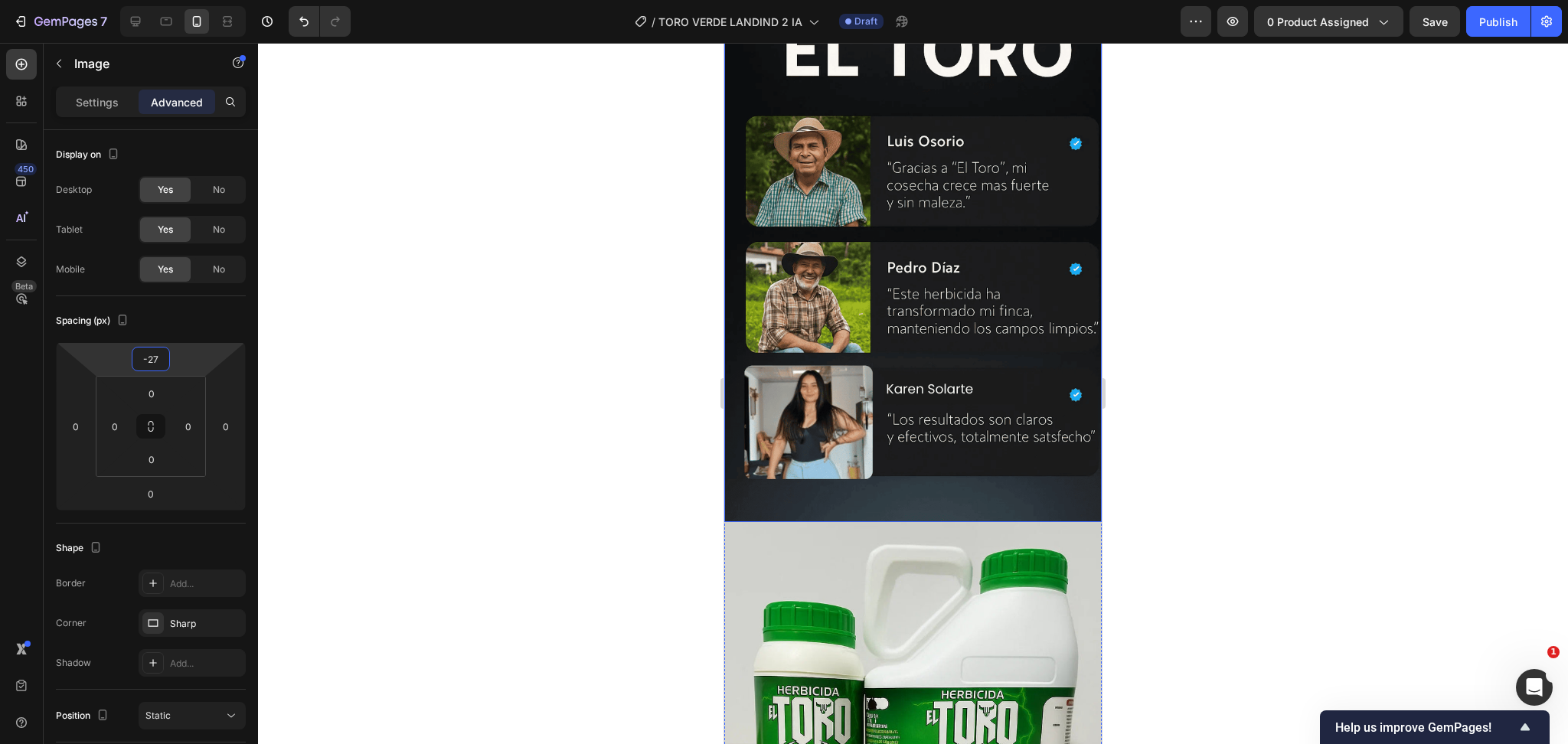
scroll to position [1969, 0]
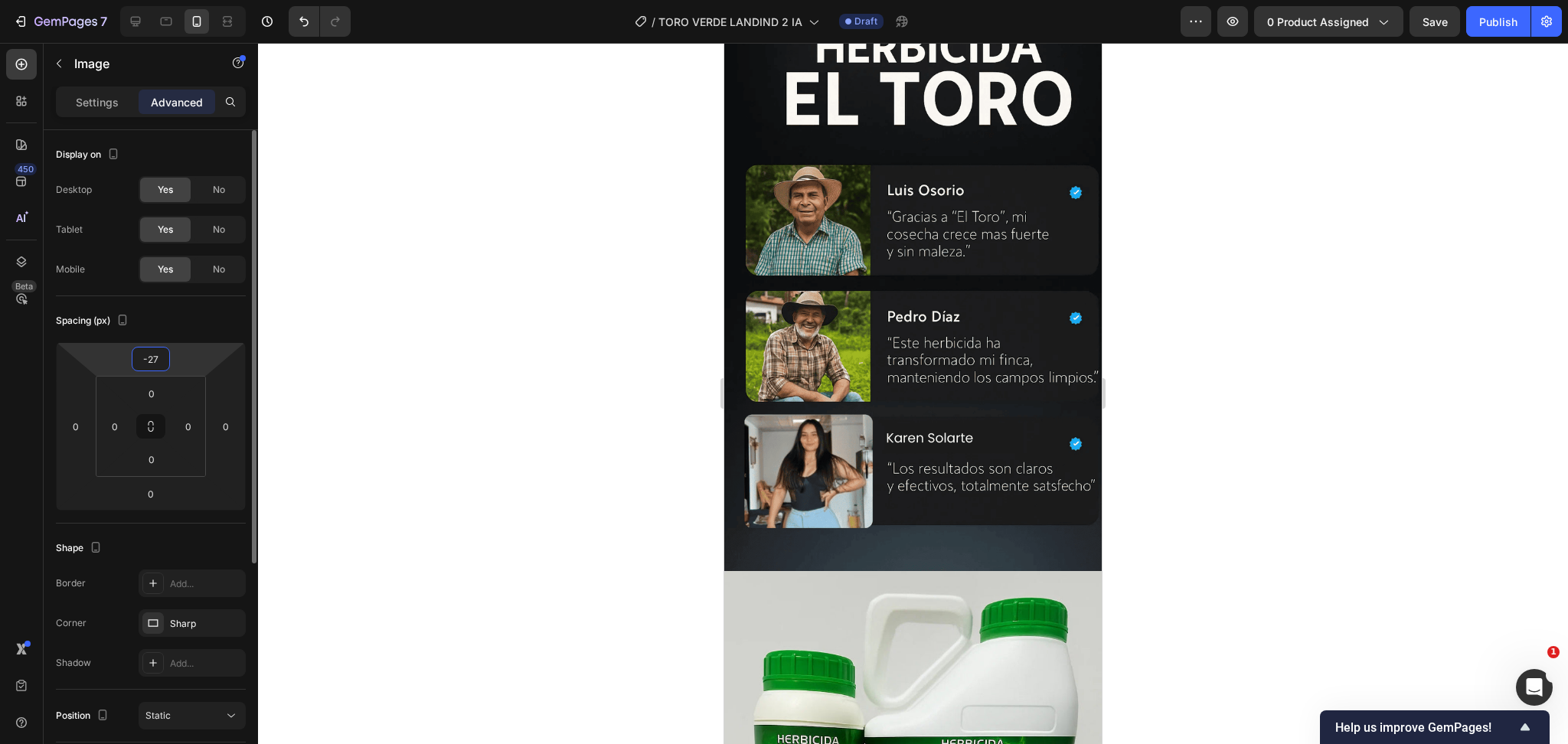
click at [163, 358] on input "-27" at bounding box center [151, 359] width 31 height 23
type input "-28"
click at [1207, 504] on div at bounding box center [913, 393] width 1310 height 701
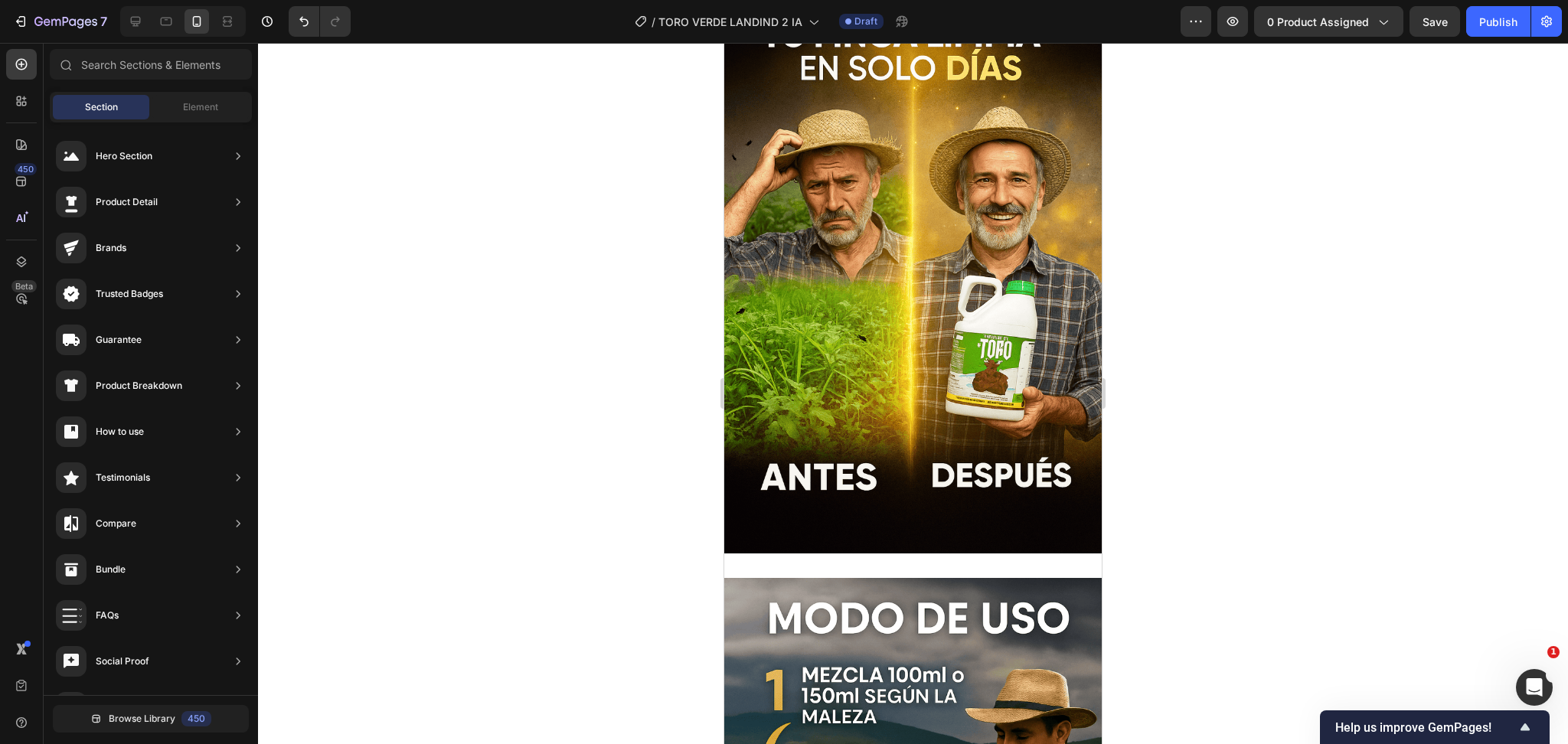
scroll to position [3089, 0]
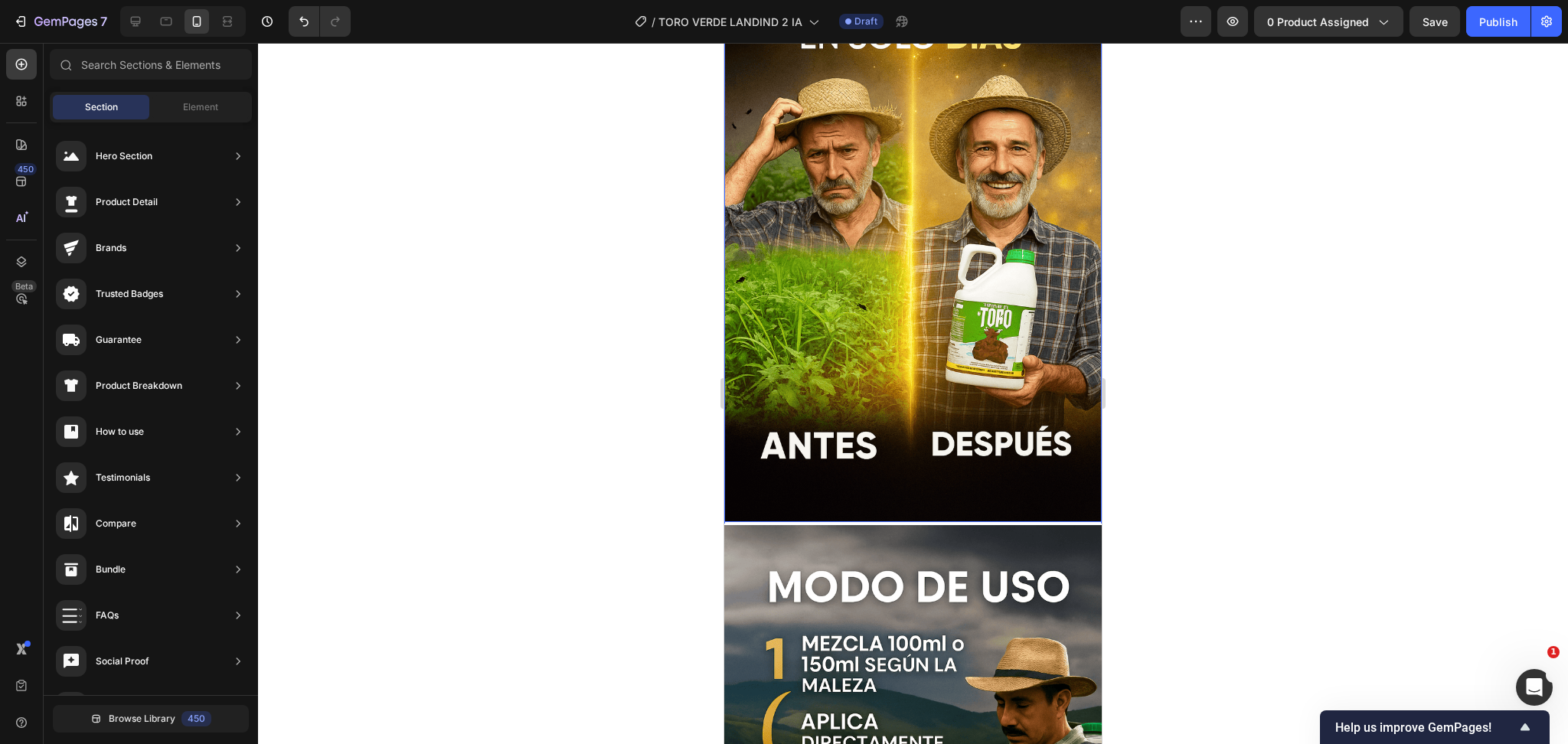
click at [968, 443] on img at bounding box center [912, 239] width 377 height 567
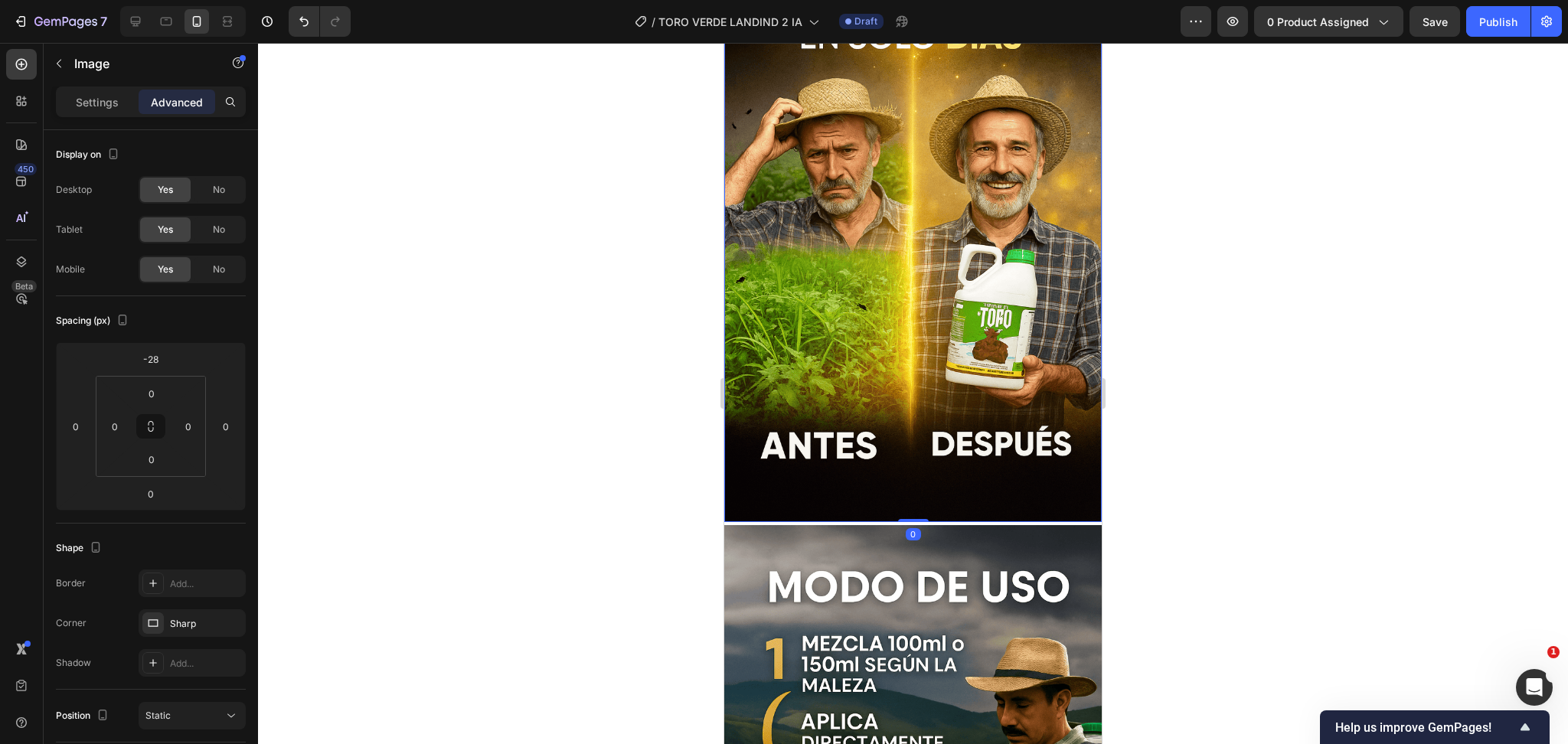
click at [1268, 448] on div at bounding box center [913, 393] width 1310 height 701
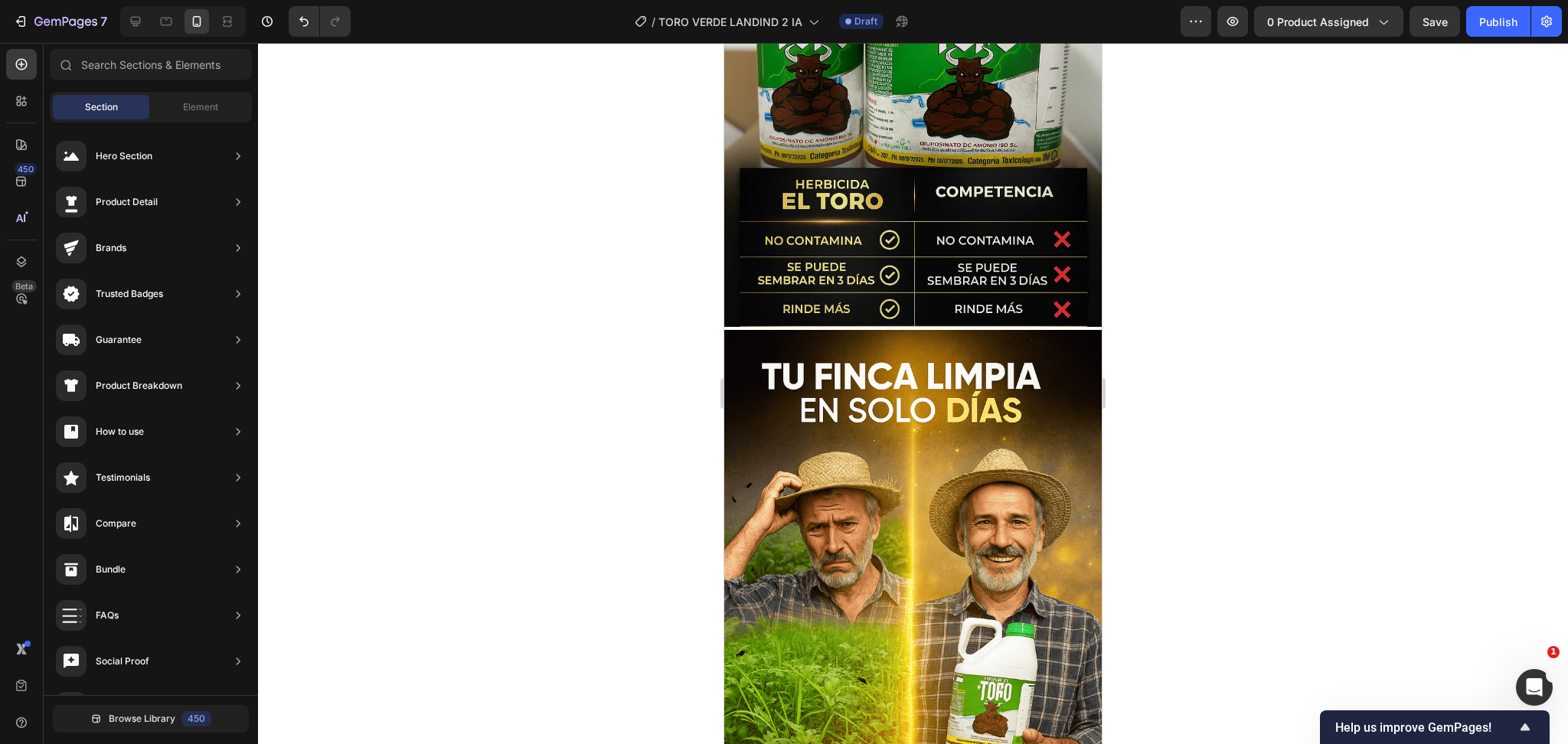
scroll to position [2748, 0]
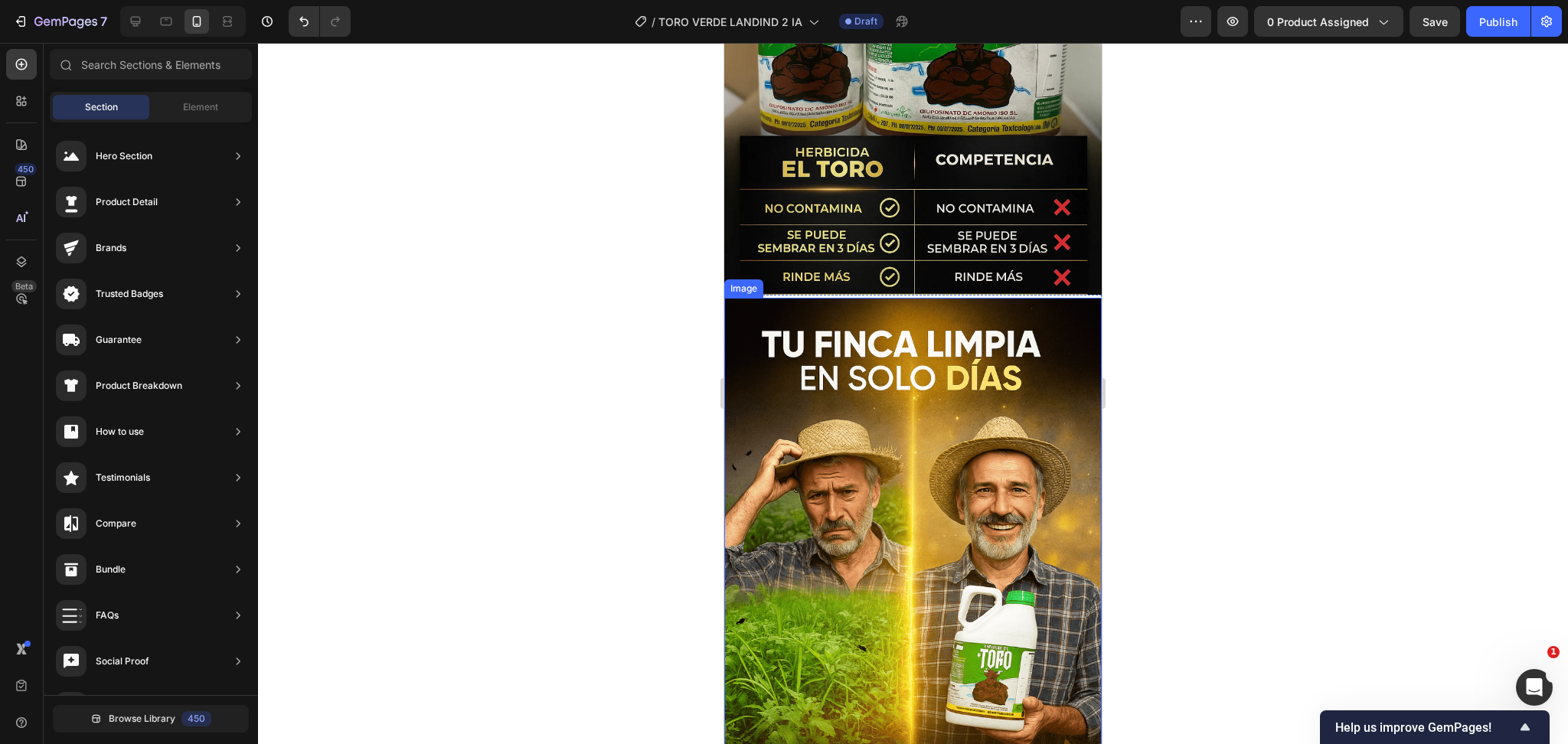
click at [1022, 339] on img at bounding box center [912, 581] width 377 height 567
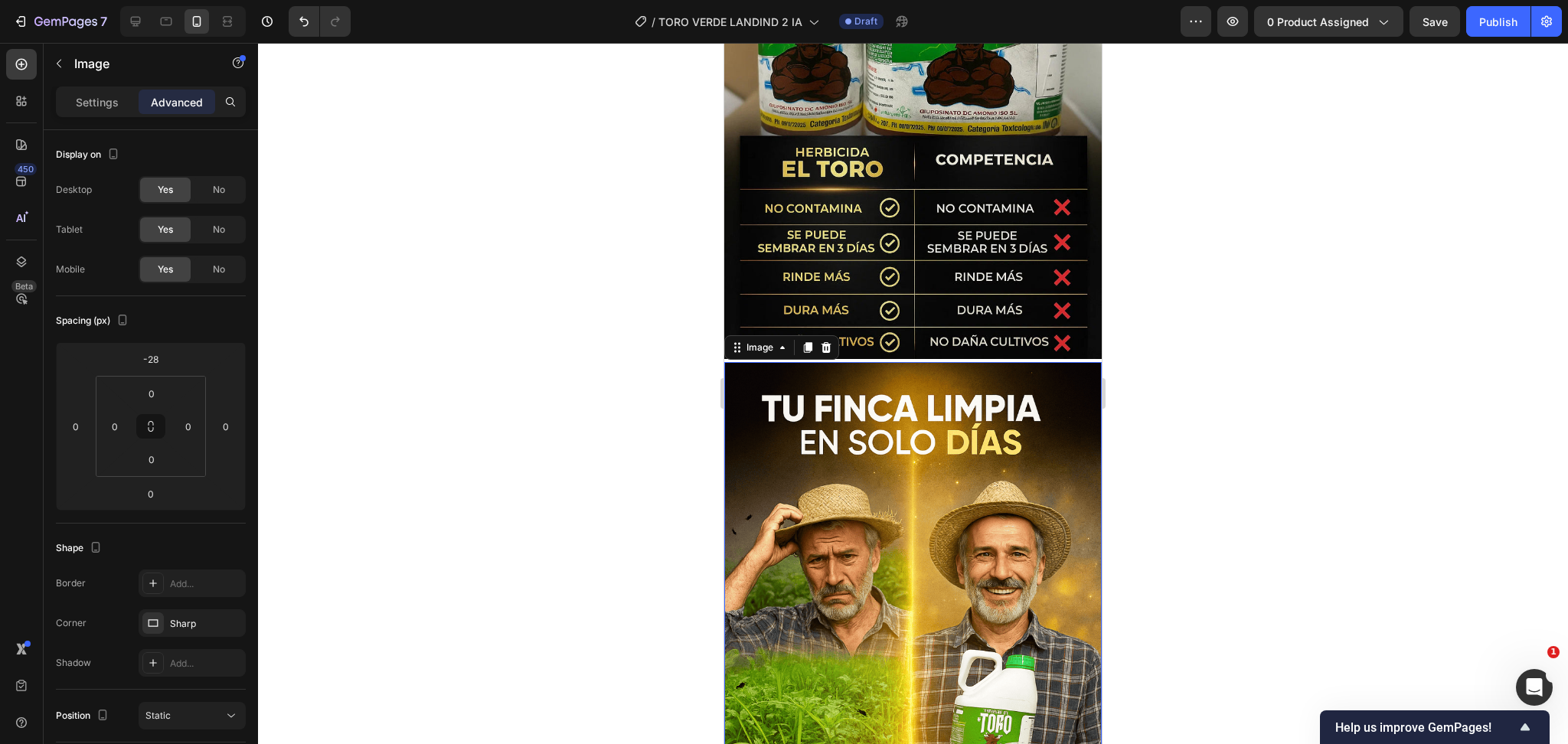
click at [946, 240] on img at bounding box center [912, 76] width 377 height 567
drag, startPoint x: 910, startPoint y: 293, endPoint x: 912, endPoint y: 271, distance: 22.1
click at [912, 271] on div "Image 0" at bounding box center [912, 76] width 377 height 567
click at [946, 233] on img at bounding box center [912, 76] width 377 height 567
click at [874, 362] on img at bounding box center [912, 645] width 377 height 567
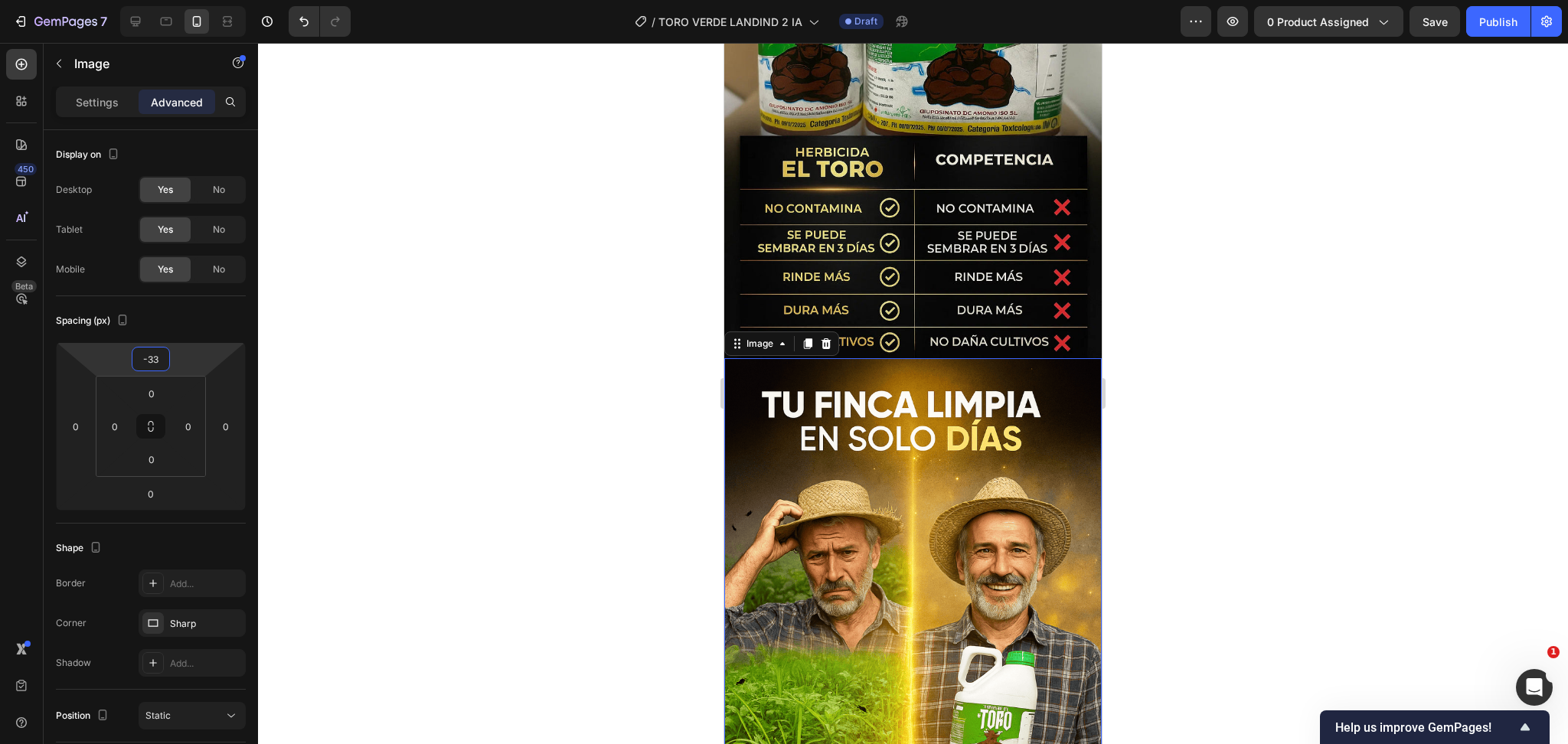
type input "-33"
click at [895, 459] on img at bounding box center [912, 641] width 377 height 567
click at [1142, 276] on div at bounding box center [913, 393] width 1310 height 701
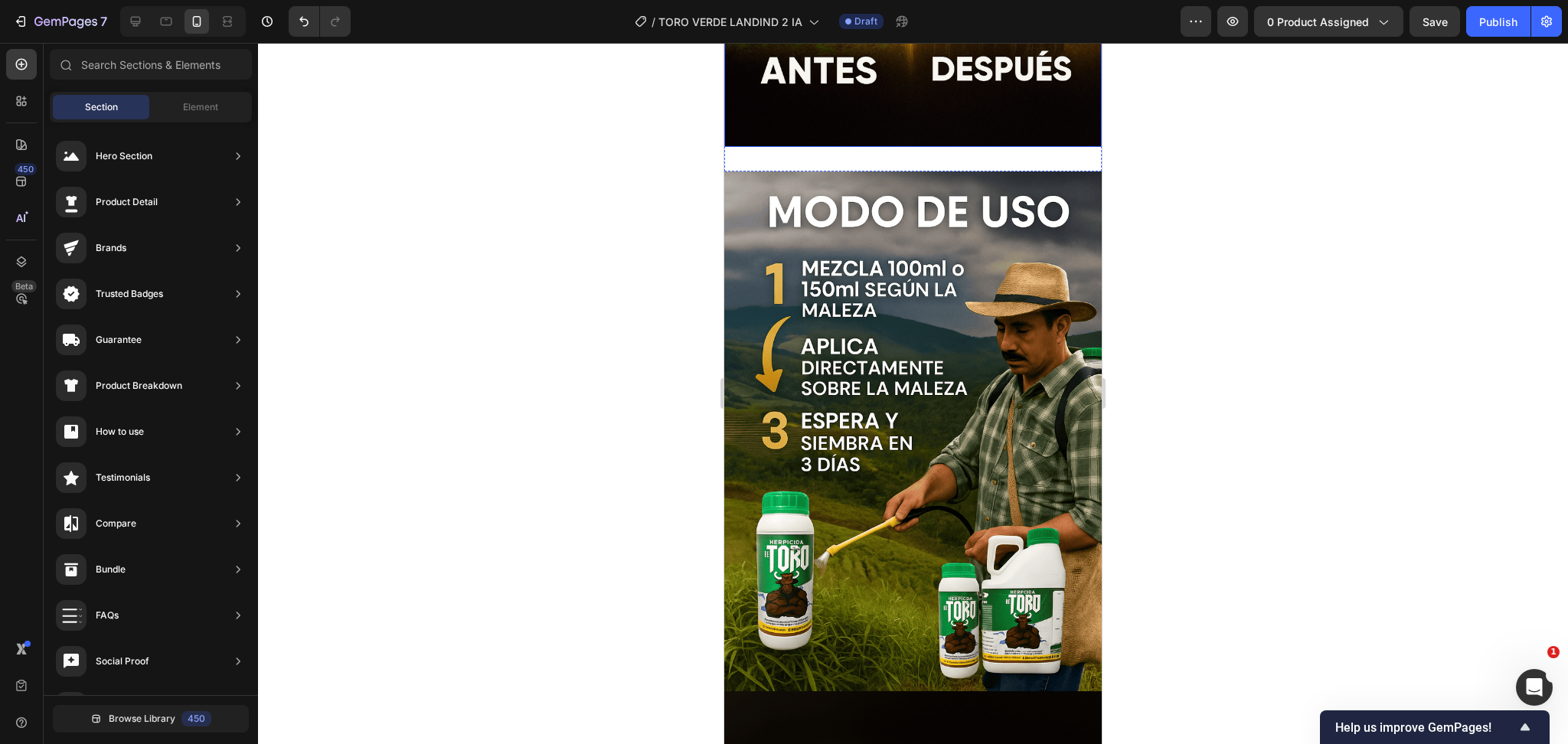
scroll to position [3462, 0]
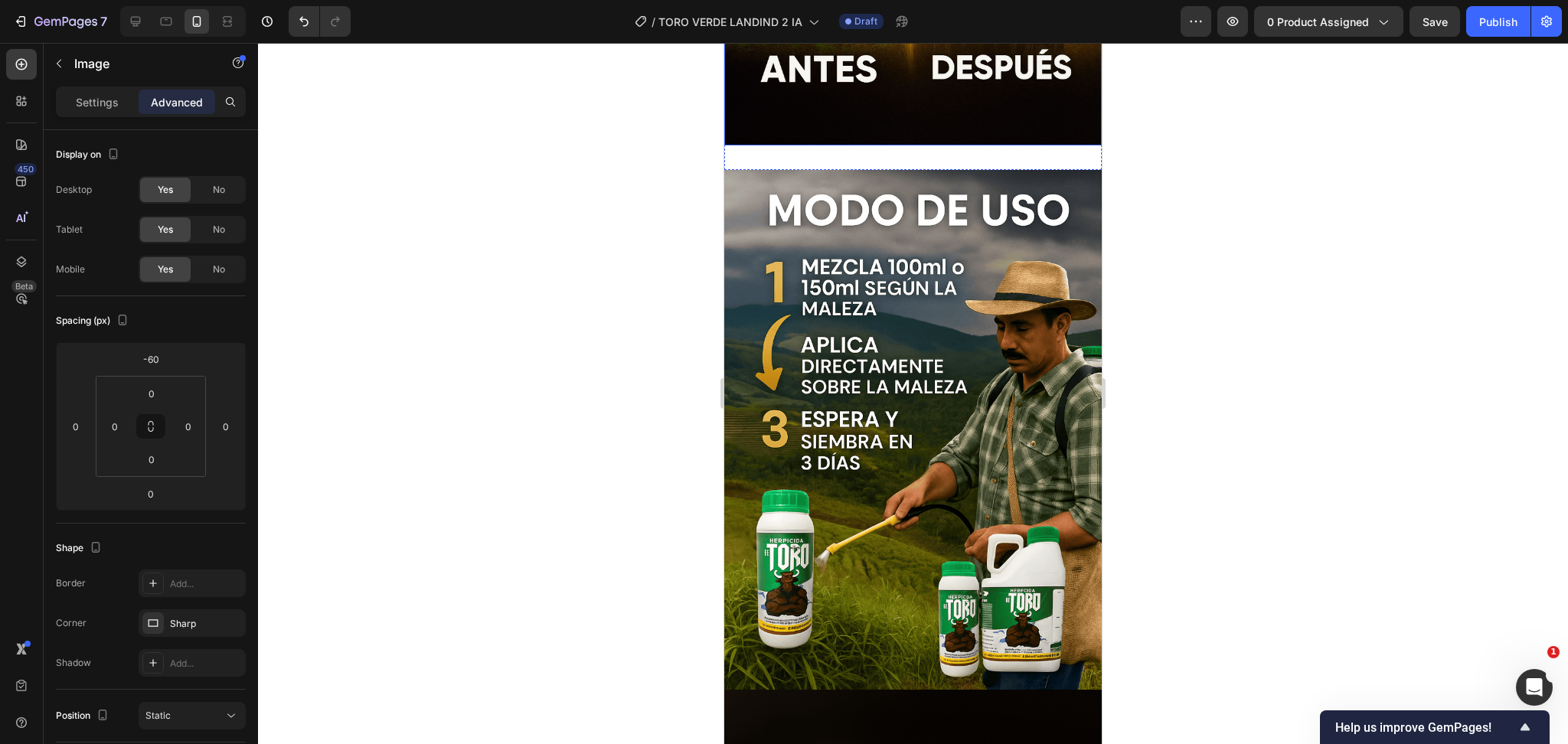
click at [945, 214] on img at bounding box center [912, 432] width 377 height 567
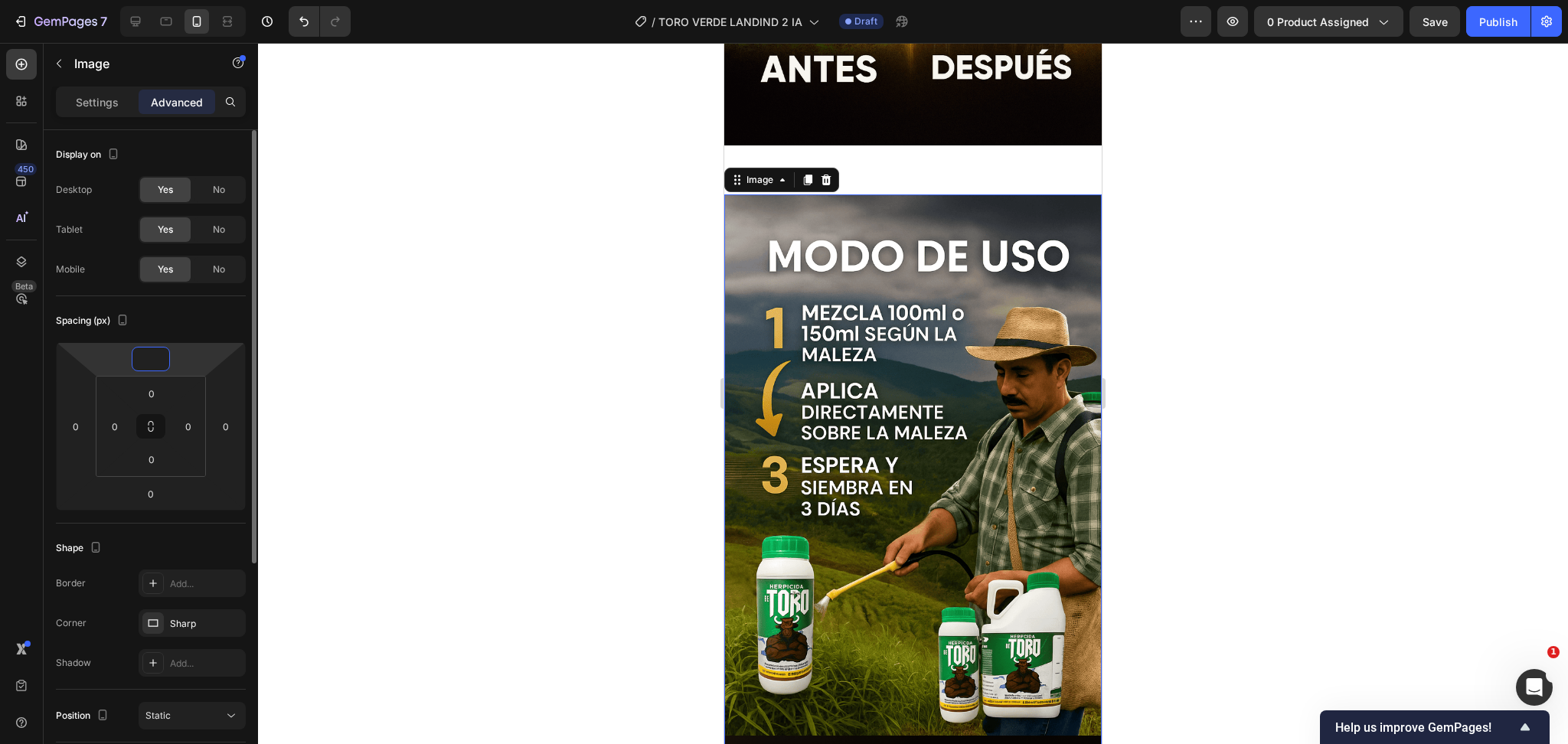
type input "-60"
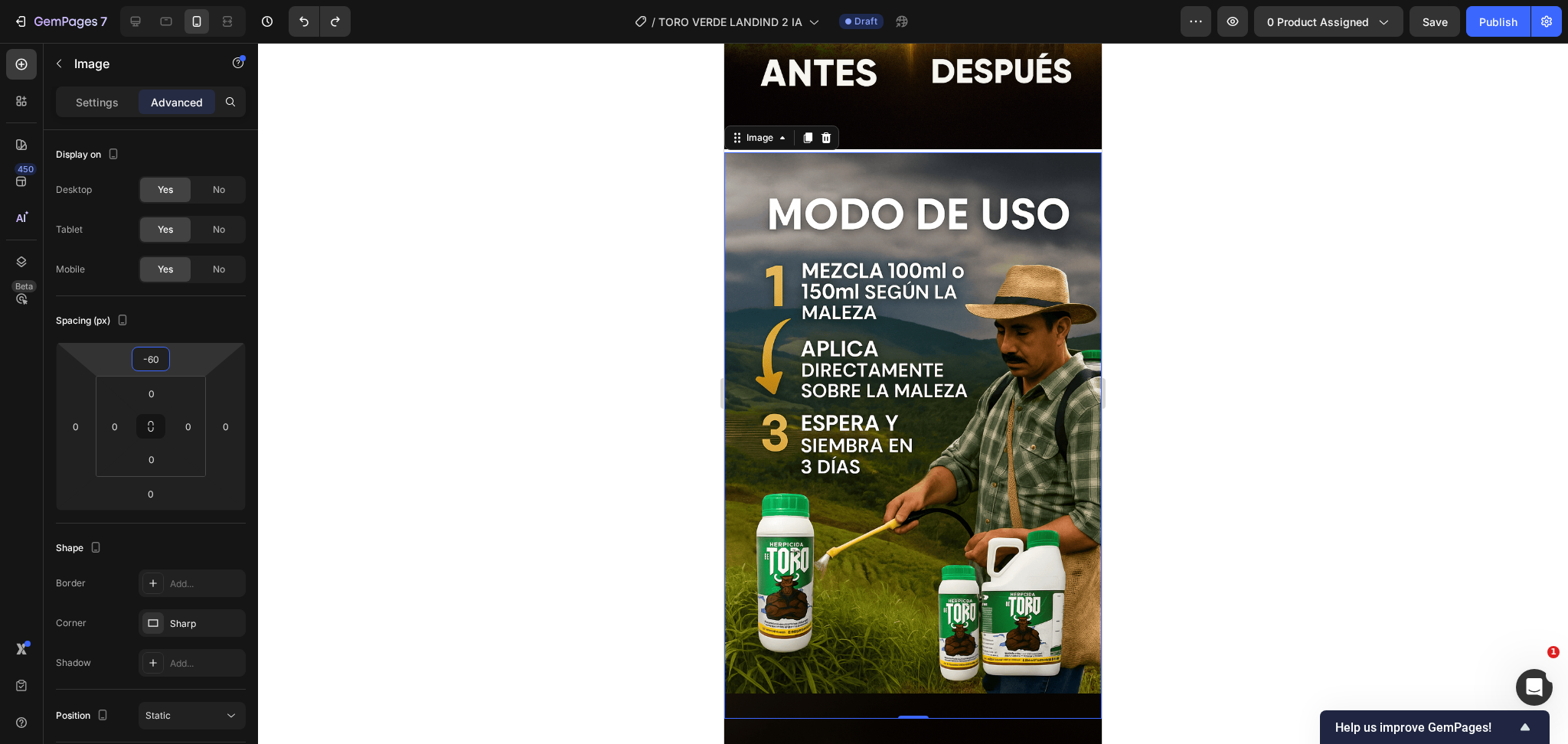
click at [1254, 236] on div at bounding box center [913, 393] width 1310 height 701
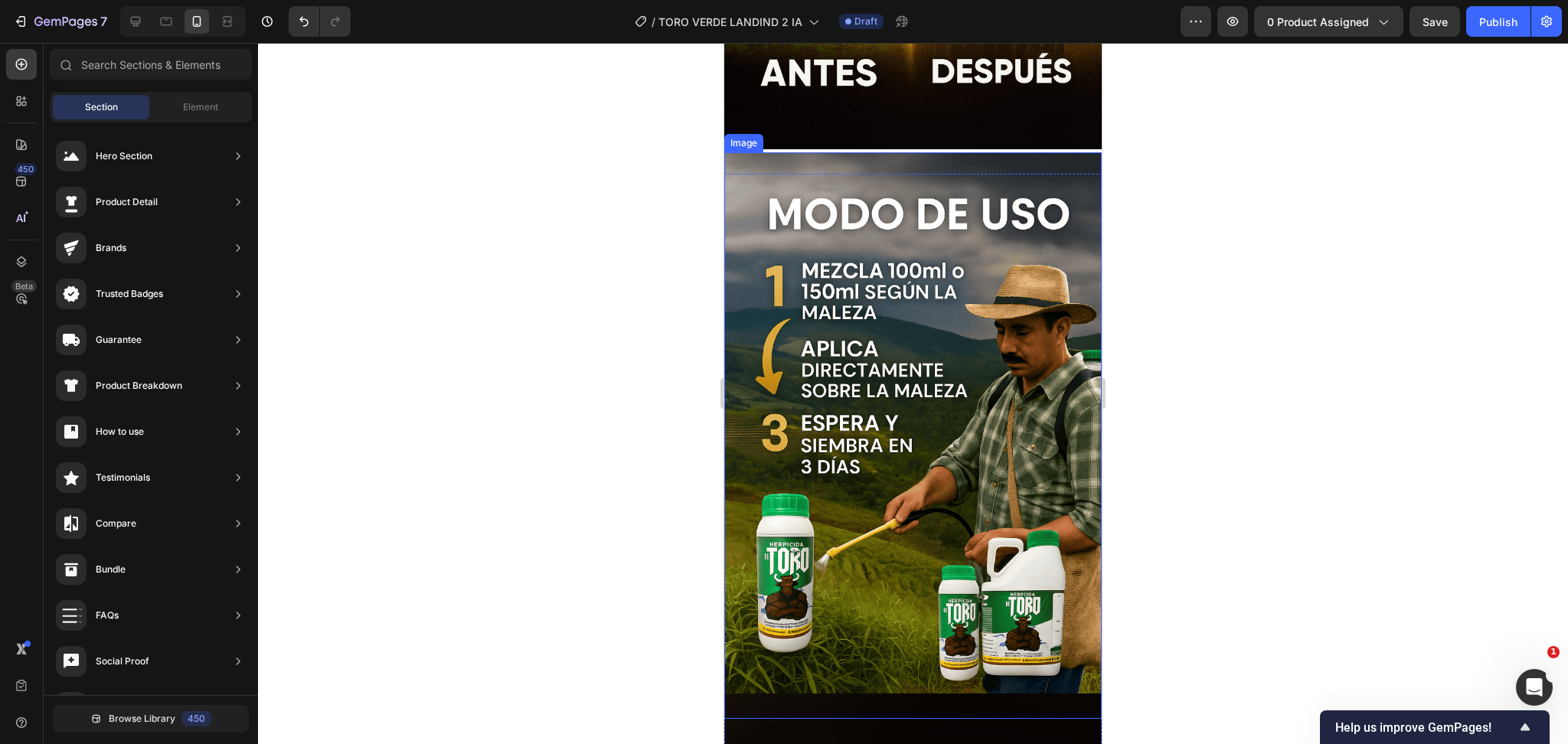
click at [824, 267] on img at bounding box center [912, 435] width 377 height 567
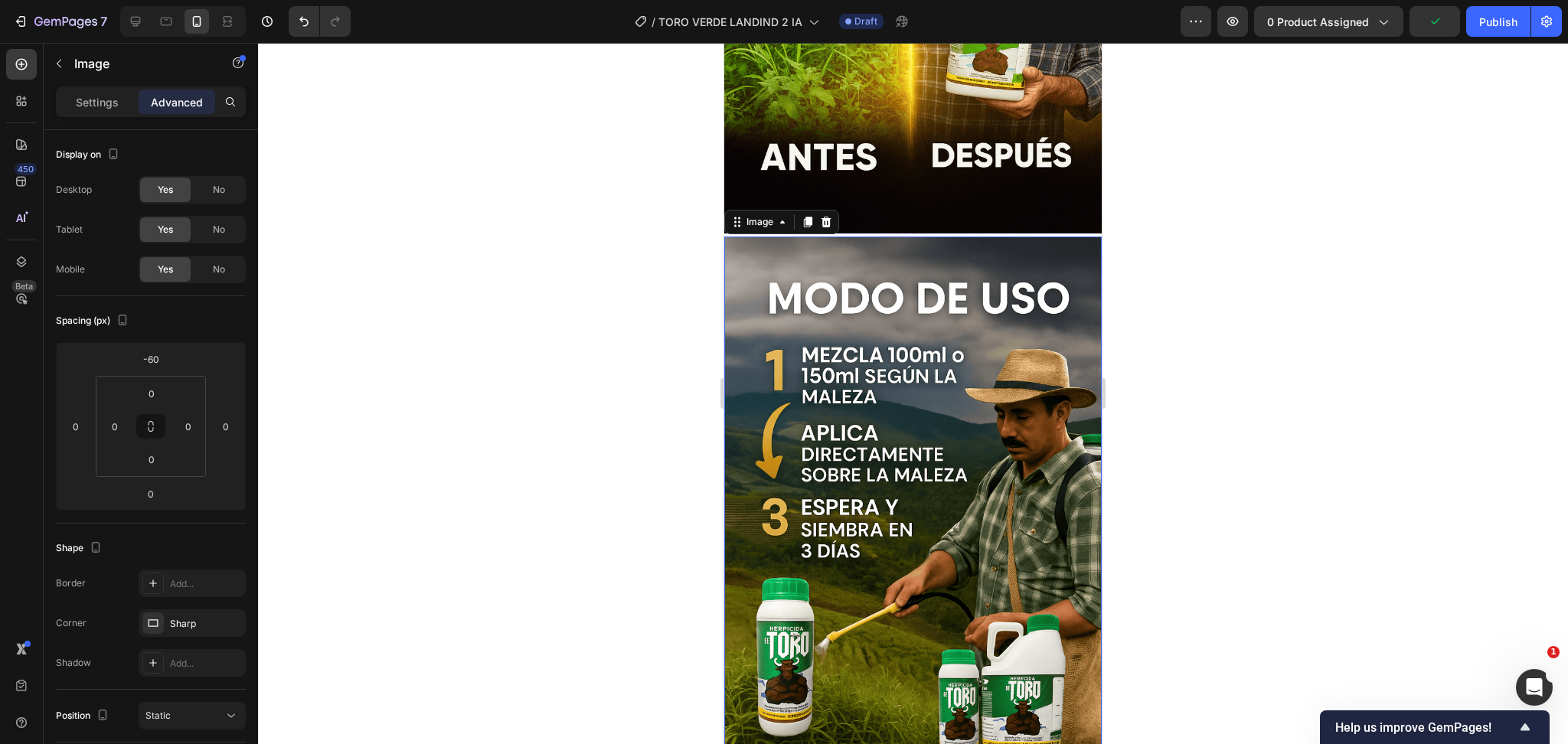
scroll to position [3258, 0]
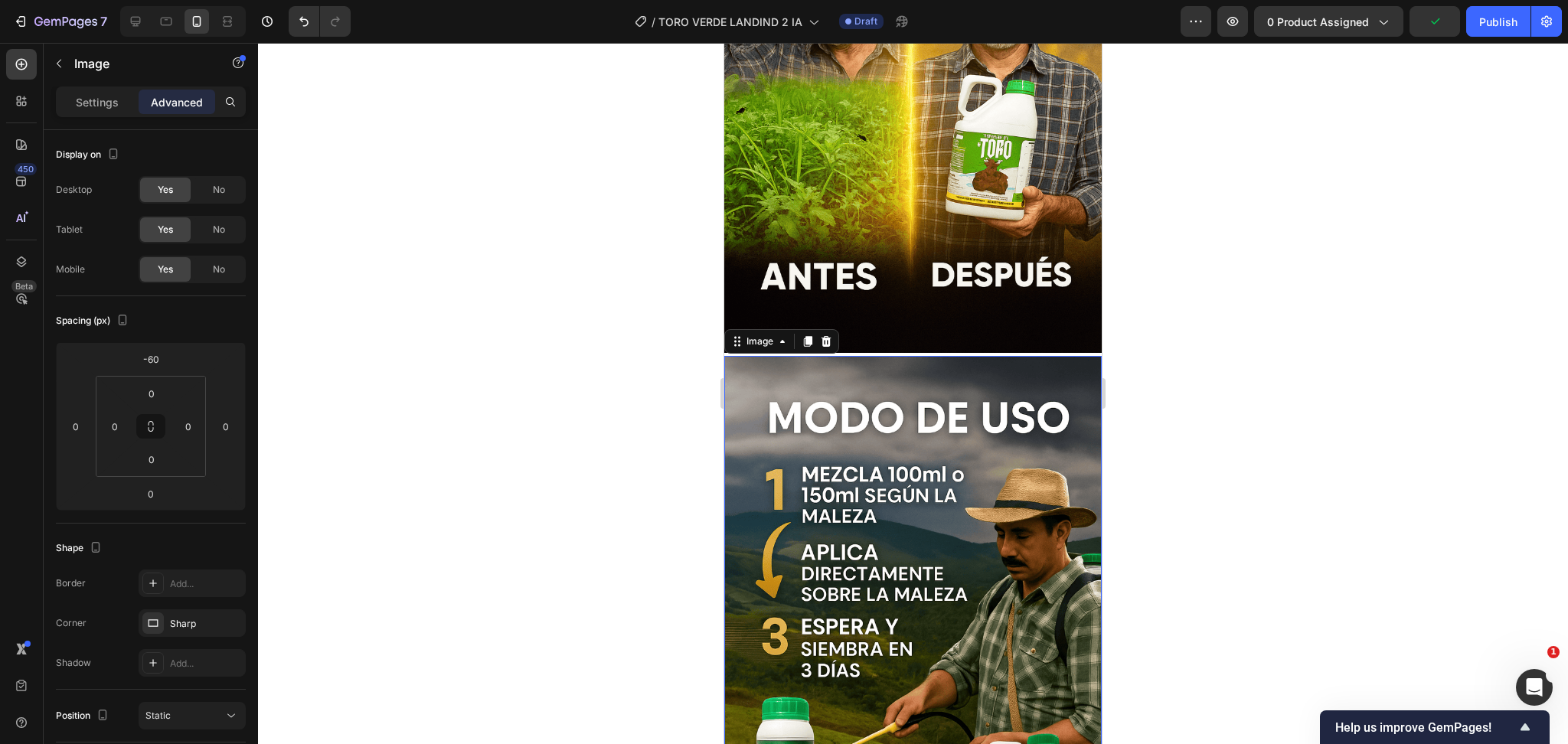
click at [885, 367] on img at bounding box center [912, 639] width 377 height 567
click at [160, 357] on input "-60" at bounding box center [151, 359] width 31 height 23
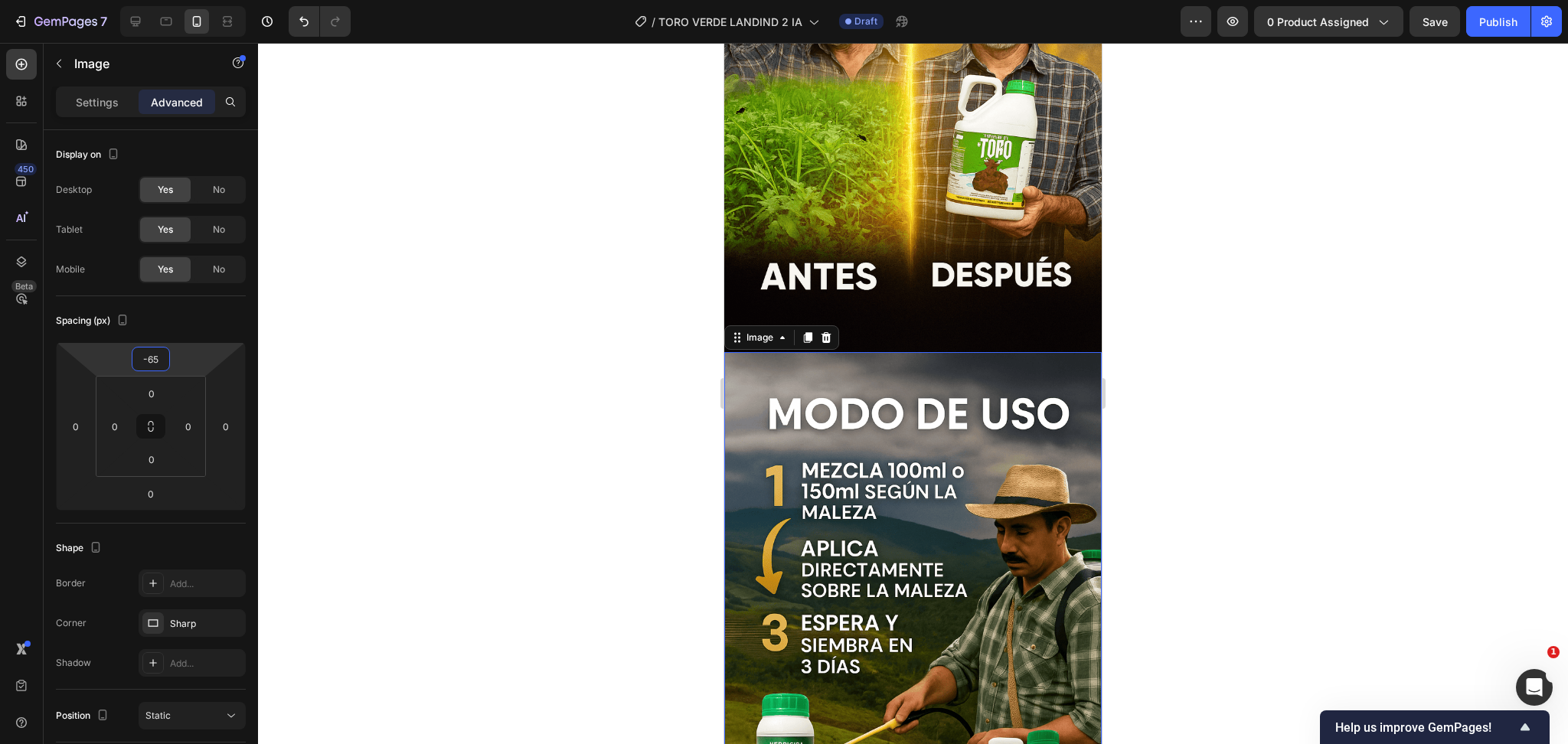
type input "-65"
click at [1368, 336] on div at bounding box center [913, 393] width 1310 height 701
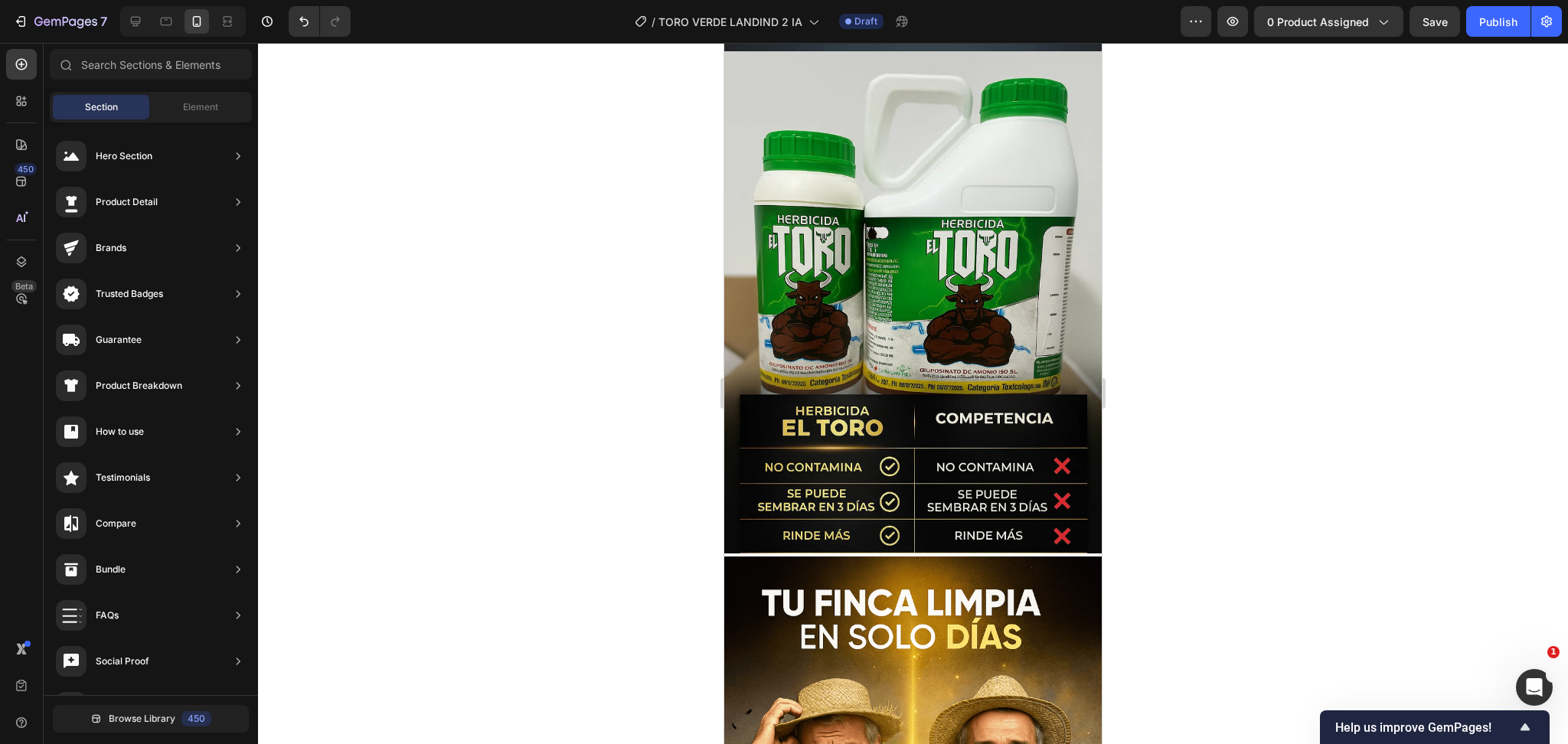
scroll to position [2496, 0]
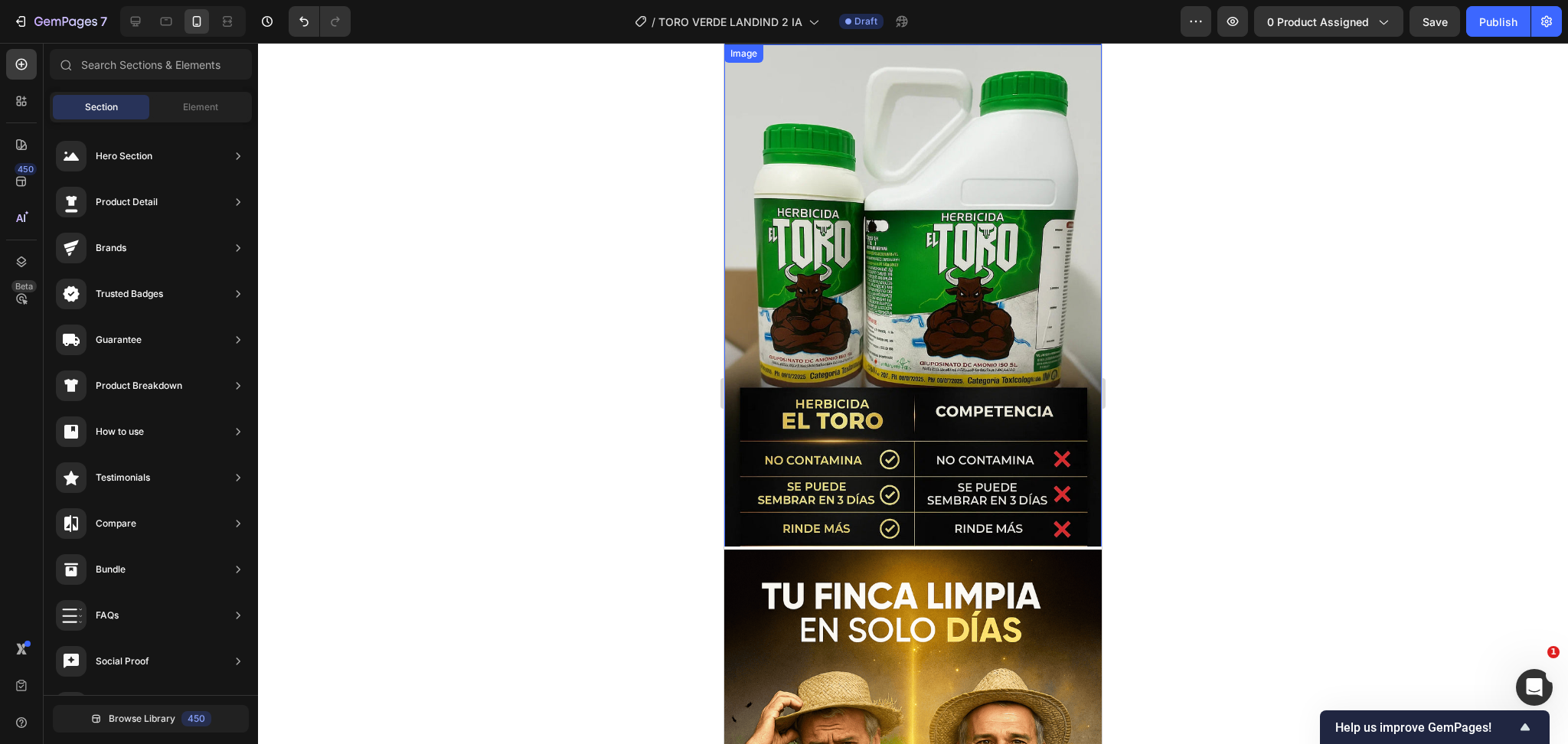
click at [999, 427] on img at bounding box center [912, 328] width 377 height 567
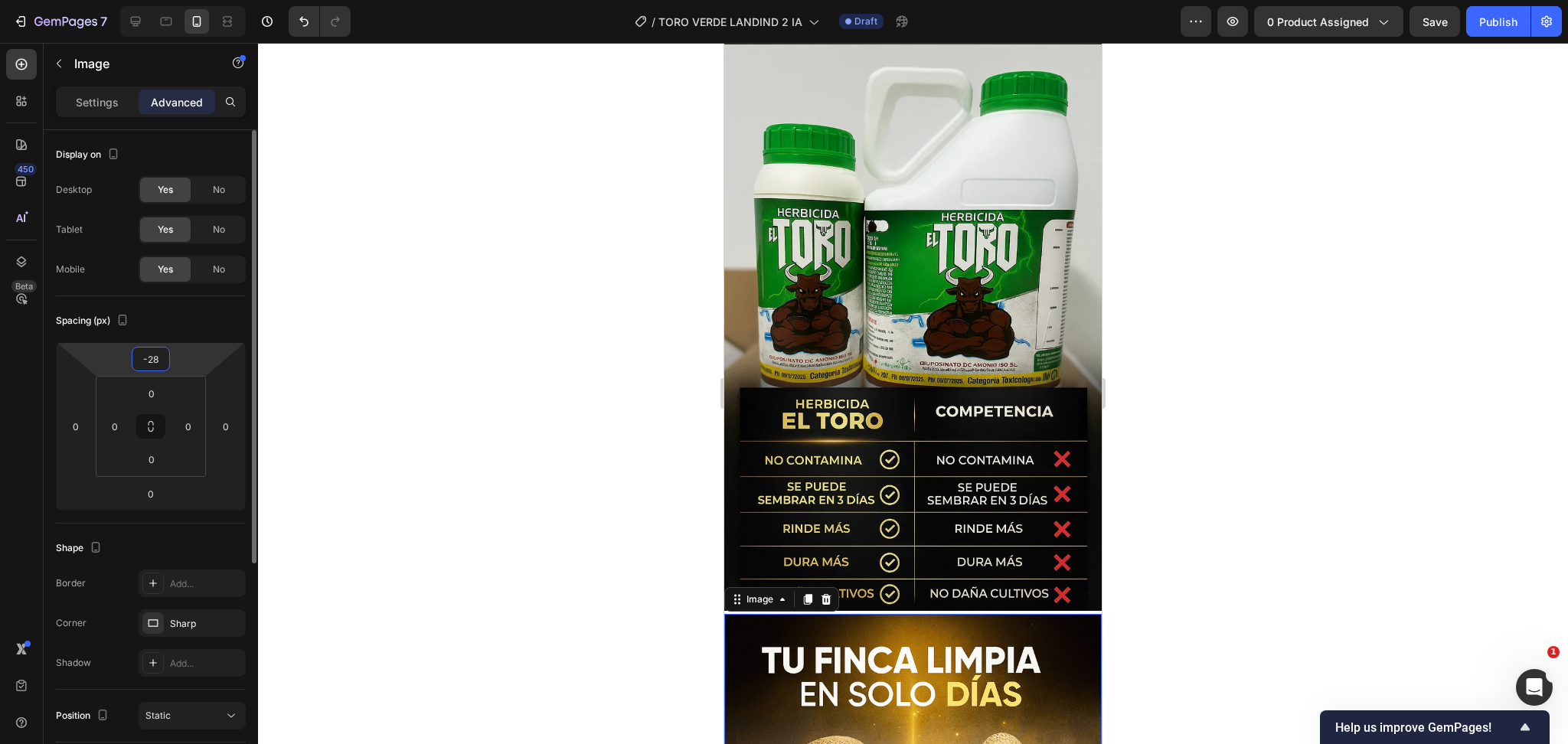
click at [164, 359] on input "-28" at bounding box center [151, 359] width 31 height 23
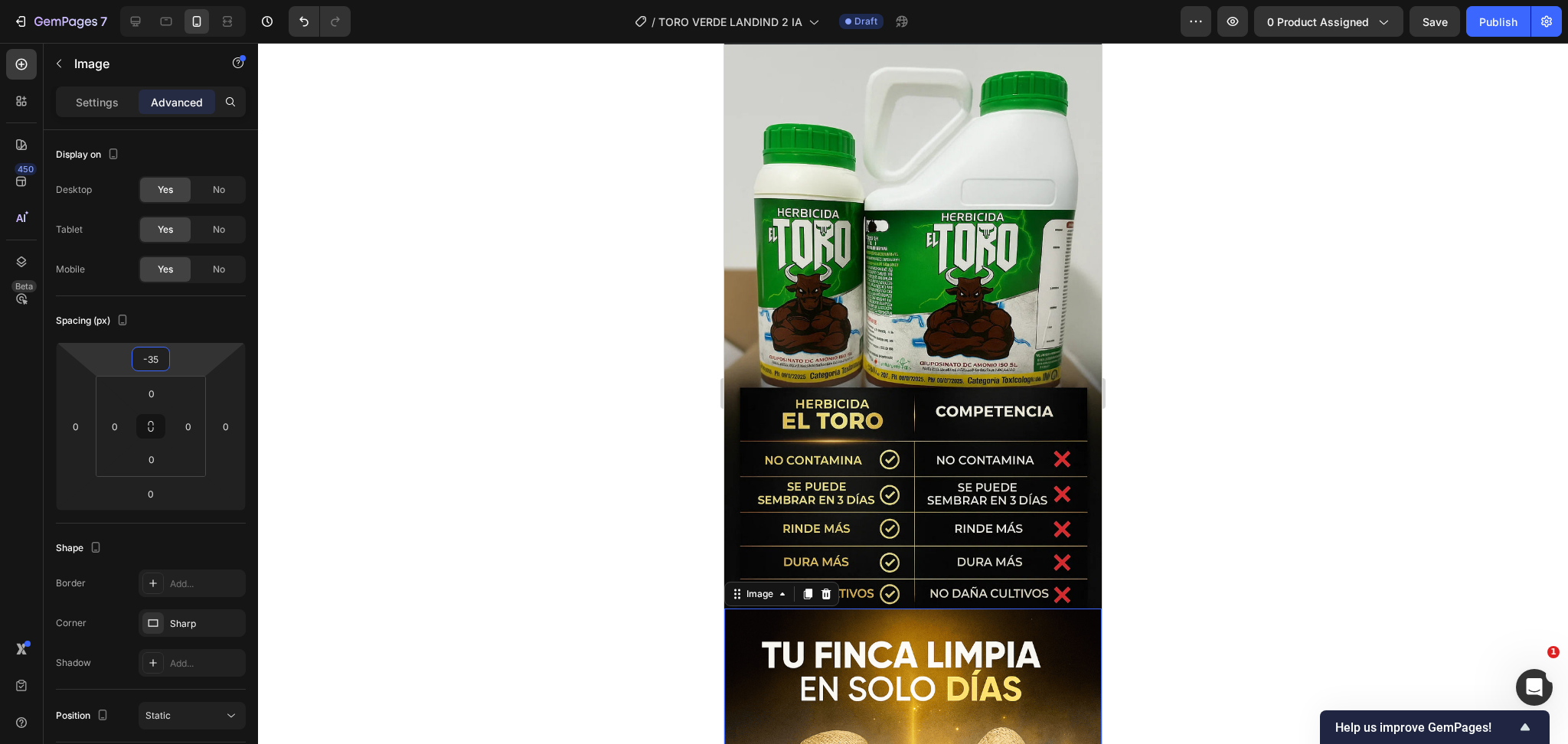
type input "-35"
click at [1360, 550] on div at bounding box center [913, 393] width 1310 height 701
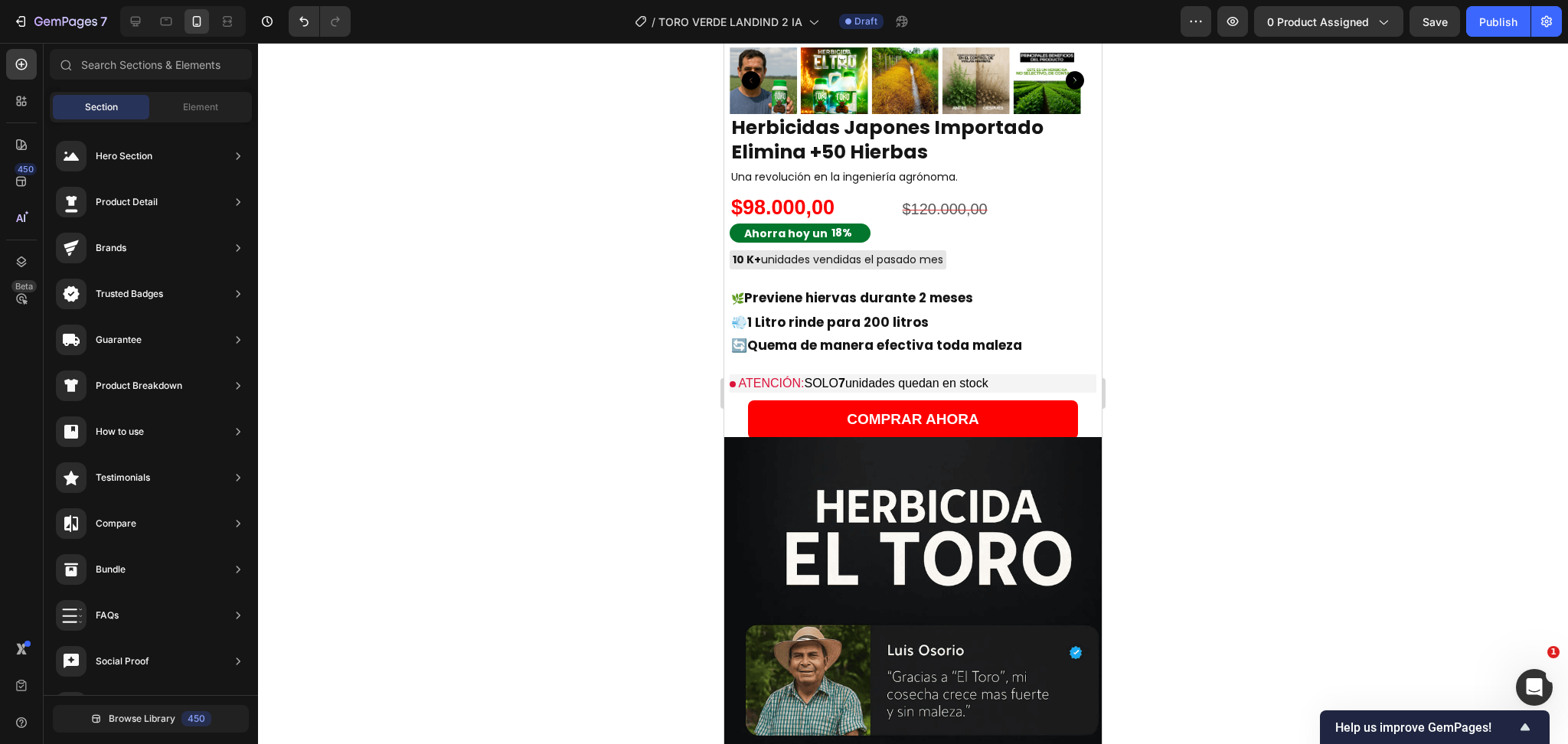
scroll to position [1572, 0]
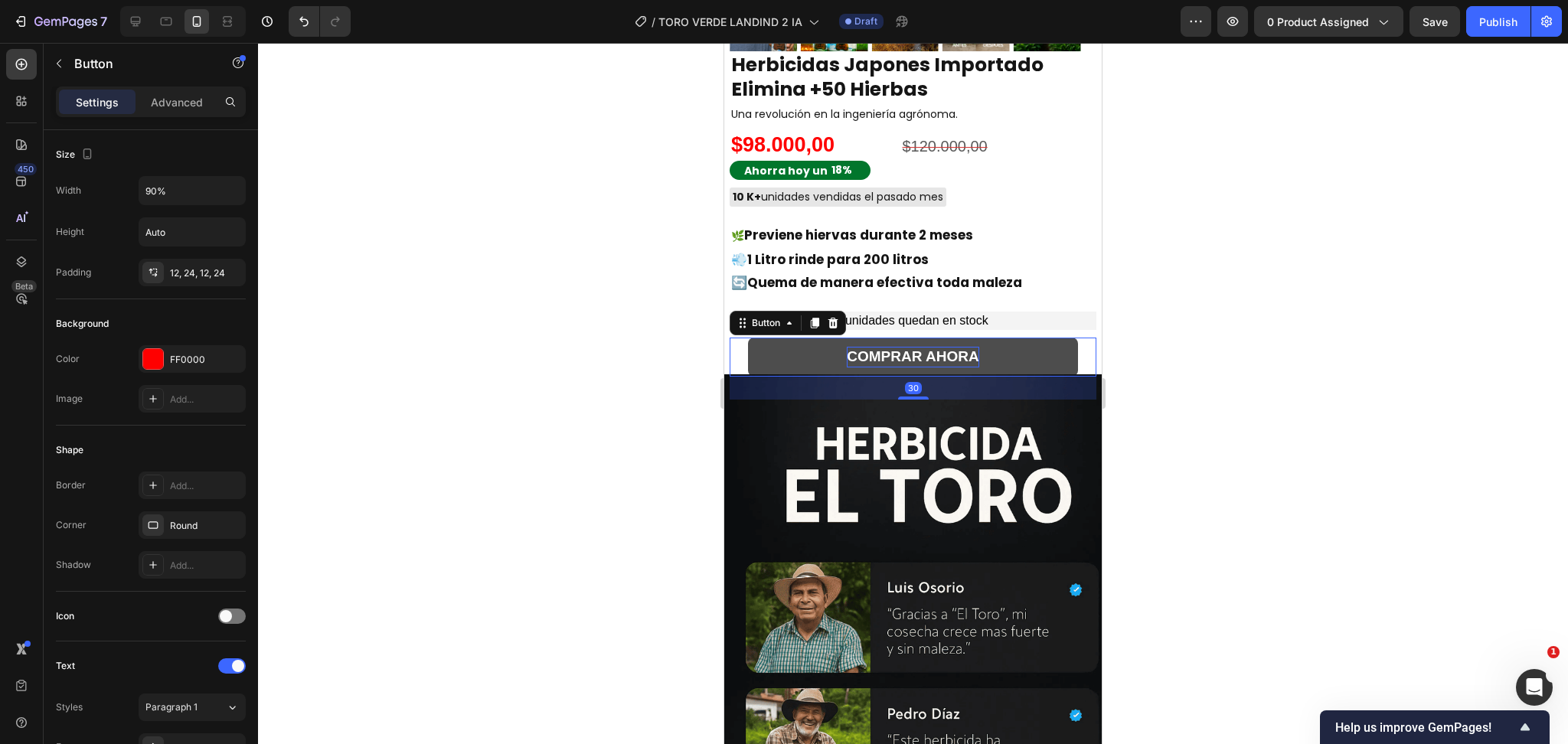
click at [961, 349] on span "COMPRAR AHORA" at bounding box center [912, 357] width 132 height 16
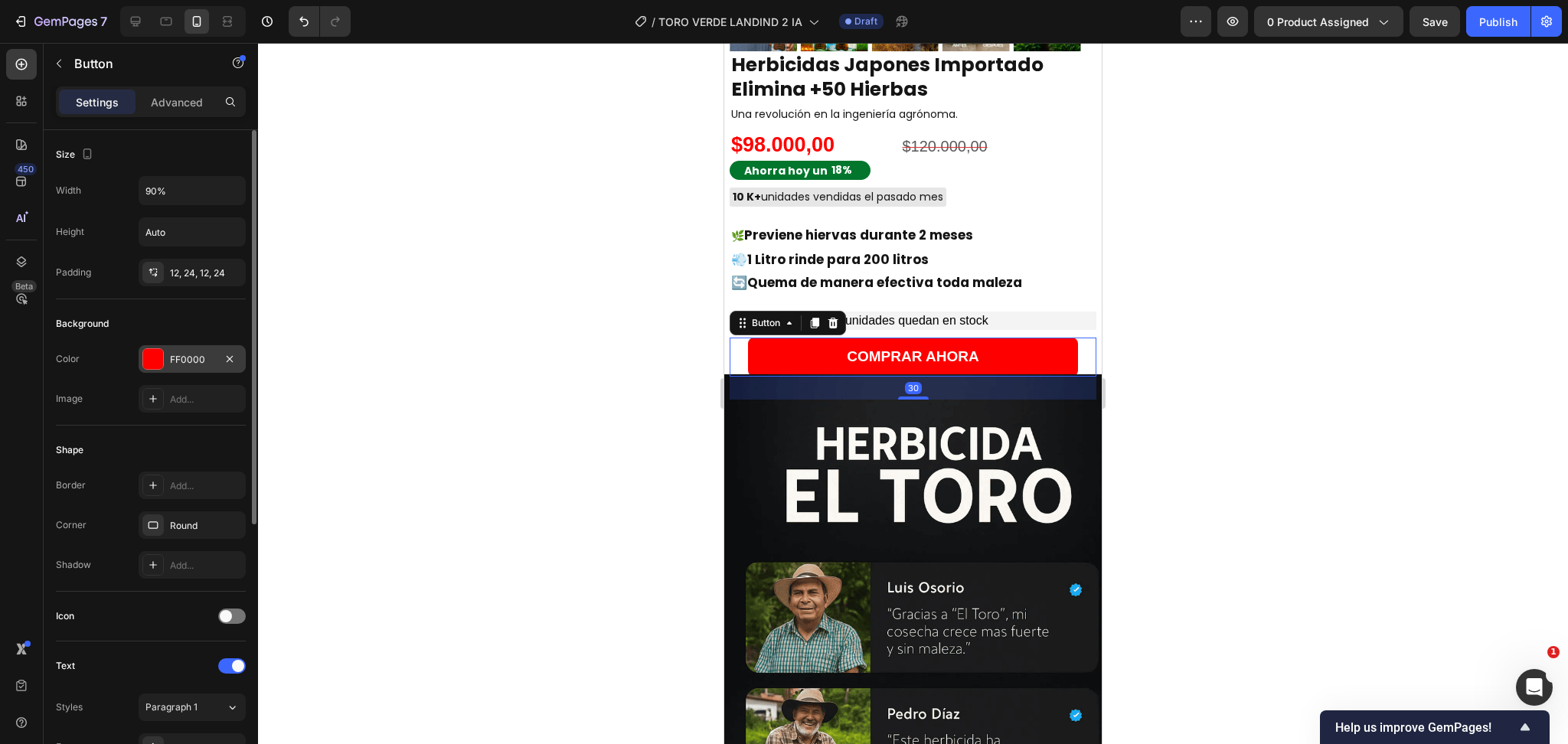
click at [202, 362] on div "FF0000" at bounding box center [192, 360] width 45 height 14
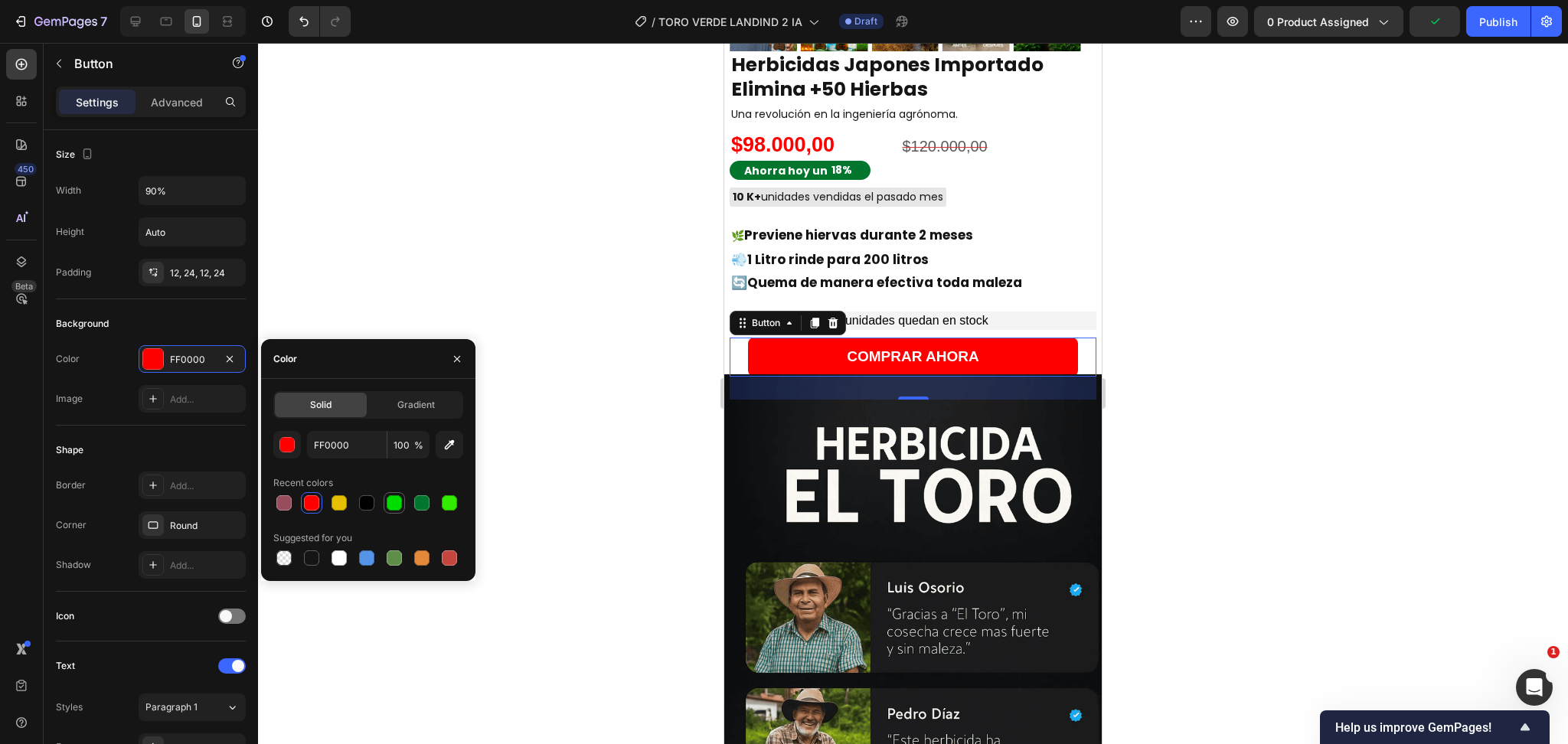
click at [386, 505] on div at bounding box center [394, 503] width 16 height 16
type input "00DE00"
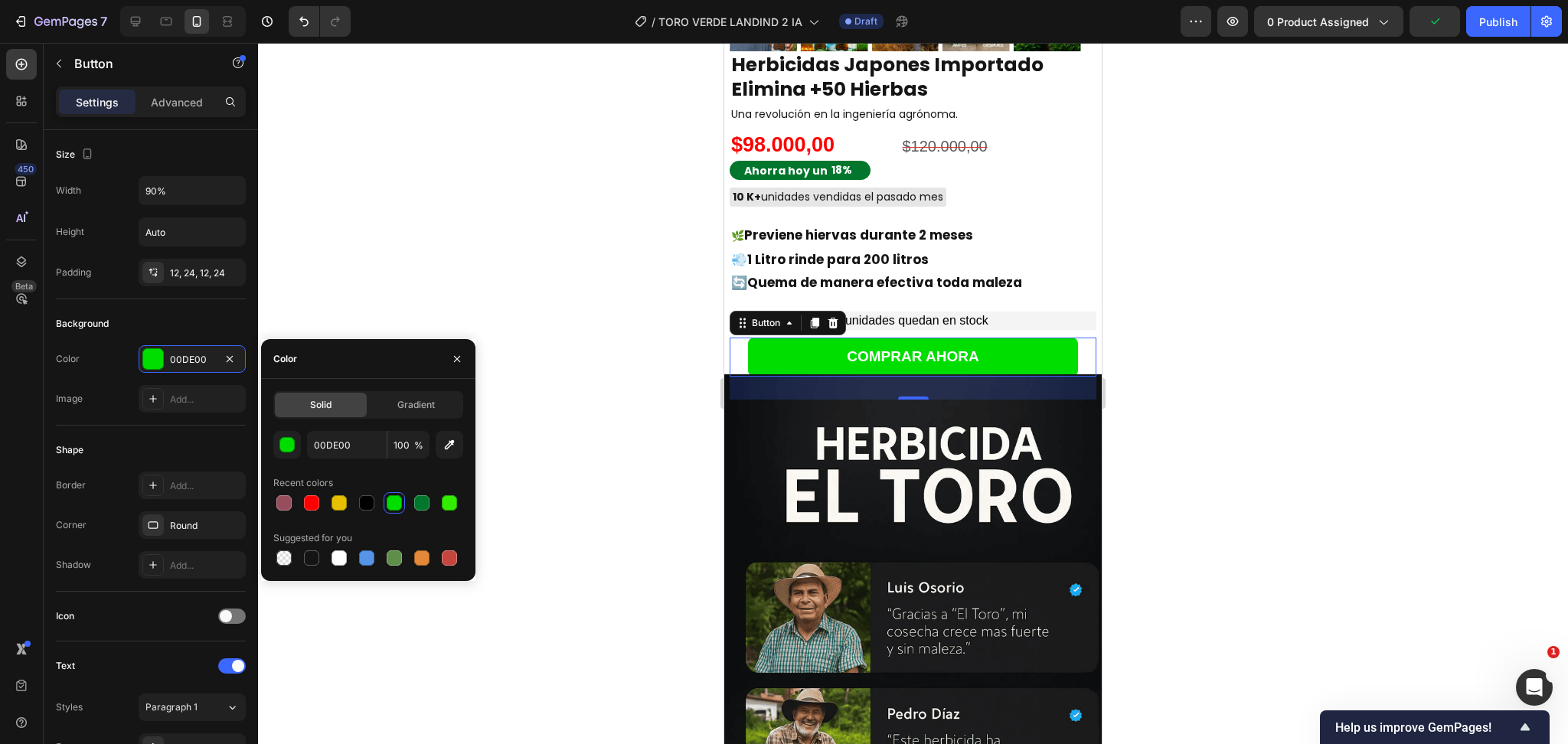
click at [1180, 299] on div at bounding box center [913, 393] width 1310 height 701
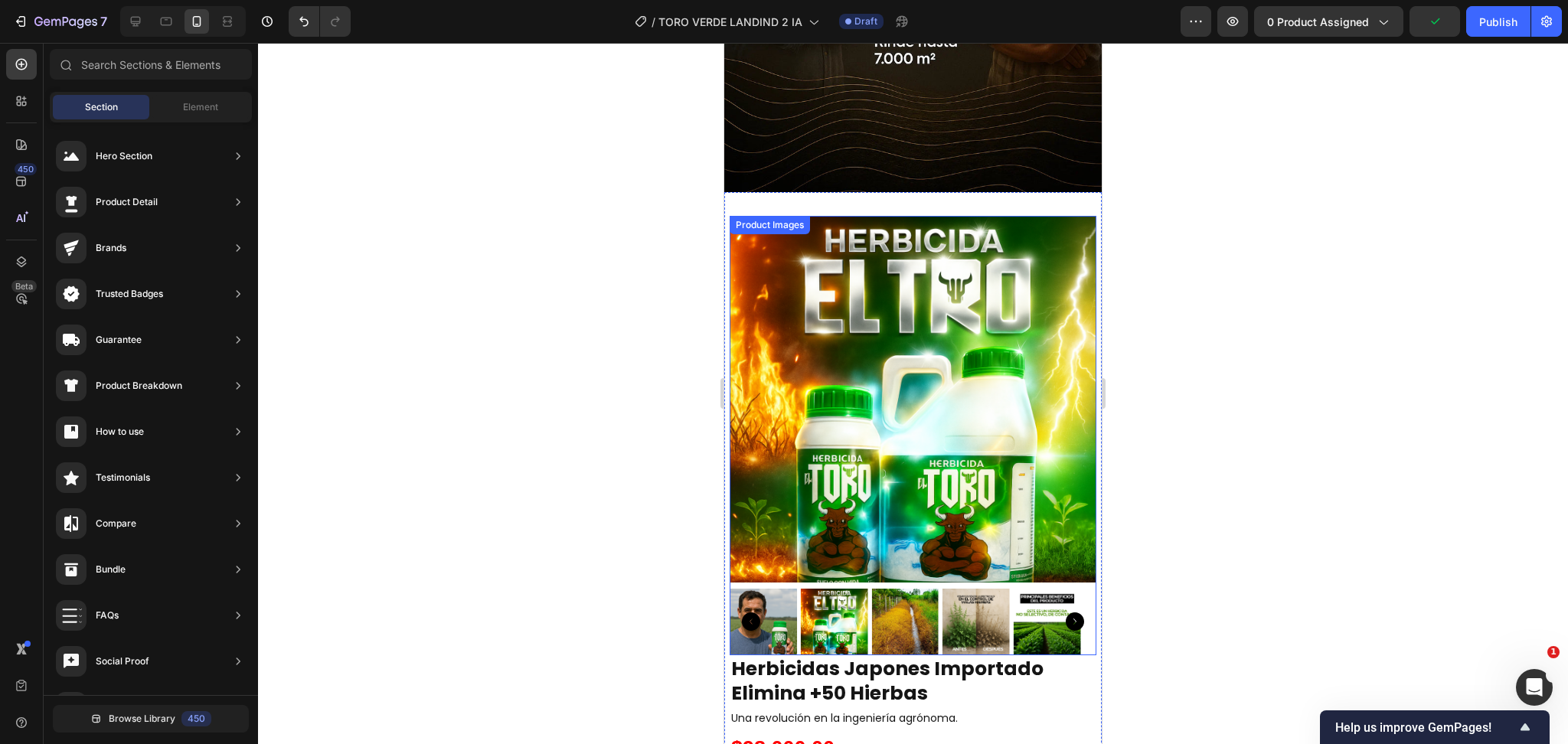
scroll to position [959, 0]
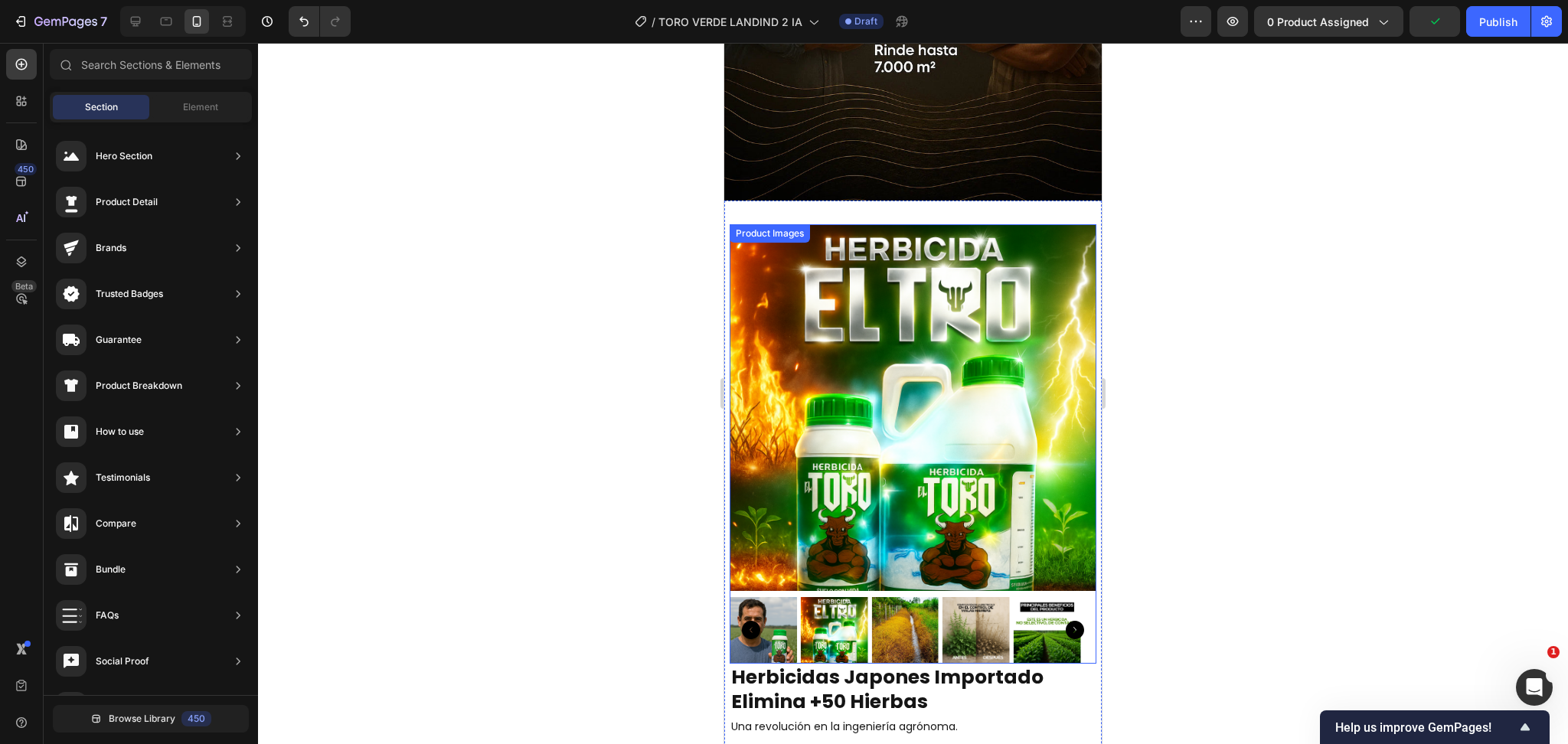
click at [900, 325] on img at bounding box center [913, 408] width 367 height 367
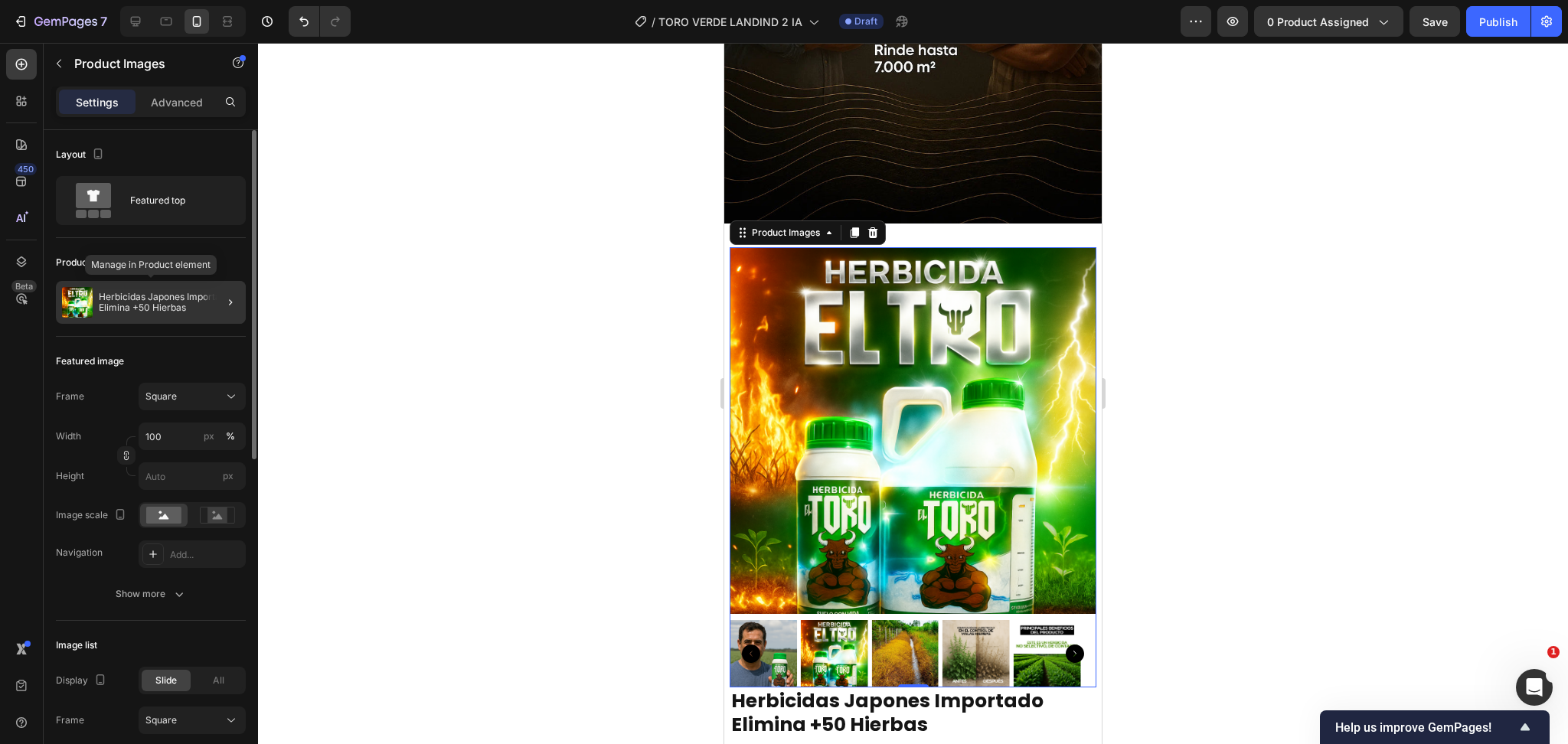
click at [144, 309] on p "Herbicidas Japones Importado Elimina +50 Hierbas" at bounding box center [169, 301] width 141 height 21
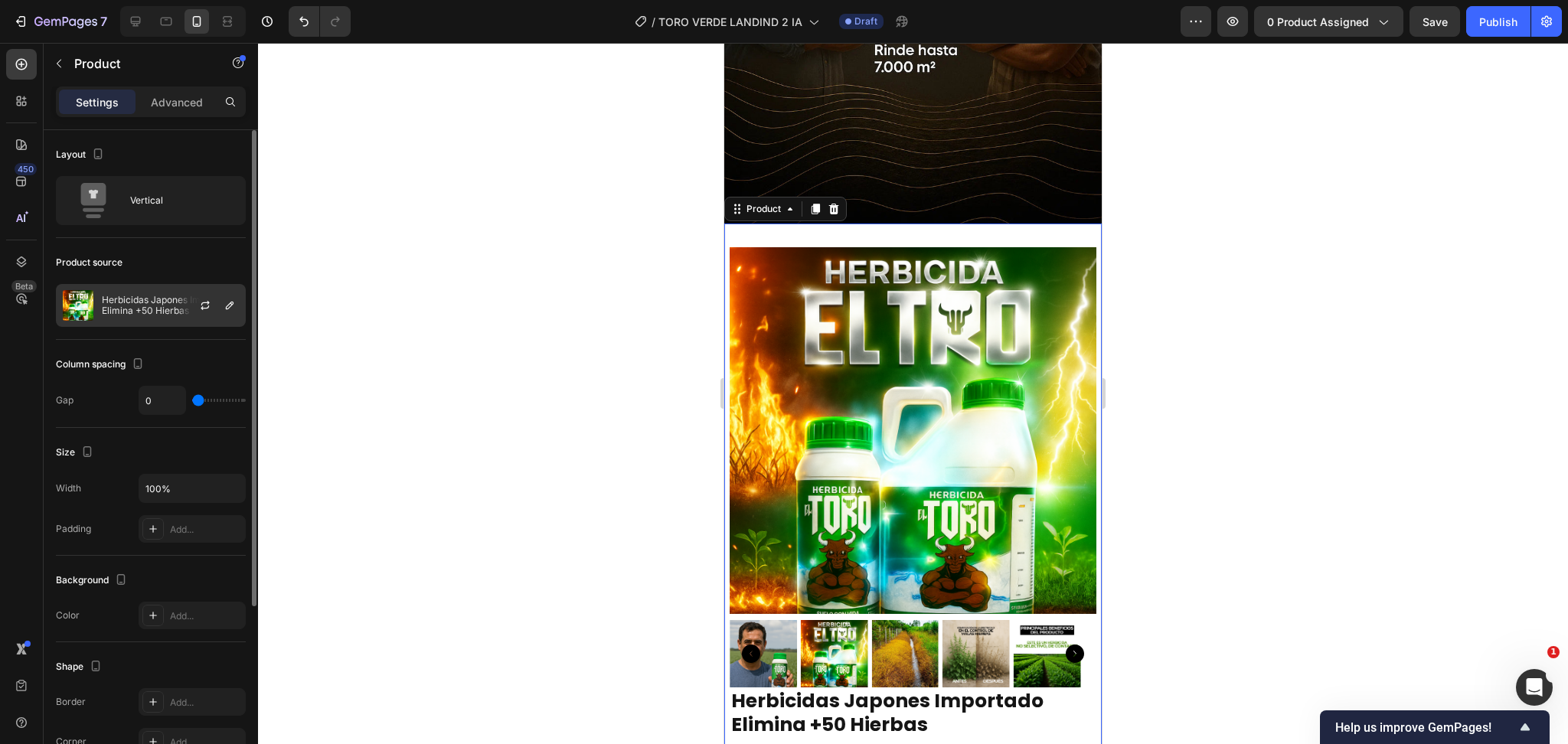
click at [172, 301] on p "Herbicidas Japones Importado Elimina +50 Hierbas" at bounding box center [171, 305] width 137 height 21
click at [225, 308] on icon "button" at bounding box center [229, 305] width 12 height 12
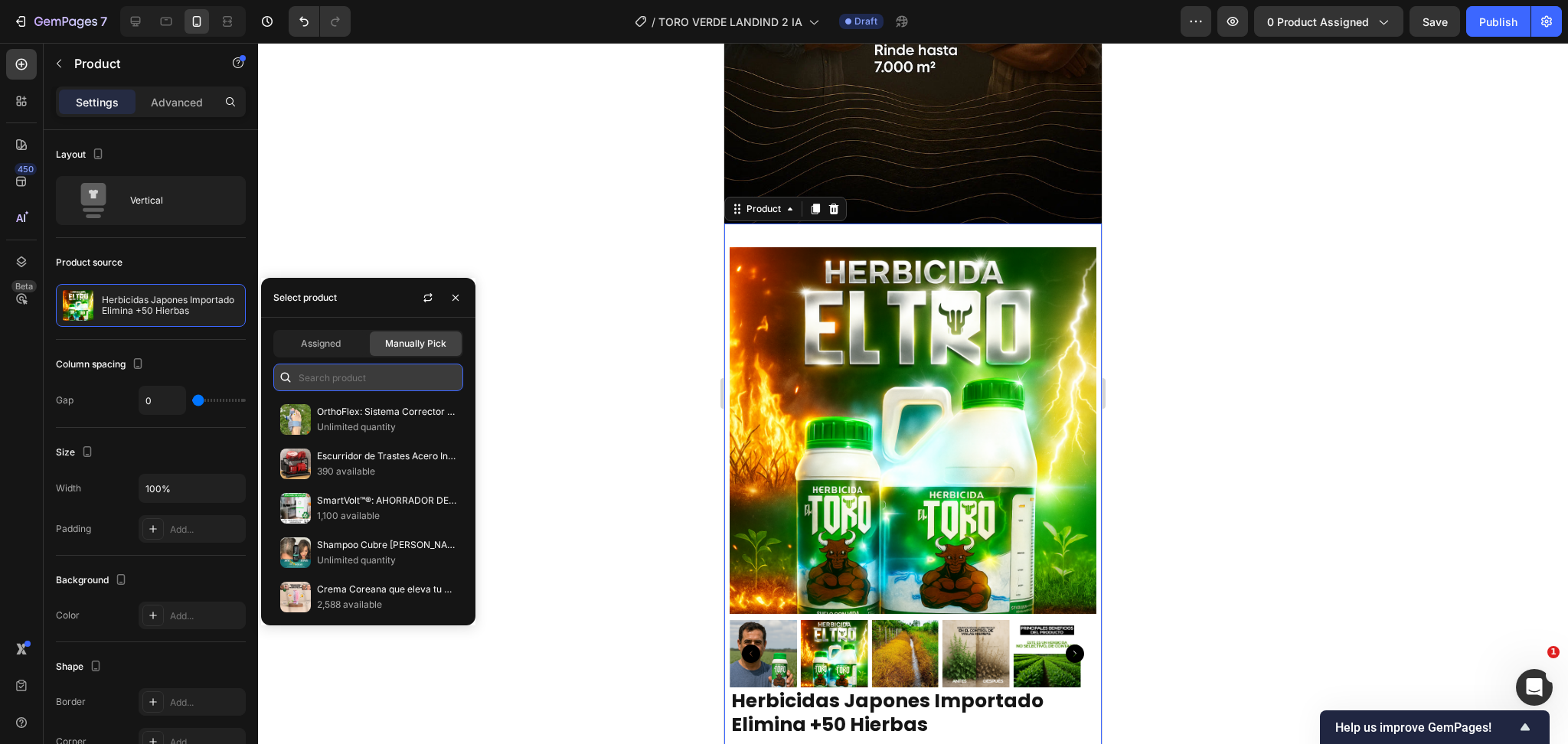
click at [334, 374] on input "text" at bounding box center [368, 377] width 190 height 27
type input "herbicida"
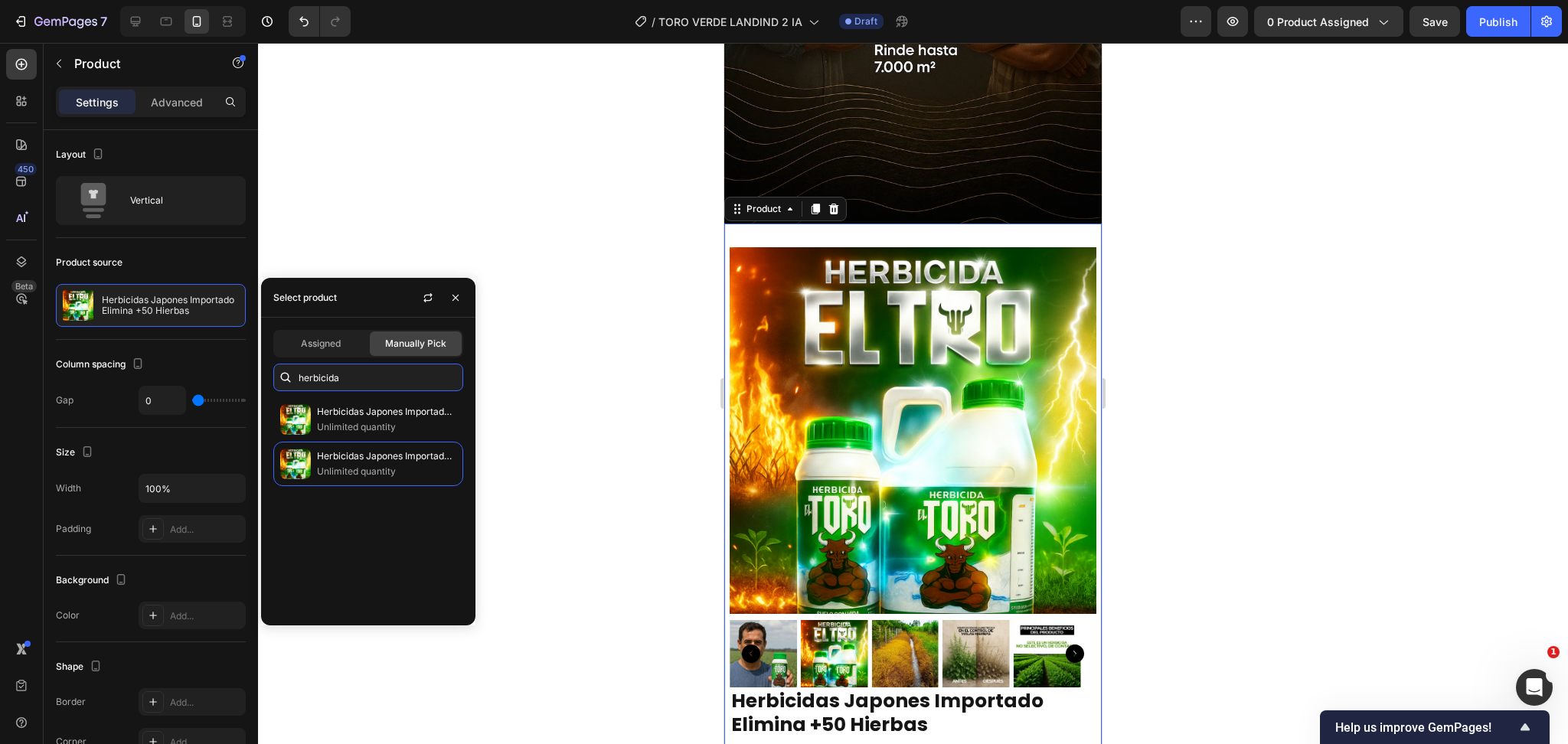
drag, startPoint x: 364, startPoint y: 374, endPoint x: 278, endPoint y: 371, distance: 86.1
click at [278, 371] on div "herbicida" at bounding box center [368, 377] width 190 height 27
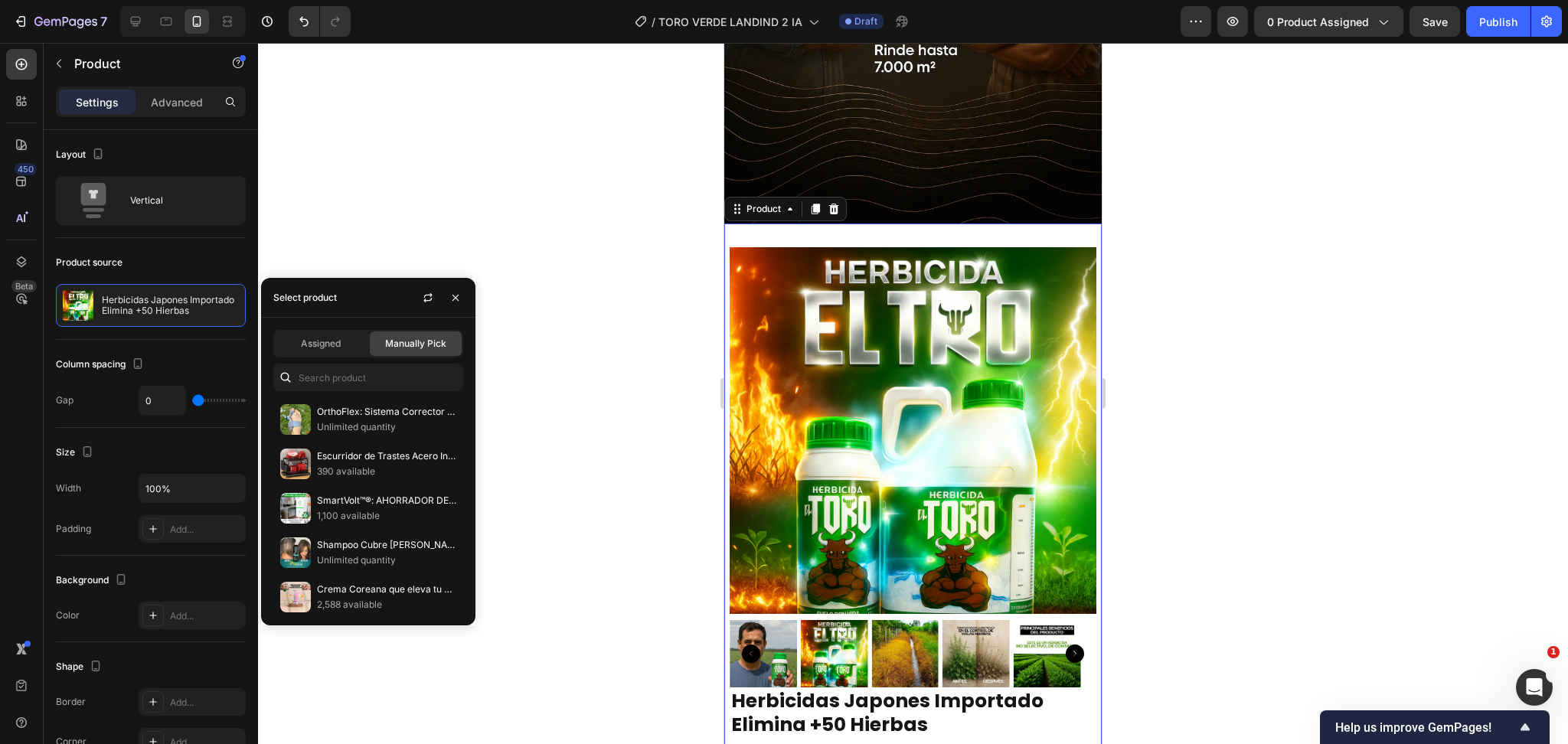
click at [1231, 442] on div at bounding box center [913, 393] width 1310 height 701
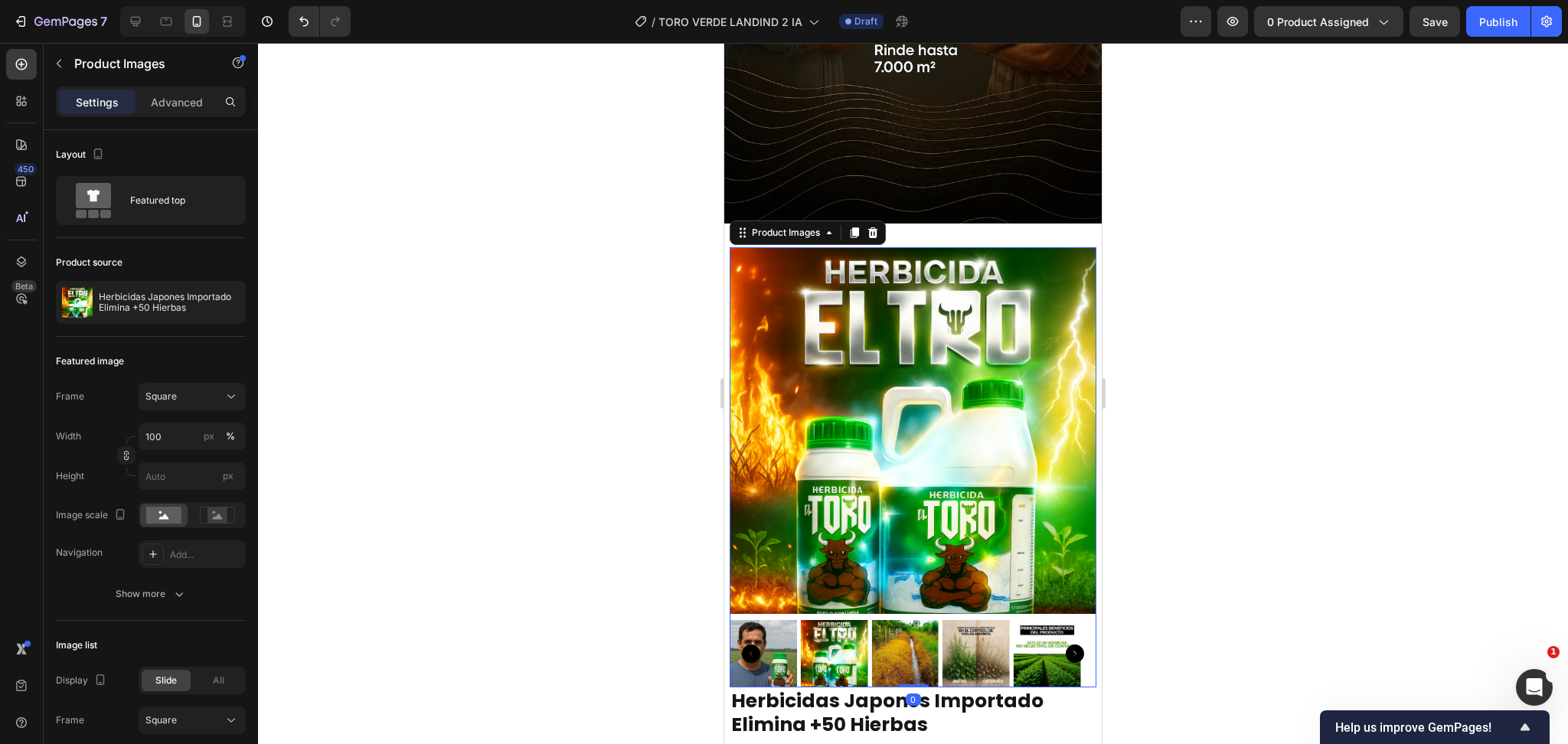
click at [856, 358] on img at bounding box center [913, 431] width 367 height 367
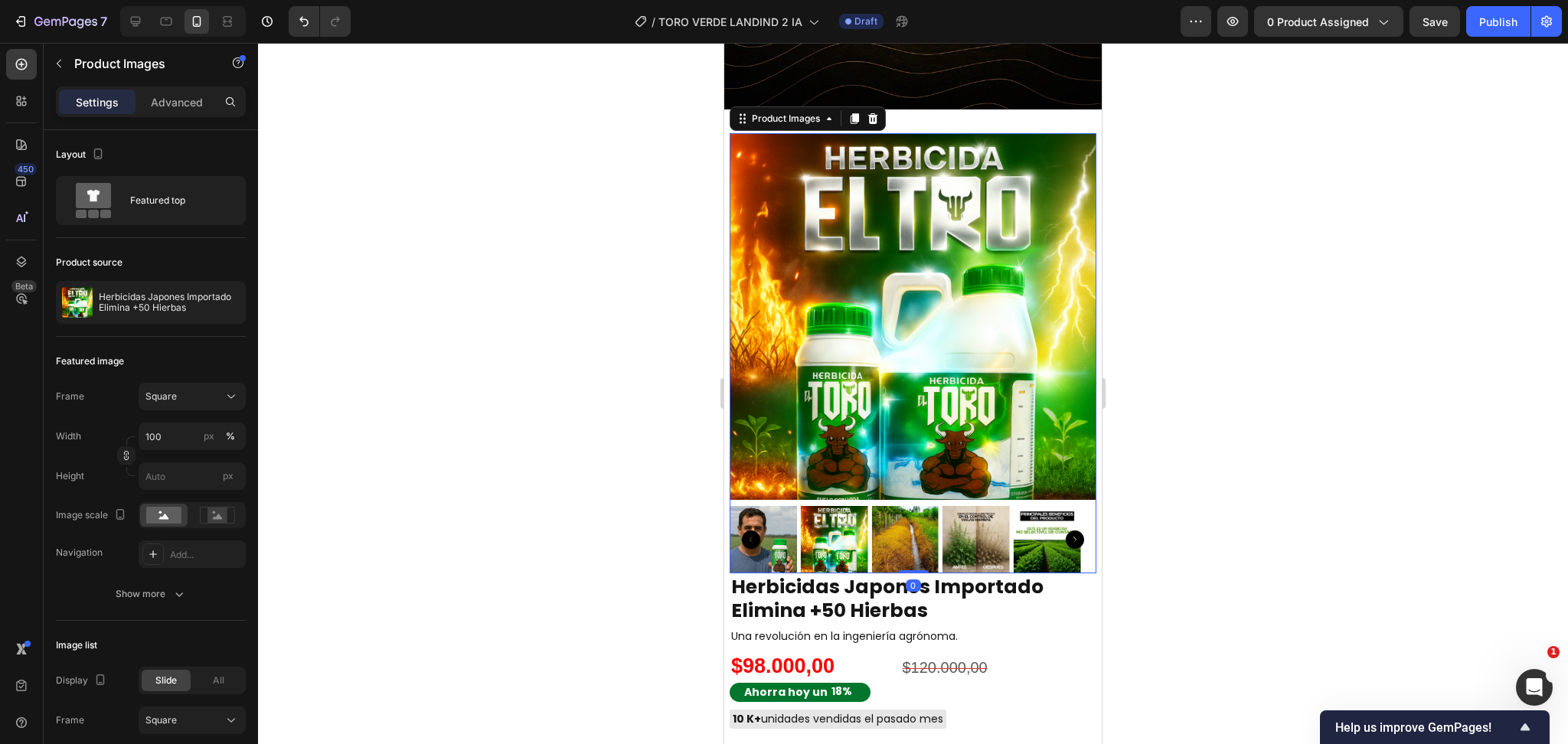
scroll to position [1367, 0]
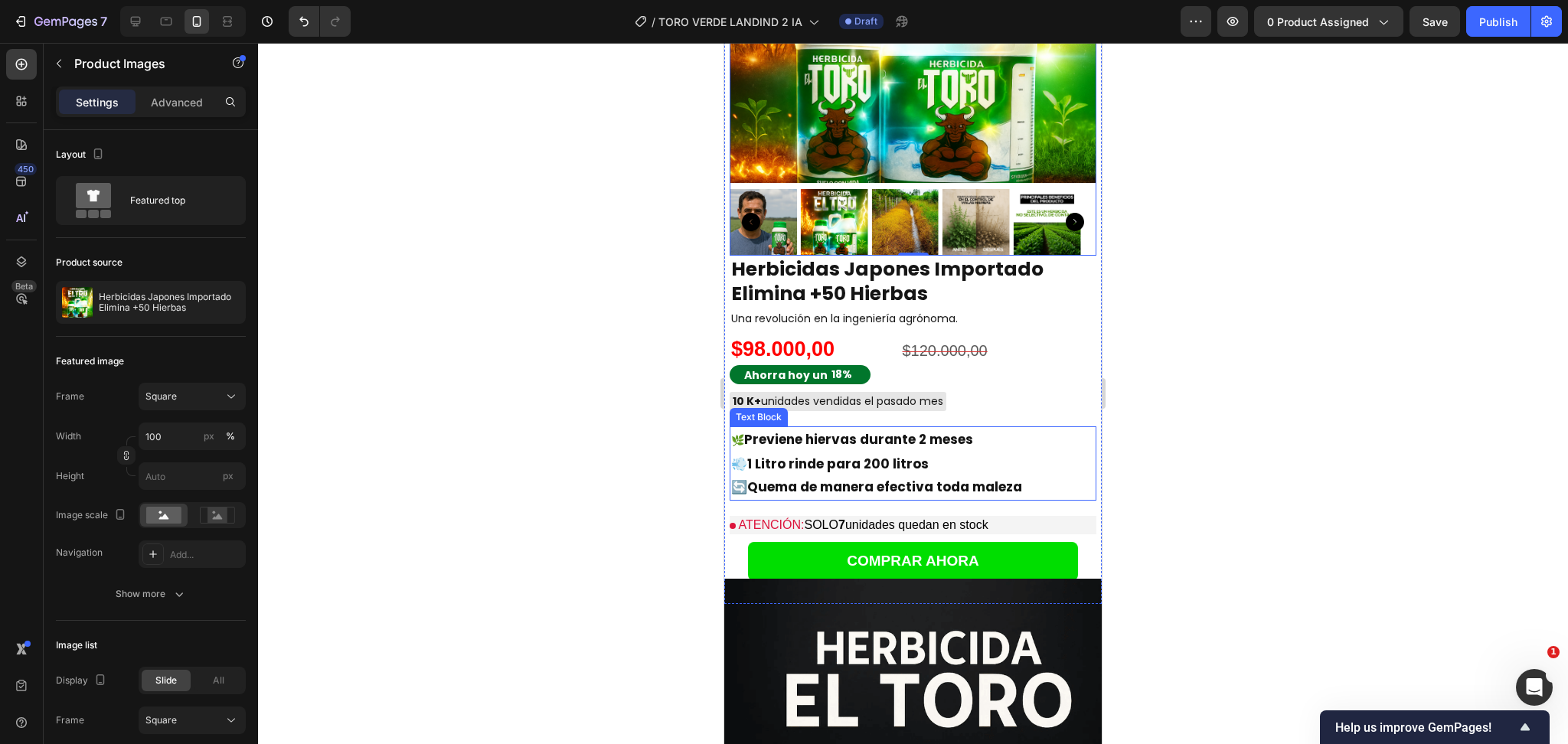
click at [921, 430] on strong "Previene hiervas durante 2 meses" at bounding box center [858, 439] width 229 height 18
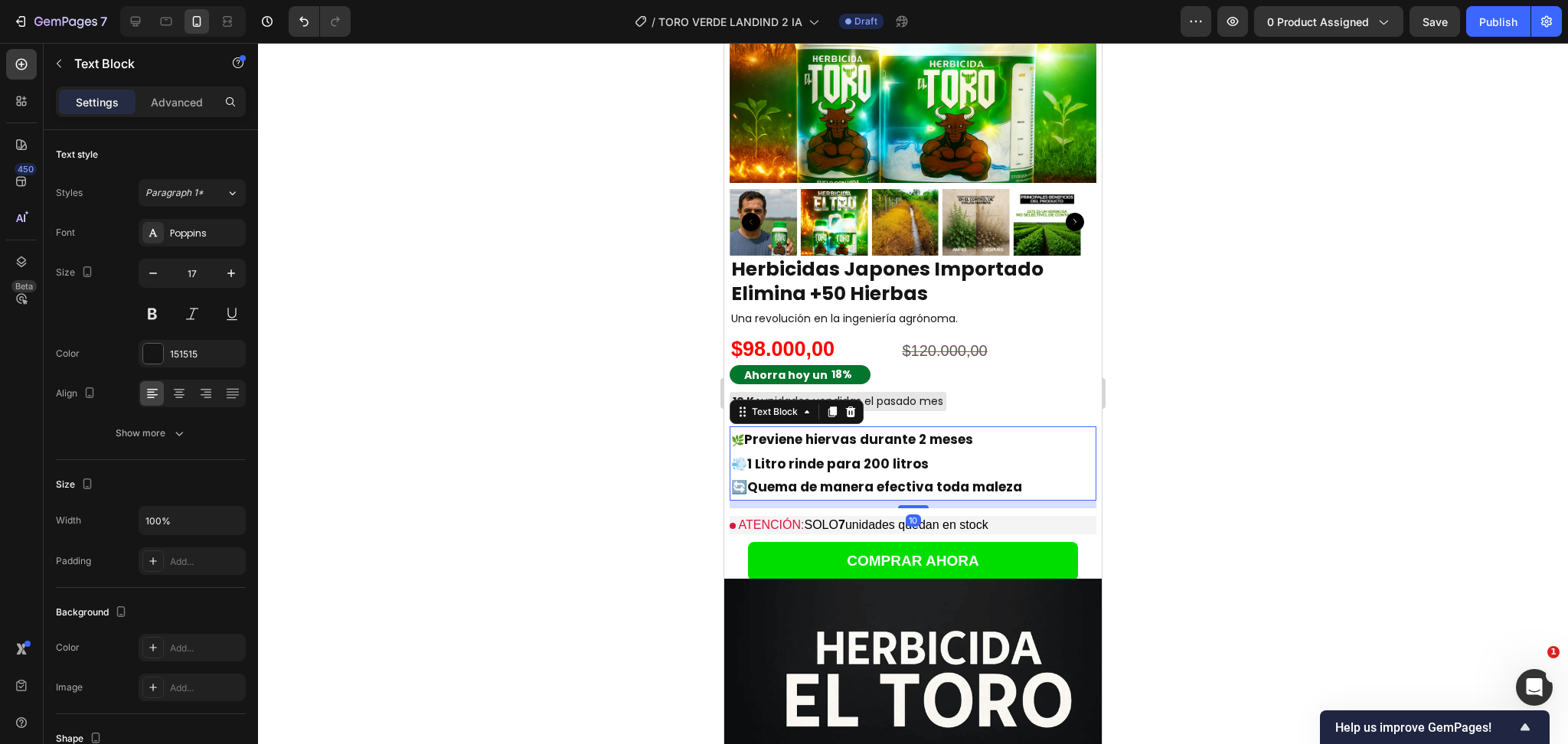
click at [921, 430] on strong "Previene hiervas durante 2 meses" at bounding box center [858, 439] width 229 height 18
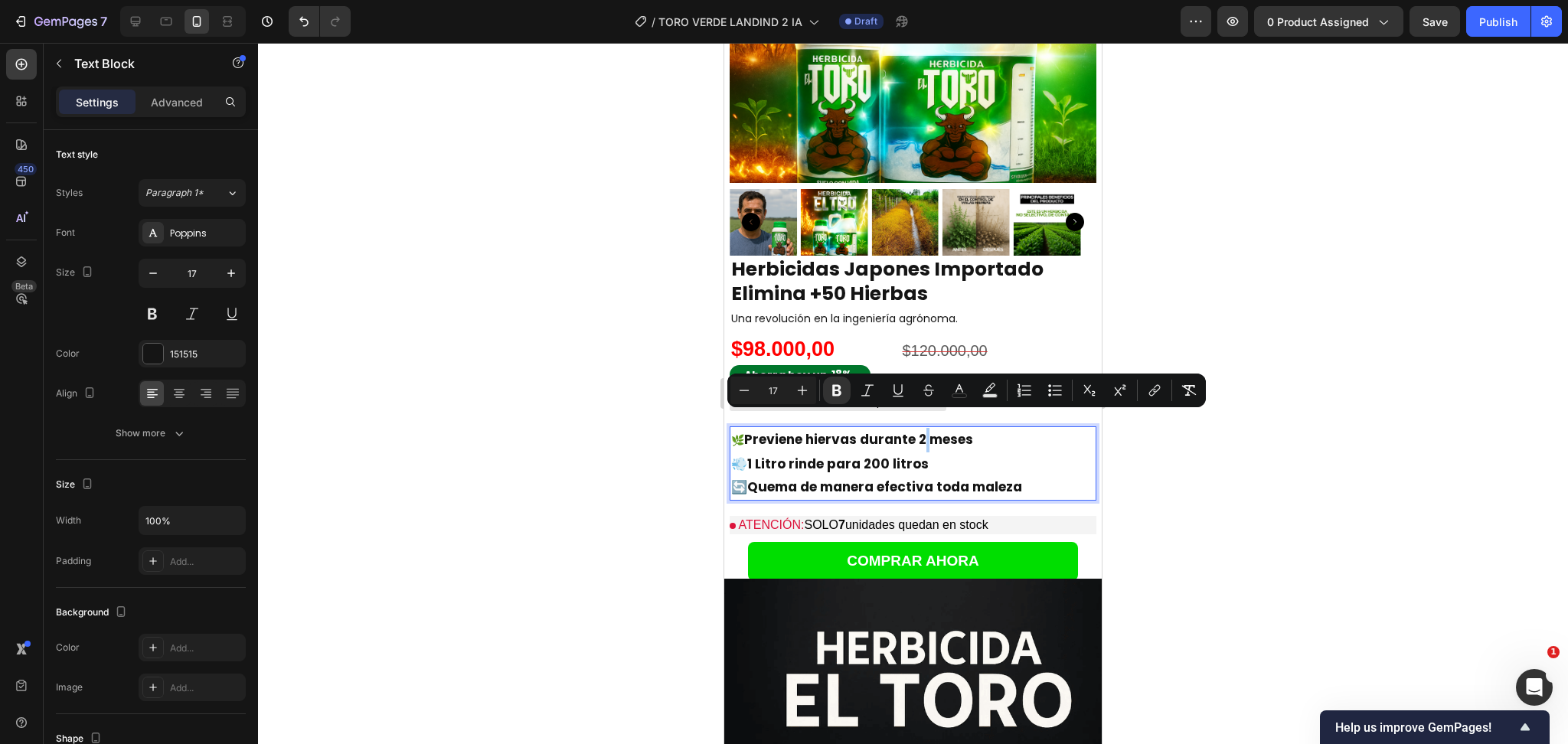
click at [615, 467] on div at bounding box center [913, 393] width 1310 height 701
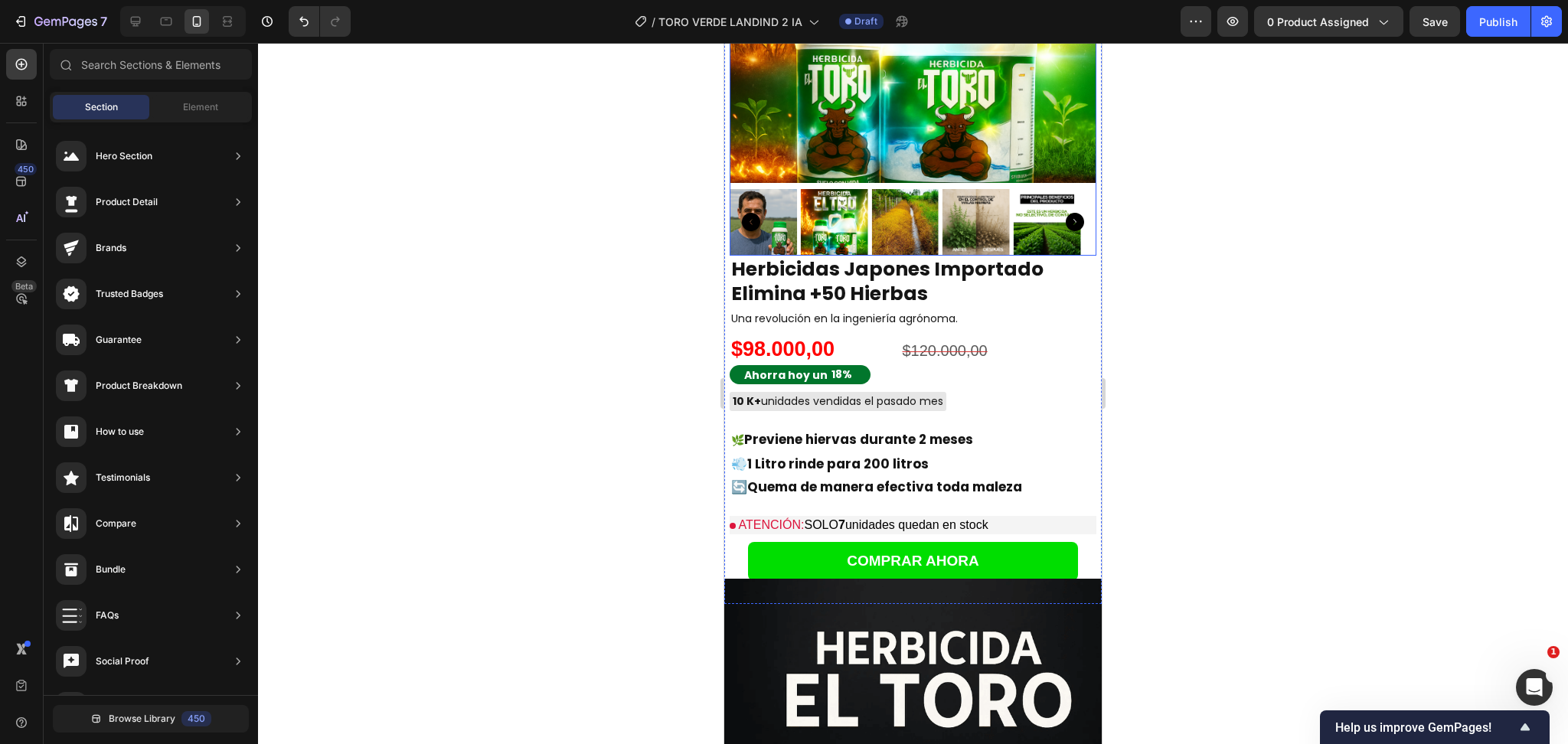
click at [877, 189] on img at bounding box center [905, 223] width 68 height 68
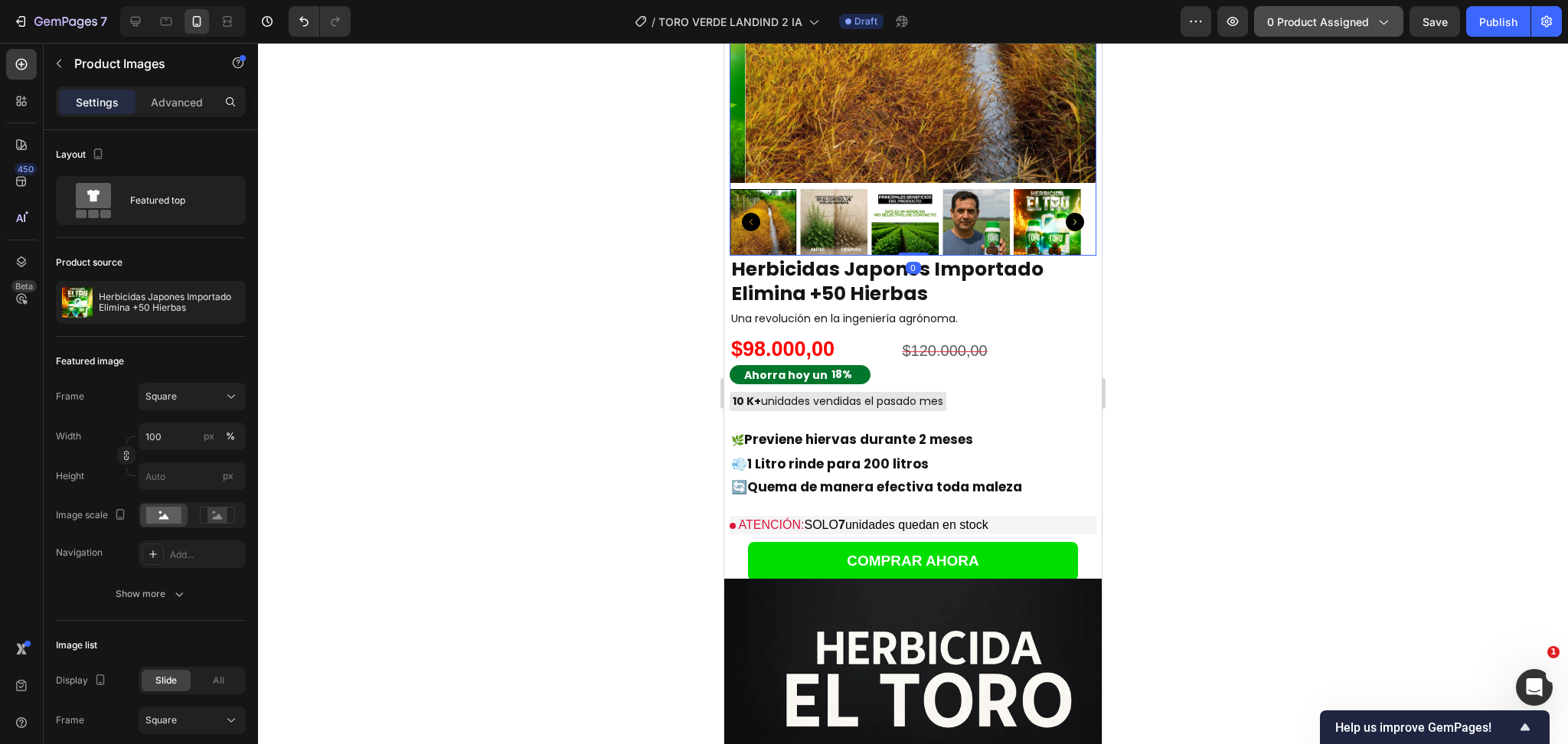
click at [1349, 26] on span "0 product assigned" at bounding box center [1319, 22] width 102 height 16
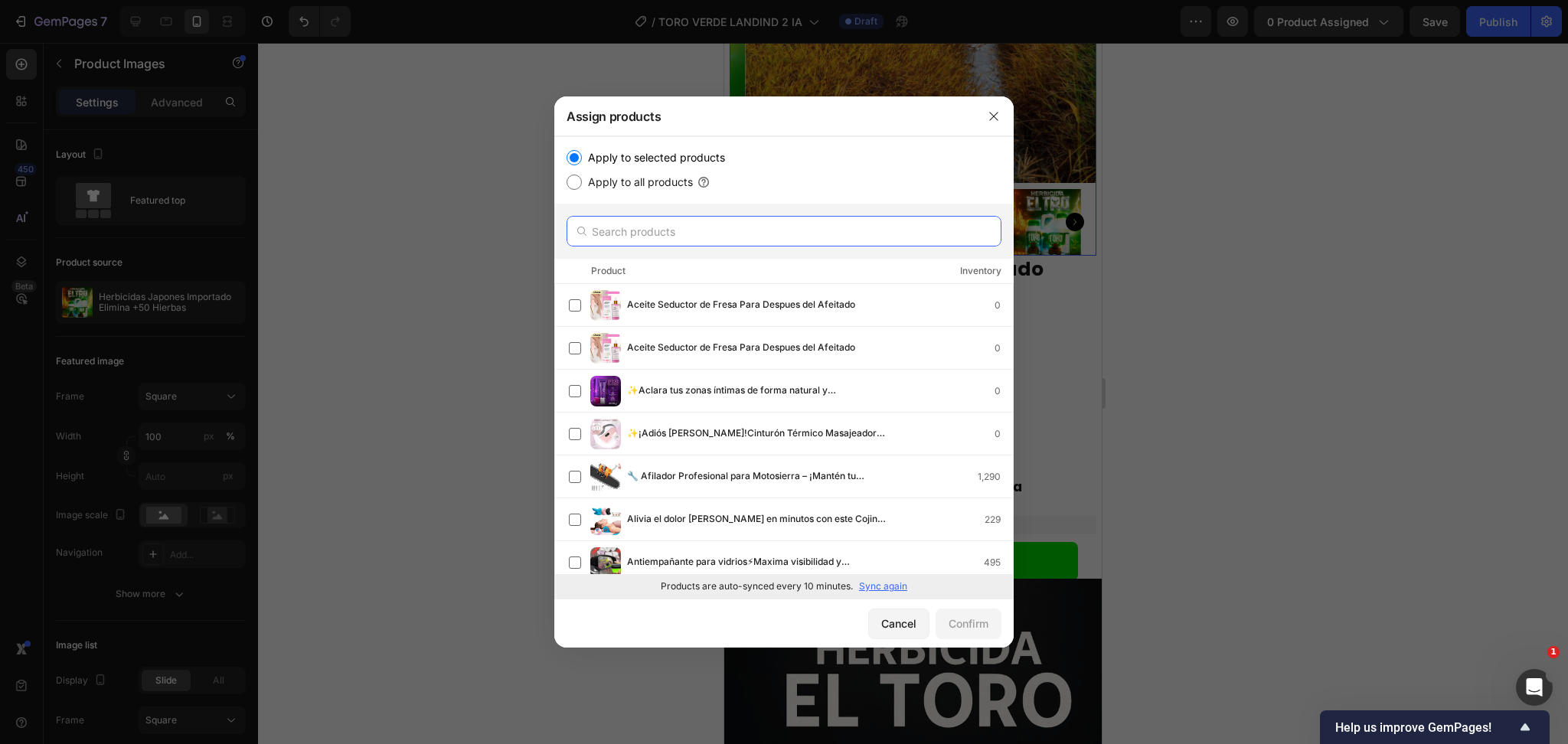
click at [695, 231] on input "text" at bounding box center [784, 231] width 435 height 31
click at [889, 582] on p "Sync again" at bounding box center [883, 586] width 48 height 14
click at [676, 243] on input "text" at bounding box center [784, 231] width 435 height 31
click at [700, 235] on input "text" at bounding box center [784, 231] width 435 height 31
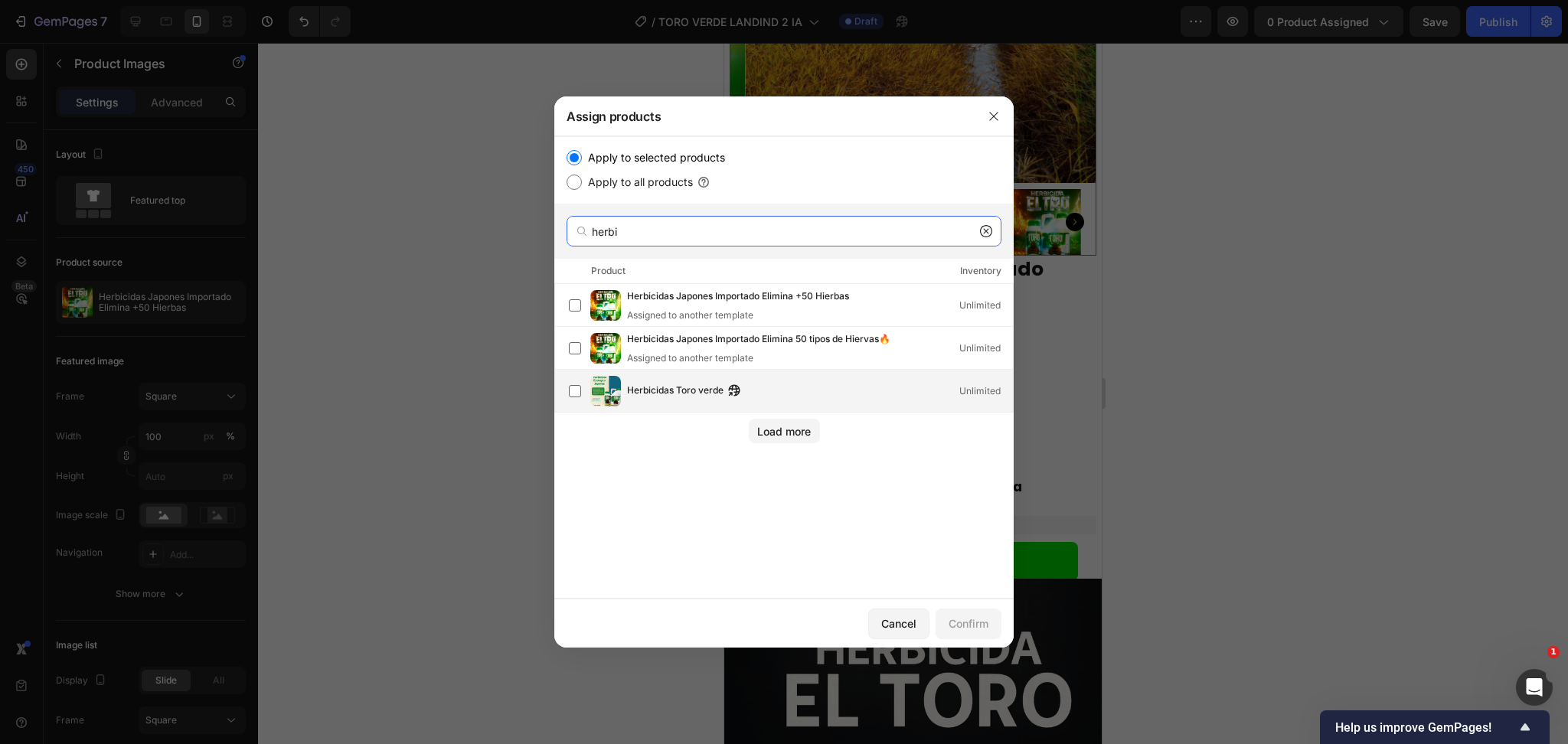
type input "herbi"
click at [675, 402] on div "Herbicidas Toro verde Unlimited" at bounding box center [791, 392] width 444 height 31
click at [989, 615] on button "Confirm" at bounding box center [969, 624] width 66 height 31
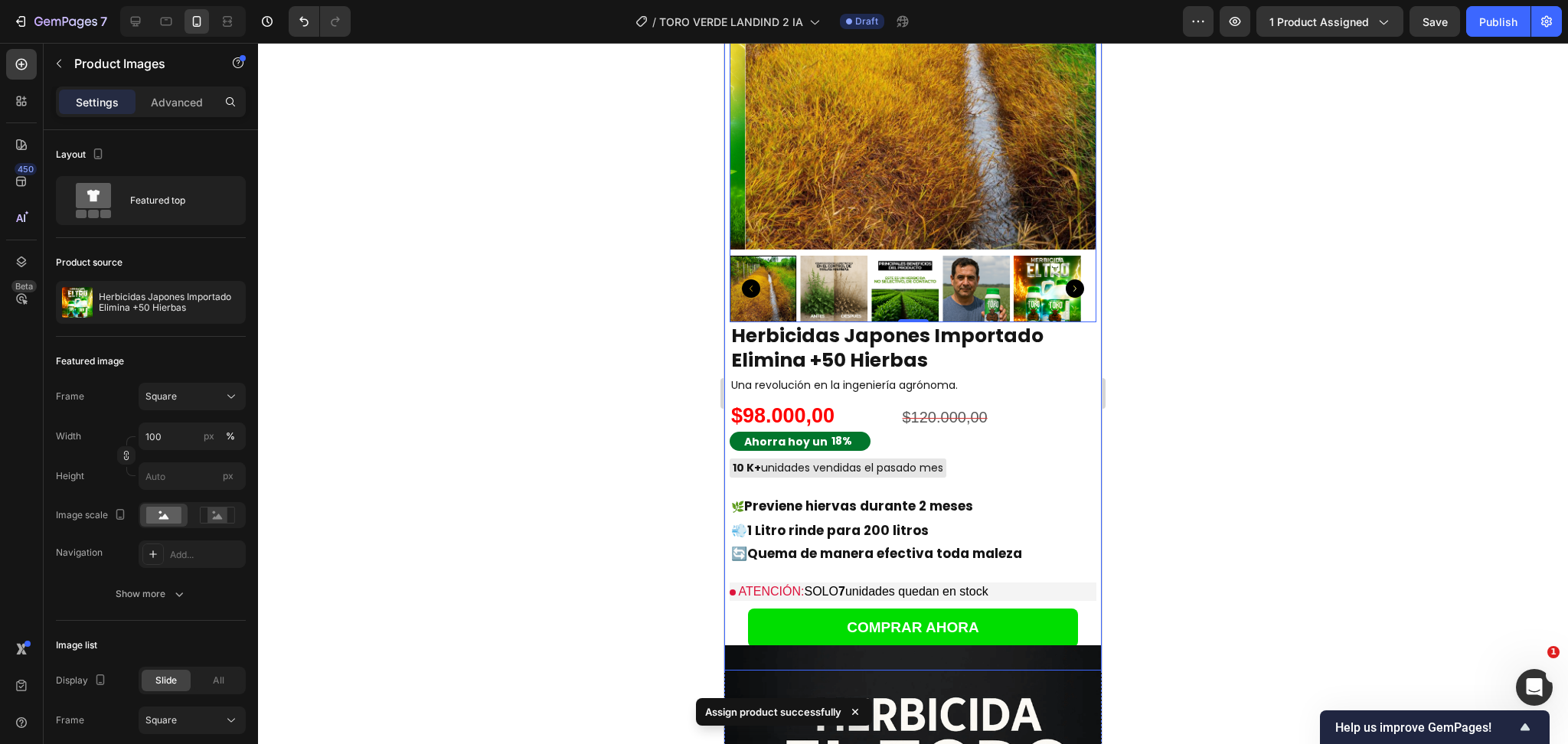
scroll to position [1265, 0]
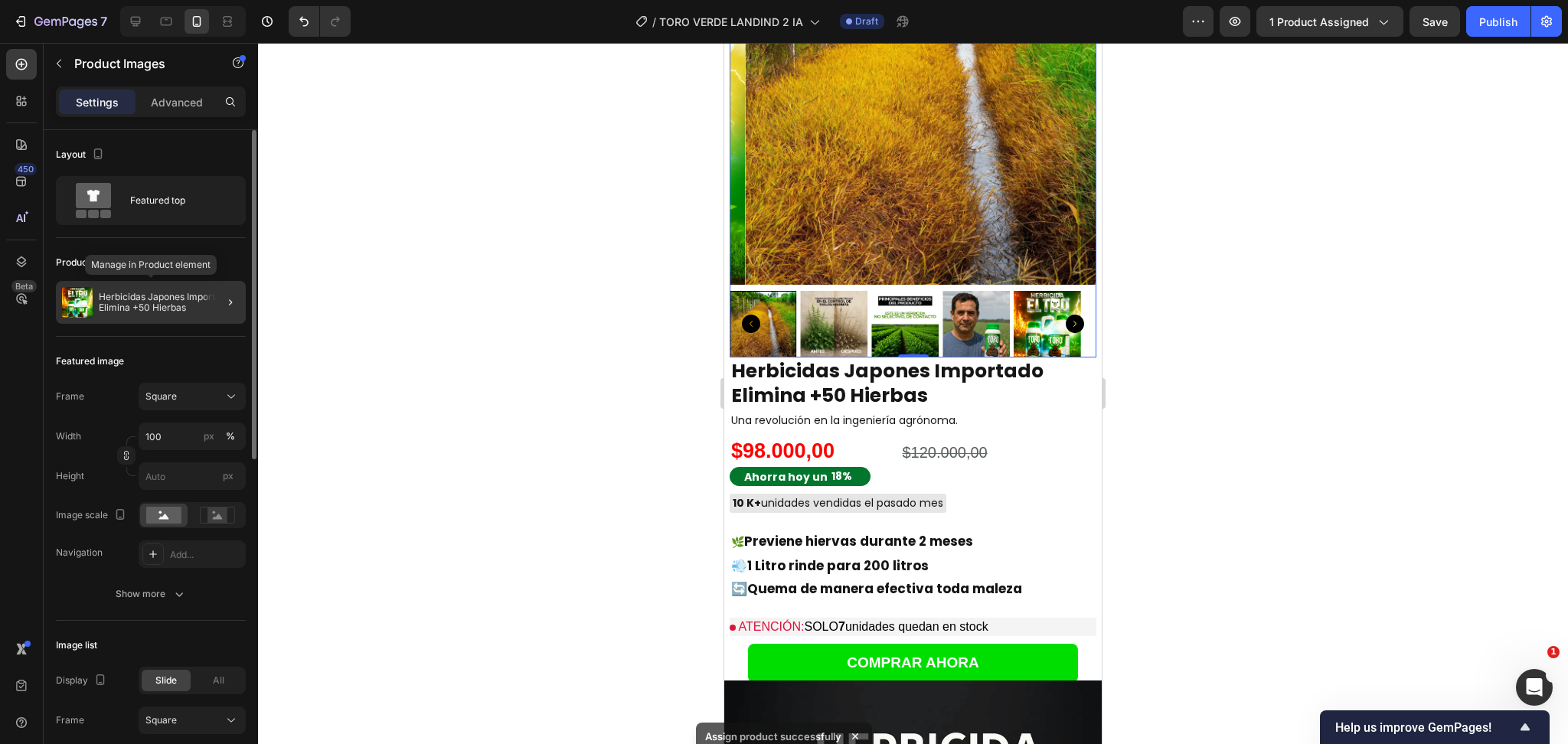
click at [150, 310] on p "Herbicidas Japones Importado Elimina +50 Hierbas" at bounding box center [169, 301] width 141 height 21
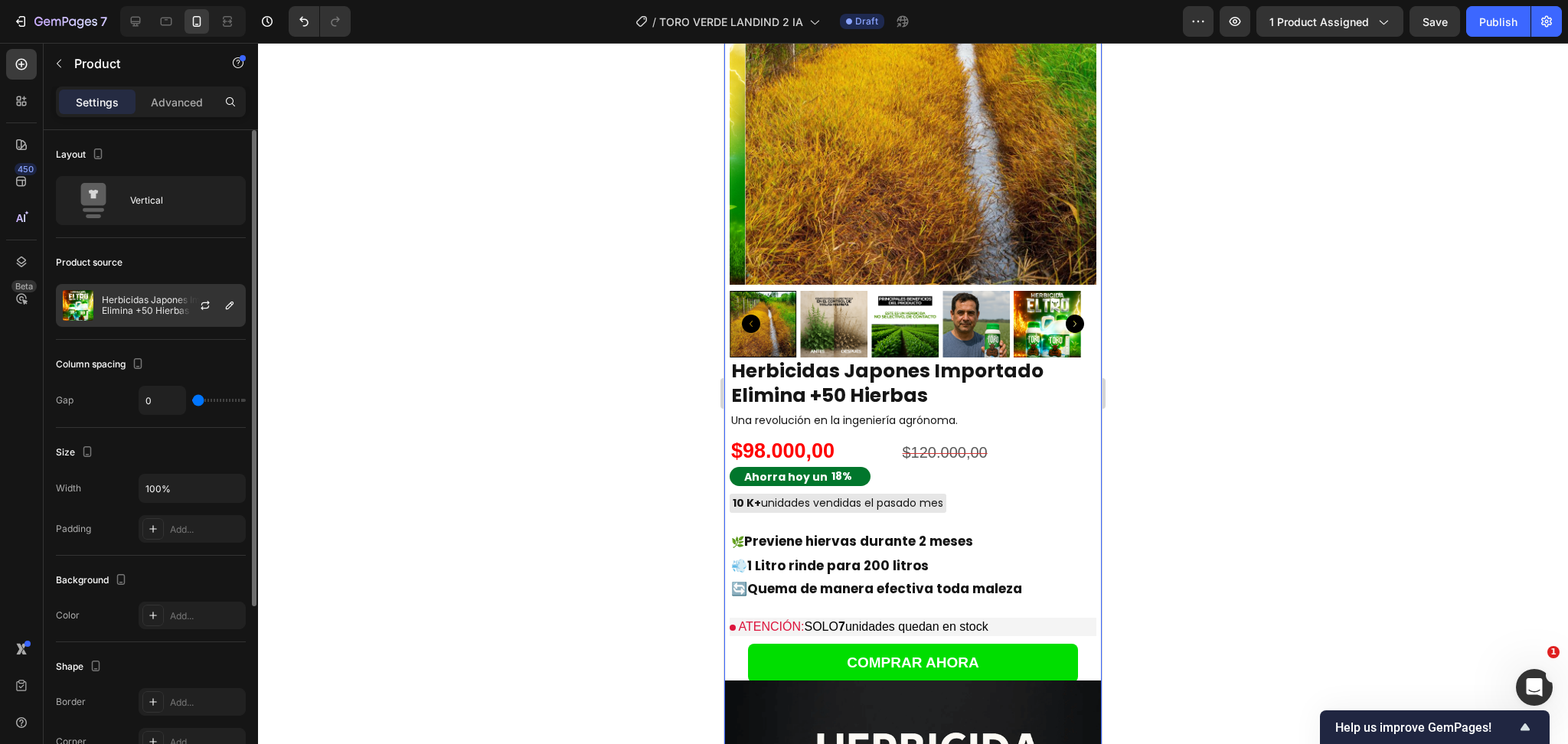
click at [156, 312] on p "Herbicidas Japones Importado Elimina +50 Hierbas" at bounding box center [171, 305] width 137 height 21
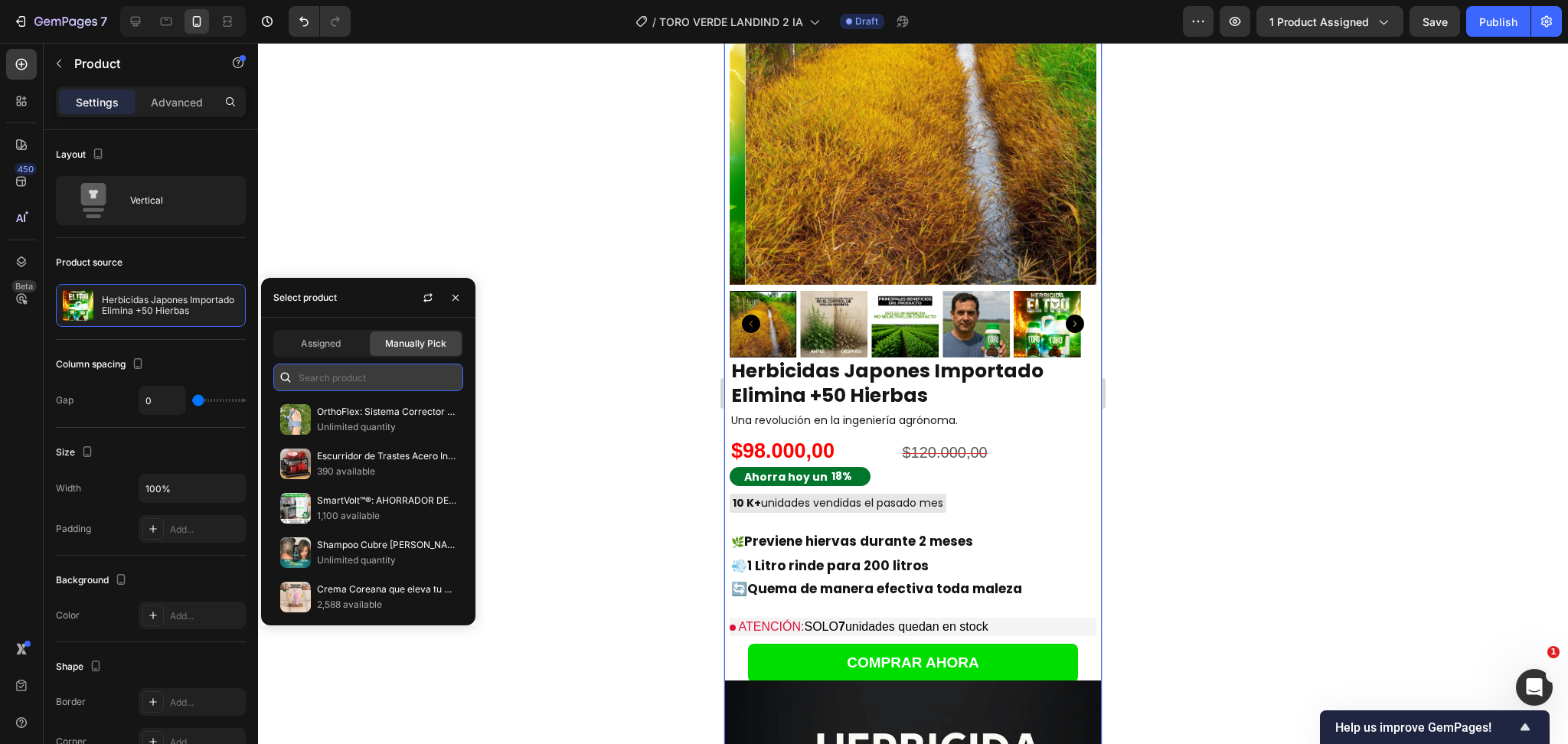
click at [330, 387] on input "text" at bounding box center [368, 377] width 190 height 27
click at [321, 341] on span "Assigned" at bounding box center [321, 343] width 40 height 14
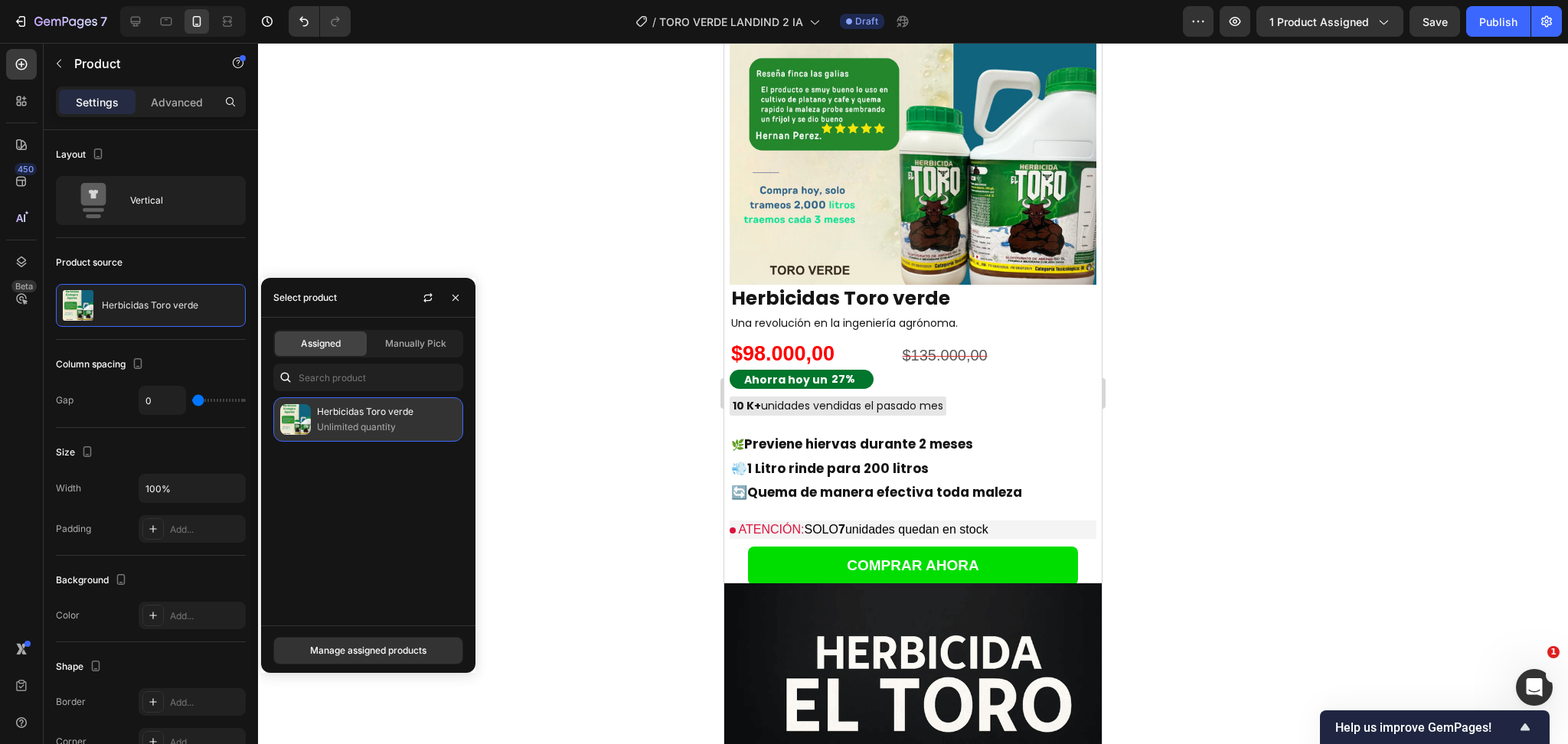
click at [344, 424] on p "Unlimited quantity" at bounding box center [386, 427] width 140 height 16
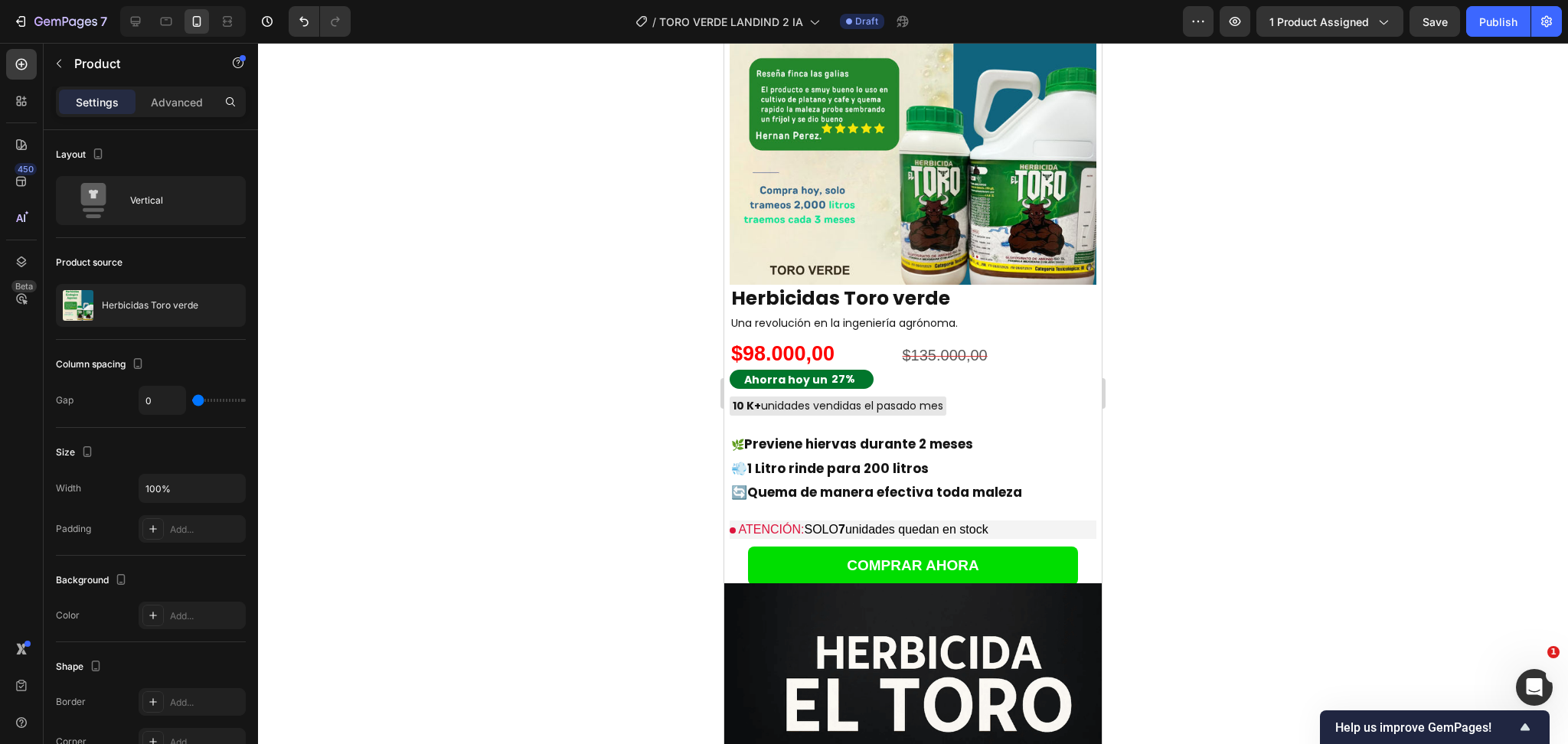
click at [1142, 345] on div at bounding box center [913, 393] width 1310 height 701
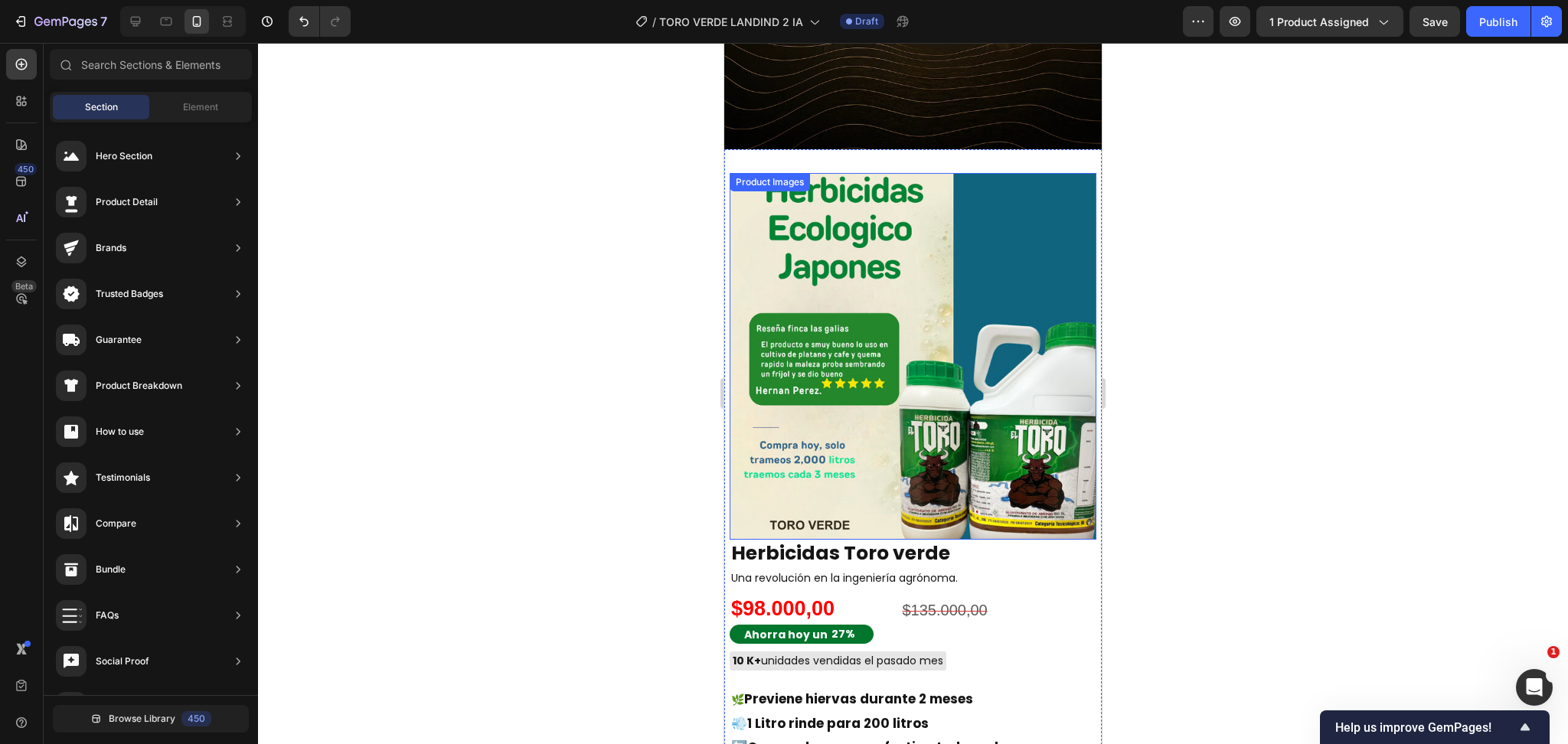
scroll to position [959, 0]
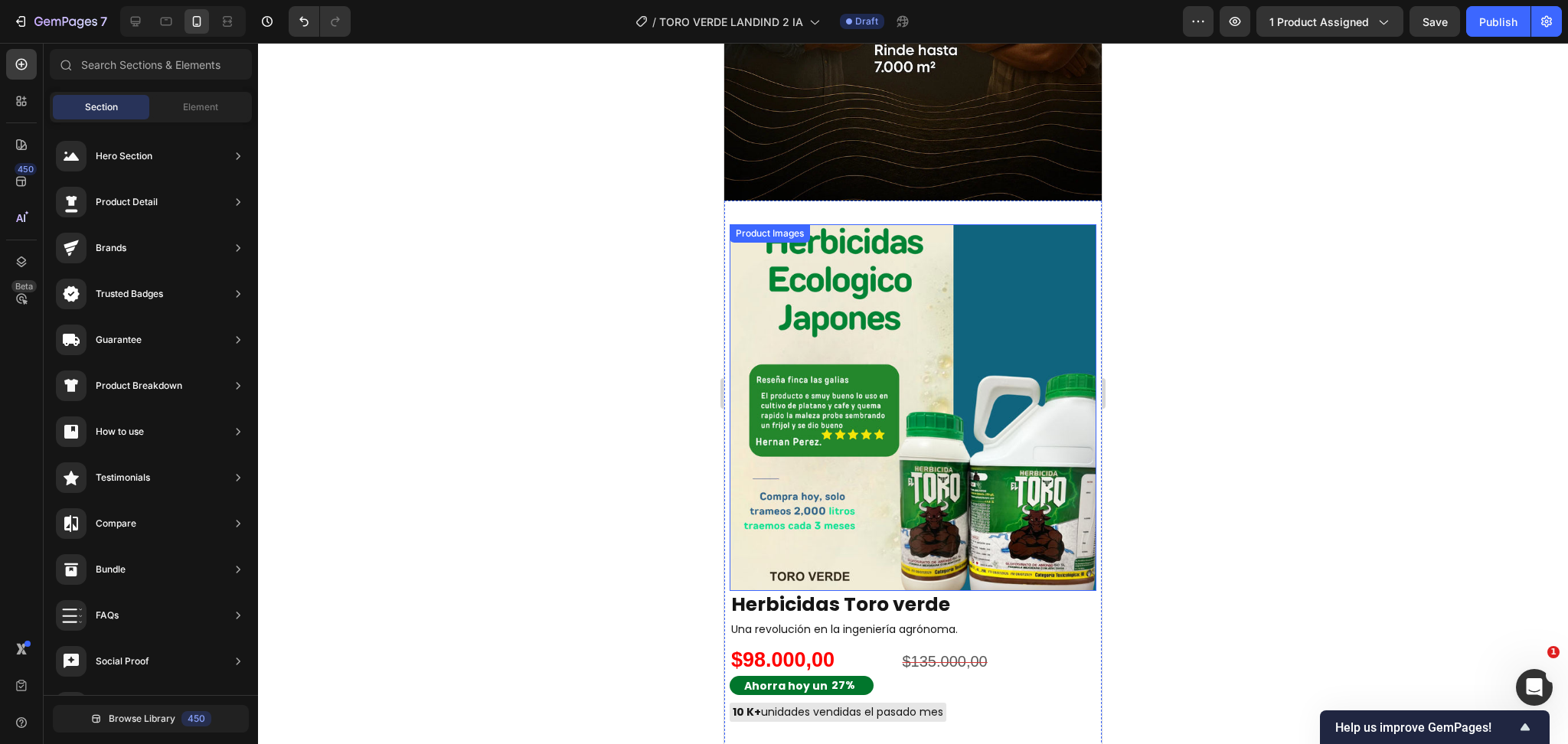
click at [974, 301] on img at bounding box center [913, 408] width 367 height 367
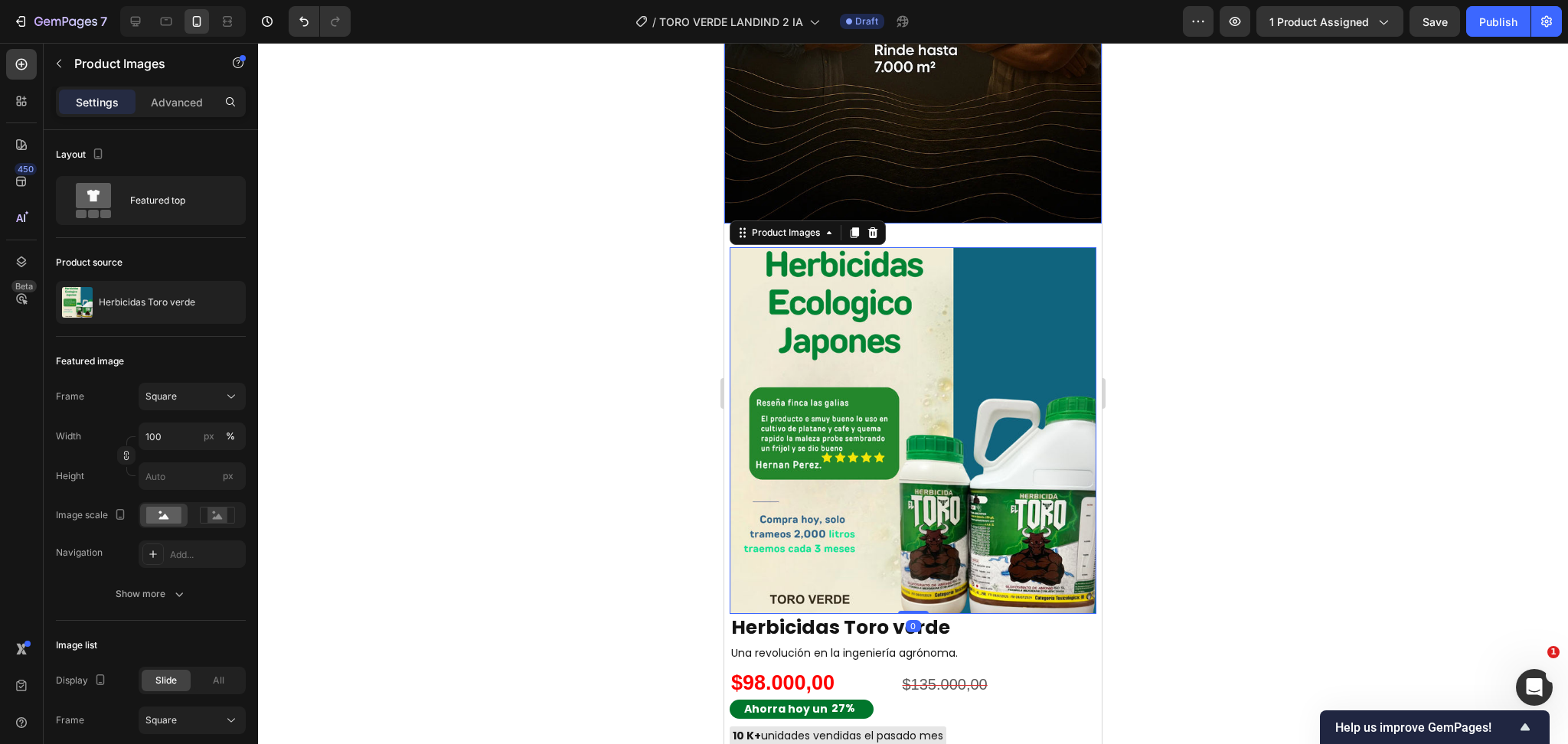
click at [882, 247] on img at bounding box center [913, 431] width 367 height 367
click at [200, 108] on p "Advanced" at bounding box center [176, 102] width 52 height 16
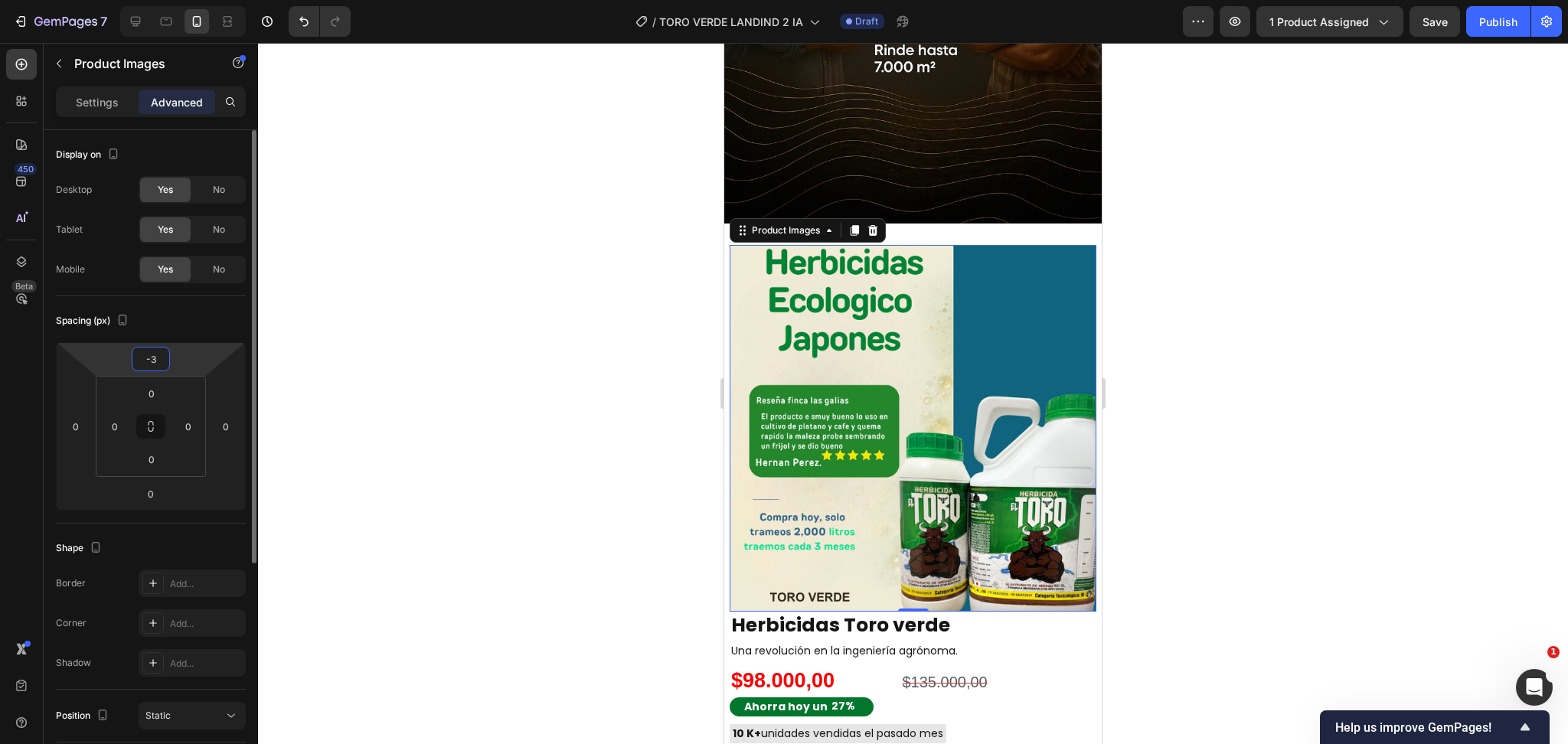
type input "-30"
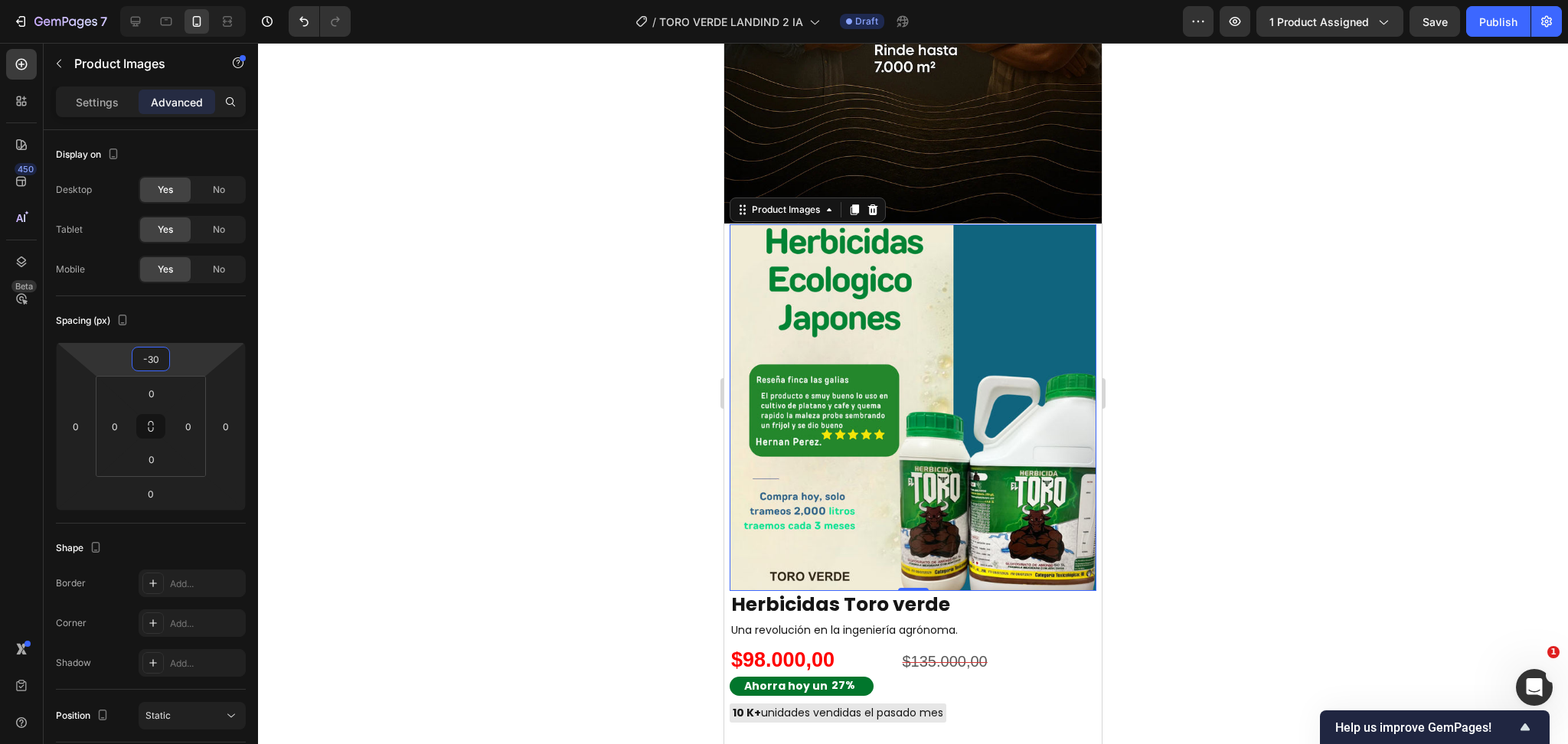
click at [1188, 405] on div at bounding box center [913, 393] width 1310 height 701
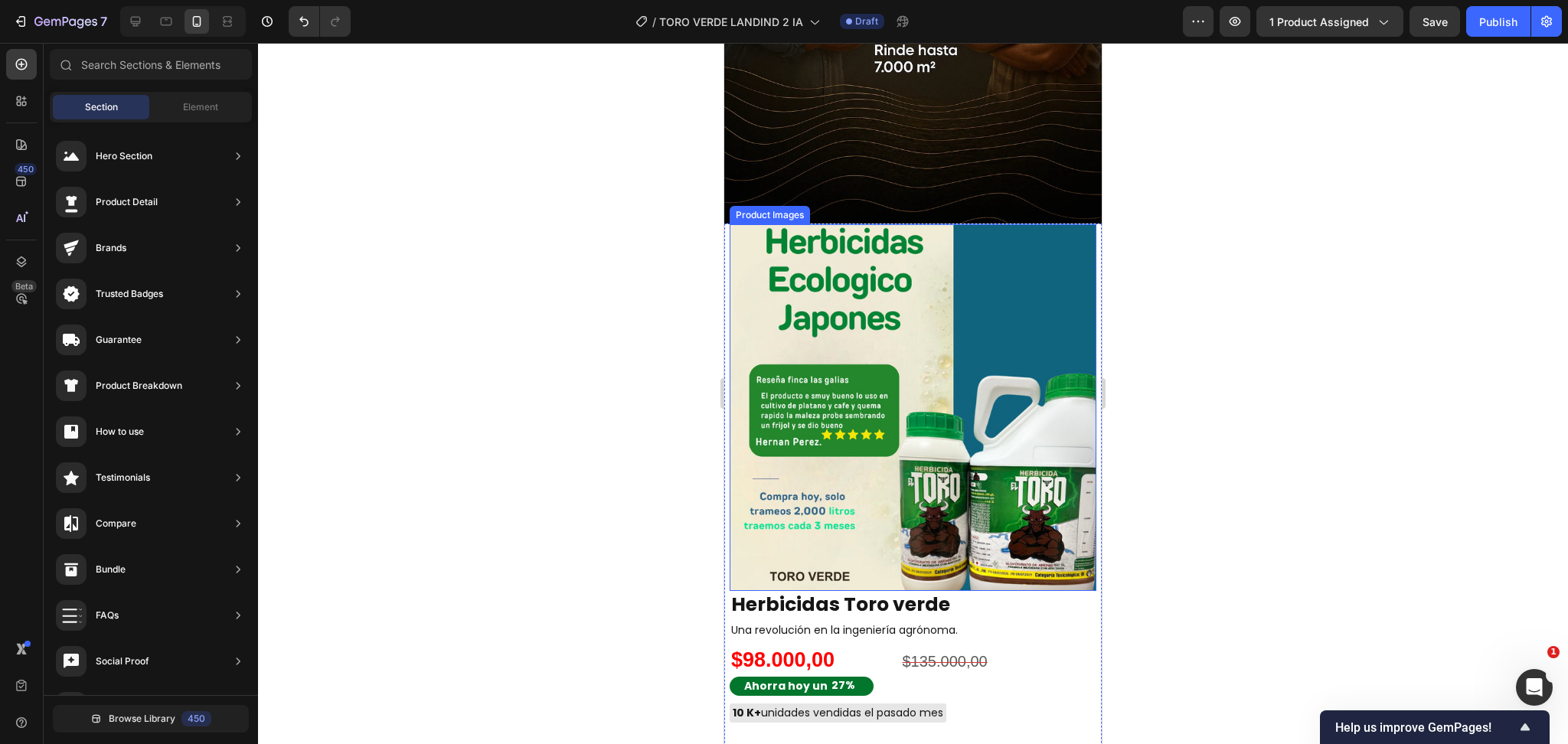
click at [798, 411] on img at bounding box center [913, 408] width 367 height 367
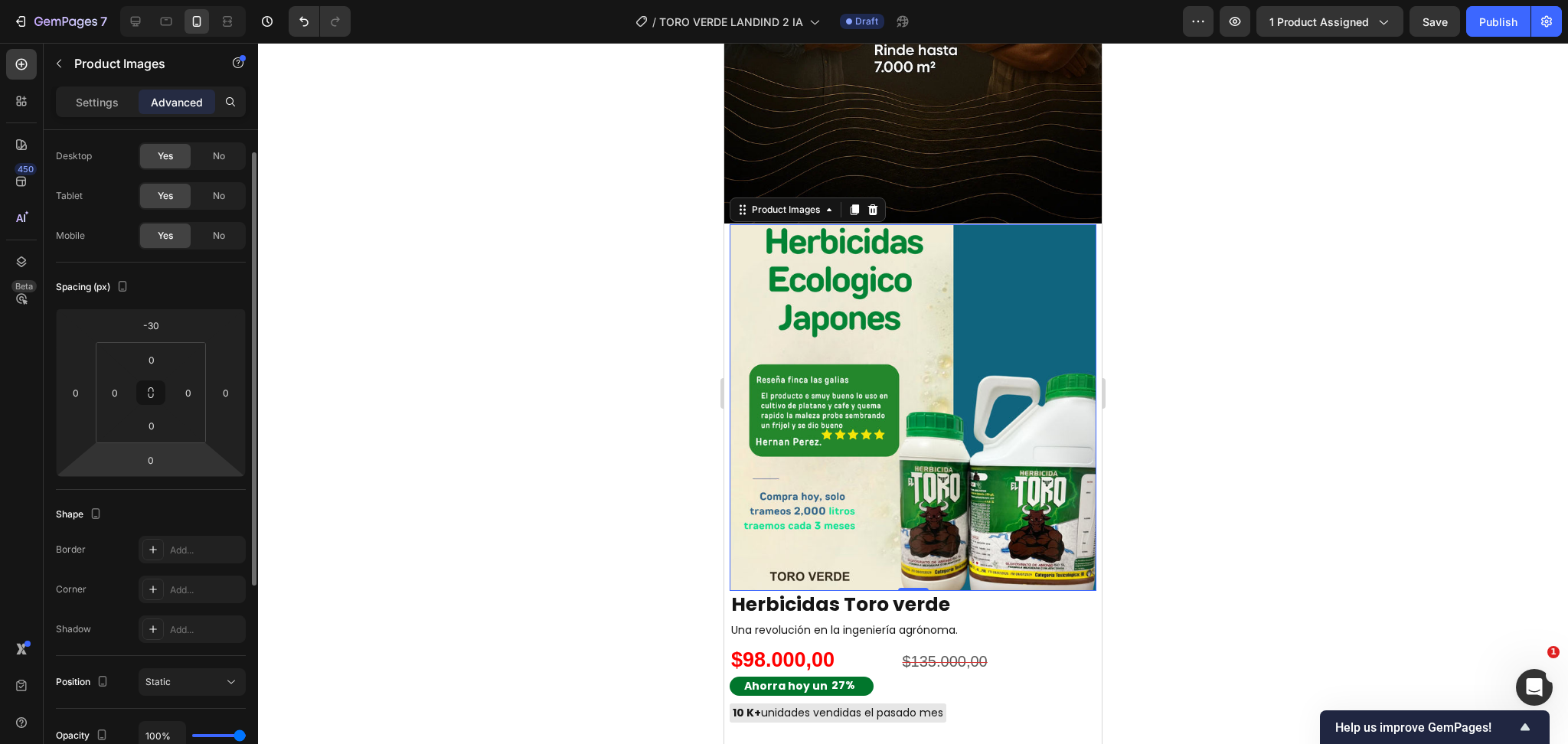
scroll to position [0, 0]
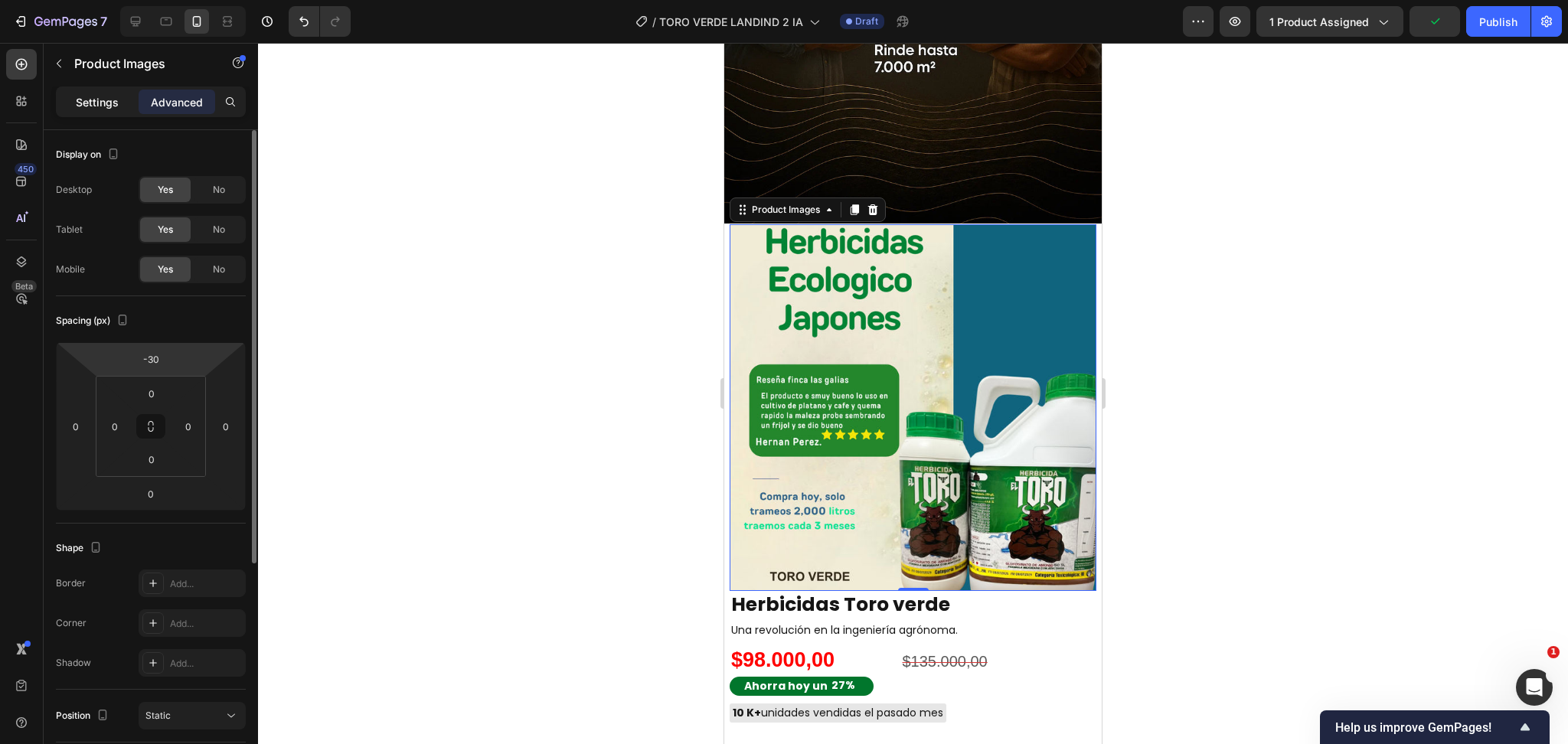
click at [107, 108] on p "Settings" at bounding box center [97, 102] width 43 height 16
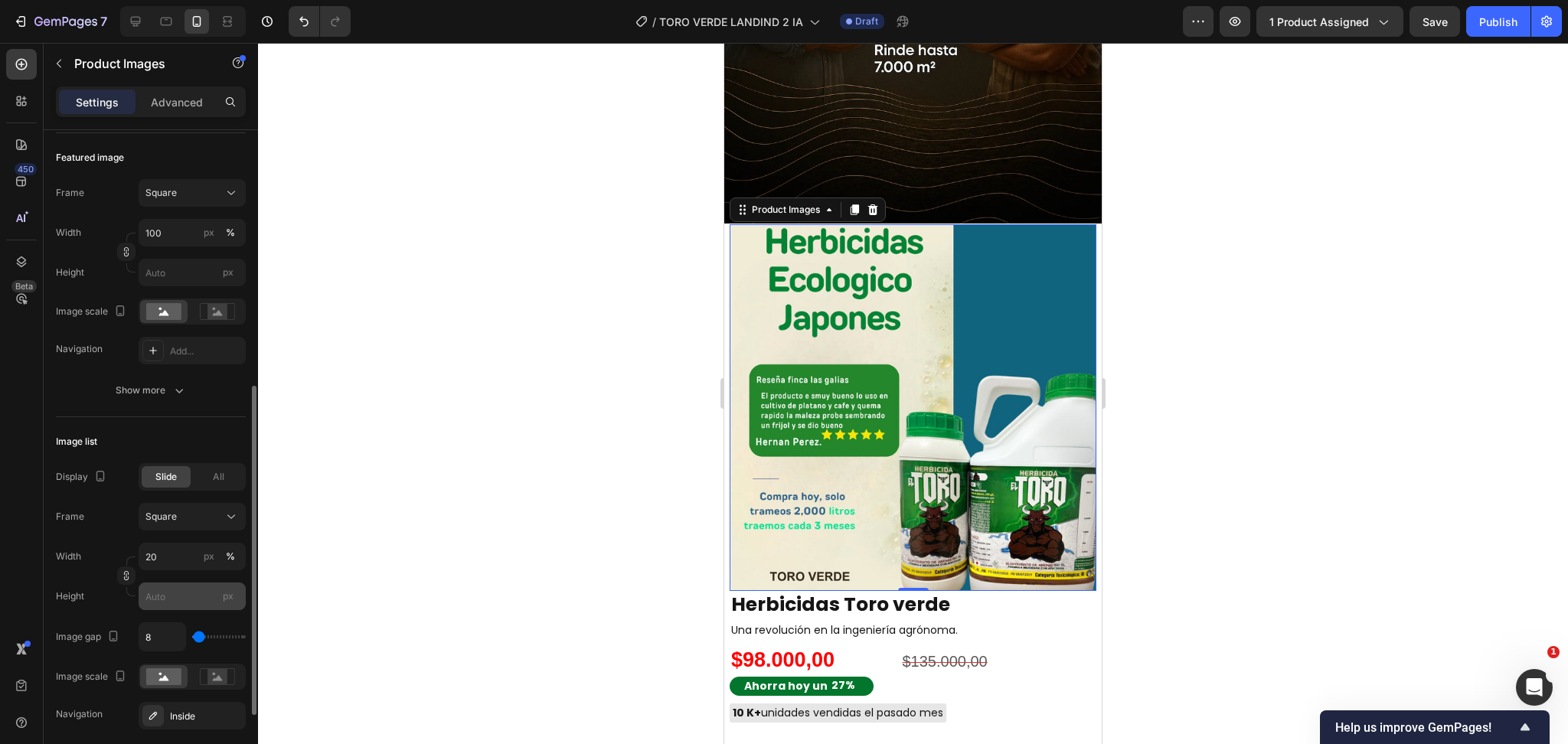
scroll to position [306, 0]
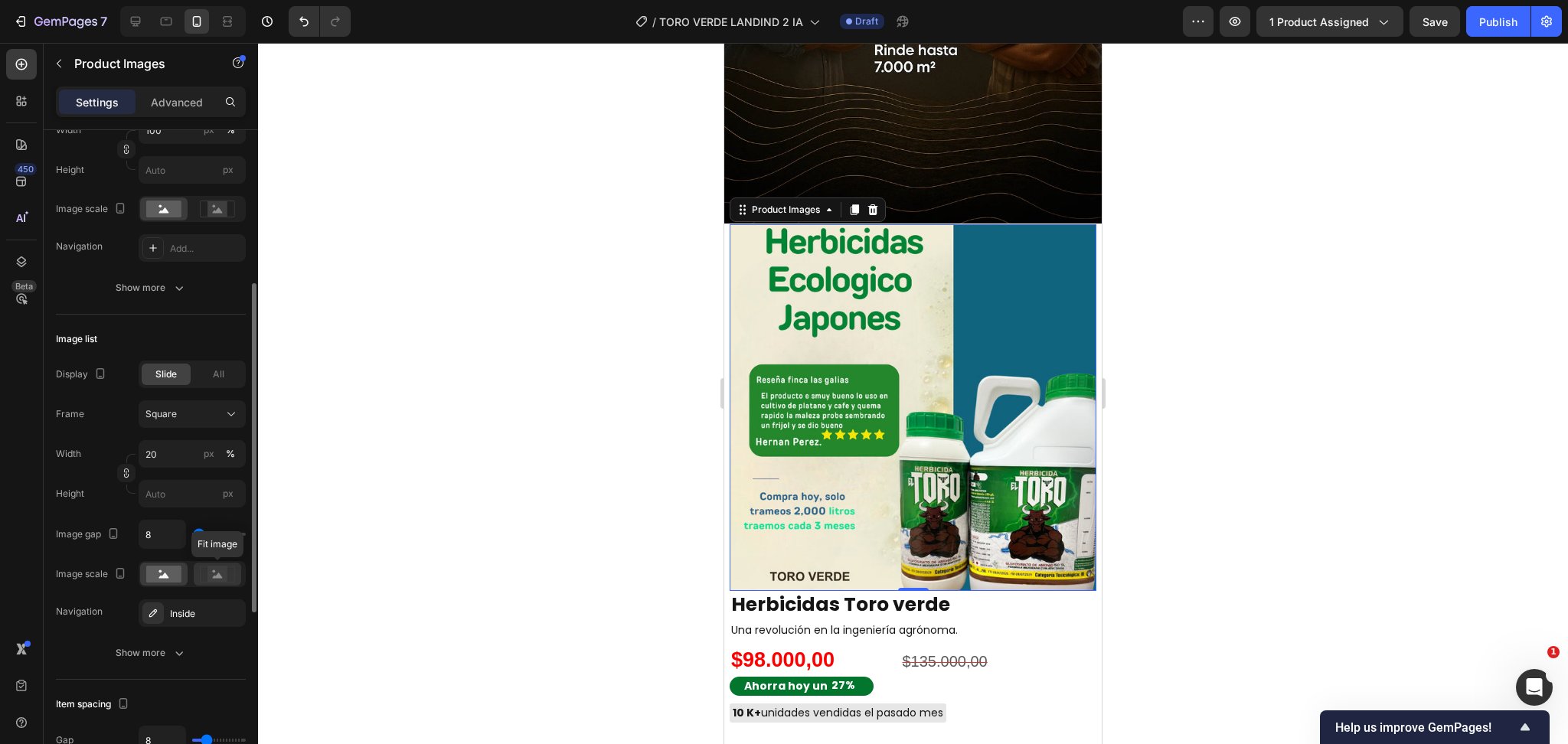
click at [210, 578] on rect at bounding box center [217, 574] width 20 height 16
click at [210, 372] on div "All" at bounding box center [218, 373] width 49 height 21
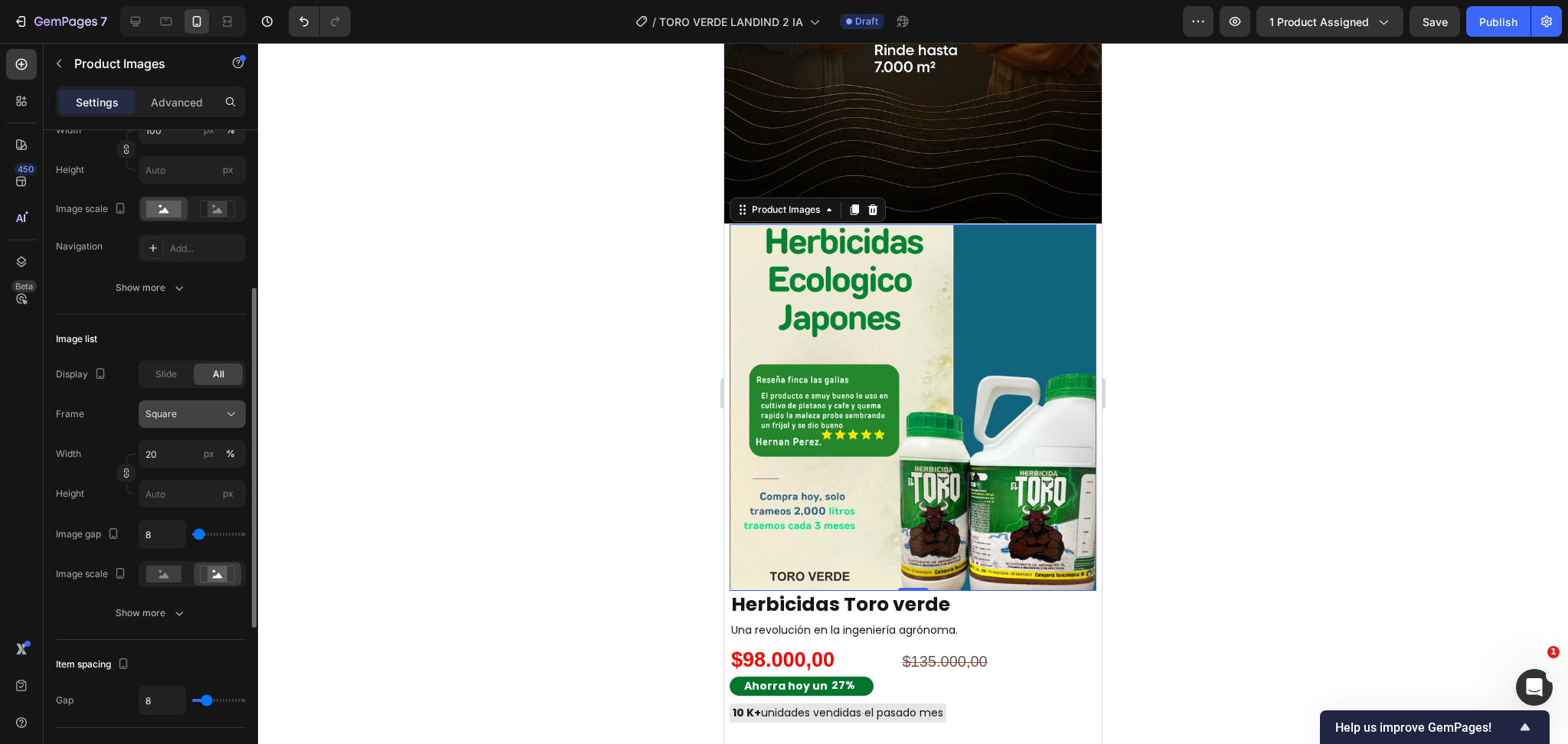
click at [202, 410] on div "Square" at bounding box center [183, 414] width 75 height 14
click at [183, 341] on div "Image list" at bounding box center [151, 339] width 190 height 25
click at [161, 581] on rect at bounding box center [163, 574] width 36 height 16
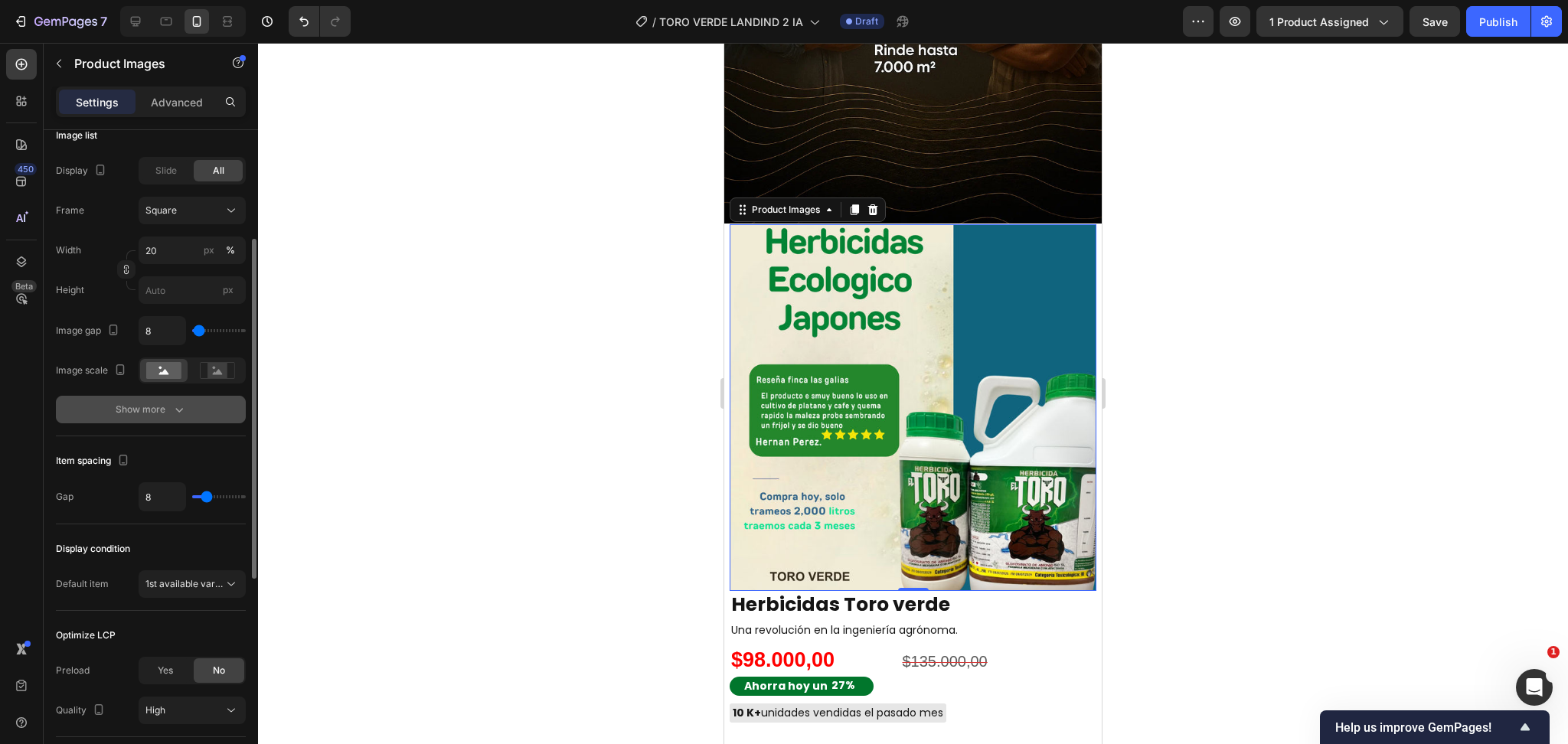
scroll to position [408, 0]
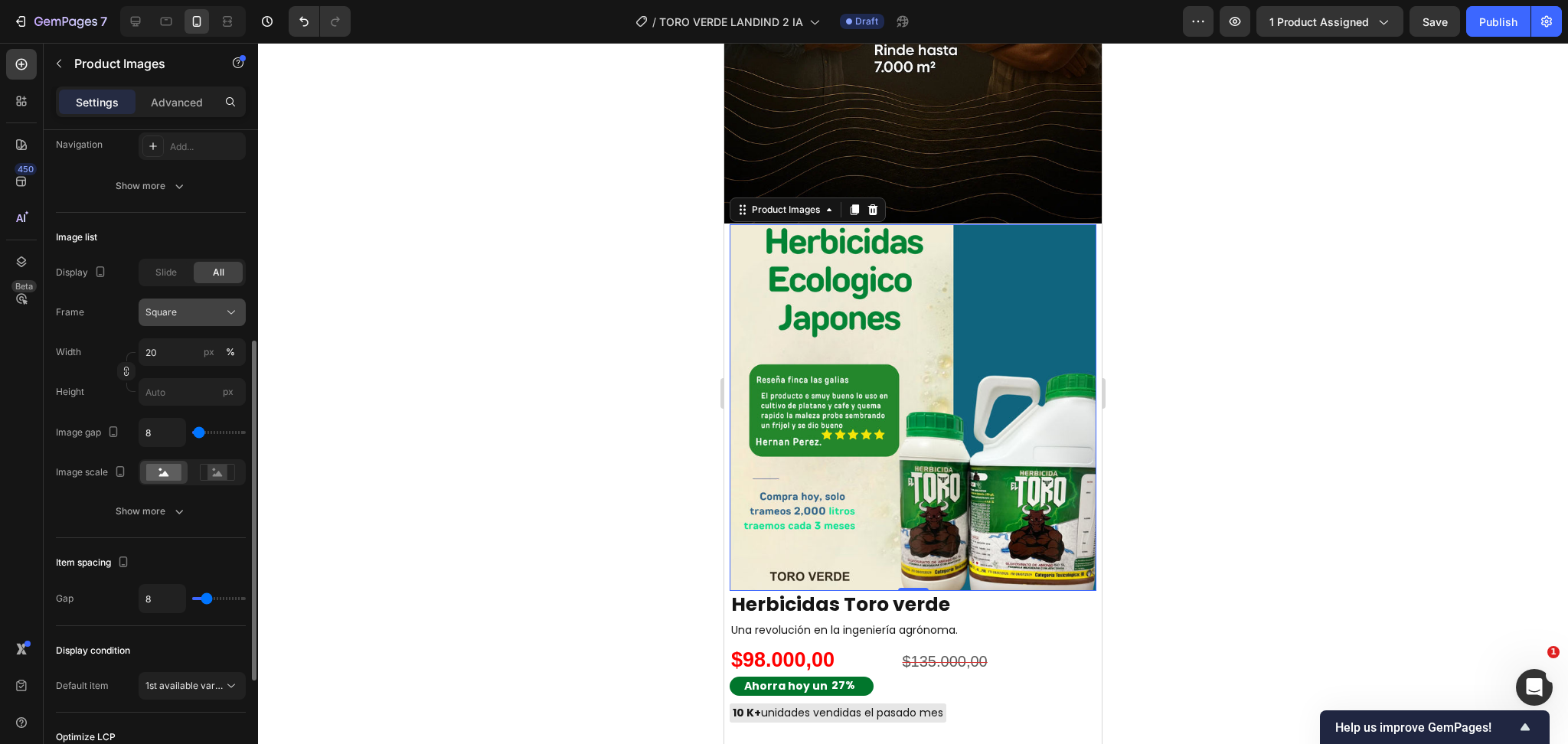
click at [195, 311] on div "Square" at bounding box center [183, 312] width 75 height 14
click at [184, 431] on div "Original" at bounding box center [188, 435] width 89 height 14
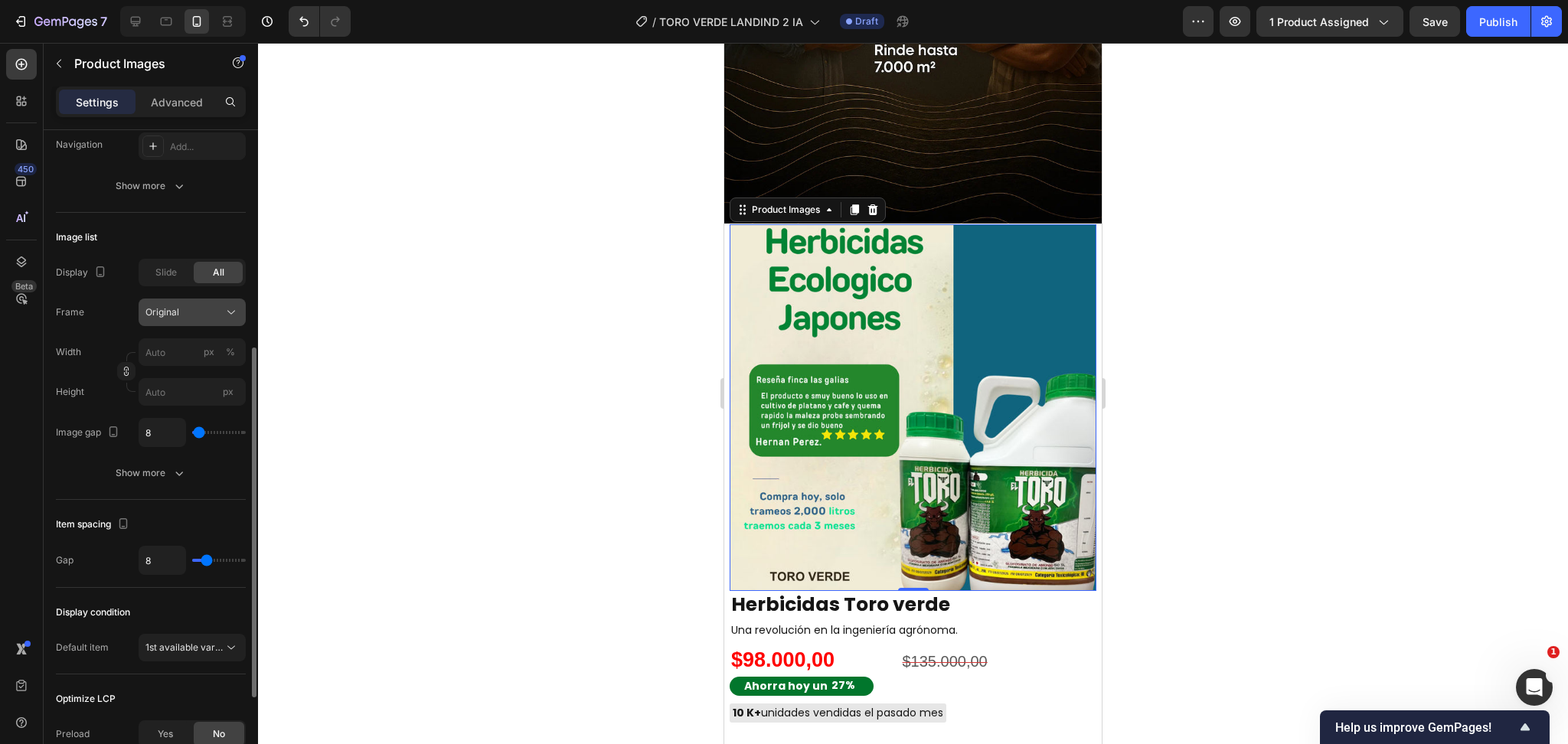
click at [174, 310] on span "Original" at bounding box center [162, 312] width 34 height 14
click at [168, 275] on span "Slide" at bounding box center [165, 272] width 21 height 14
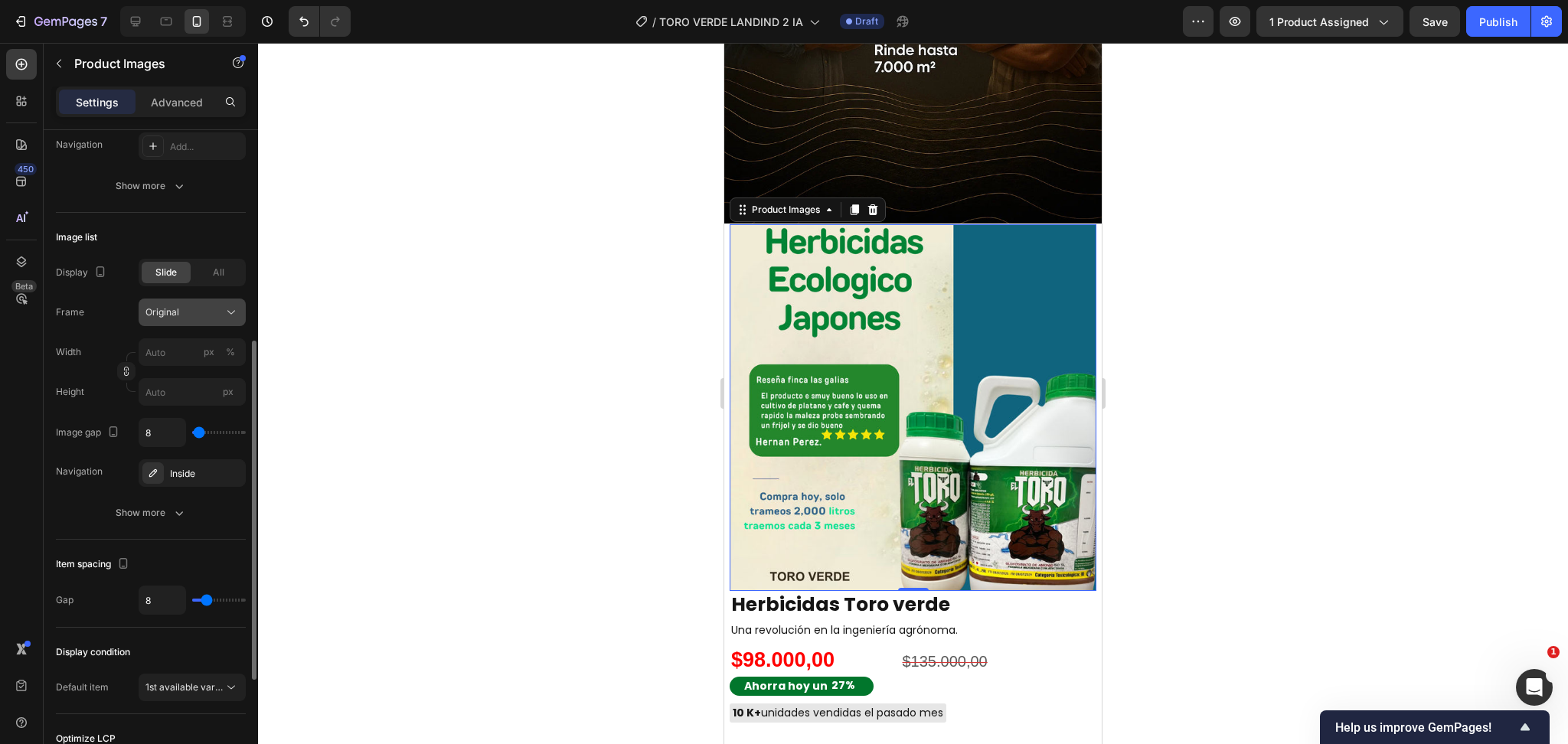
click at [187, 317] on div "Original" at bounding box center [183, 312] width 75 height 14
click at [221, 537] on div "Image list Display Slide All Frame Original Square Vertical Horizontal Original…" at bounding box center [151, 376] width 190 height 327
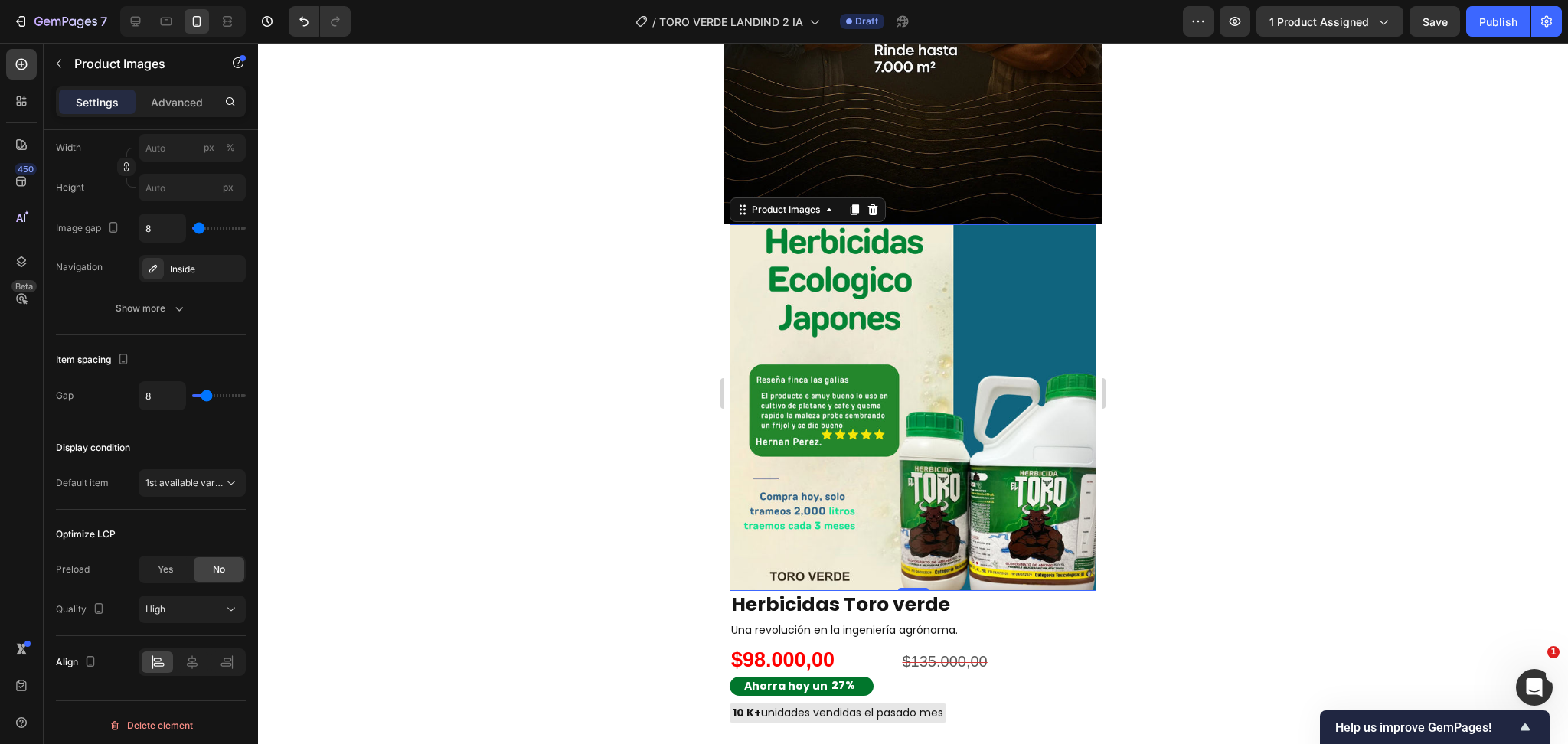
click at [973, 360] on img at bounding box center [913, 408] width 367 height 367
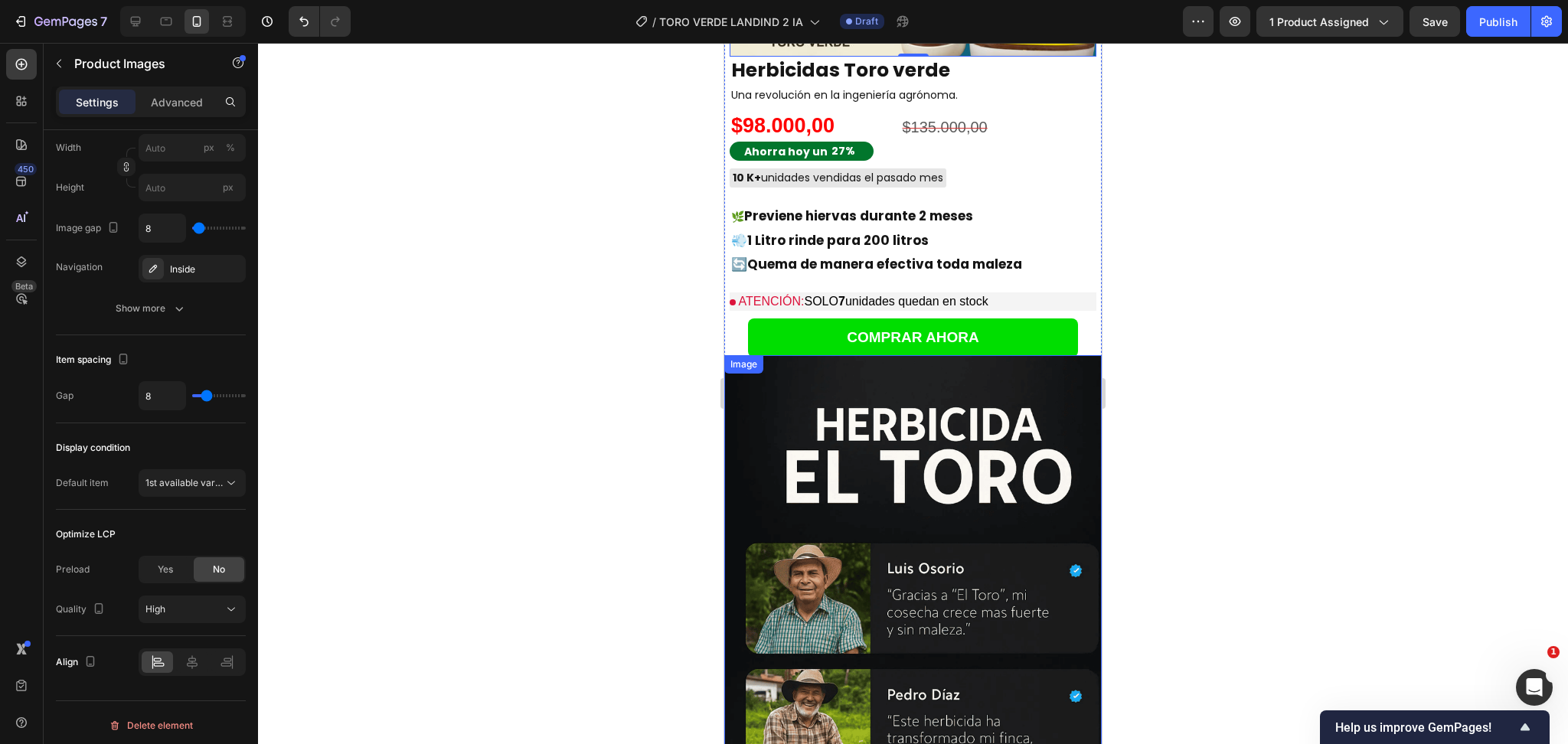
scroll to position [1470, 0]
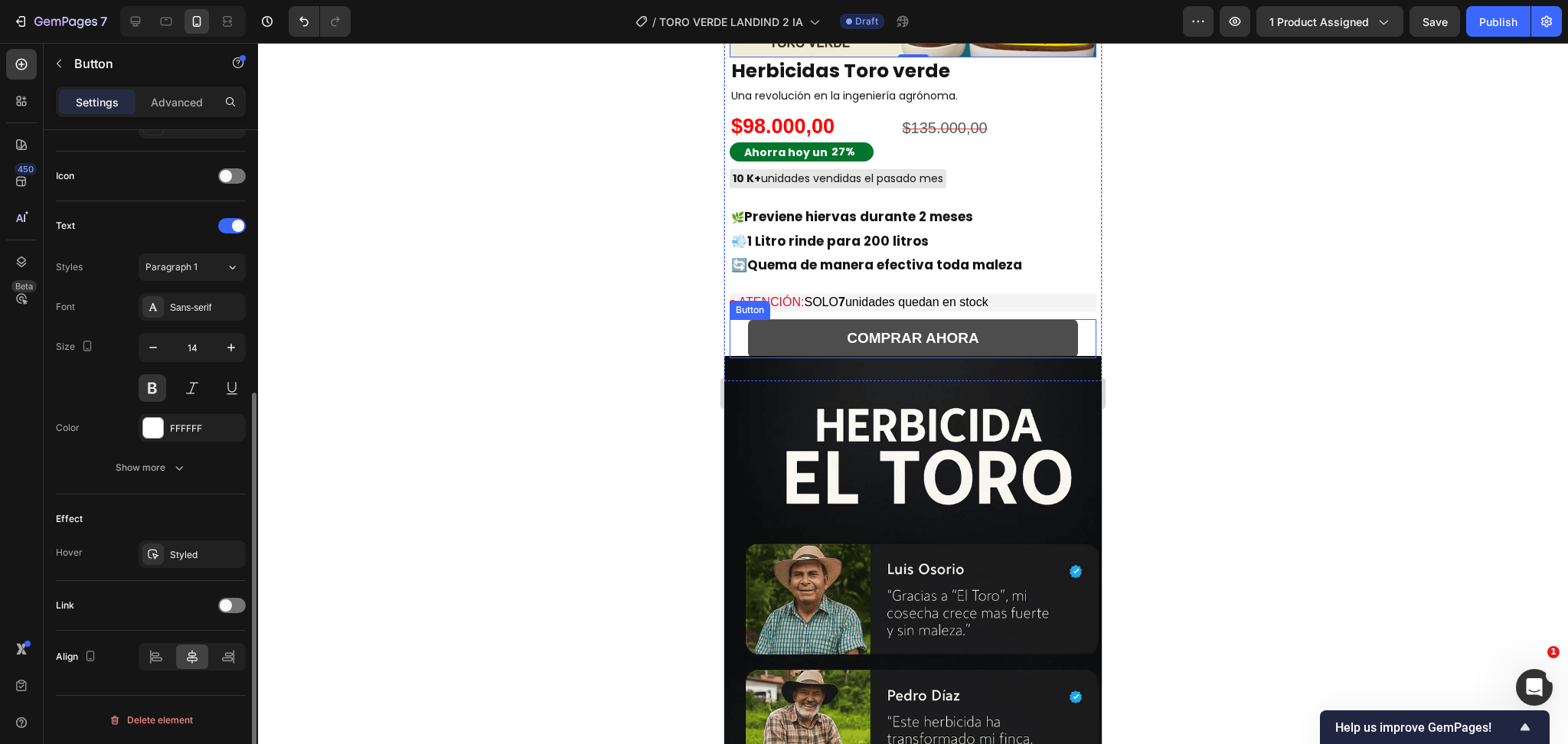
click at [1026, 320] on button "COMPRAR AHORA" at bounding box center [912, 339] width 330 height 39
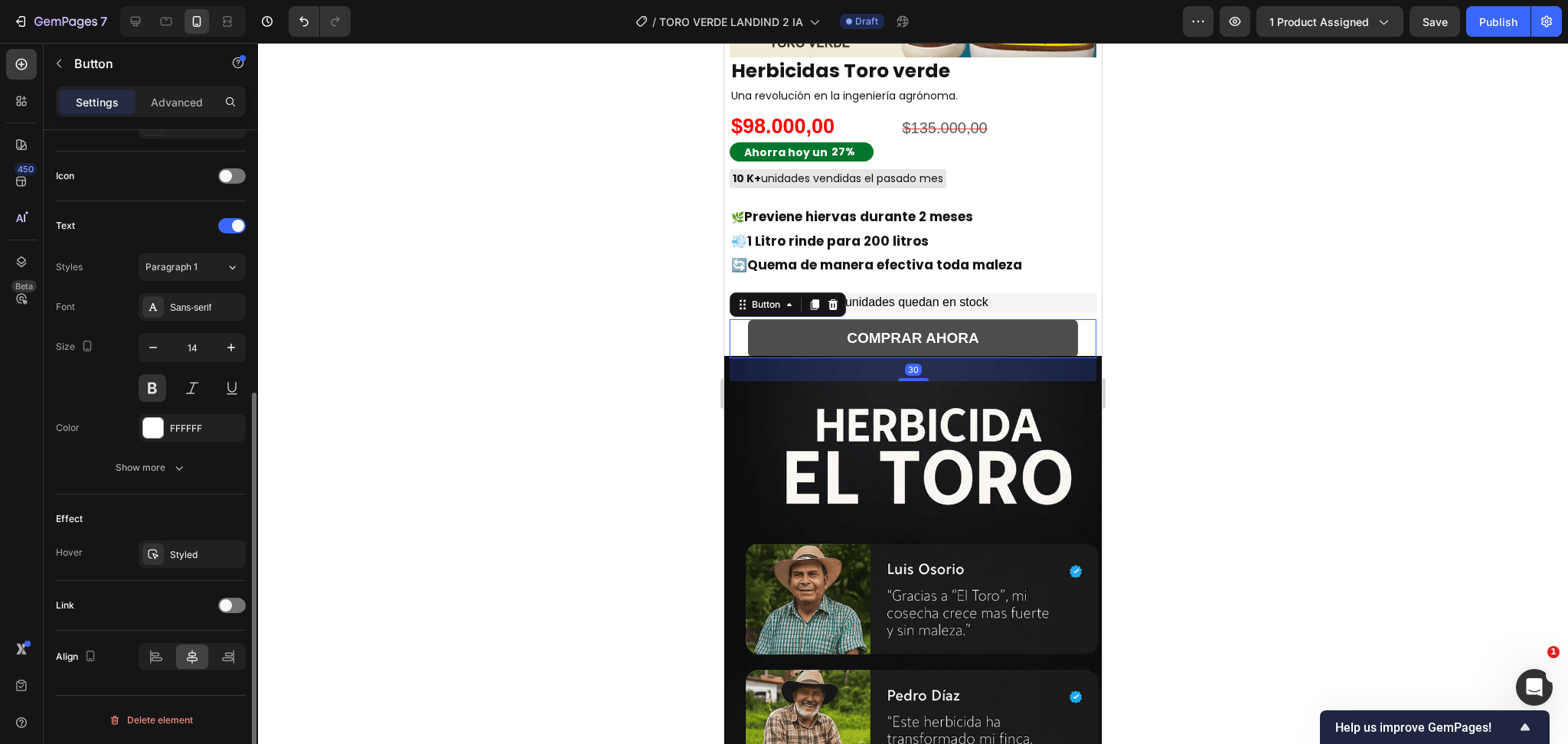
scroll to position [0, 0]
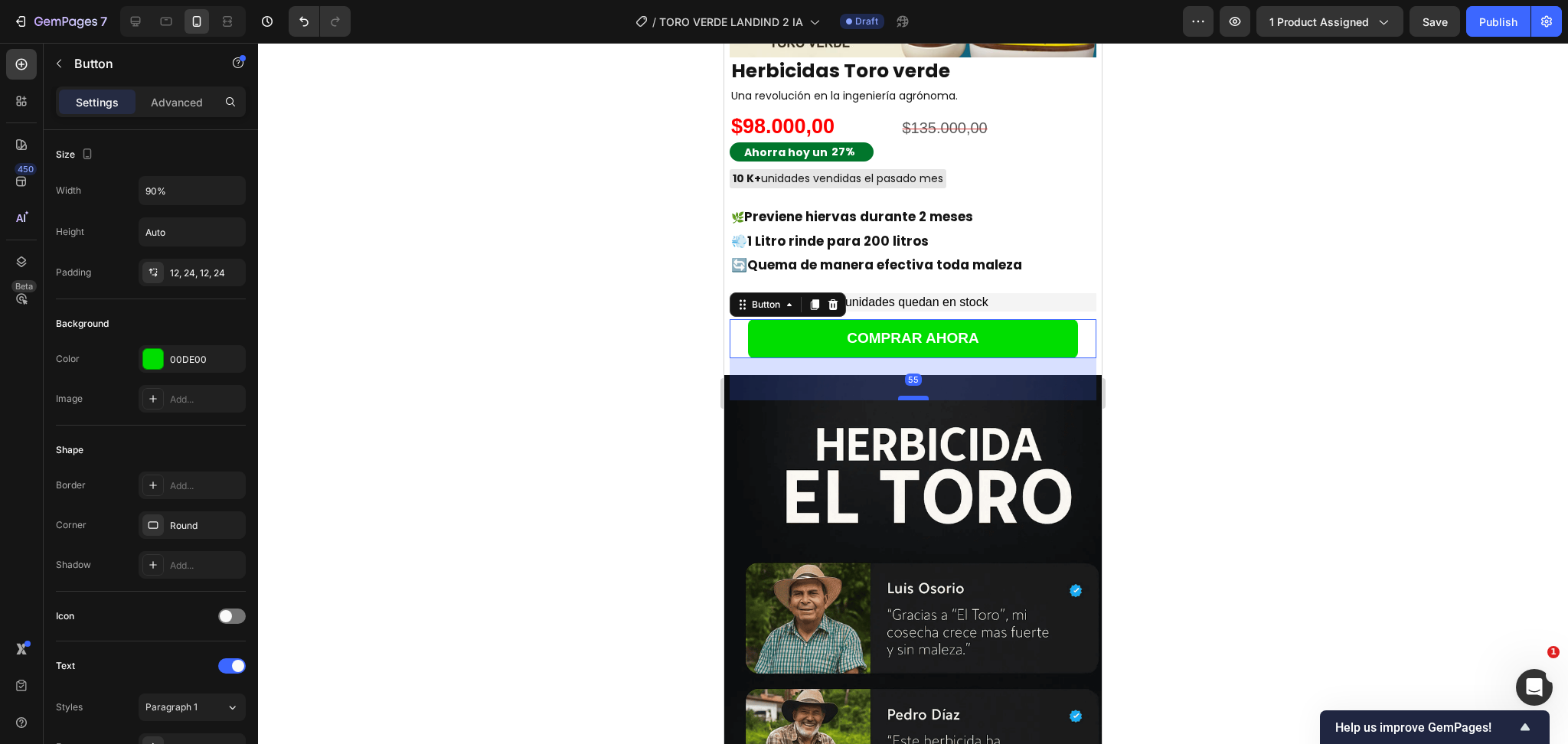
drag, startPoint x: 909, startPoint y: 362, endPoint x: 1920, endPoint y: 429, distance: 1013.2
click at [899, 396] on div at bounding box center [914, 398] width 31 height 5
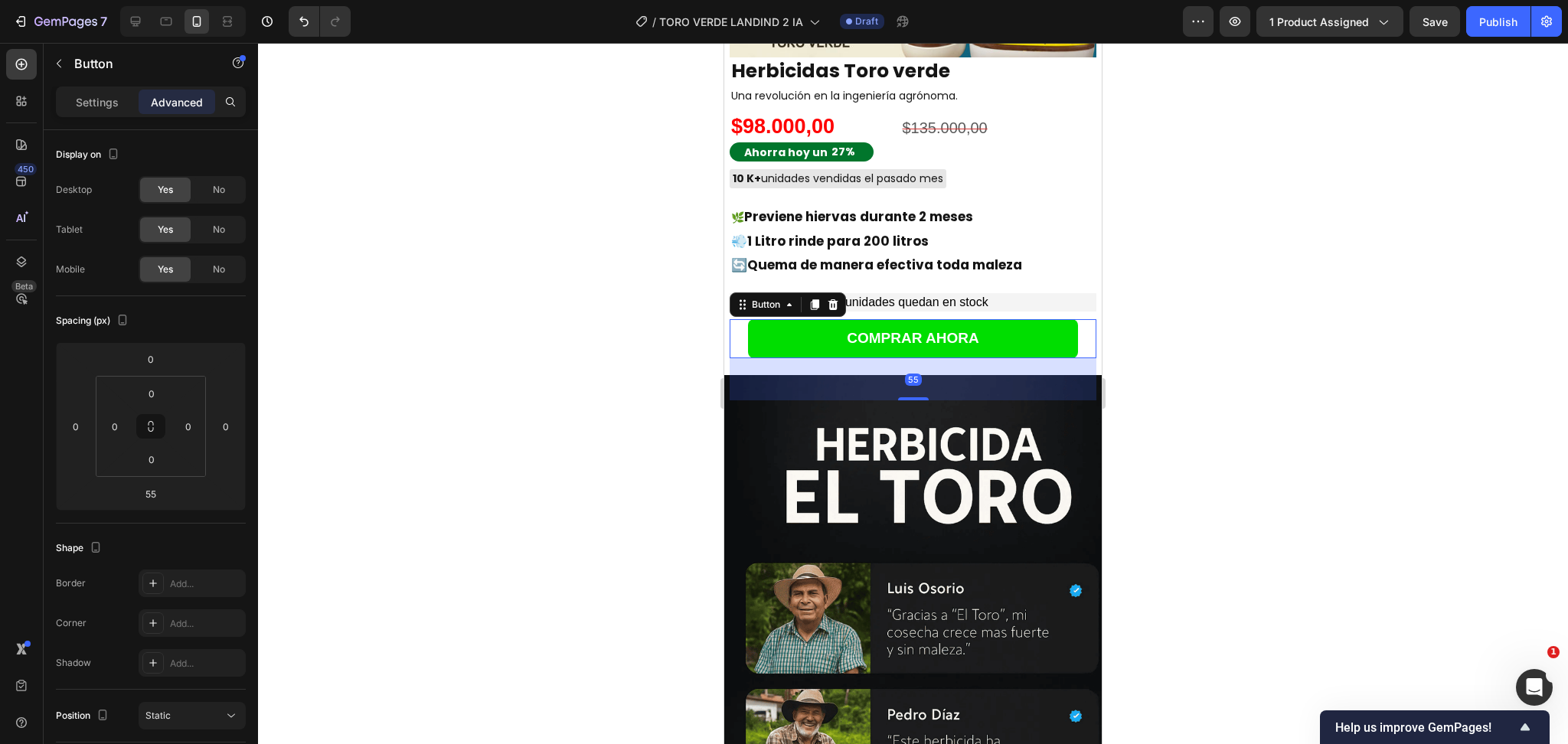
drag, startPoint x: 237, startPoint y: 338, endPoint x: 1197, endPoint y: 385, distance: 961.1
click at [1197, 385] on div at bounding box center [913, 393] width 1310 height 701
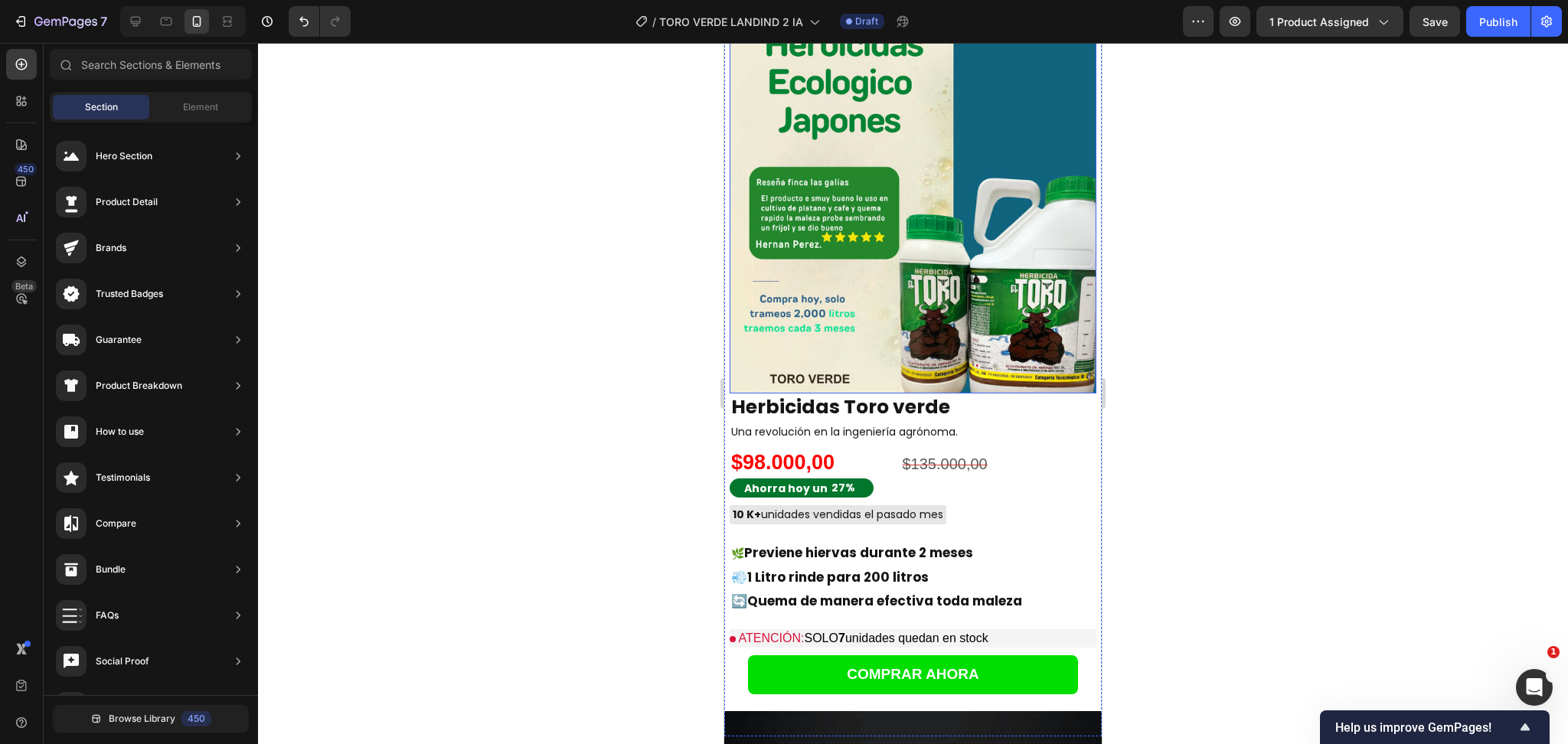
scroll to position [1061, 0]
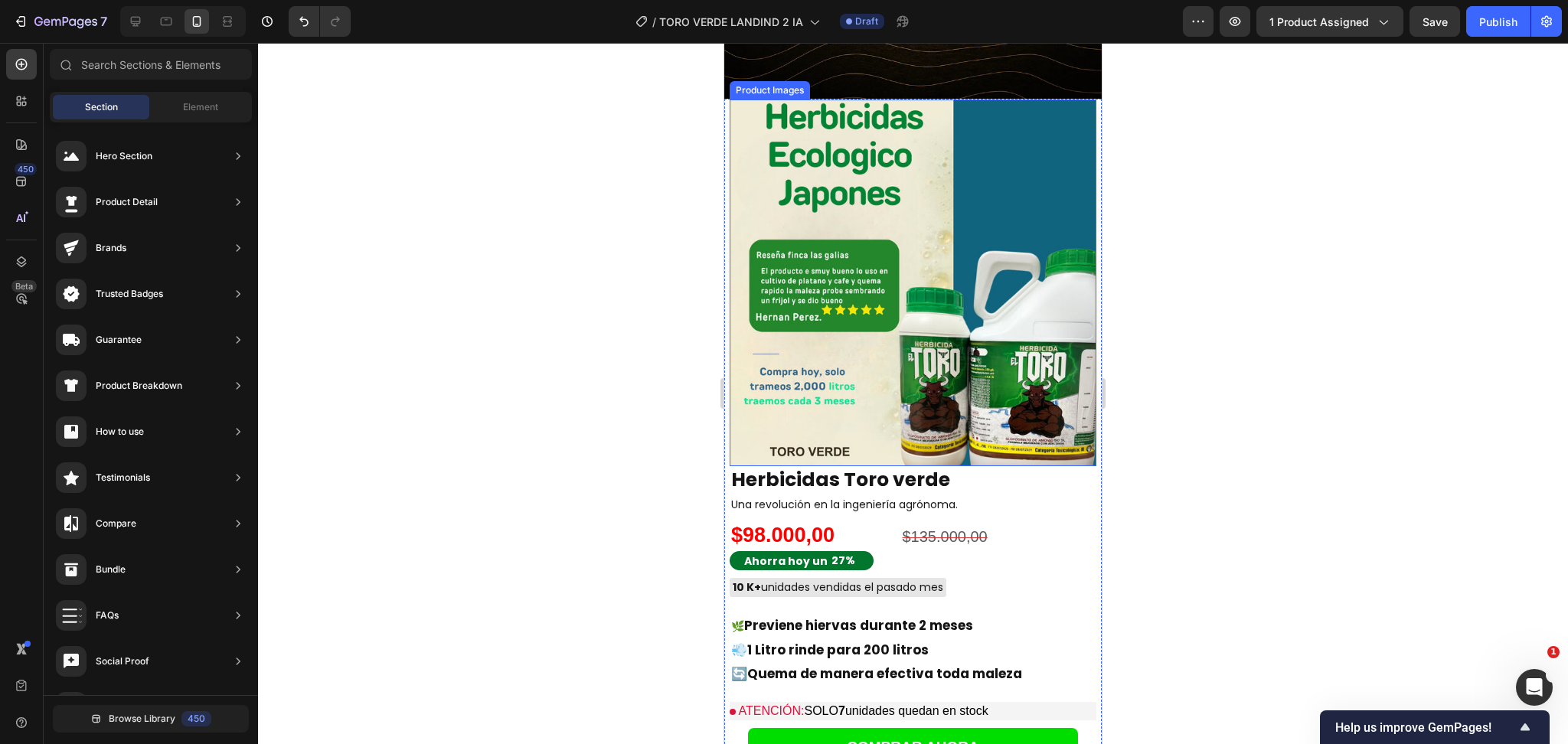
click at [952, 254] on img at bounding box center [913, 283] width 367 height 367
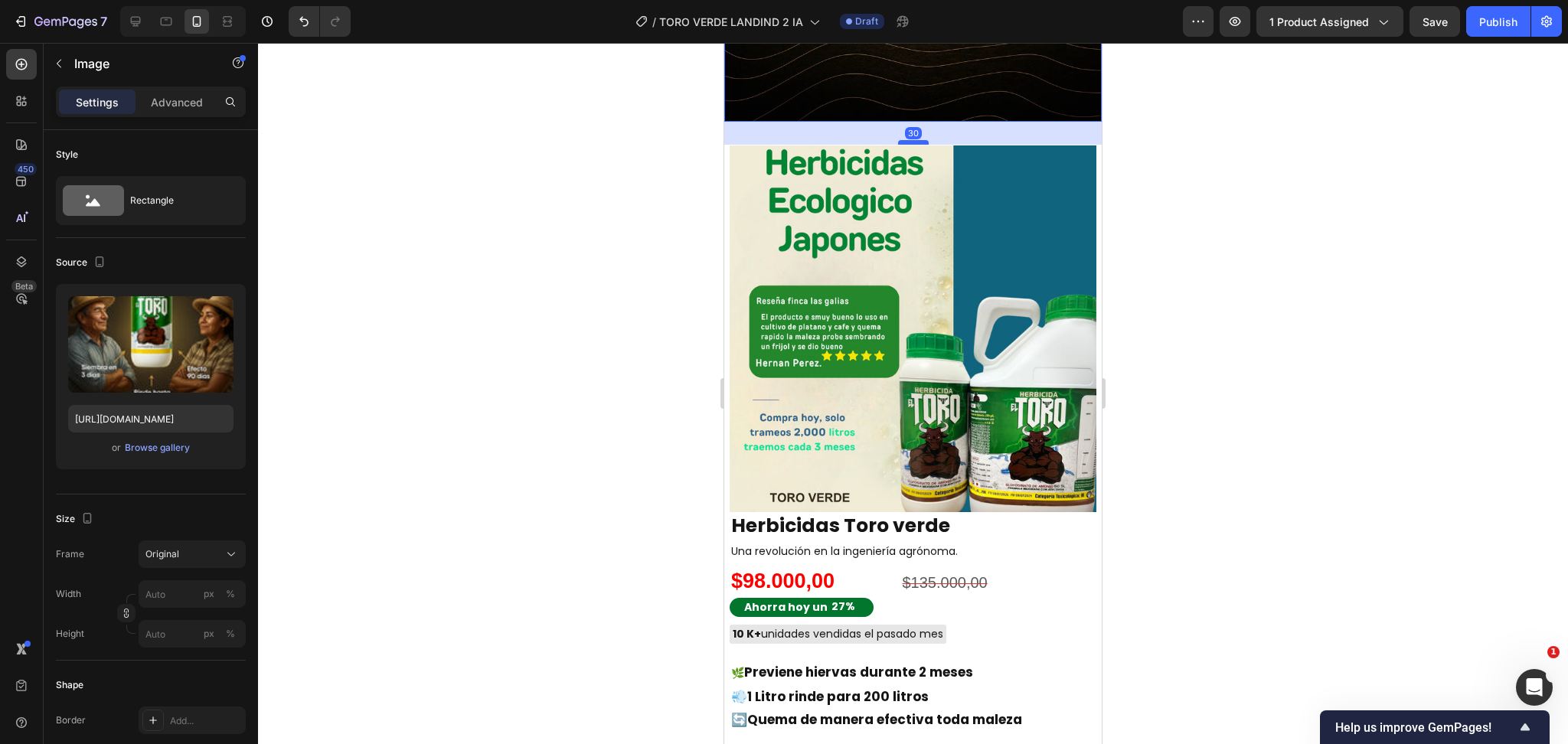
drag, startPoint x: 912, startPoint y: 95, endPoint x: 1922, endPoint y: 301, distance: 1030.8
click at [909, 140] on div at bounding box center [914, 141] width 31 height 5
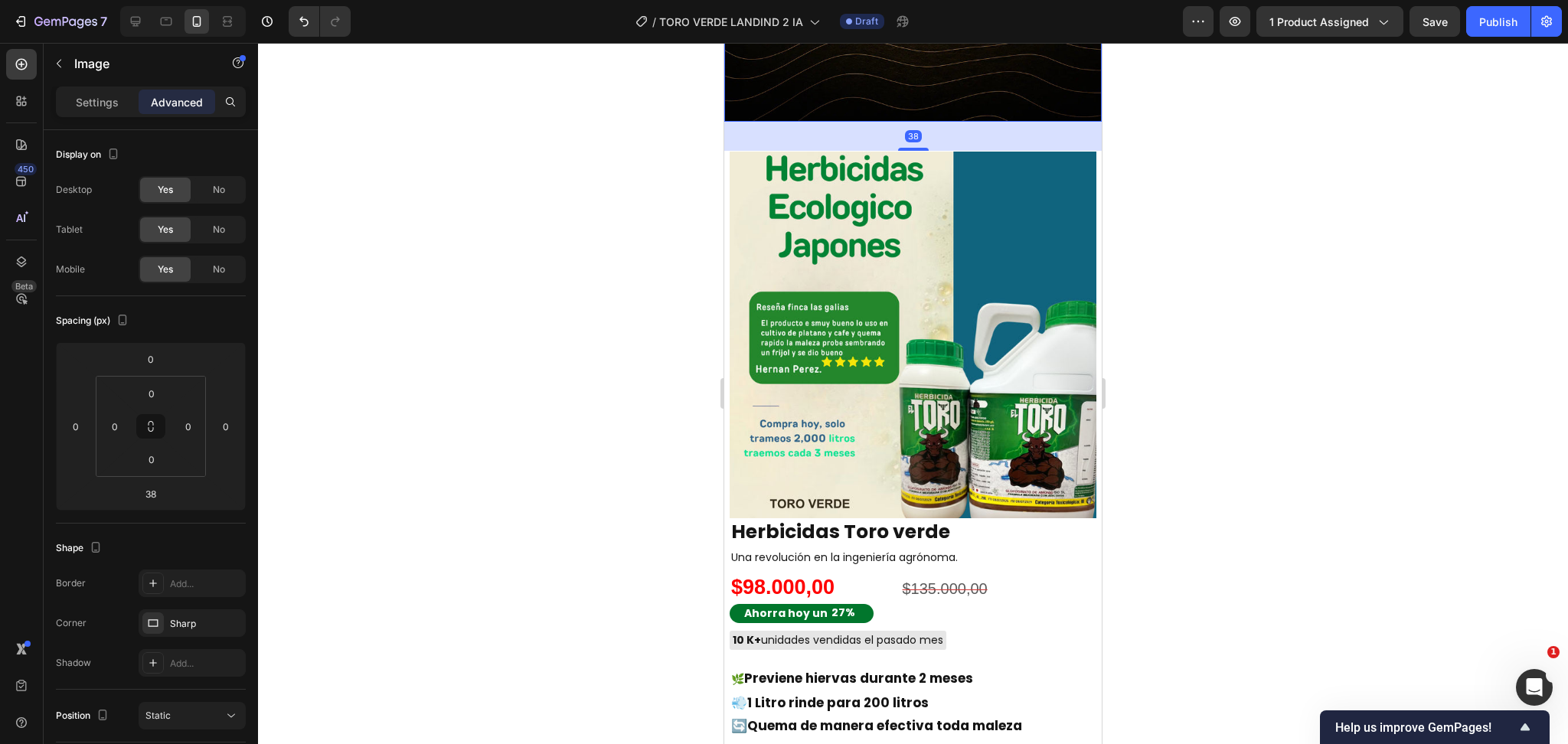
click at [1285, 304] on div at bounding box center [913, 393] width 1310 height 701
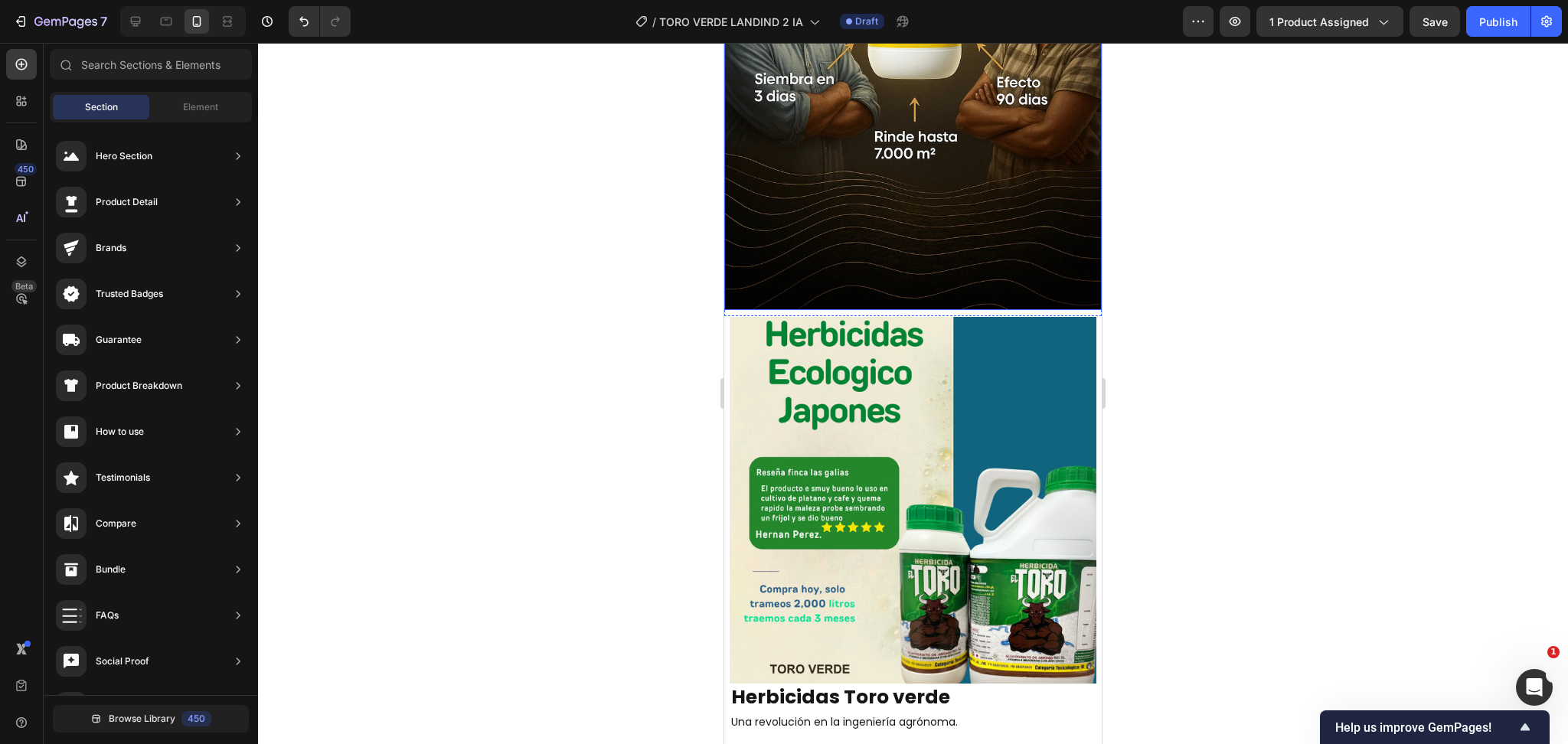
scroll to position [857, 0]
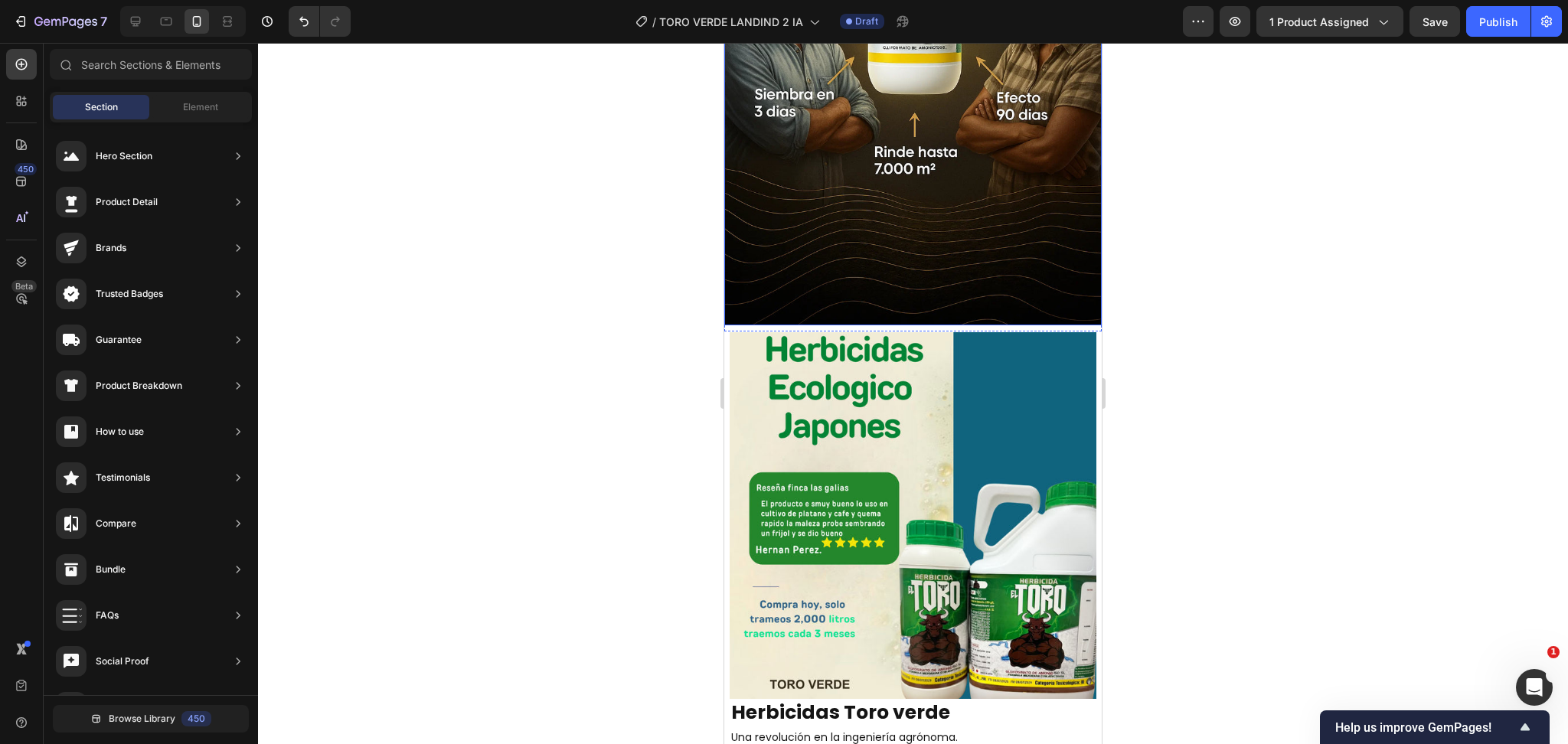
click at [871, 248] on img at bounding box center [912, 43] width 377 height 567
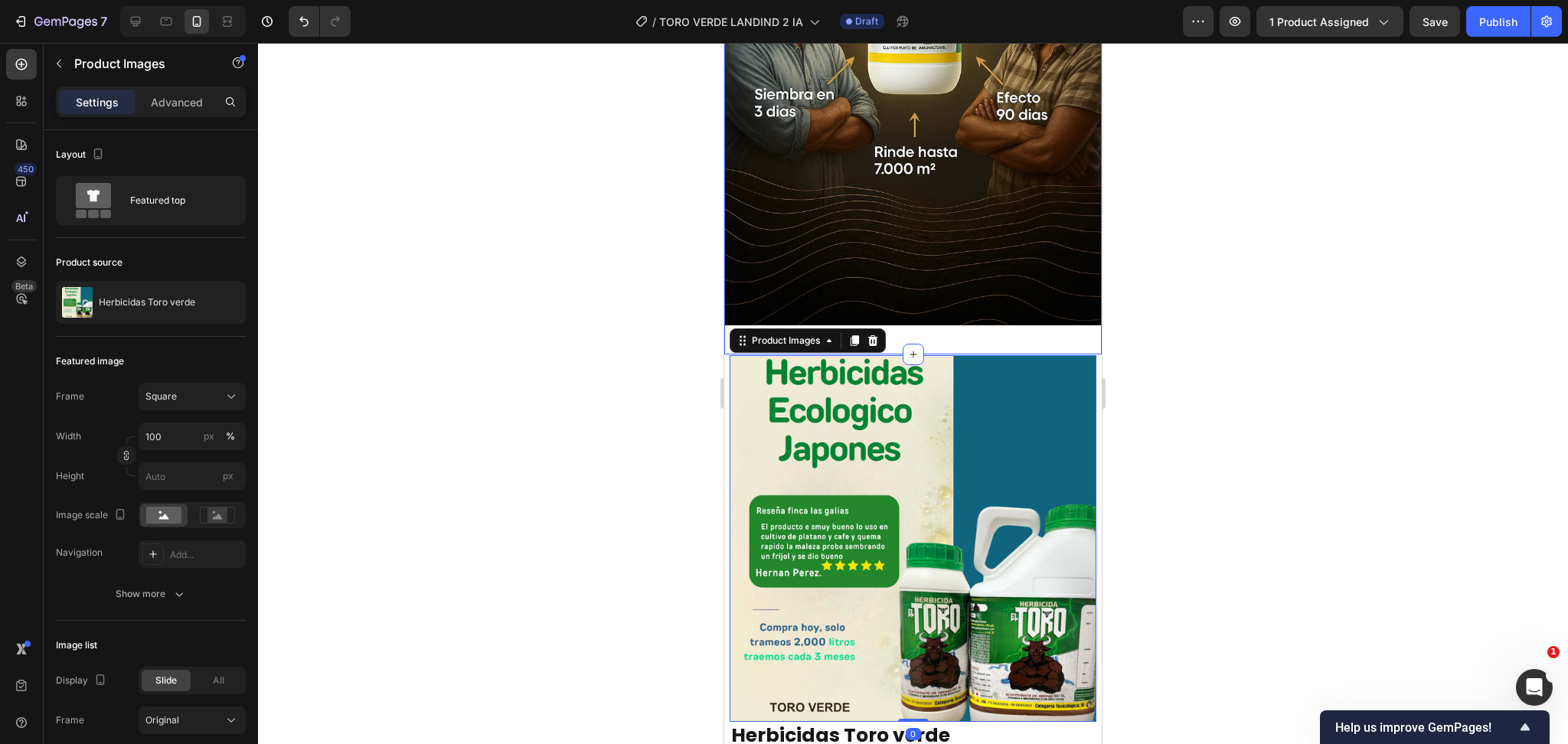
click at [922, 254] on img at bounding box center [912, 43] width 377 height 567
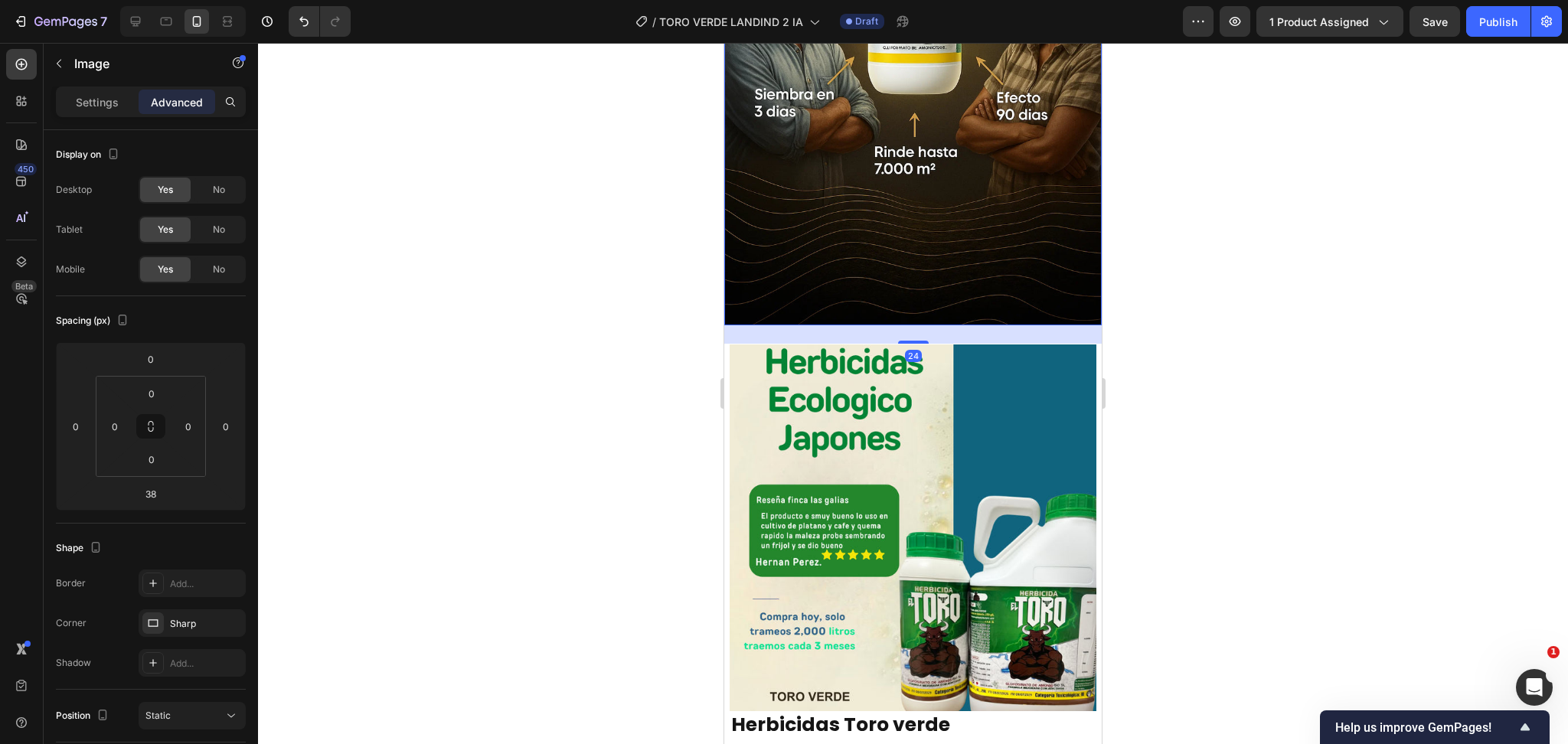
drag, startPoint x: 908, startPoint y: 329, endPoint x: 1025, endPoint y: 340, distance: 117.5
click at [904, 341] on div at bounding box center [914, 341] width 31 height 3
type input "22"
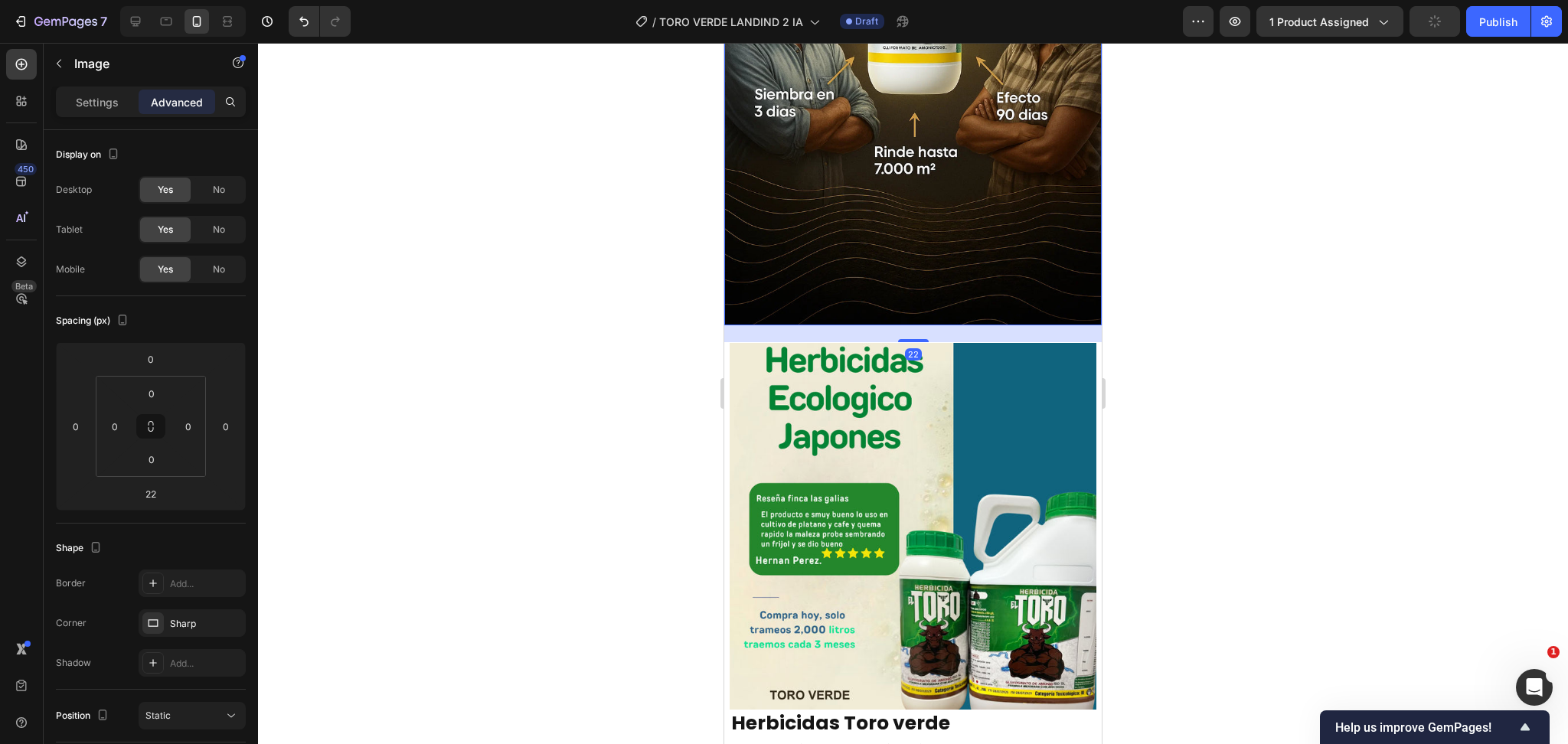
click at [1215, 407] on div at bounding box center [913, 393] width 1310 height 701
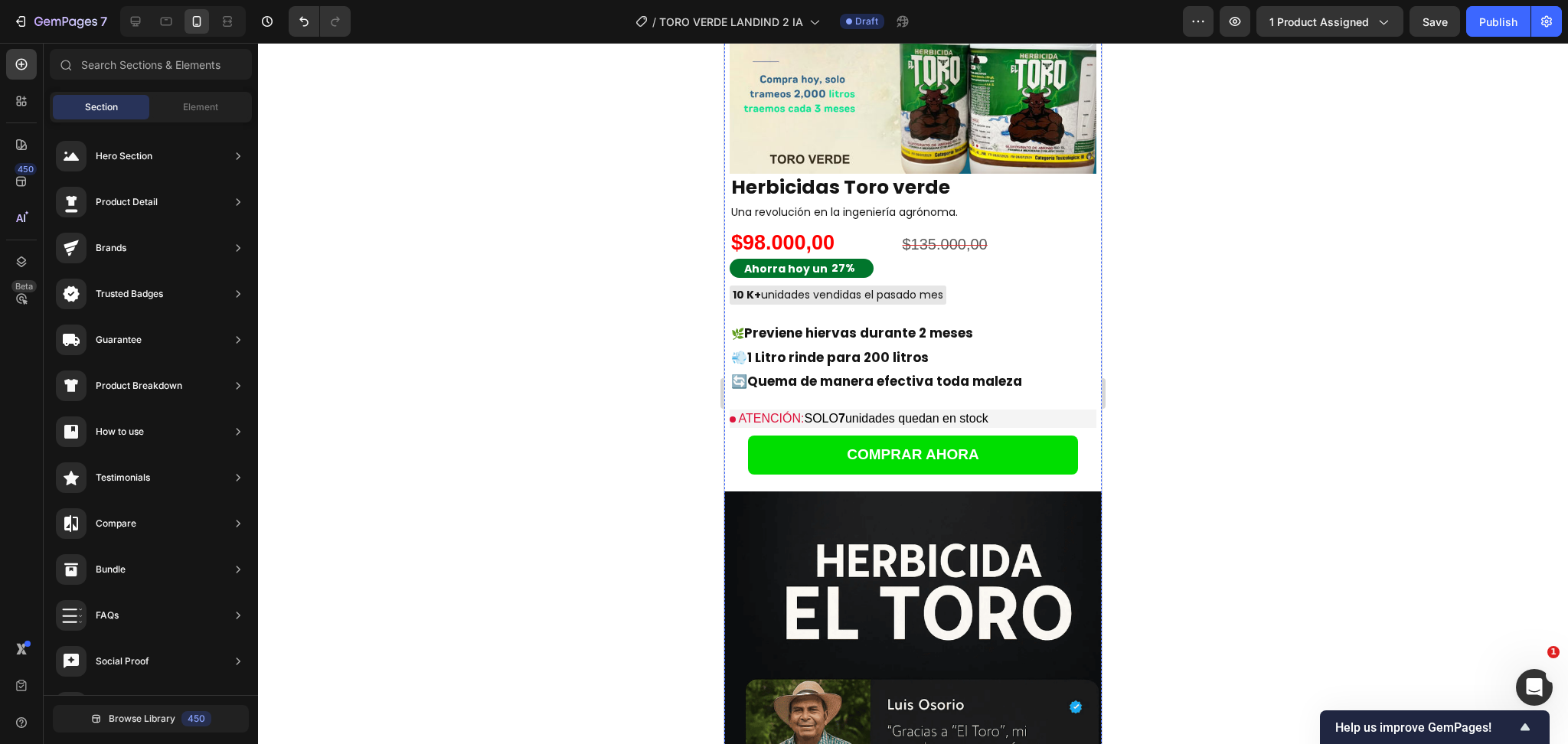
scroll to position [1367, 0]
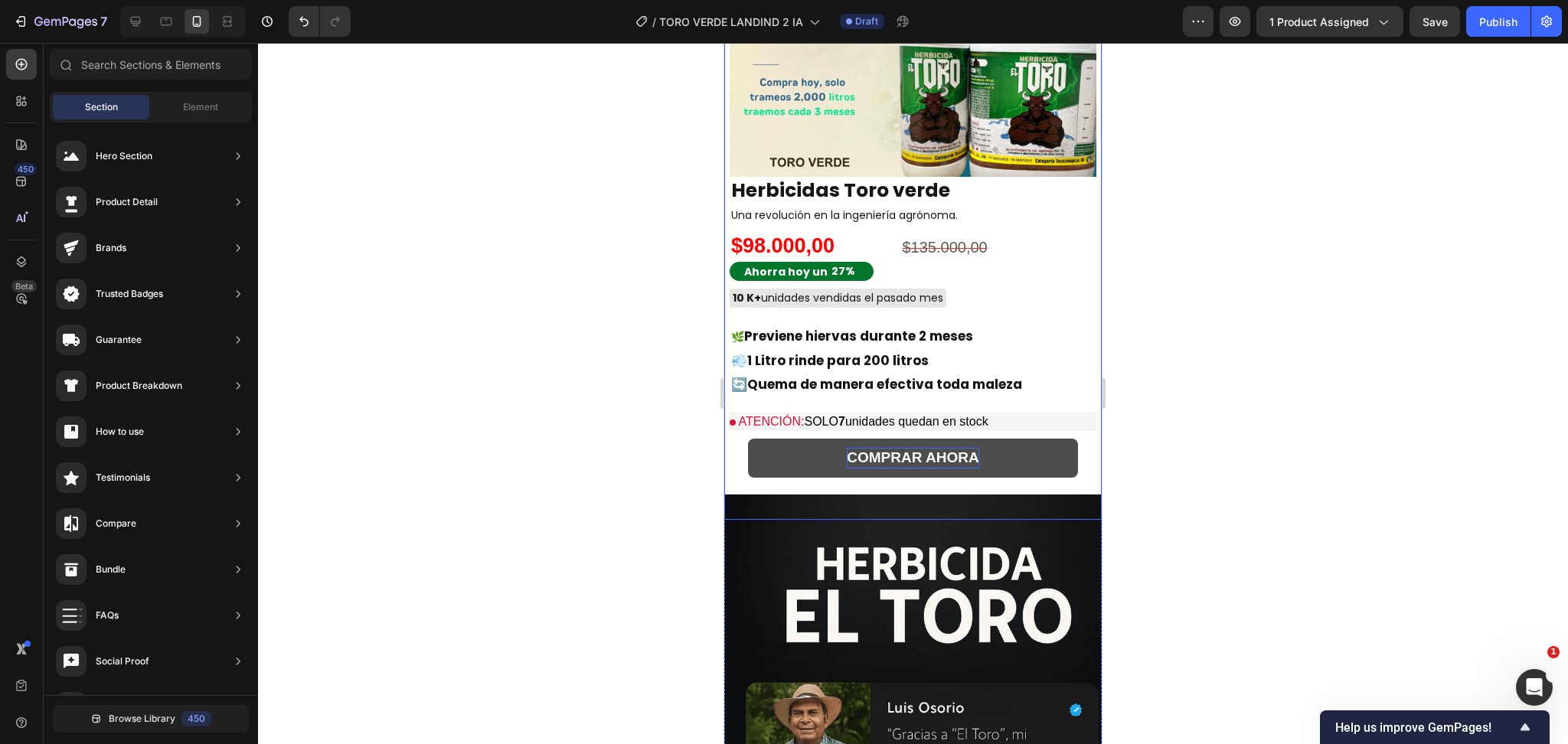
click at [903, 449] on span "COMPRAR AHORA" at bounding box center [912, 457] width 132 height 16
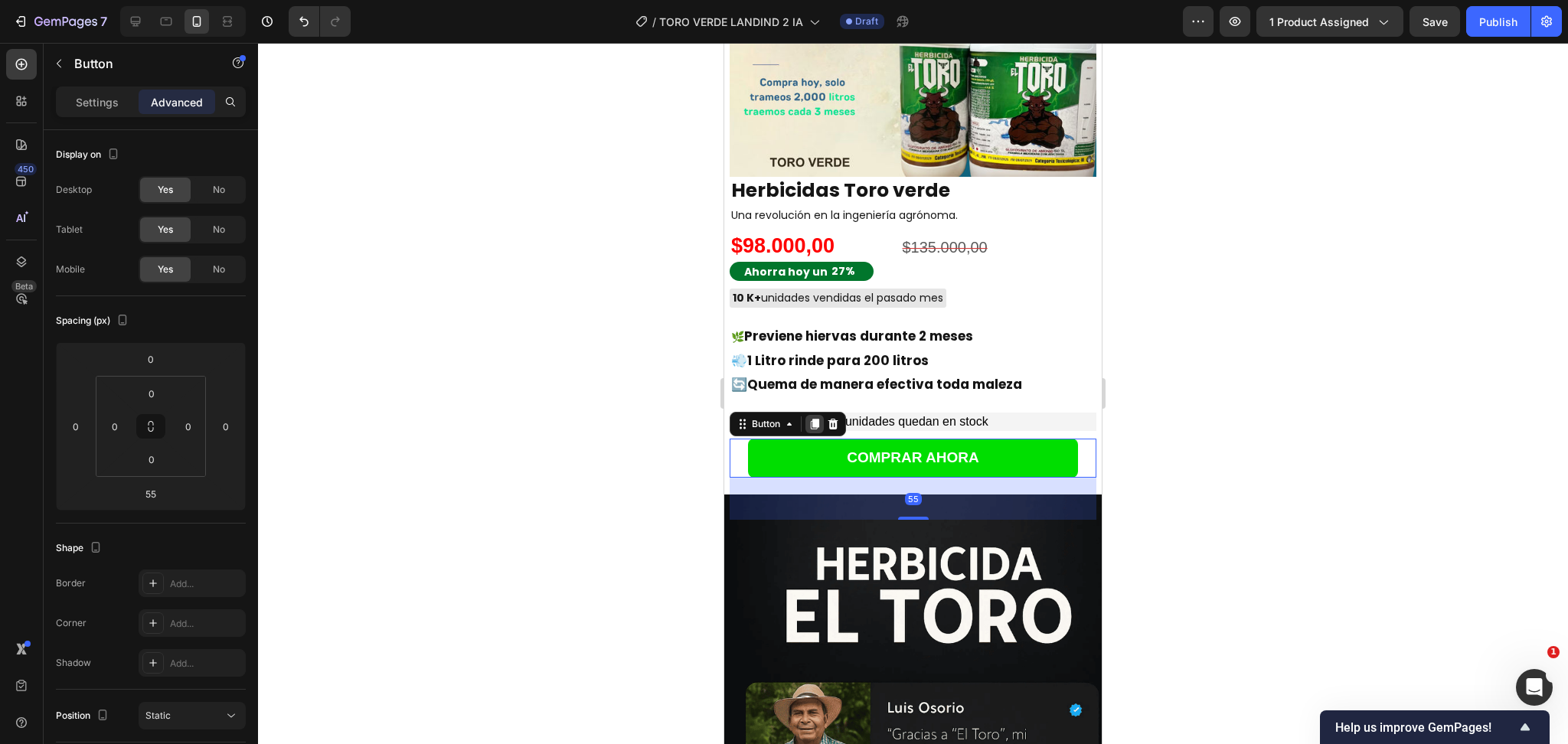
click at [816, 419] on icon at bounding box center [815, 424] width 8 height 11
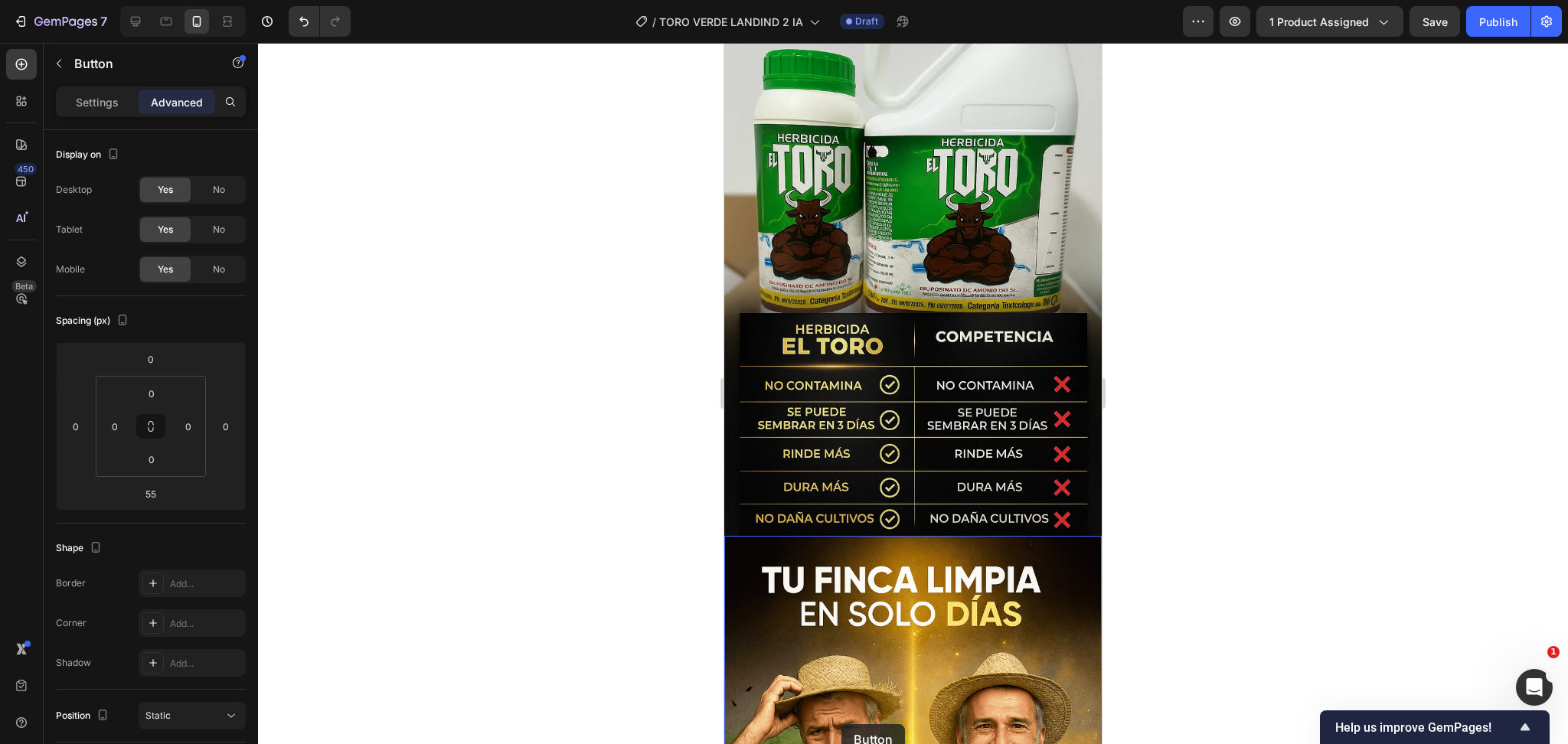
scroll to position [2674, 0]
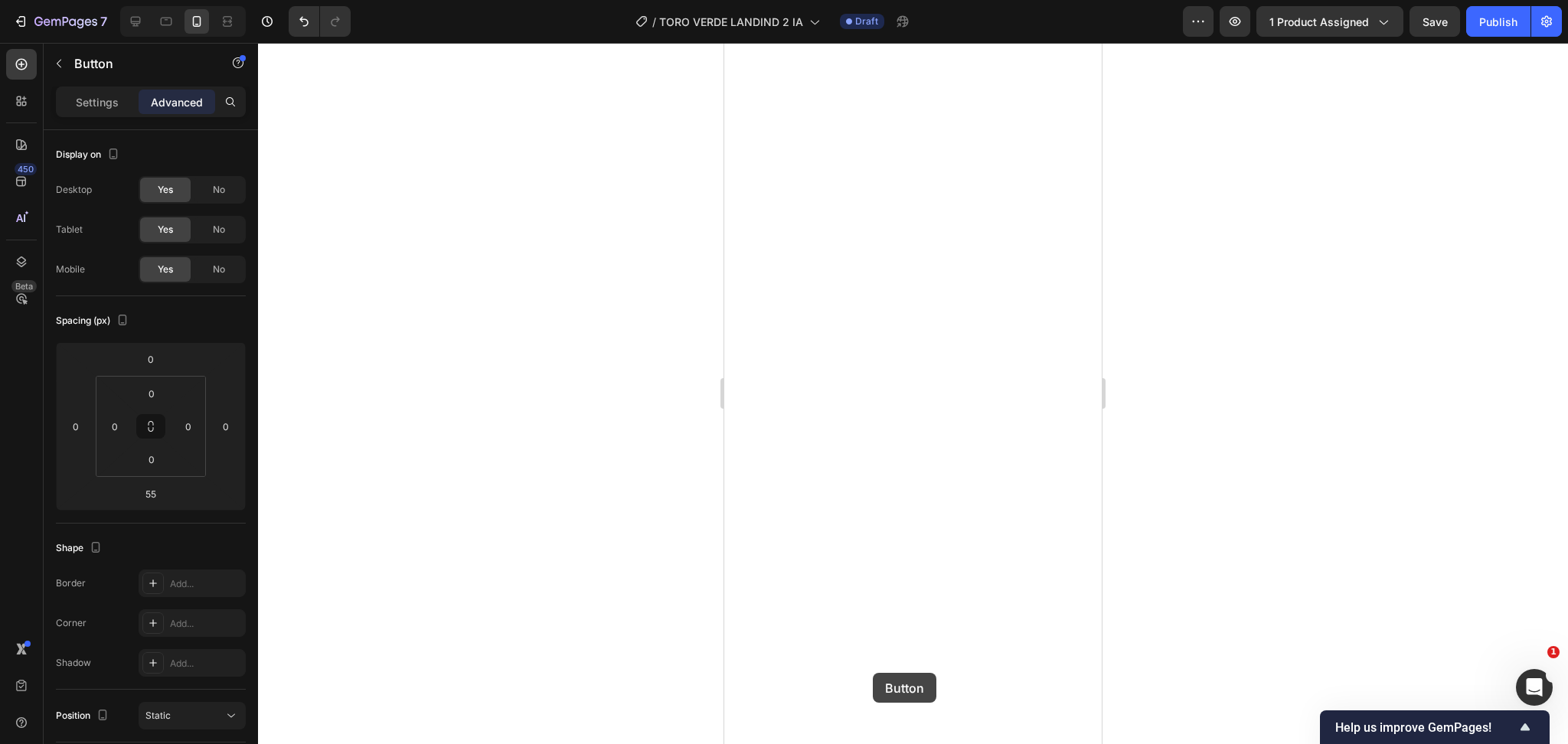
scroll to position [3328, 0]
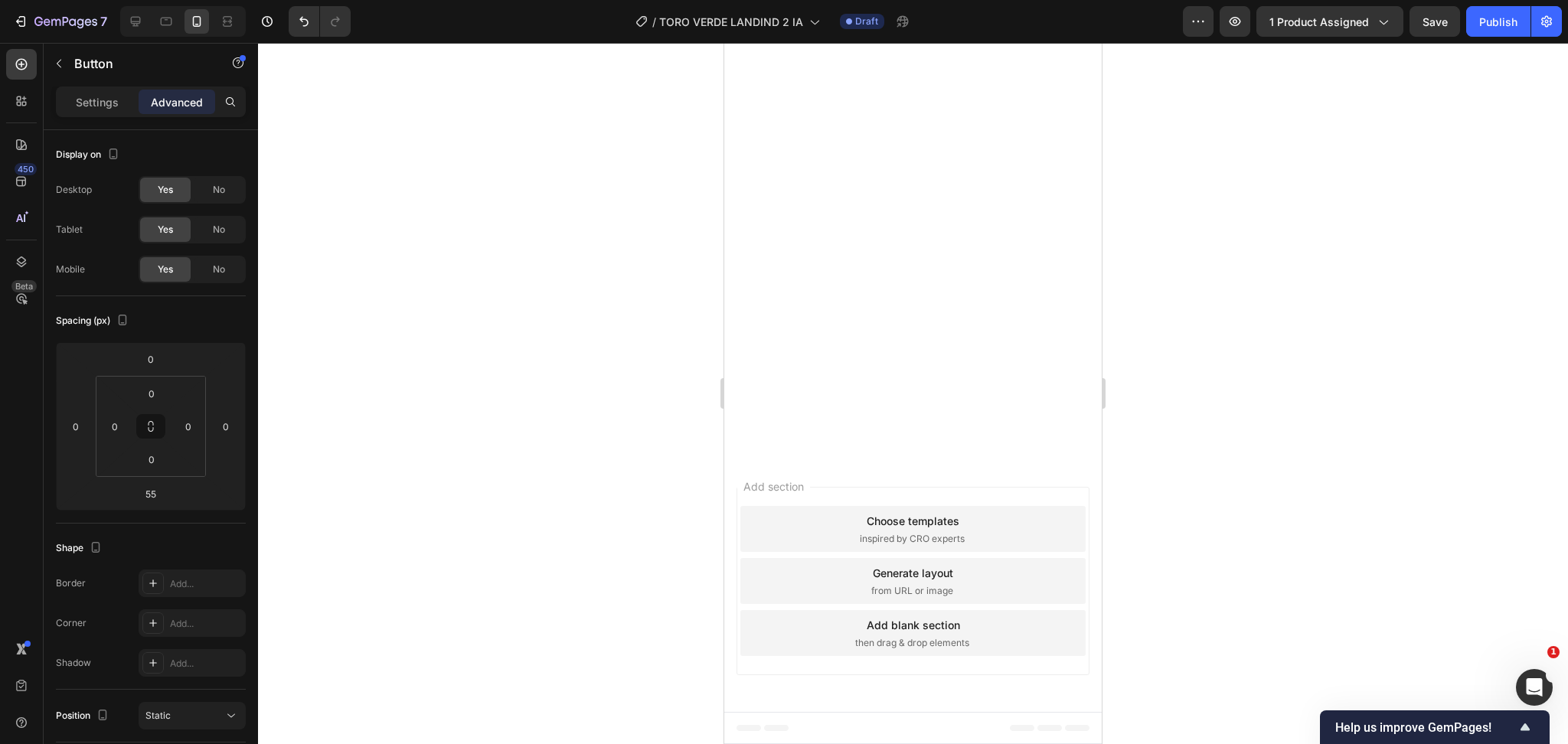
drag, startPoint x: 905, startPoint y: 328, endPoint x: 905, endPoint y: 267, distance: 61.0
type input "0"
click at [1255, 343] on div at bounding box center [913, 393] width 1310 height 701
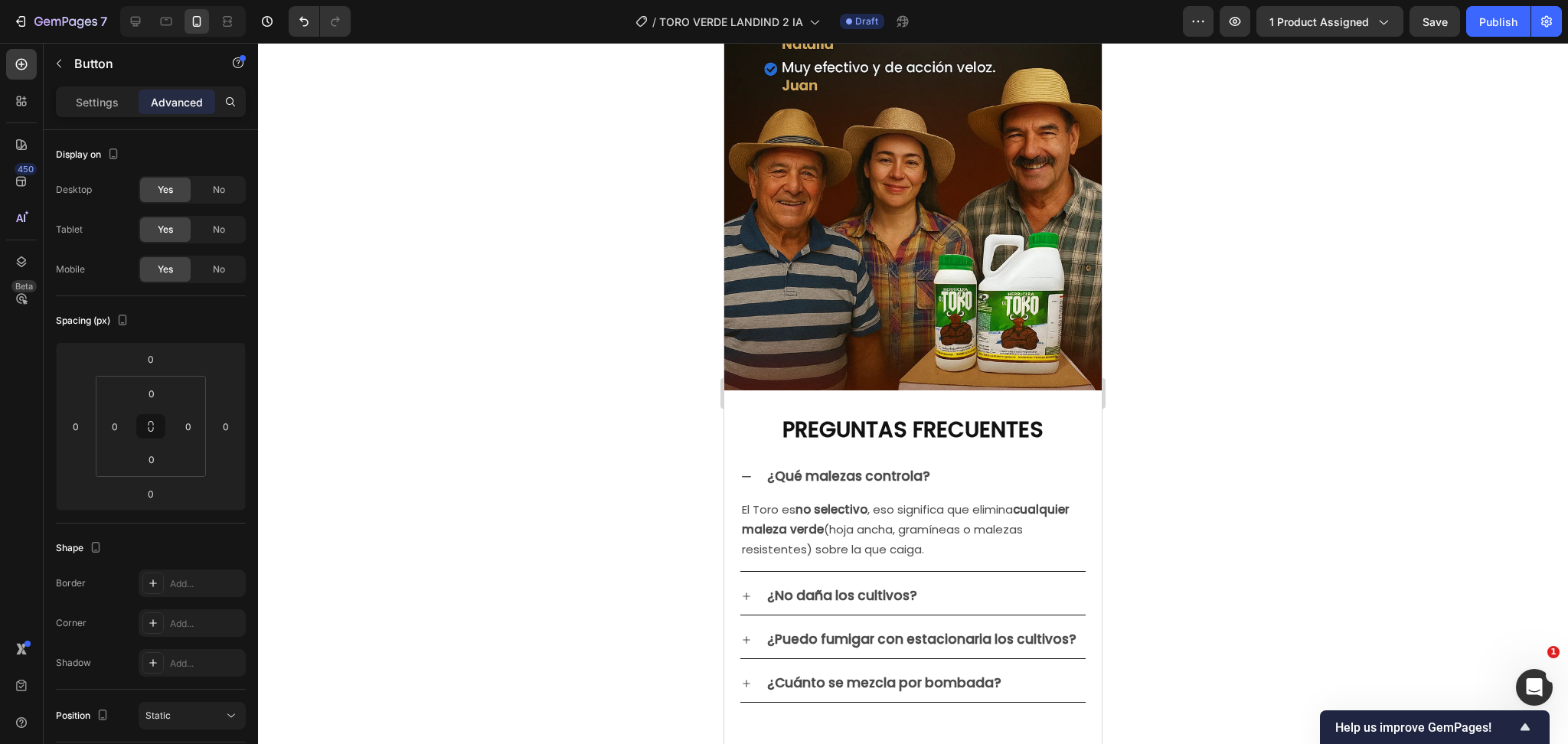
scroll to position [5343, 0]
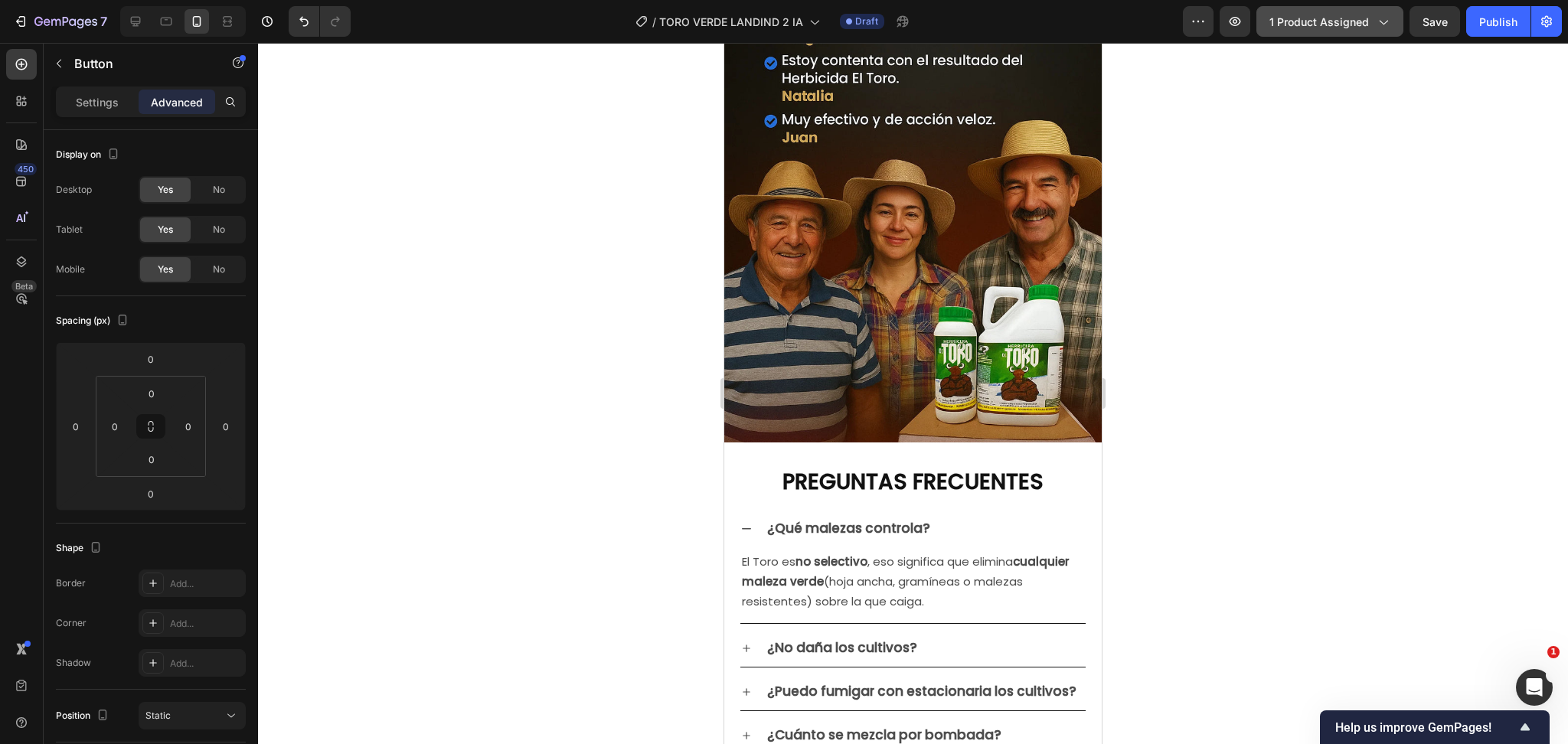
click at [1354, 16] on span "1 product assigned" at bounding box center [1319, 22] width 100 height 16
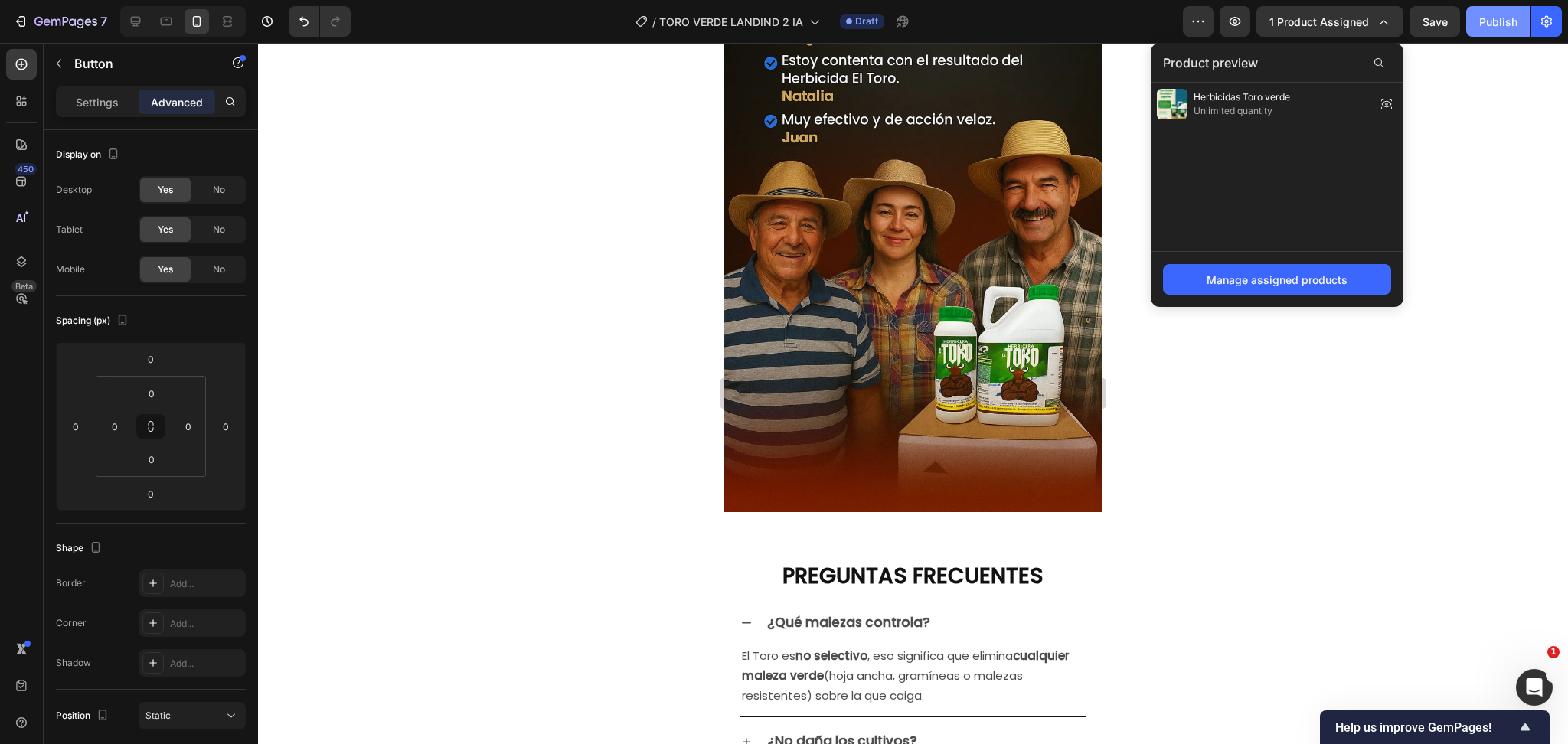
click at [1504, 14] on div "Publish" at bounding box center [1499, 22] width 38 height 16
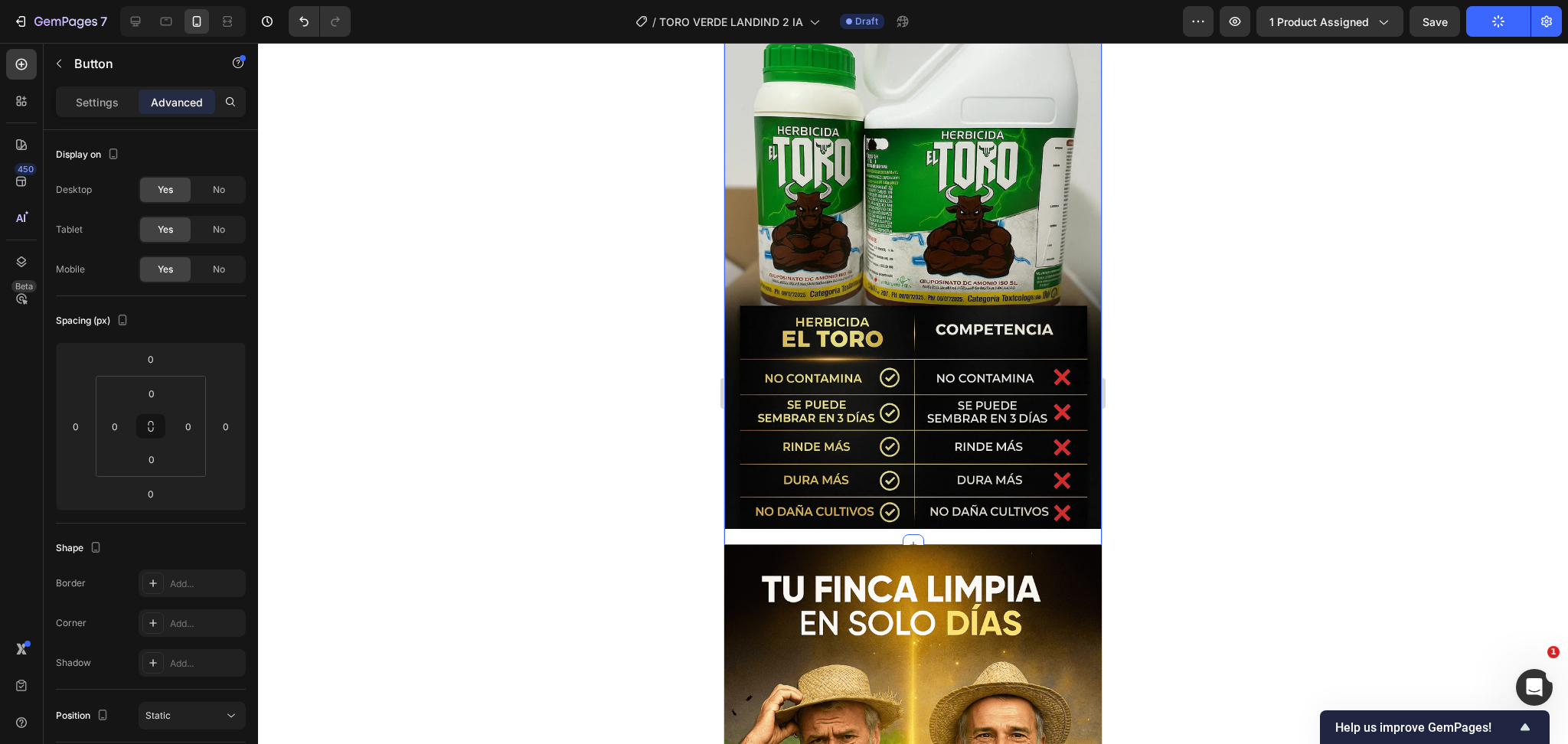
scroll to position [2281, 0]
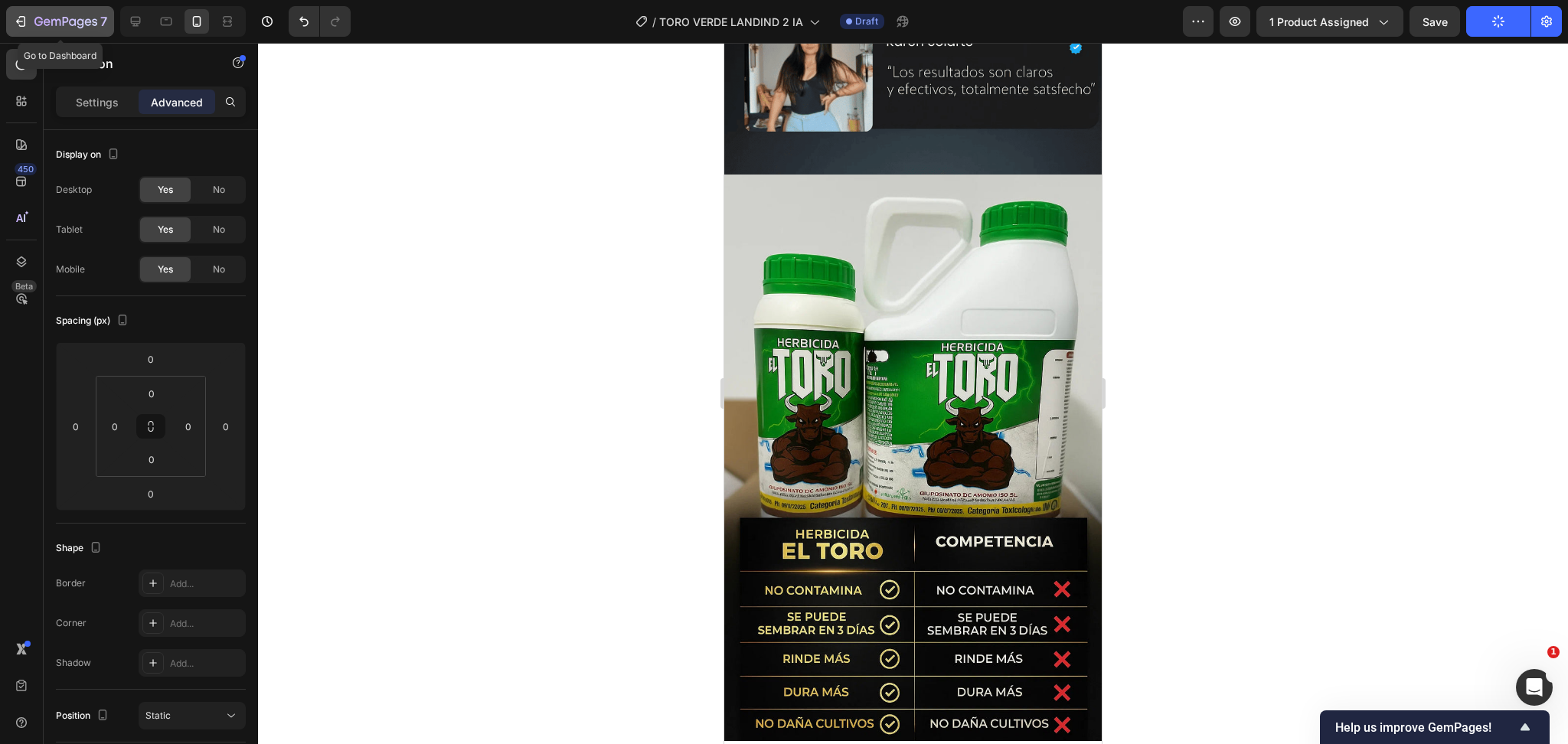
click at [45, 16] on icon "button" at bounding box center [66, 23] width 63 height 13
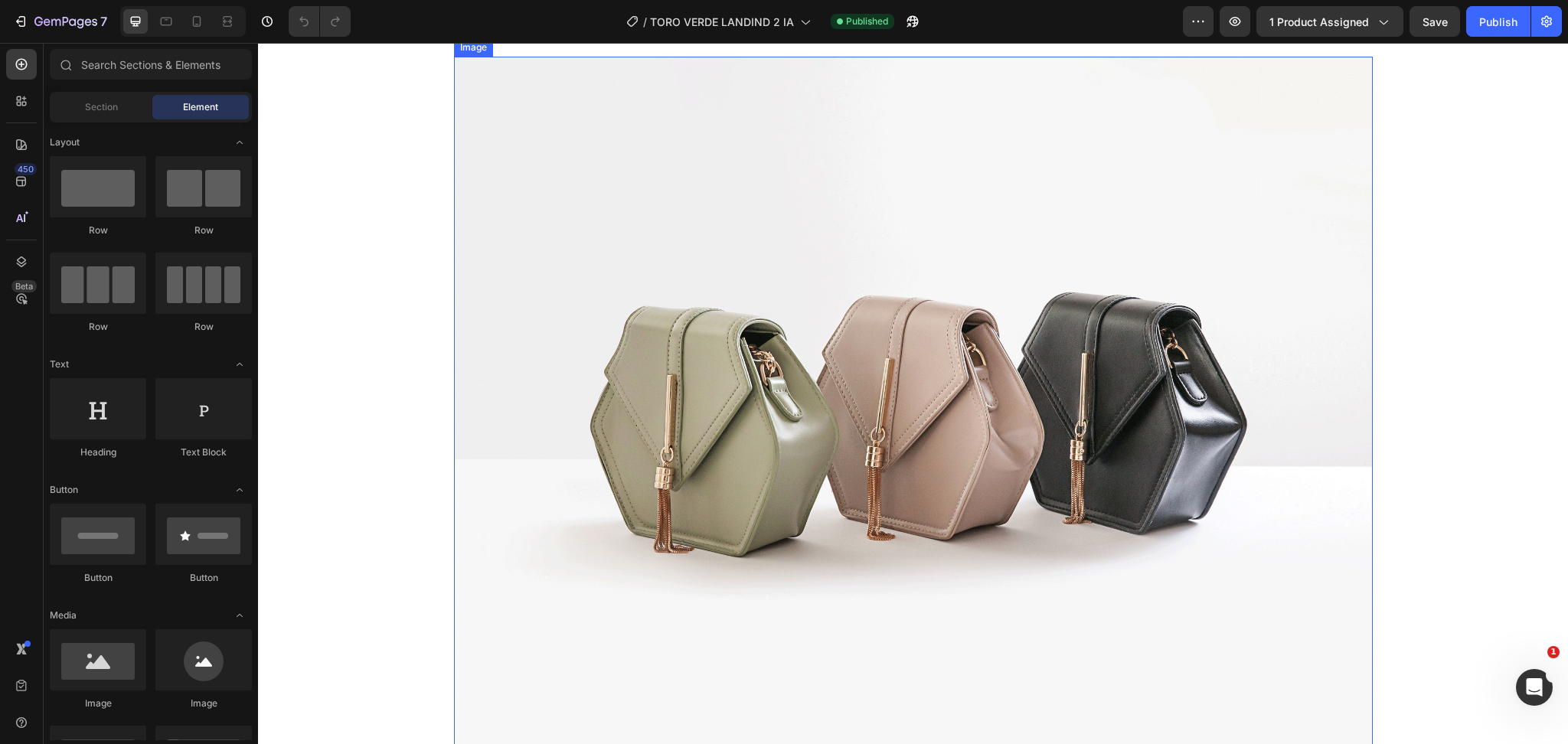
scroll to position [509, 0]
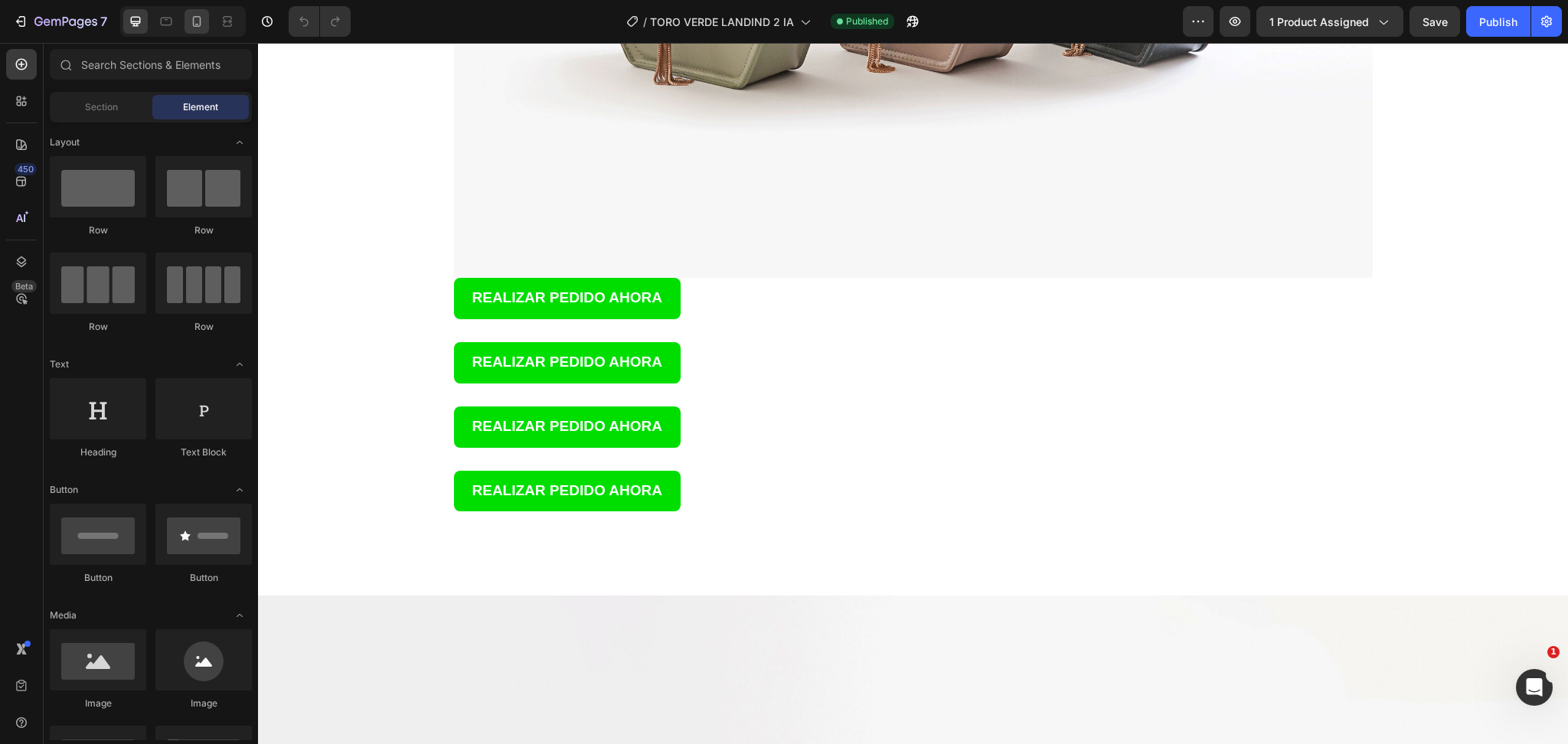
drag, startPoint x: 165, startPoint y: 19, endPoint x: 192, endPoint y: 22, distance: 27.2
click at [189, 19] on div at bounding box center [184, 22] width 126 height 31
click at [193, 22] on icon at bounding box center [196, 22] width 8 height 11
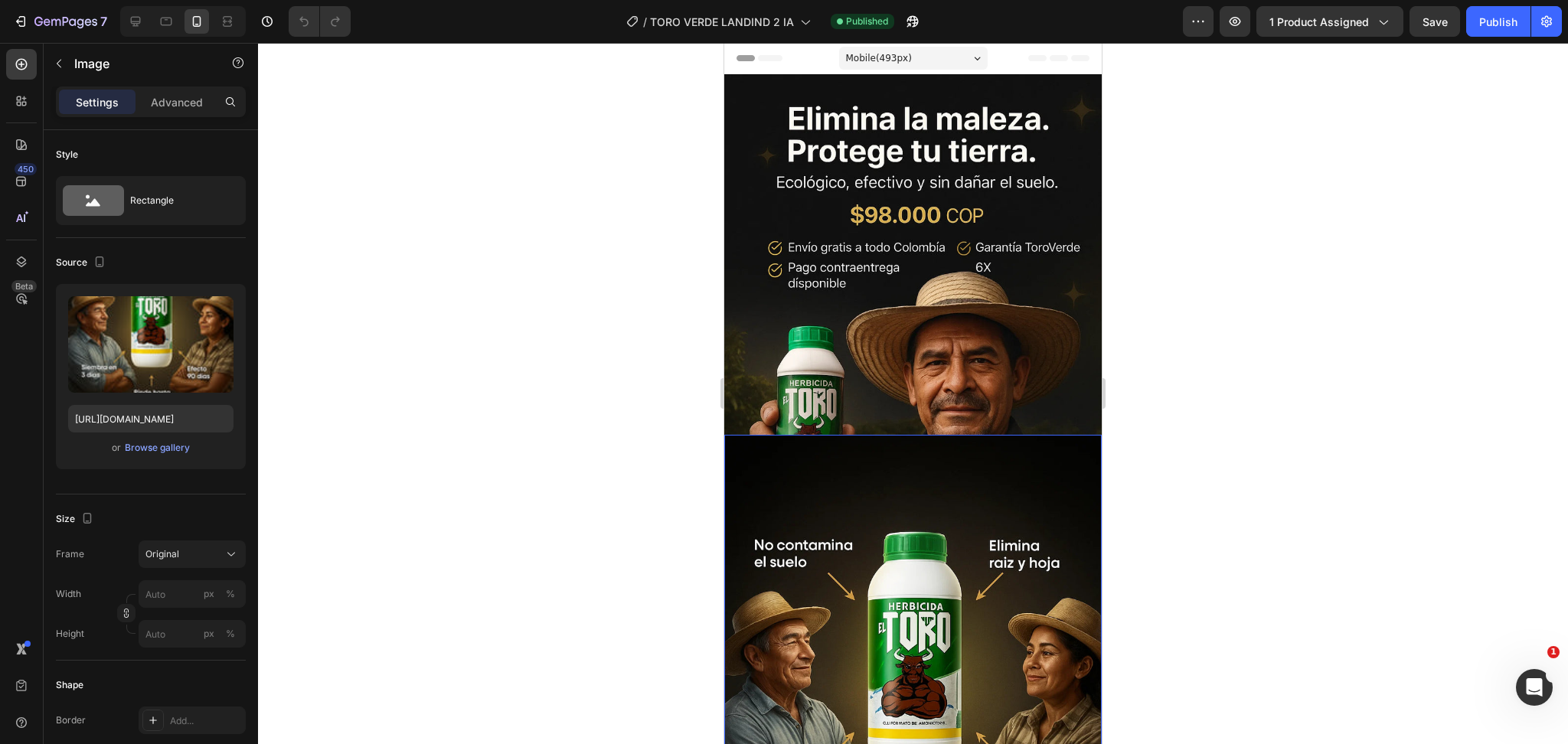
click at [972, 500] on img at bounding box center [912, 718] width 377 height 567
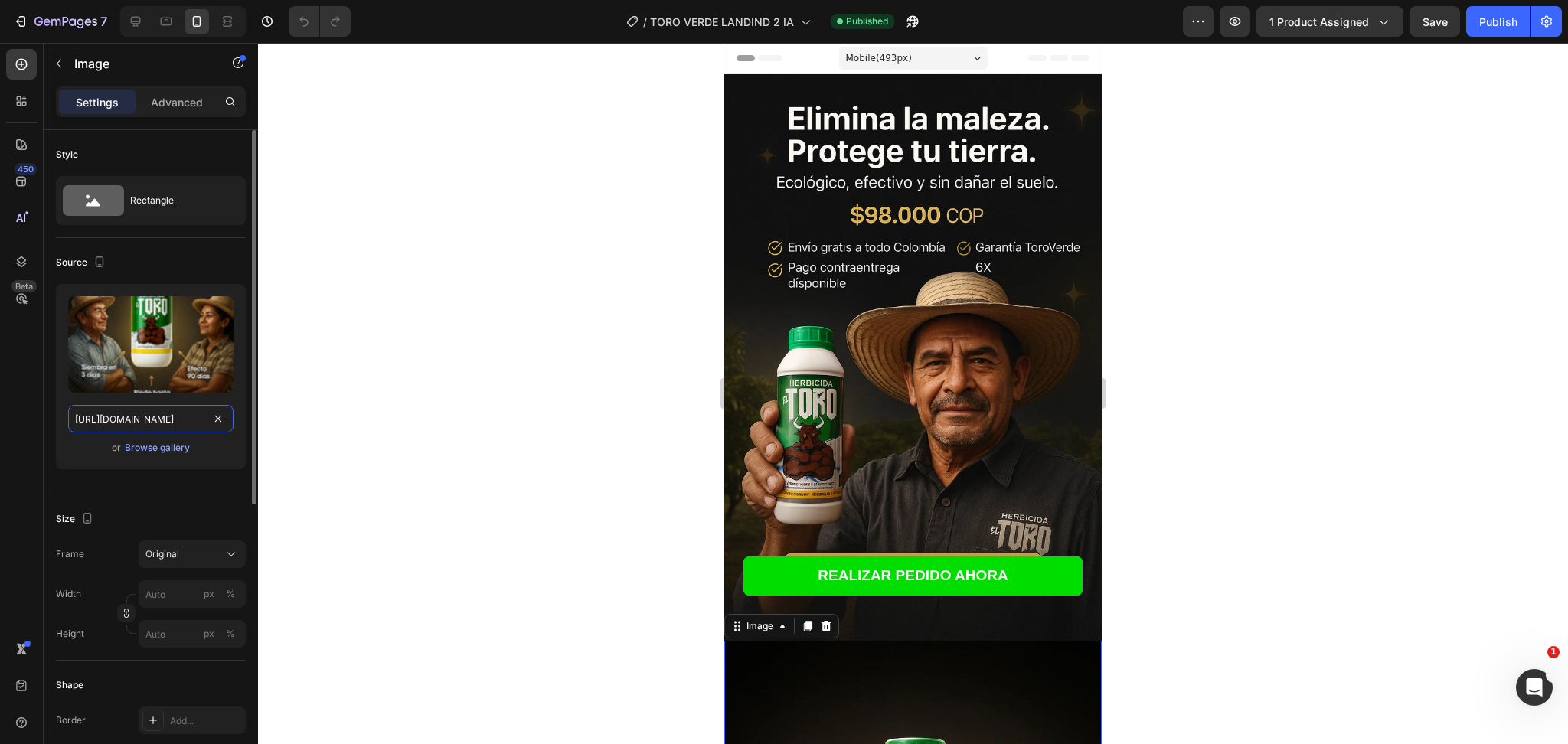
click at [177, 421] on input "[URL][DOMAIN_NAME]" at bounding box center [151, 419] width 165 height 27
paste input "h520te49a6zfswgbaxsa2_1758941412_img_1.webp?v=1758941557"
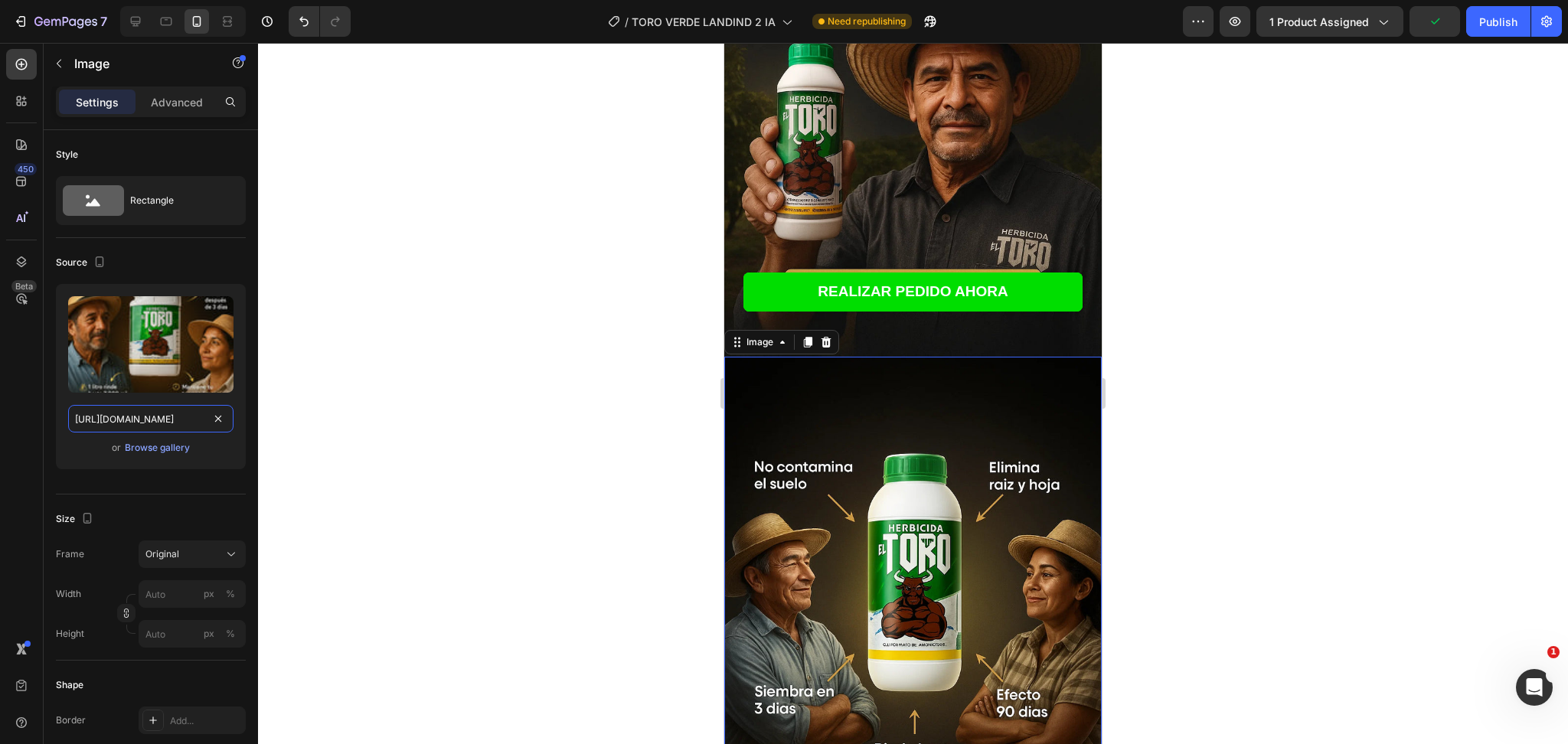
scroll to position [408, 0]
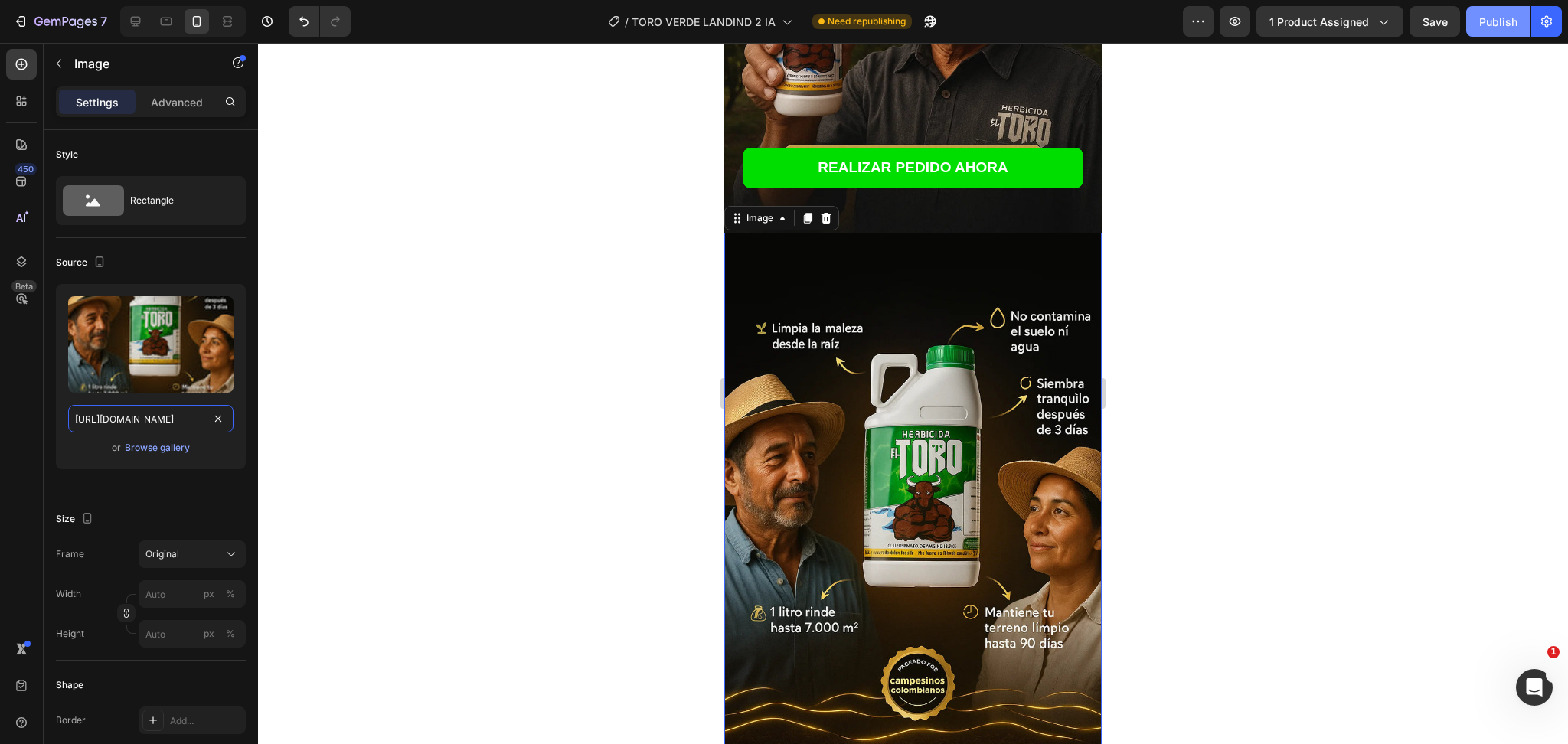
type input "https://cdn.shopify.com/s/files/1/0580/7279/3173/files/assets_task_01k64h520te4…"
click at [1508, 19] on div "Publish" at bounding box center [1499, 22] width 38 height 16
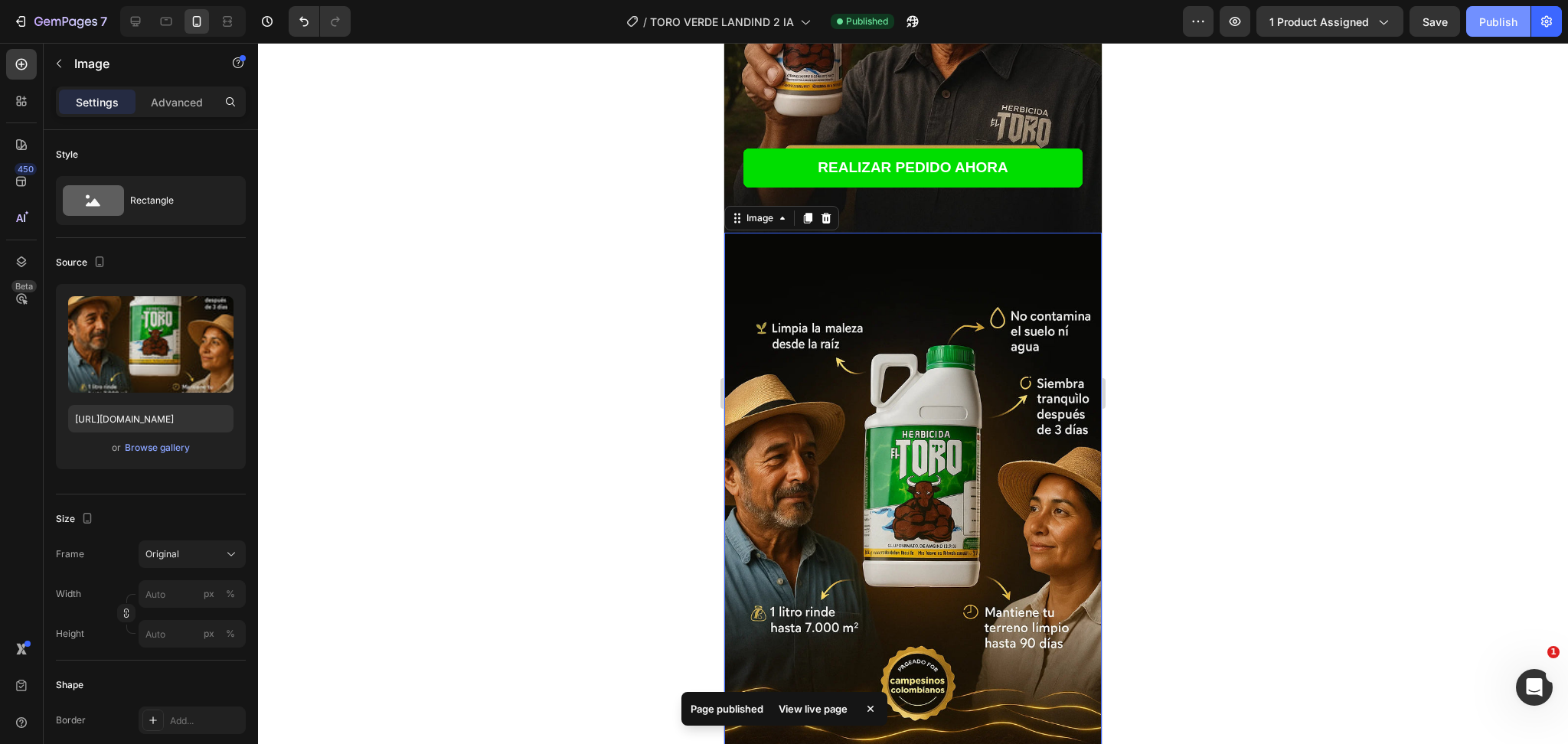
click at [1510, 23] on div "Publish" at bounding box center [1499, 22] width 38 height 16
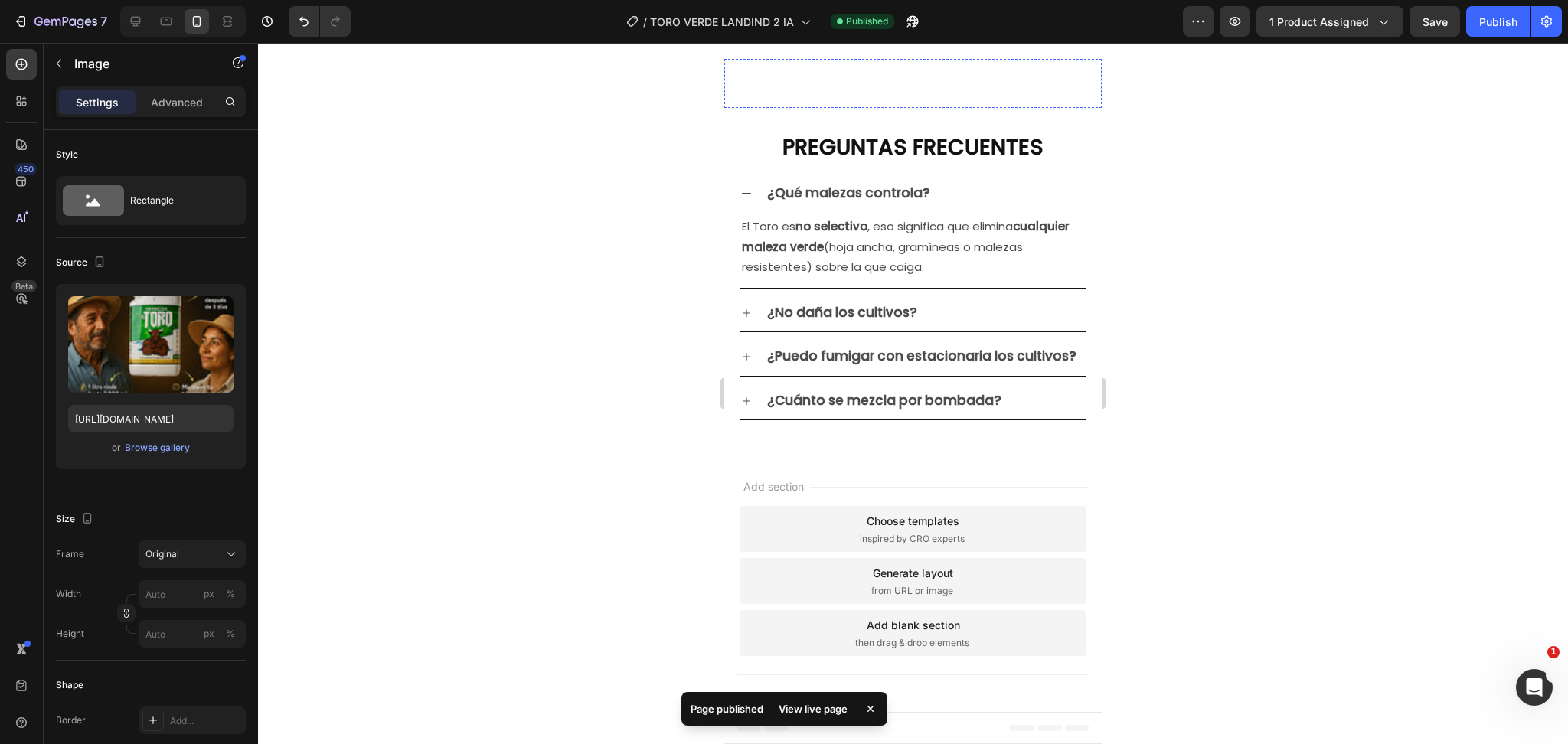
scroll to position [5597, 0]
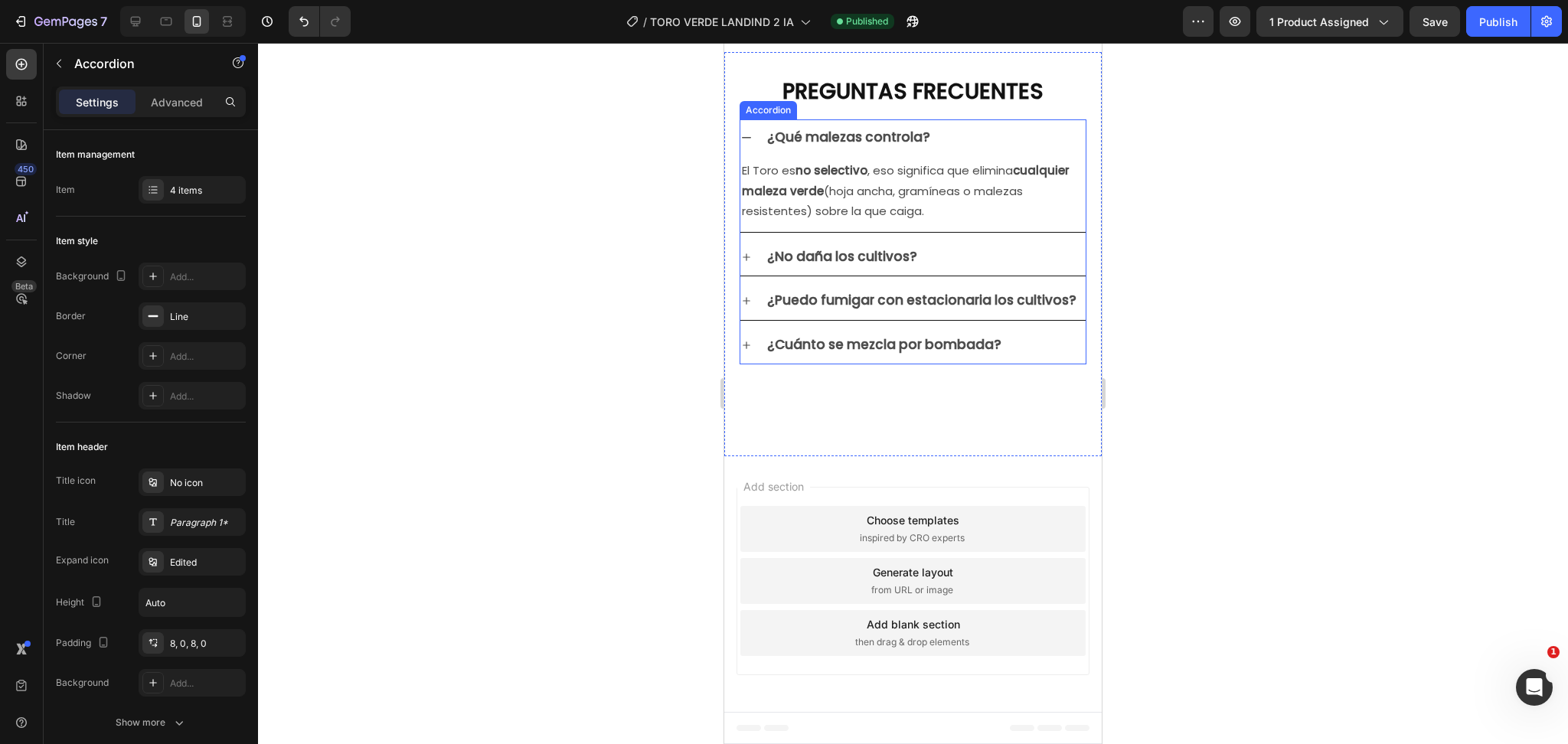
click at [751, 144] on icon at bounding box center [746, 137] width 12 height 12
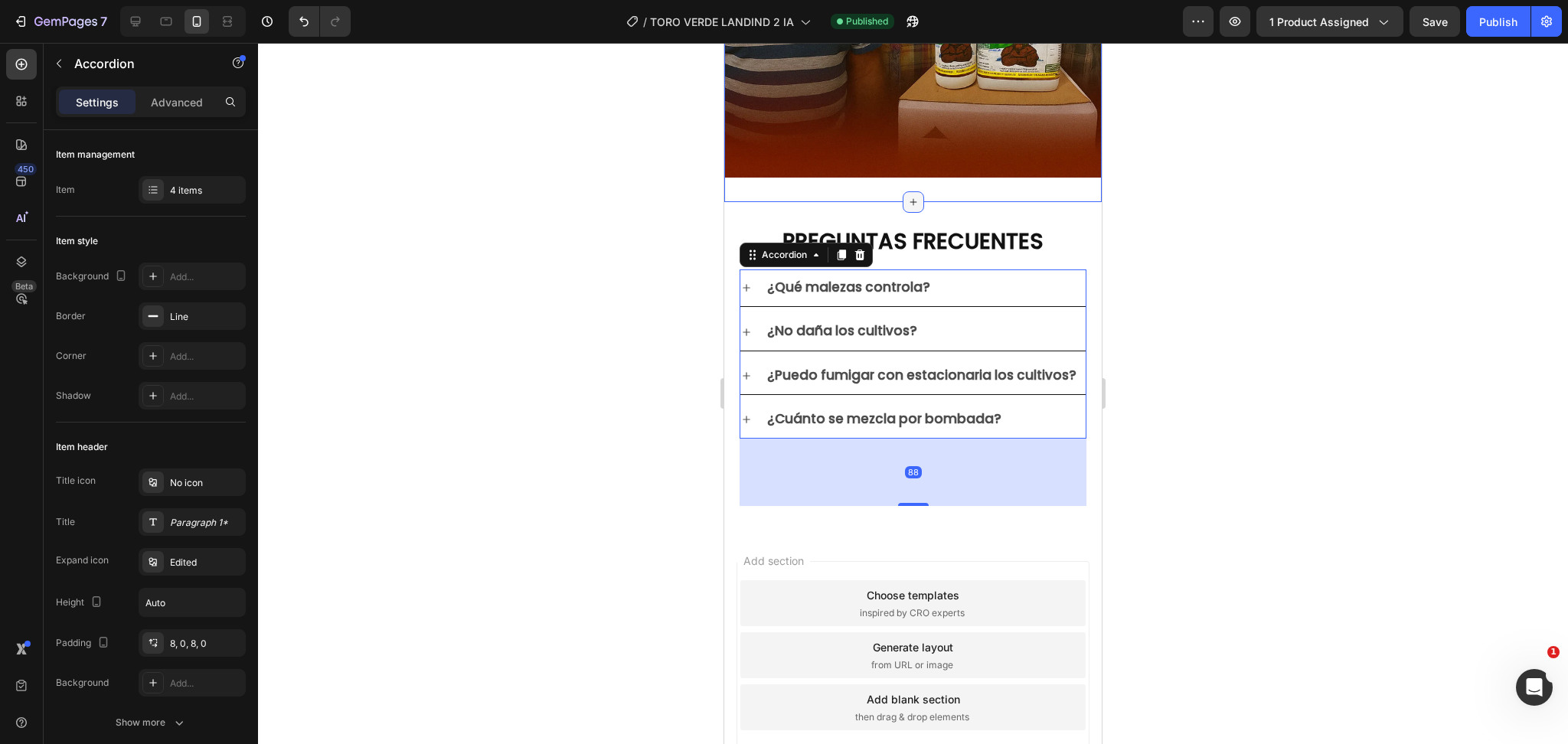
click at [903, 192] on div at bounding box center [913, 202] width 21 height 21
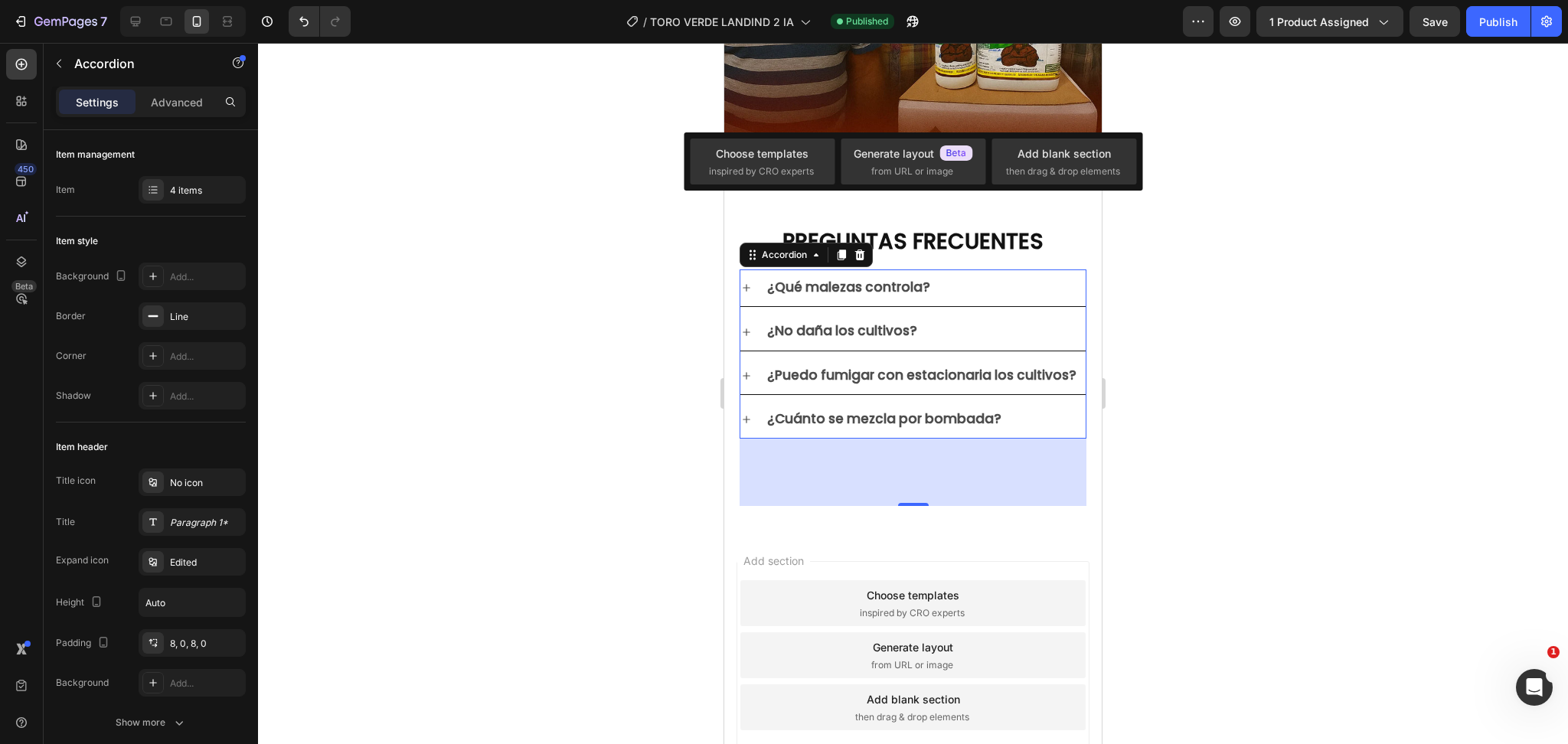
click at [824, 135] on div "Choose templates inspired by CRO experts Generate layout from URL or image Add …" at bounding box center [913, 162] width 458 height 58
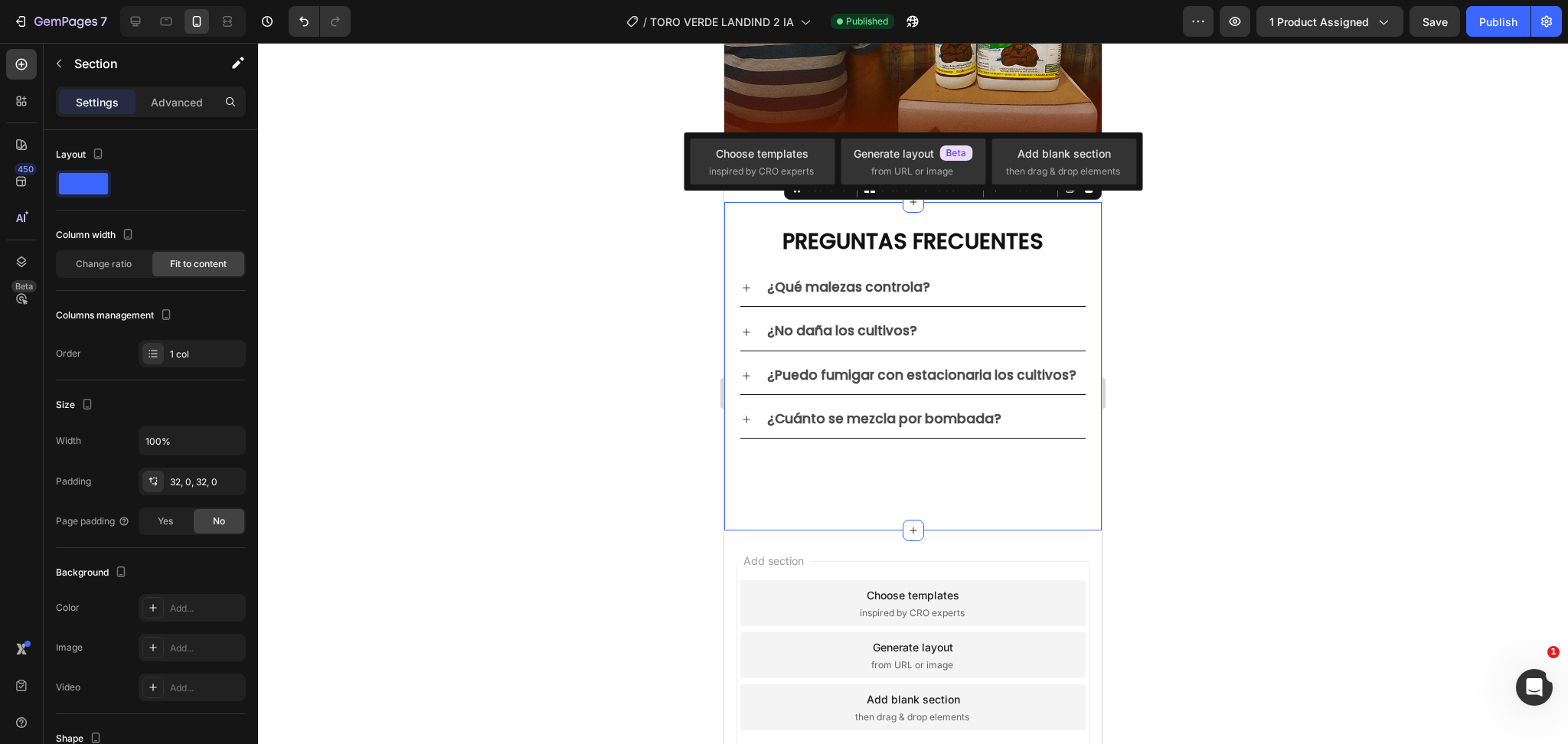
click at [802, 202] on div "PREGUNTAS FRECUENTES Heading Row ¿Qué malezas controla? ¿No daña los cultivos? …" at bounding box center [912, 366] width 377 height 329
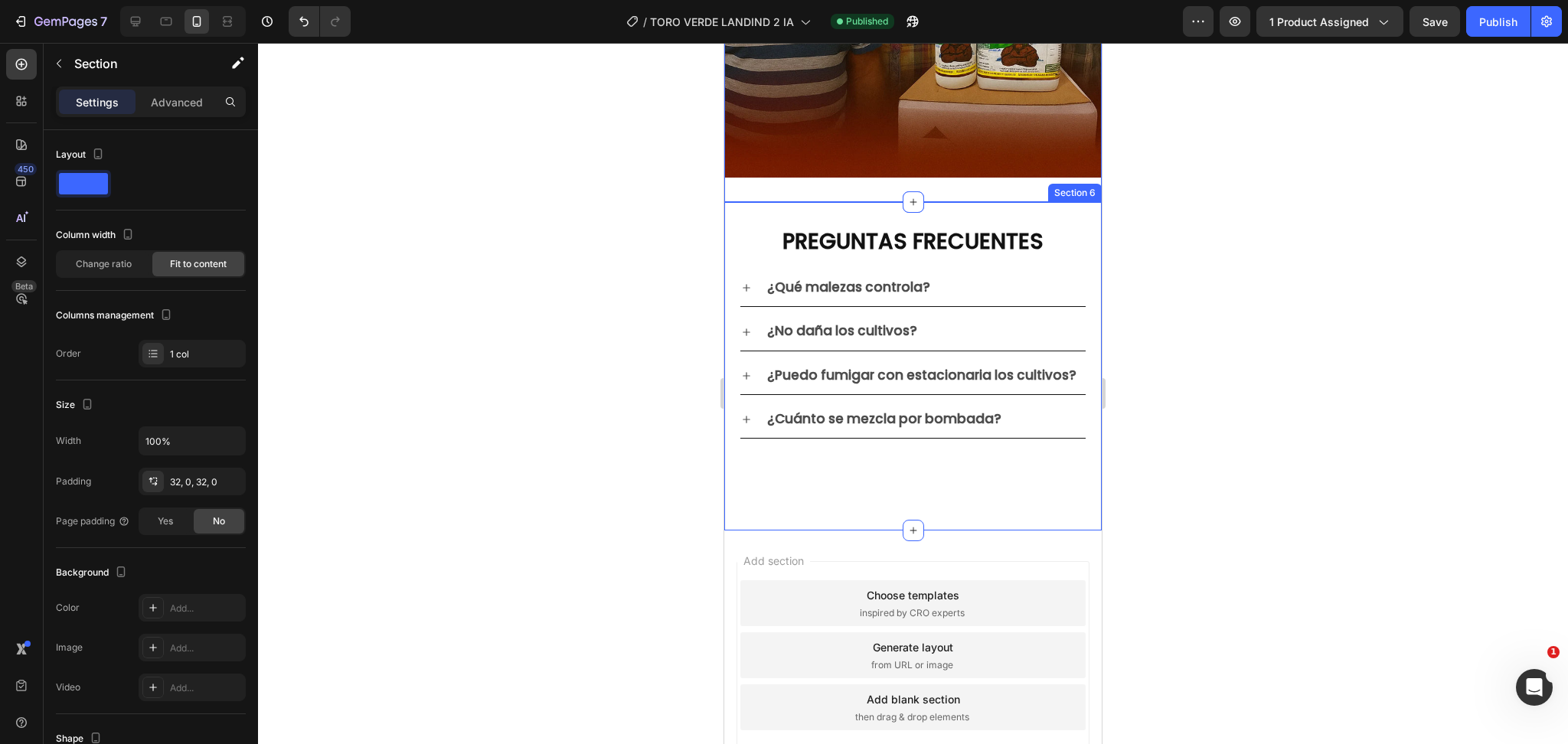
click at [736, 202] on div "PREGUNTAS FRECUENTES Heading Row ¿Qué malezas controla? ¿No daña los cultivos? …" at bounding box center [912, 366] width 377 height 329
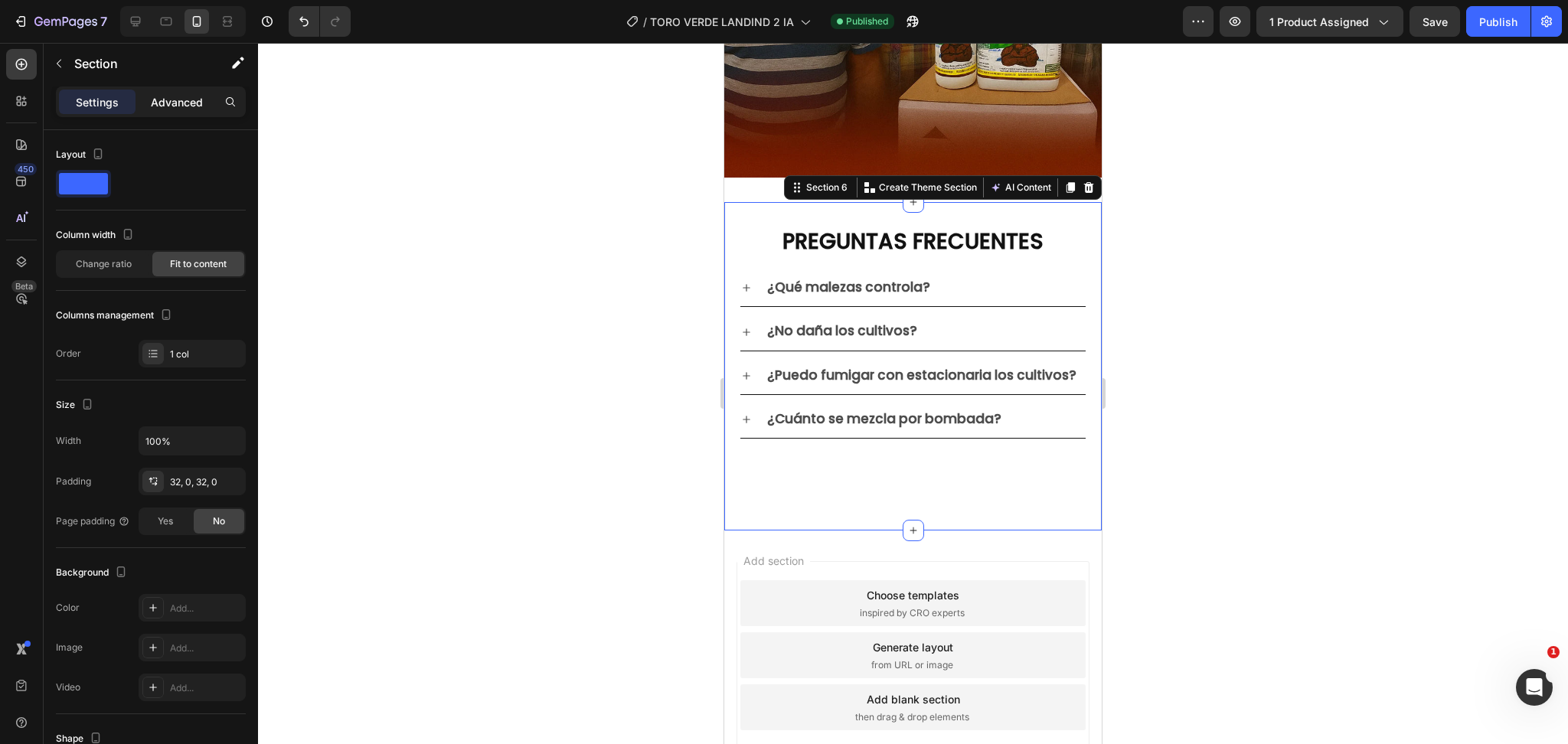
click at [168, 94] on p "Advanced" at bounding box center [176, 102] width 52 height 16
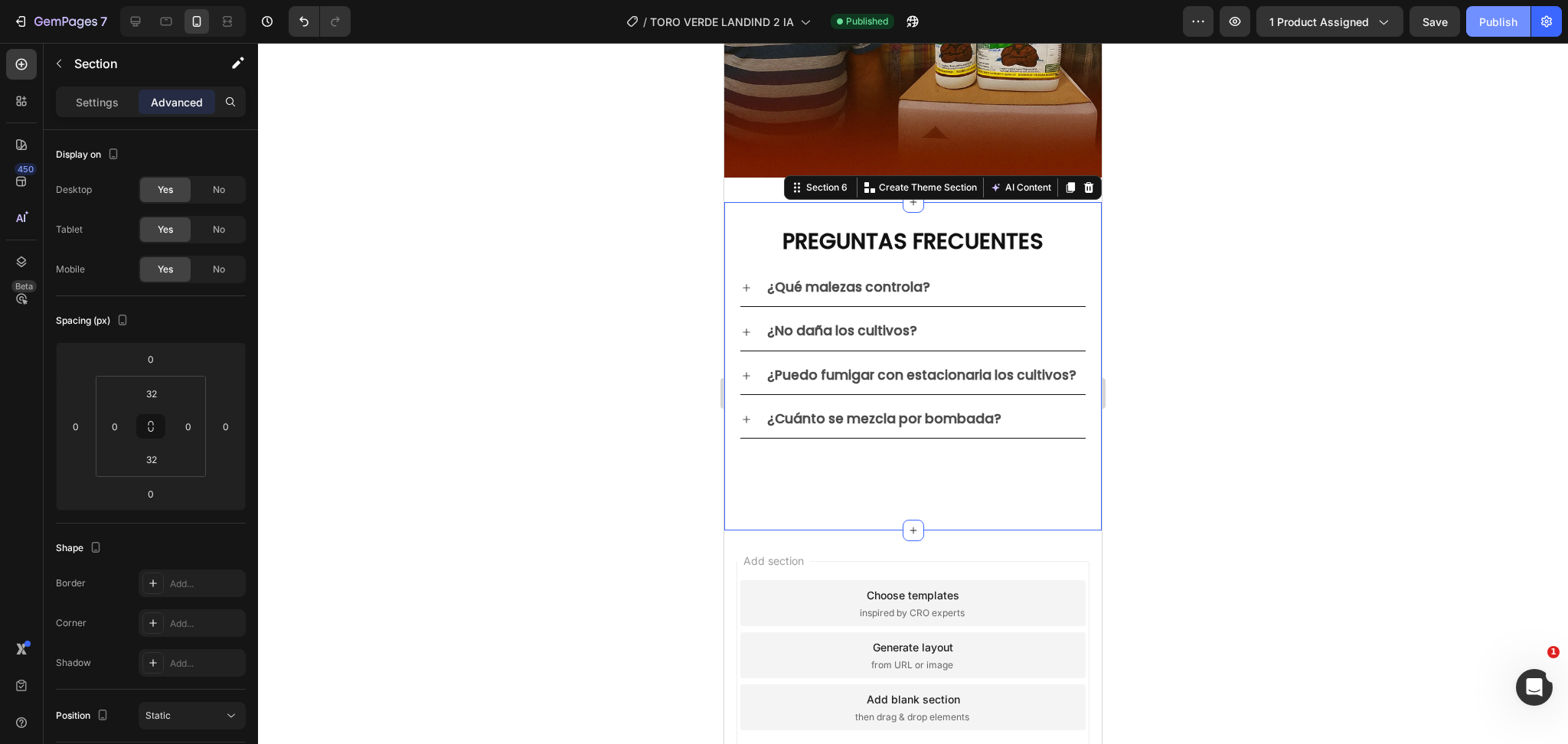
click at [1500, 23] on div "Publish" at bounding box center [1499, 22] width 38 height 16
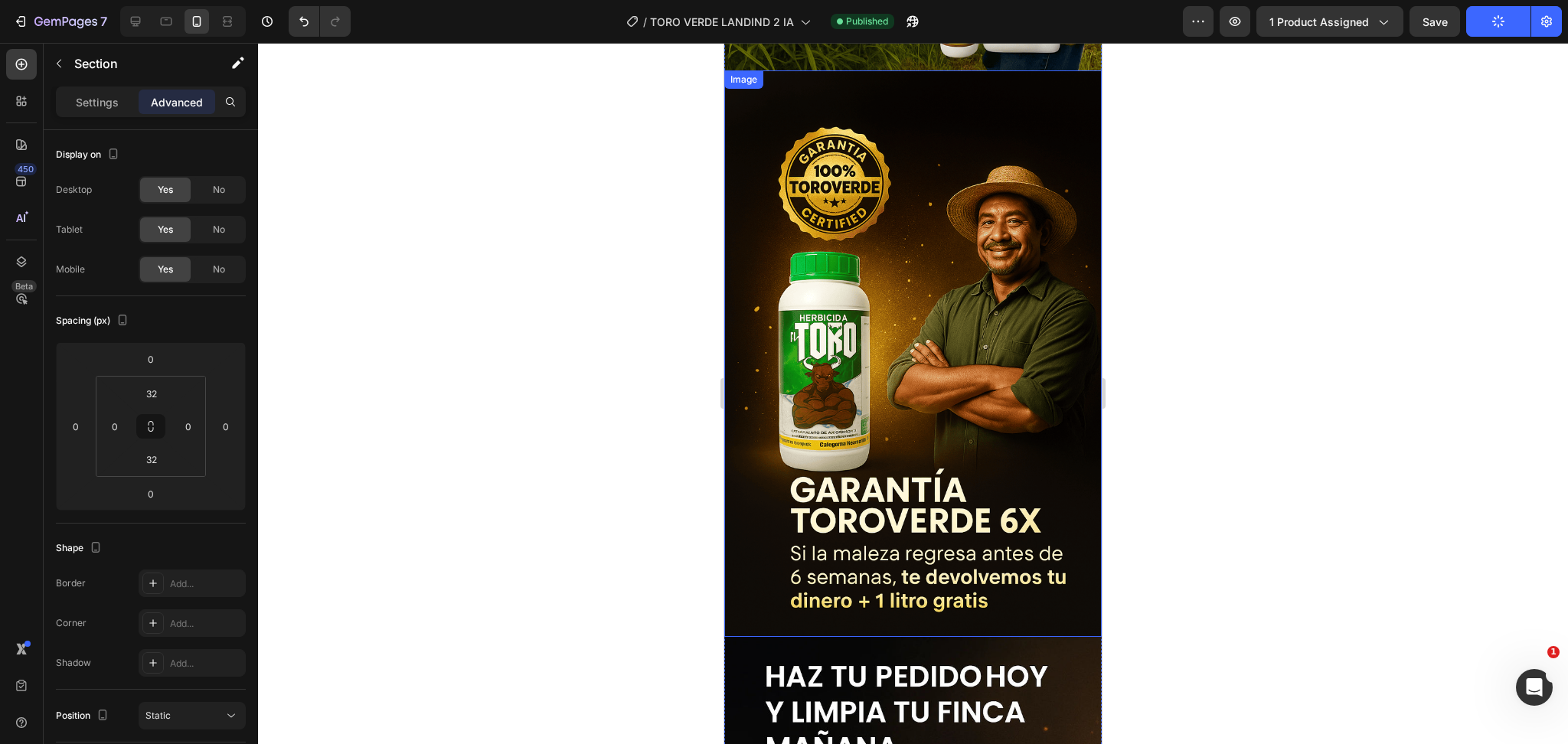
scroll to position [3760, 0]
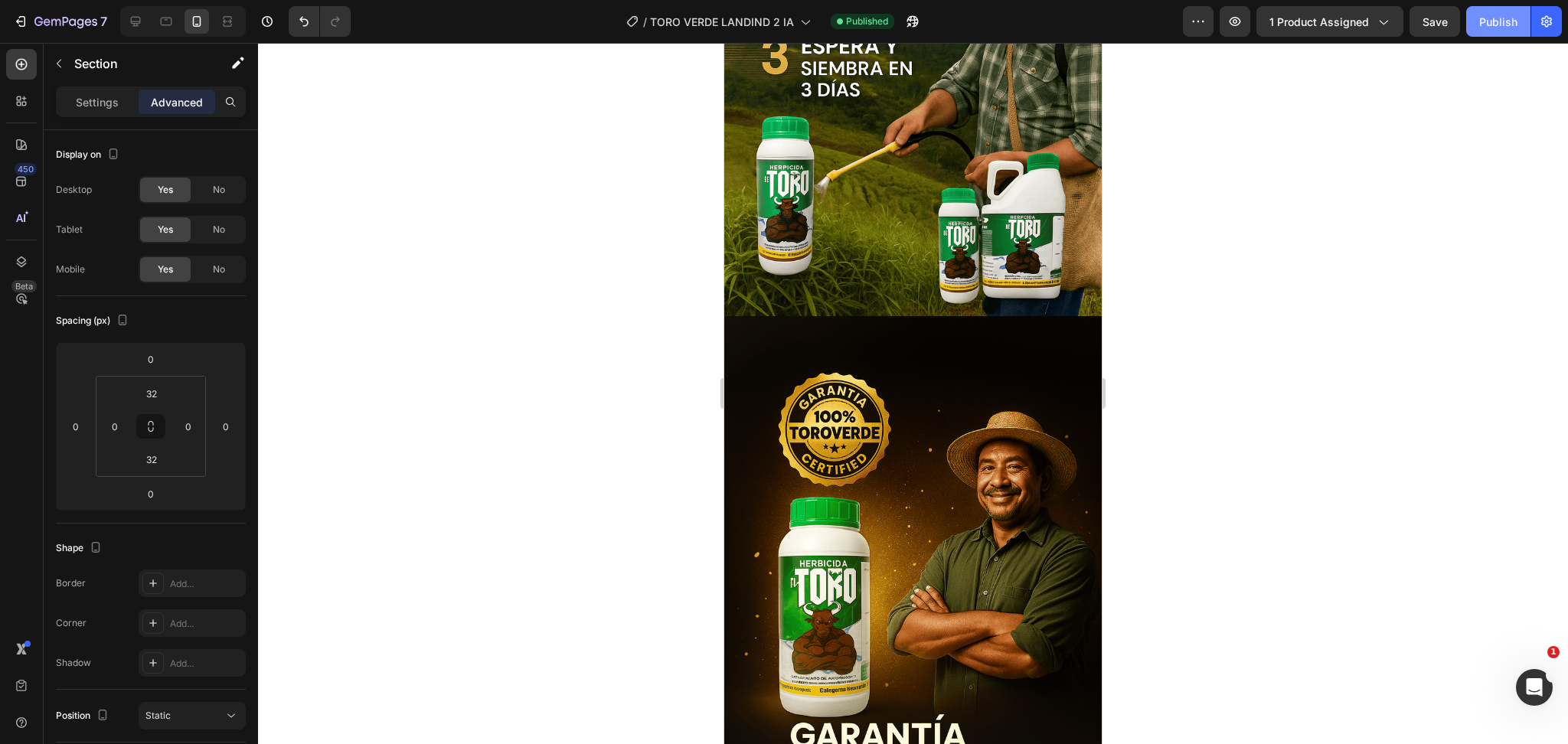
click at [1496, 31] on button "Publish" at bounding box center [1499, 22] width 64 height 31
click at [1513, 11] on button "Publish" at bounding box center [1499, 22] width 64 height 31
drag, startPoint x: 1484, startPoint y: 28, endPoint x: 1435, endPoint y: 7, distance: 53.3
click at [1460, 17] on div "Preview 1 product assigned Save Publish" at bounding box center [1373, 22] width 379 height 31
